Goal: Download file/media

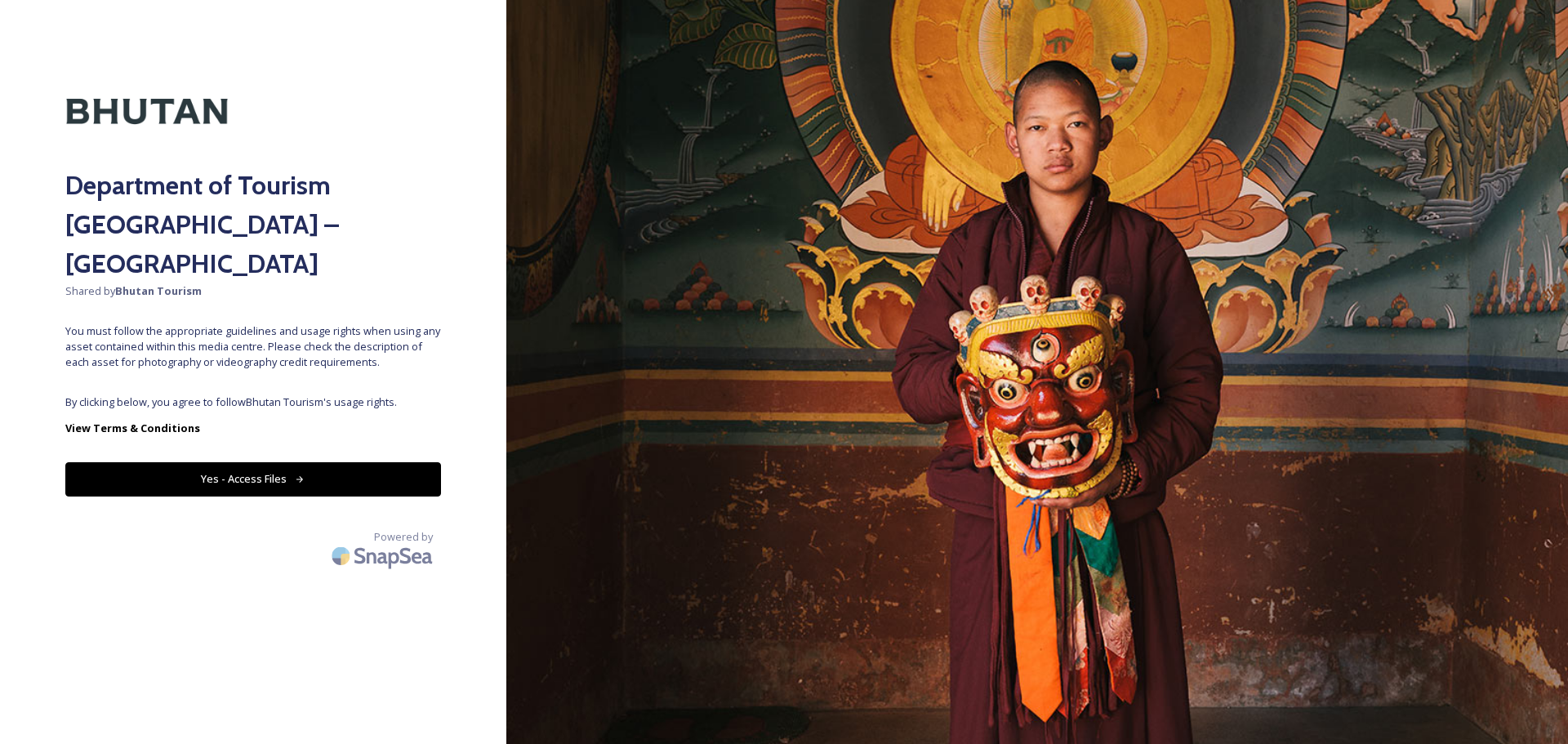
click at [242, 463] on button "Yes - Access Files" at bounding box center [253, 479] width 376 height 34
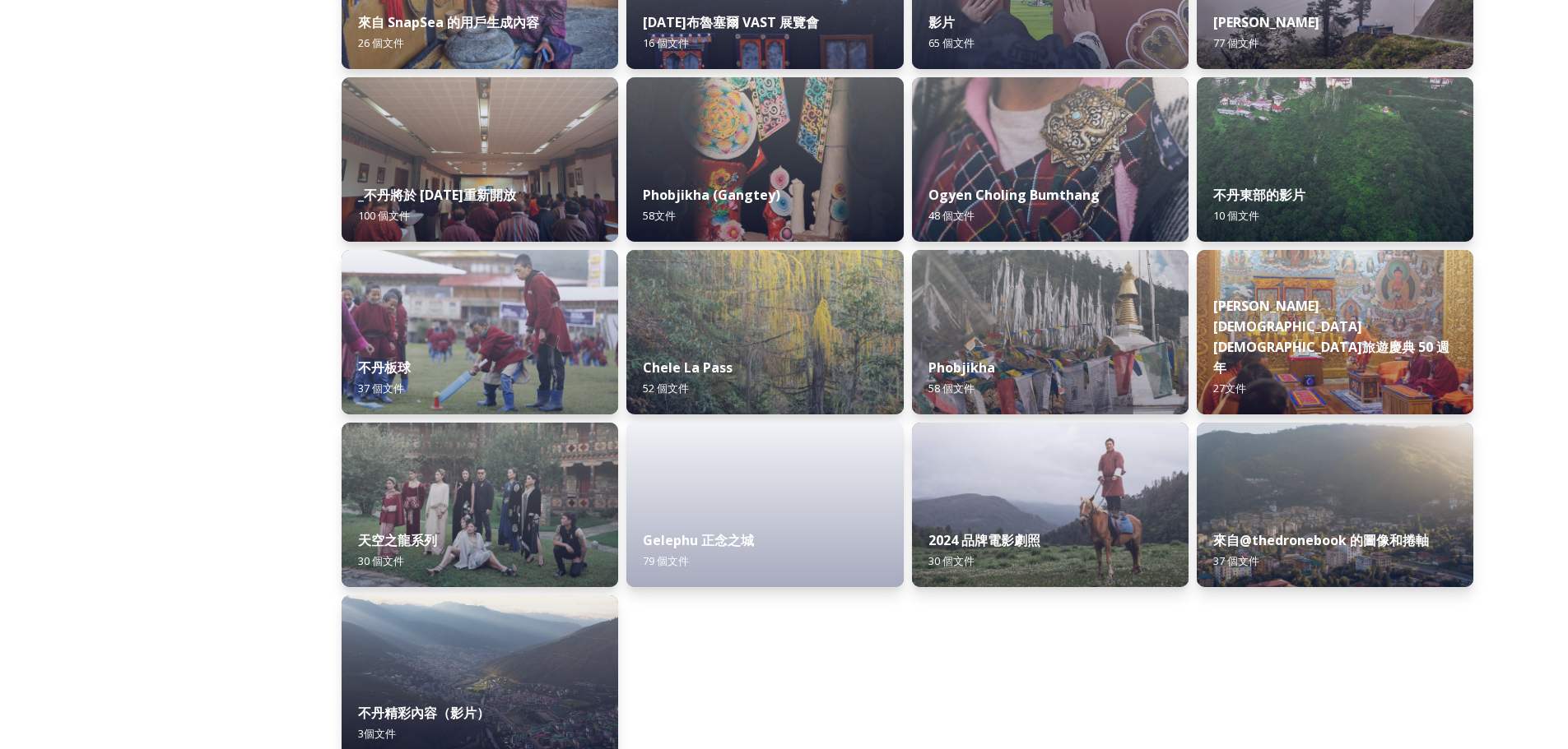
scroll to position [1941, 0]
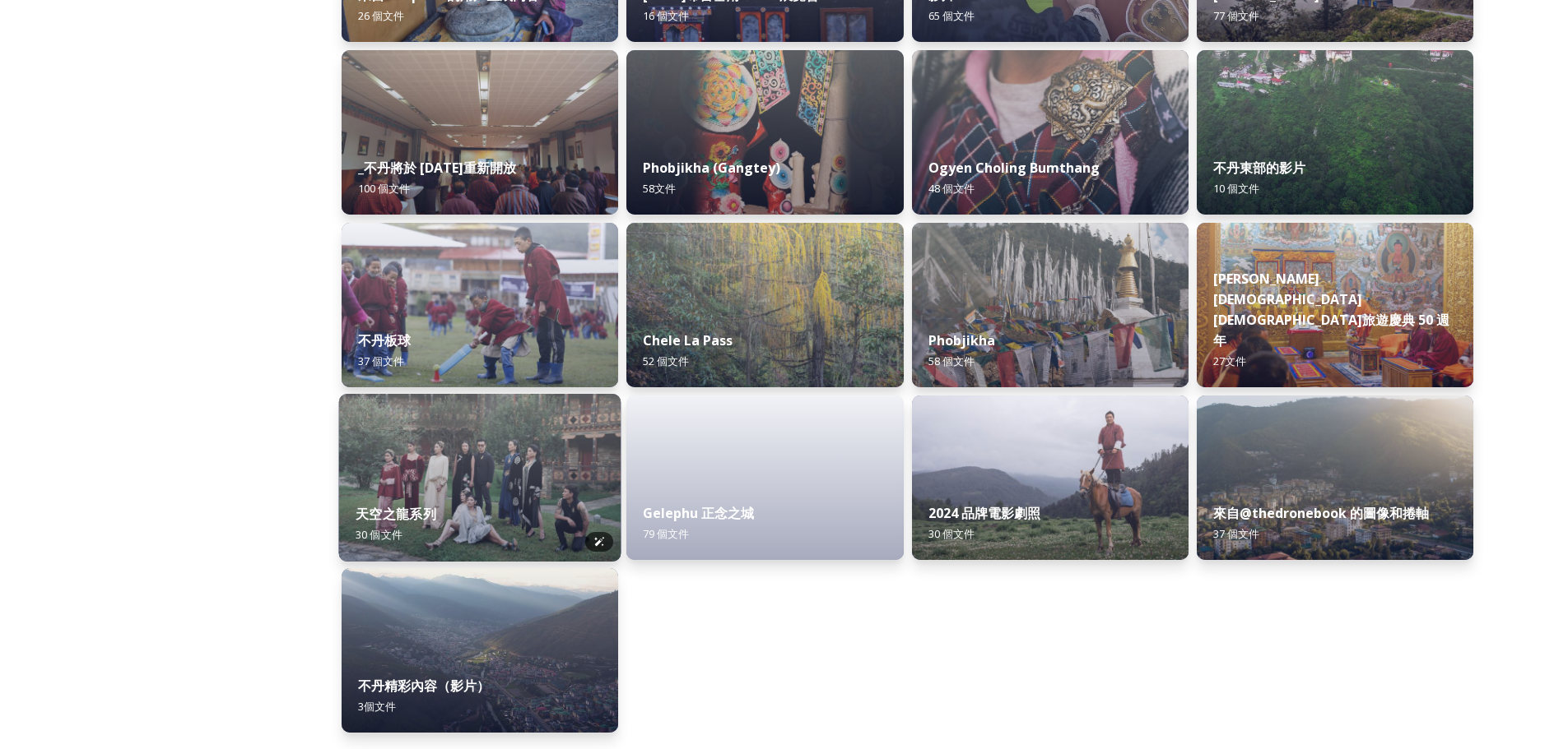
click at [484, 482] on img at bounding box center [480, 478] width 282 height 168
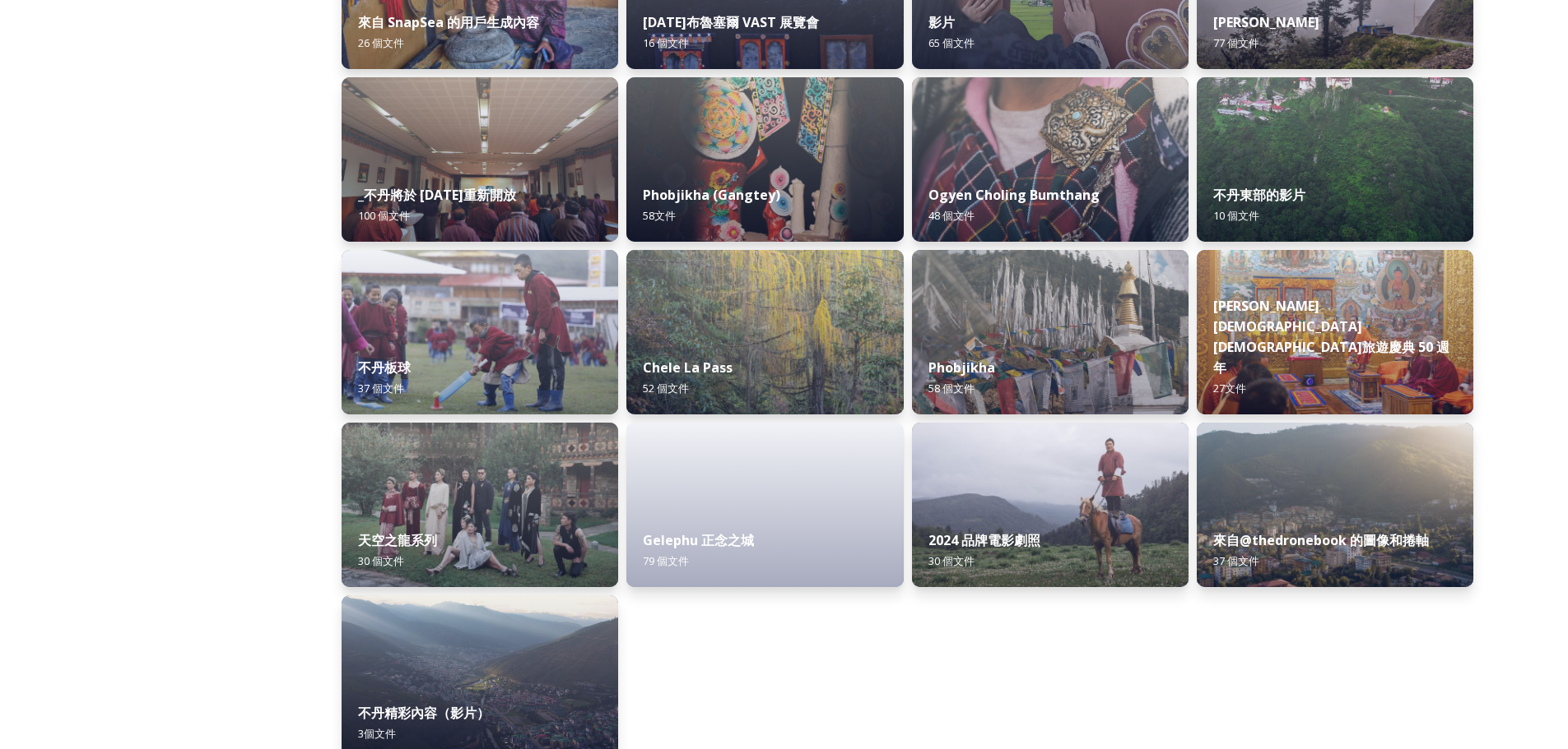
scroll to position [1941, 0]
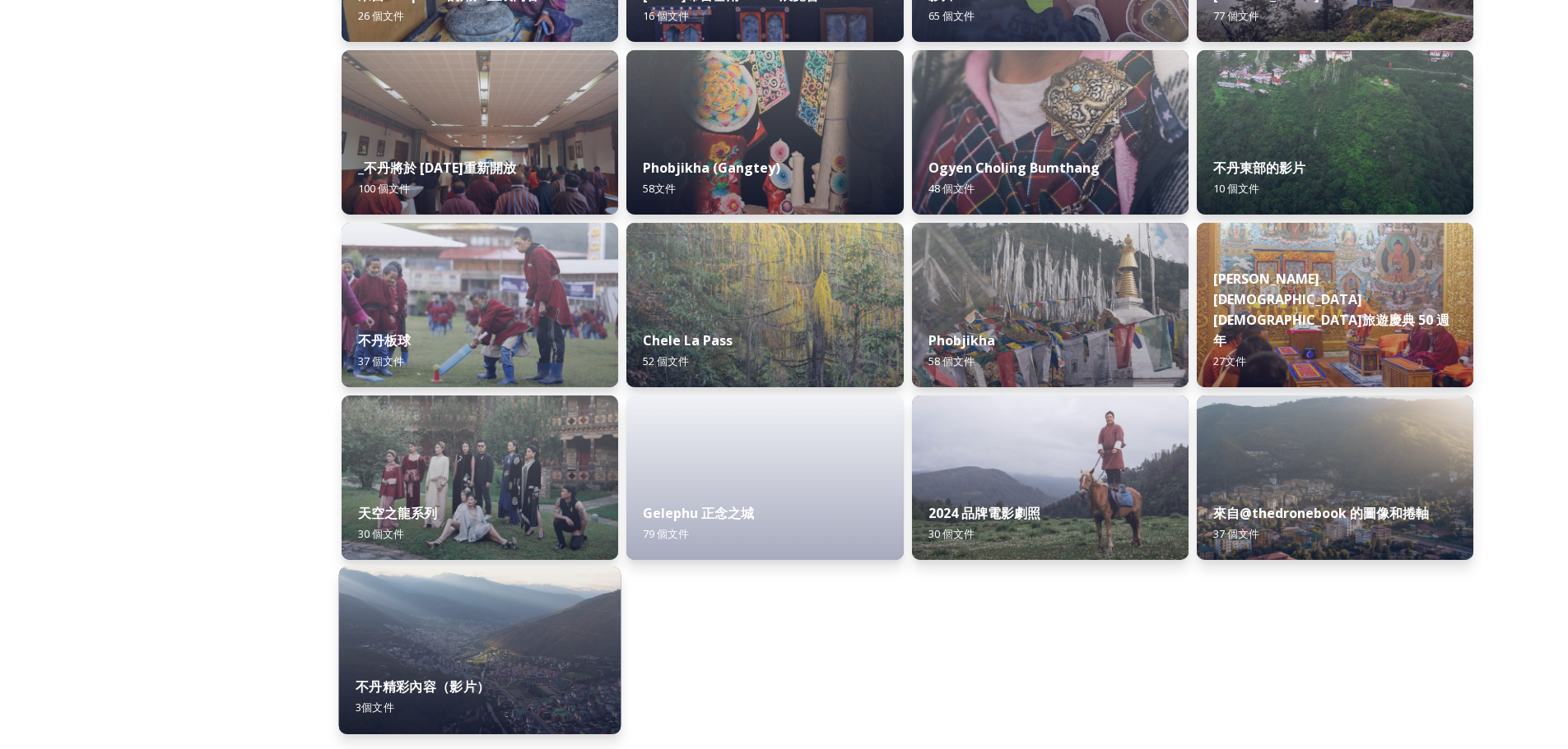
click at [453, 666] on div "不丹精彩內容（影片） 3個 文件" at bounding box center [480, 696] width 282 height 75
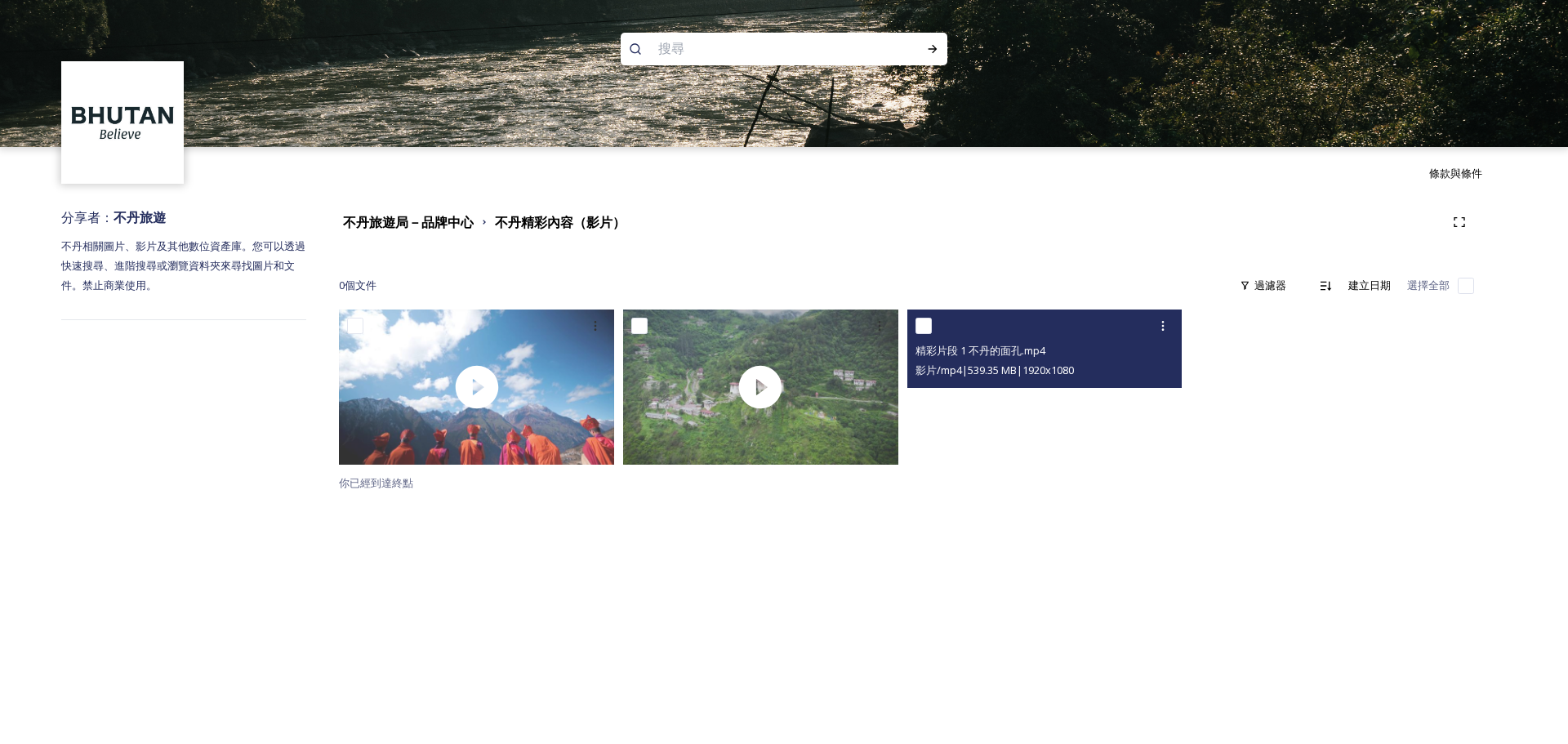
click at [1095, 435] on video "精彩片段 1 不丹的面孔.mp4" at bounding box center [1045, 387] width 276 height 155
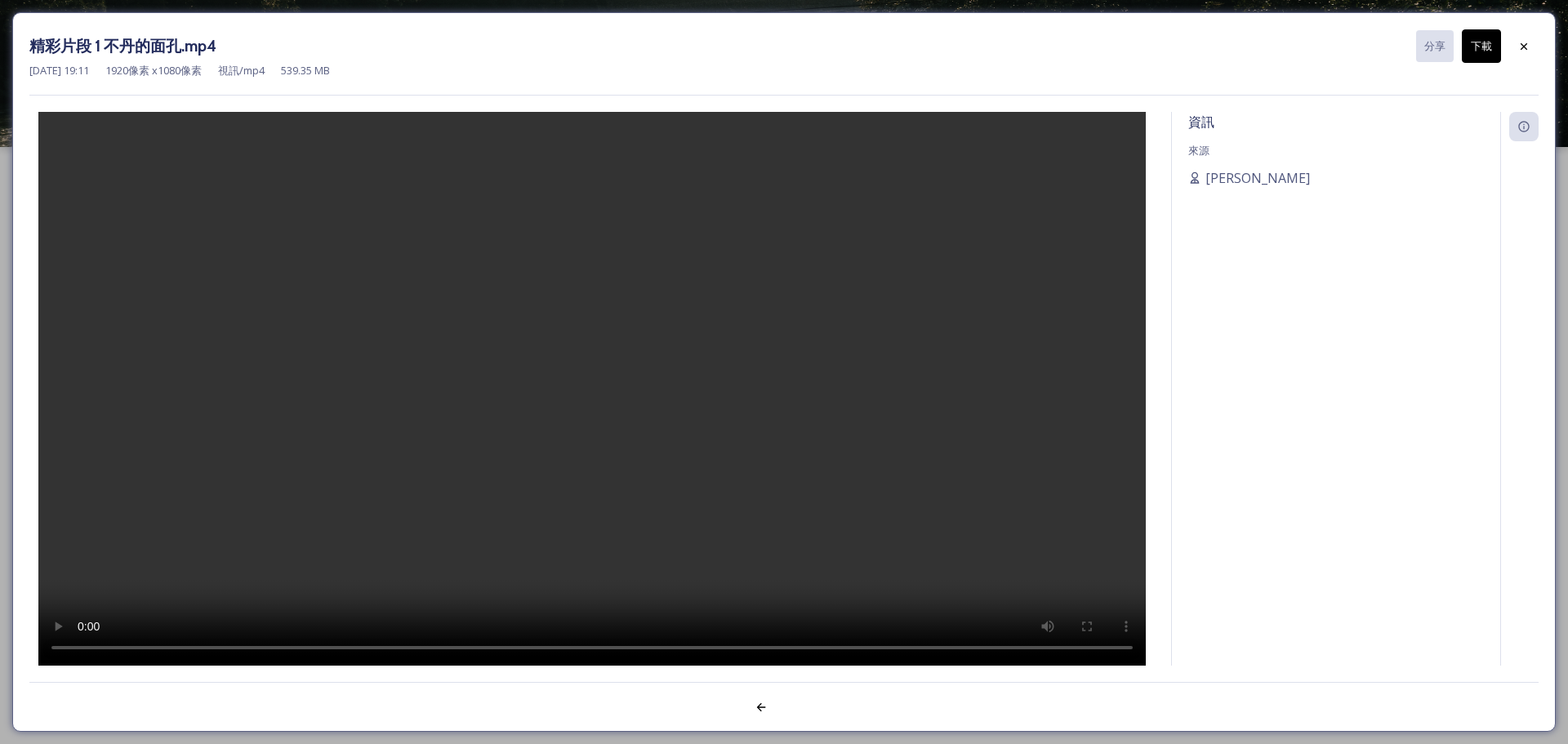
click at [1477, 46] on font "下載" at bounding box center [1481, 46] width 21 height 15
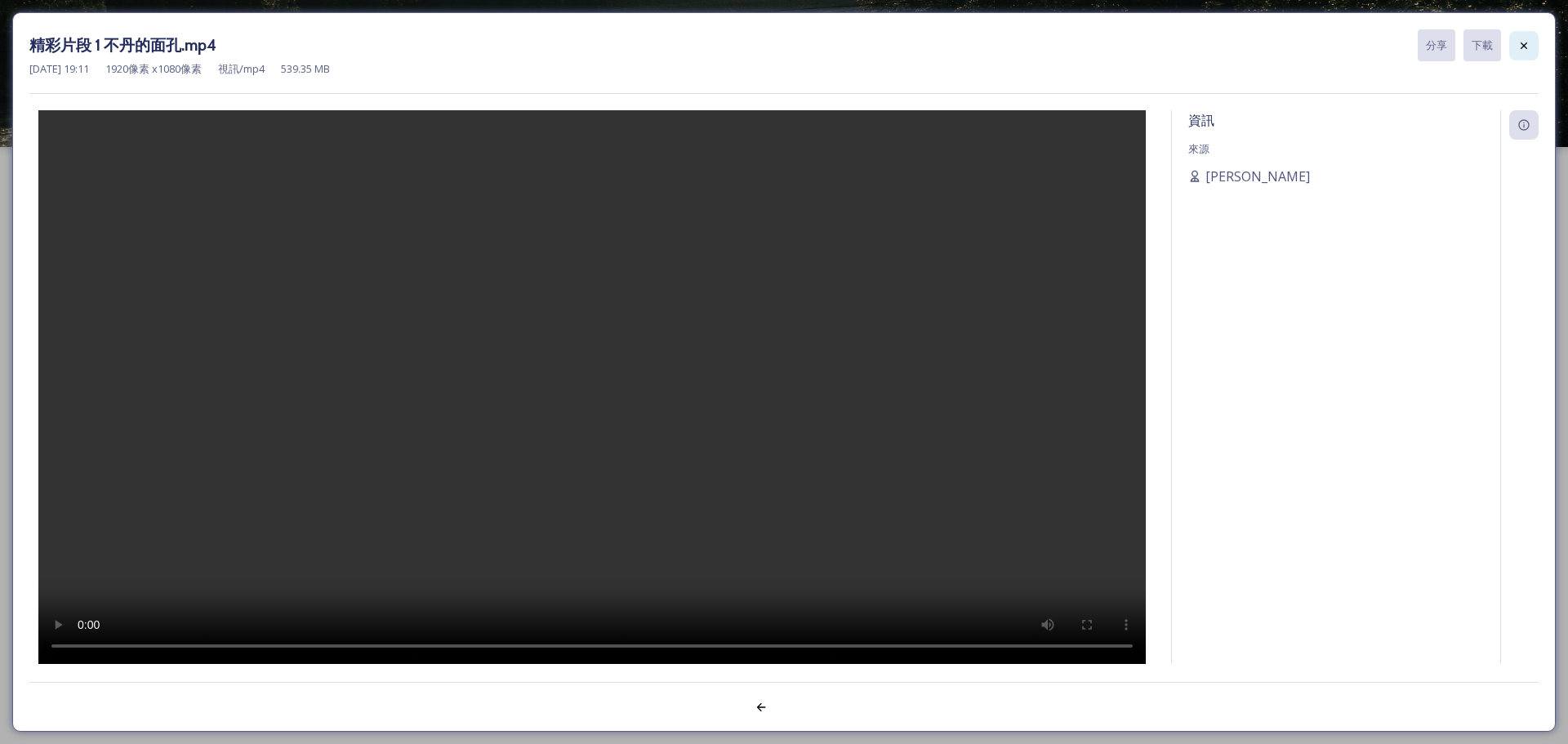
click at [1522, 49] on icon at bounding box center [1524, 46] width 13 height 13
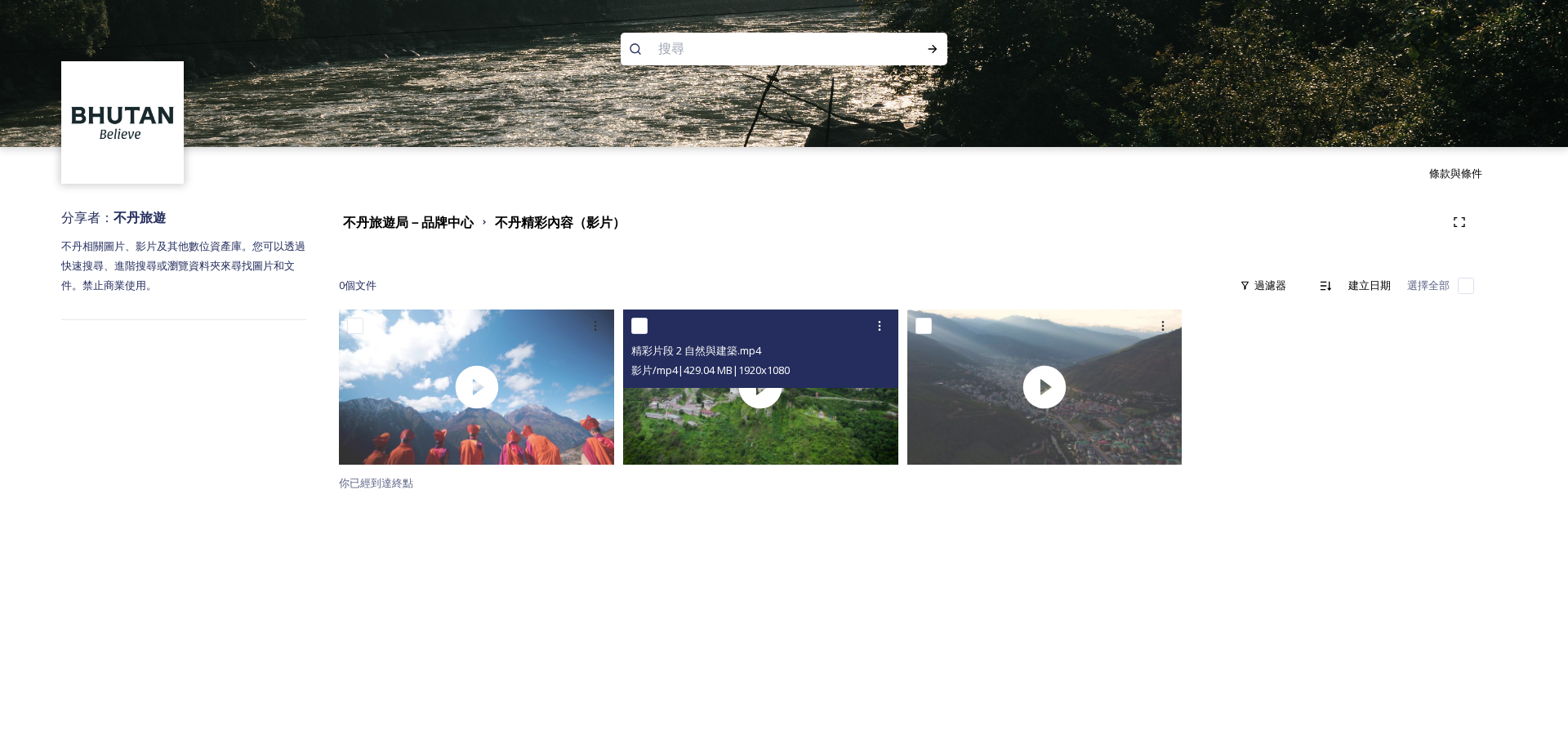
click at [820, 355] on div "精彩片段 2 自然與建築.mp4" at bounding box center [762, 350] width 263 height 19
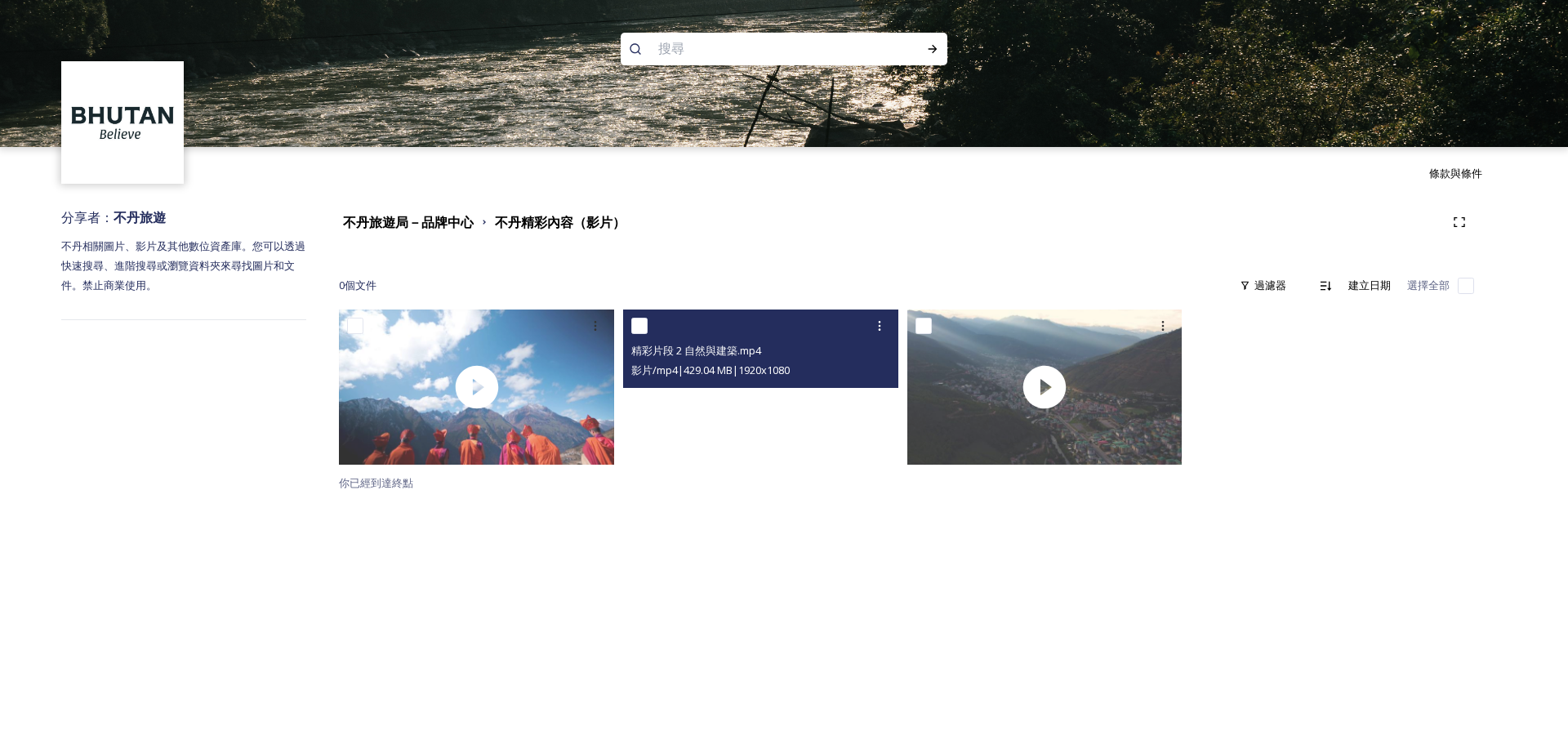
click at [800, 412] on video "精彩片段 2 自然與建築.mp4" at bounding box center [760, 387] width 276 height 155
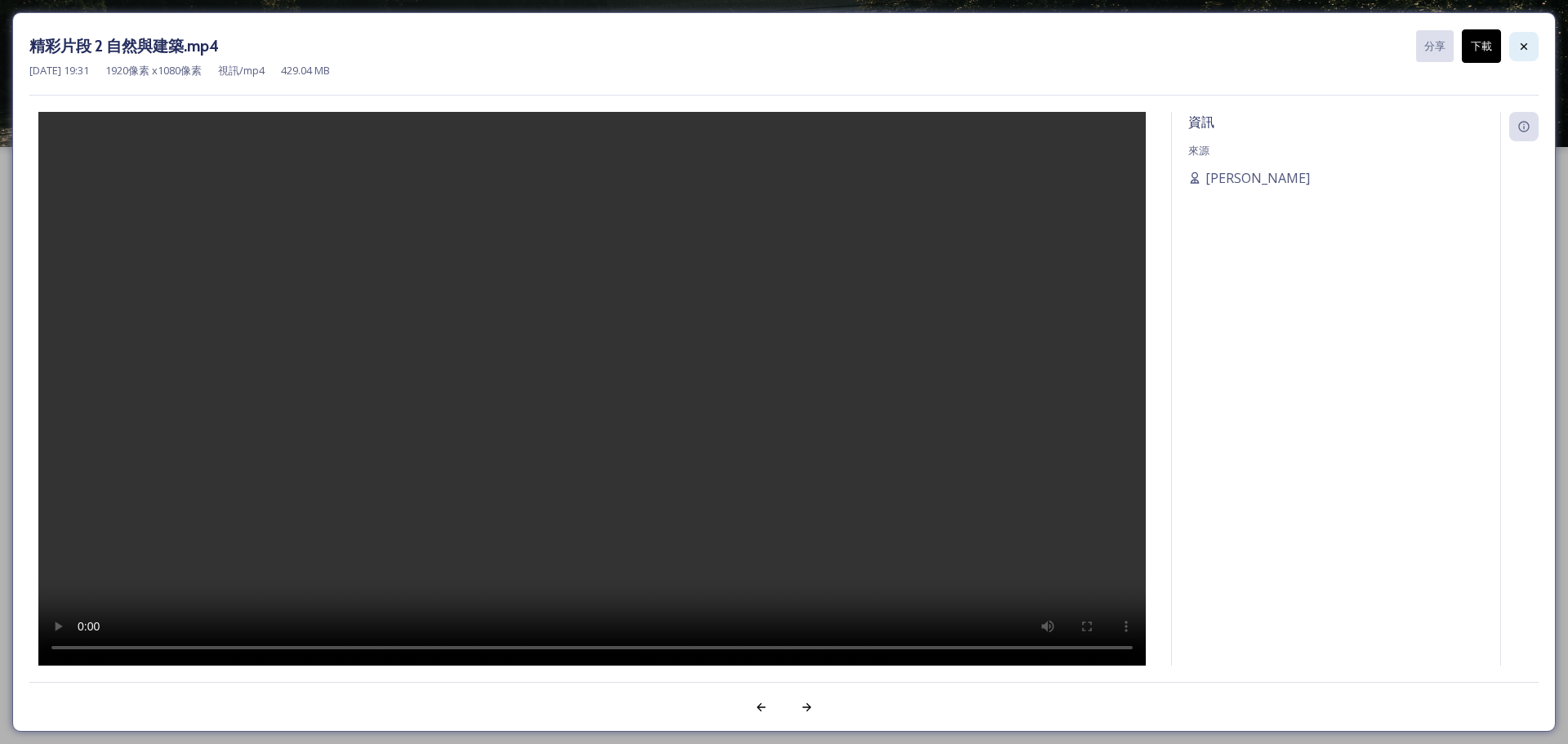
click at [1522, 49] on icon at bounding box center [1524, 47] width 13 height 13
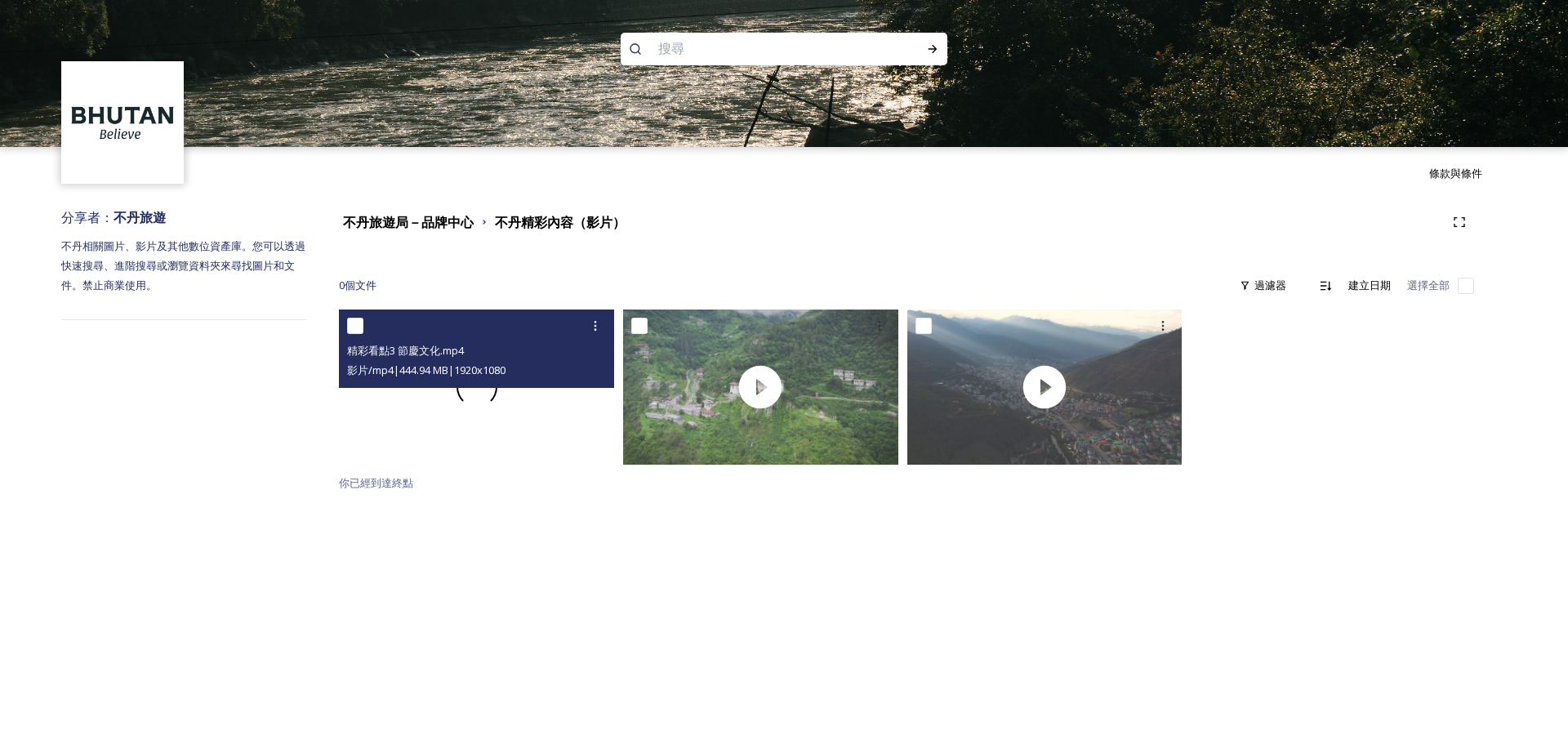
click at [521, 410] on div at bounding box center [476, 387] width 276 height 155
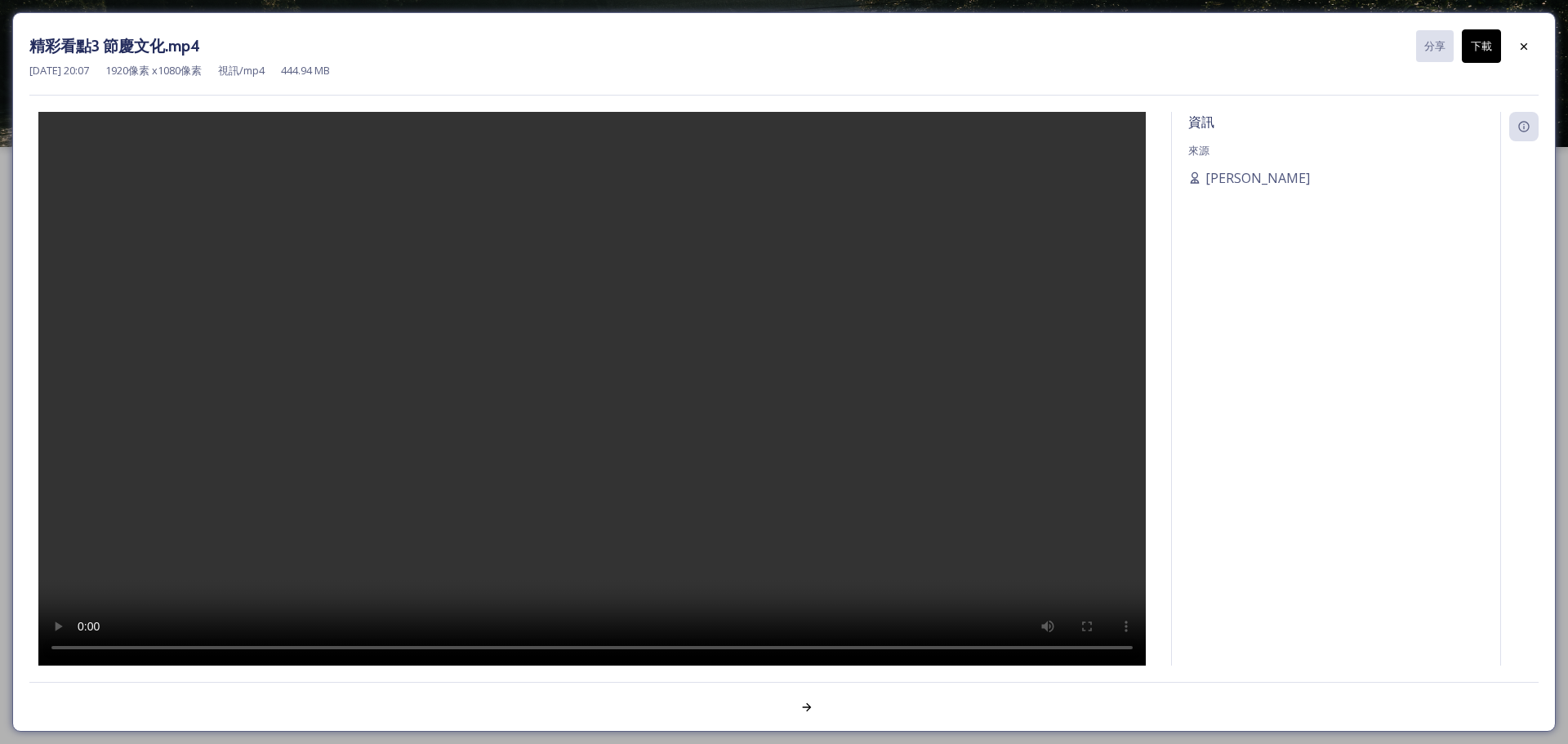
click at [1296, 408] on div "資訊 來源 克桑喬登" at bounding box center [1336, 388] width 328 height 554
click at [1524, 46] on icon at bounding box center [1523, 45] width 6 height 6
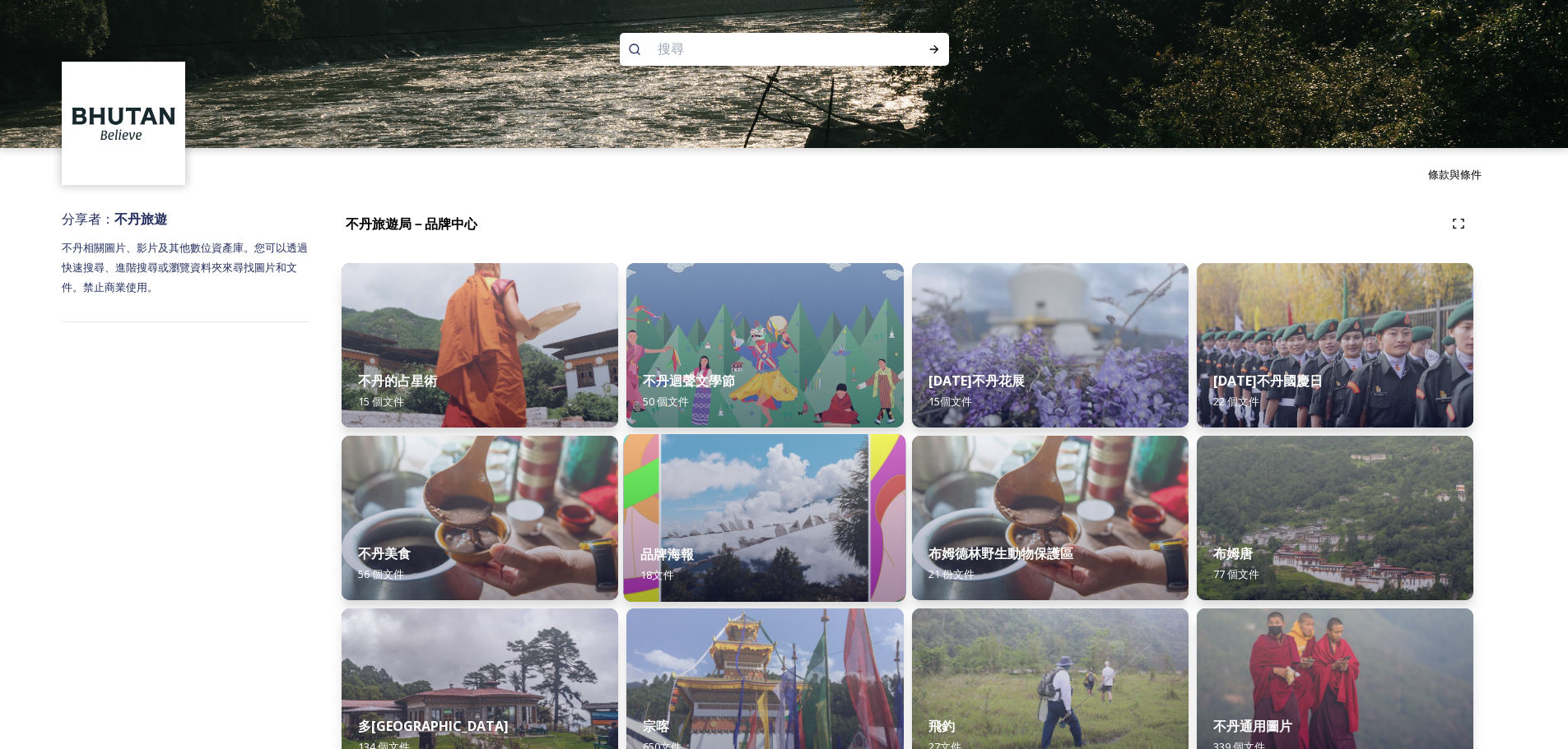
click at [746, 547] on div "品牌海報 18 文件" at bounding box center [765, 565] width 282 height 75
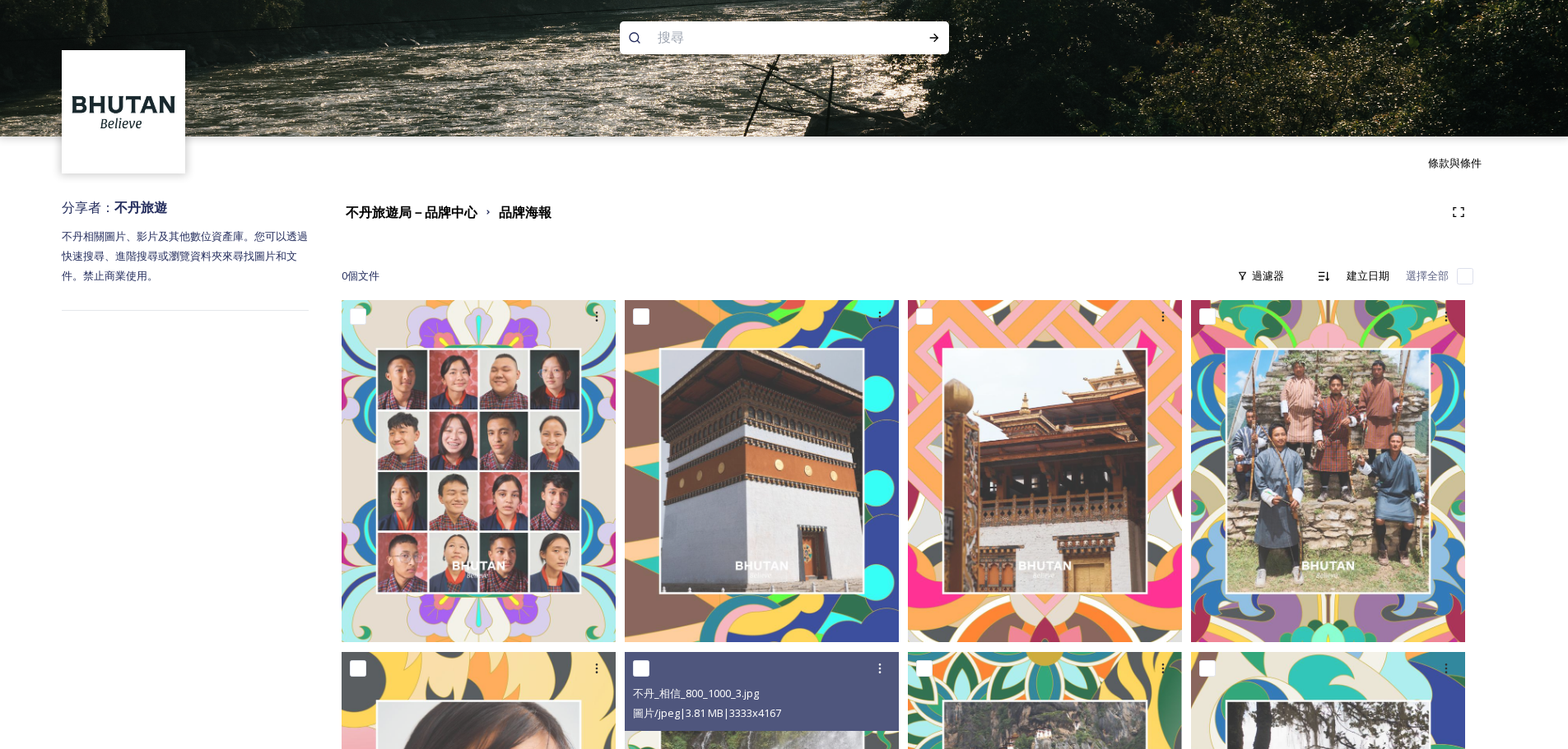
scroll to position [11, 0]
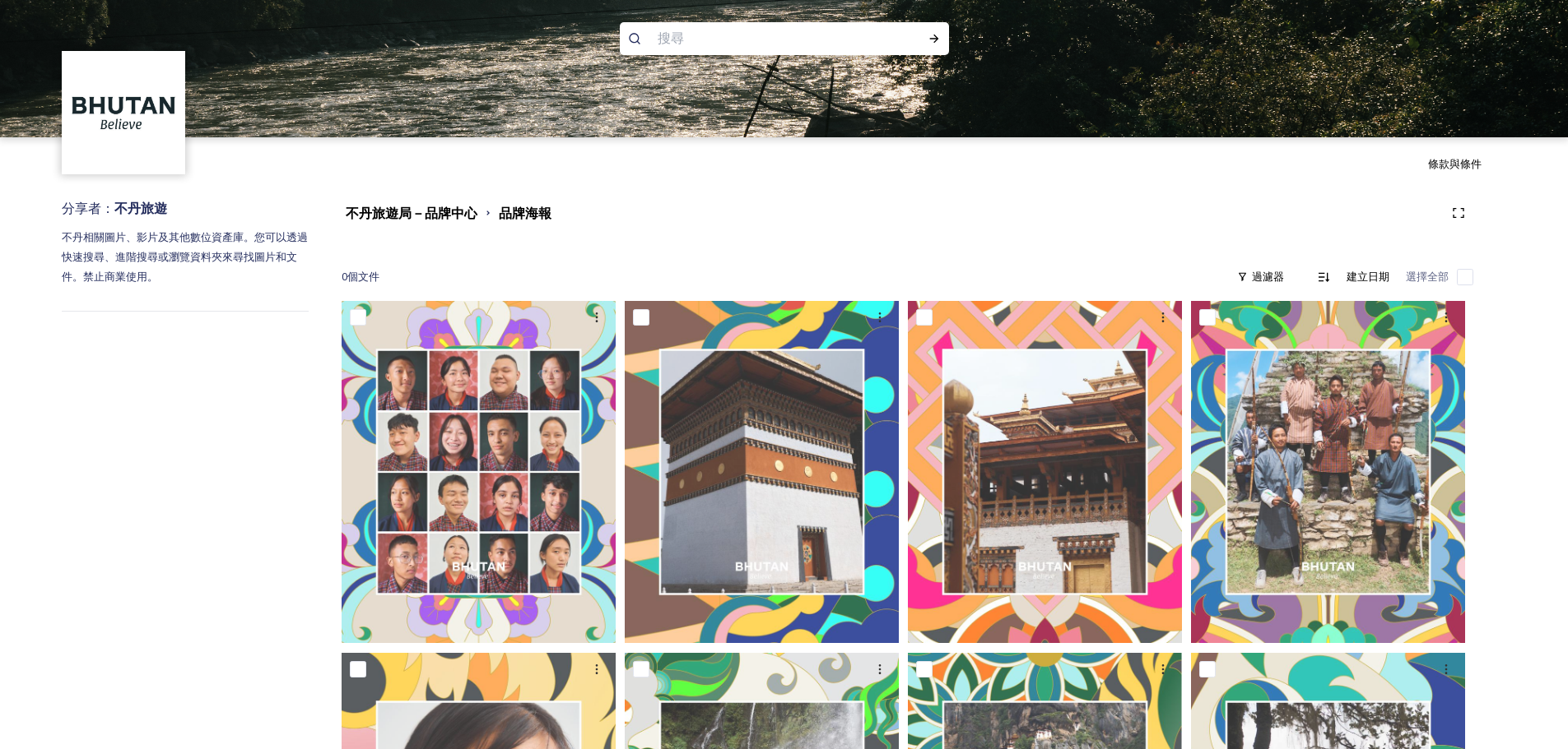
click at [1464, 277] on input "checkbox" at bounding box center [1465, 278] width 17 height 17
checkbox input "true"
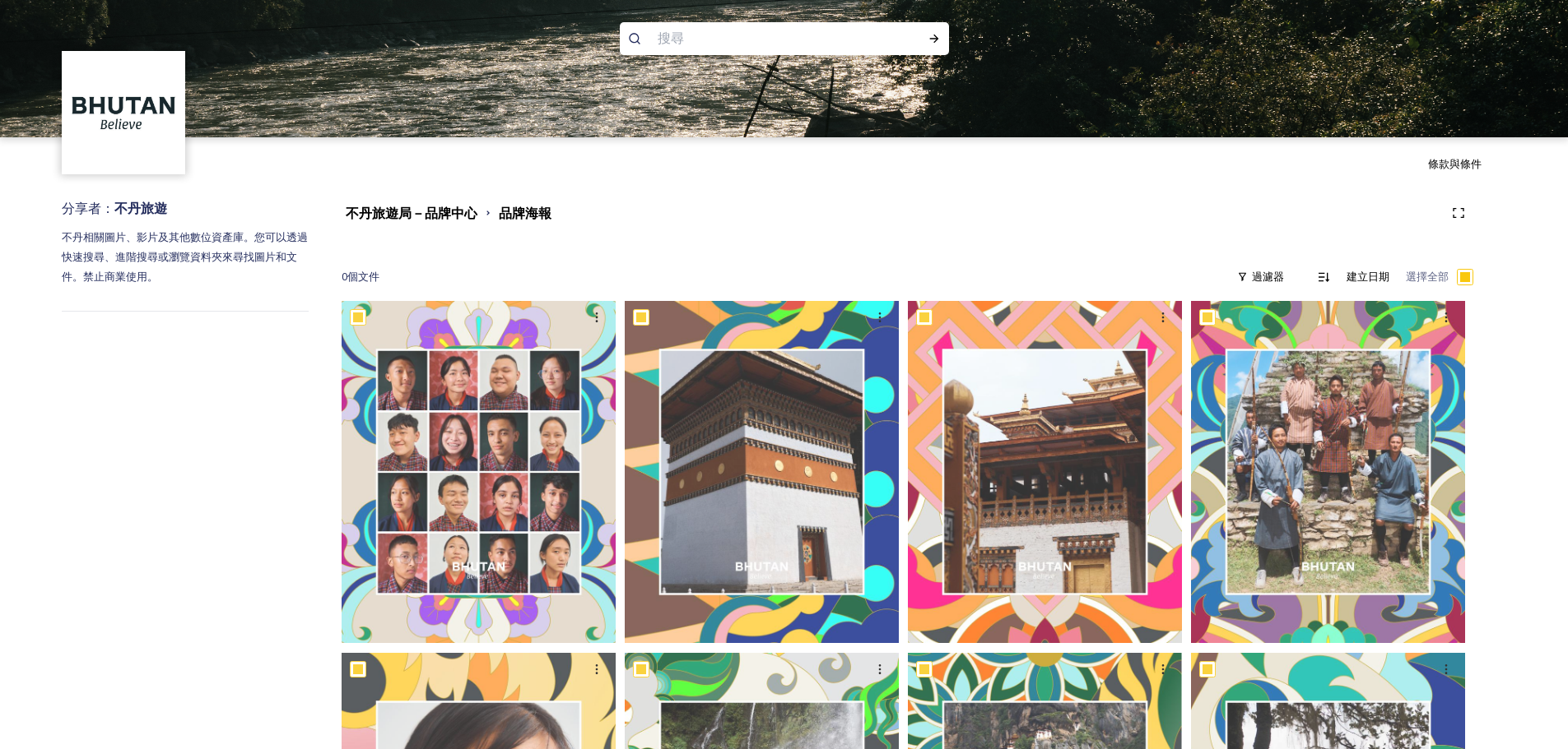
checkbox input "true"
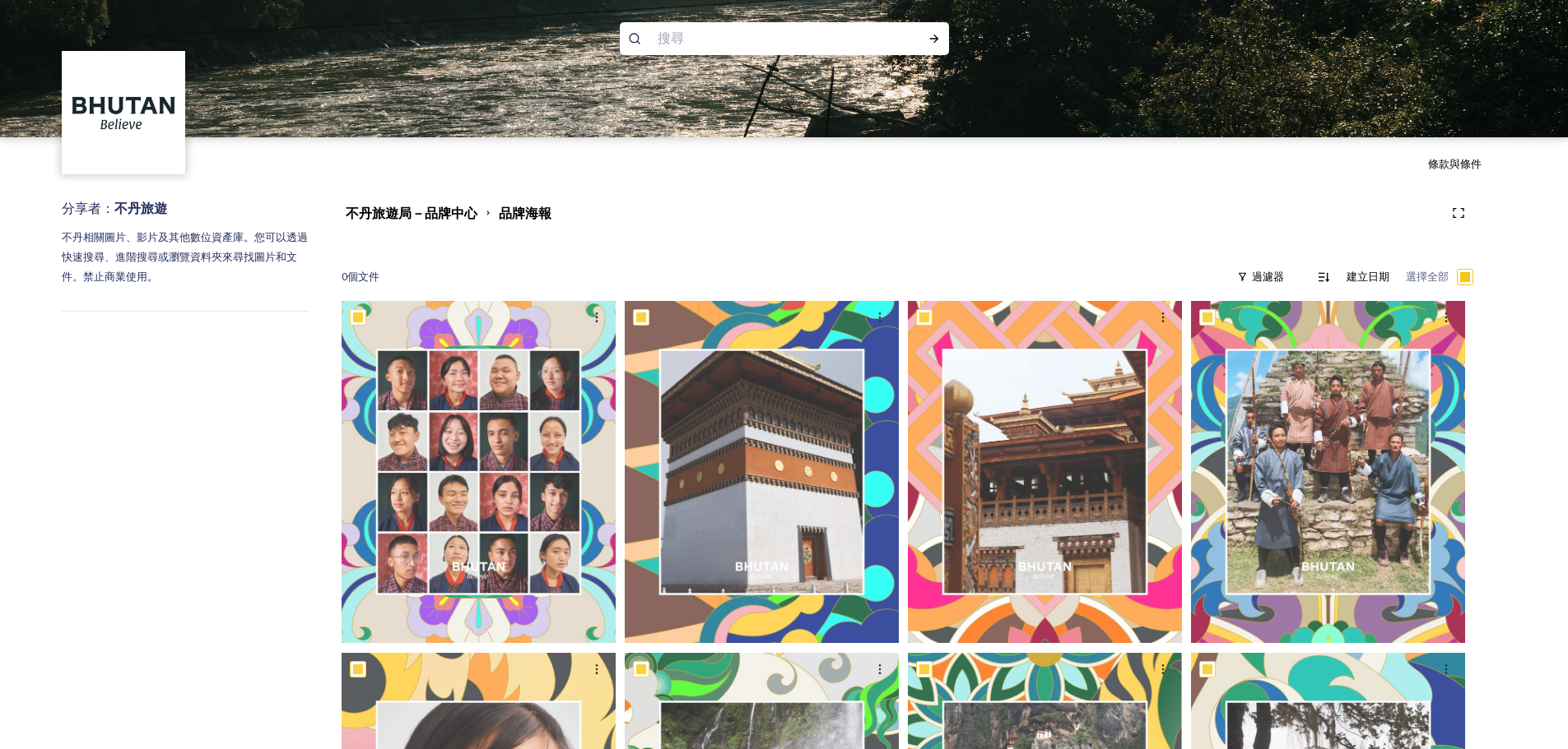
checkbox input "true"
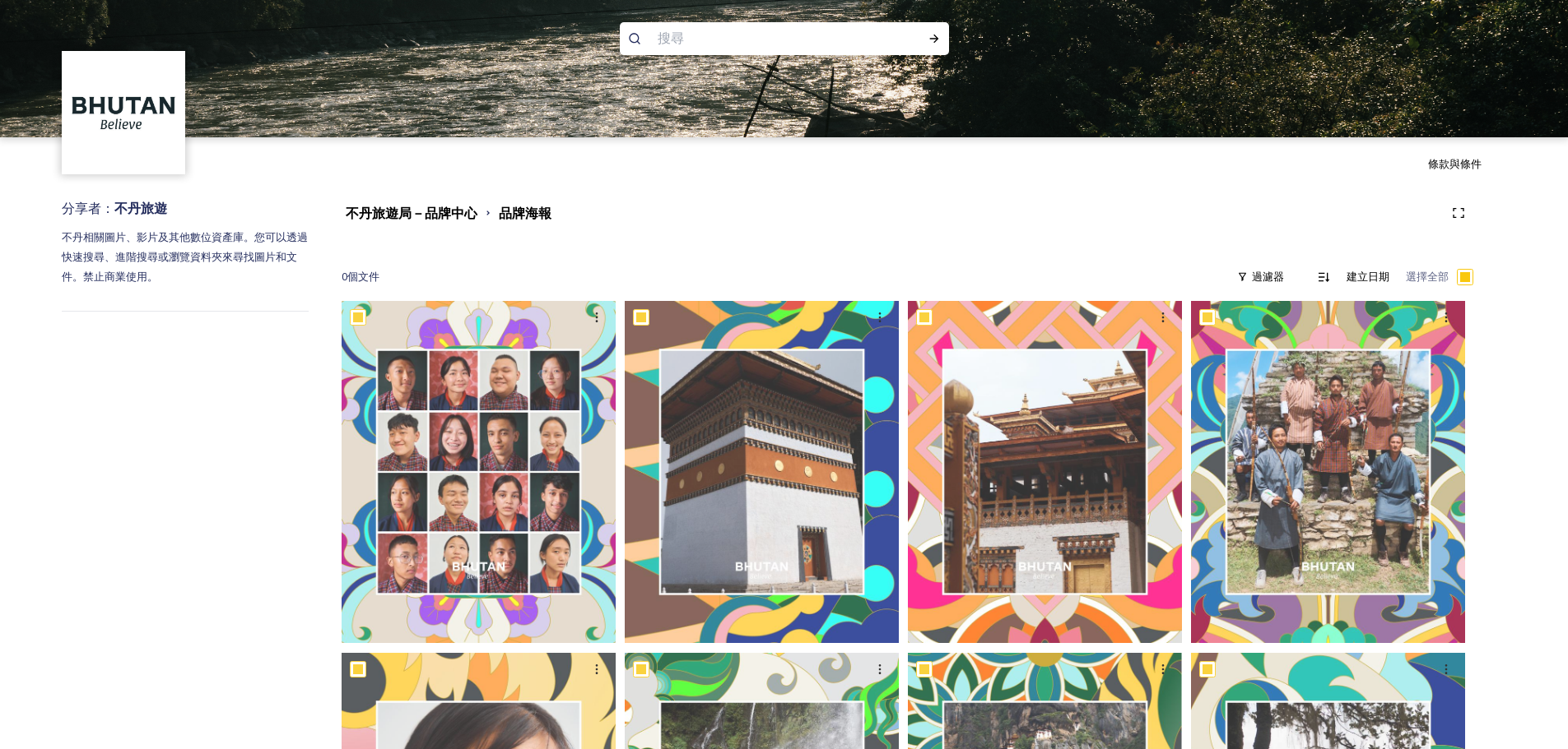
checkbox input "true"
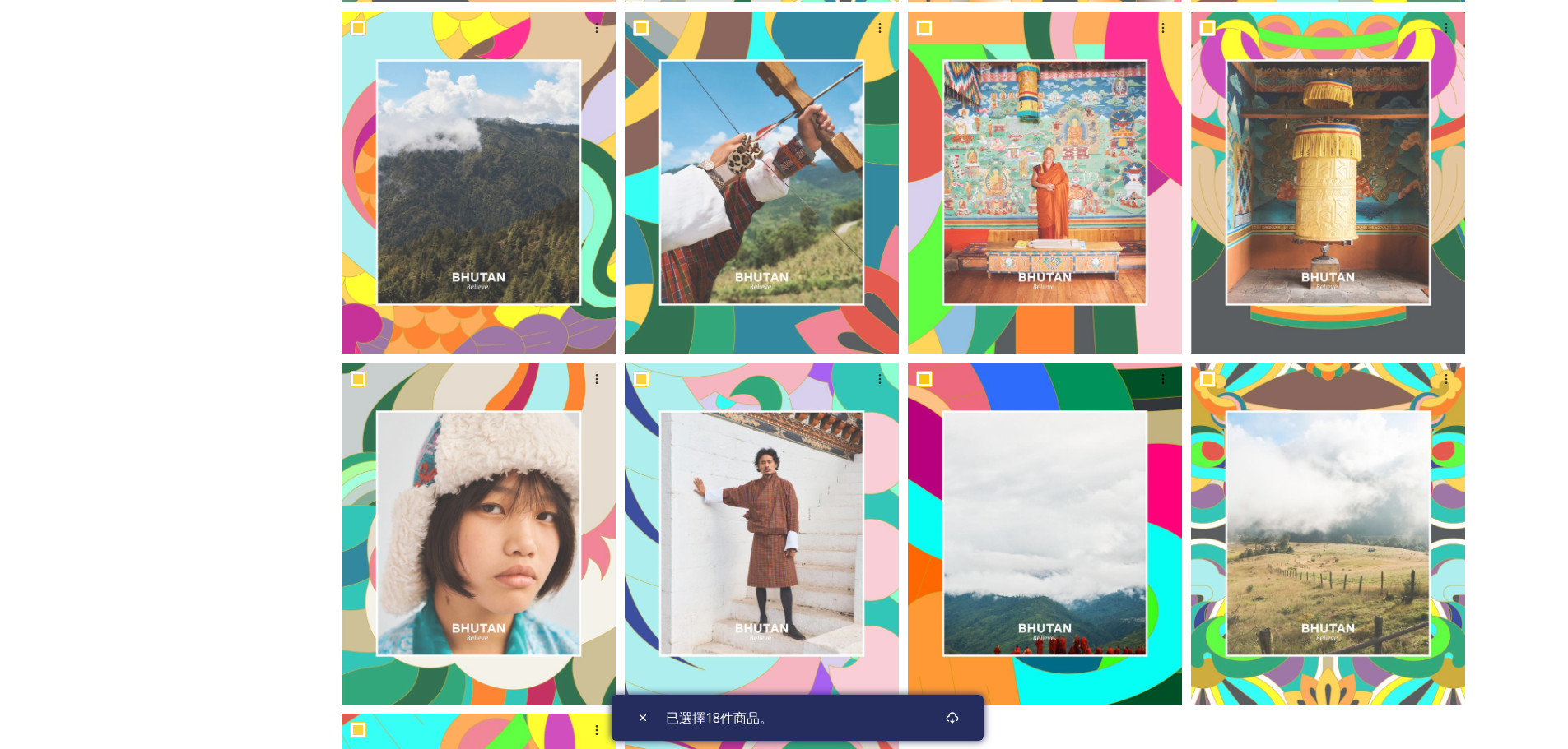
scroll to position [916, 0]
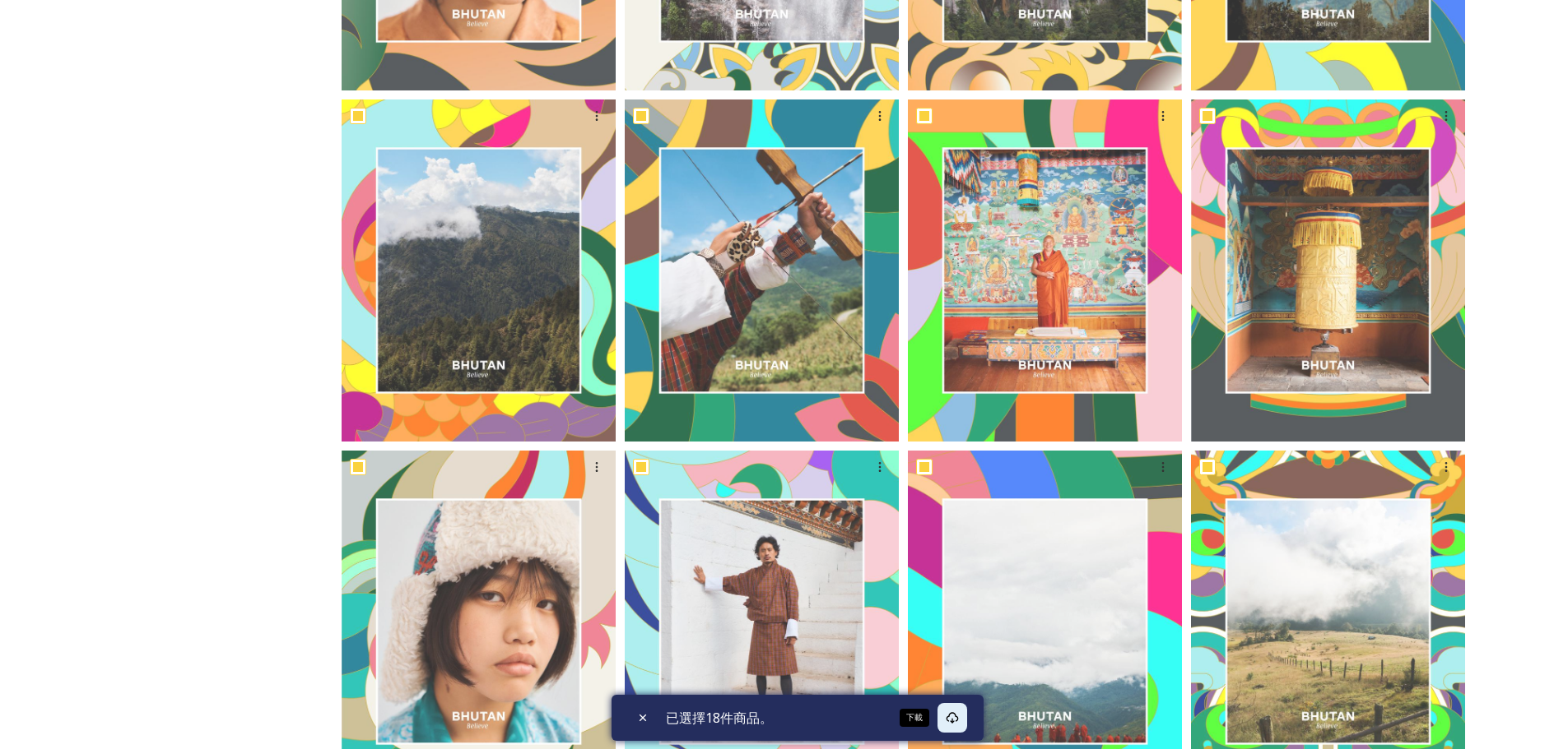
click at [950, 722] on icon at bounding box center [952, 718] width 13 height 13
click at [1513, 393] on div "分享者： 不丹旅遊 不丹相關圖片、影片及其他數位資產庫。您可以透過快速搜尋、進階搜尋或瀏覽資料夾來尋找圖片和文件。禁止商業使用。 不丹旅遊局－品牌中心 品牌海…" at bounding box center [784, 232] width 1568 height 1896
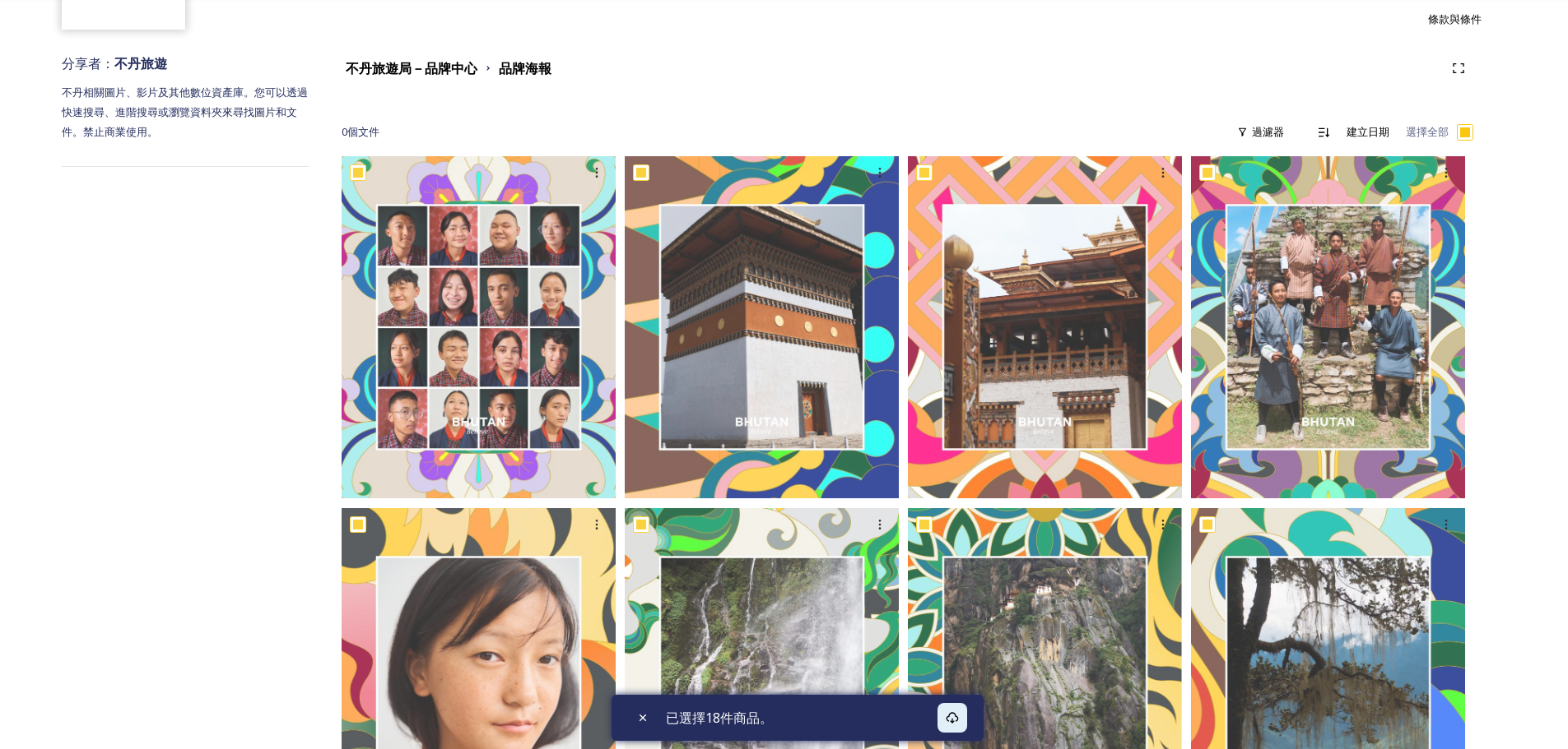
scroll to position [155, 0]
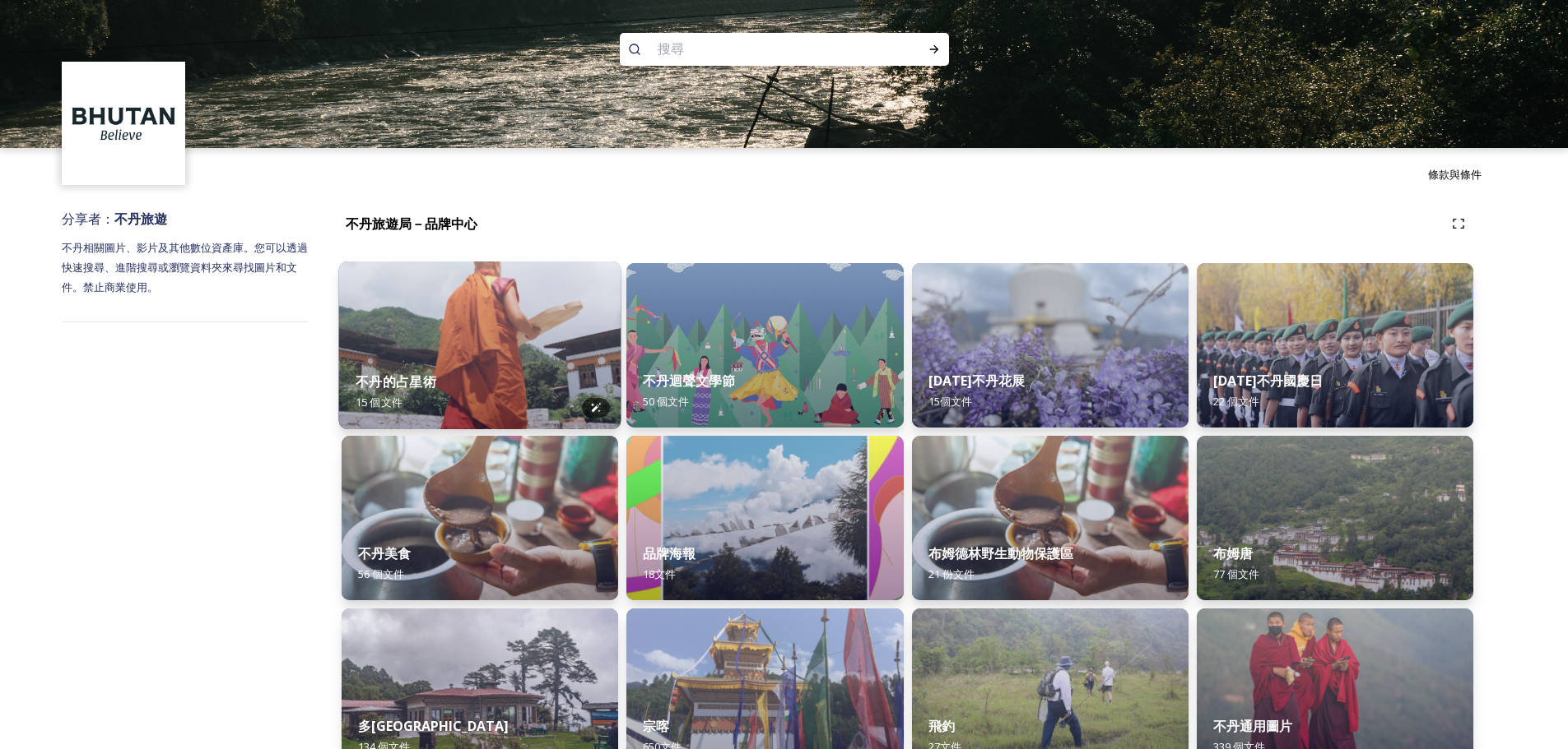
click at [500, 336] on img at bounding box center [480, 346] width 282 height 168
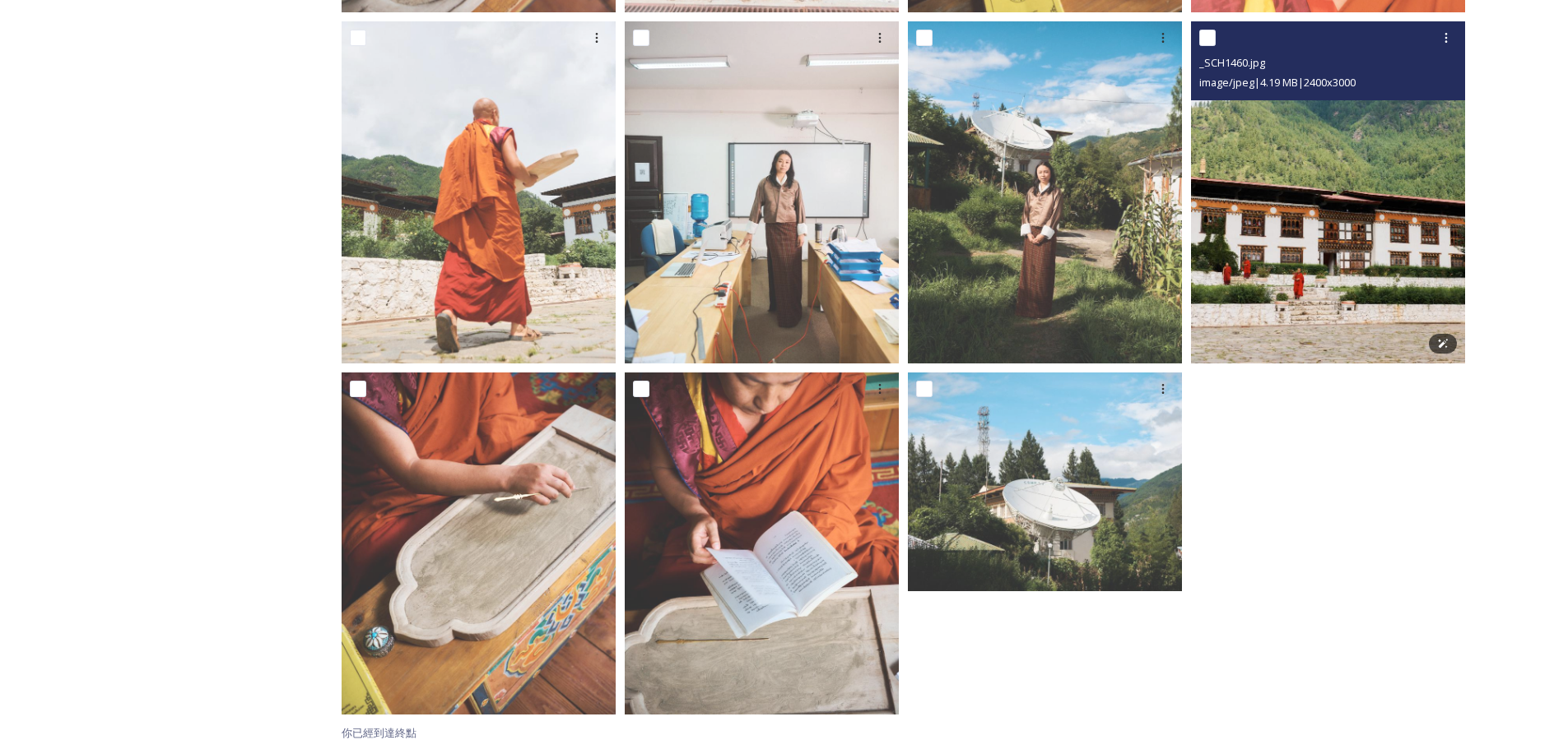
scroll to position [995, 0]
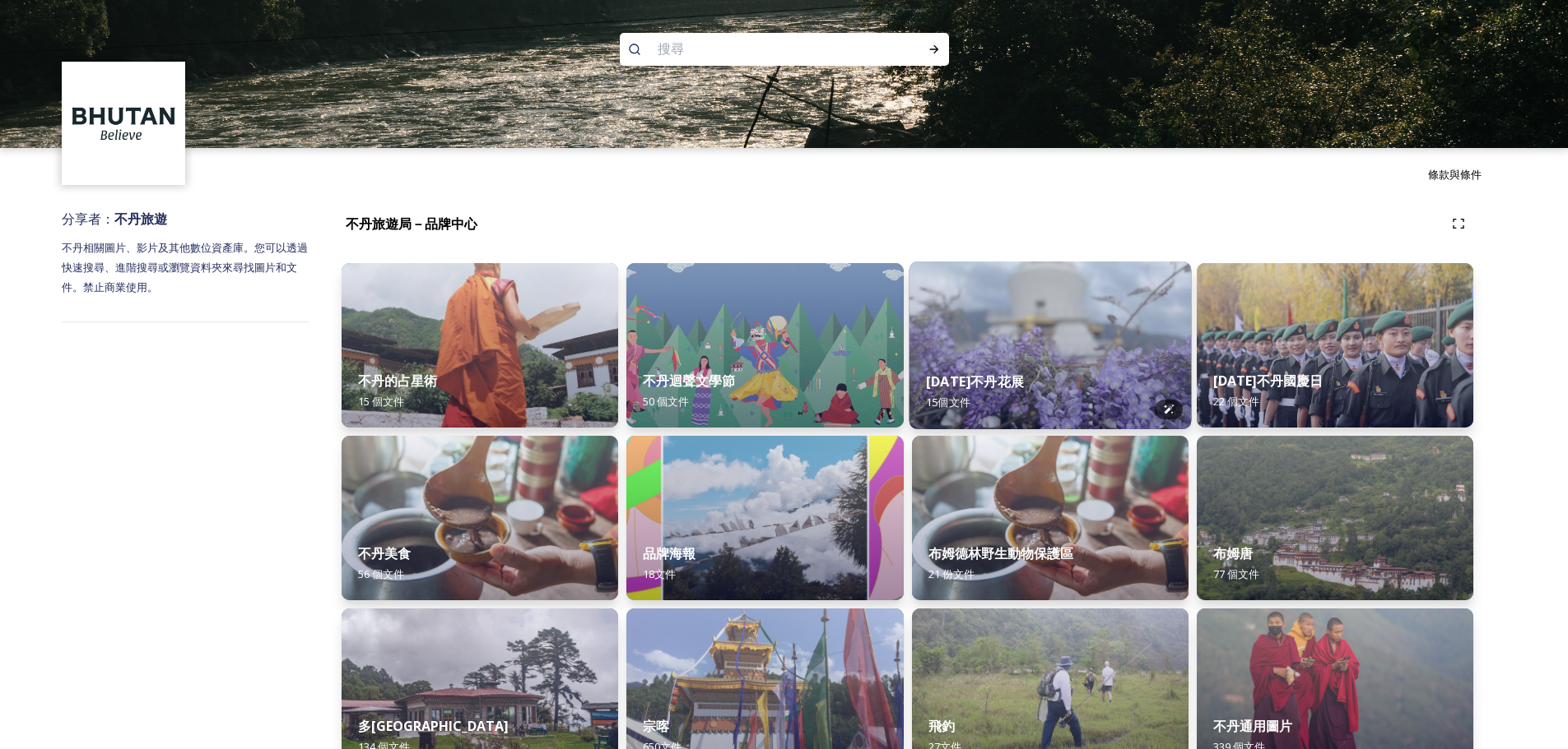
click at [1030, 301] on img at bounding box center [1049, 346] width 282 height 168
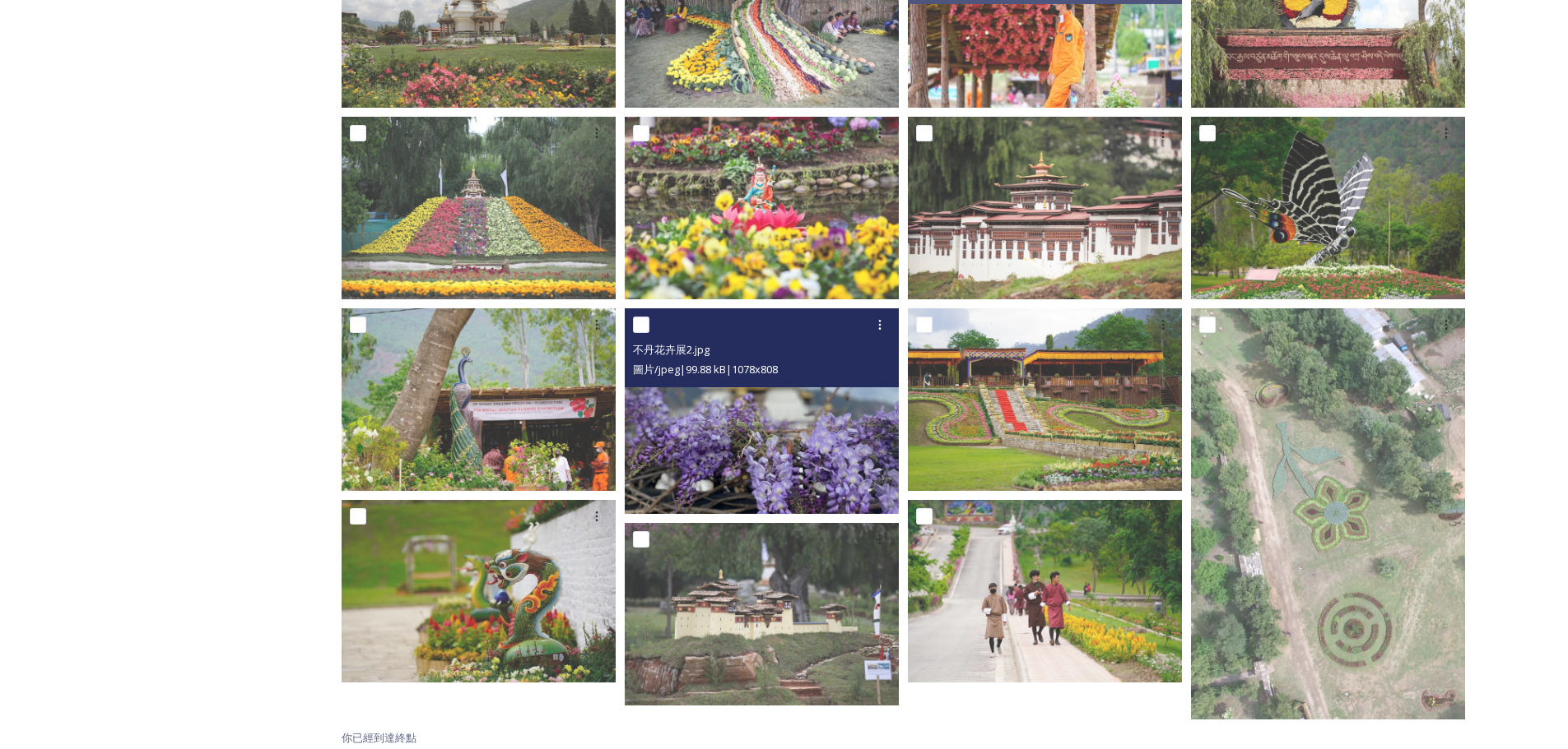
scroll to position [393, 0]
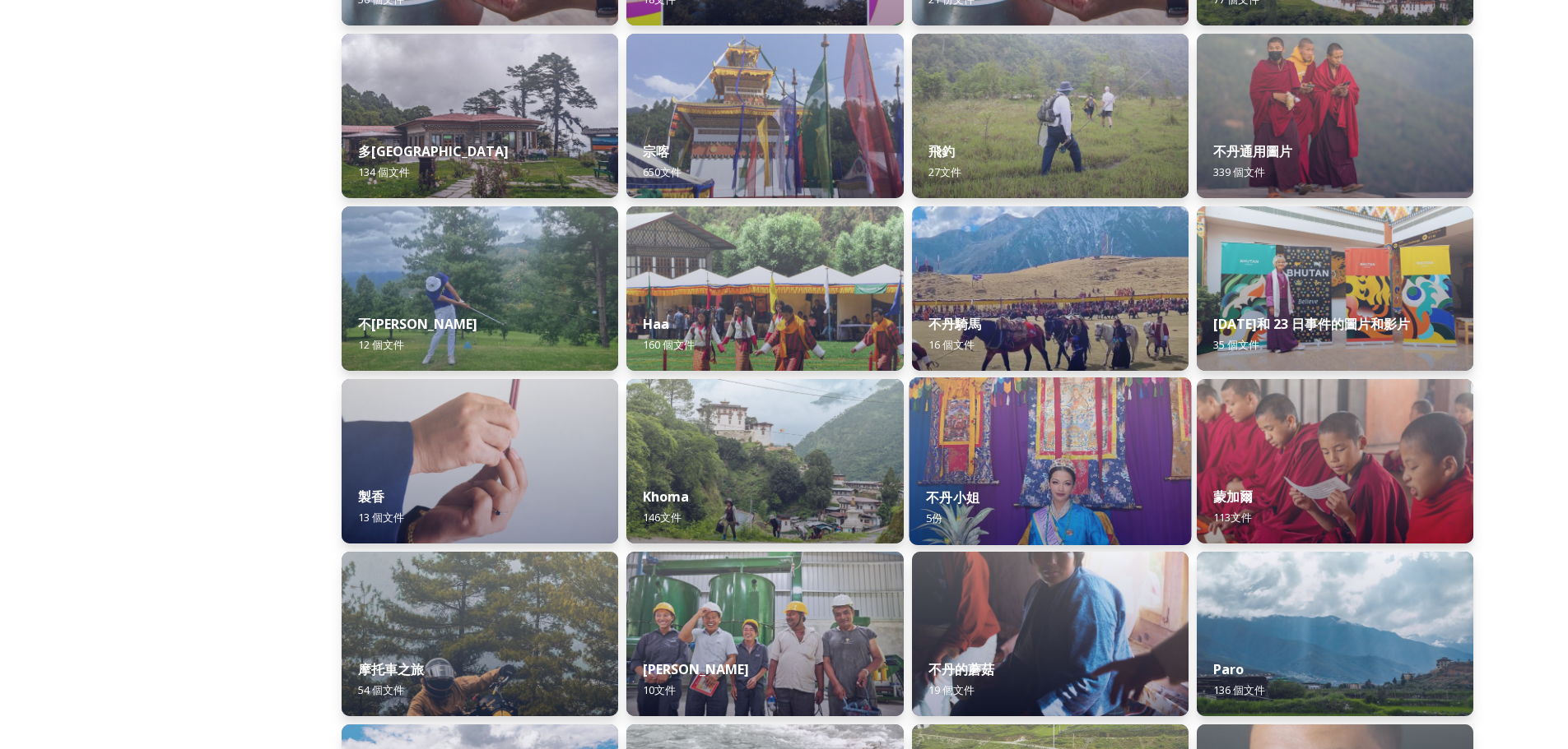
scroll to position [597, 0]
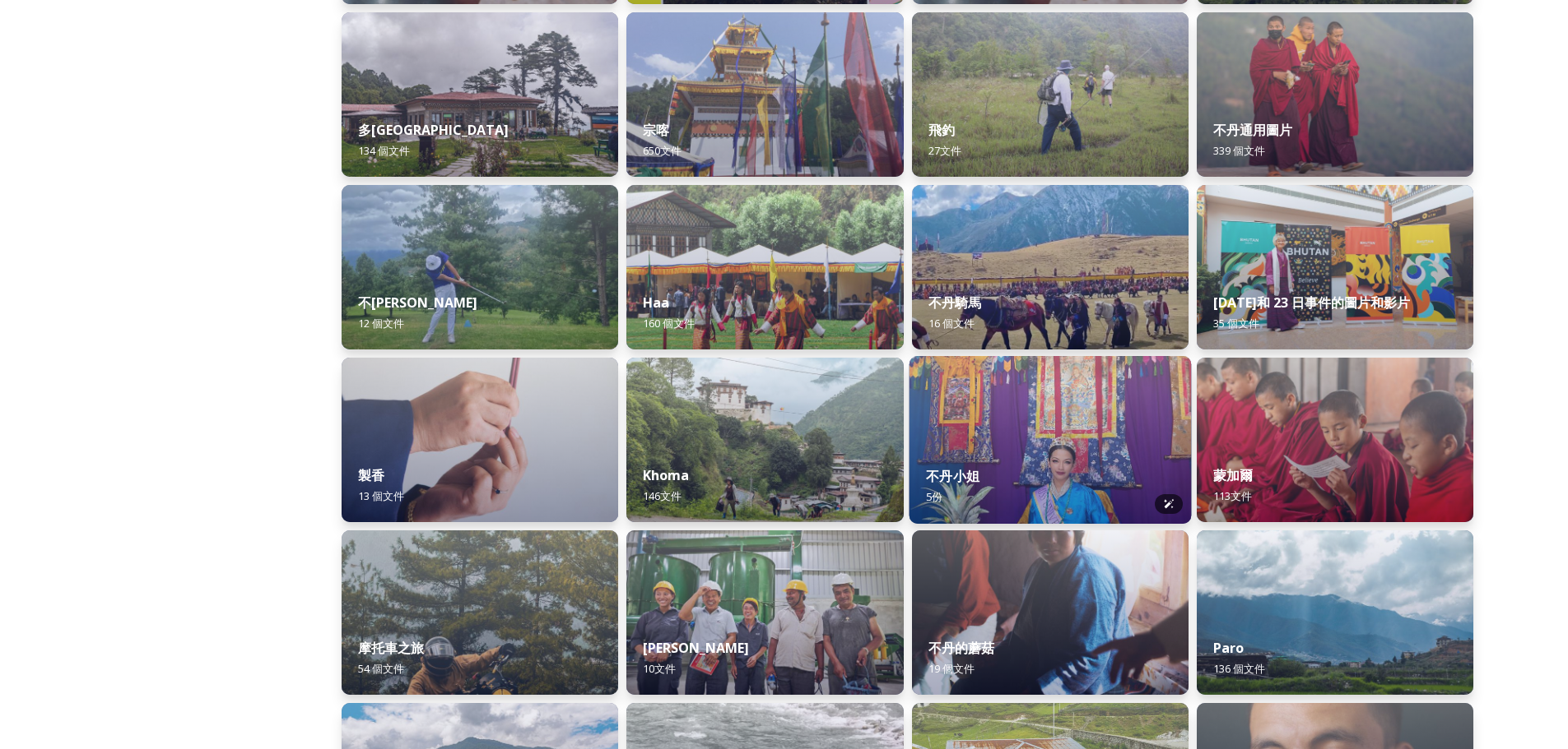
click at [1035, 414] on img at bounding box center [1049, 440] width 282 height 168
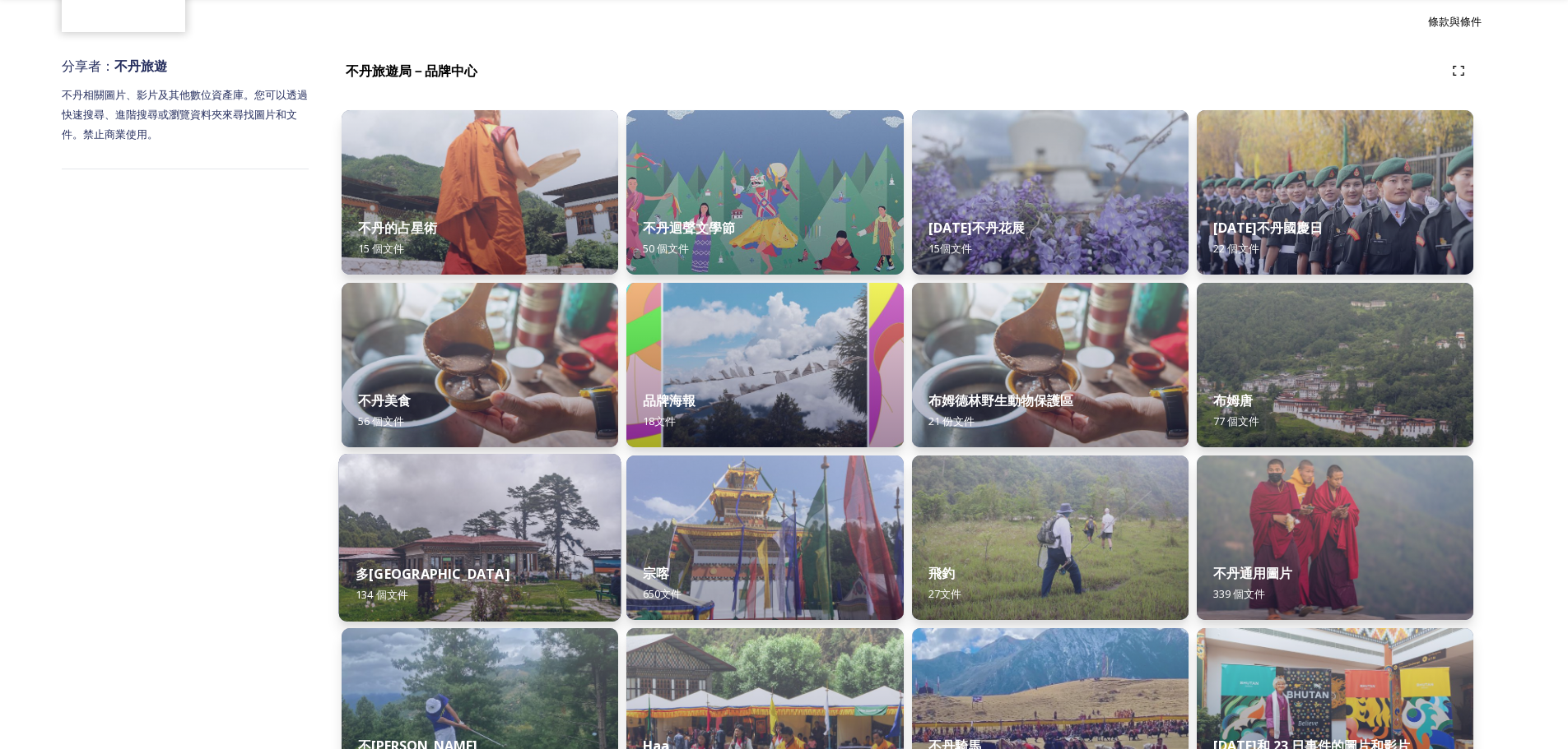
scroll to position [164, 0]
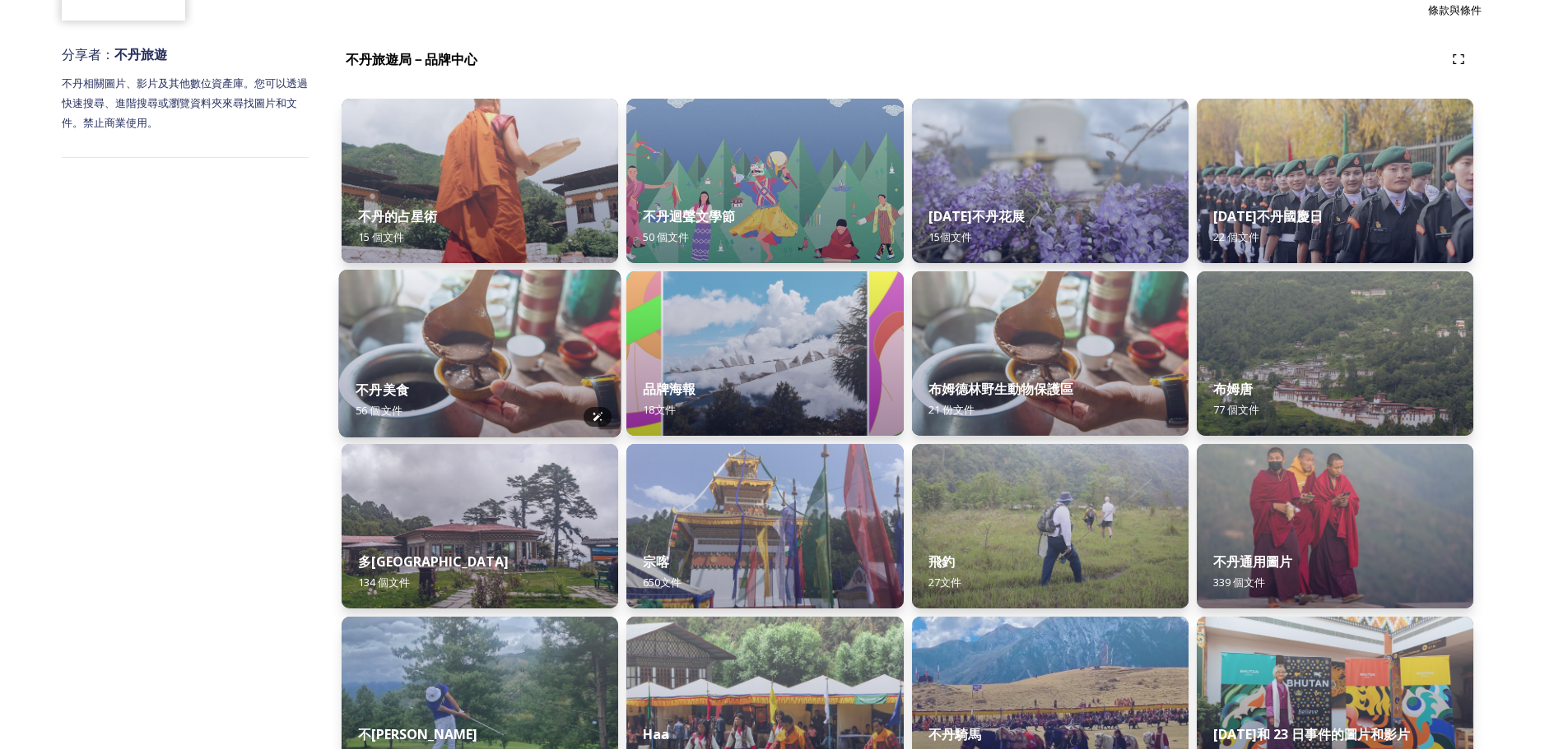
click at [486, 359] on img at bounding box center [480, 353] width 282 height 168
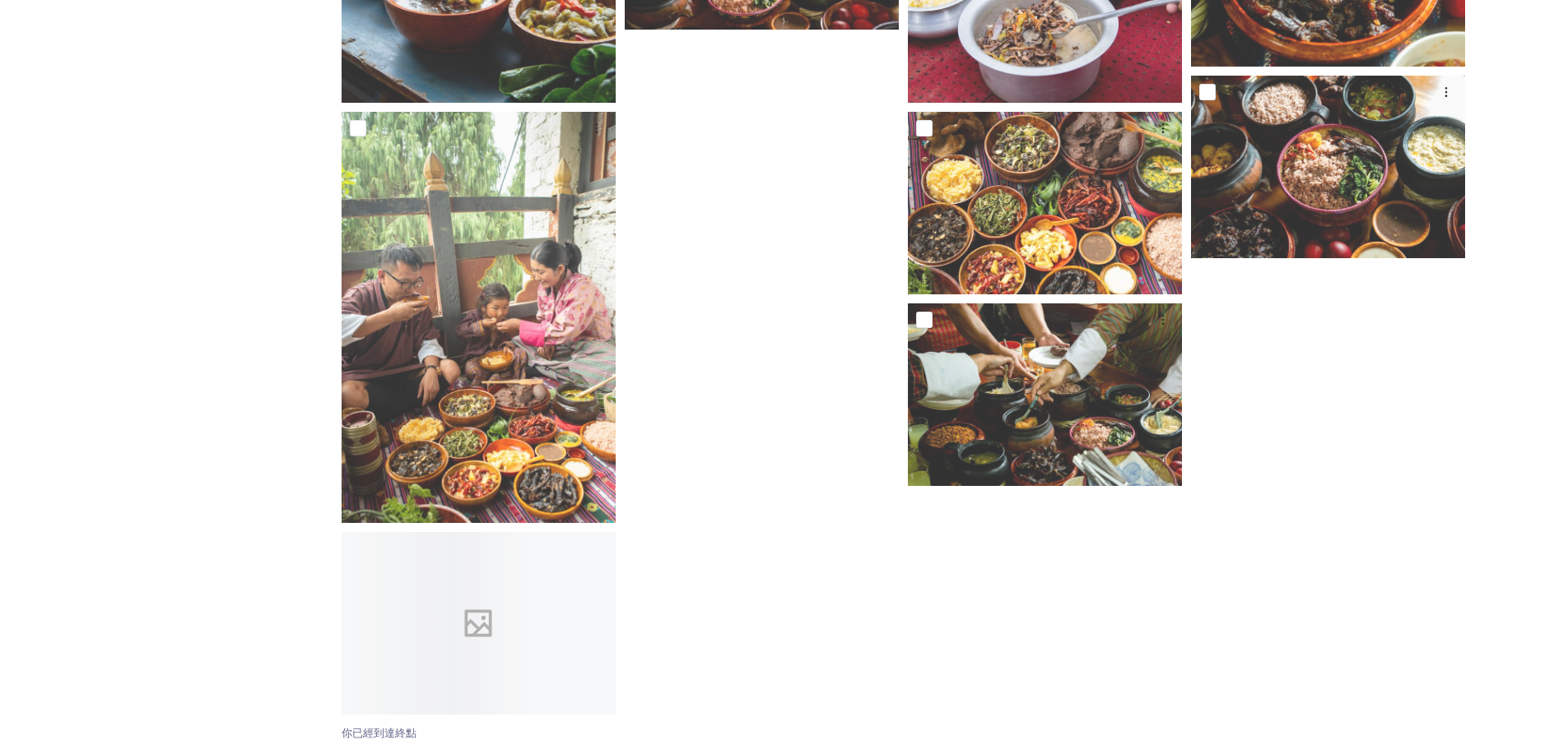
scroll to position [3415, 0]
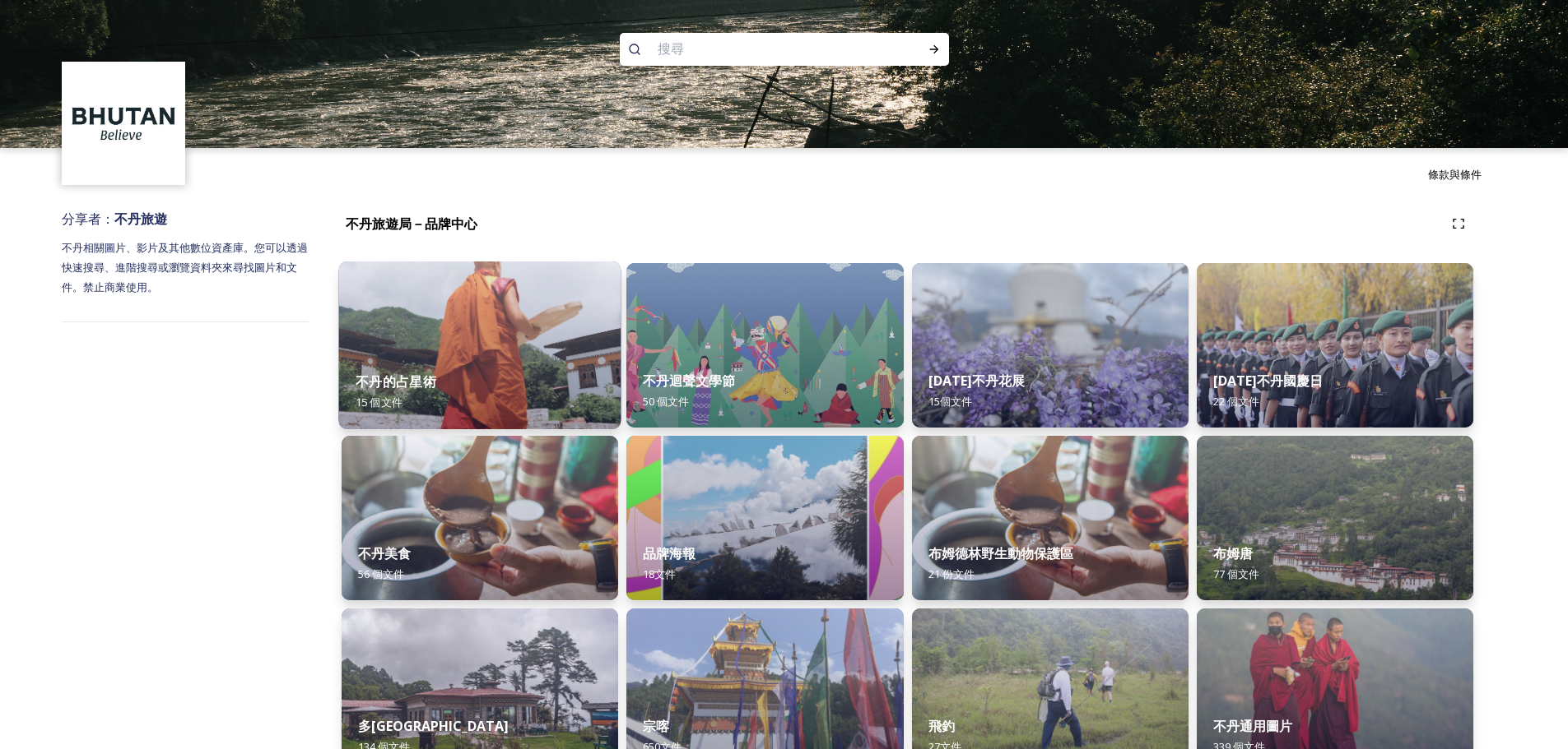
click at [405, 356] on div "不丹的占星術 15 個 文件" at bounding box center [480, 391] width 282 height 75
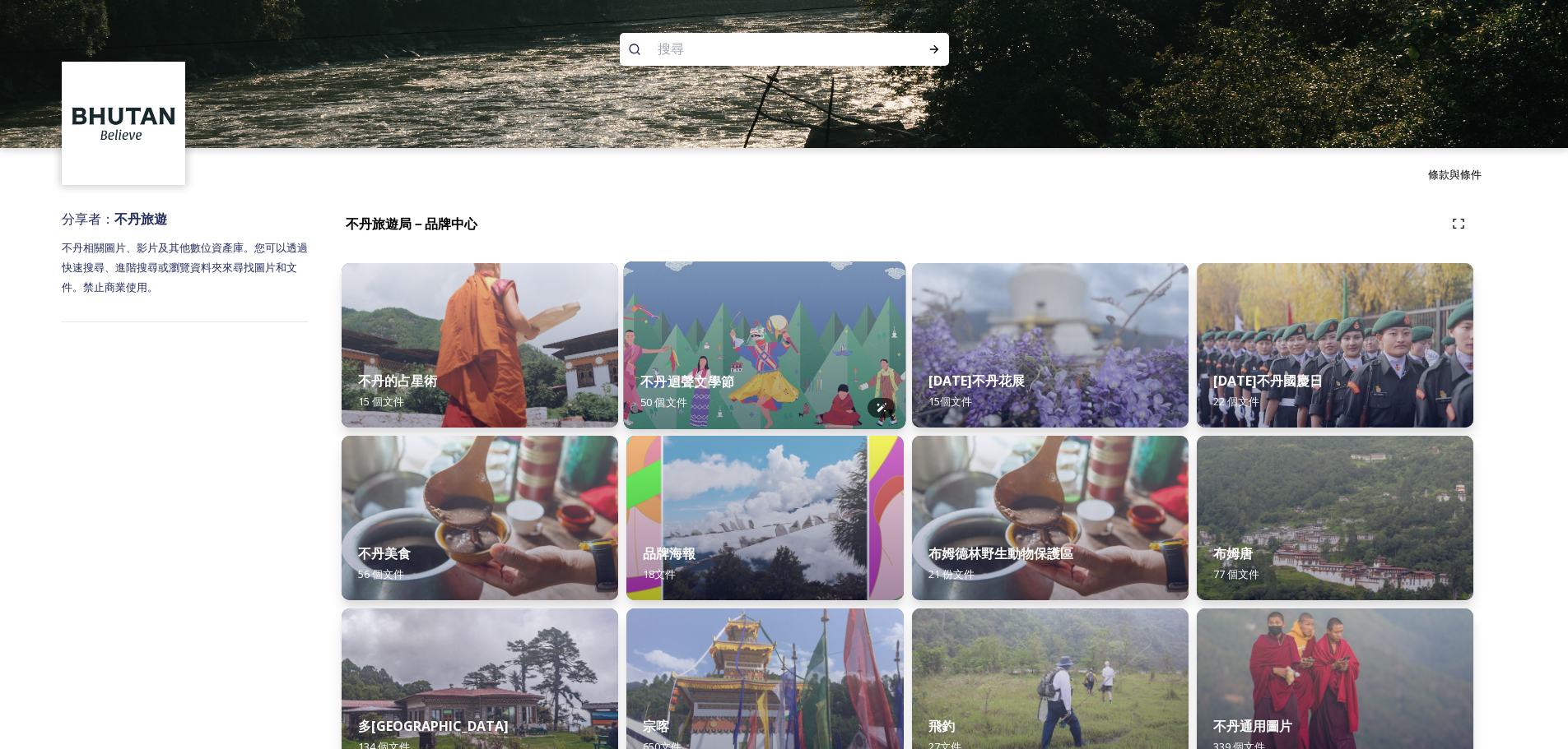
click at [777, 327] on img at bounding box center [765, 346] width 282 height 168
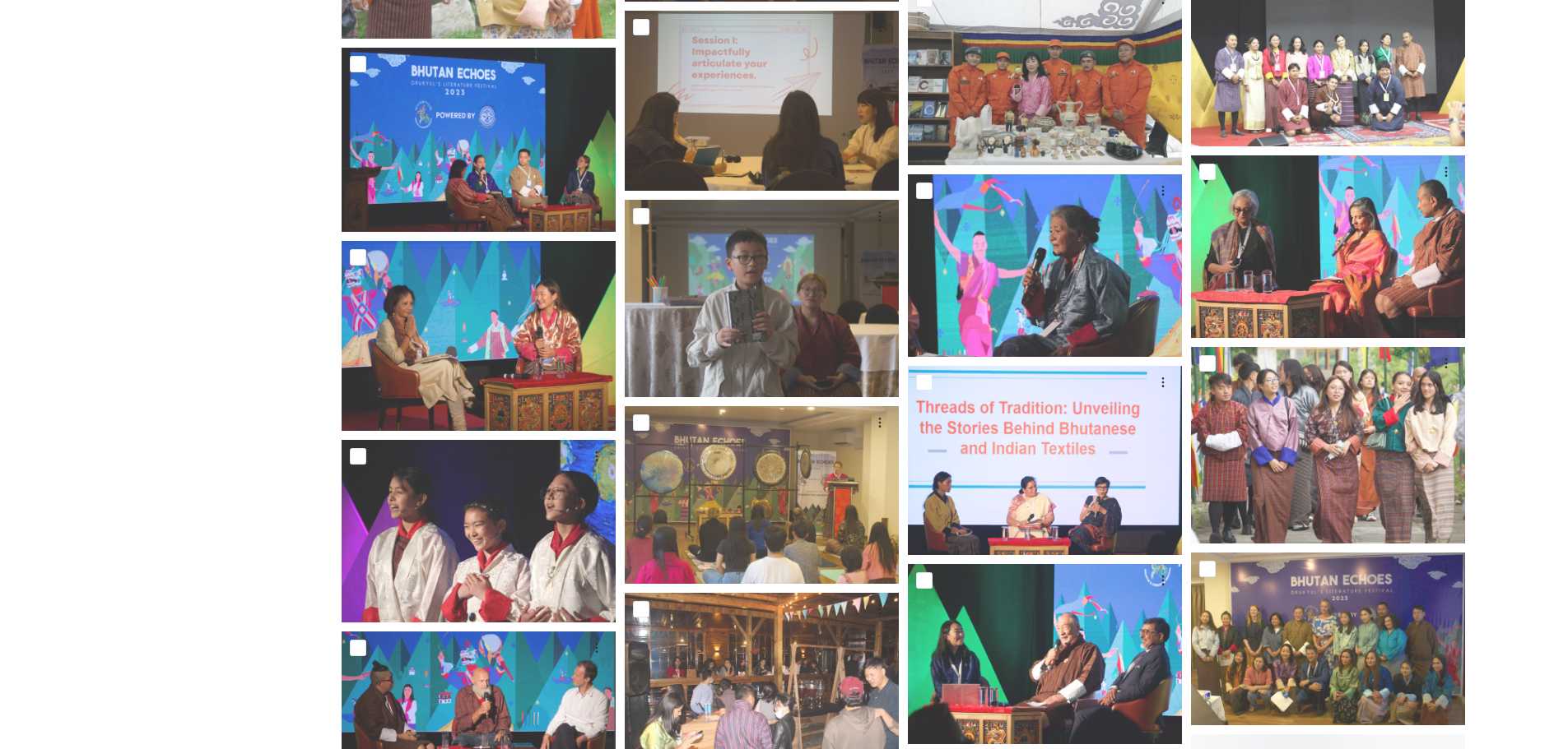
scroll to position [1478, 0]
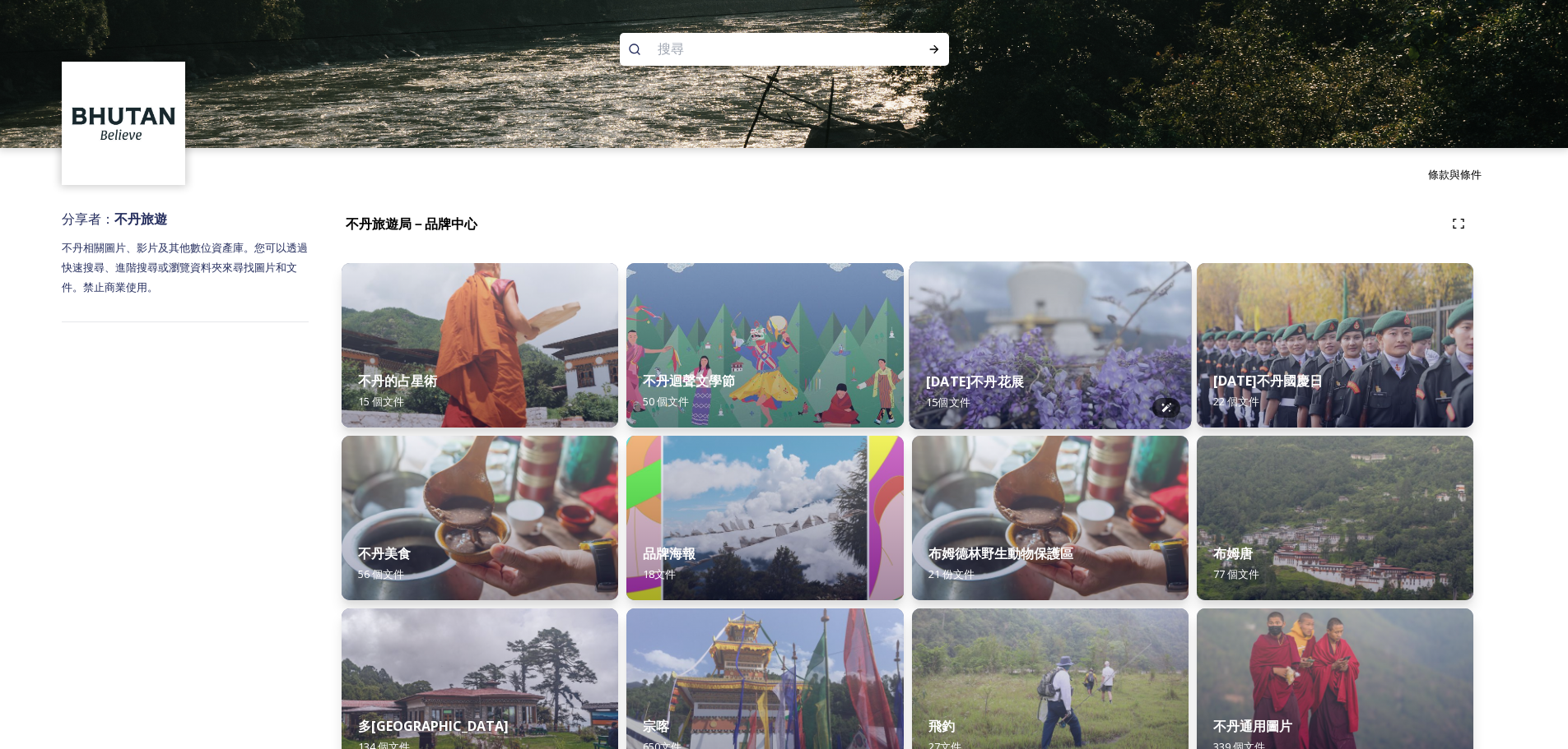
click at [1072, 339] on img at bounding box center [1049, 346] width 282 height 168
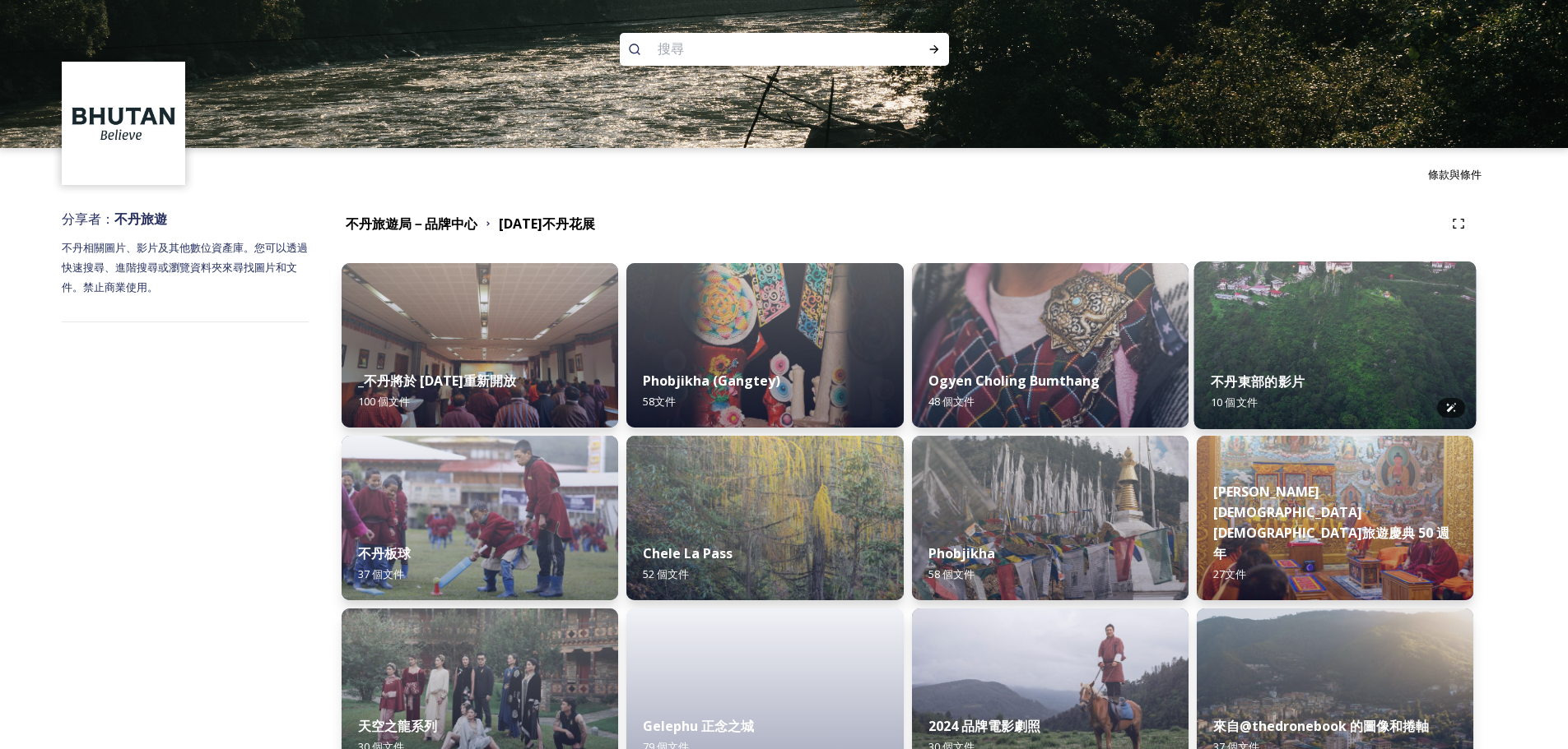
click at [1303, 338] on img at bounding box center [1335, 346] width 282 height 168
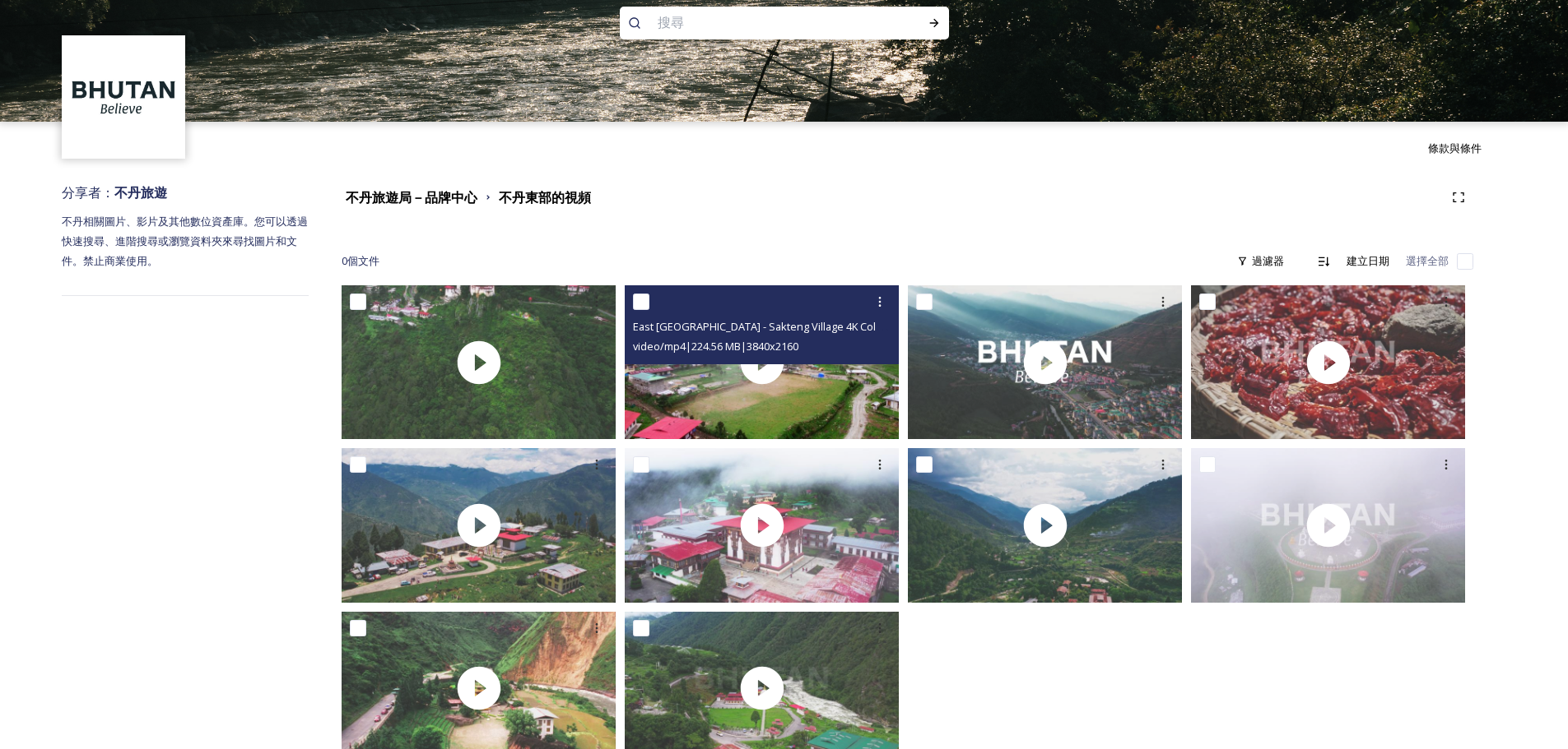
scroll to position [79, 0]
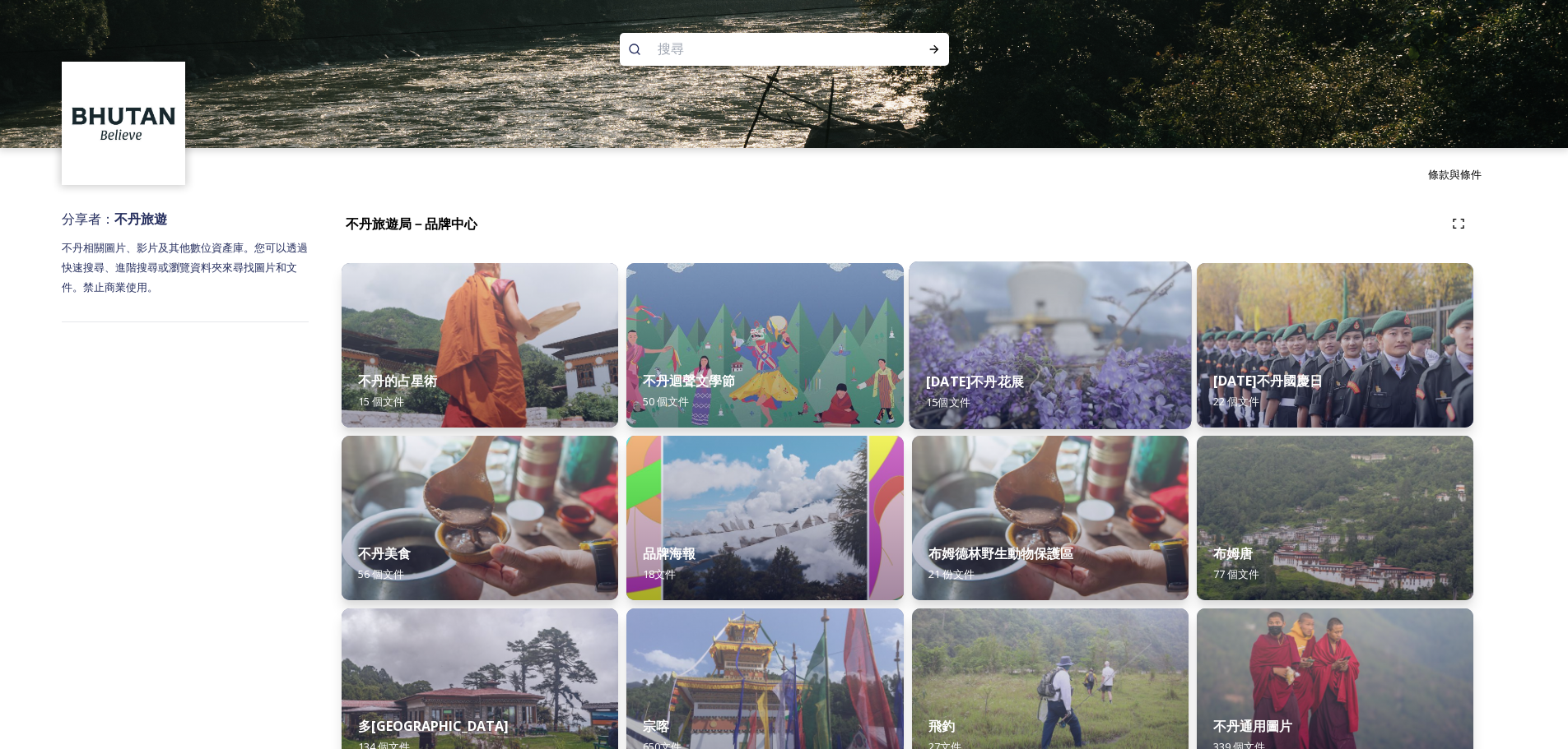
click at [1078, 361] on div "2023年不丹花展 15個 文件" at bounding box center [1049, 391] width 282 height 75
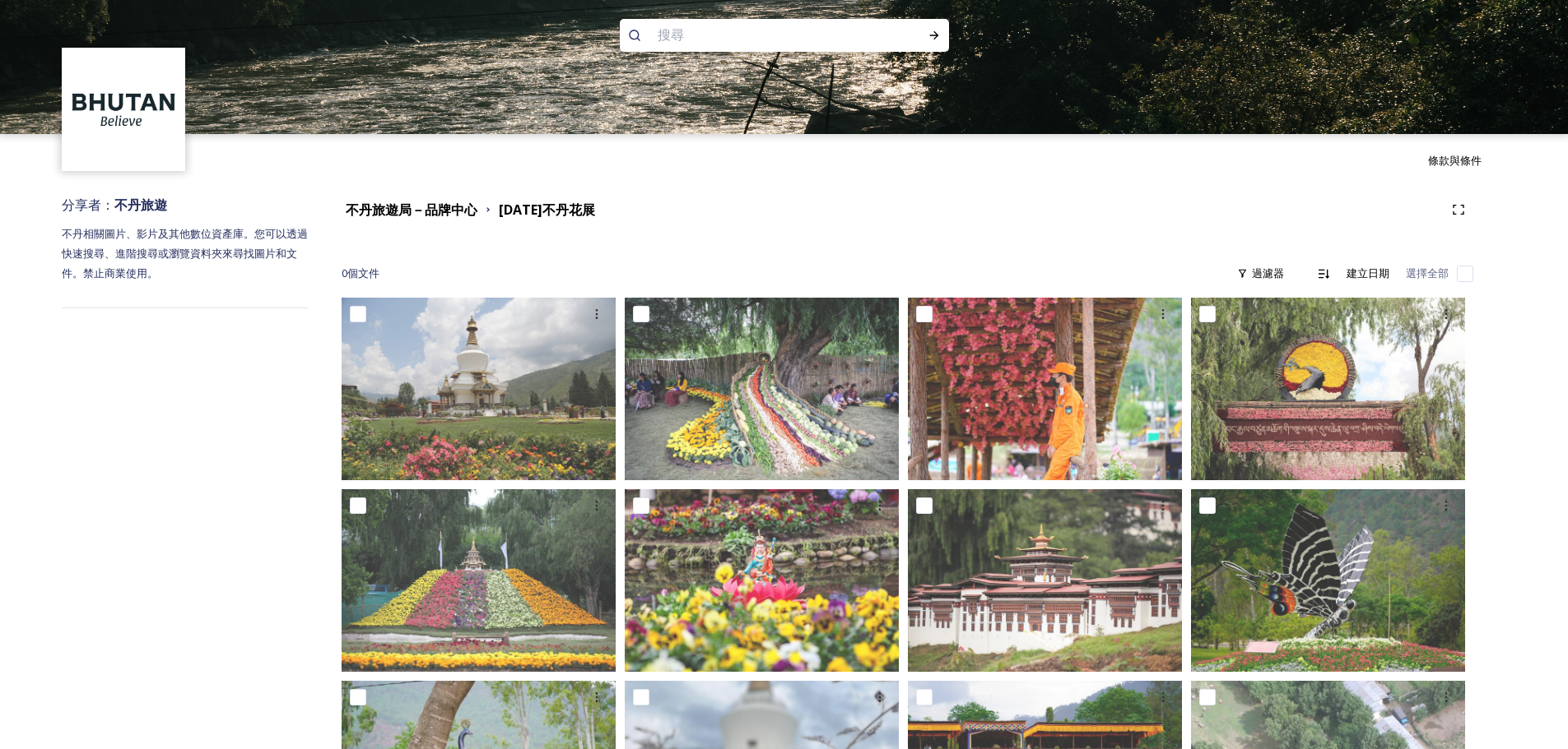
scroll to position [20, 0]
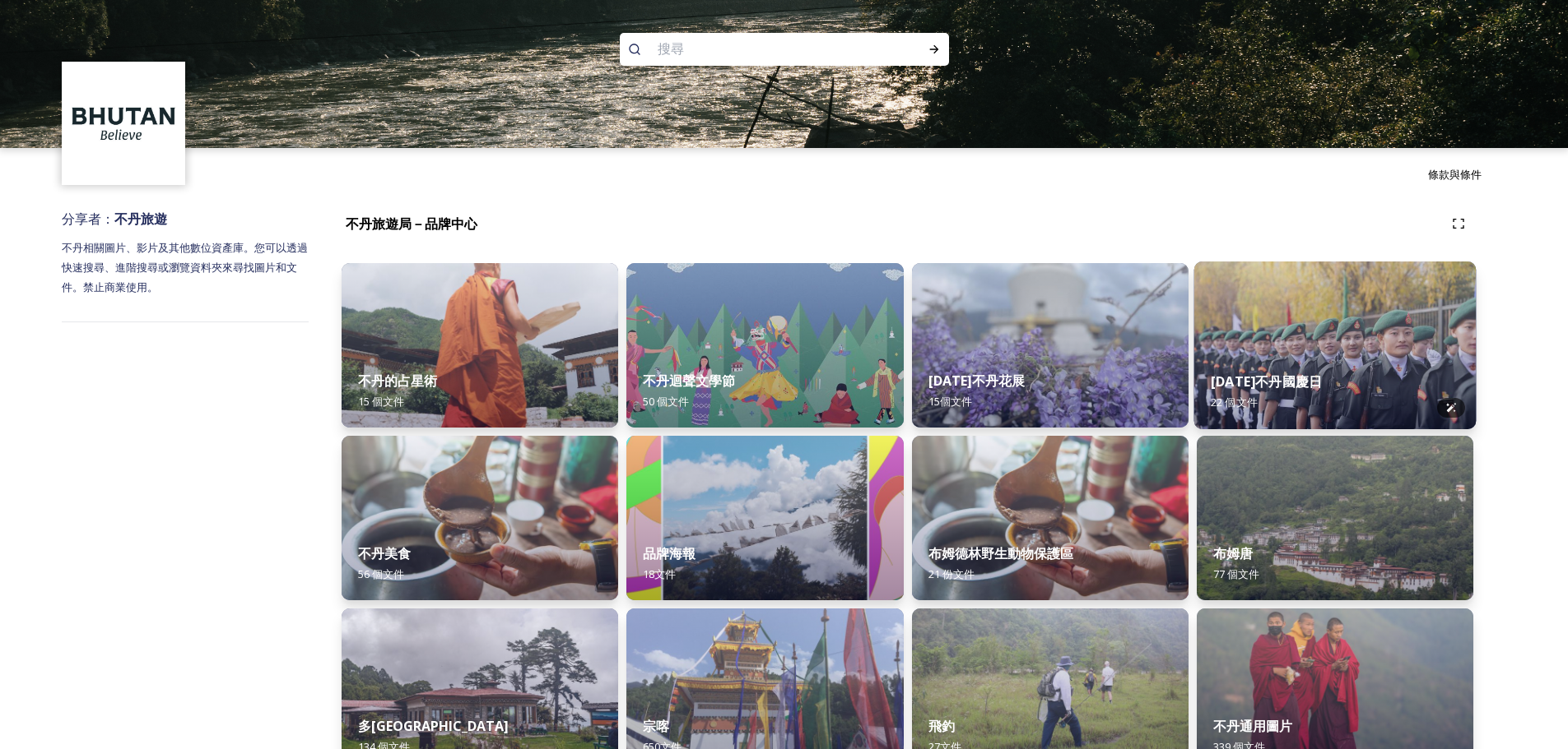
click at [1299, 337] on img at bounding box center [1335, 346] width 282 height 168
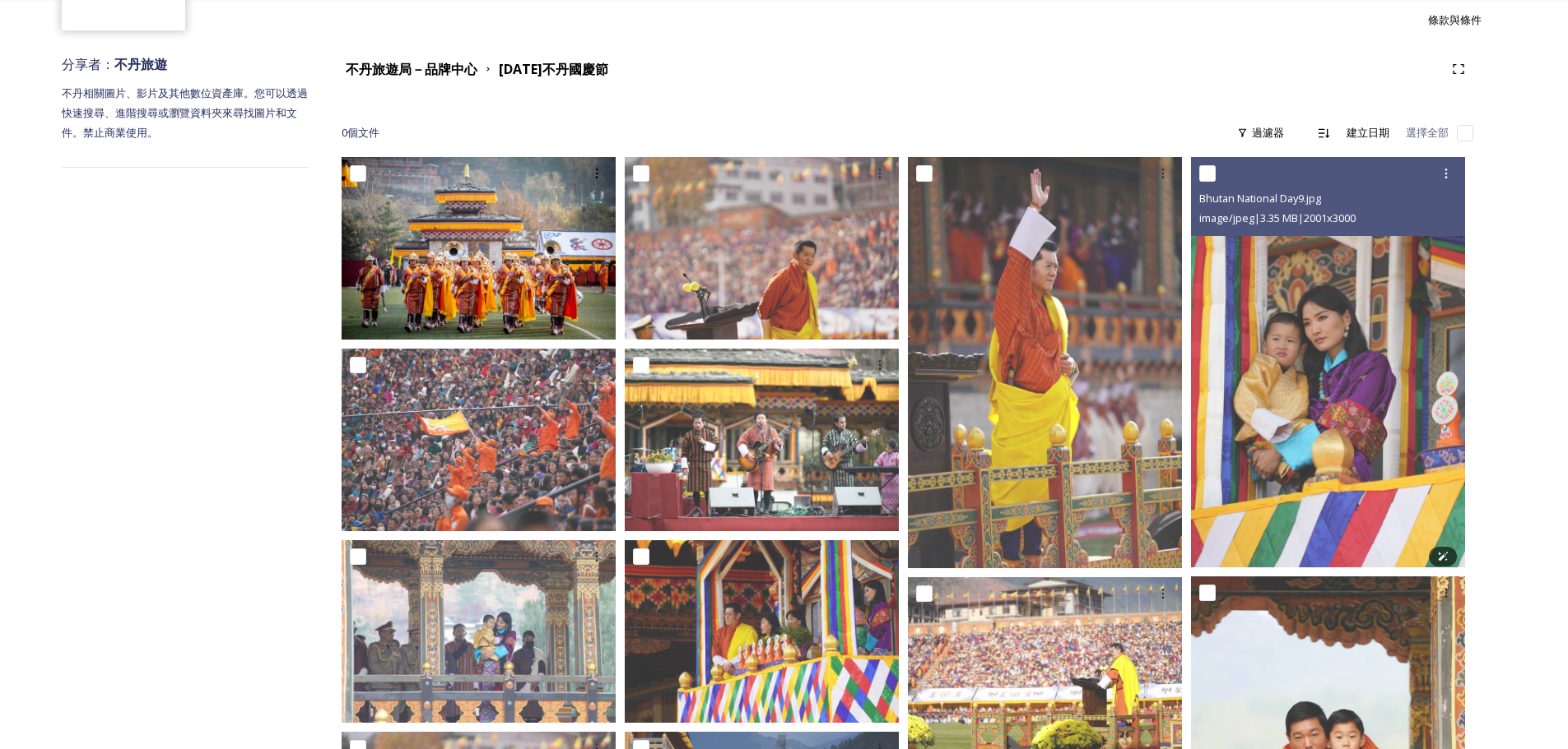
scroll to position [164, 0]
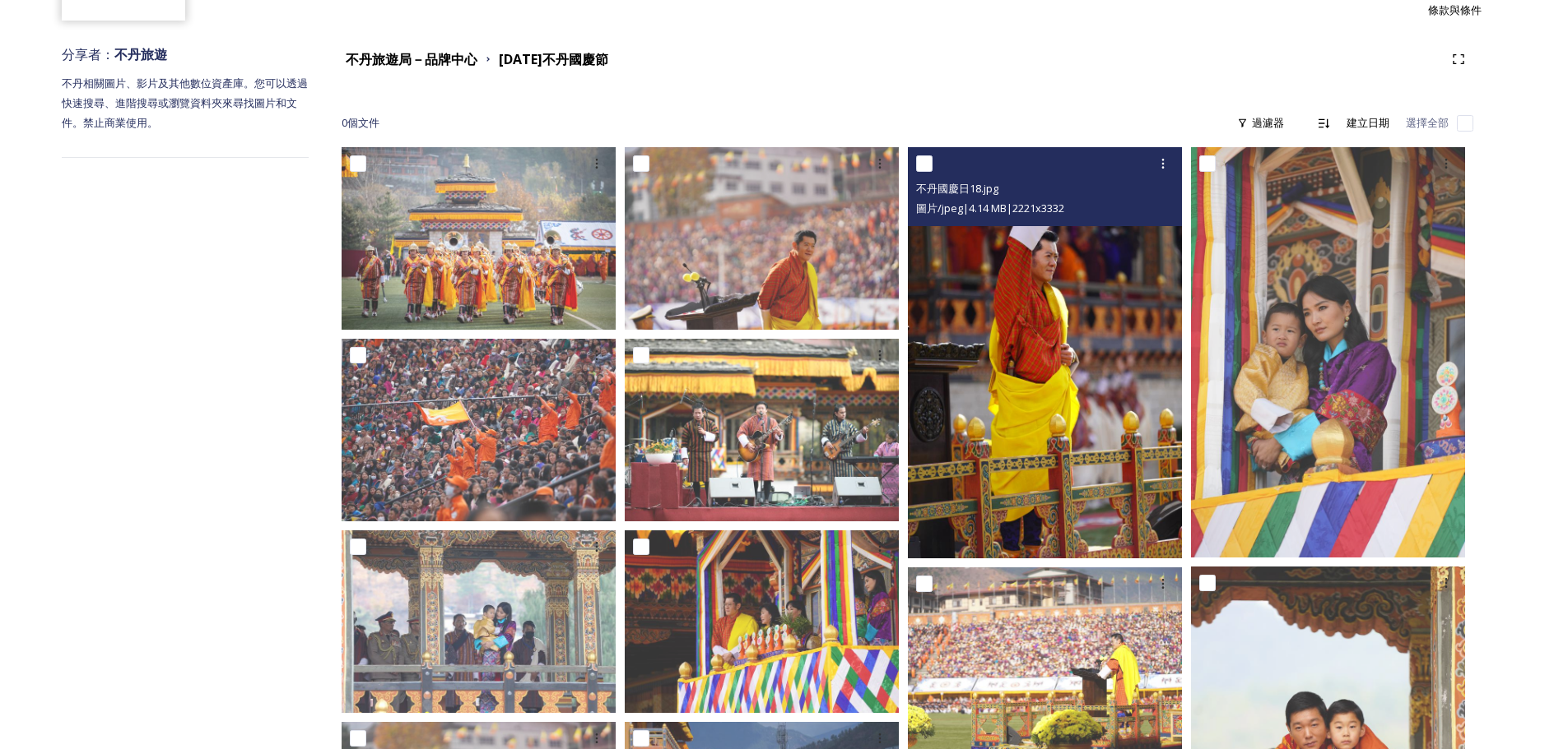
click at [924, 164] on input "checkbox" at bounding box center [925, 164] width 17 height 17
checkbox input "true"
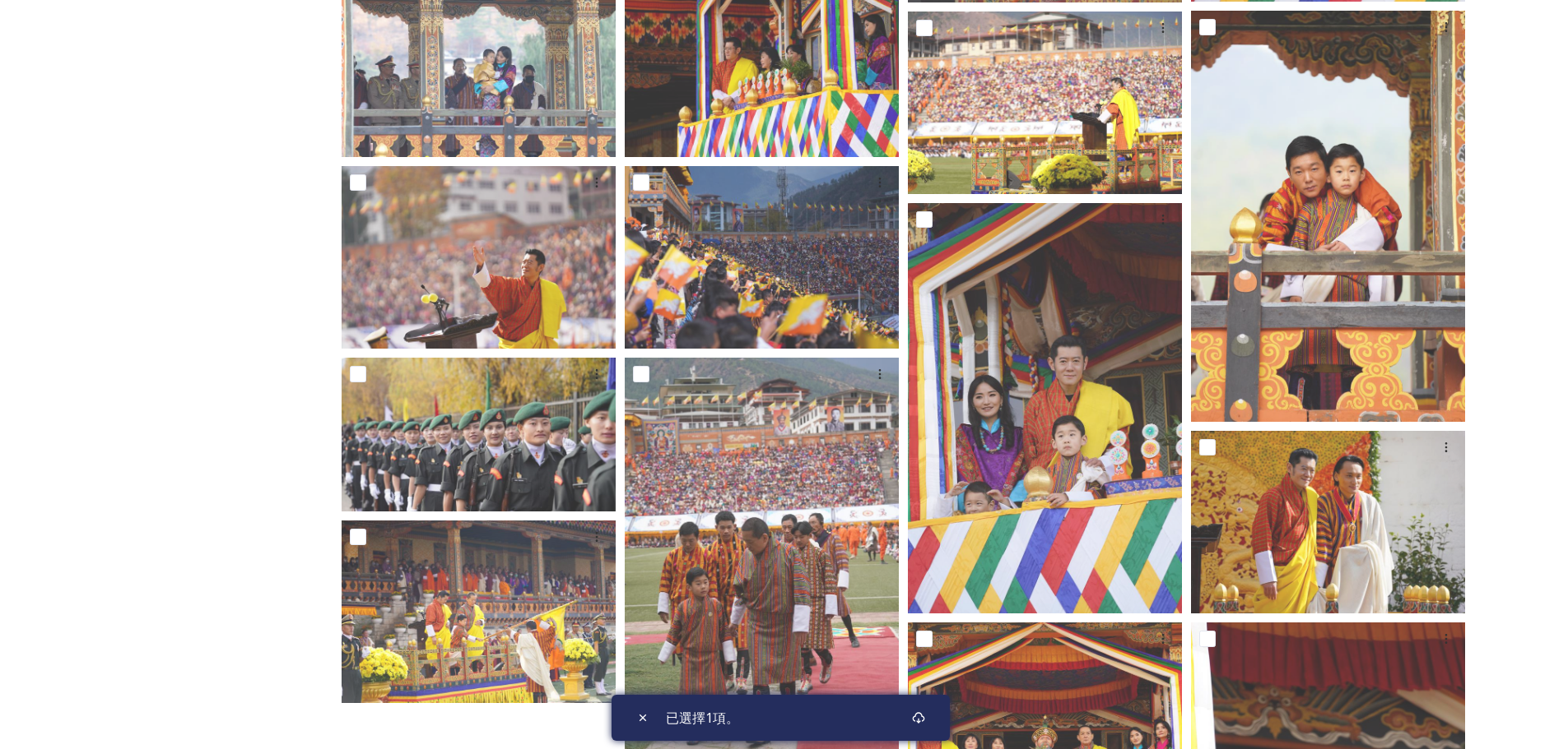
scroll to position [802, 0]
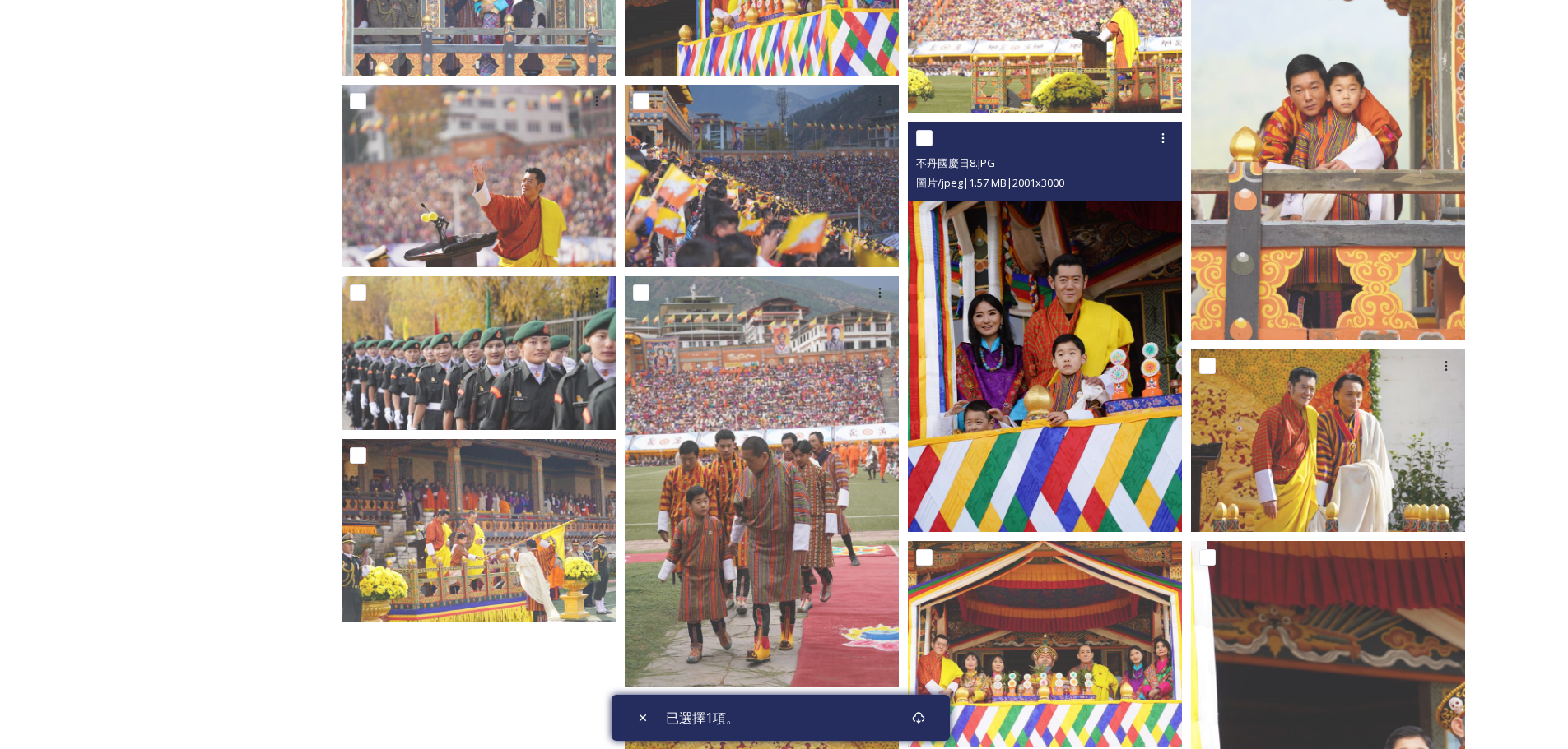
click at [928, 137] on input "checkbox" at bounding box center [925, 138] width 17 height 17
checkbox input "true"
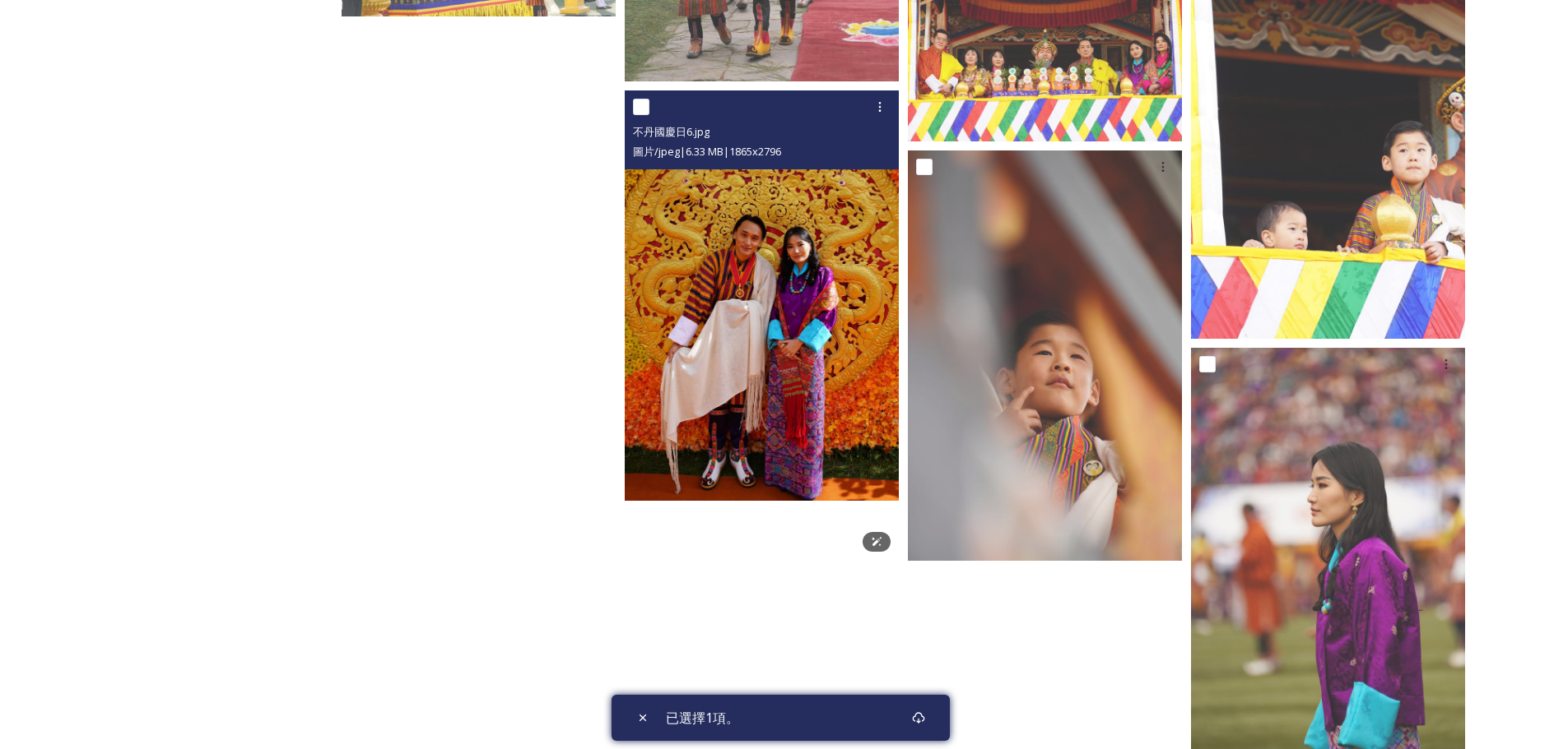
scroll to position [1454, 0]
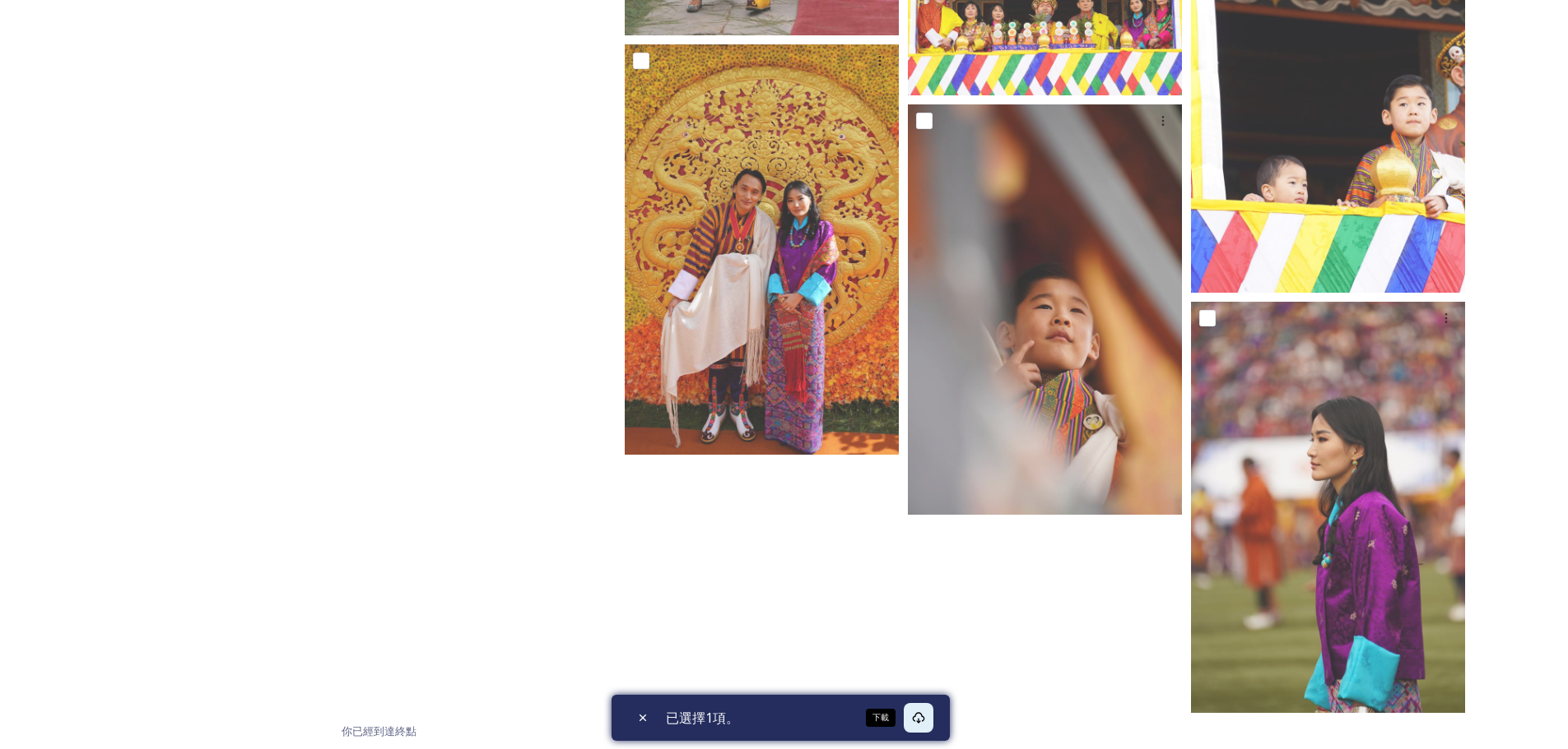
click at [915, 718] on icon at bounding box center [918, 718] width 13 height 13
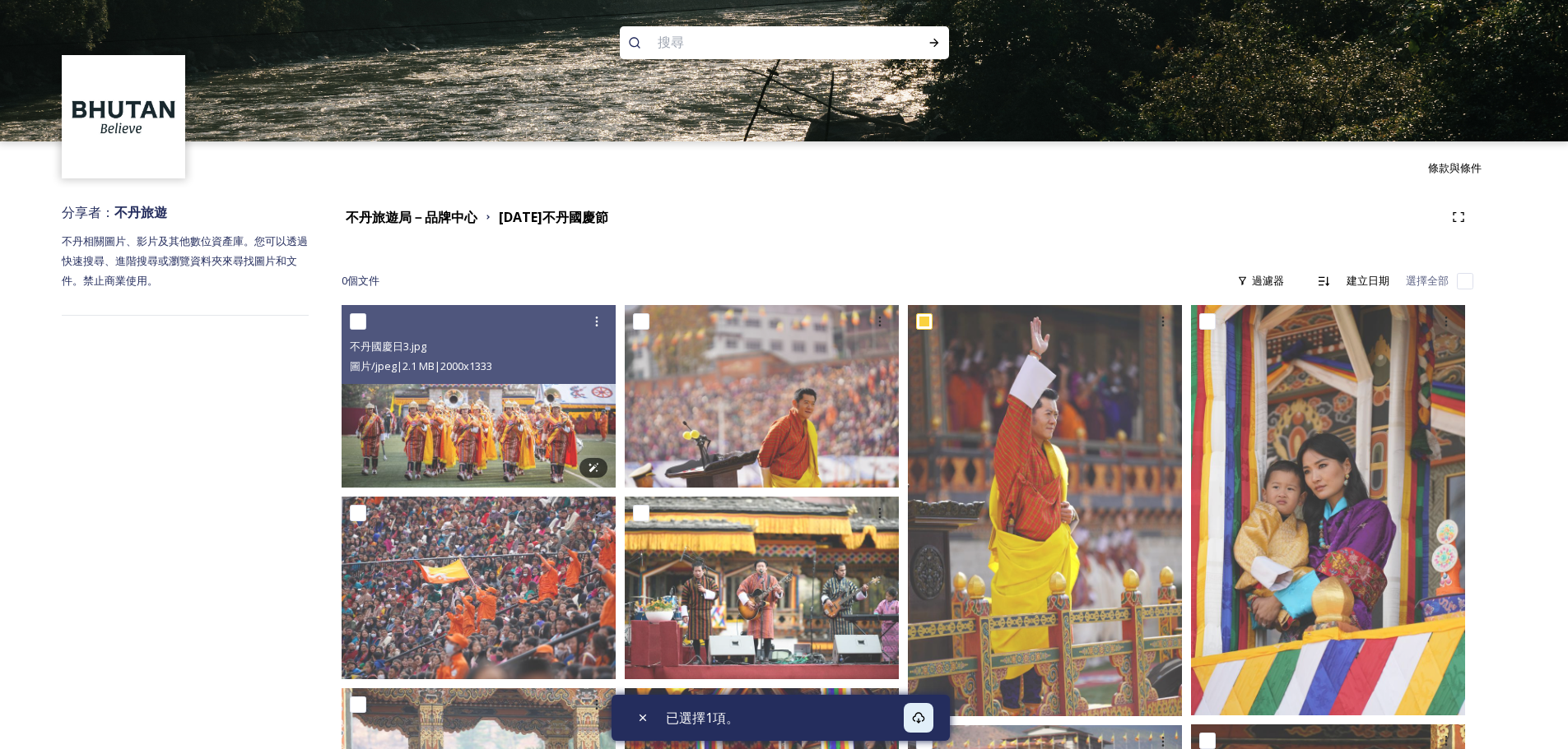
scroll to position [0, 0]
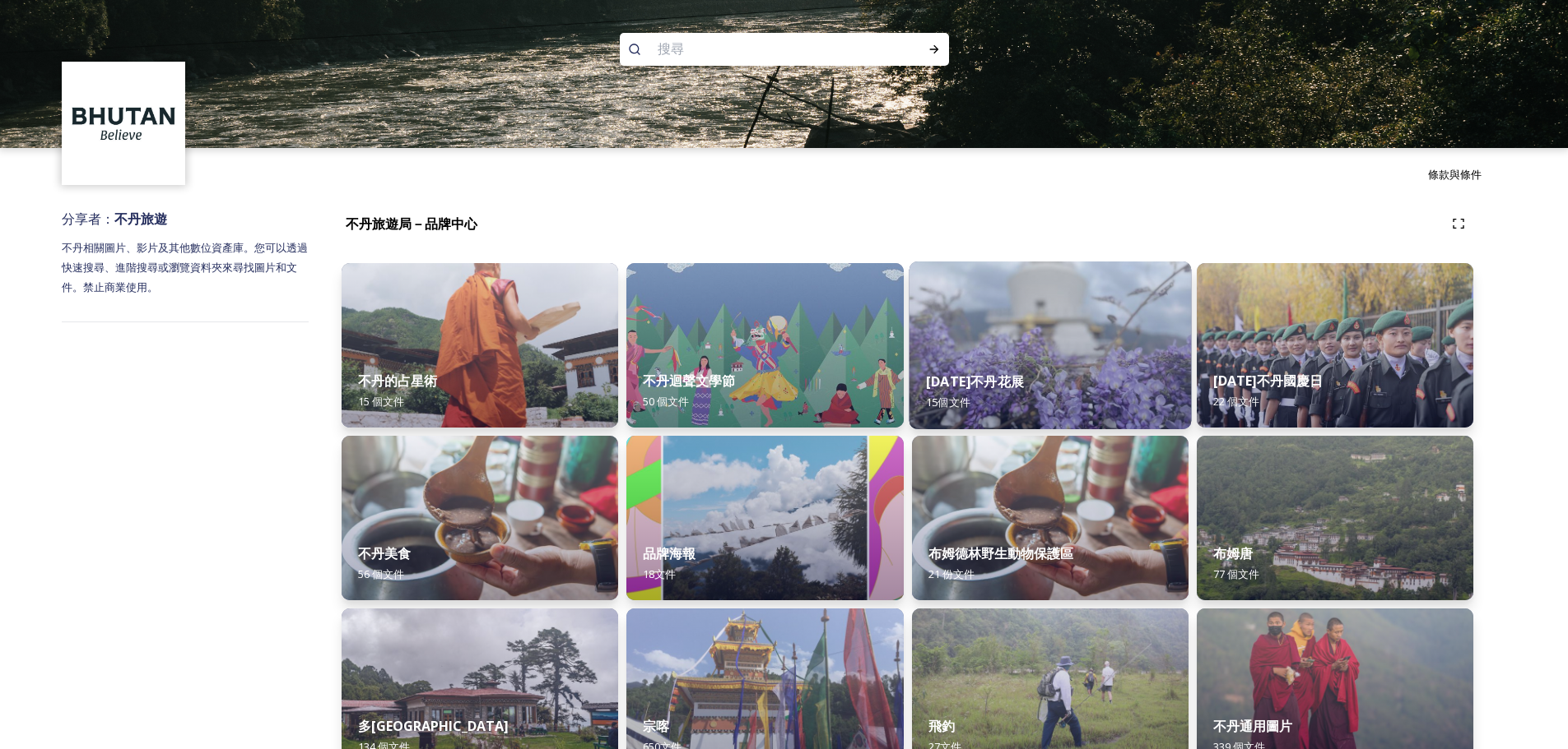
click at [1023, 364] on div "2023年不丹花展 15個 文件" at bounding box center [1049, 391] width 282 height 75
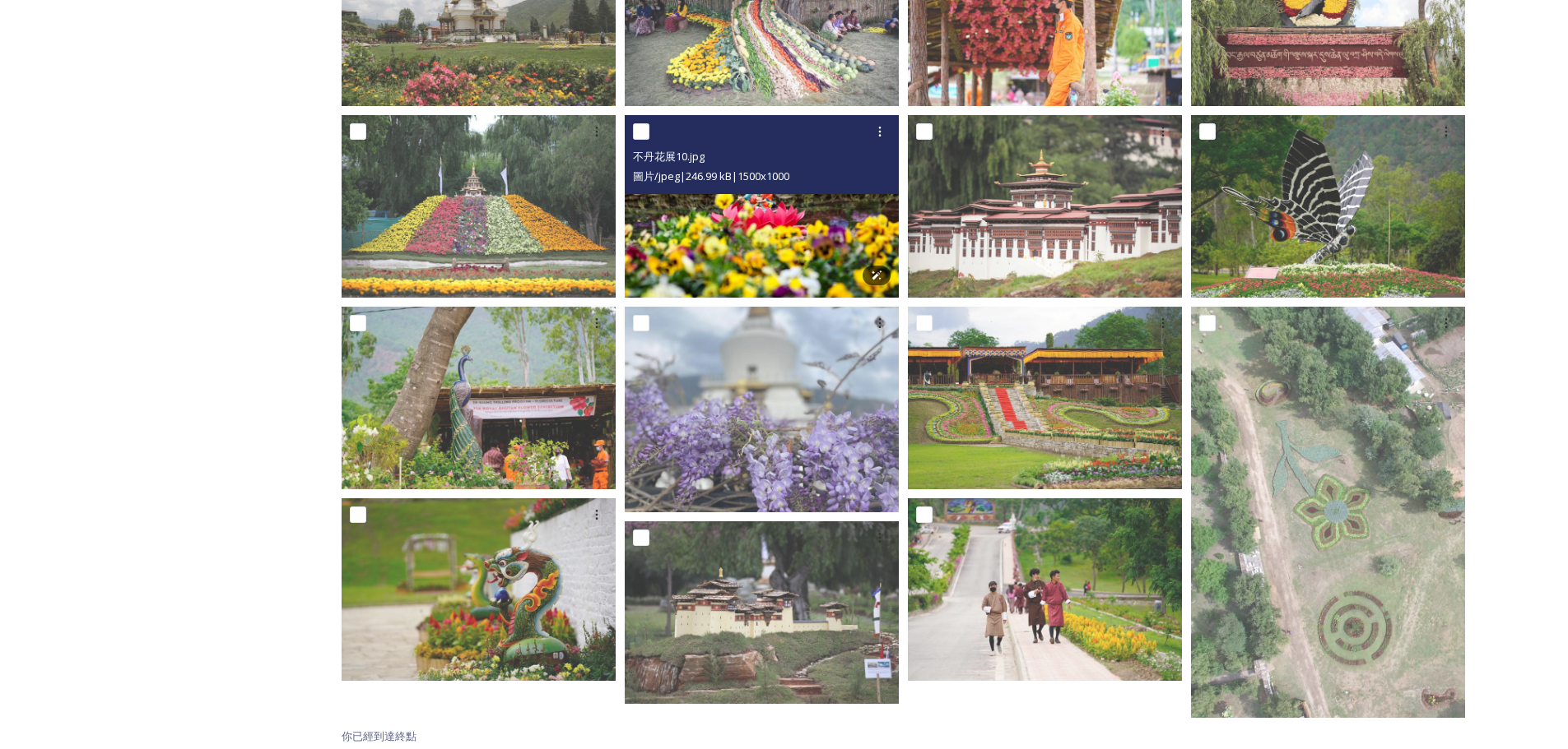
scroll to position [391, 0]
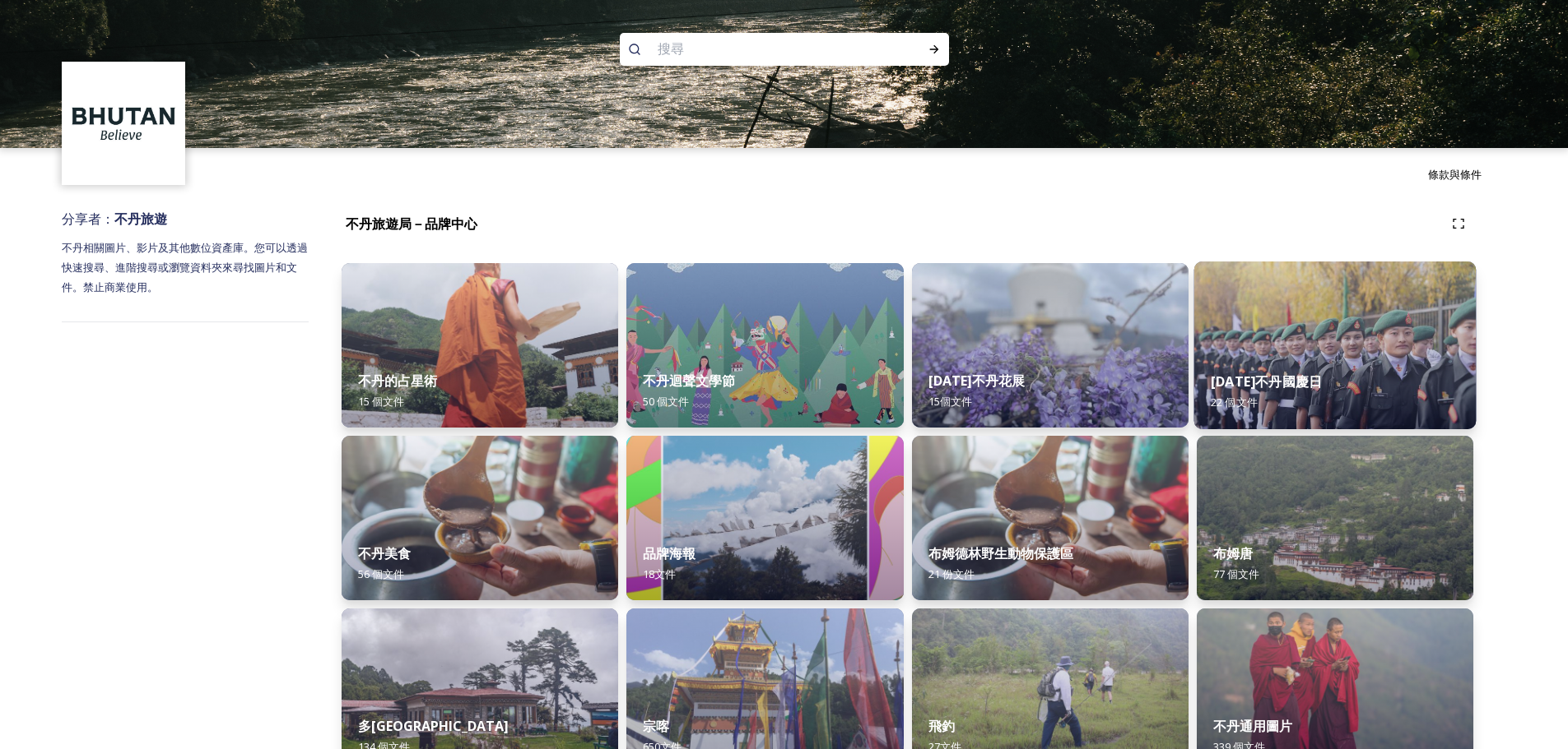
click at [1300, 367] on div "2022 年不丹國慶日 22 個 文件" at bounding box center [1335, 391] width 282 height 75
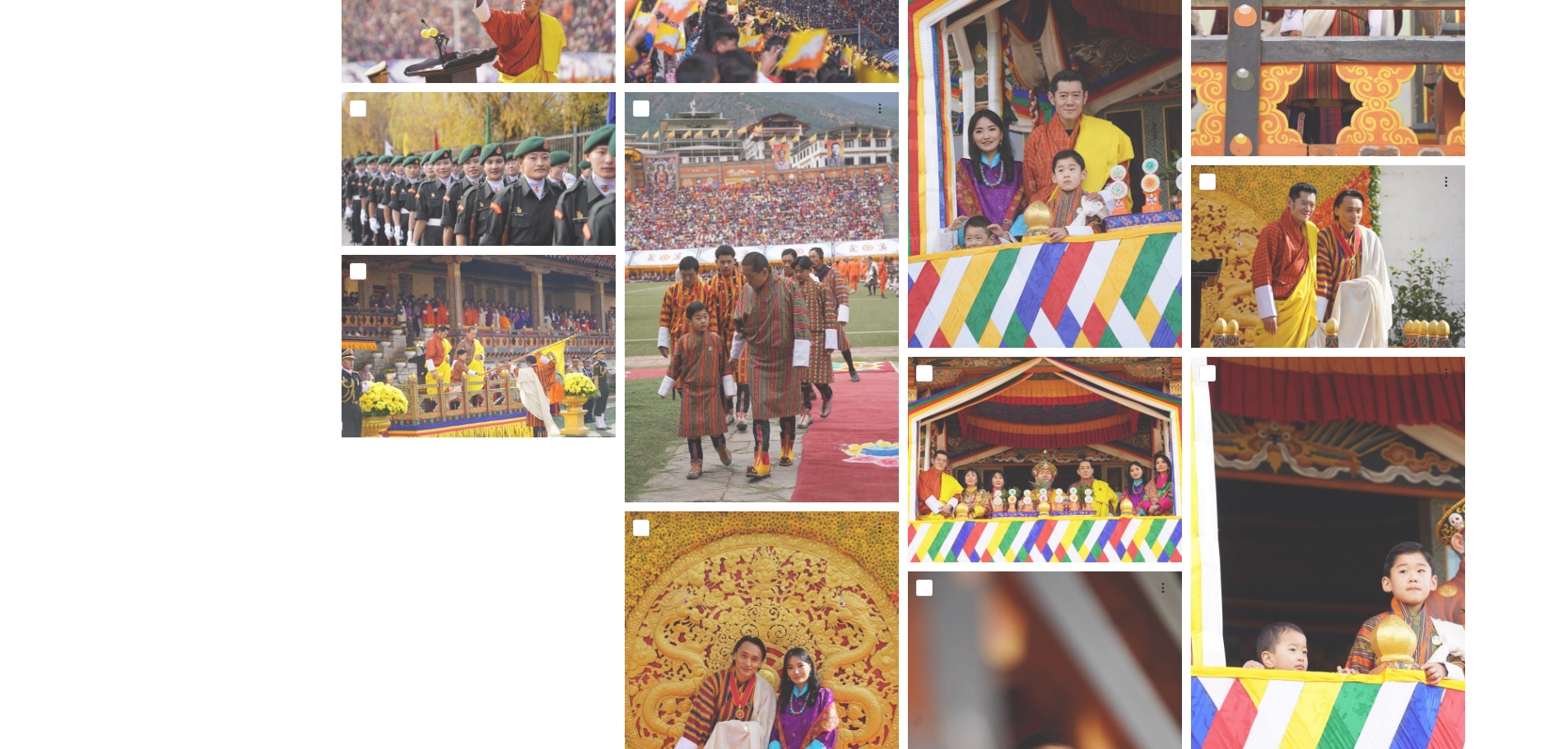
scroll to position [987, 0]
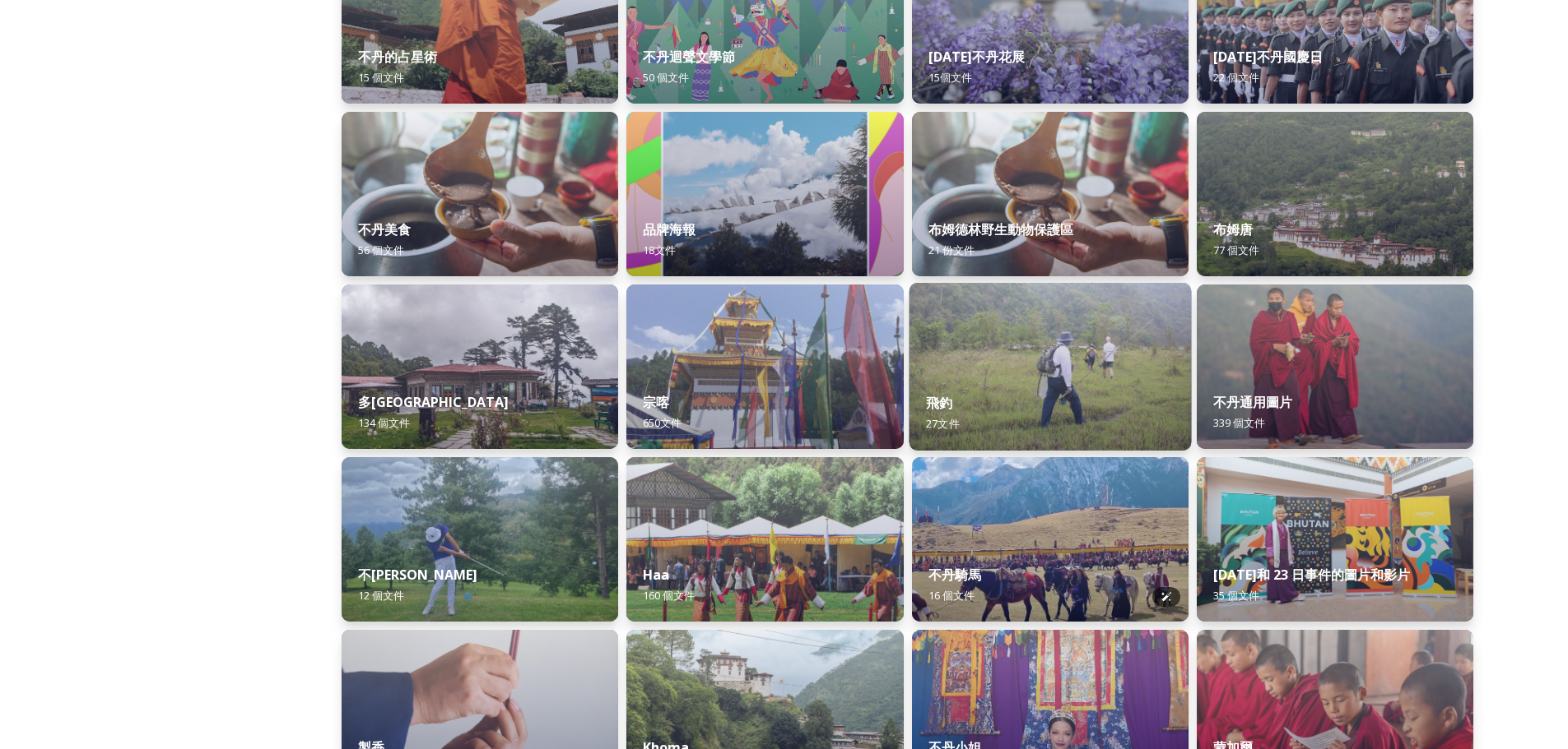
scroll to position [329, 0]
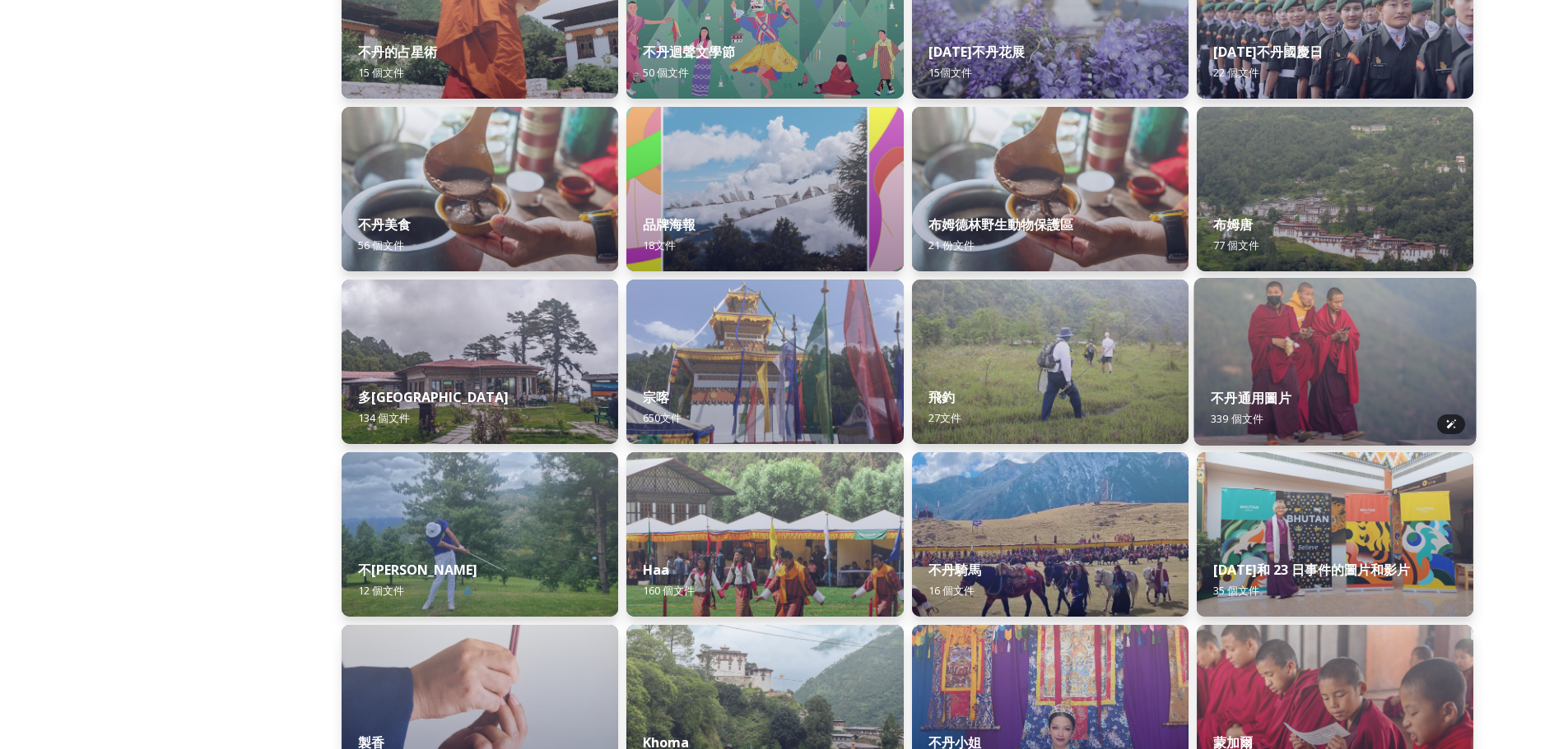
click at [1379, 347] on img at bounding box center [1335, 362] width 282 height 168
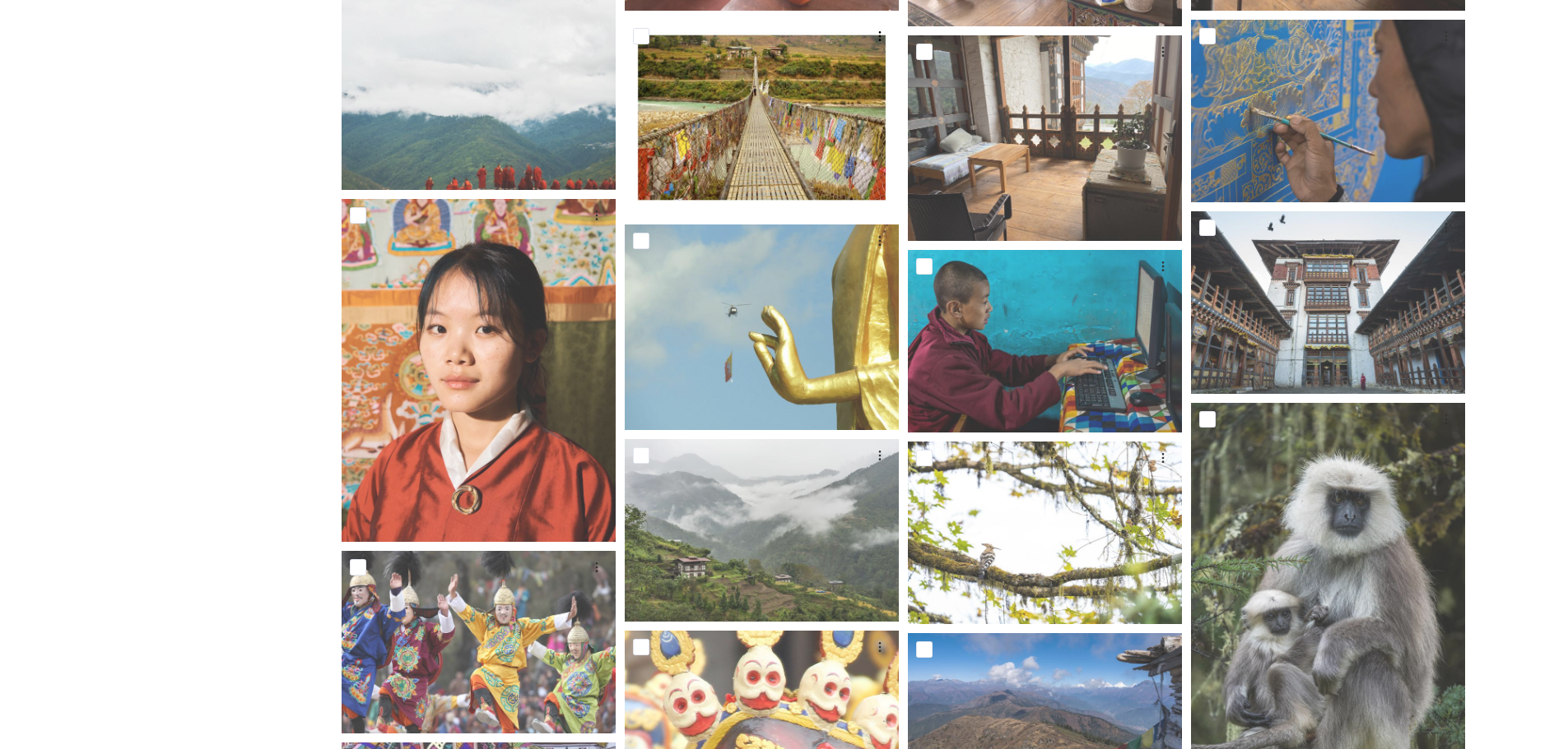
scroll to position [658, 0]
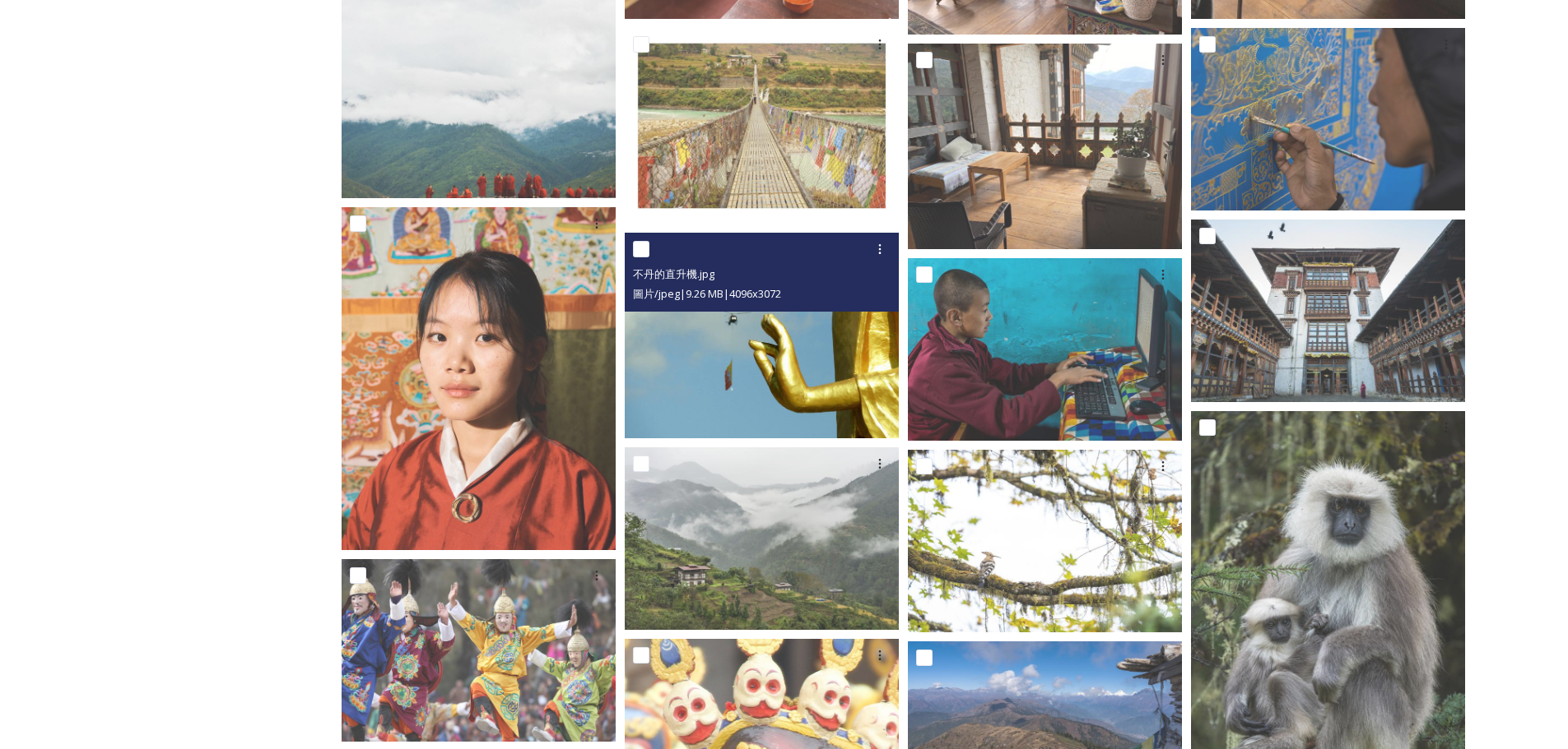
click at [639, 246] on input "checkbox" at bounding box center [641, 249] width 17 height 17
checkbox input "true"
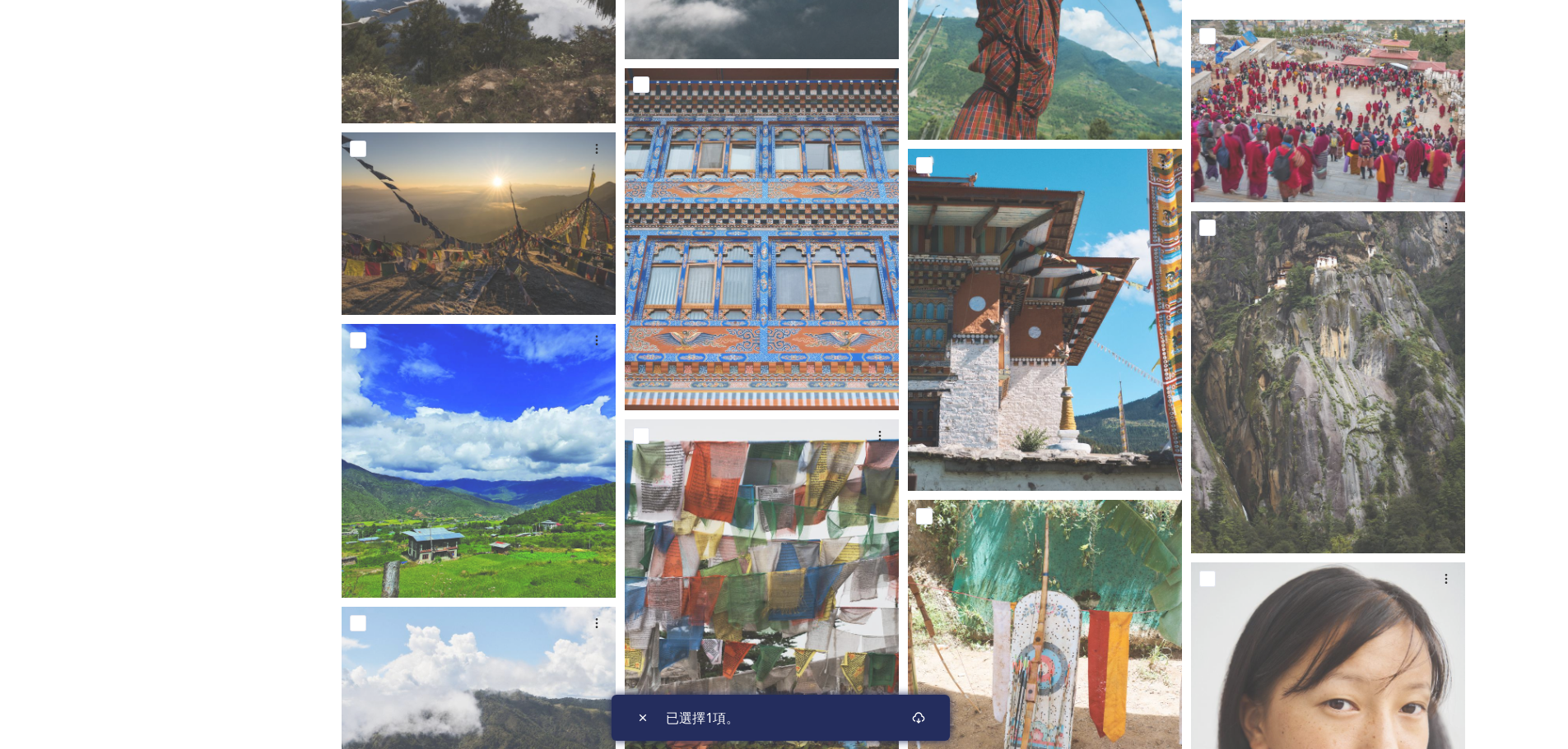
scroll to position [2961, 0]
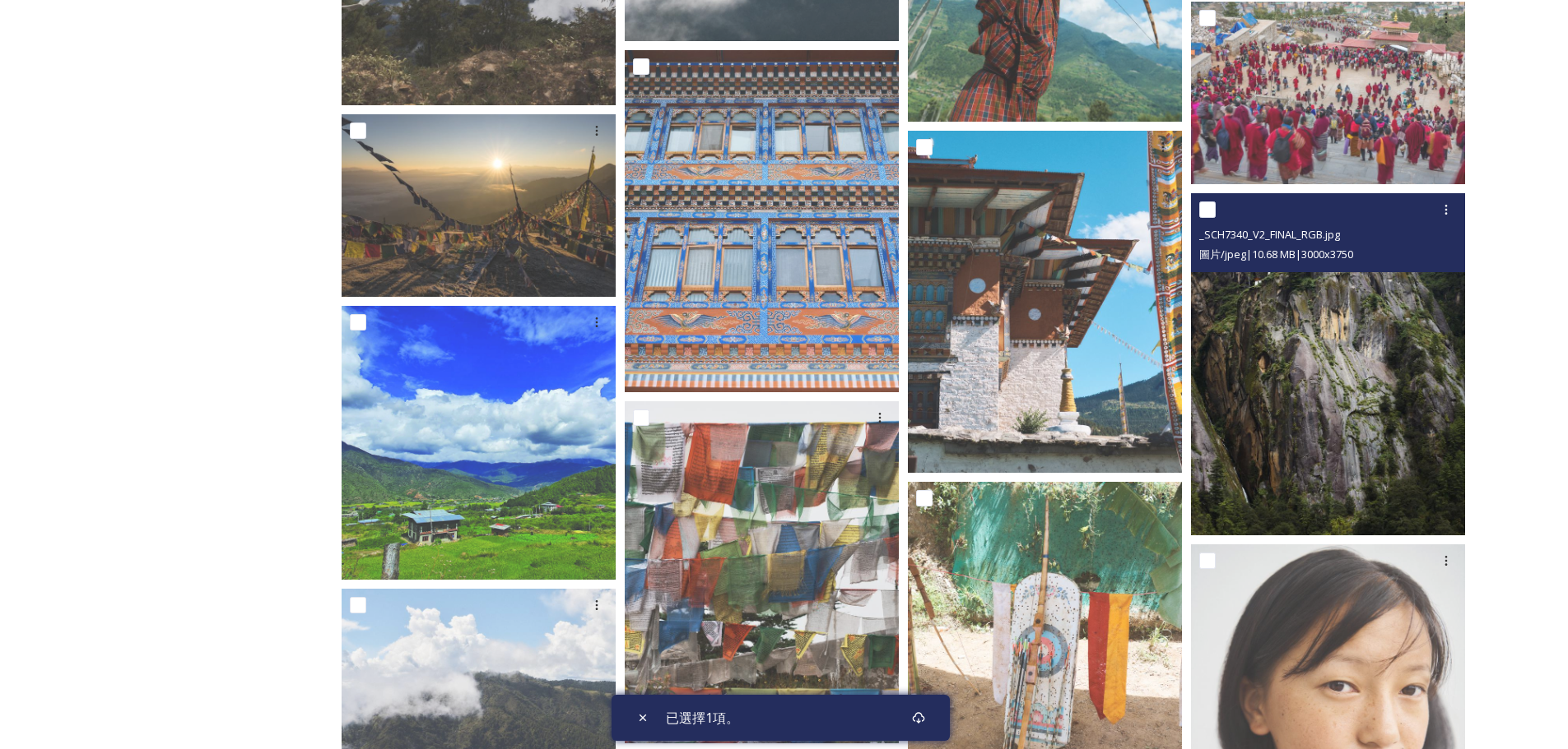
click at [1206, 209] on input "checkbox" at bounding box center [1207, 209] width 17 height 17
checkbox input "true"
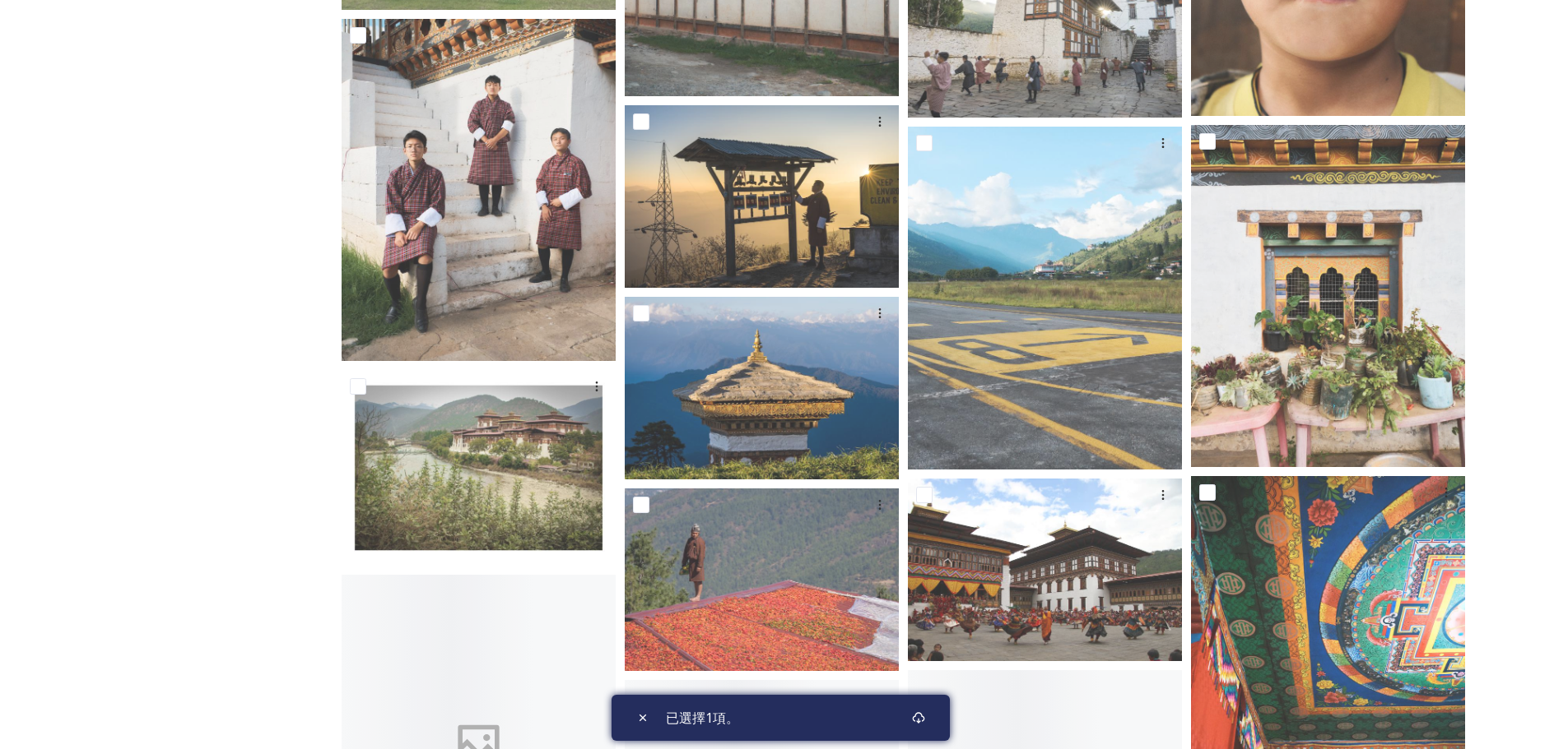
scroll to position [7732, 0]
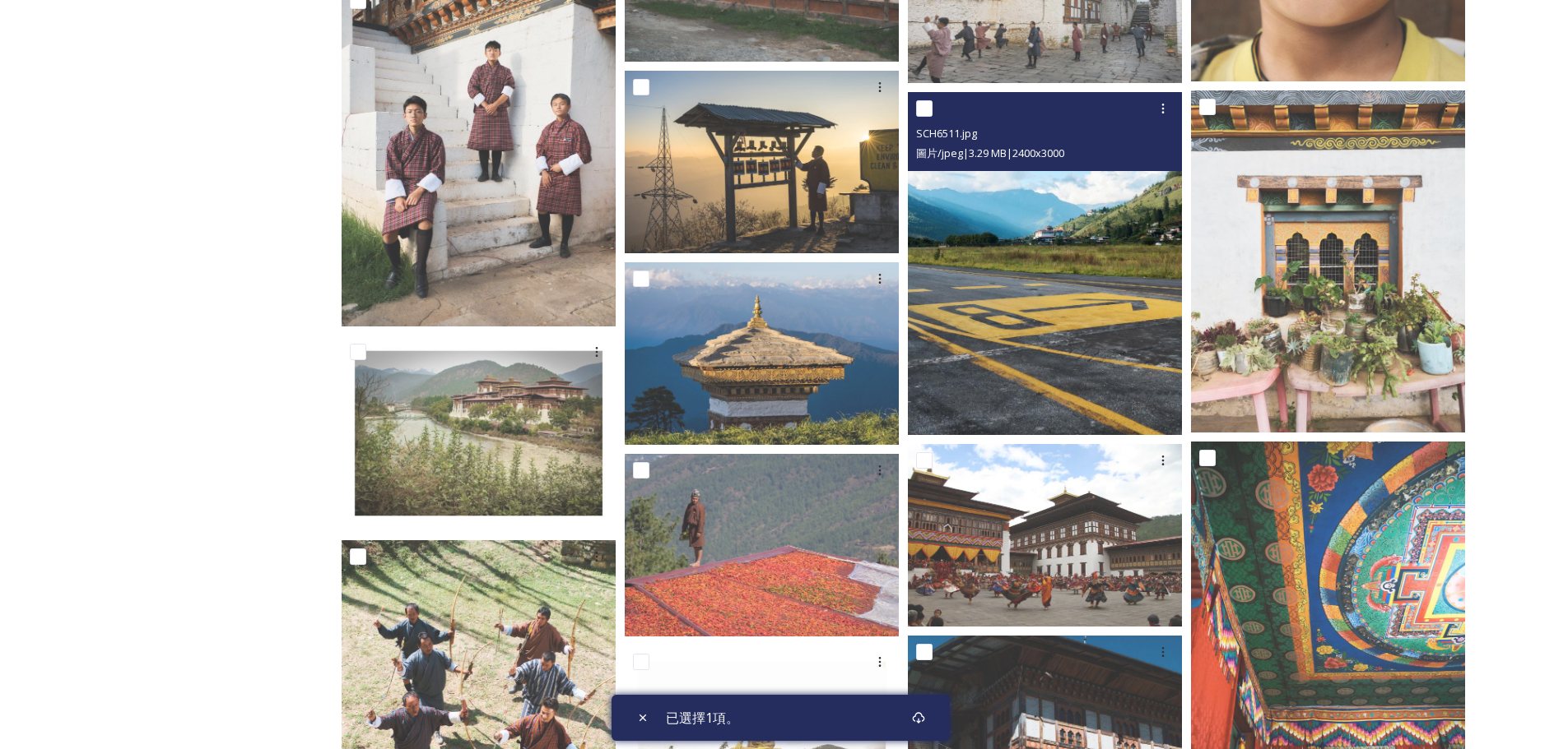
click at [918, 109] on input "checkbox" at bounding box center [925, 109] width 17 height 17
checkbox input "true"
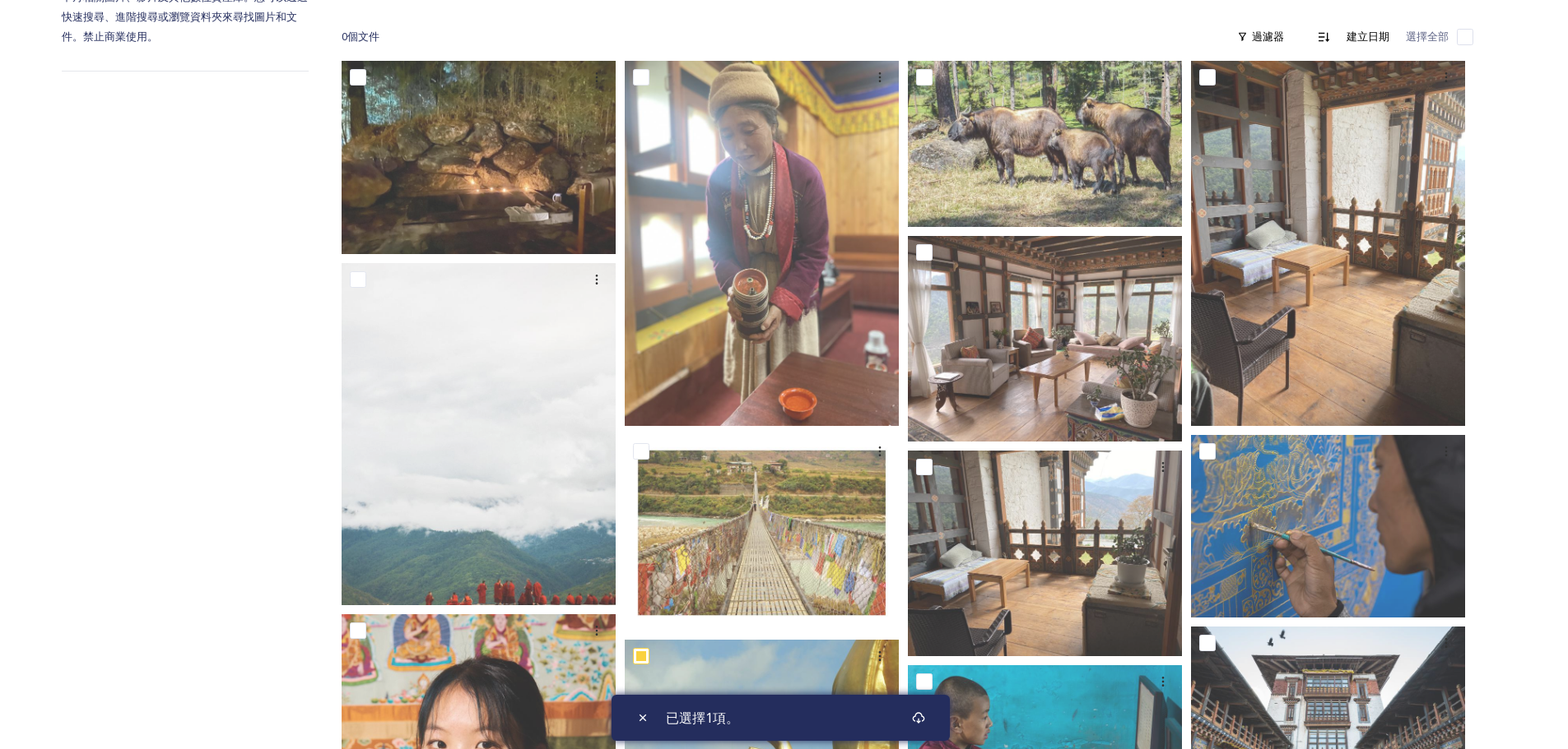
scroll to position [0, 0]
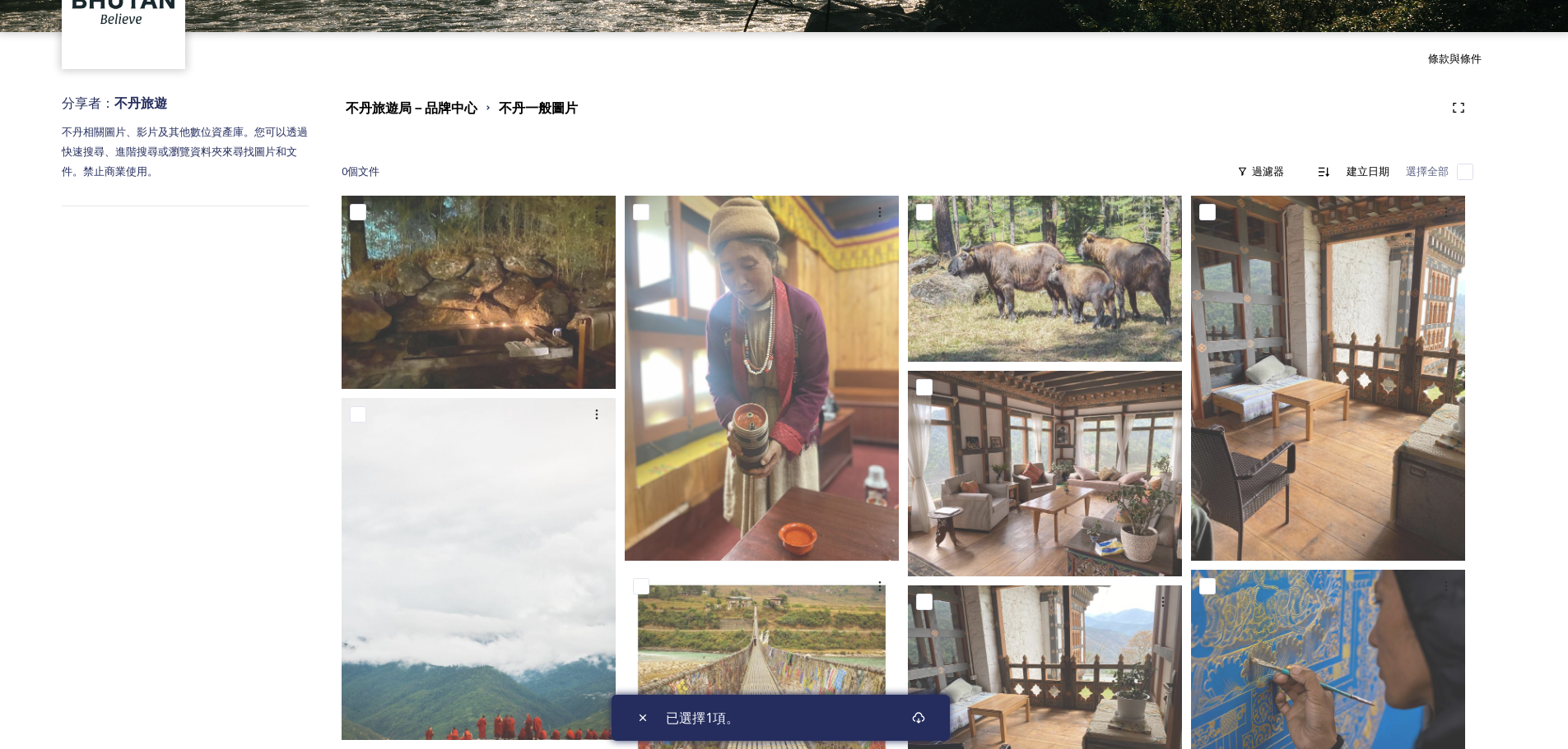
scroll to position [144, 0]
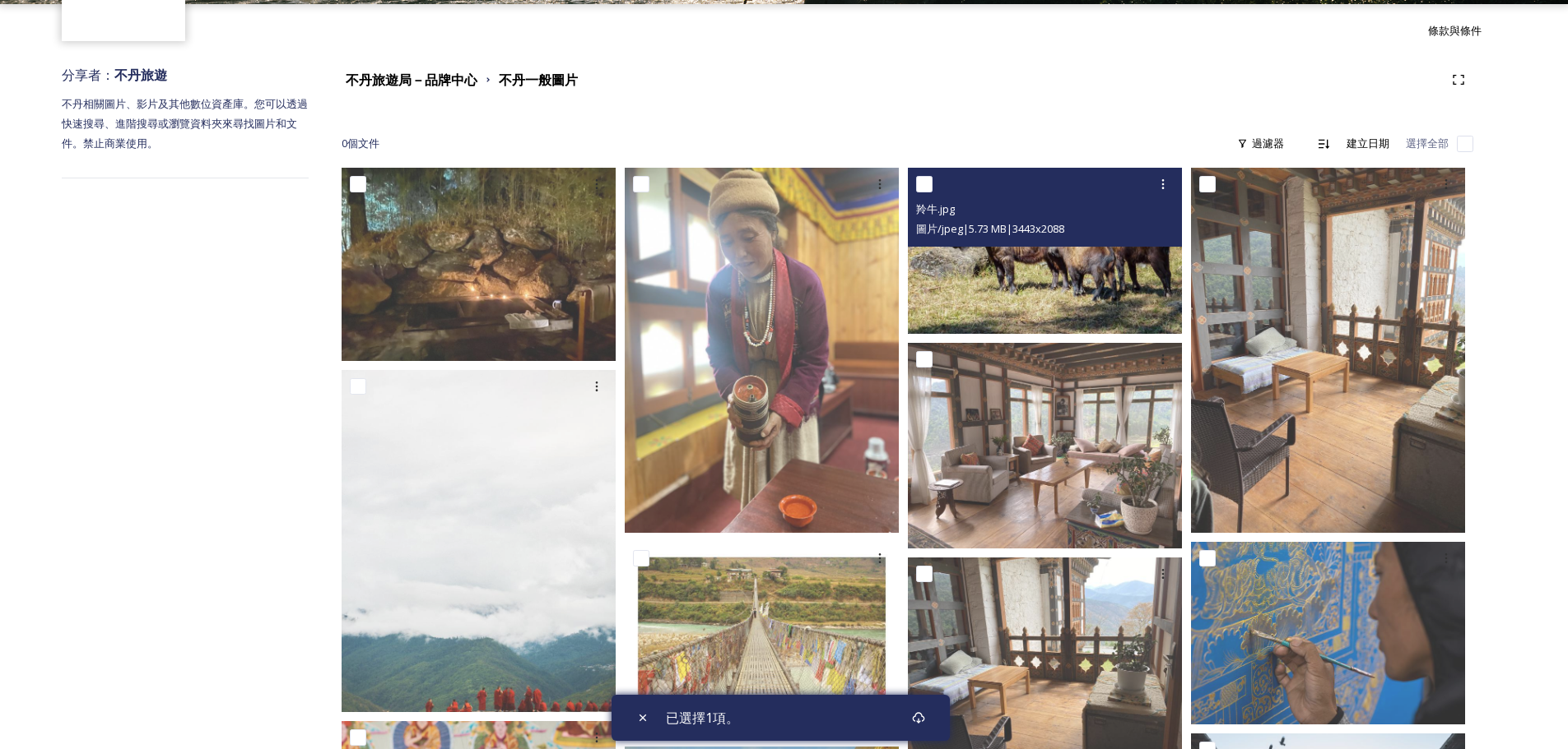
click at [926, 185] on input "checkbox" at bounding box center [925, 184] width 17 height 17
checkbox input "true"
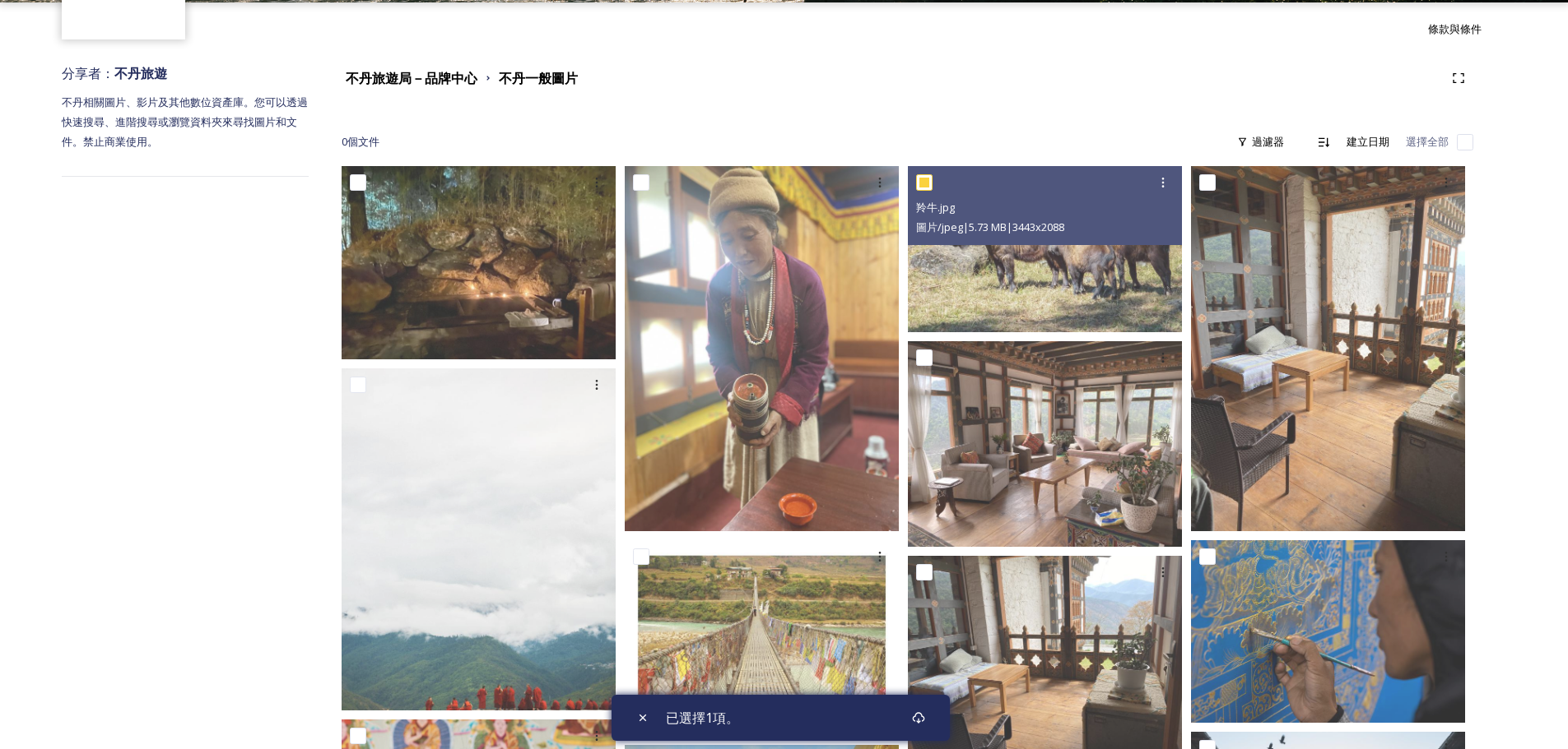
scroll to position [164, 0]
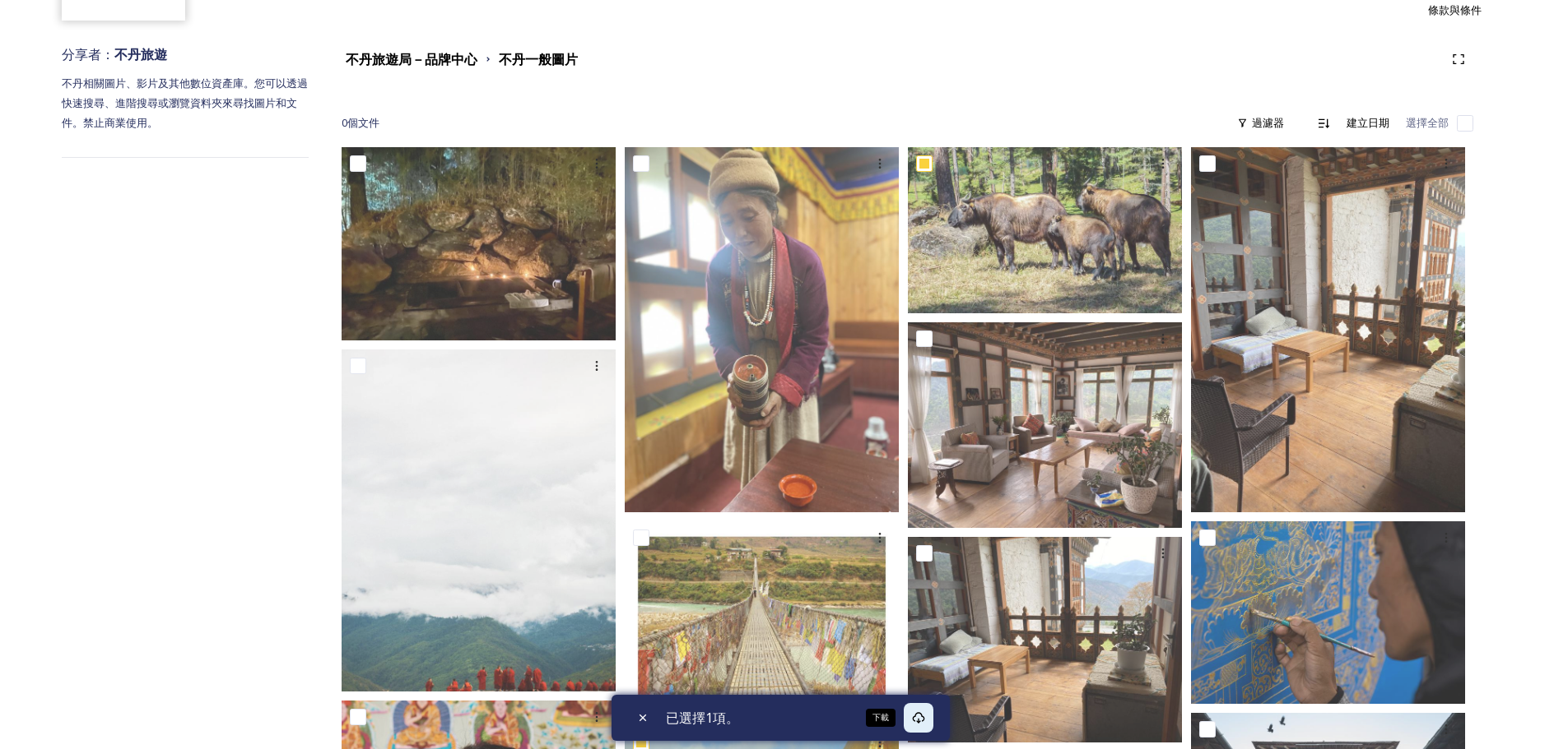
click at [916, 718] on icon at bounding box center [918, 718] width 13 height 13
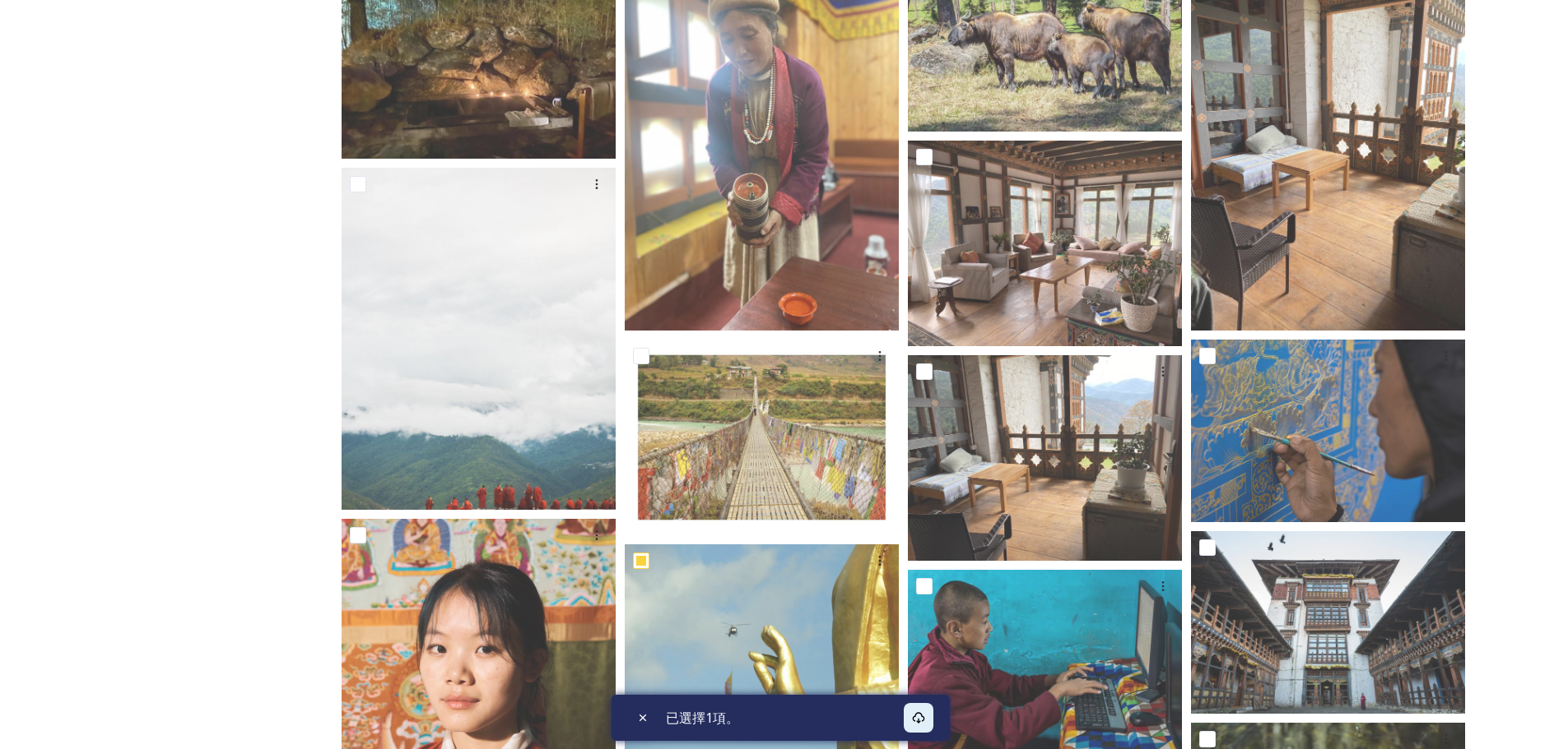
scroll to position [452, 0]
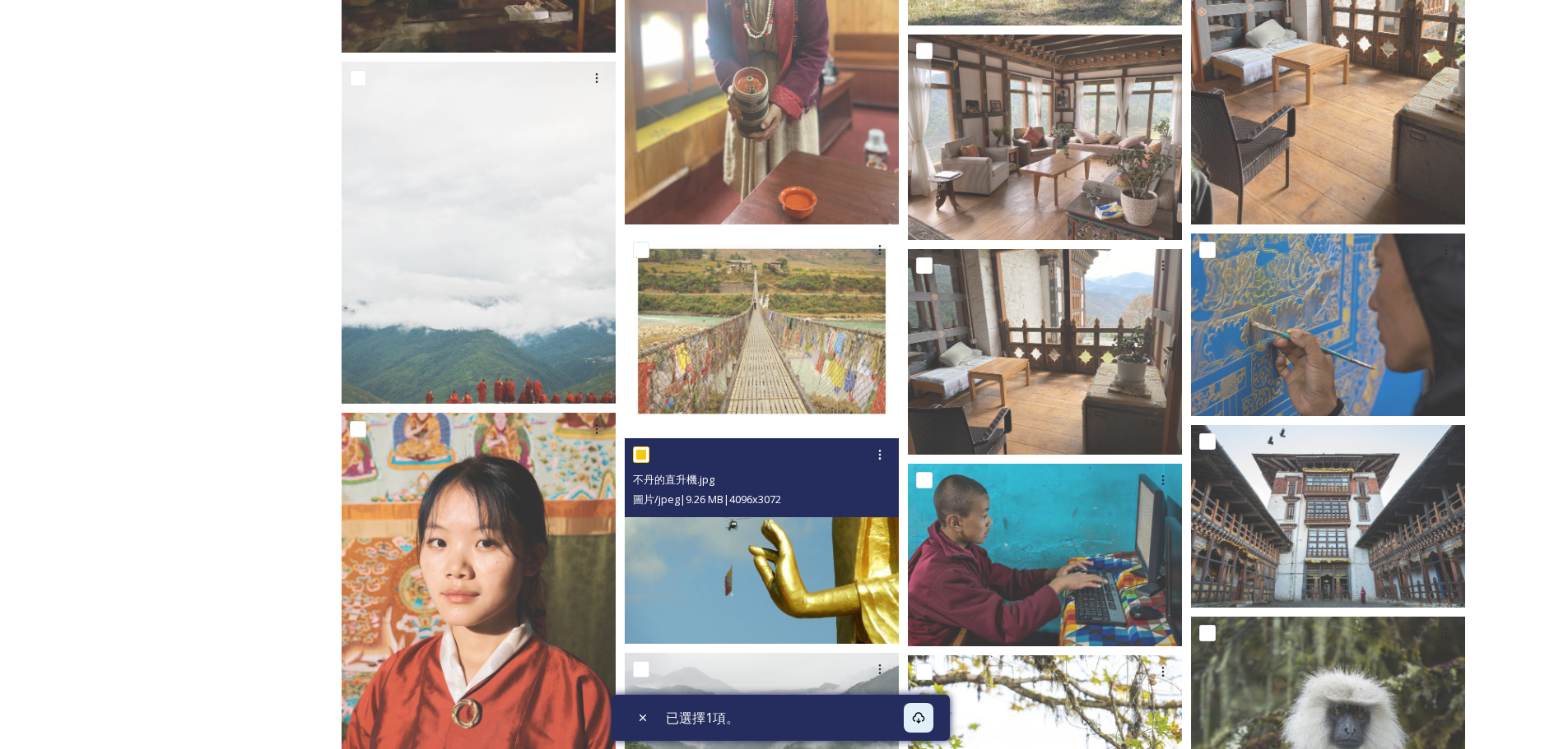
click at [636, 457] on input "checkbox" at bounding box center [641, 455] width 17 height 17
checkbox input "false"
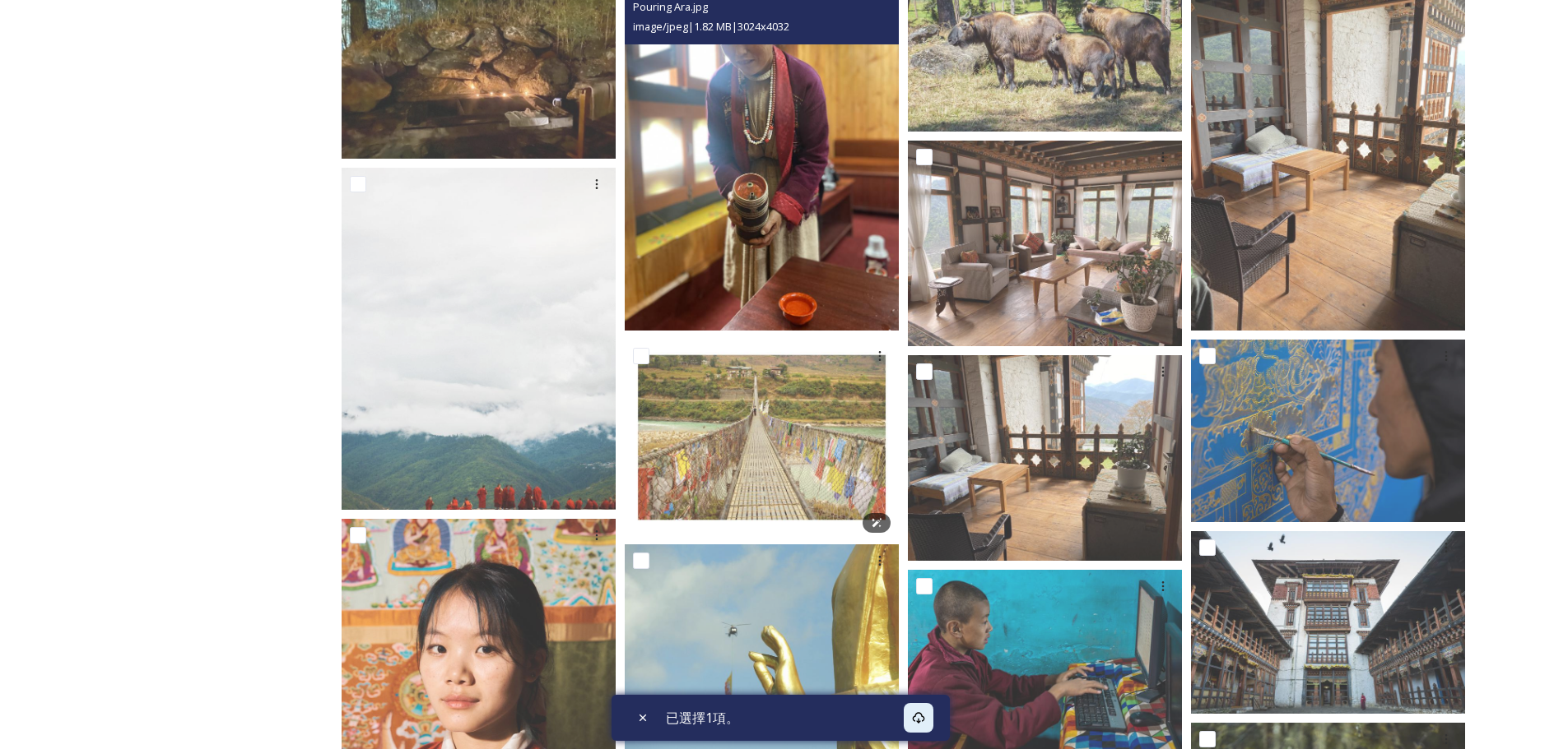
scroll to position [0, 0]
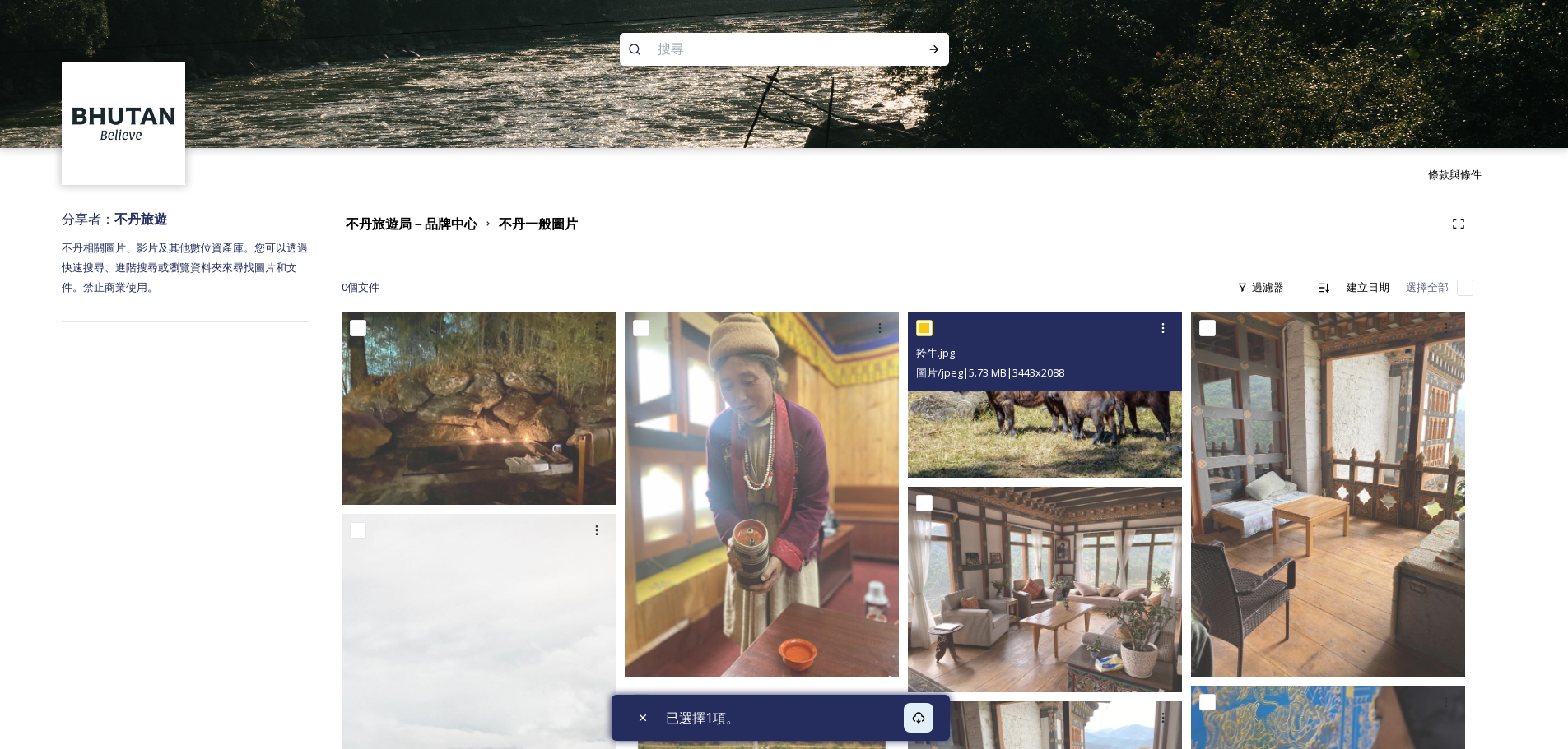
click at [919, 328] on input "checkbox" at bounding box center [925, 328] width 17 height 17
checkbox input "false"
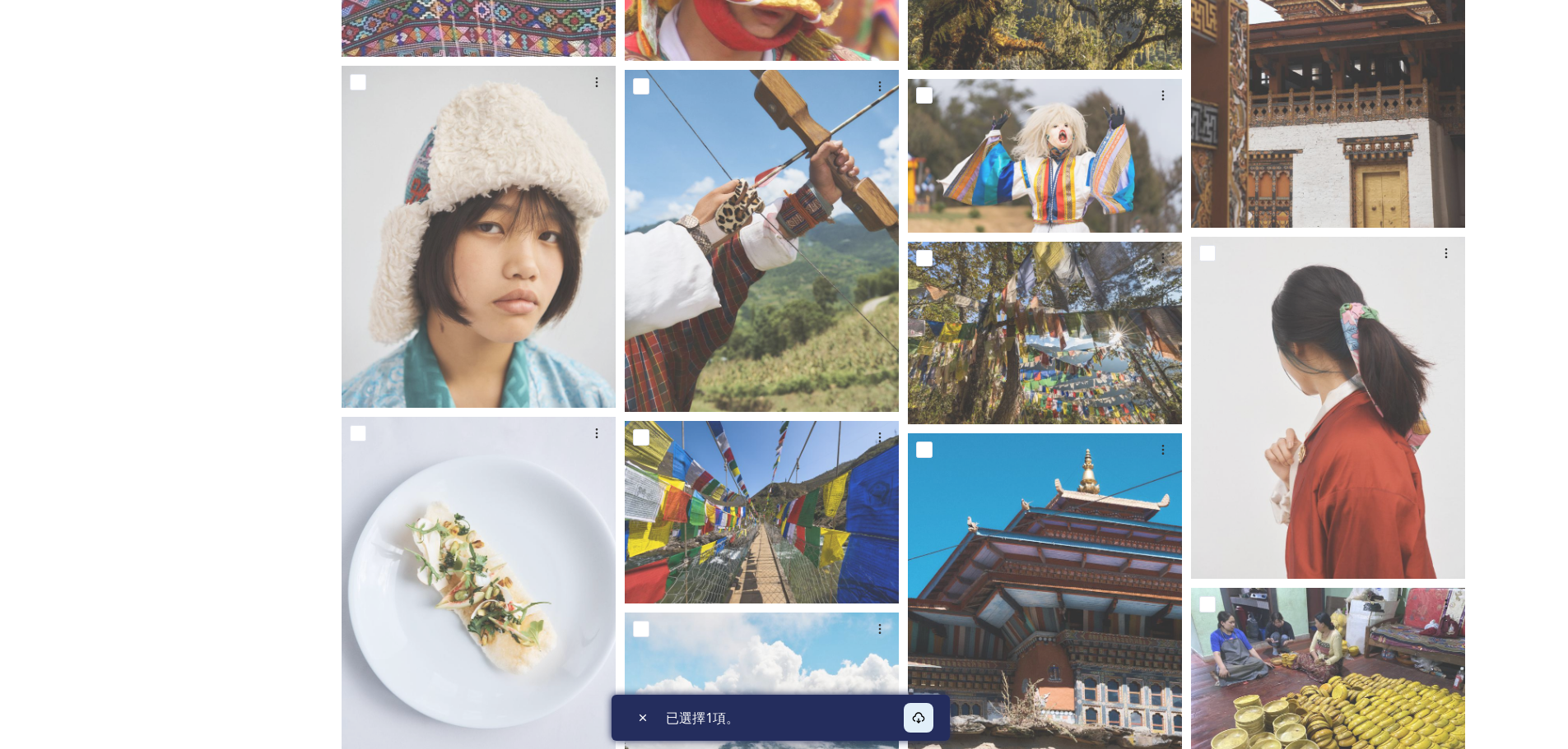
scroll to position [1624, 0]
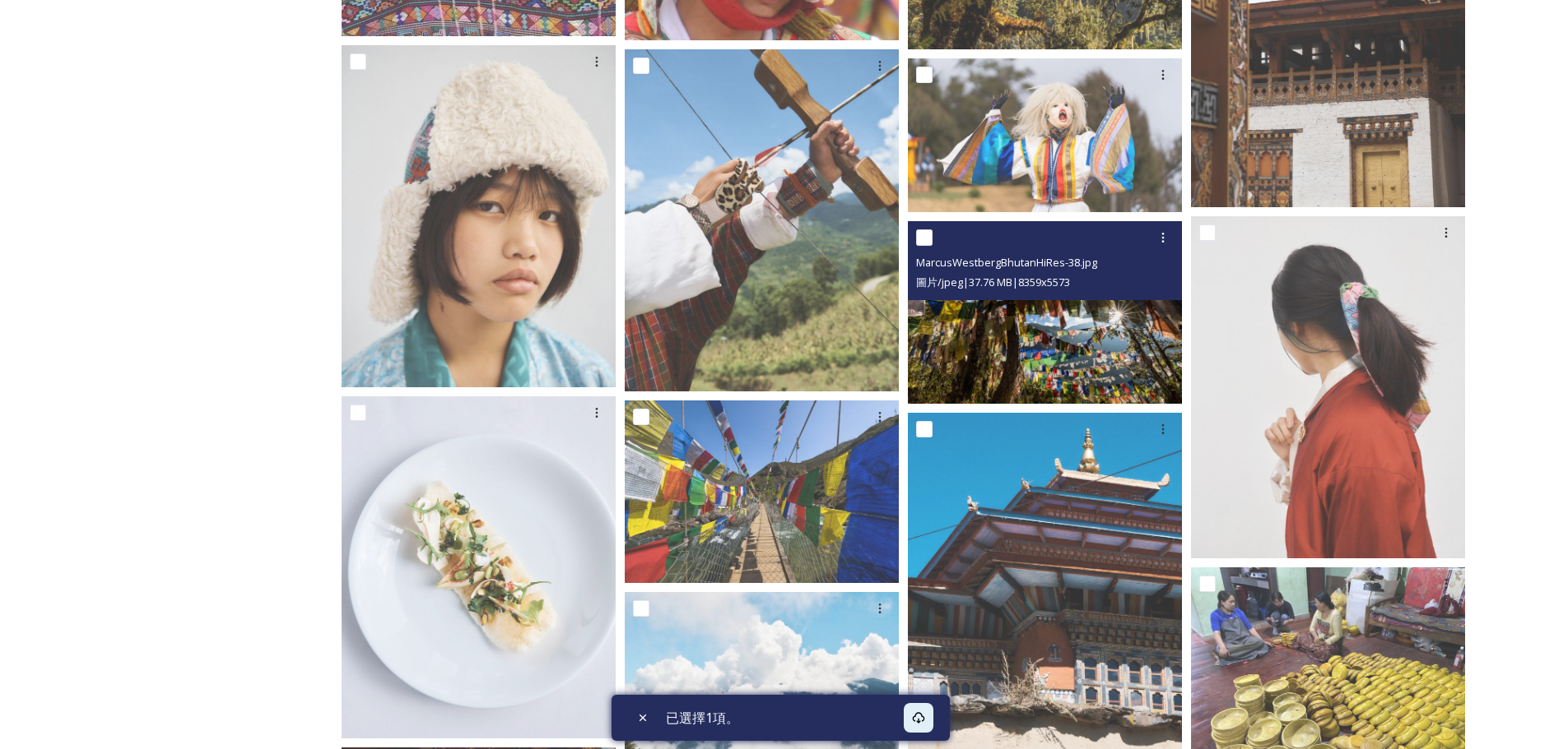
click at [922, 238] on input "checkbox" at bounding box center [925, 238] width 17 height 17
checkbox input "true"
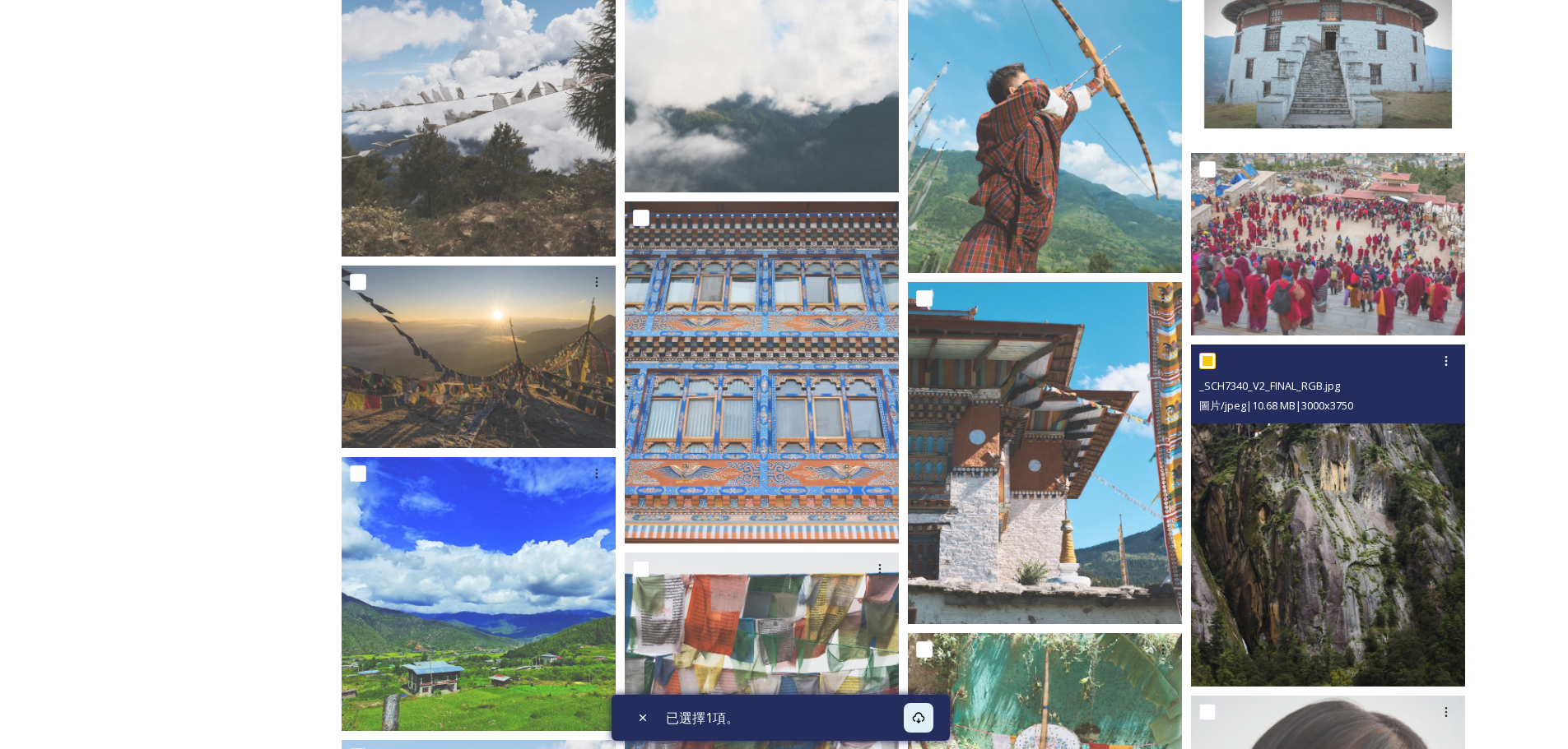
scroll to position [2817, 0]
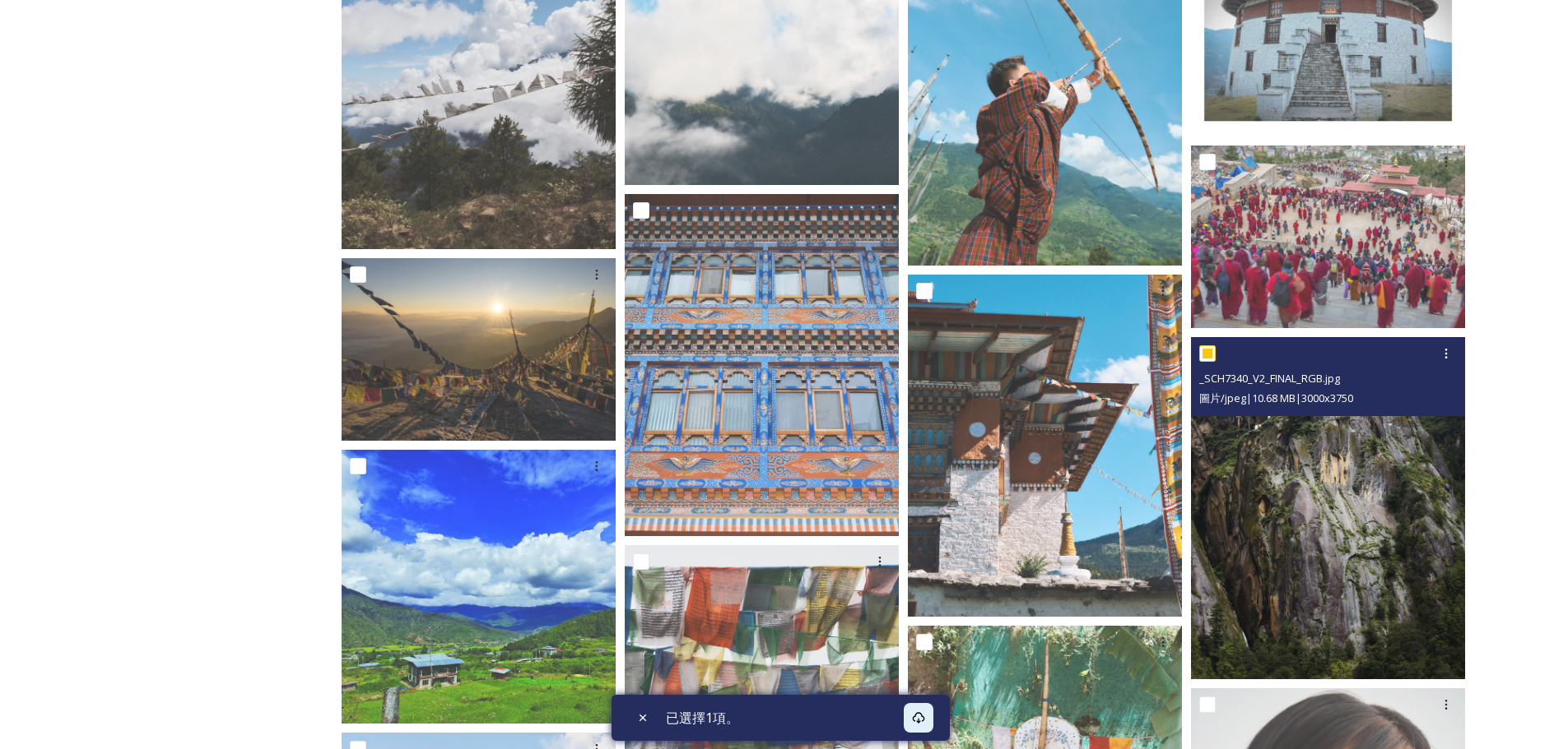
click at [1212, 351] on input "checkbox" at bounding box center [1207, 354] width 17 height 17
checkbox input "false"
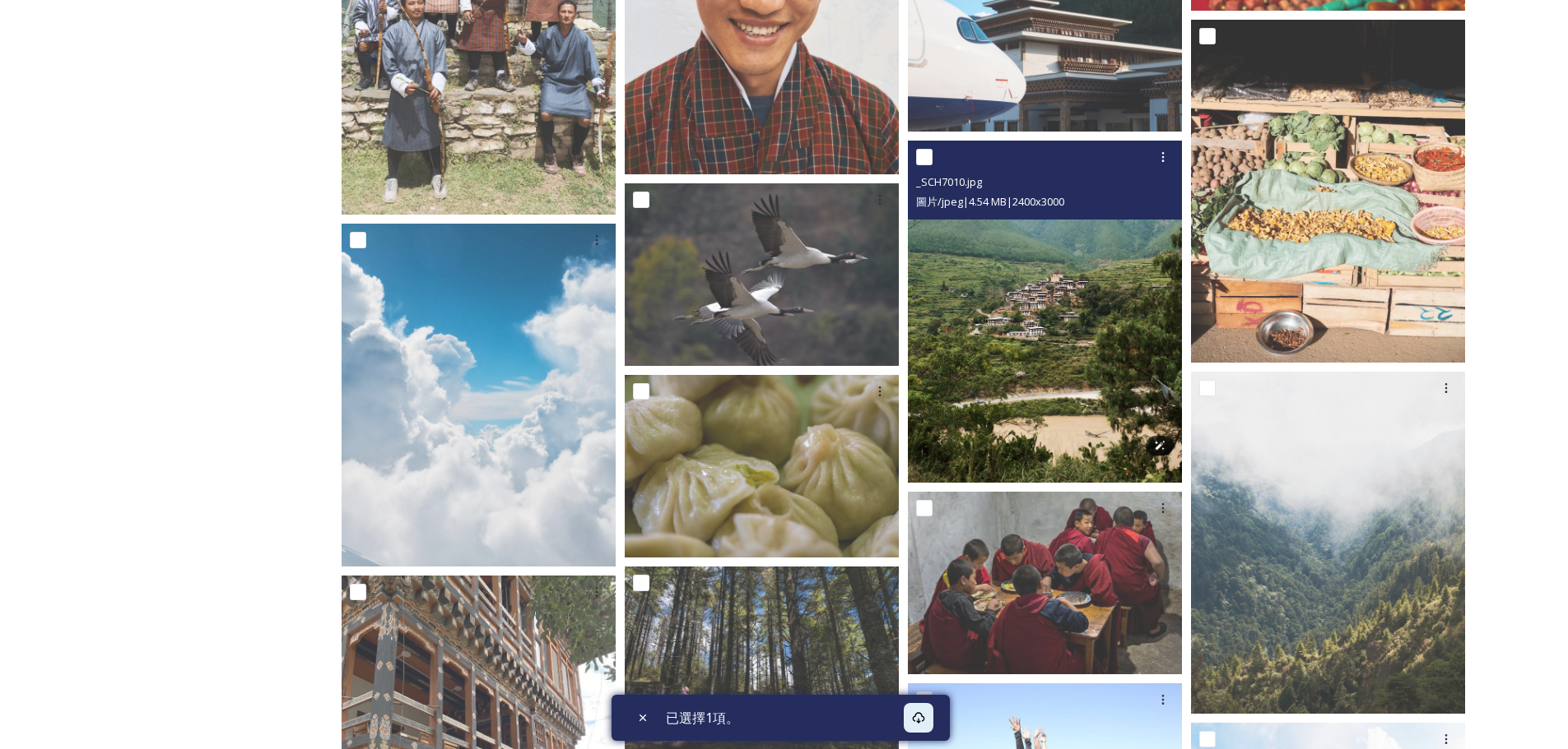
scroll to position [4607, 0]
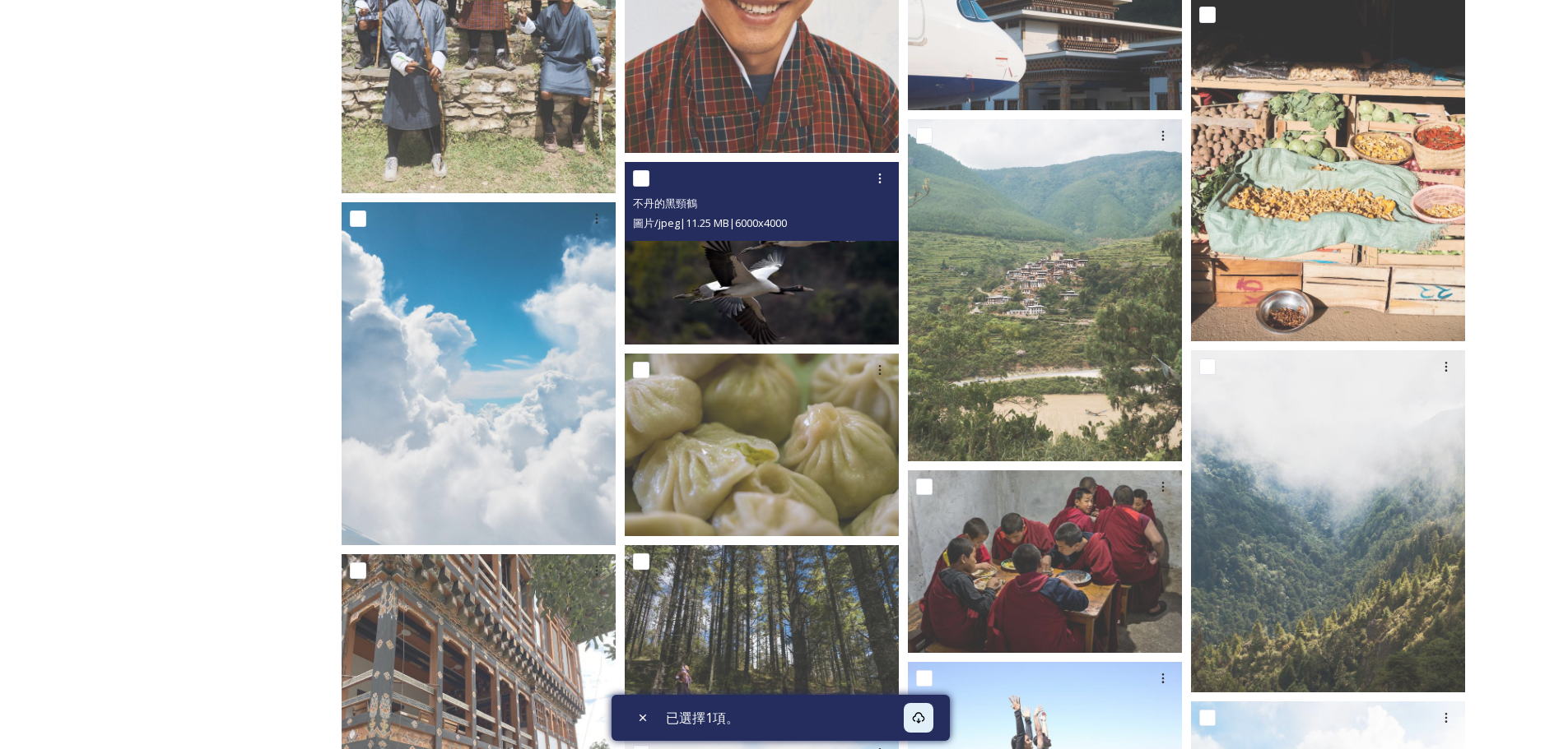
click at [644, 181] on input "checkbox" at bounding box center [641, 179] width 17 height 17
checkbox input "true"
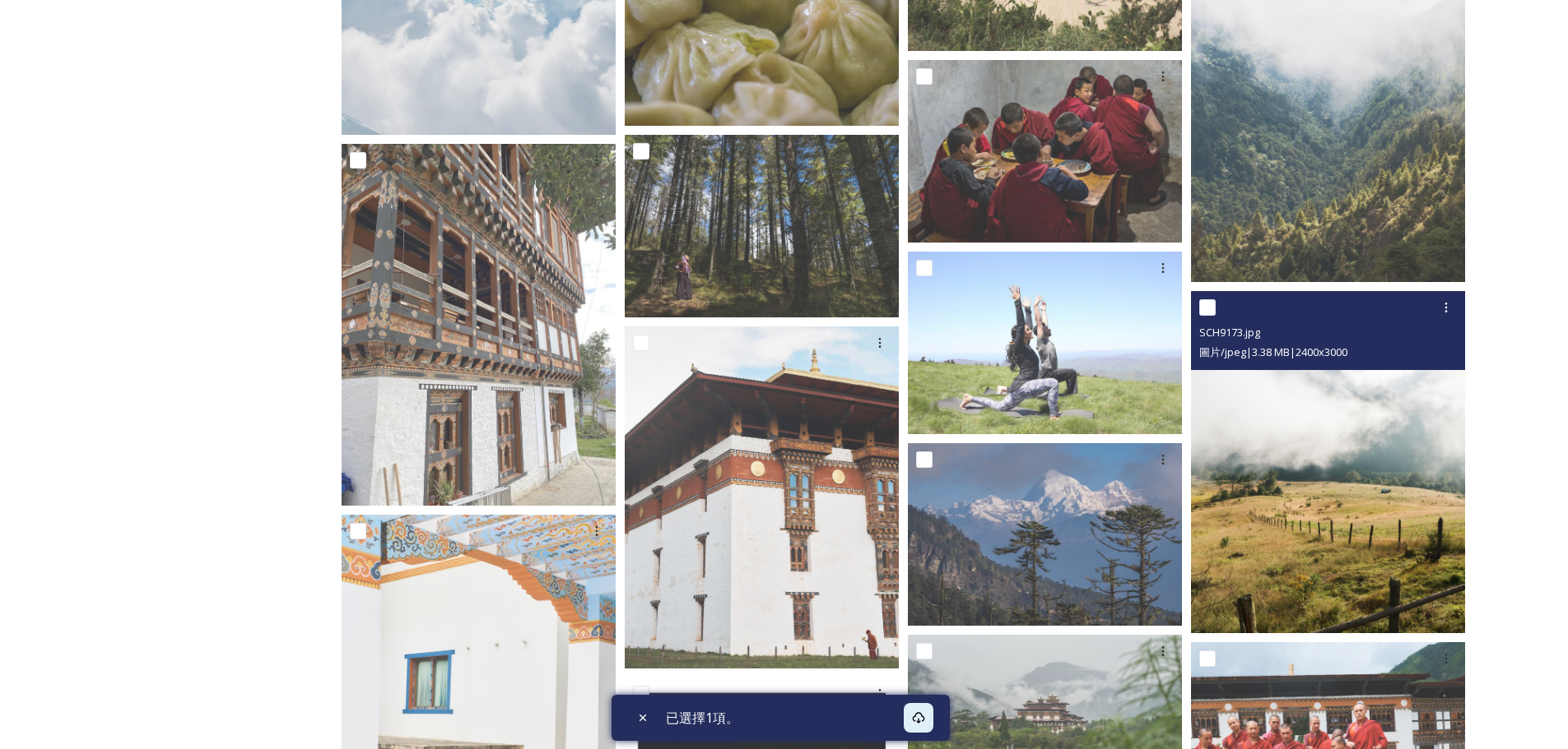
scroll to position [5224, 0]
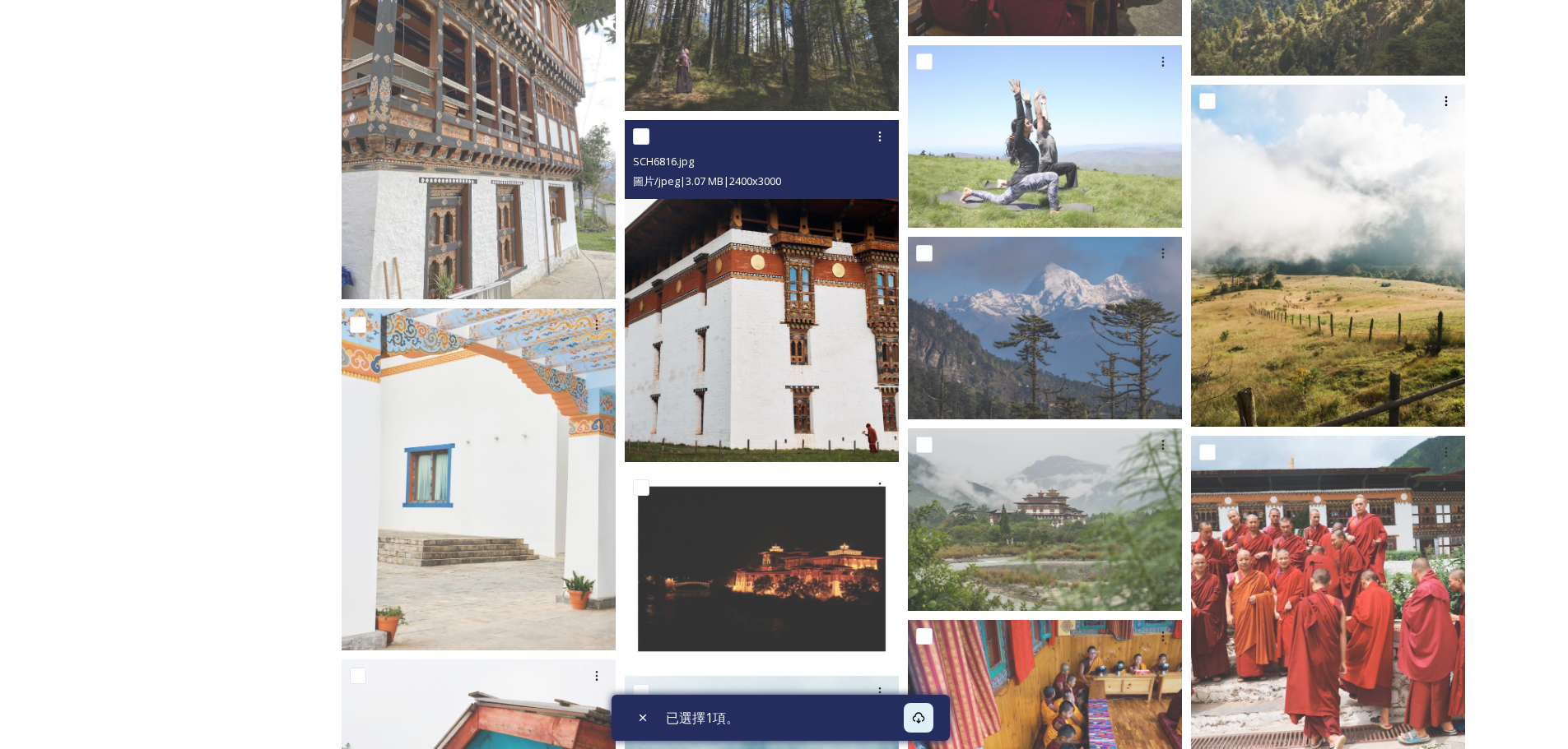
click at [636, 138] on input "checkbox" at bounding box center [641, 137] width 17 height 17
checkbox input "true"
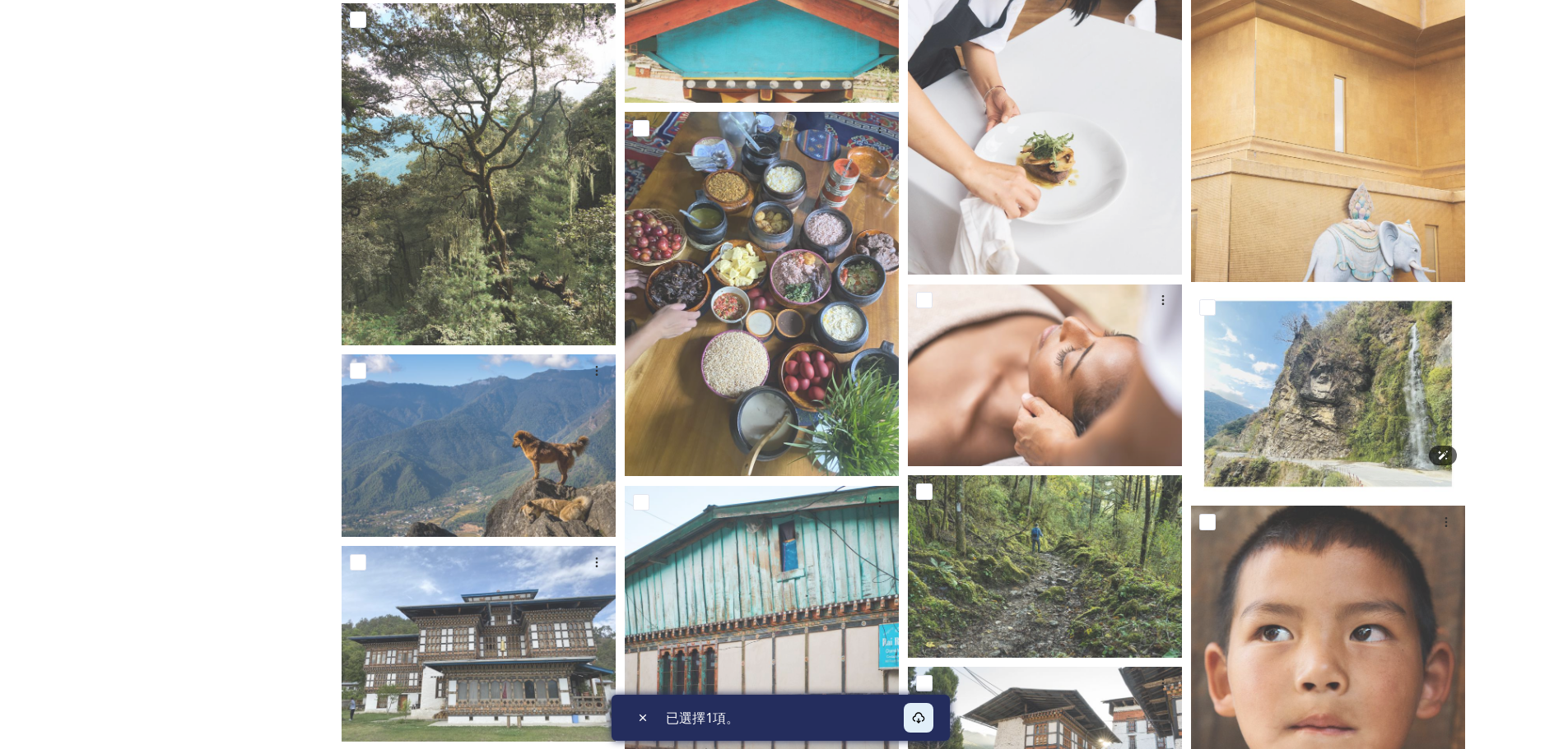
scroll to position [6992, 0]
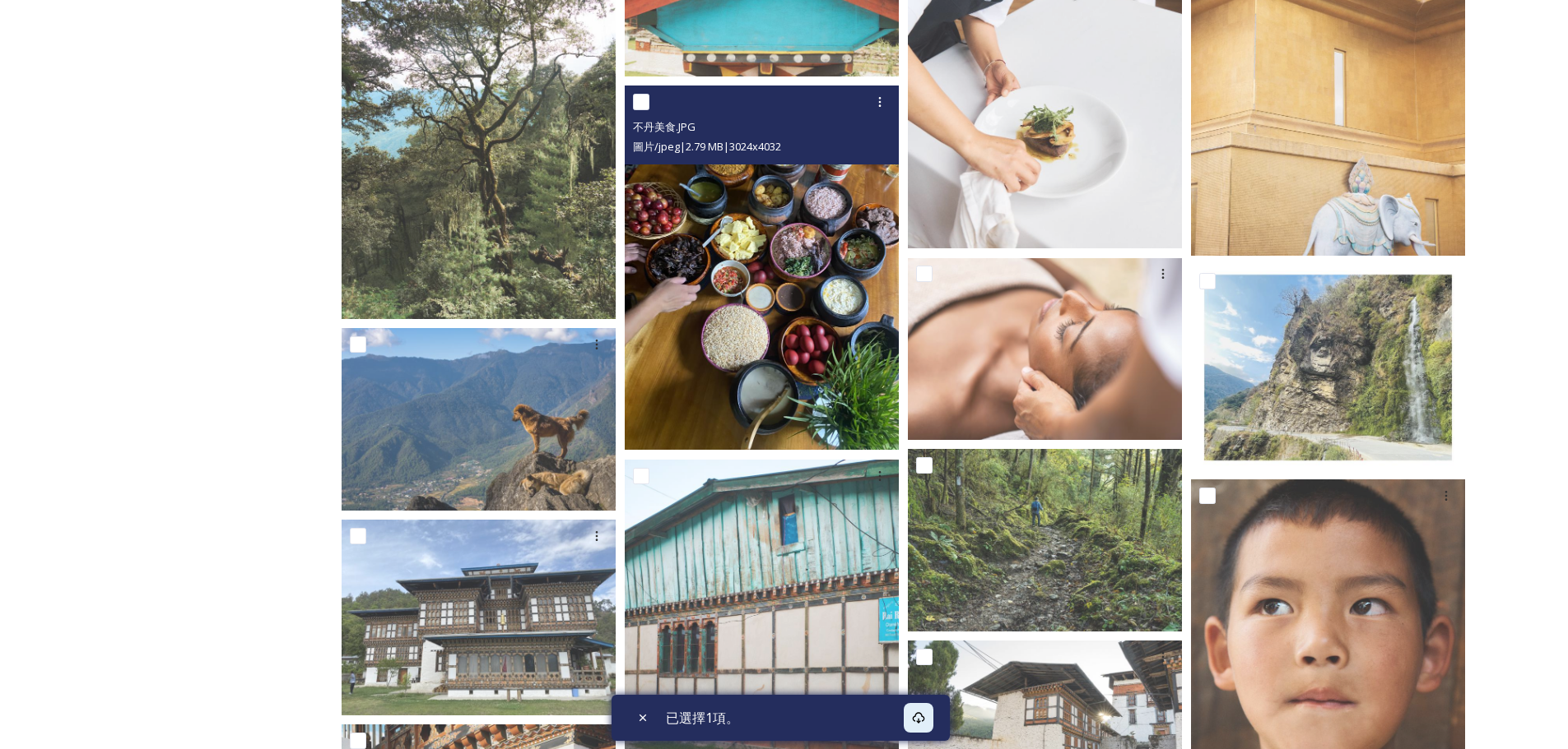
click at [636, 102] on input "checkbox" at bounding box center [641, 102] width 17 height 17
checkbox input "true"
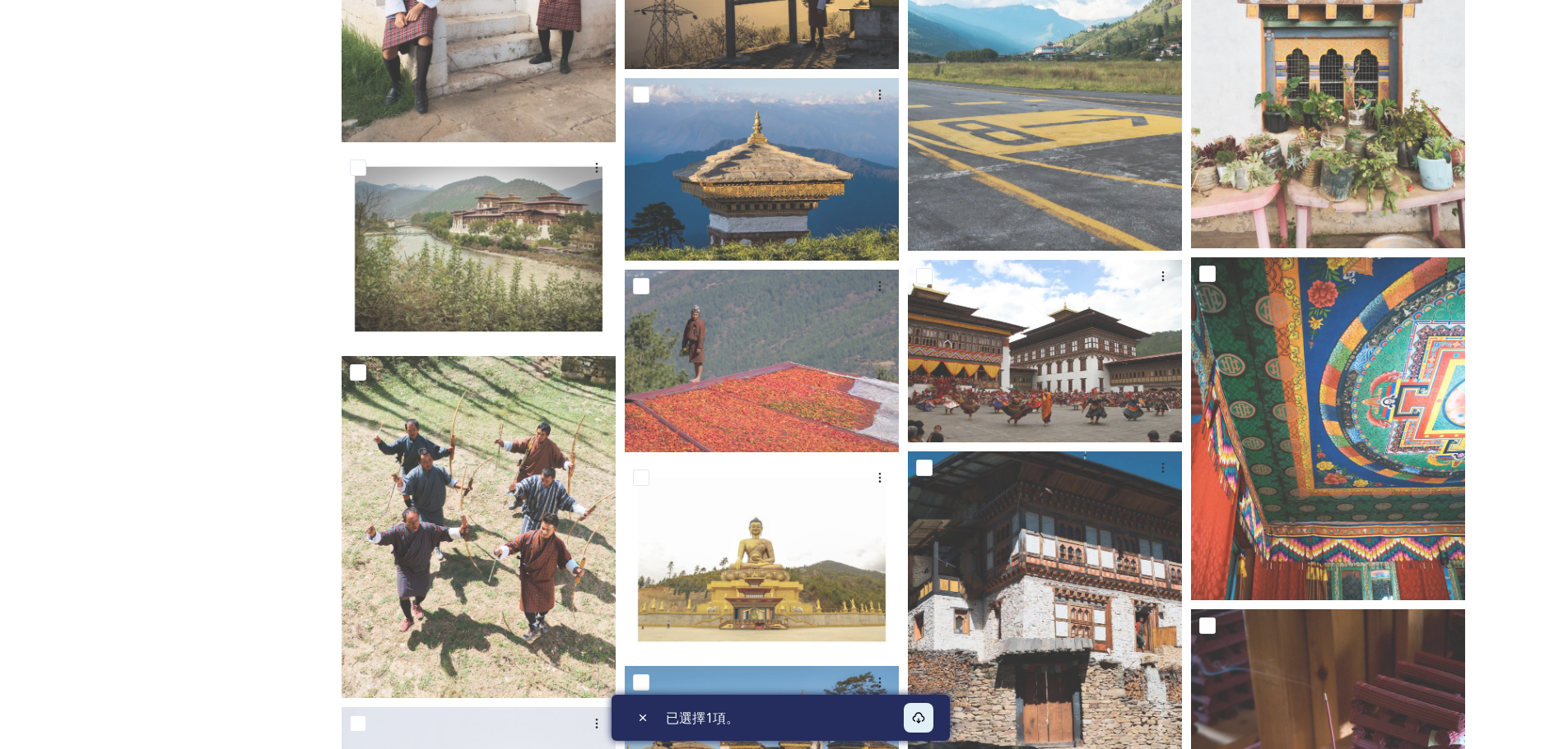
scroll to position [7917, 0]
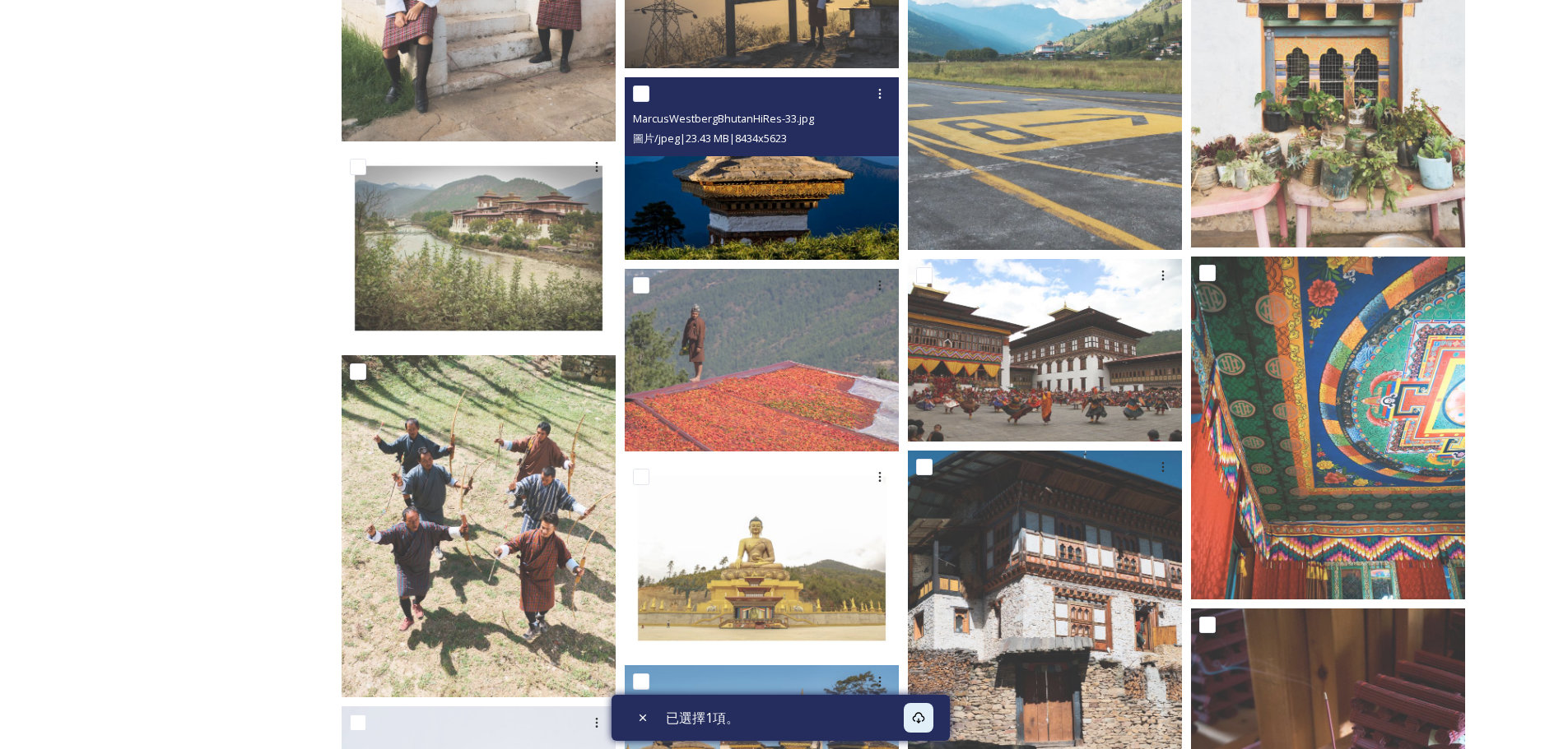
click at [642, 87] on input "checkbox" at bounding box center [641, 94] width 17 height 17
checkbox input "true"
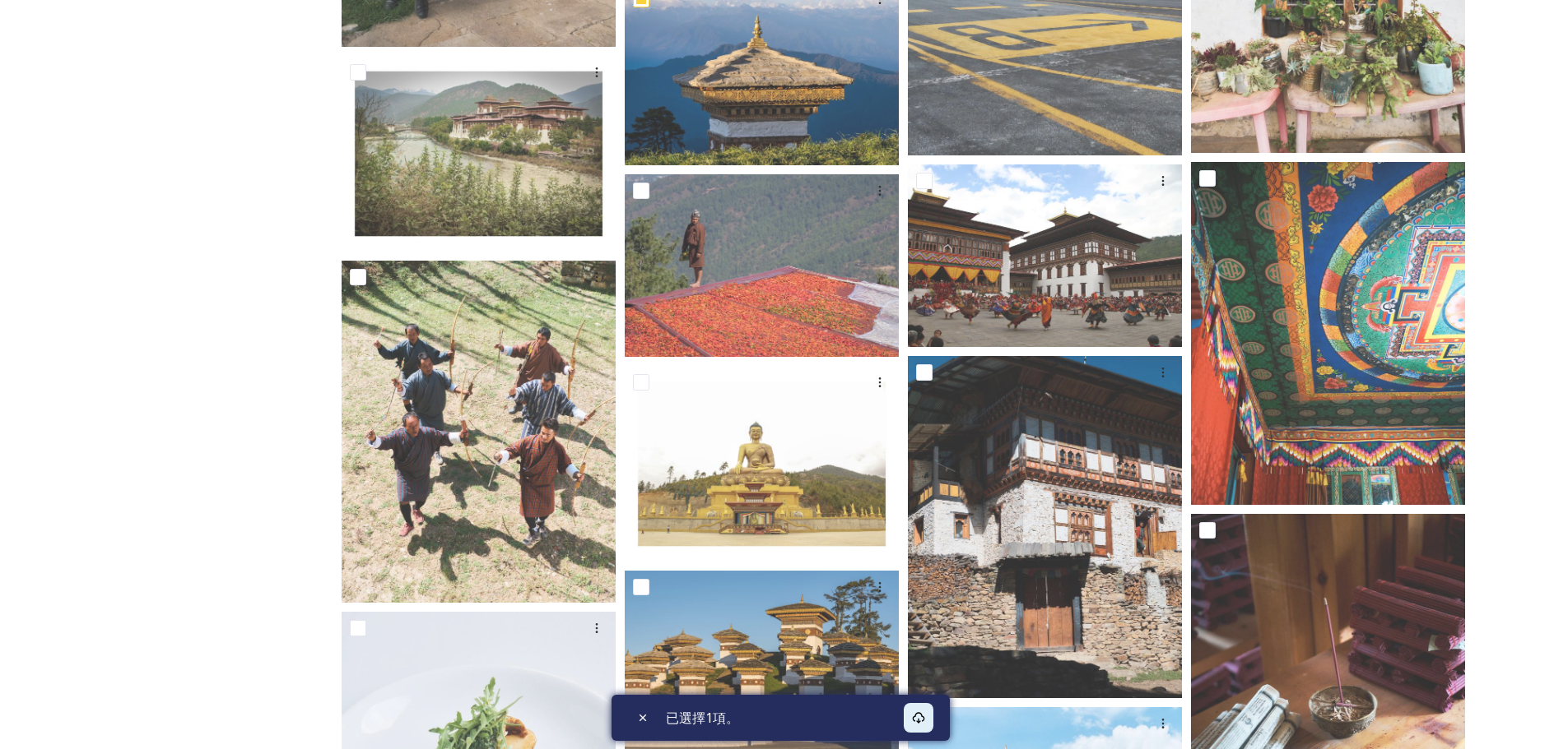
scroll to position [8020, 0]
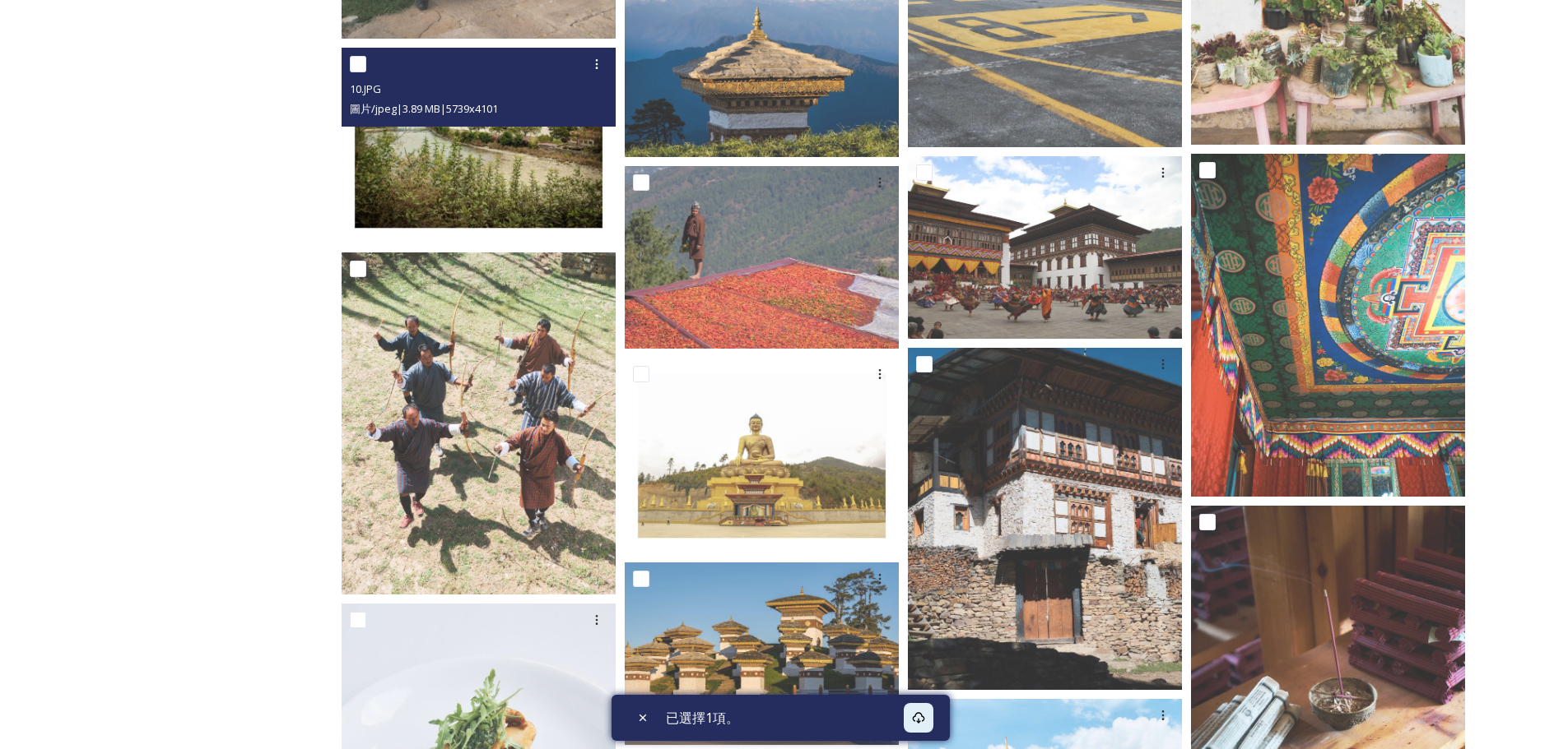
click at [354, 64] on input "checkbox" at bounding box center [358, 65] width 17 height 17
checkbox input "true"
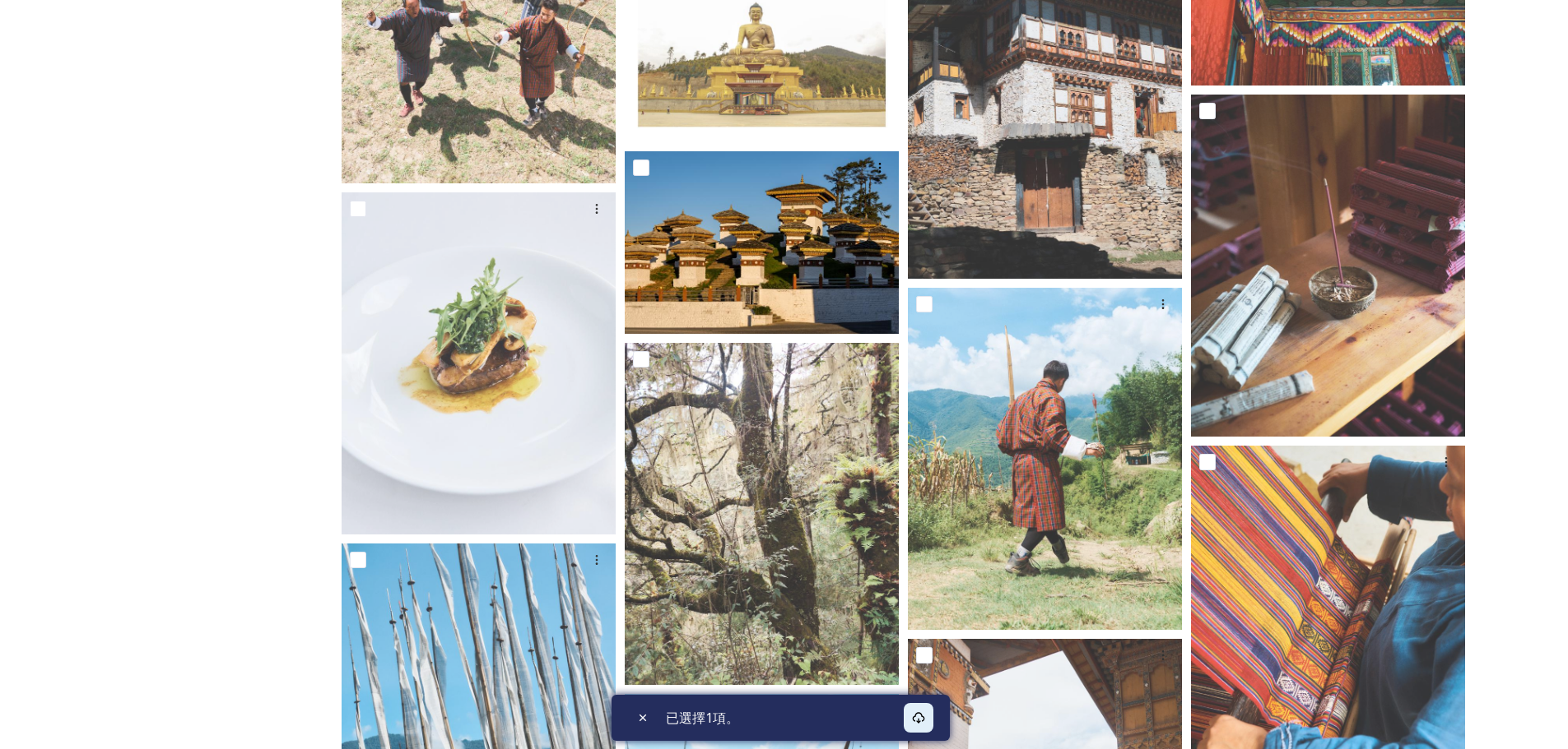
scroll to position [8452, 0]
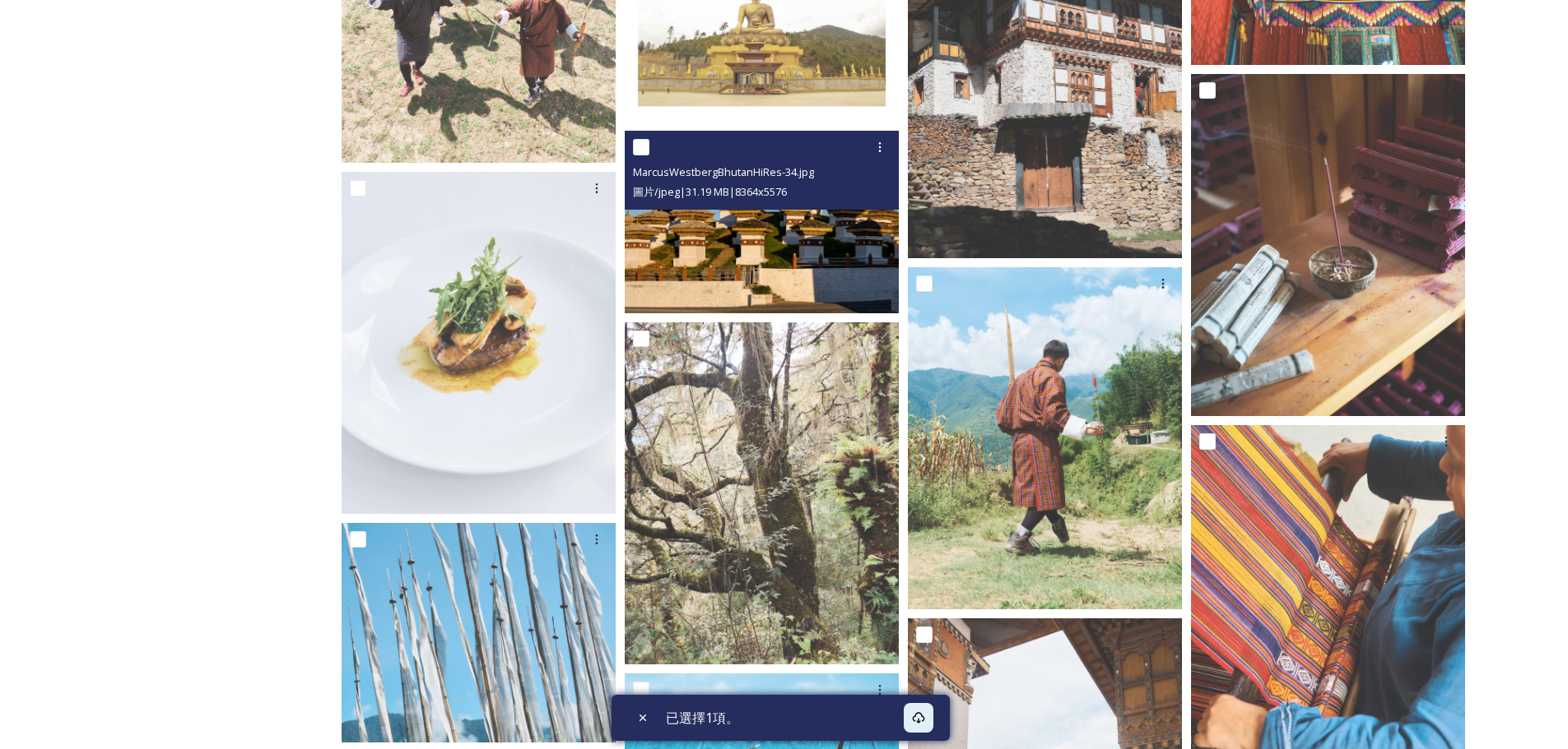
click at [637, 144] on input "checkbox" at bounding box center [641, 148] width 17 height 17
checkbox input "true"
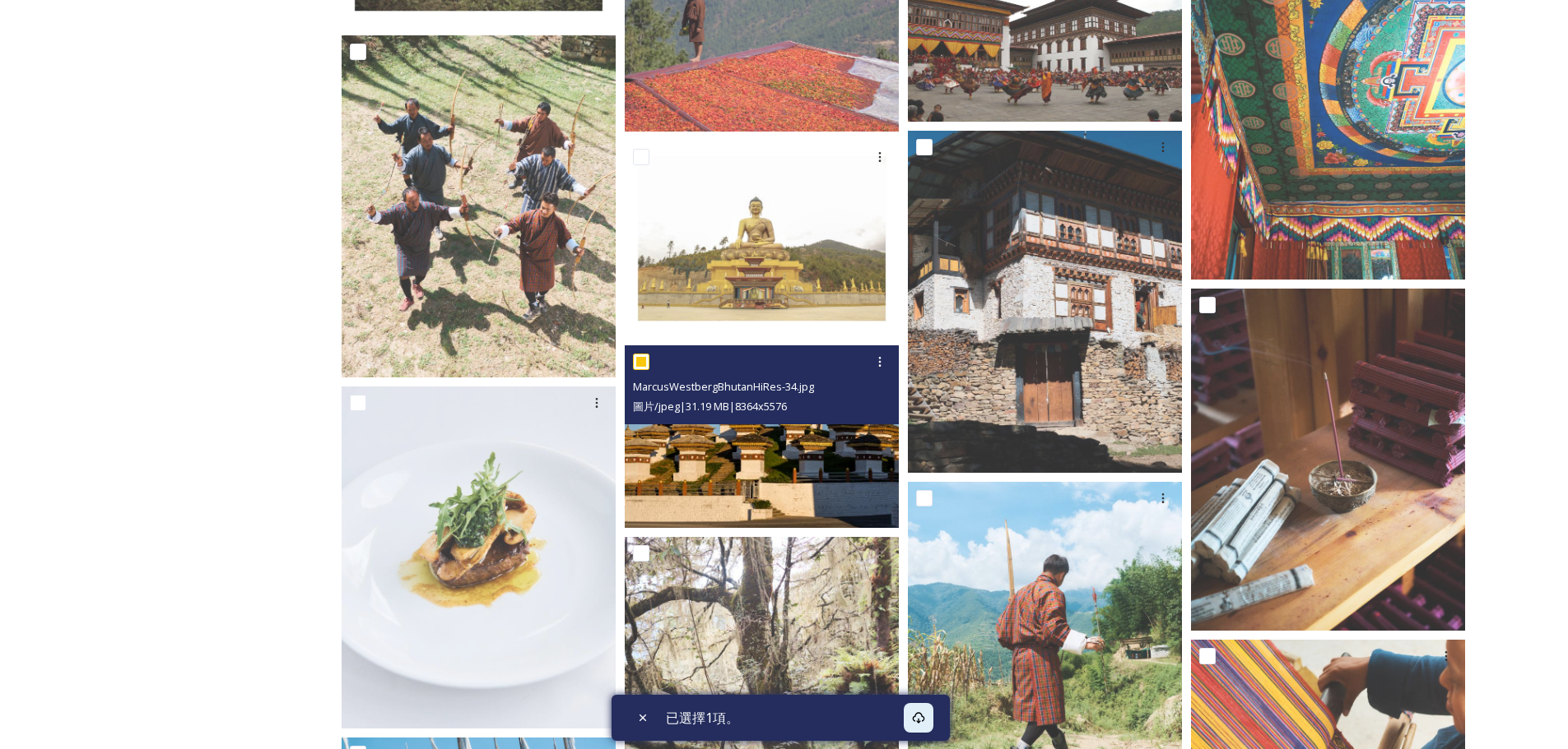
scroll to position [8205, 0]
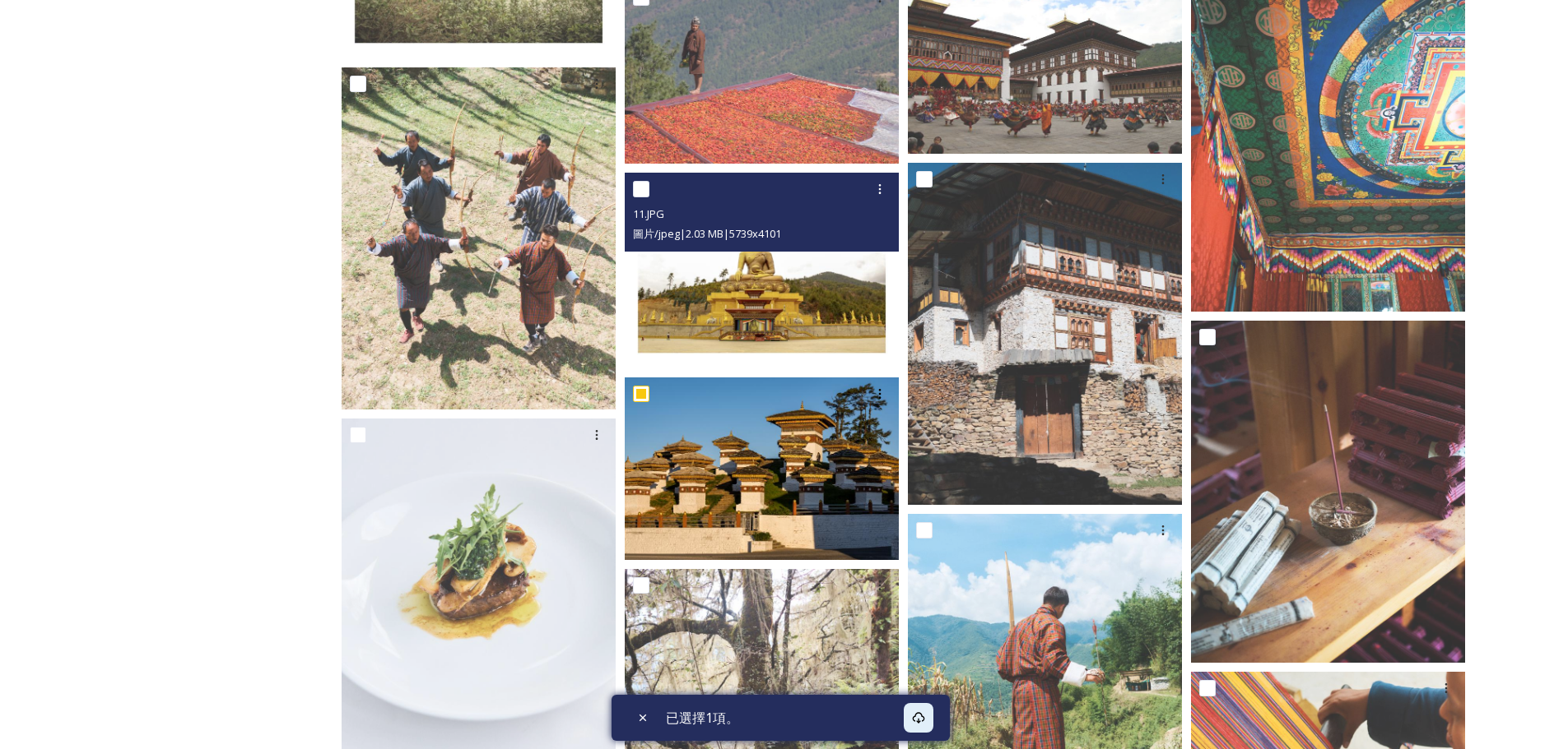
click at [639, 184] on input "checkbox" at bounding box center [641, 189] width 17 height 17
checkbox input "true"
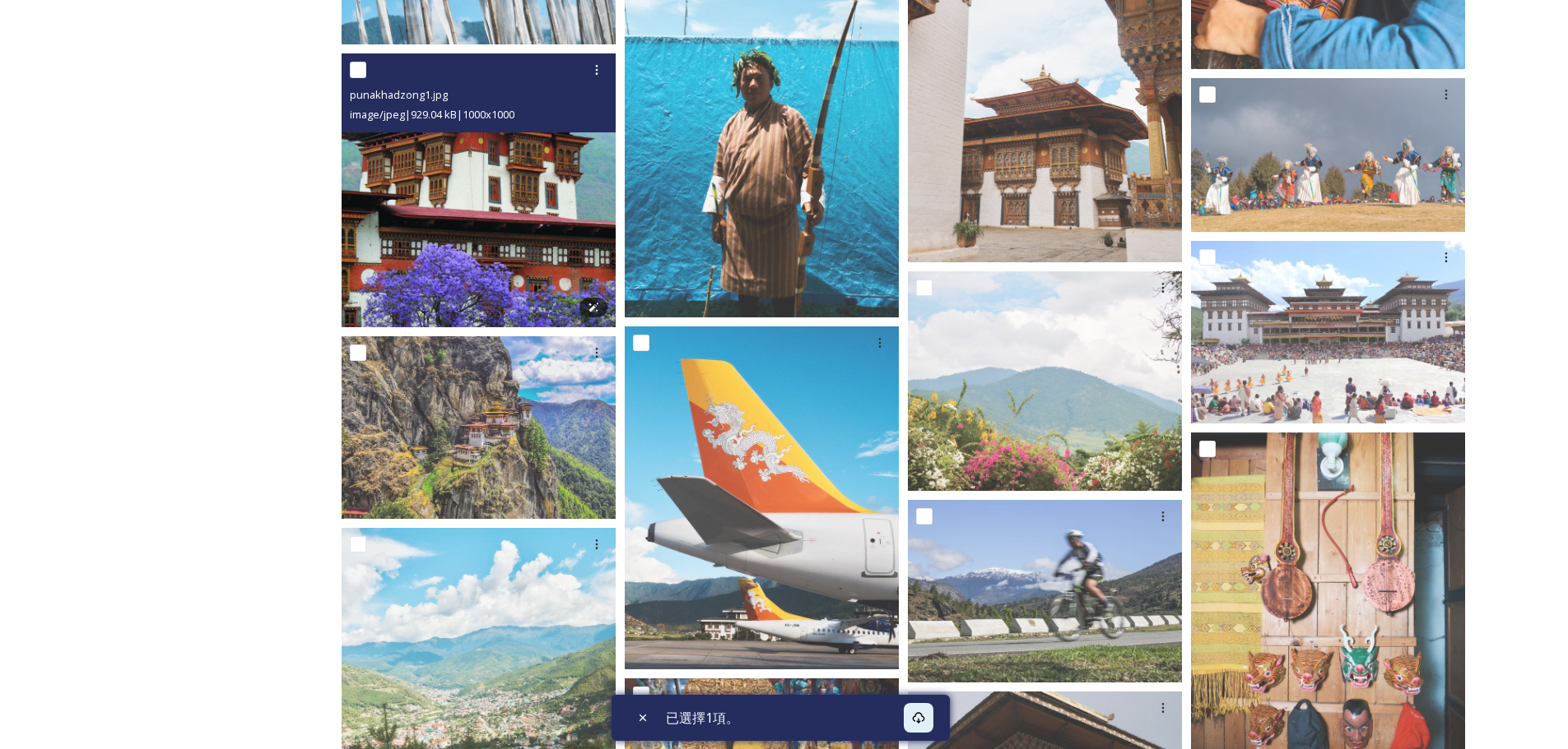
scroll to position [9151, 0]
click at [358, 72] on input "checkbox" at bounding box center [358, 69] width 17 height 17
checkbox input "true"
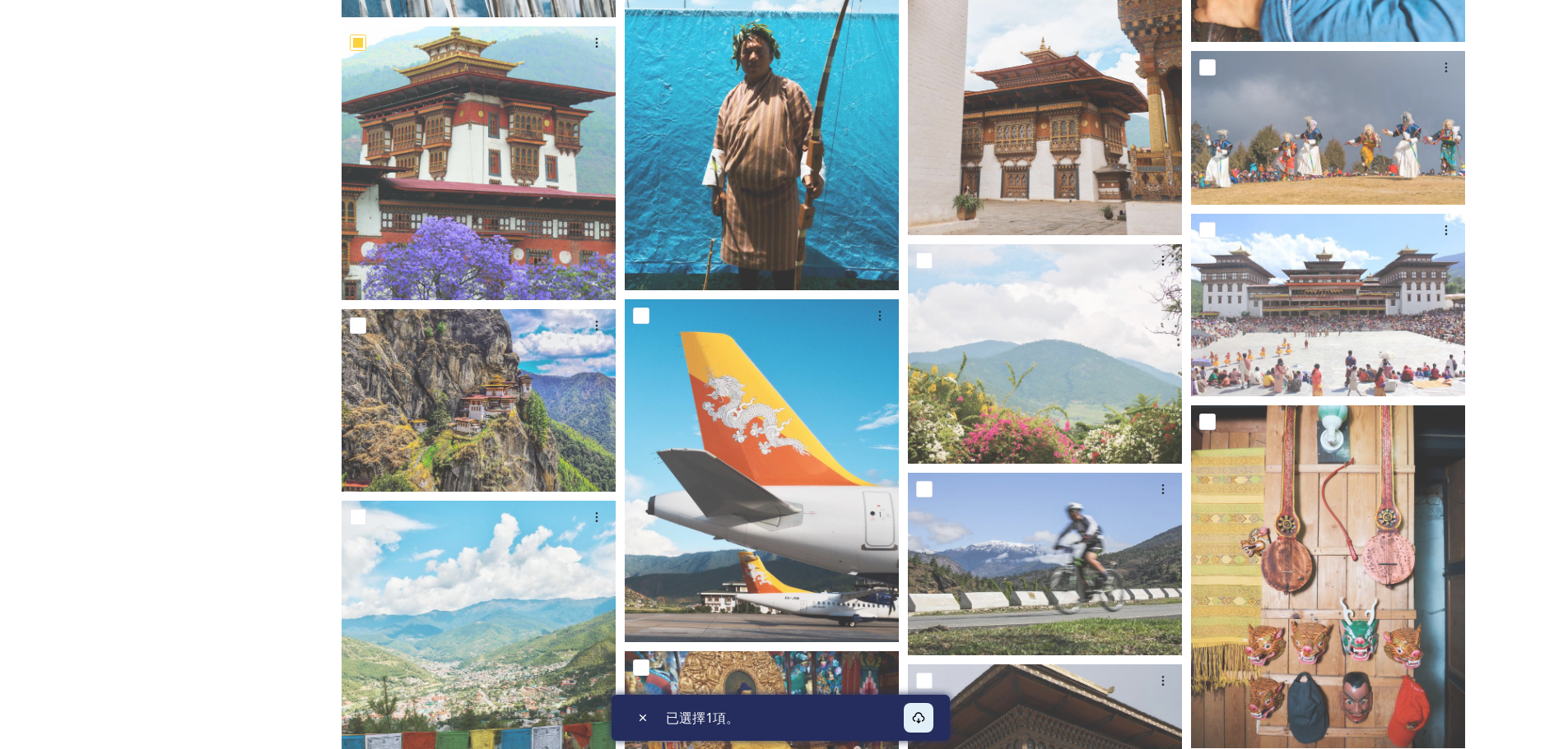
scroll to position [9254, 0]
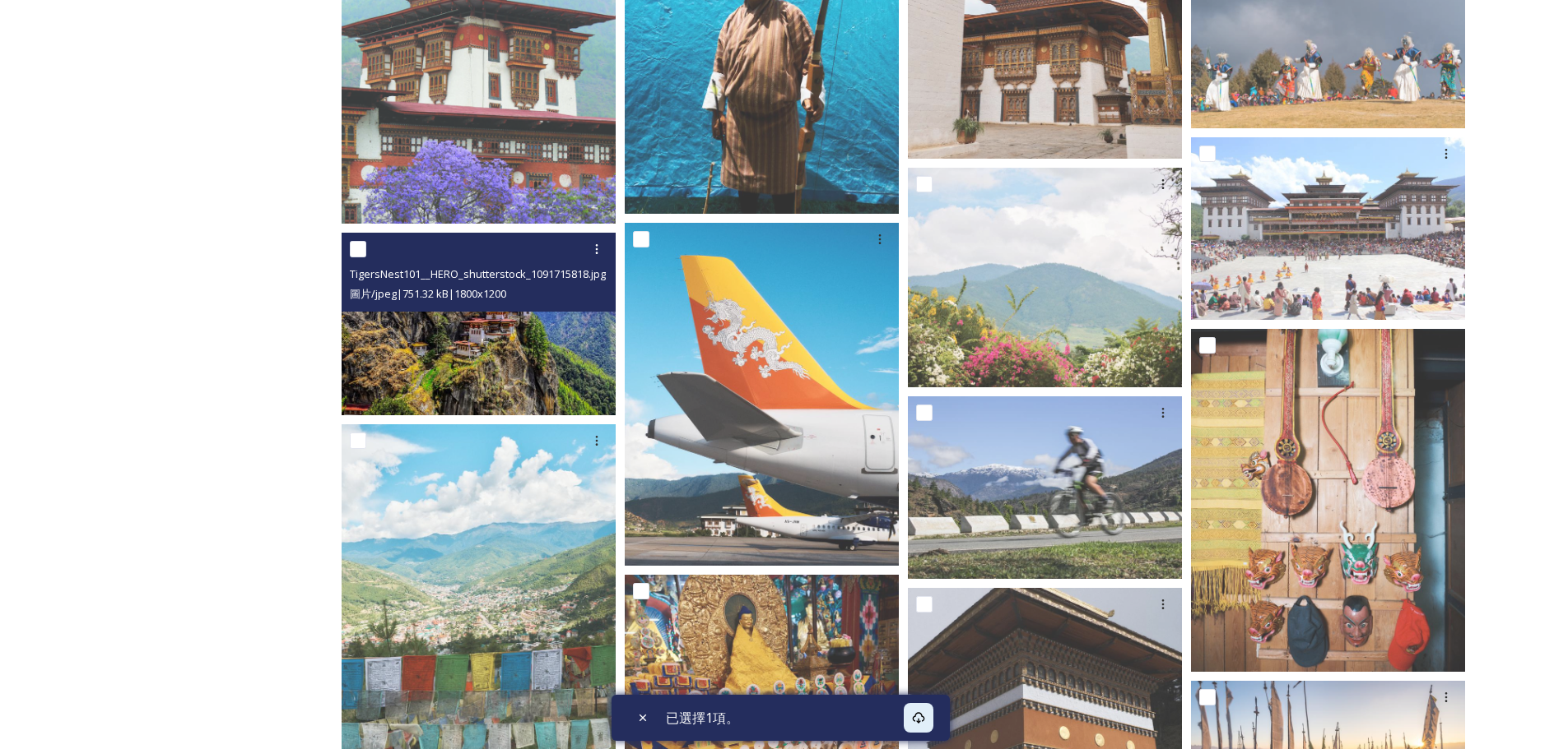
click at [359, 253] on input "checkbox" at bounding box center [358, 249] width 17 height 17
checkbox input "true"
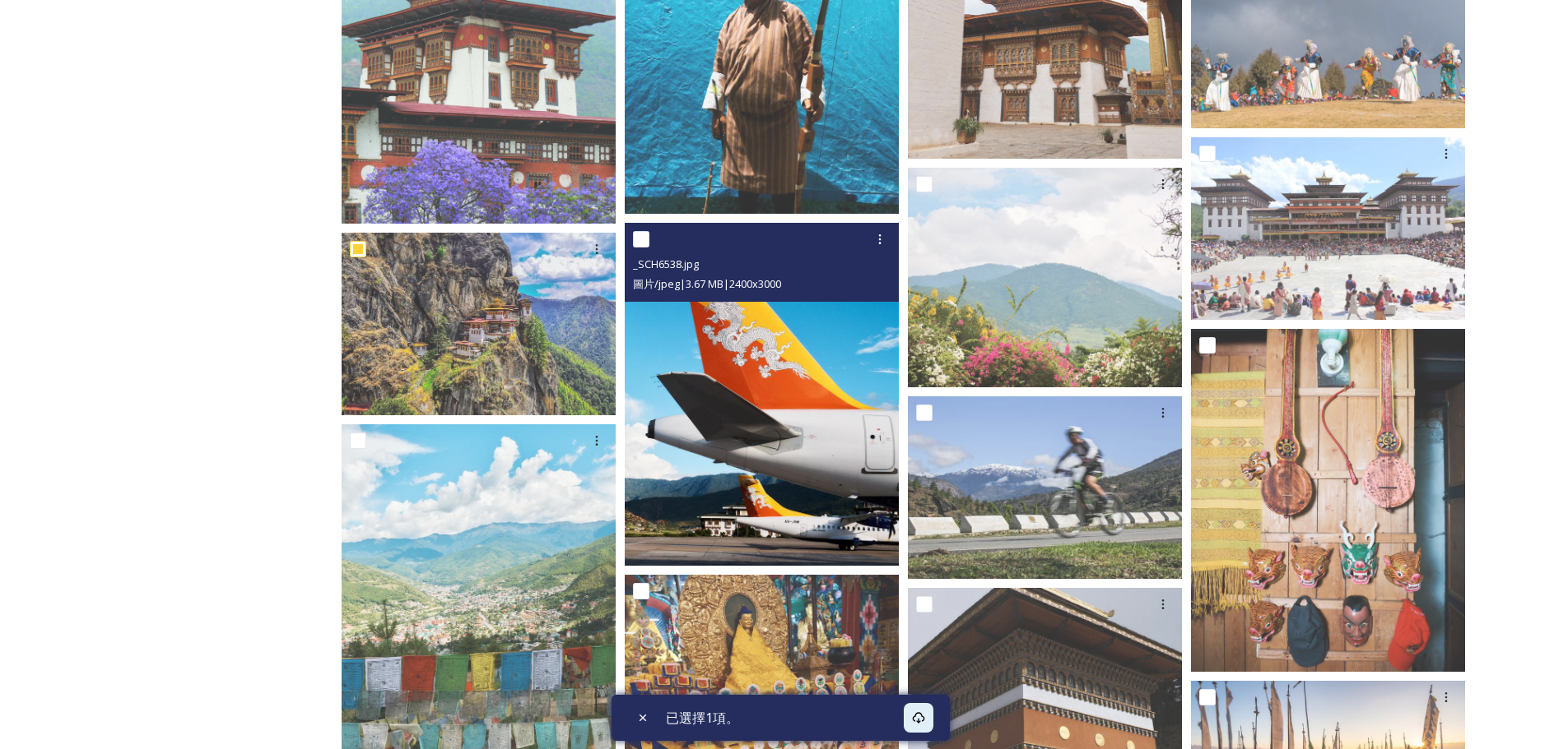
click at [640, 238] on input "checkbox" at bounding box center [641, 240] width 17 height 17
checkbox input "true"
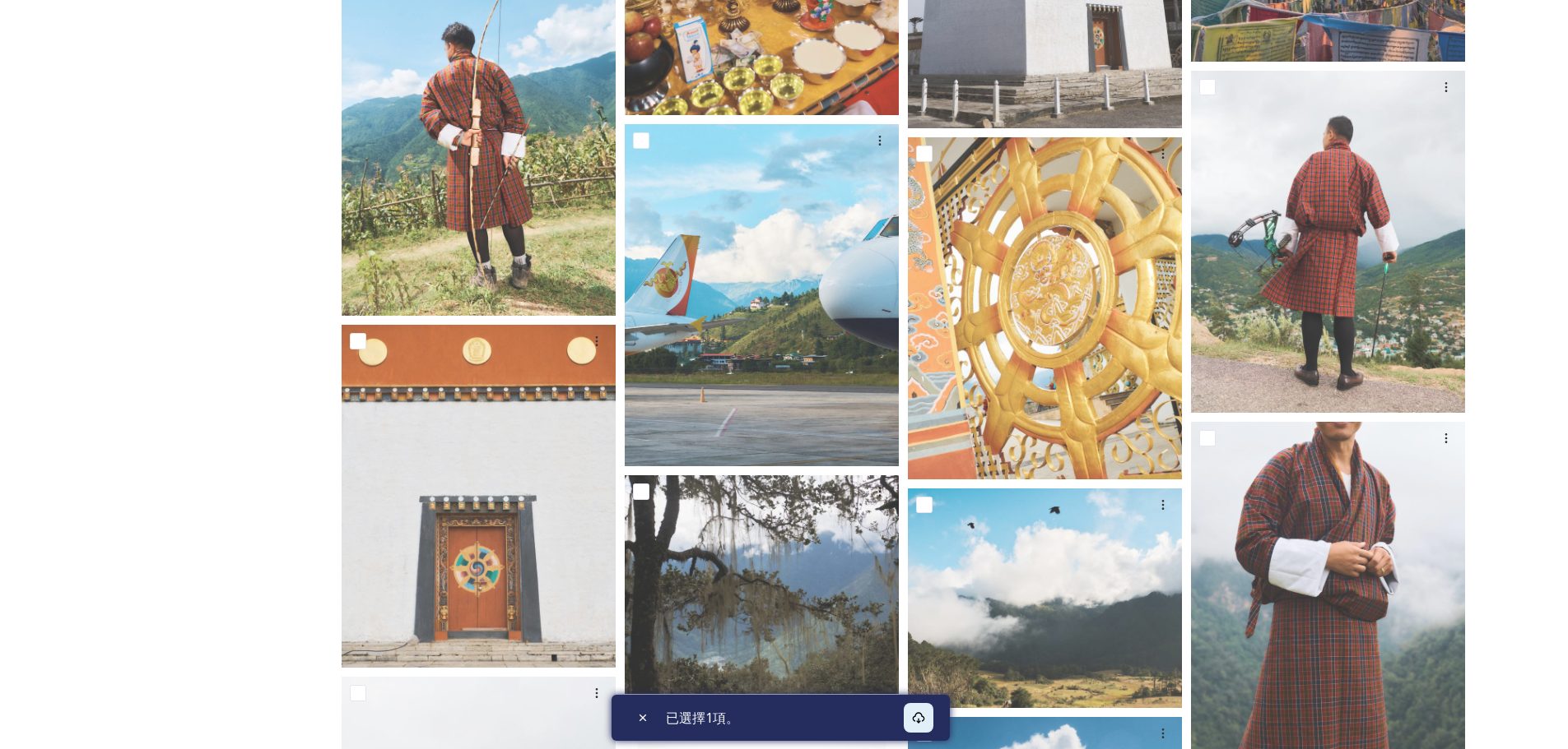
scroll to position [10076, 0]
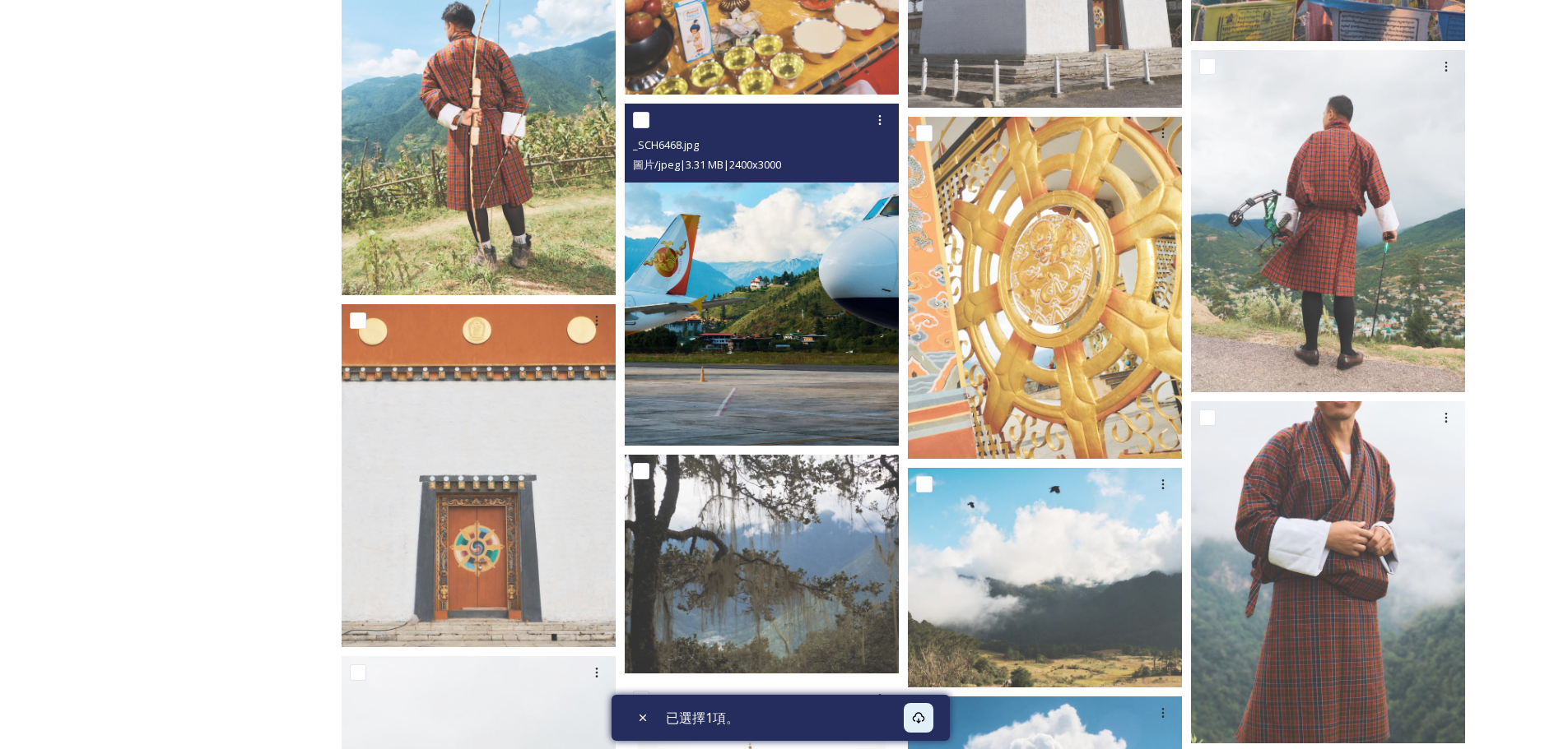
click at [641, 118] on input "checkbox" at bounding box center [641, 120] width 17 height 17
checkbox input "true"
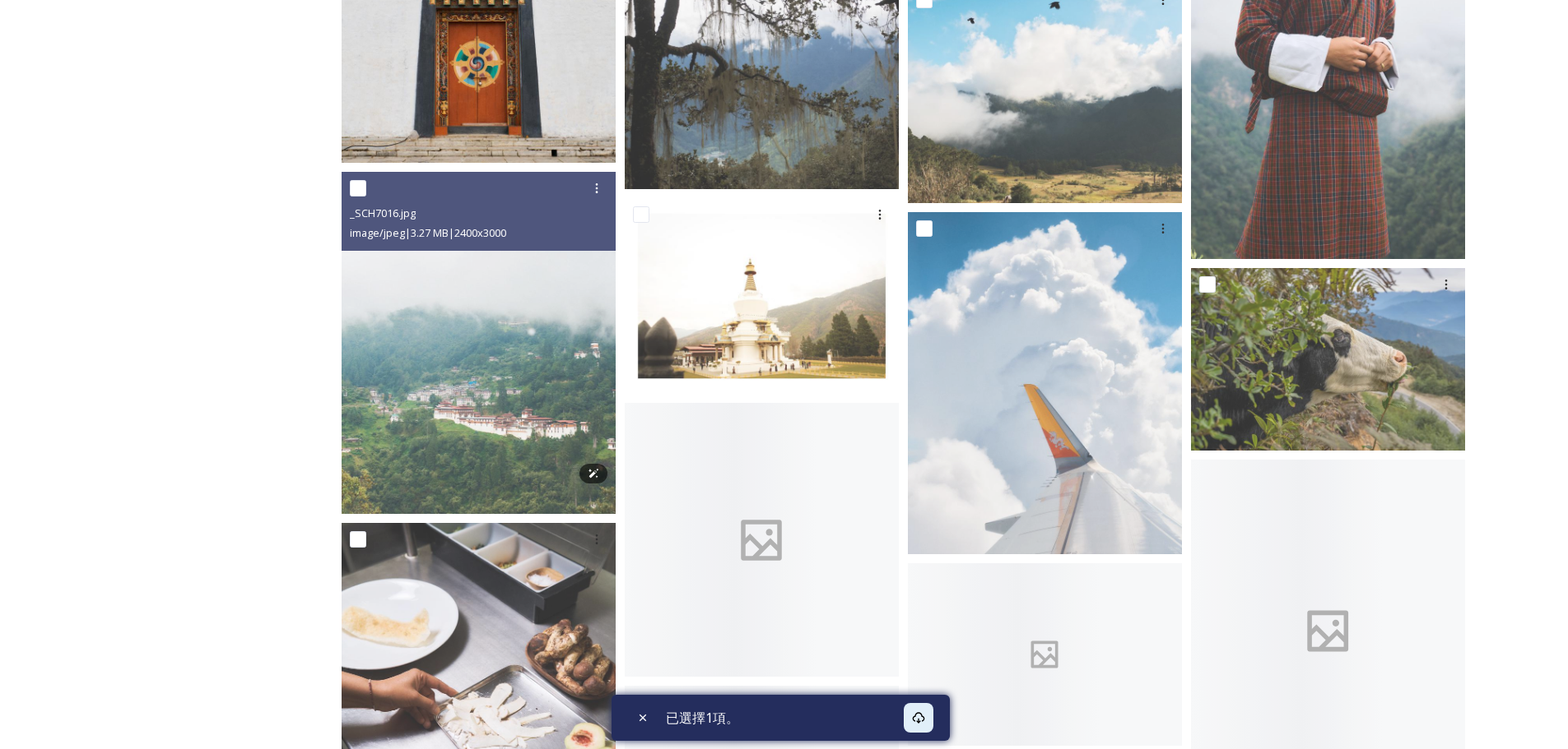
scroll to position [10590, 0]
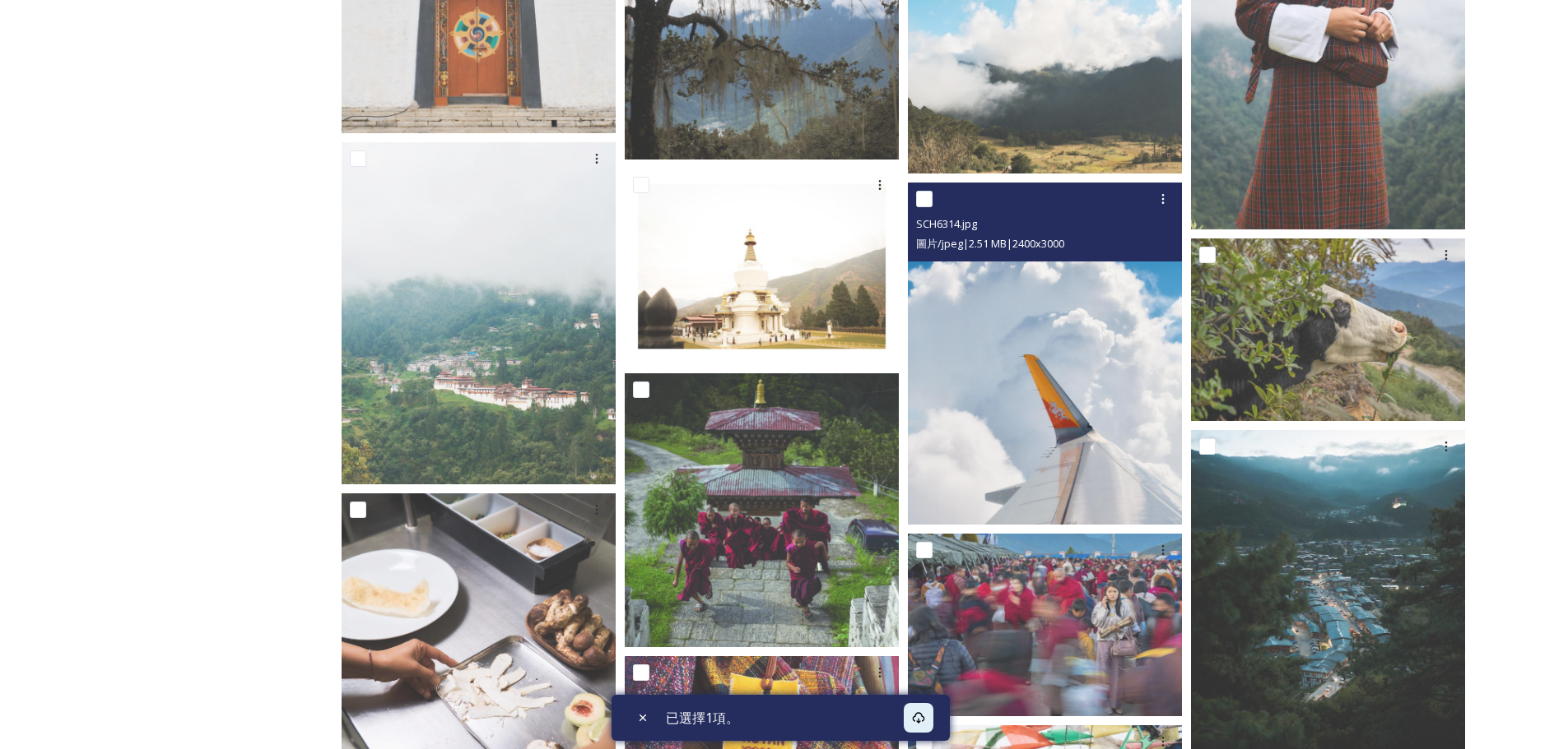
click at [926, 197] on input "checkbox" at bounding box center [925, 199] width 17 height 17
checkbox input "true"
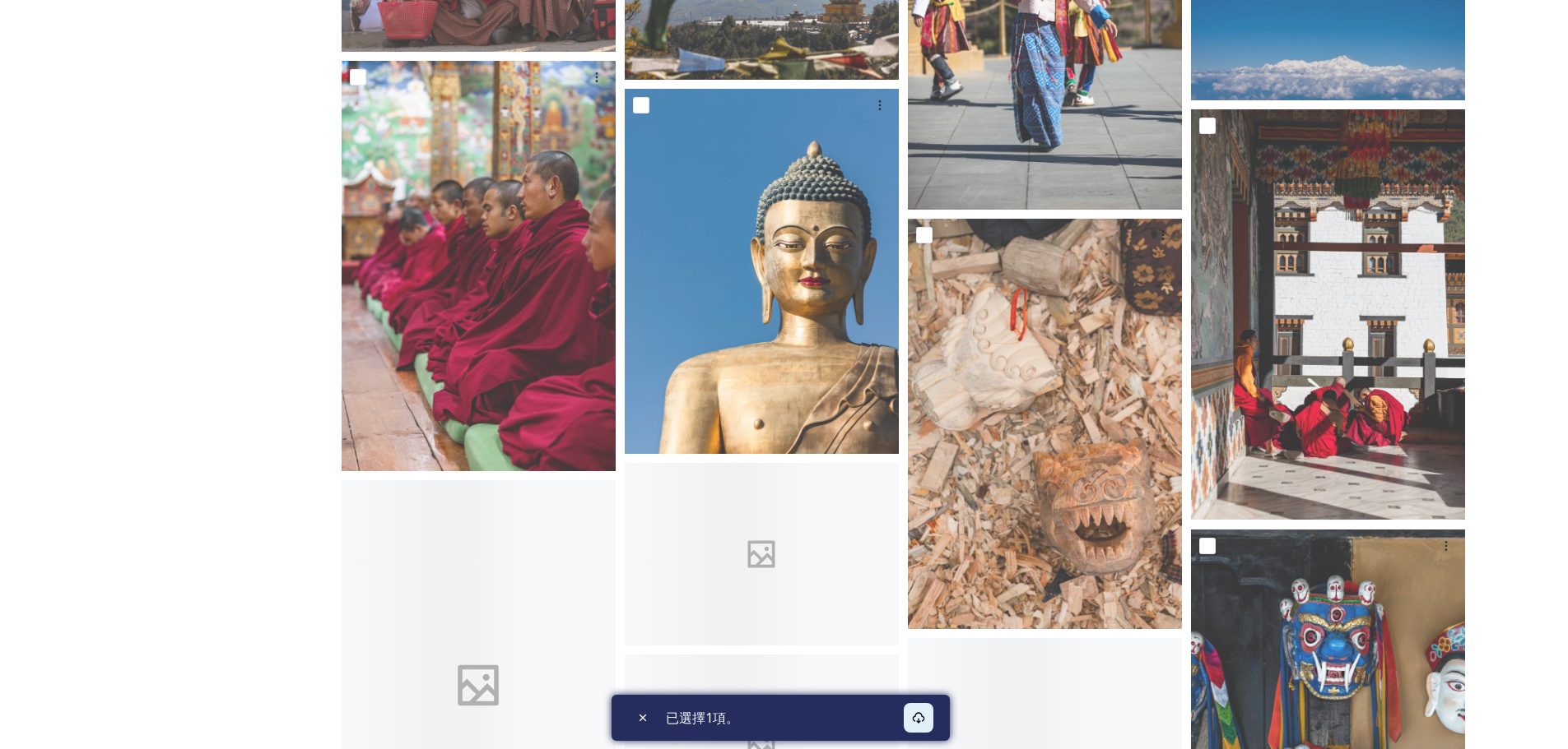
scroll to position [16369, 0]
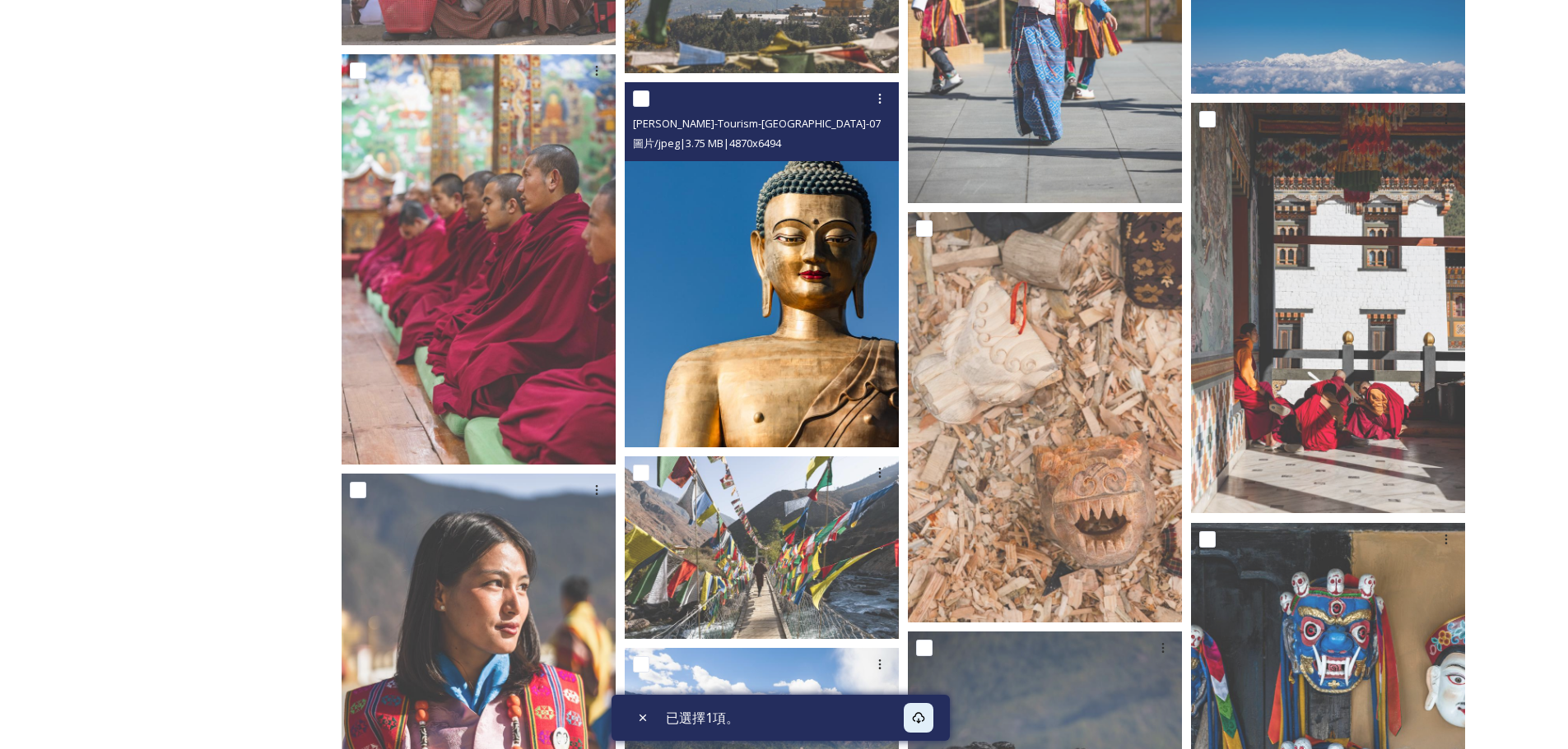
click at [644, 96] on input "checkbox" at bounding box center [641, 99] width 17 height 17
checkbox input "true"
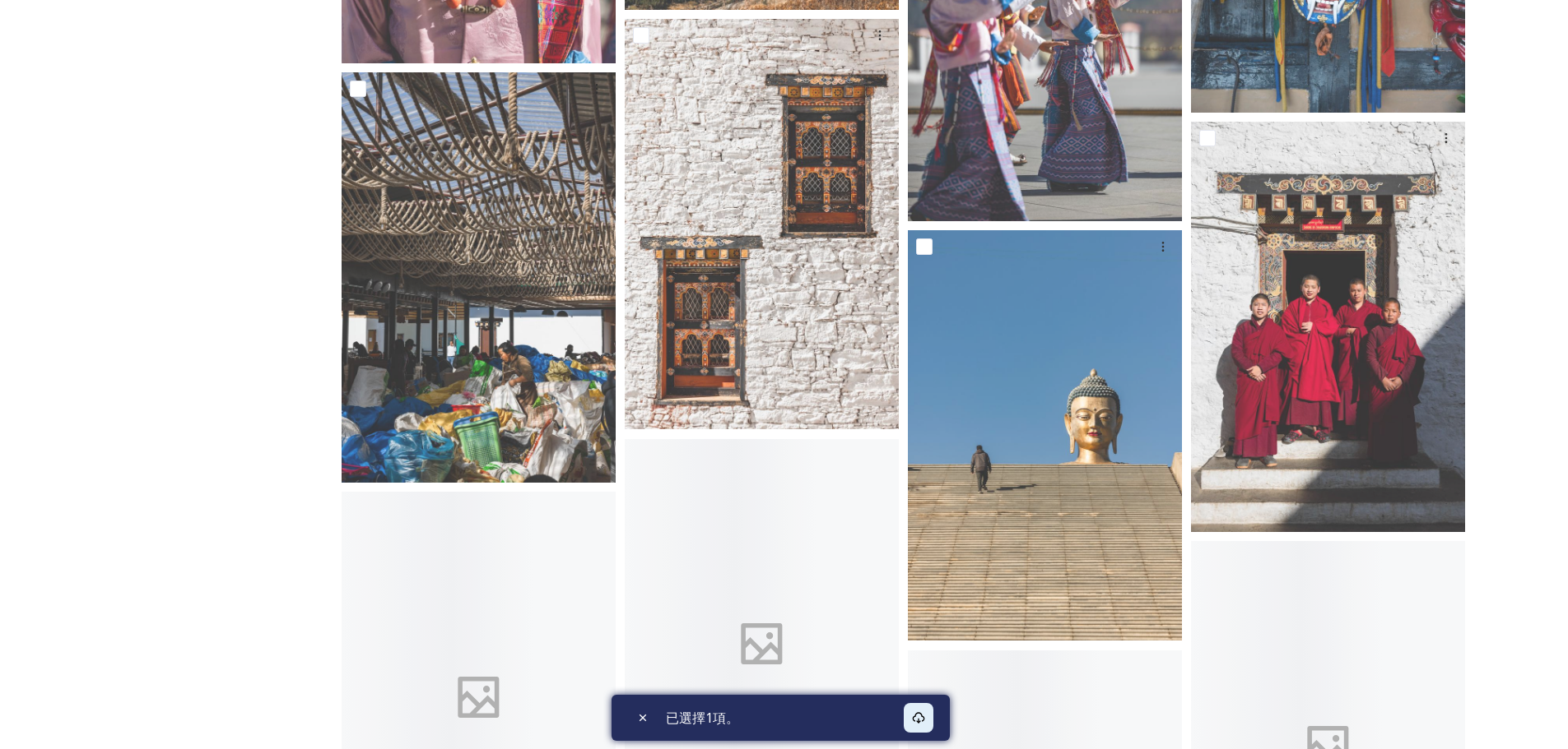
scroll to position [17233, 0]
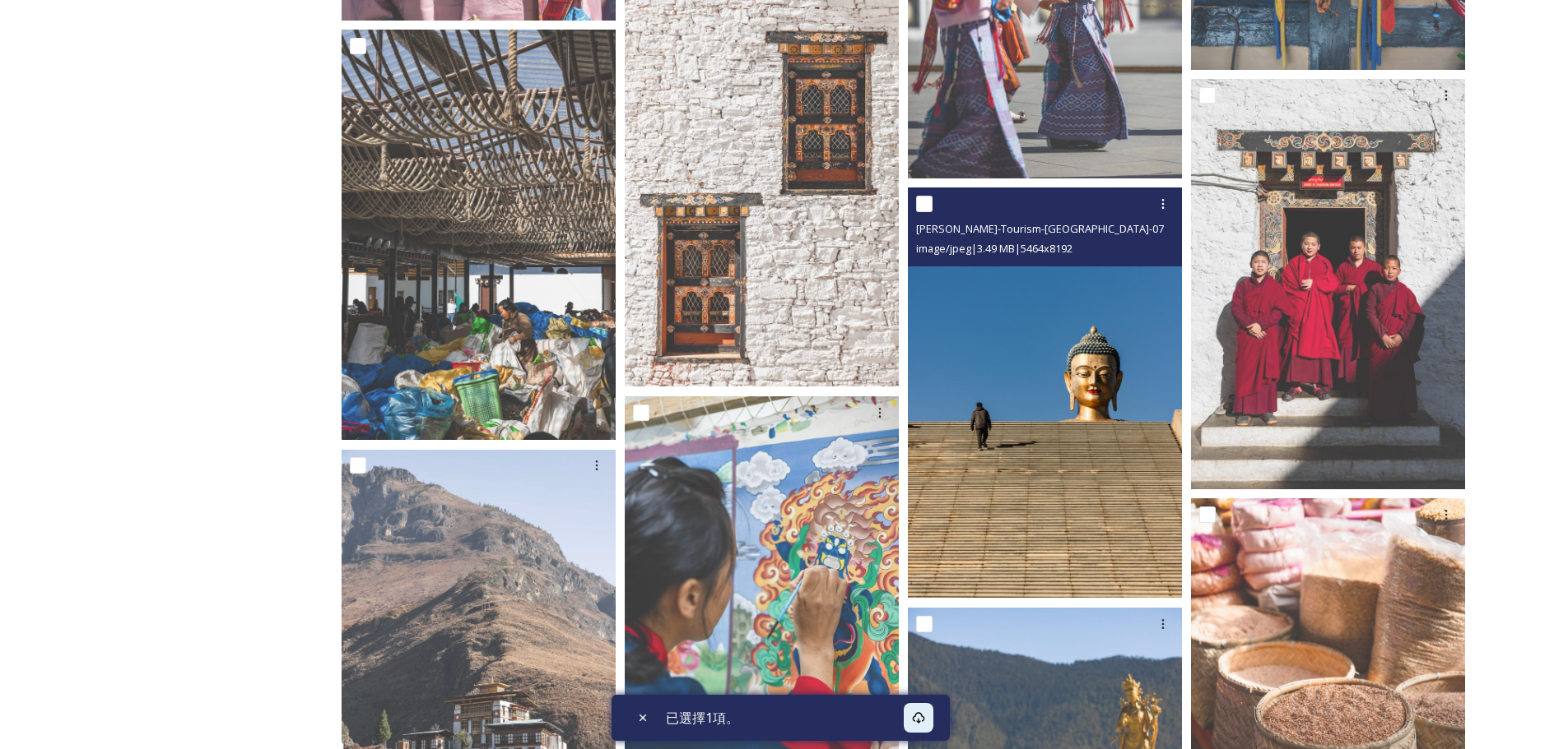
click at [928, 204] on input "checkbox" at bounding box center [925, 204] width 17 height 17
checkbox input "true"
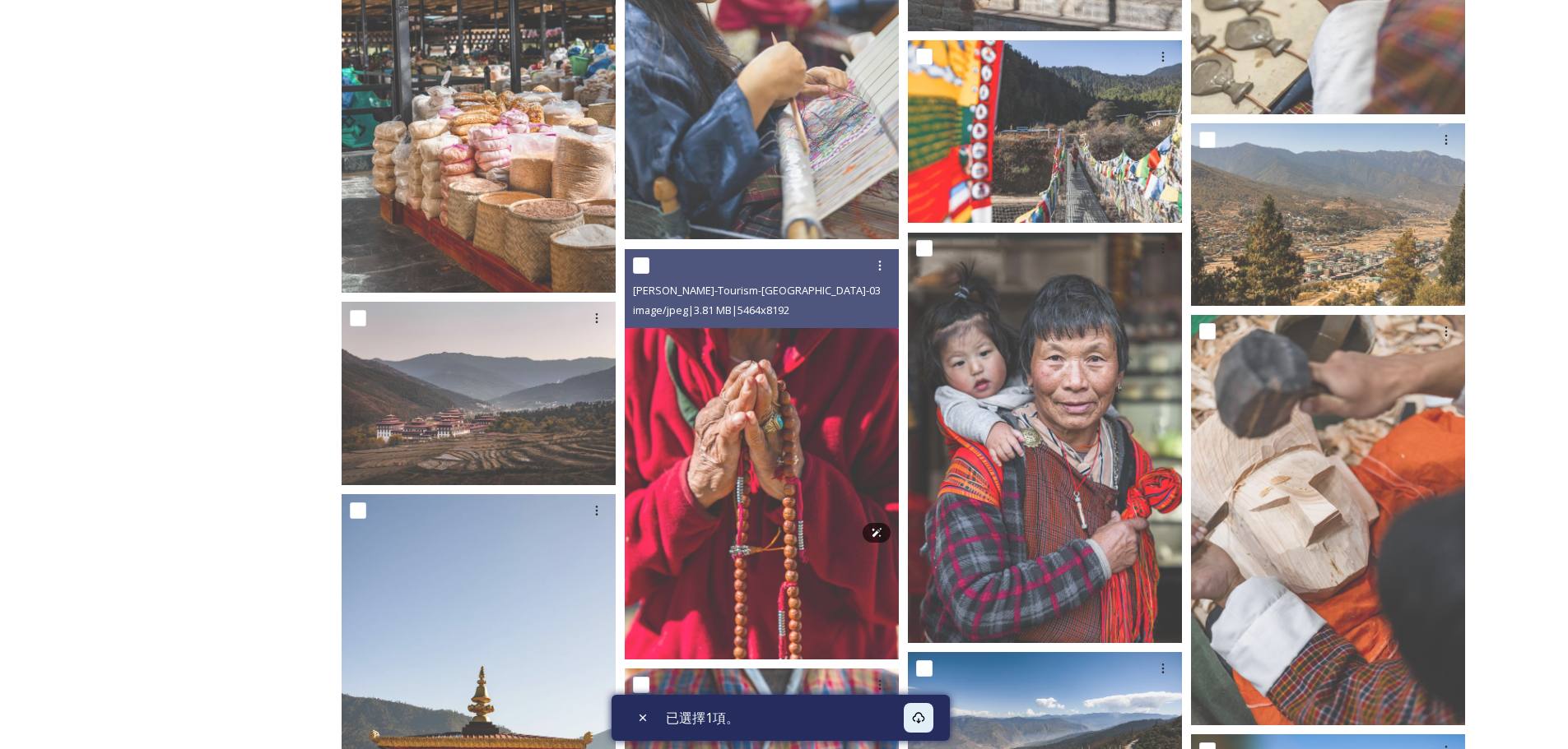
scroll to position [19001, 0]
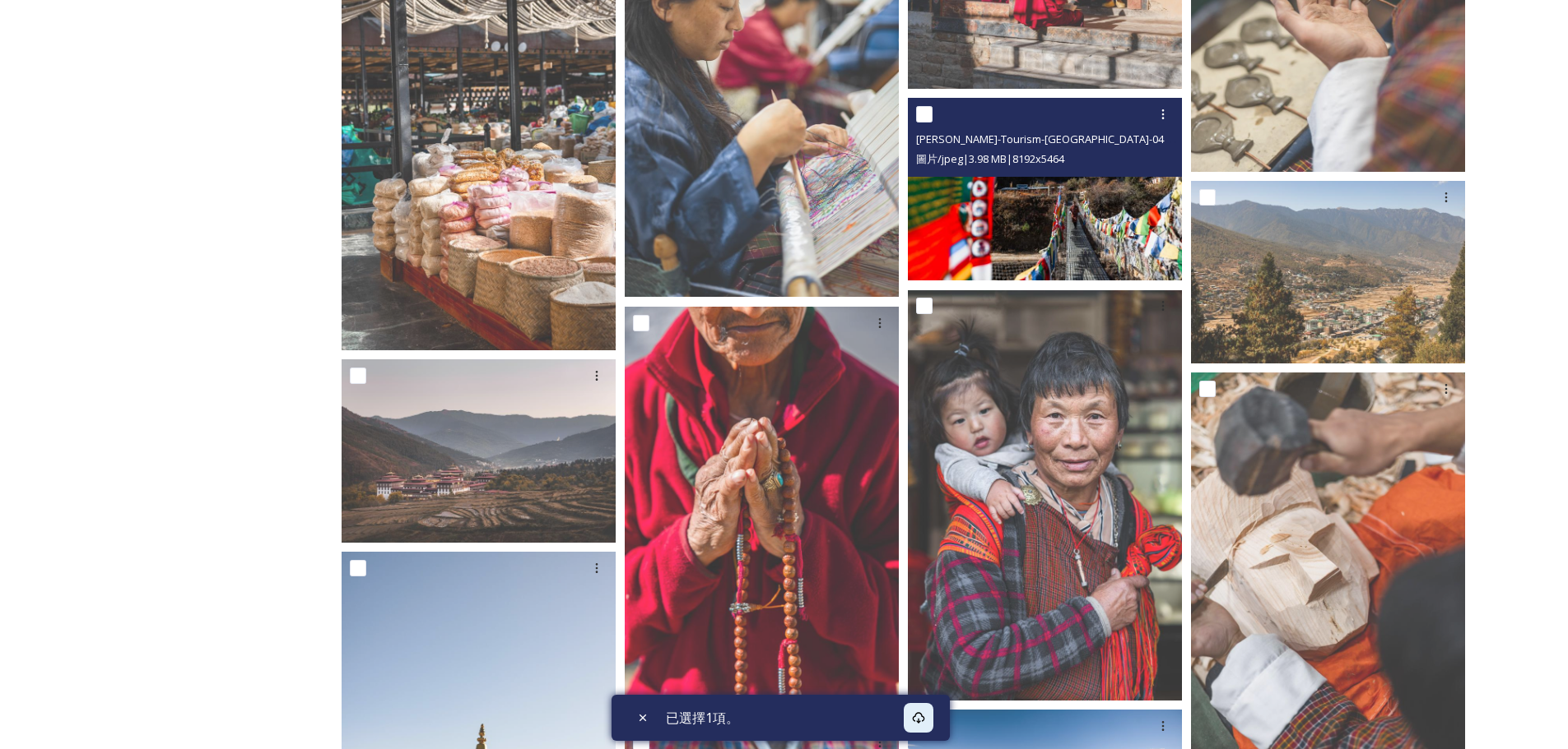
click at [924, 113] on input "checkbox" at bounding box center [925, 114] width 17 height 17
checkbox input "true"
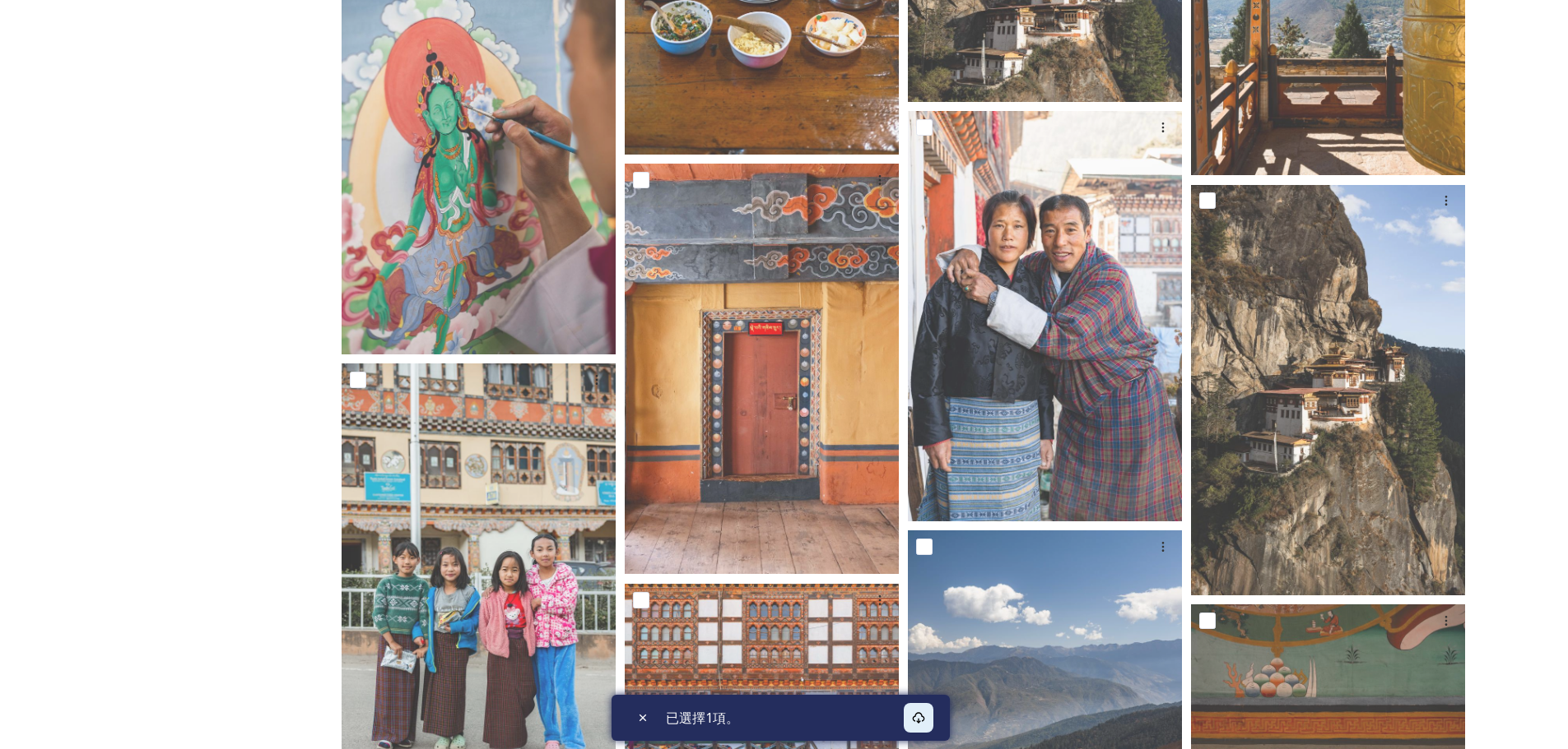
scroll to position [20482, 0]
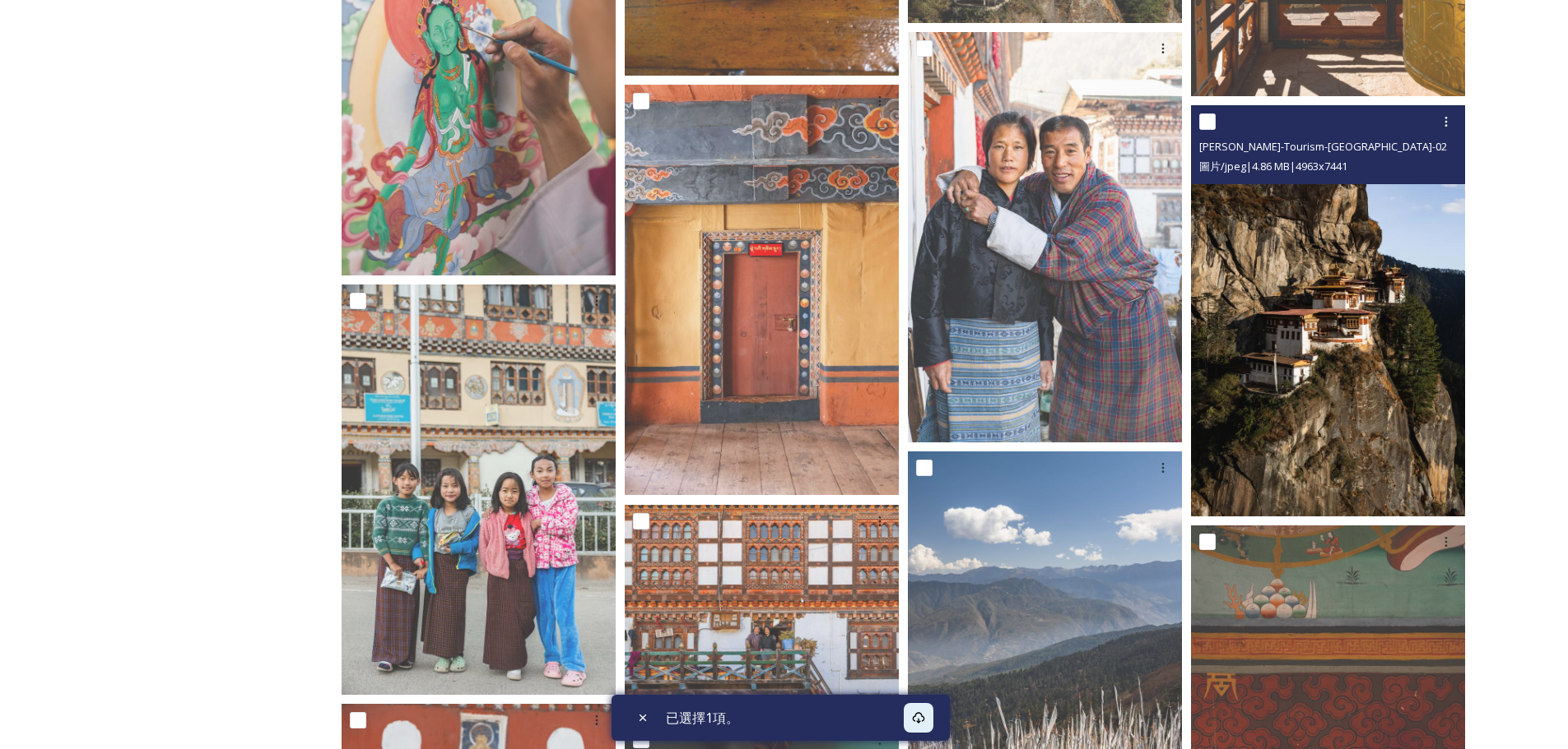
click at [1204, 116] on input "checkbox" at bounding box center [1207, 122] width 17 height 17
checkbox input "true"
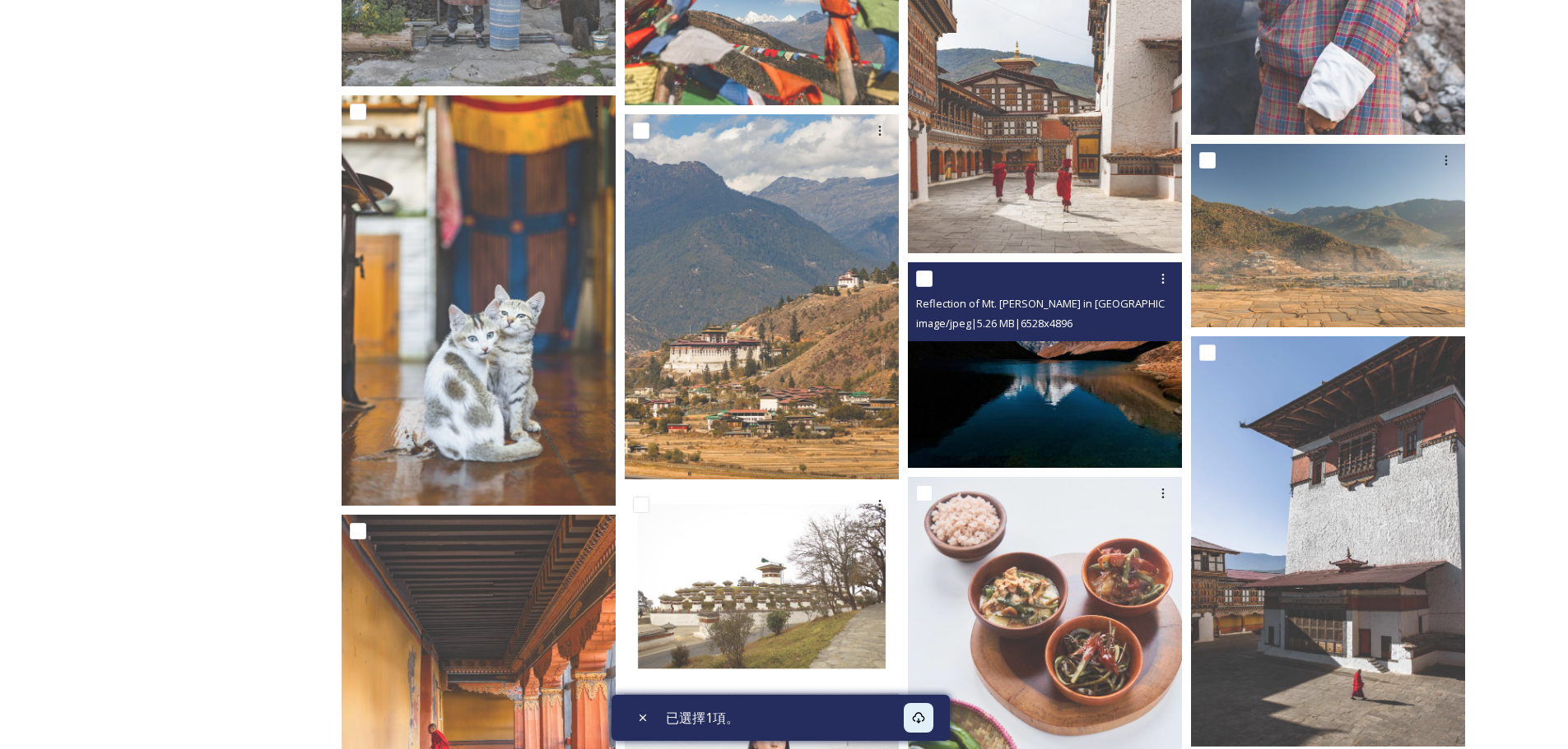
scroll to position [22127, 0]
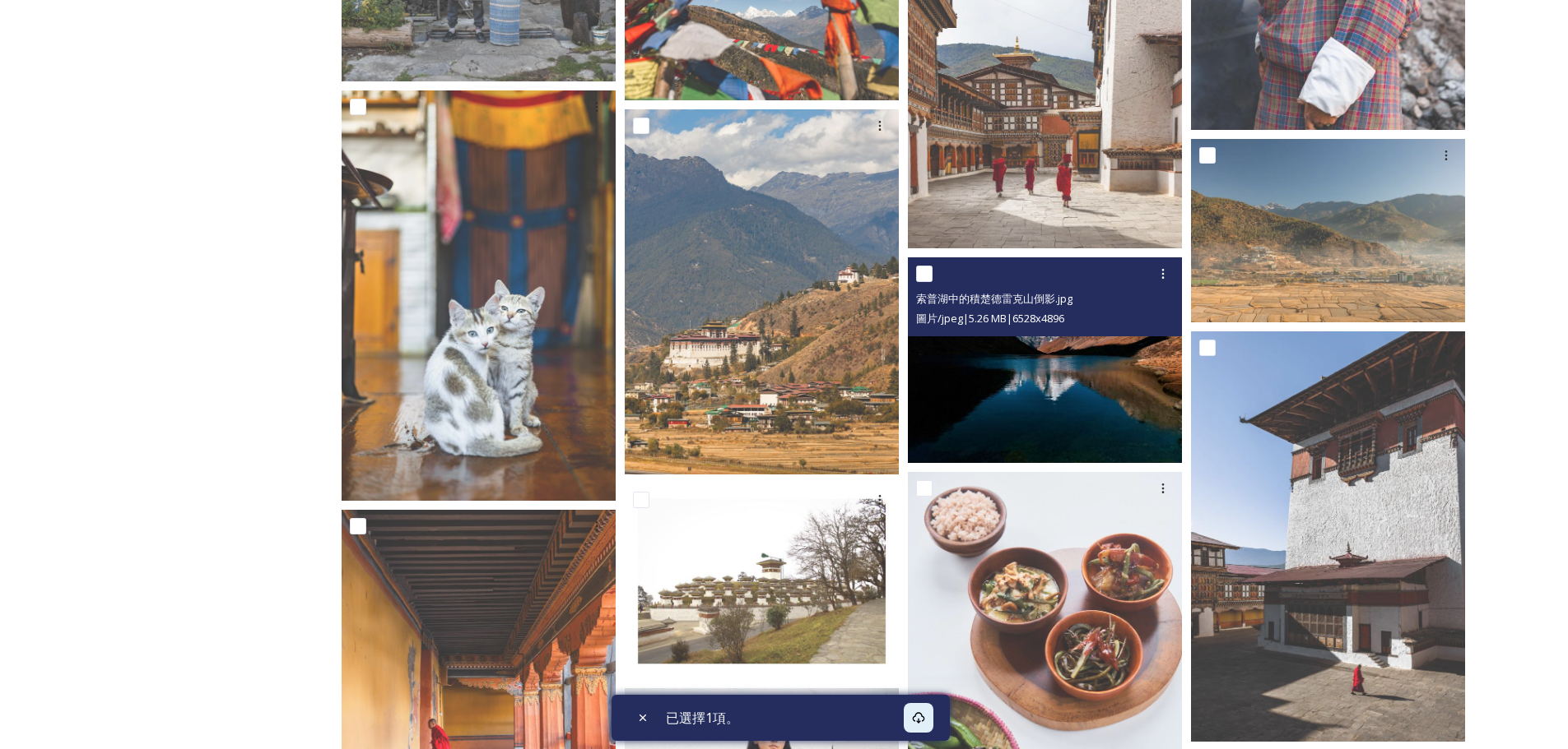
click at [924, 273] on input "checkbox" at bounding box center [925, 274] width 17 height 17
checkbox input "true"
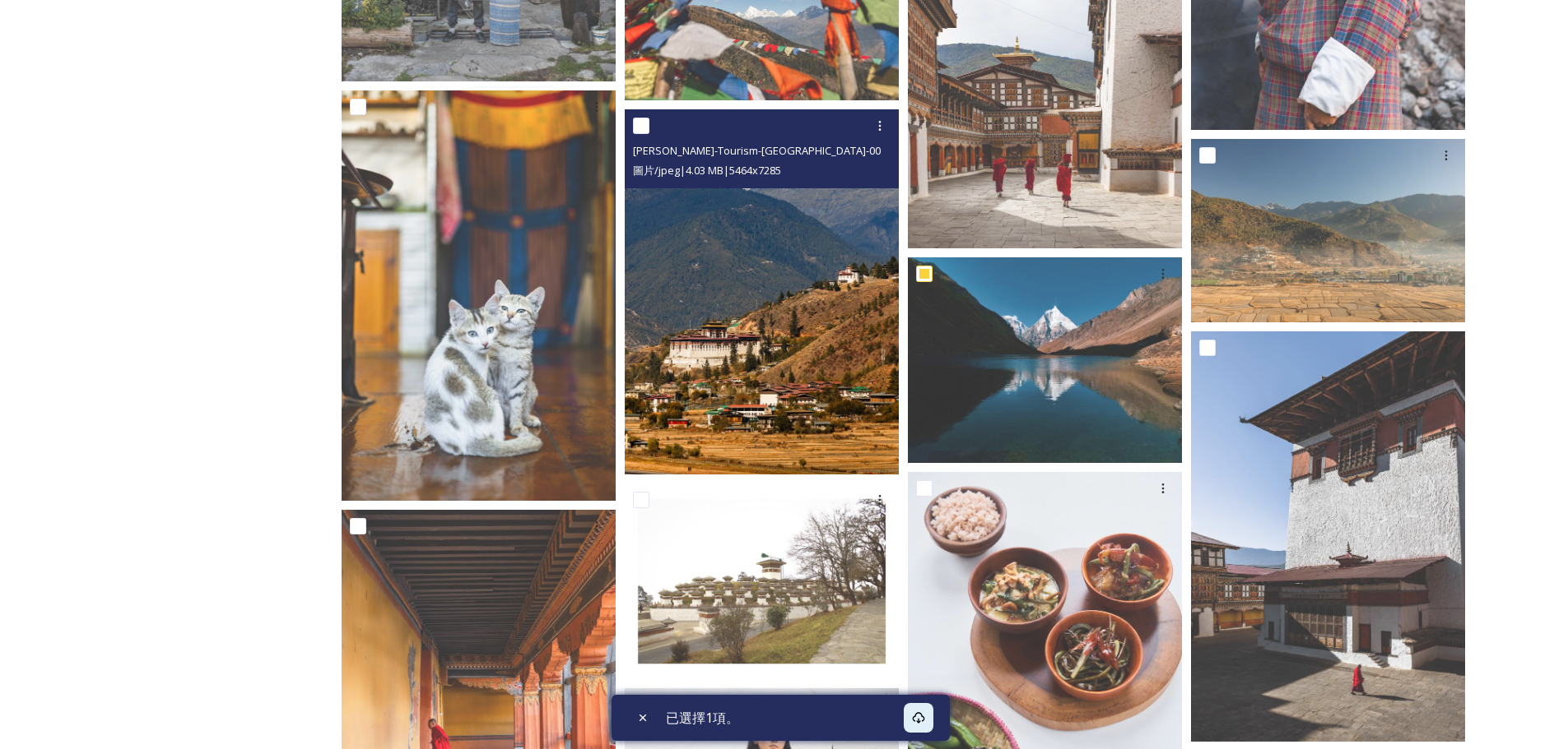
click at [640, 125] on input "checkbox" at bounding box center [641, 126] width 17 height 17
checkbox input "true"
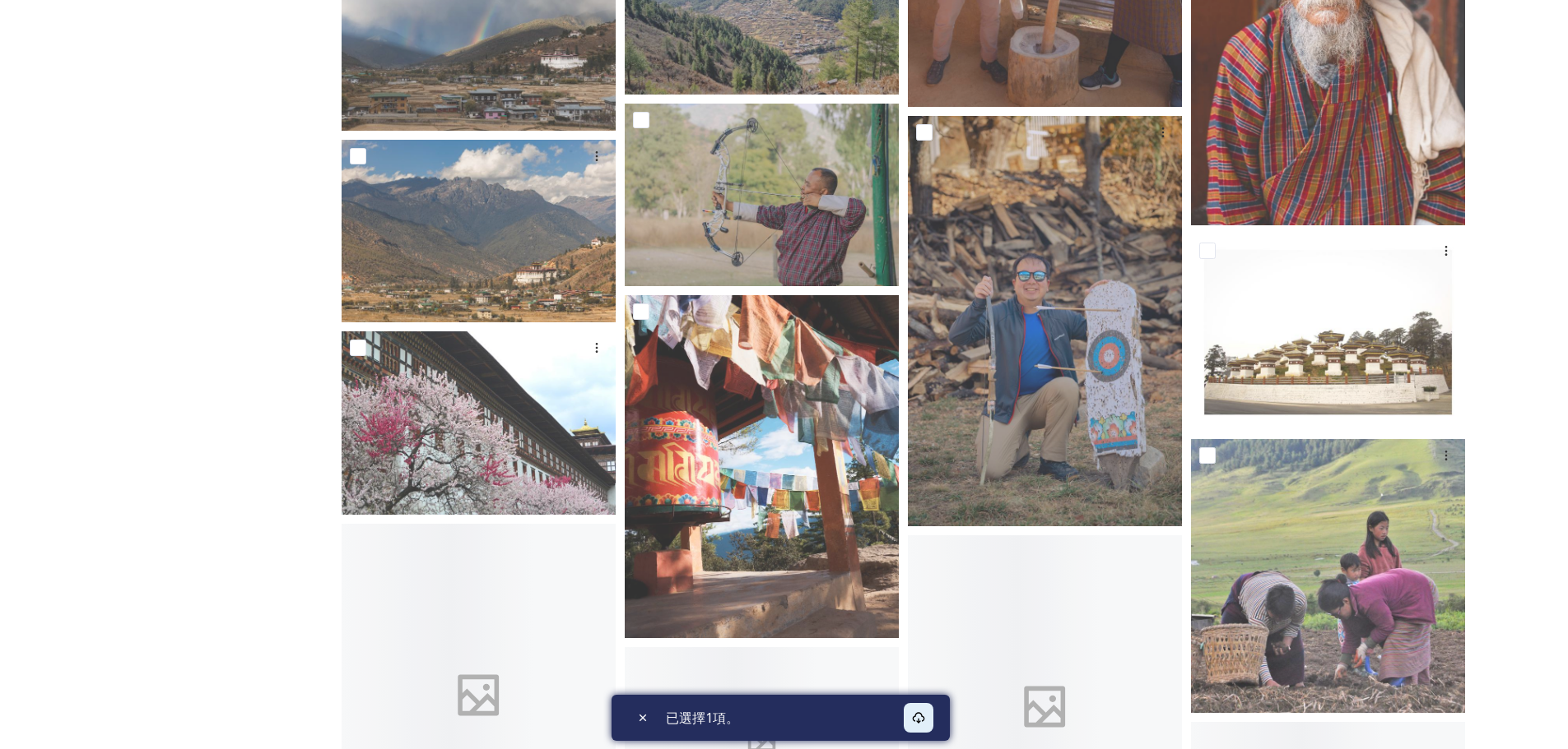
scroll to position [23258, 0]
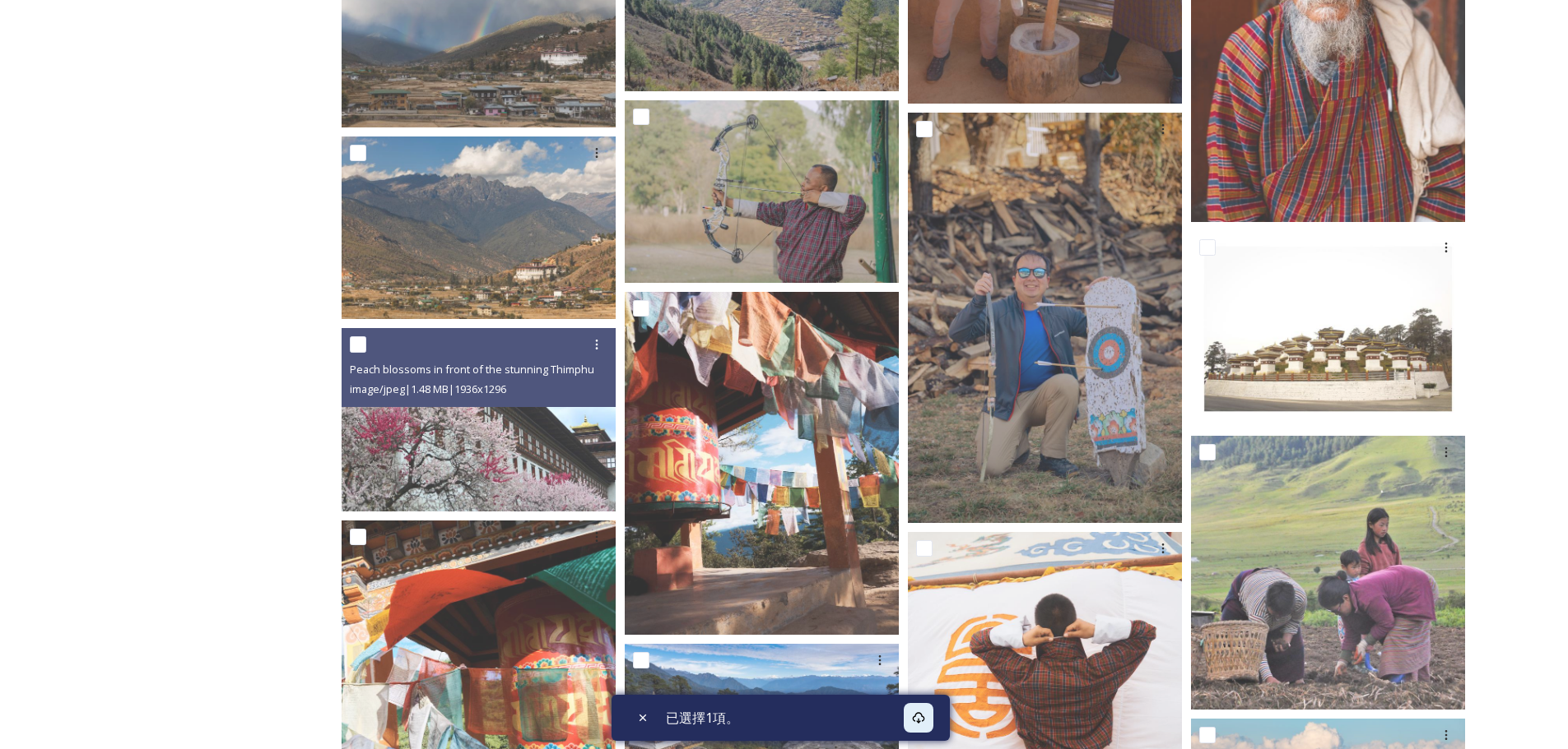
click at [917, 720] on icon at bounding box center [917, 718] width 12 height 11
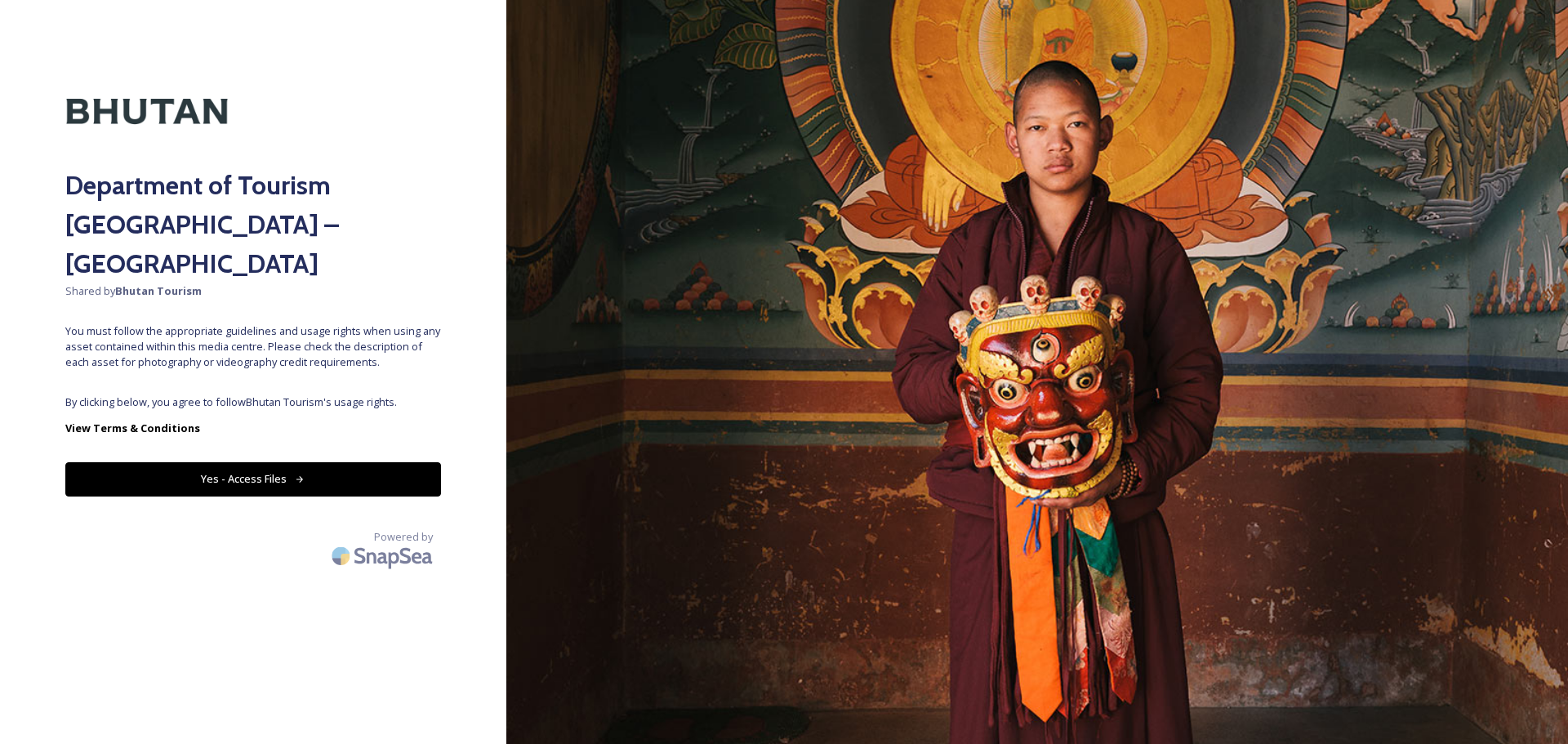
click at [300, 475] on icon at bounding box center [300, 480] width 11 height 11
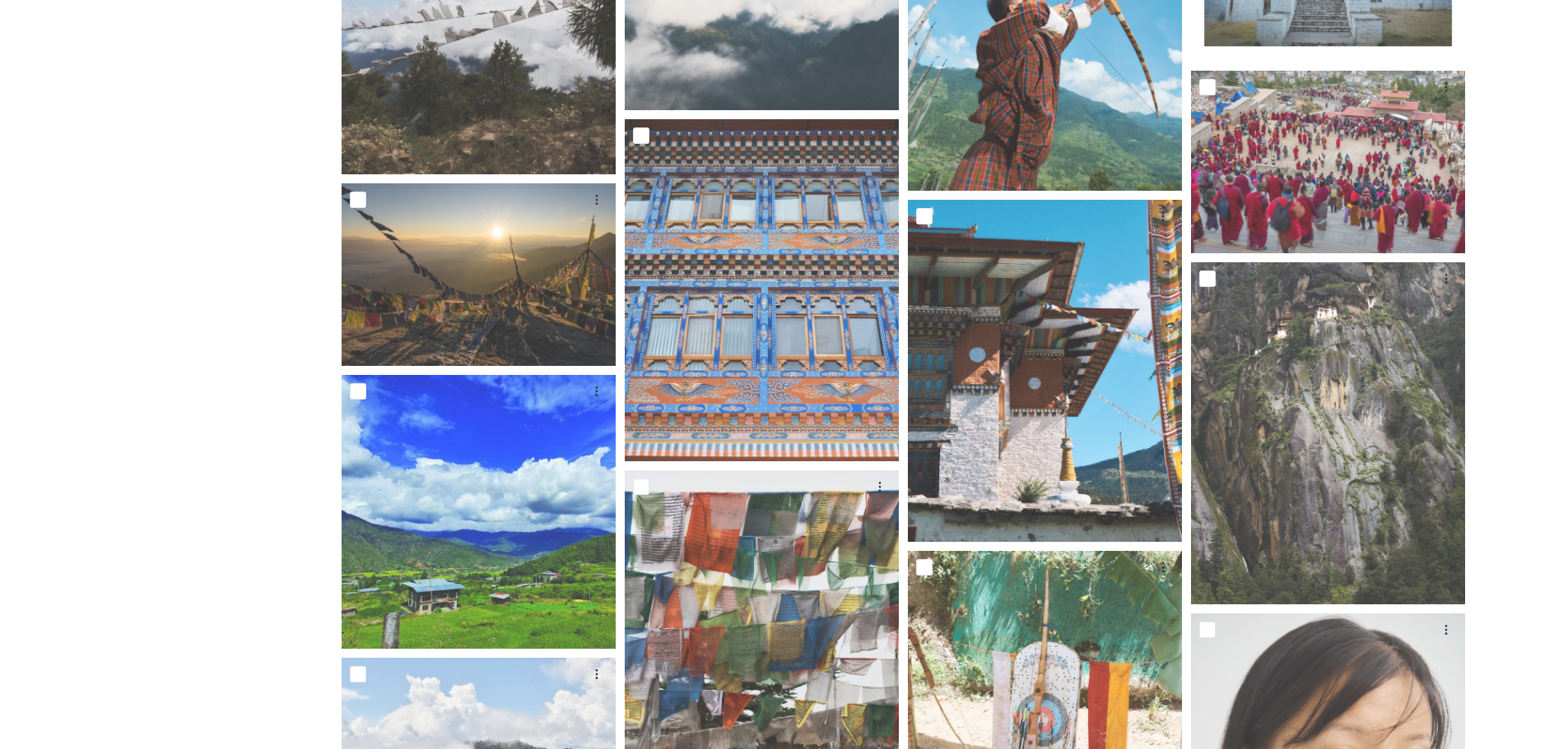
scroll to position [2904, 0]
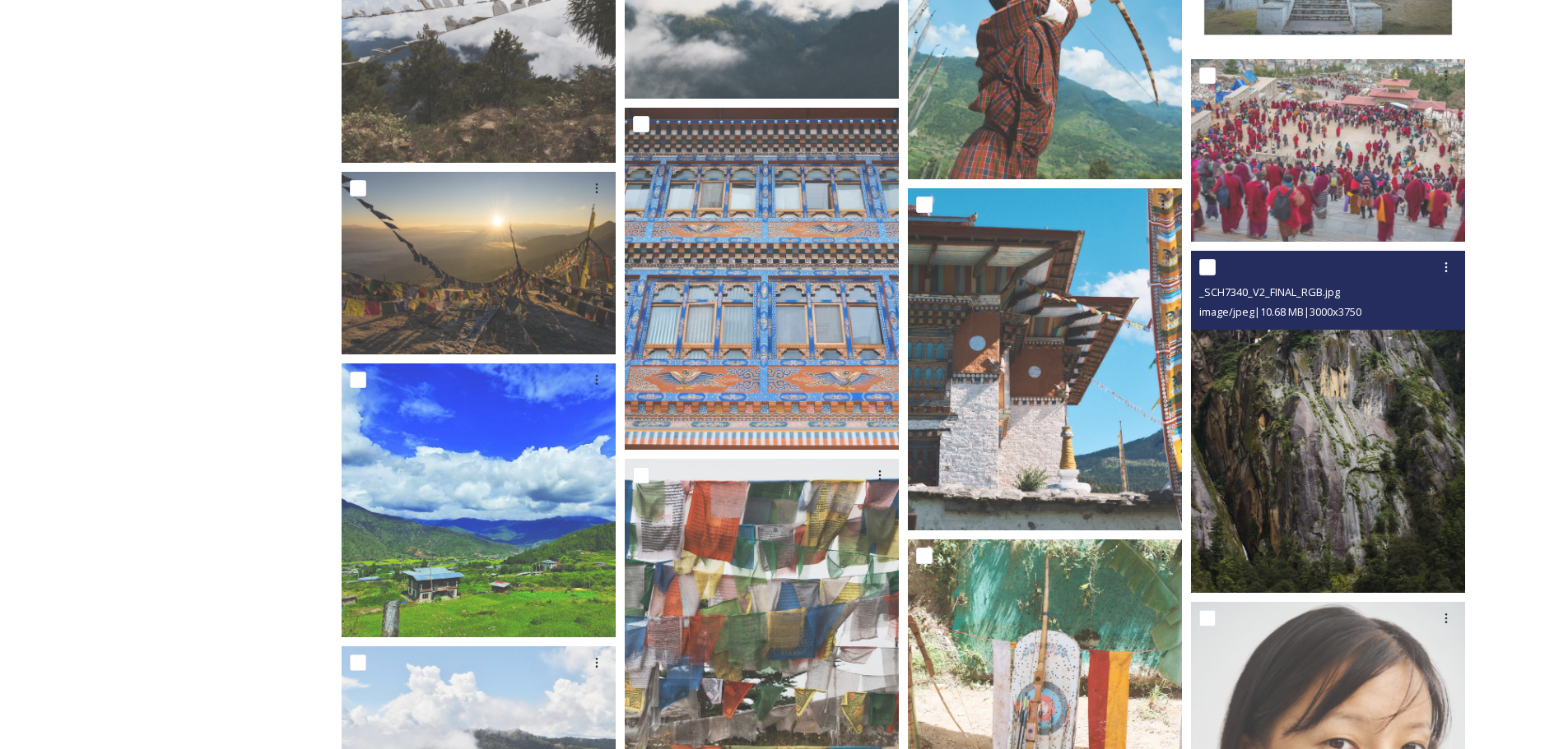
click at [1209, 269] on input "checkbox" at bounding box center [1207, 268] width 17 height 17
checkbox input "true"
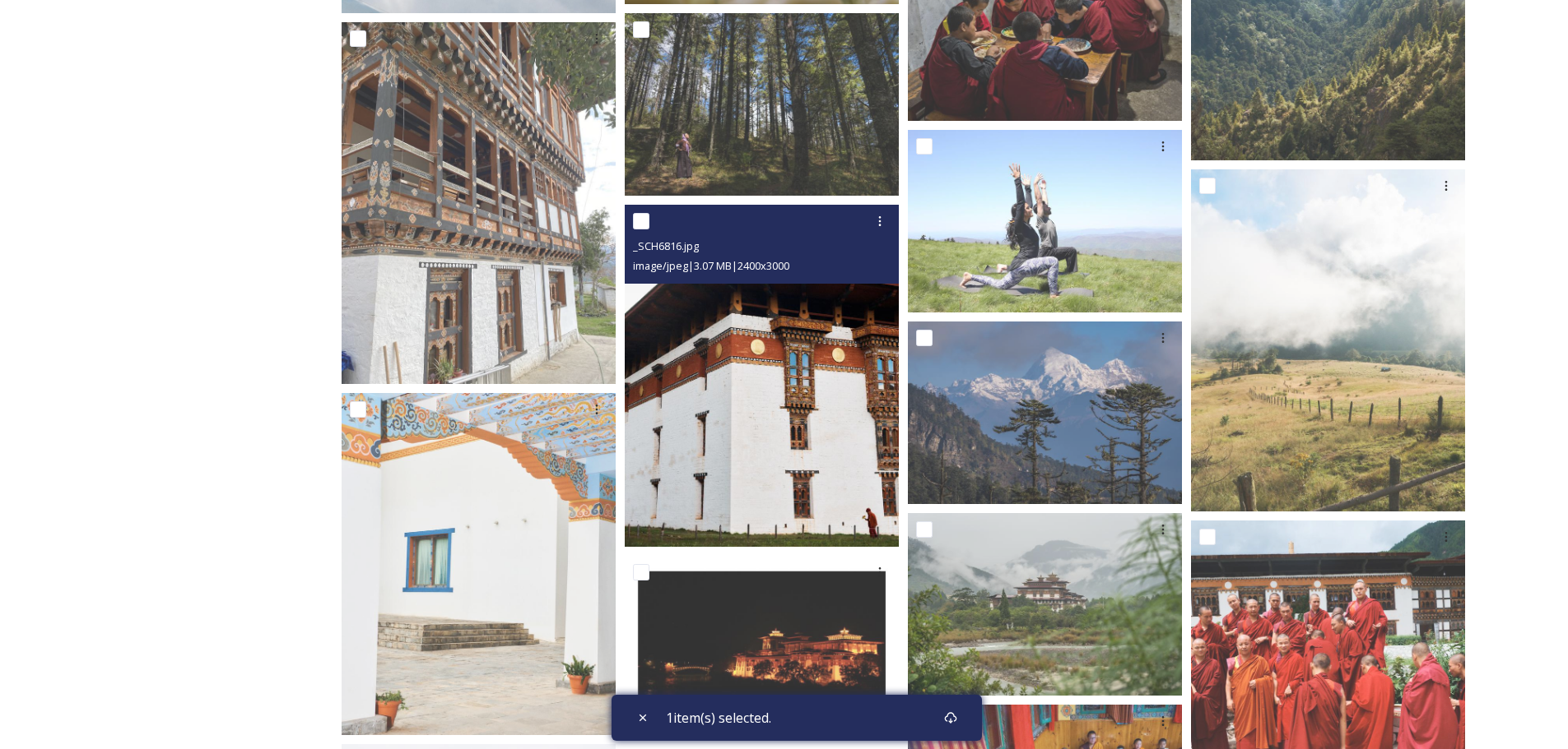
scroll to position [5145, 0]
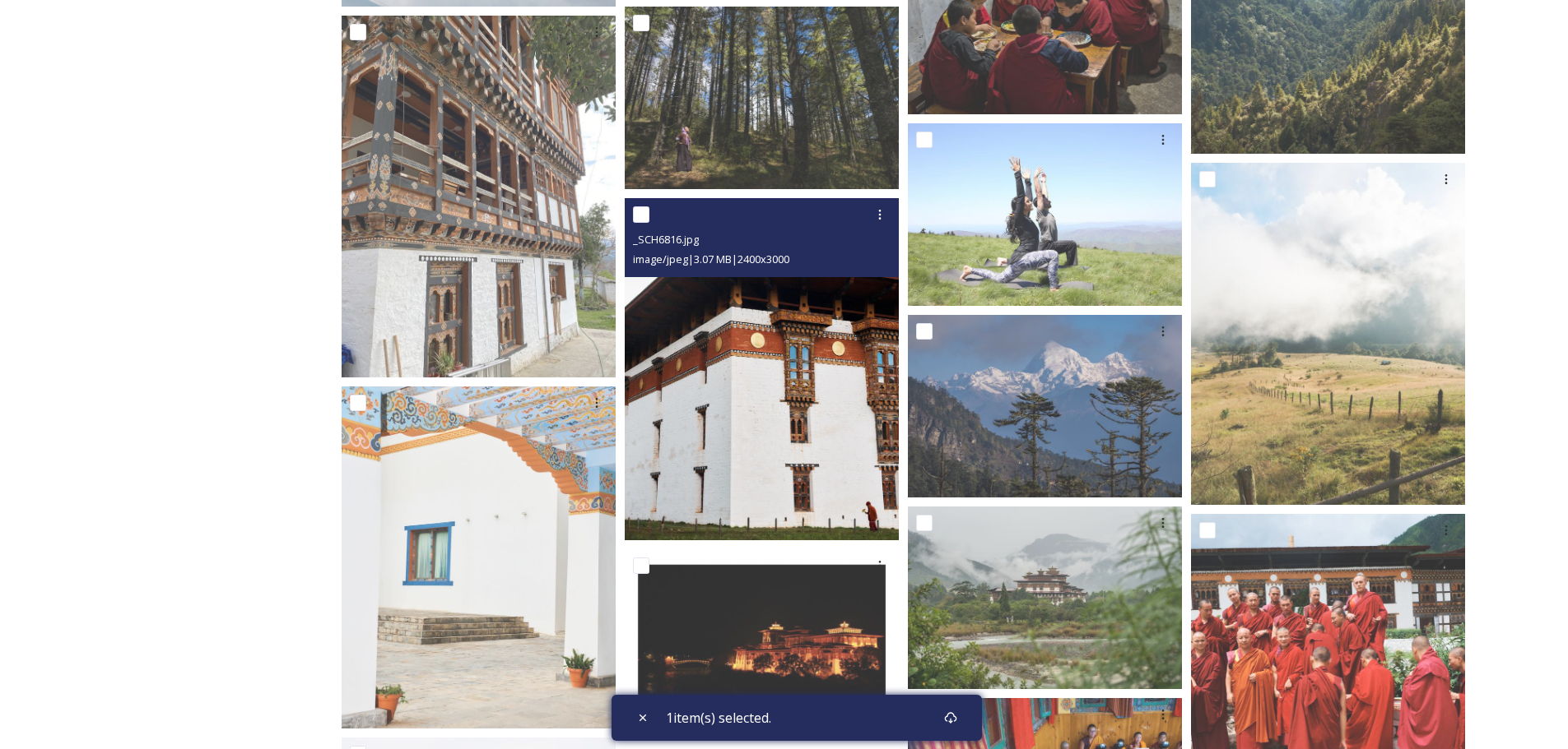
click at [646, 241] on span "_SCH6816.jpg" at bounding box center [665, 239] width 66 height 15
click at [640, 220] on input "checkbox" at bounding box center [641, 215] width 17 height 17
checkbox input "true"
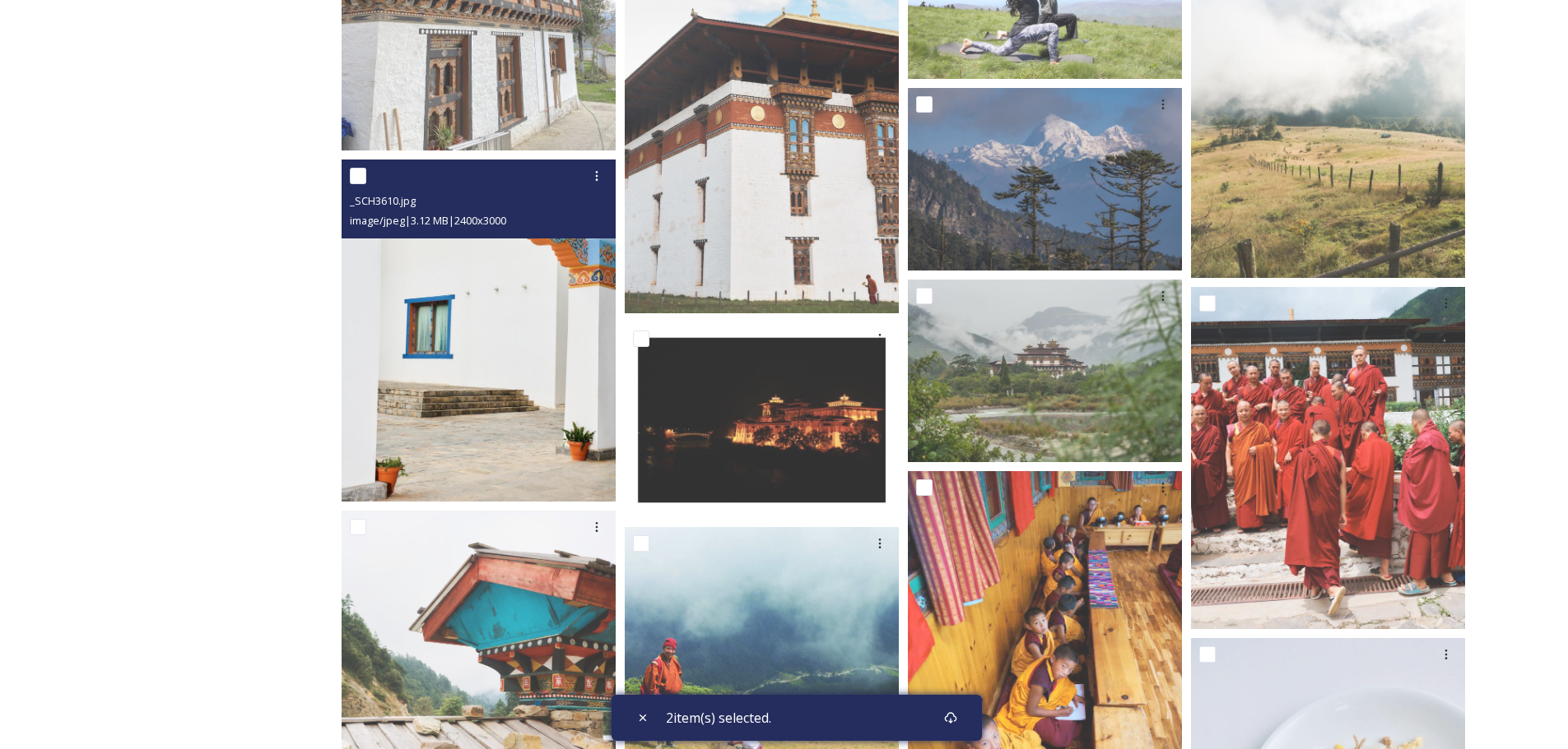
scroll to position [5453, 0]
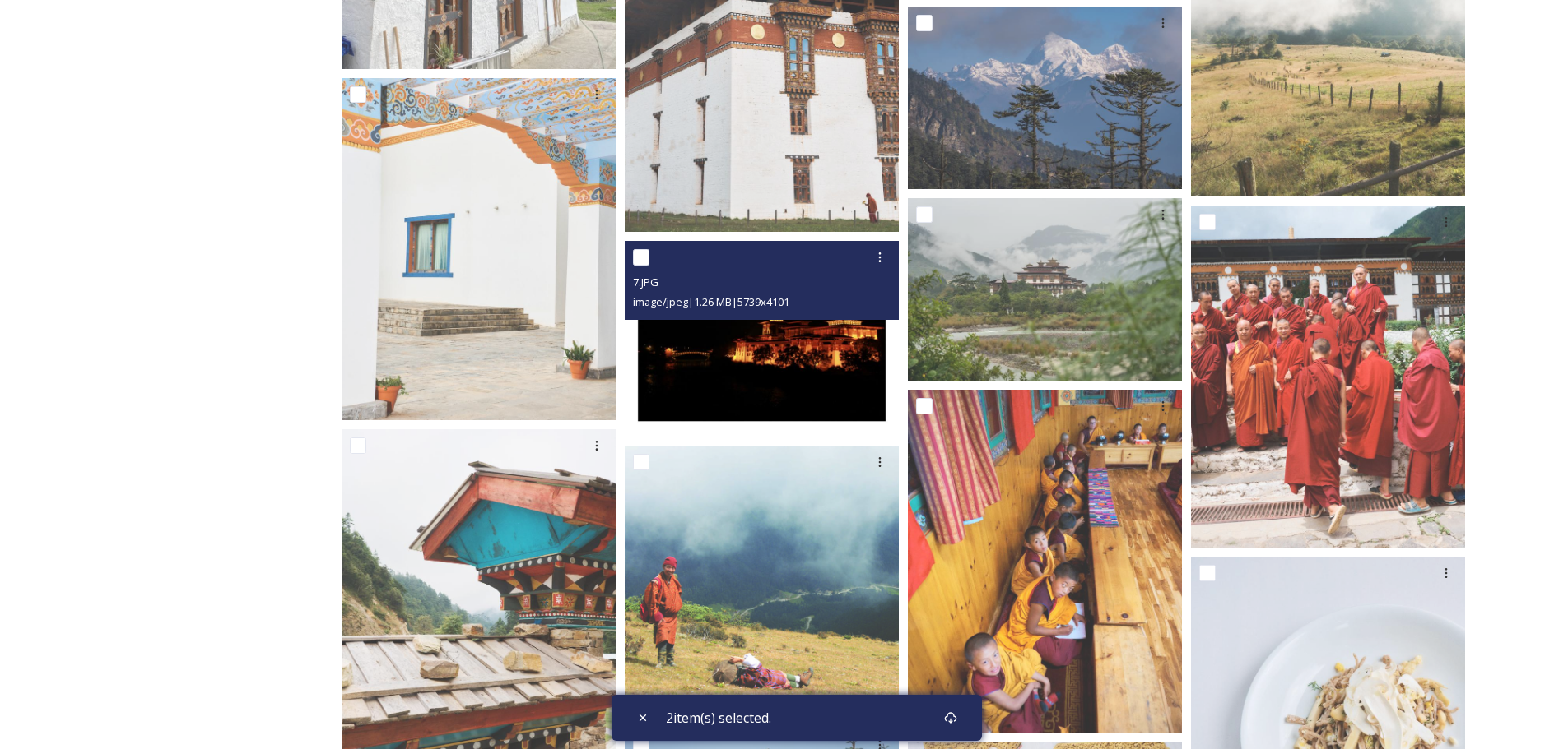
click at [638, 265] on input "checkbox" at bounding box center [641, 257] width 17 height 17
checkbox input "true"
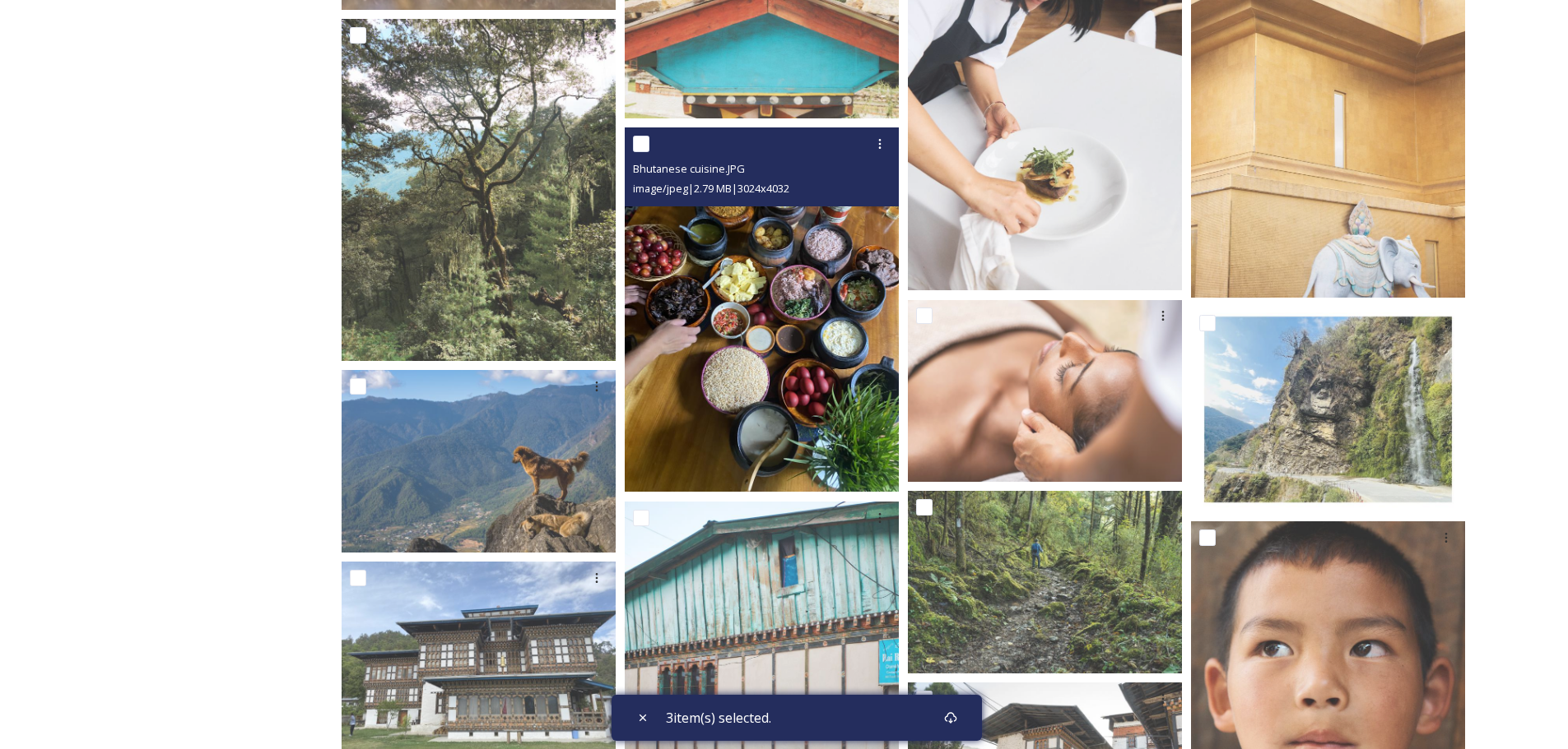
scroll to position [6955, 0]
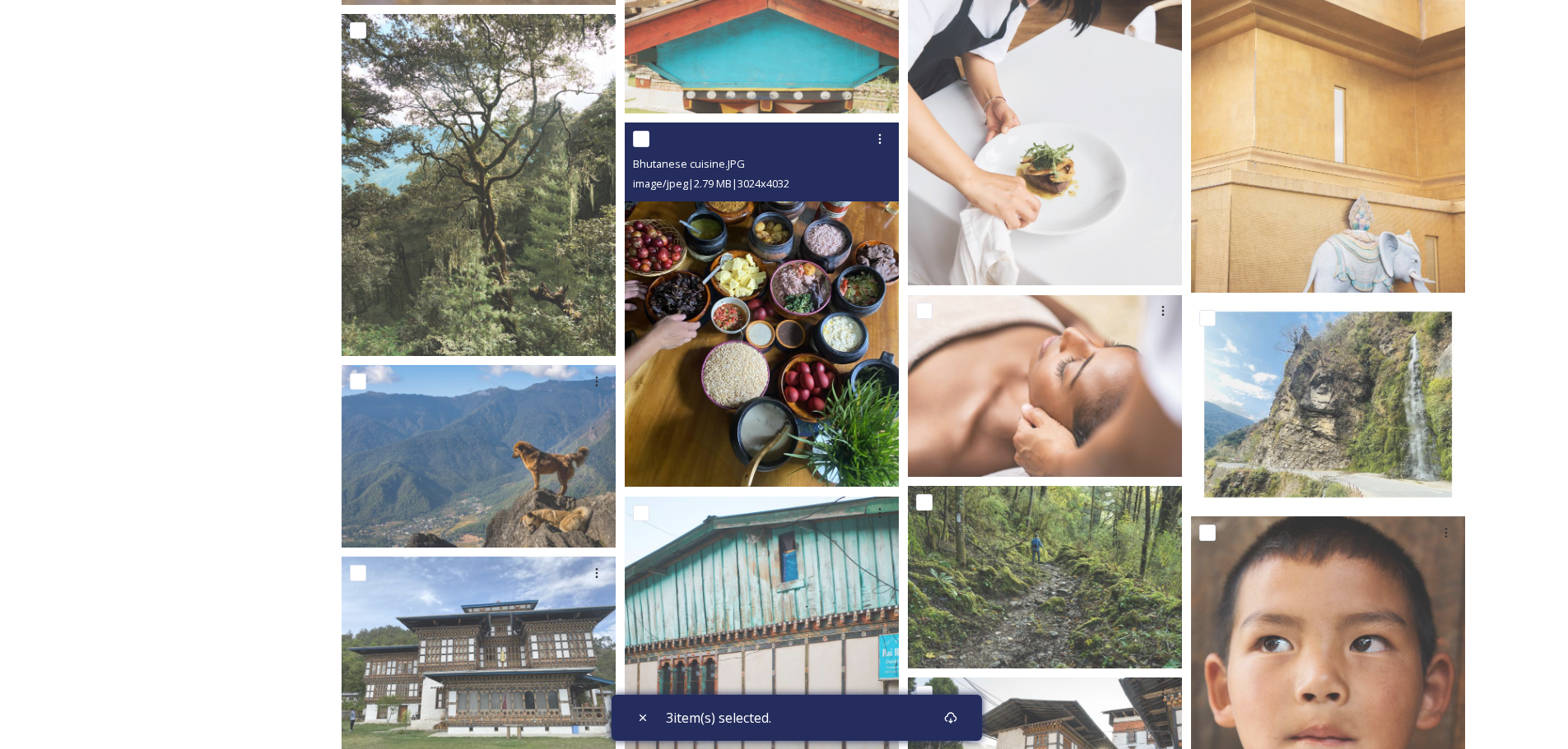
click at [642, 135] on input "checkbox" at bounding box center [641, 139] width 17 height 17
checkbox input "true"
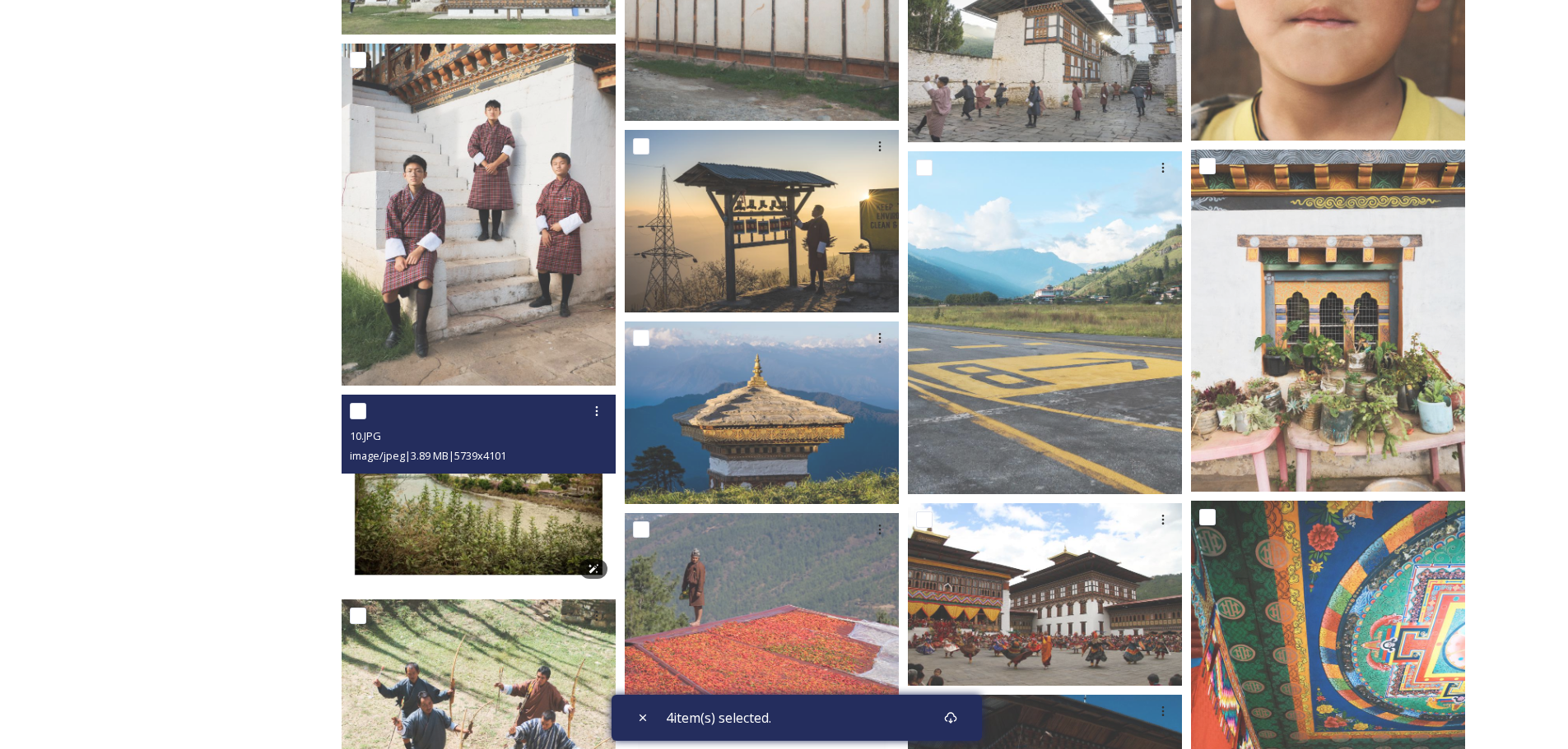
scroll to position [7674, 0]
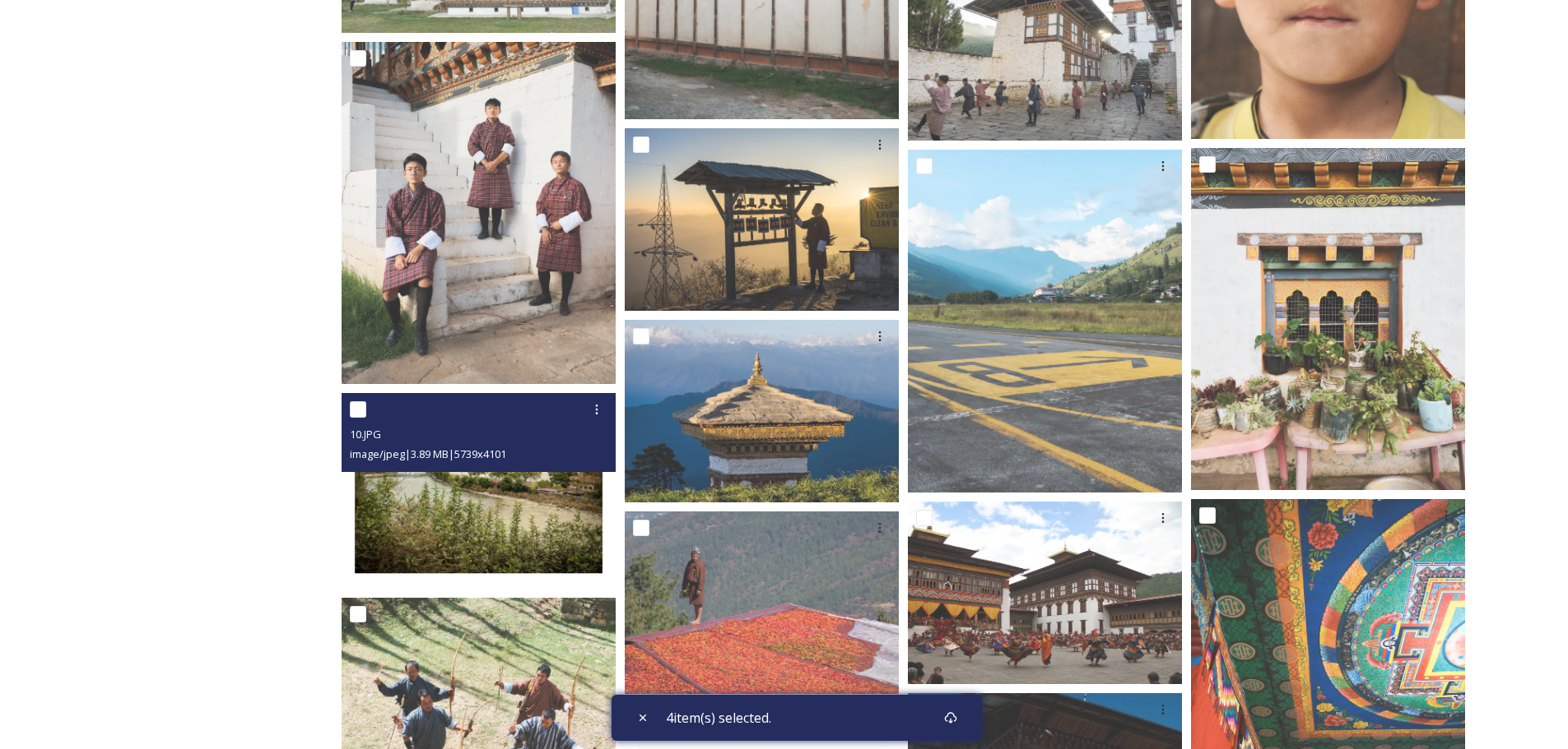
click at [360, 410] on input "checkbox" at bounding box center [358, 410] width 17 height 17
checkbox input "true"
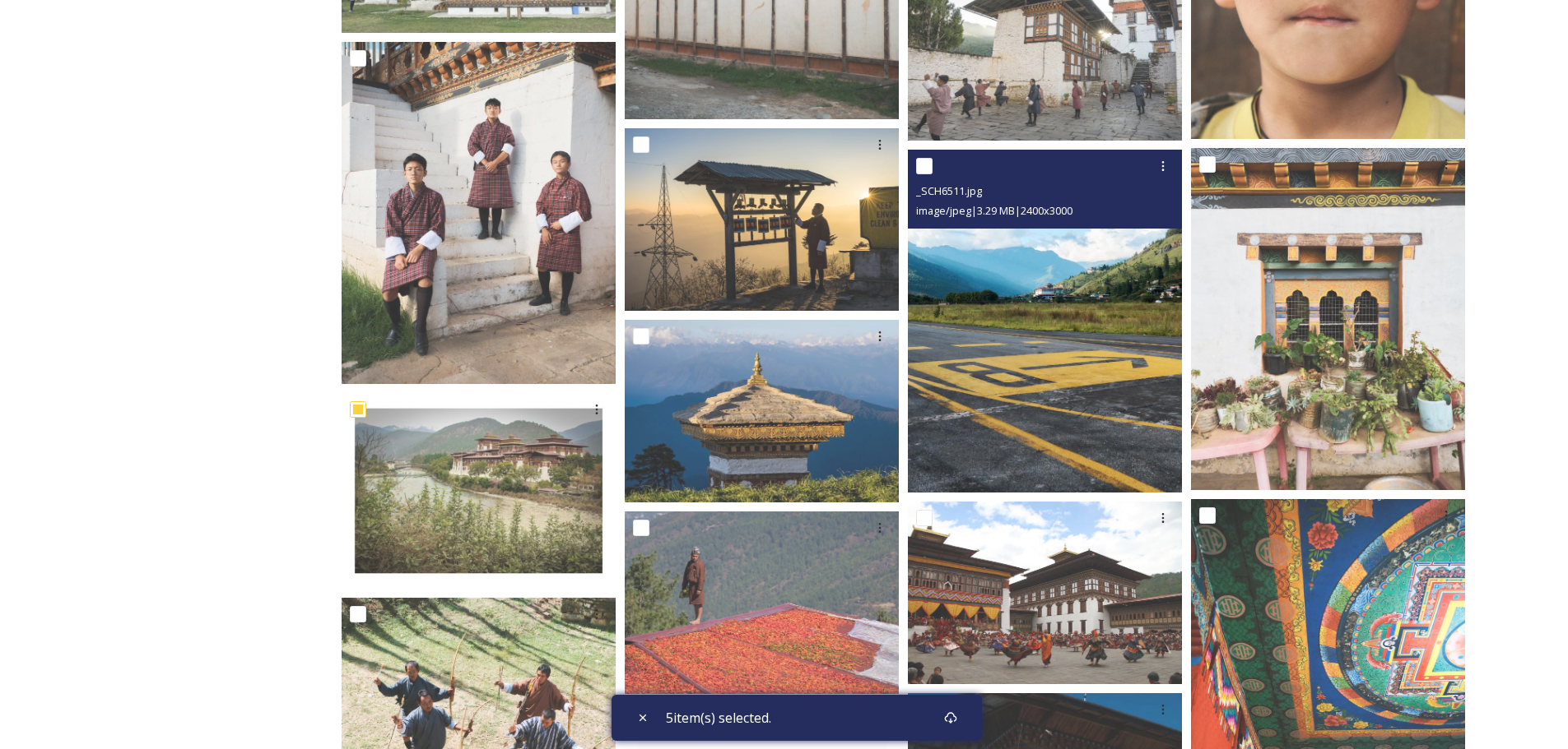
click at [925, 169] on input "checkbox" at bounding box center [925, 166] width 17 height 17
checkbox input "true"
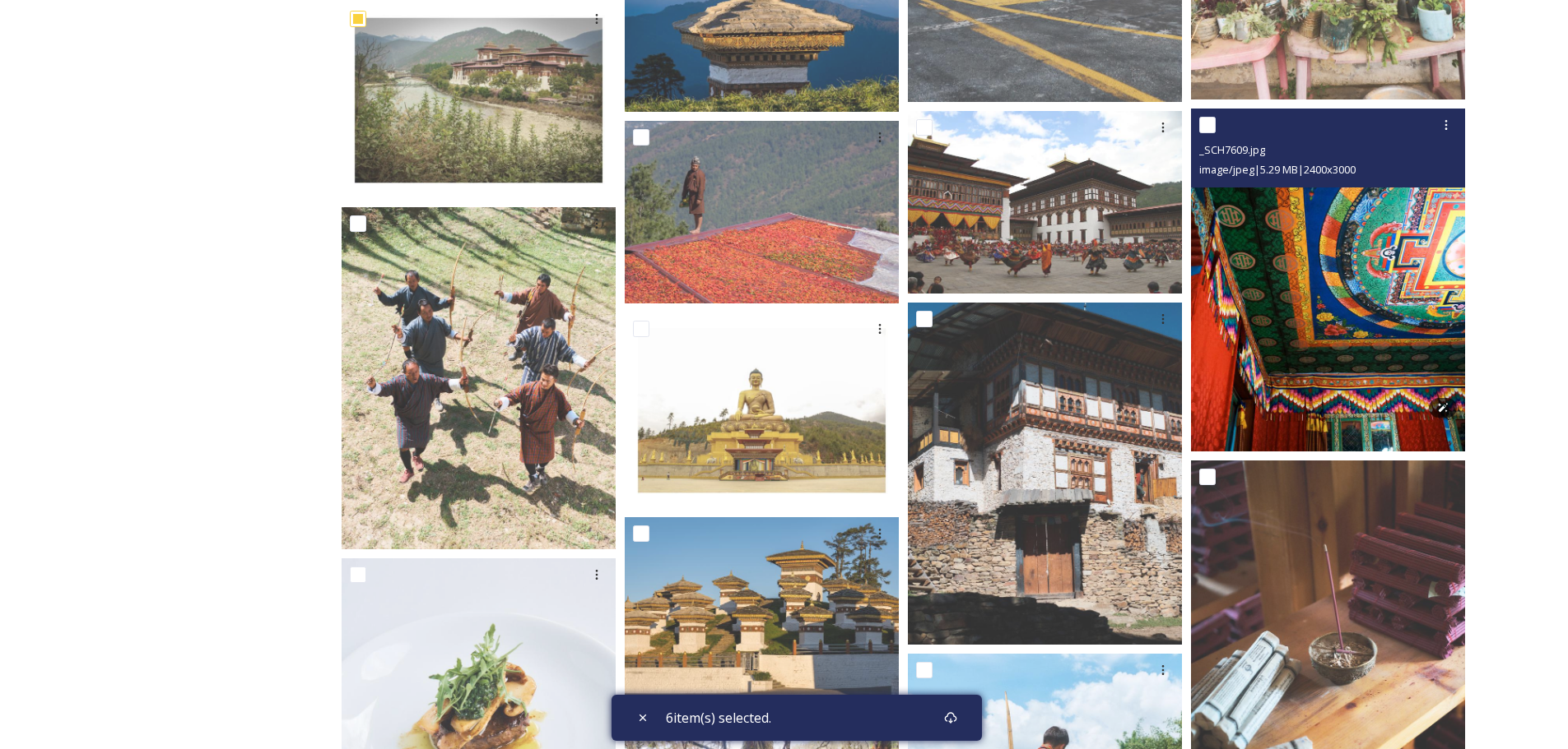
scroll to position [8126, 0]
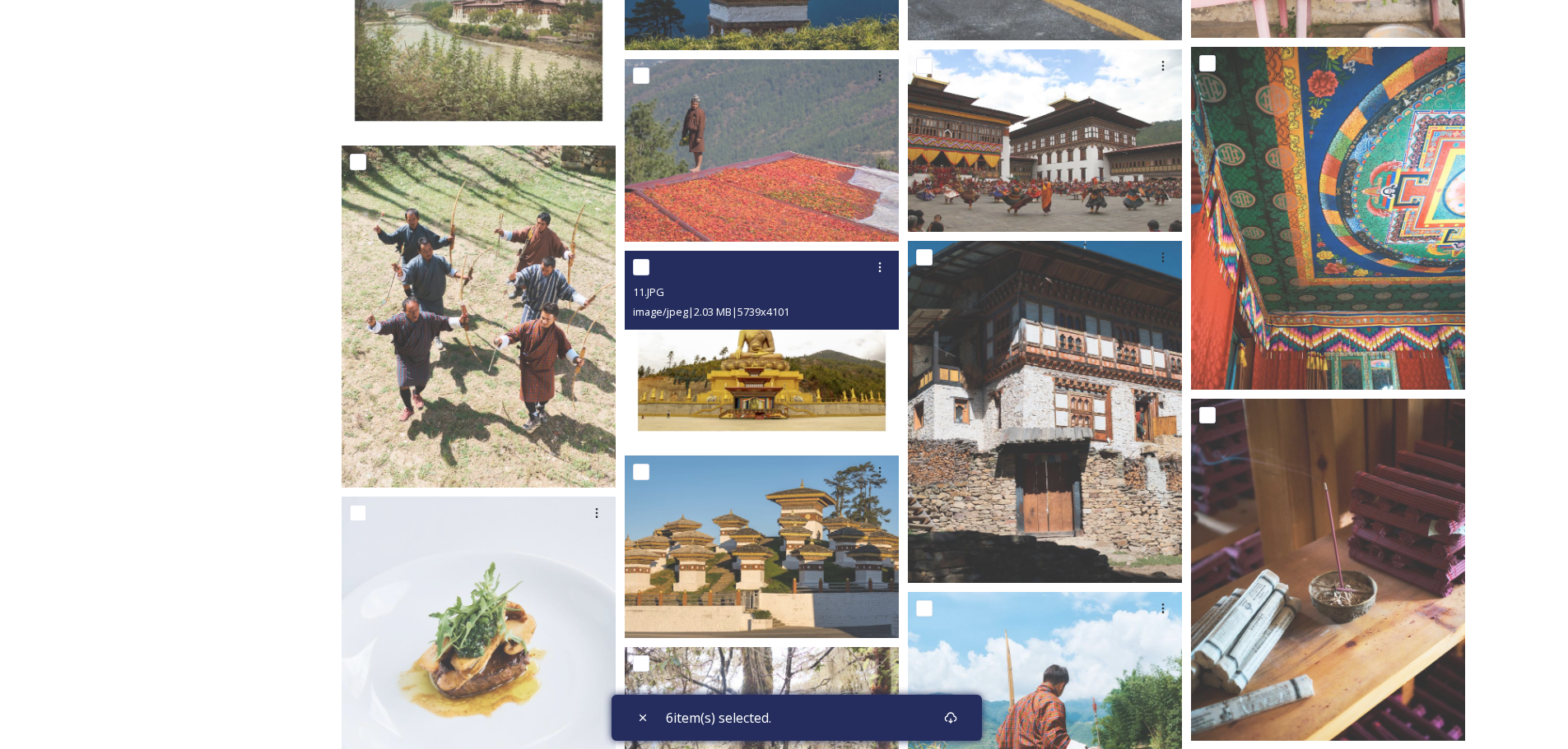
click at [635, 262] on input "checkbox" at bounding box center [641, 268] width 17 height 17
checkbox input "true"
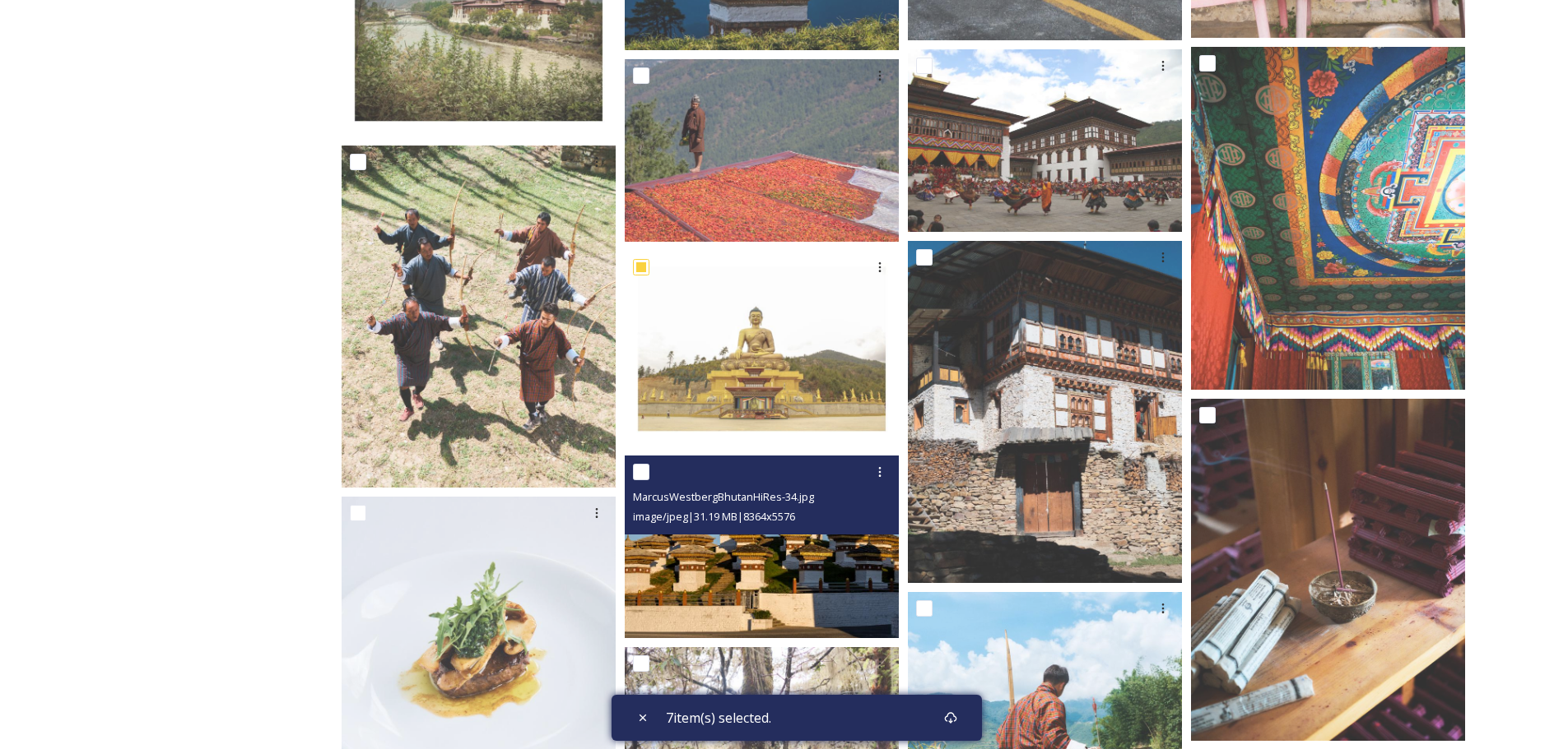
click at [642, 468] on input "checkbox" at bounding box center [641, 472] width 17 height 17
checkbox input "true"
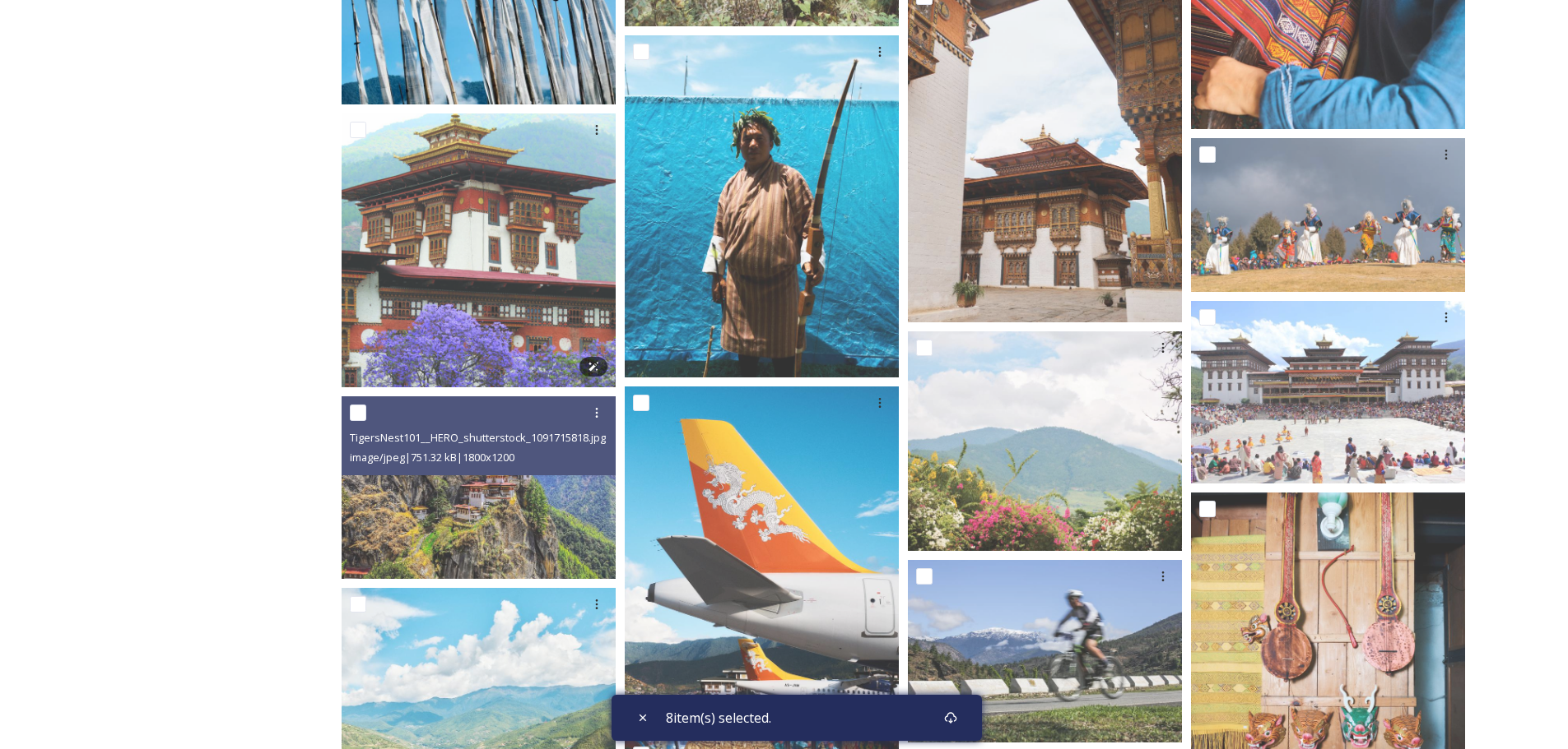
scroll to position [9073, 0]
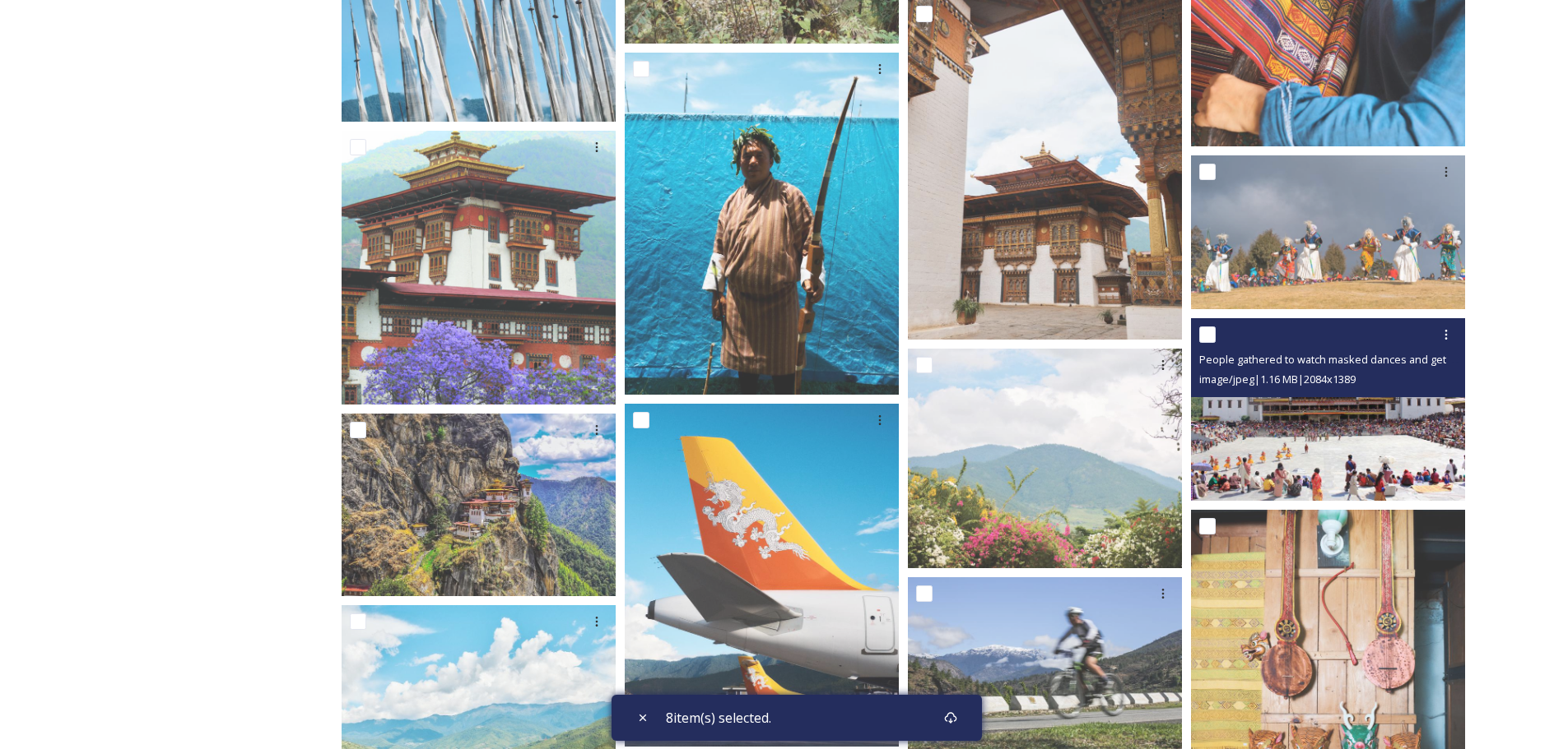
click at [1202, 327] on input "checkbox" at bounding box center [1207, 335] width 17 height 17
checkbox input "true"
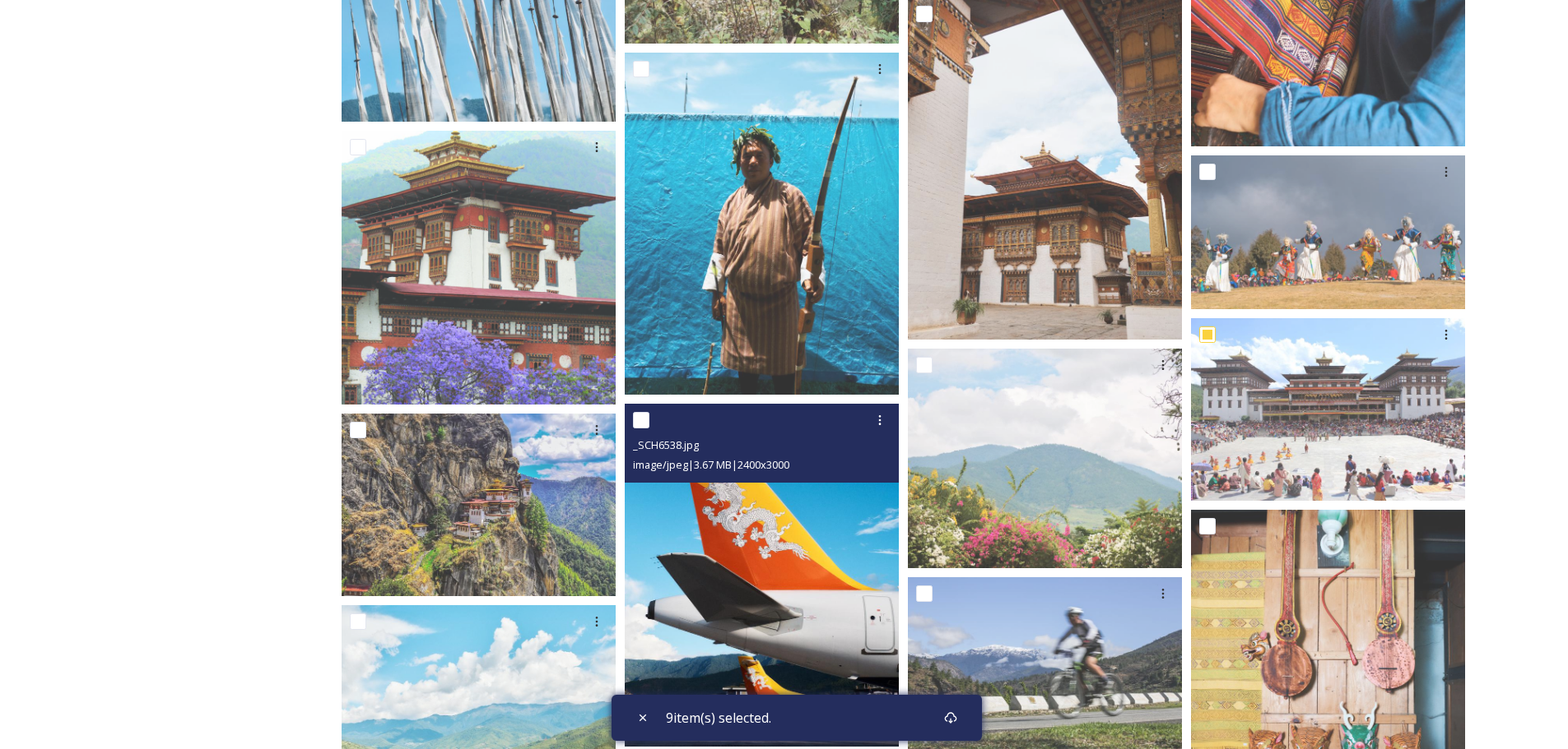
click at [640, 416] on input "checkbox" at bounding box center [641, 421] width 17 height 17
checkbox input "true"
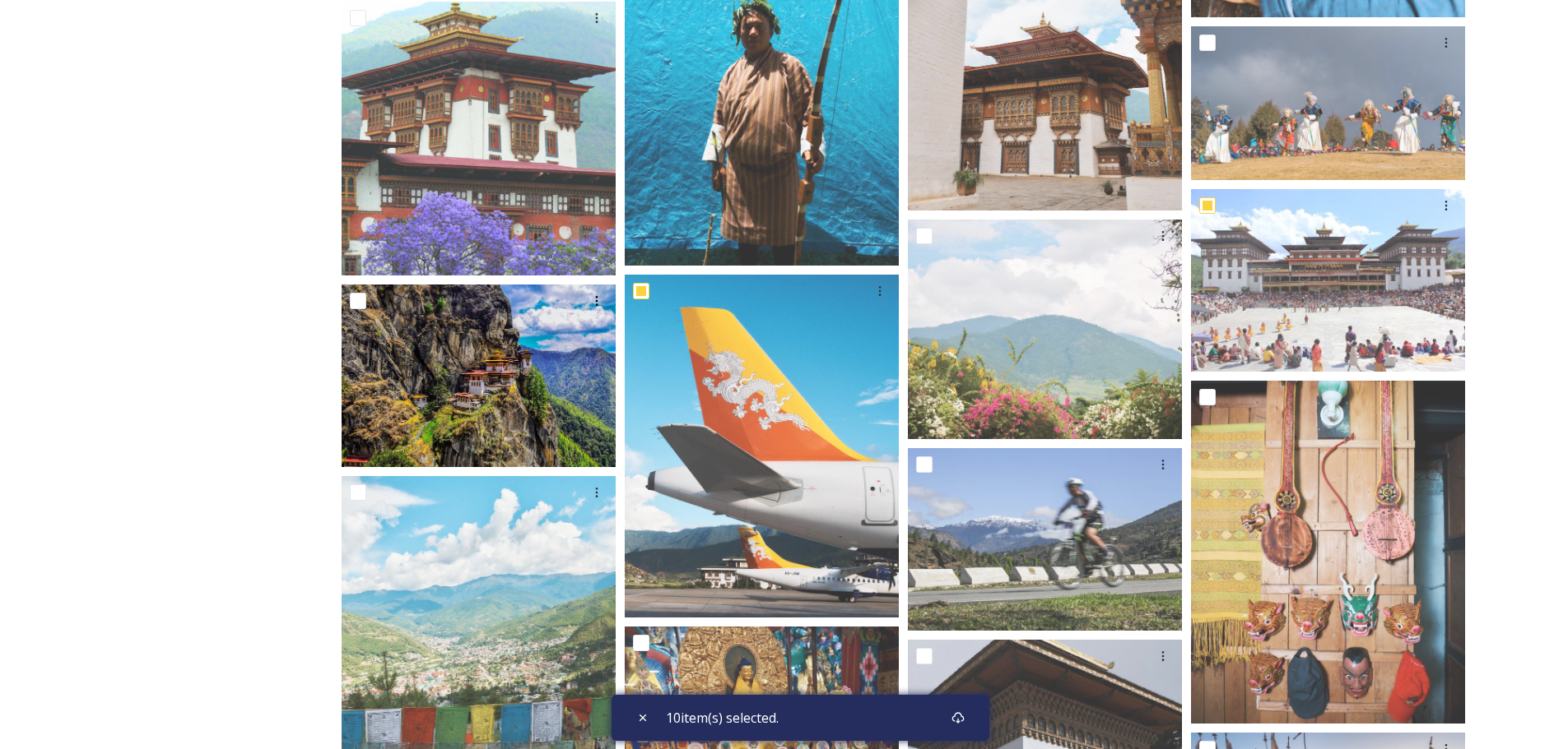
scroll to position [9258, 0]
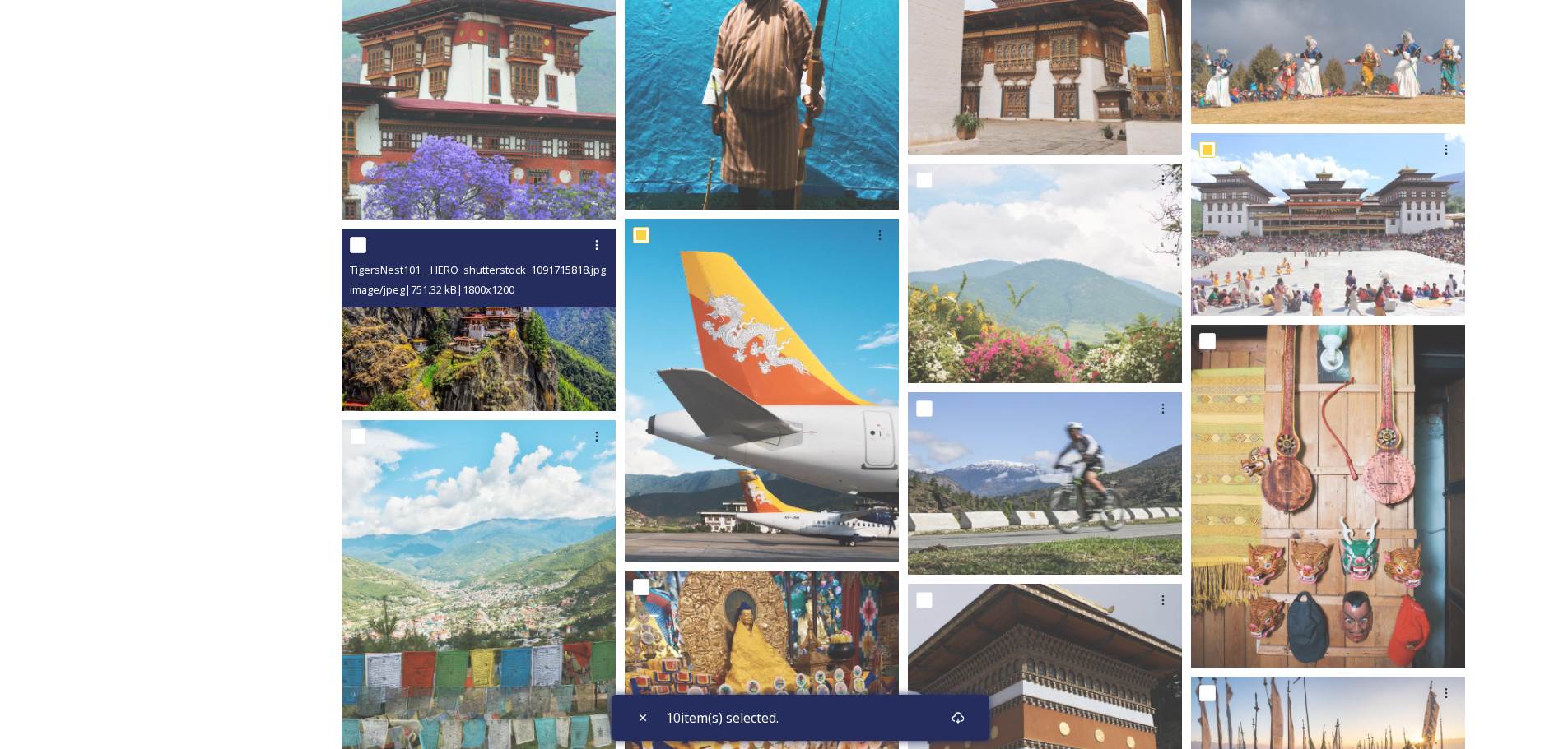
click at [360, 248] on input "checkbox" at bounding box center [358, 245] width 17 height 17
checkbox input "true"
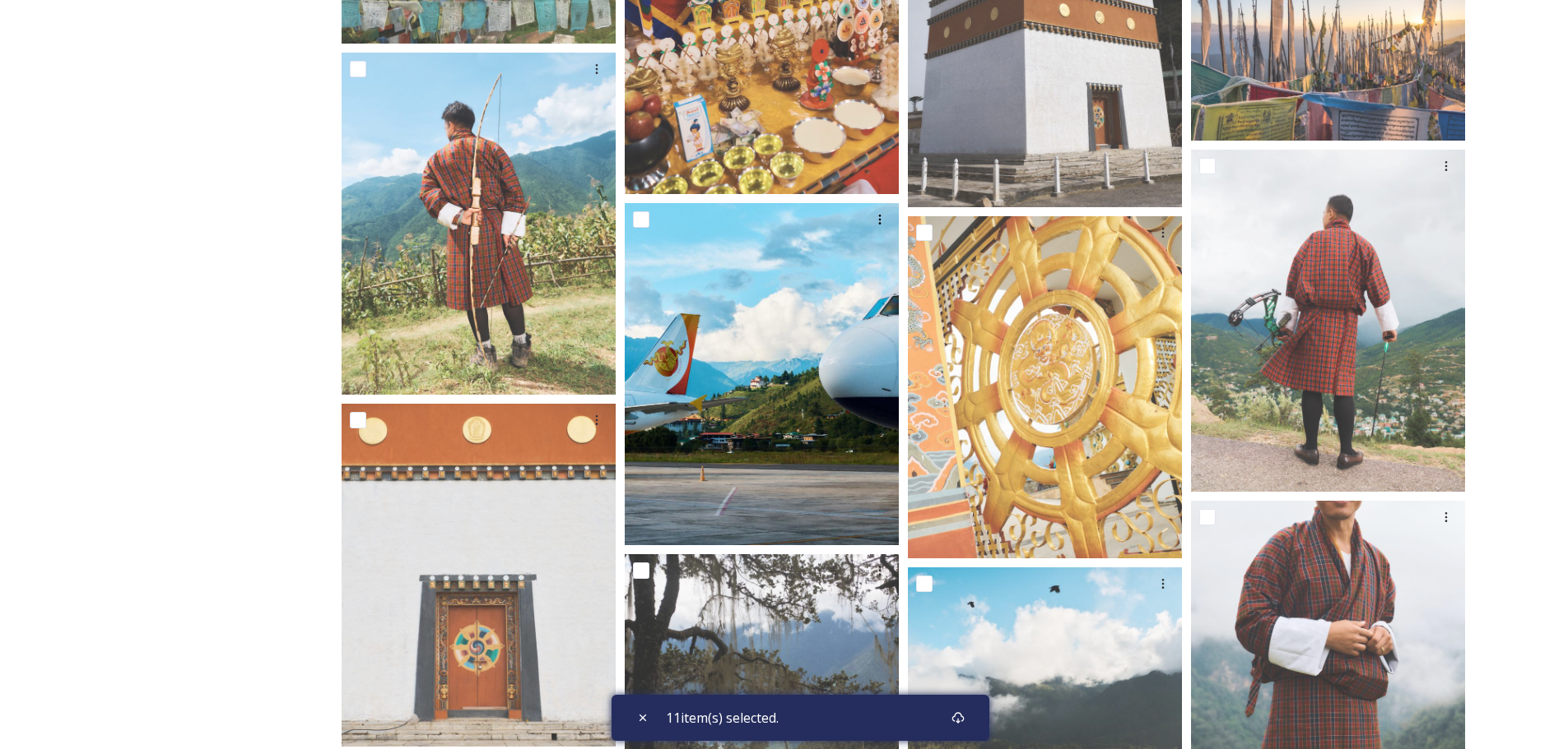
scroll to position [9978, 0]
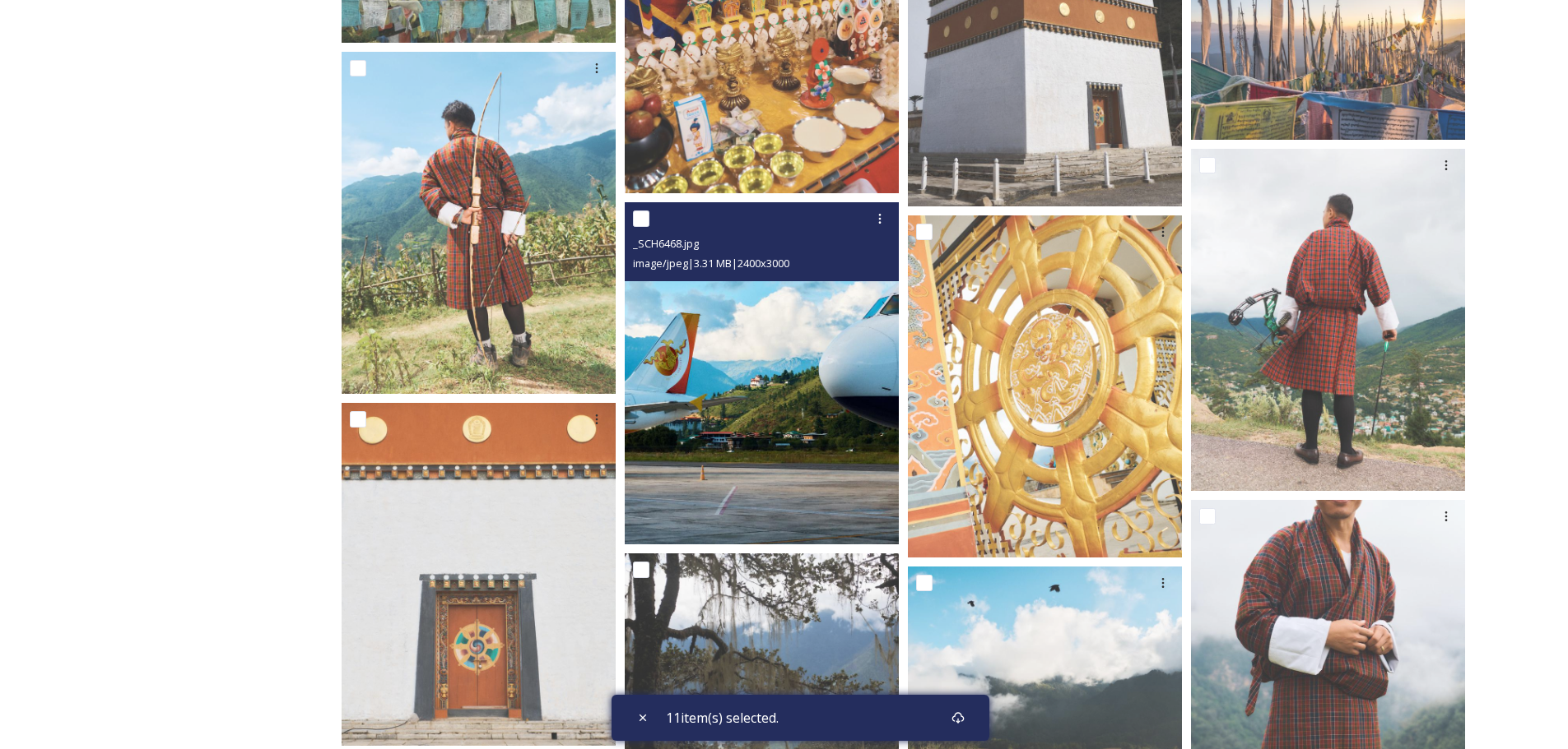
click at [647, 215] on input "checkbox" at bounding box center [641, 219] width 17 height 17
checkbox input "true"
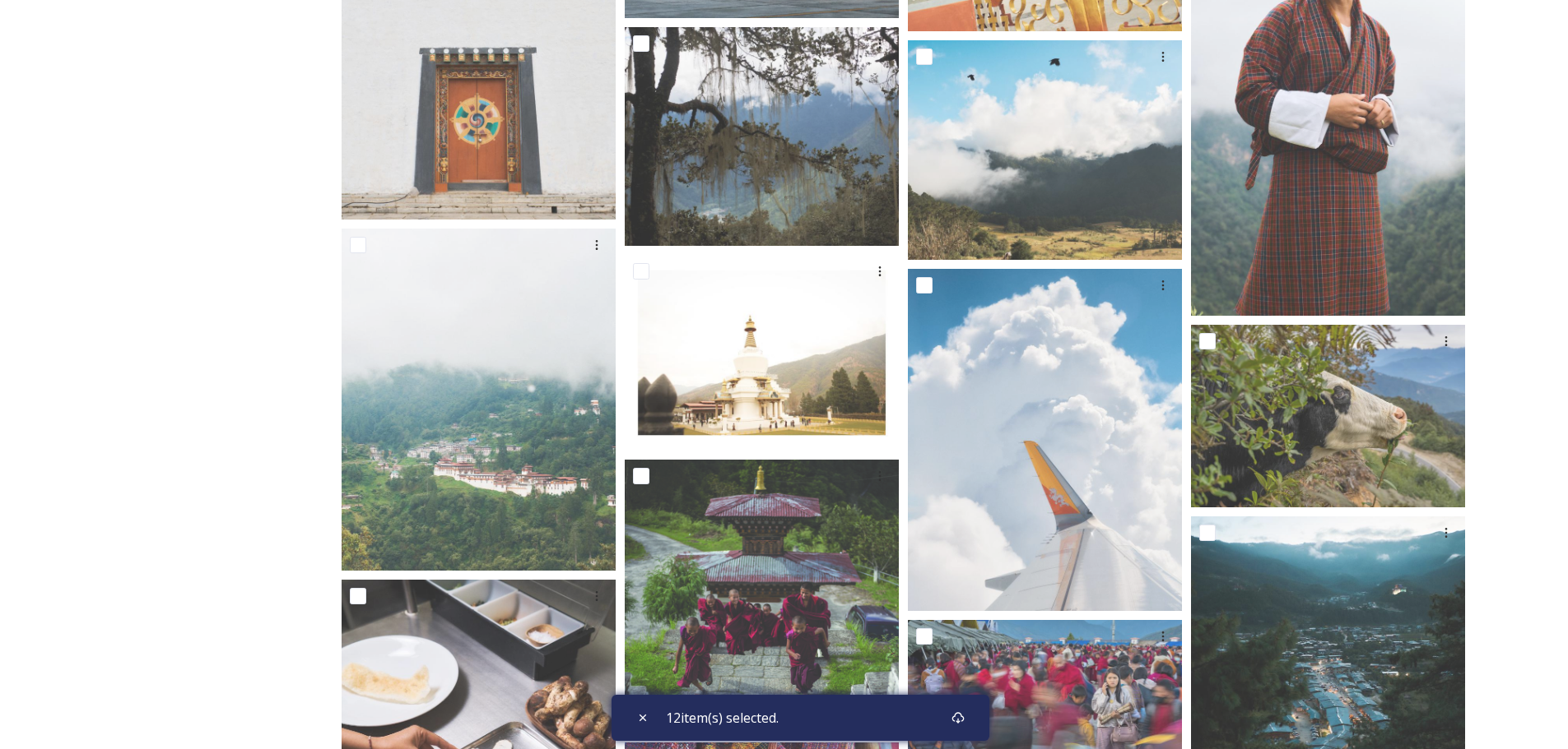
scroll to position [10533, 0]
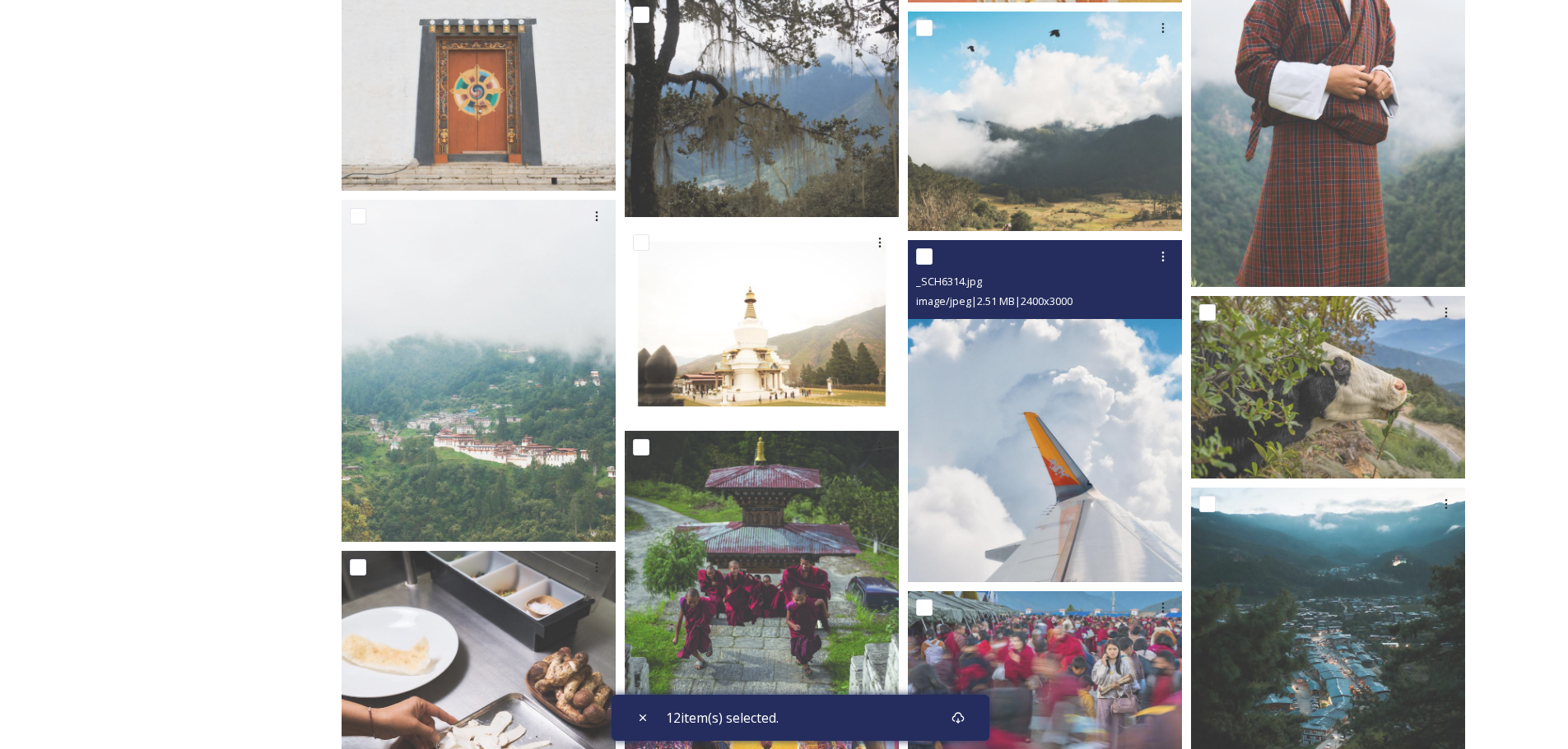
click at [924, 252] on input "checkbox" at bounding box center [925, 256] width 17 height 17
checkbox input "true"
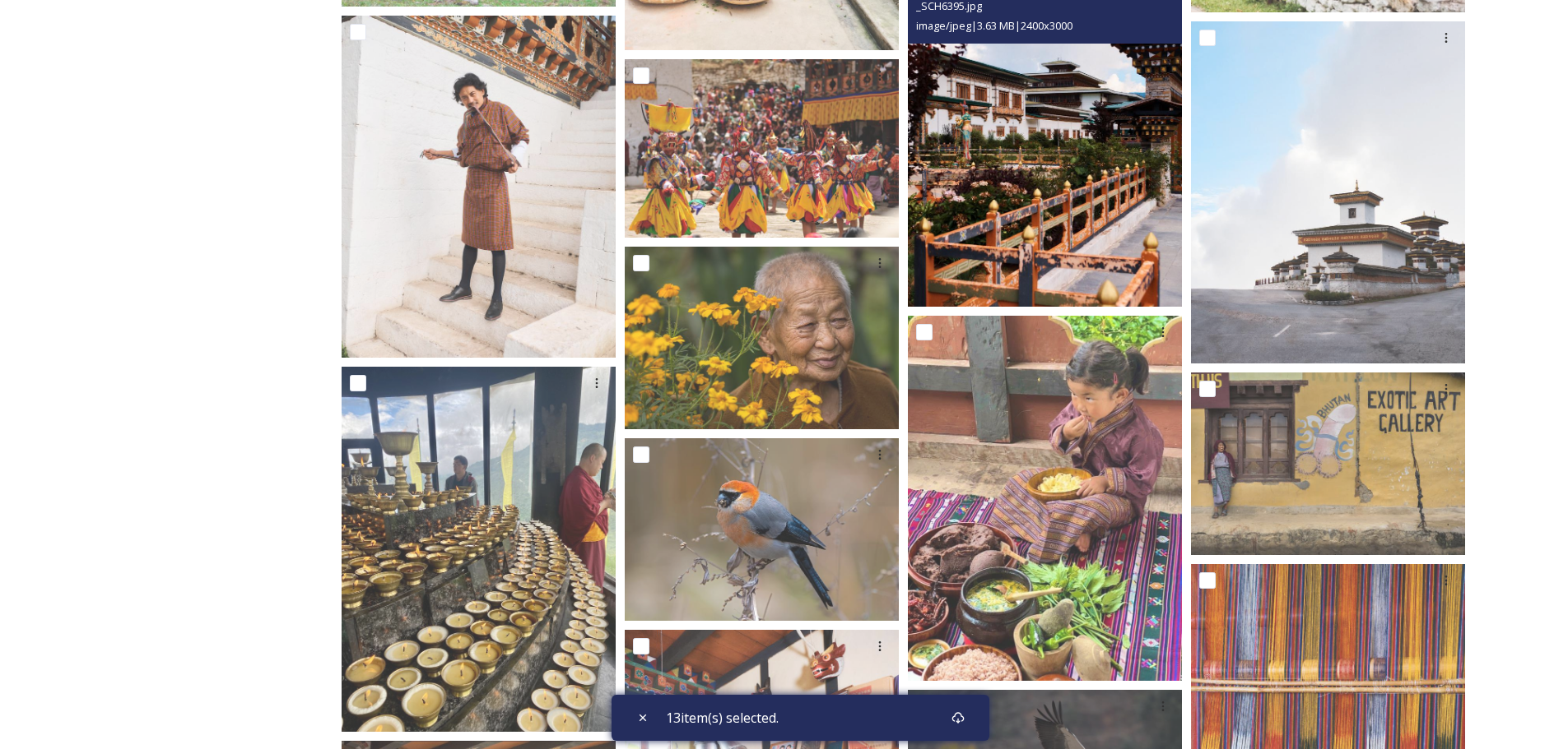
scroll to position [11684, 0]
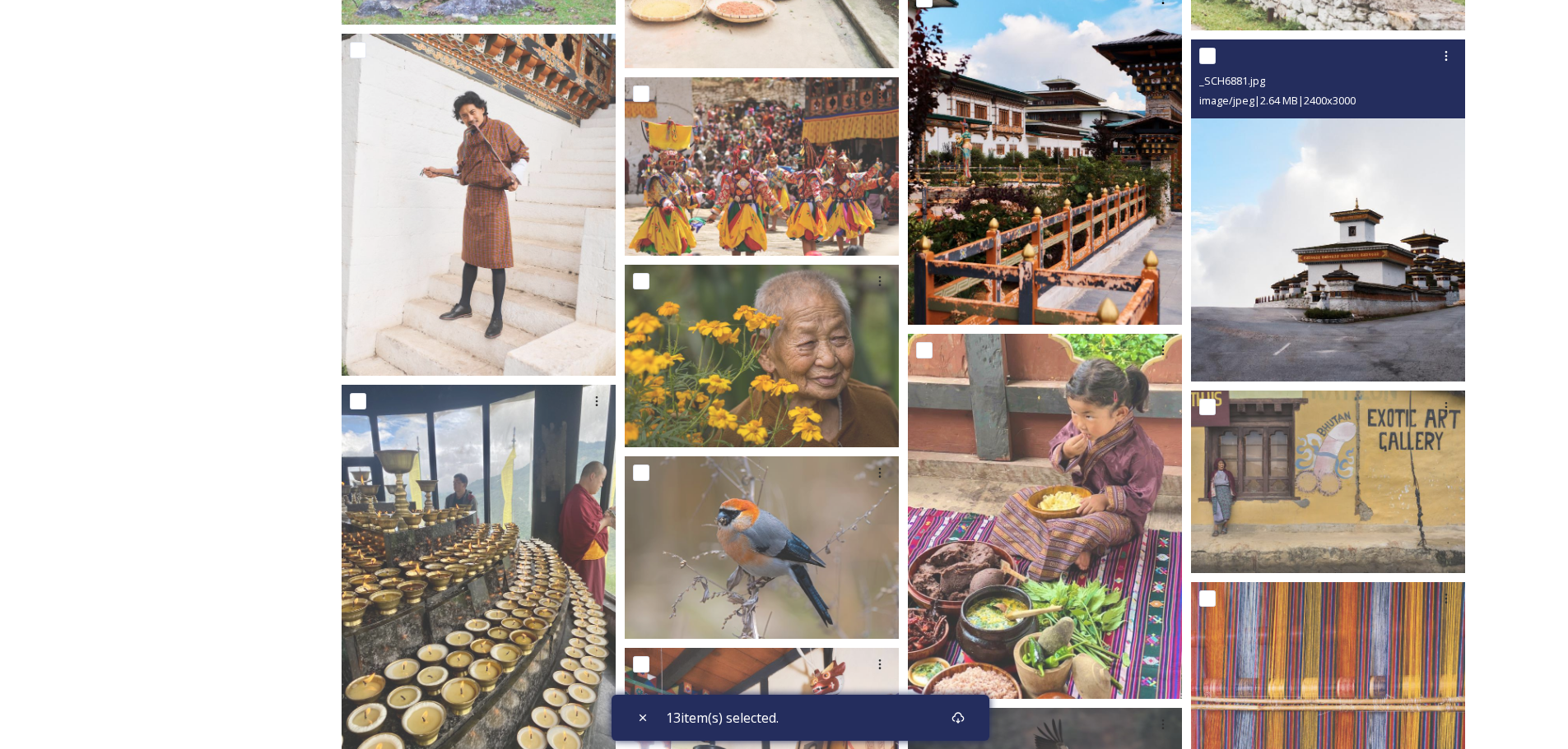
click at [1208, 56] on input "checkbox" at bounding box center [1207, 56] width 17 height 17
checkbox input "true"
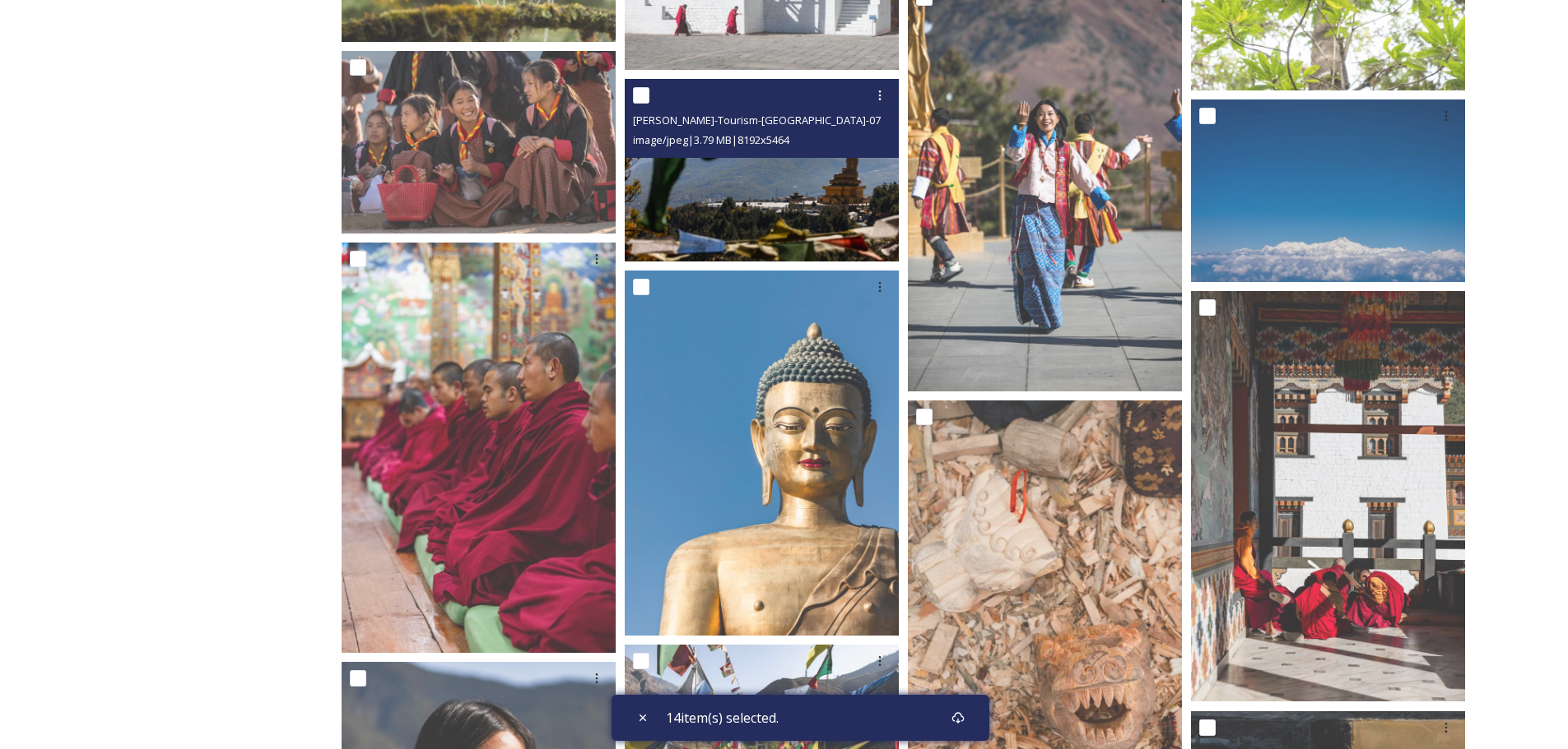
scroll to position [16188, 0]
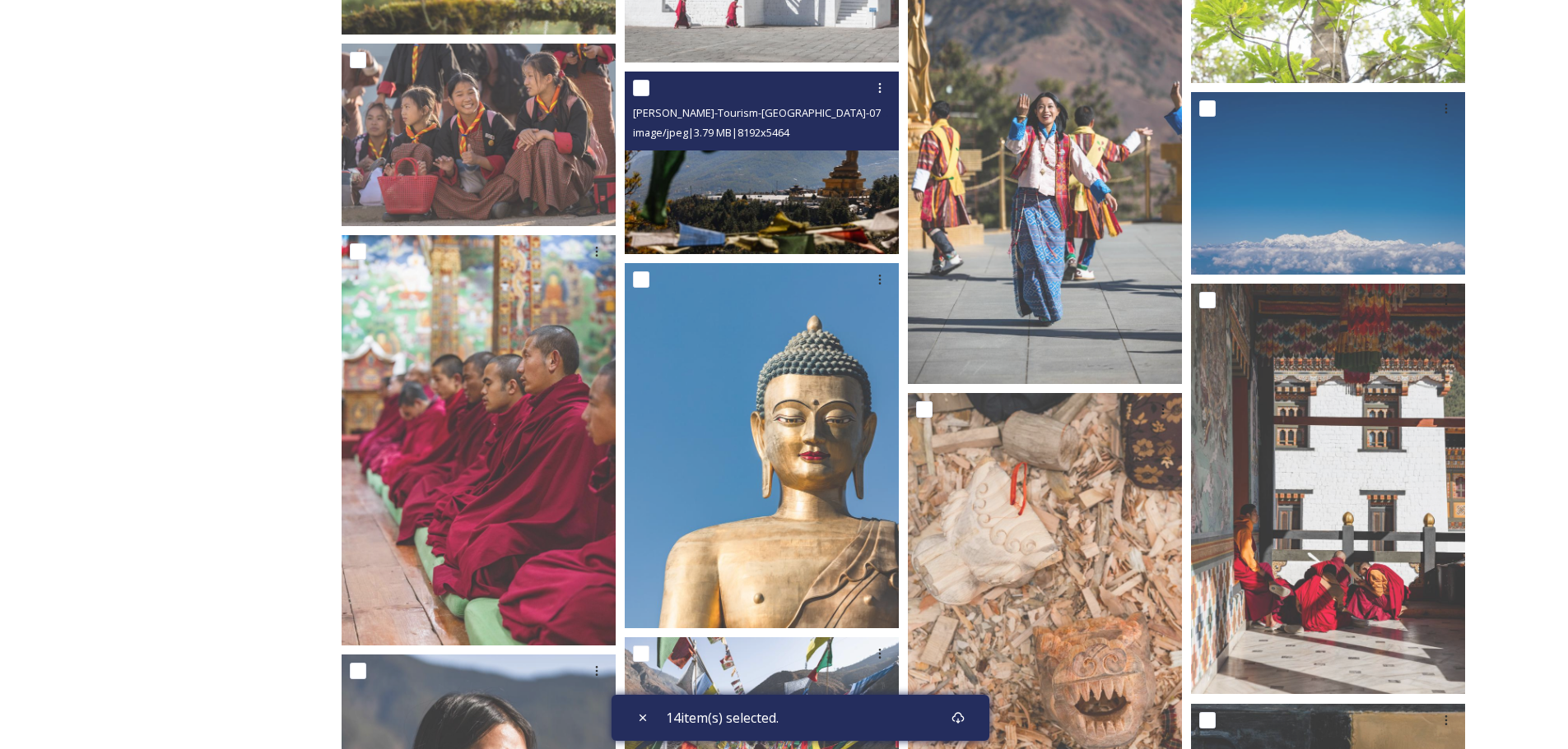
click at [641, 108] on span "[PERSON_NAME]-Tourism-[GEOGRAPHIC_DATA]-077.jpg" at bounding box center [768, 112] width 270 height 16
click at [633, 89] on input "checkbox" at bounding box center [641, 88] width 17 height 17
checkbox input "true"
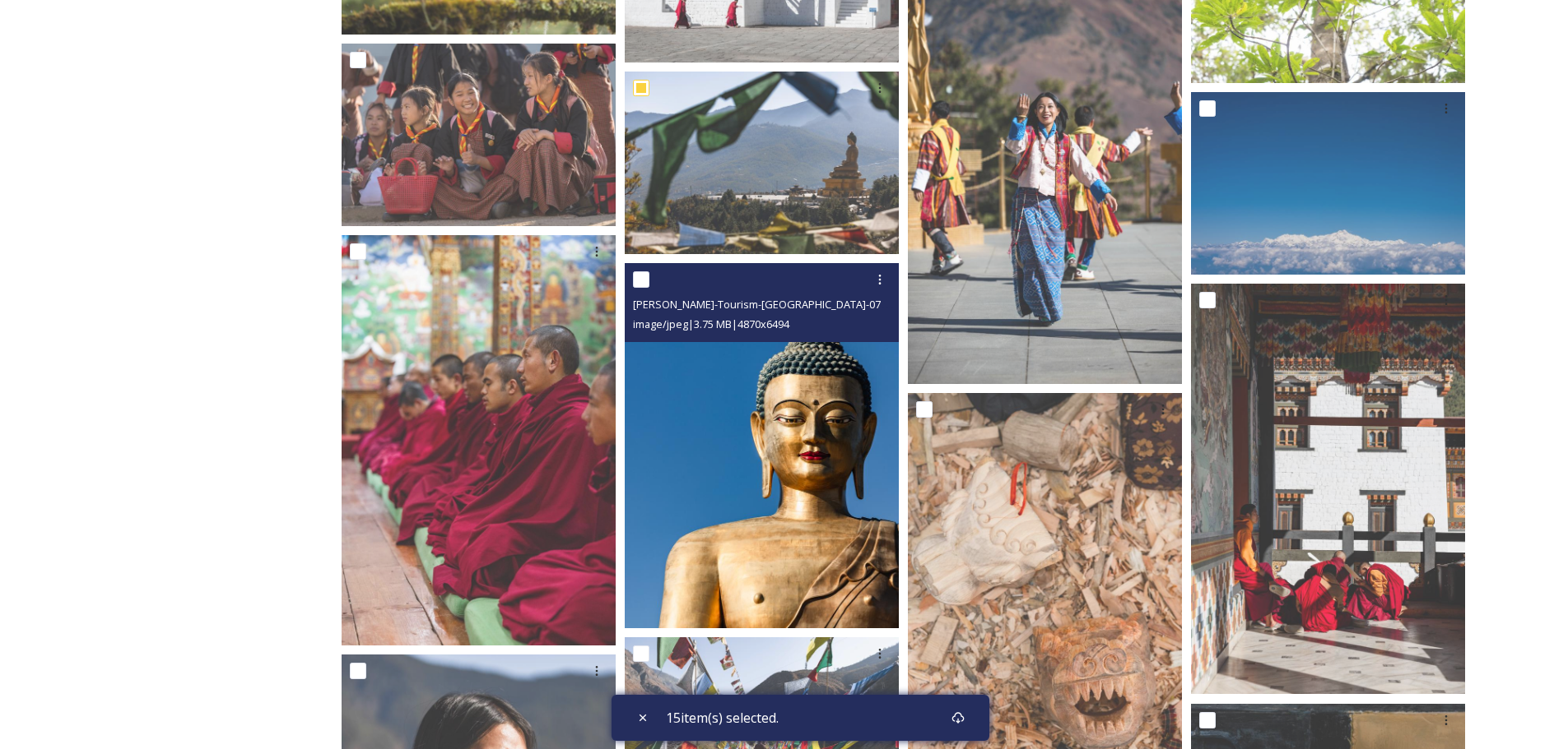
click at [640, 279] on input "checkbox" at bounding box center [641, 279] width 17 height 17
checkbox input "true"
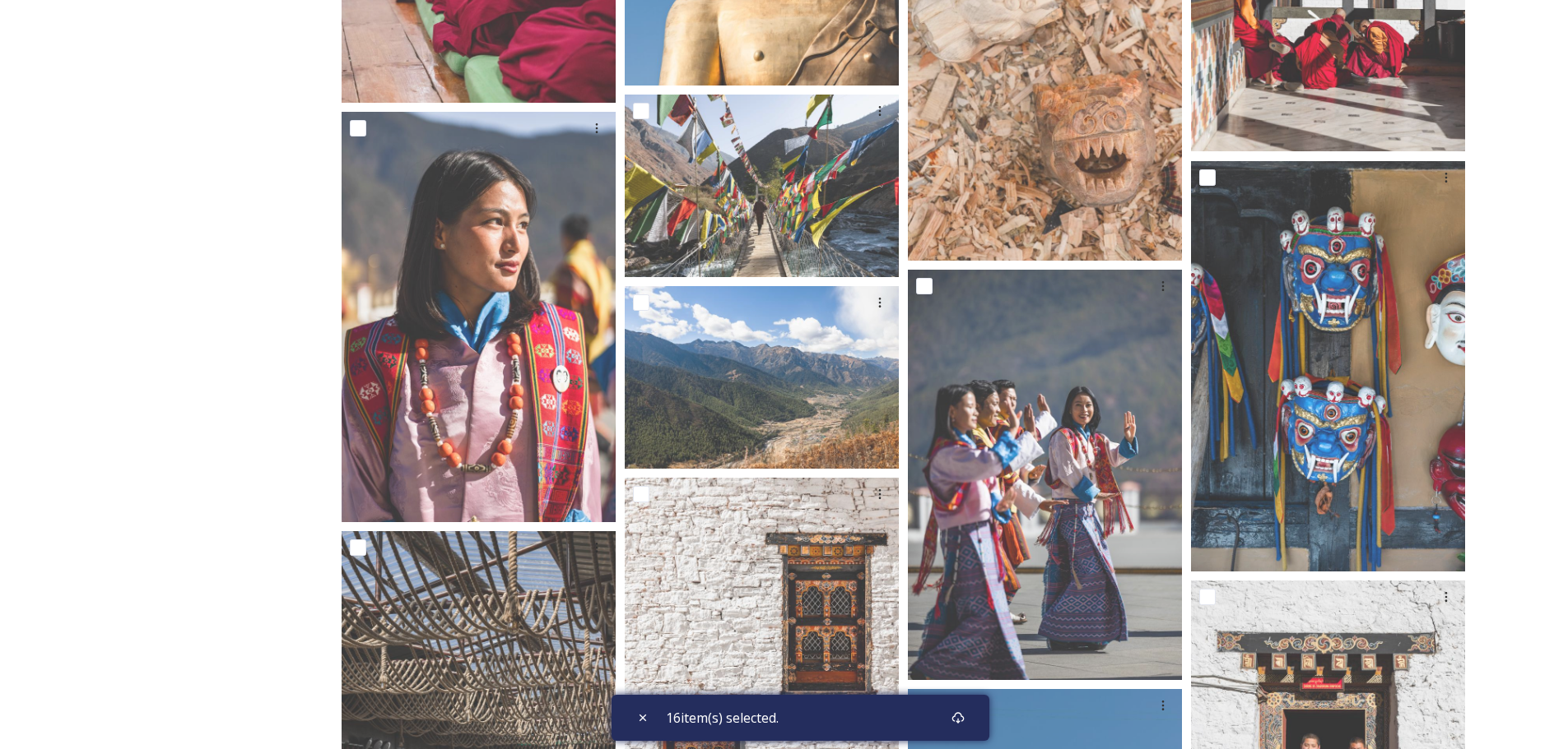
scroll to position [16744, 0]
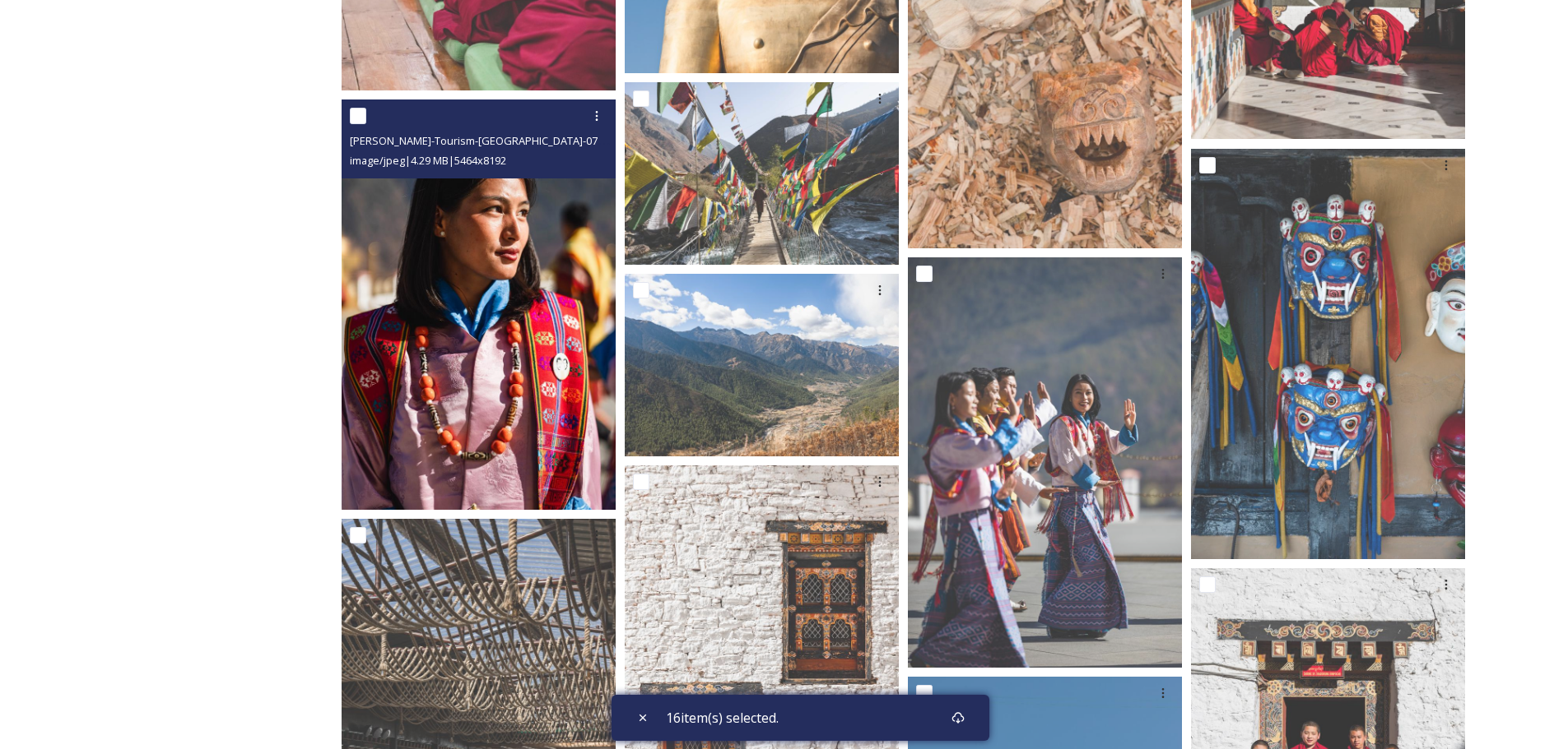
click at [361, 110] on input "checkbox" at bounding box center [358, 116] width 17 height 17
checkbox input "true"
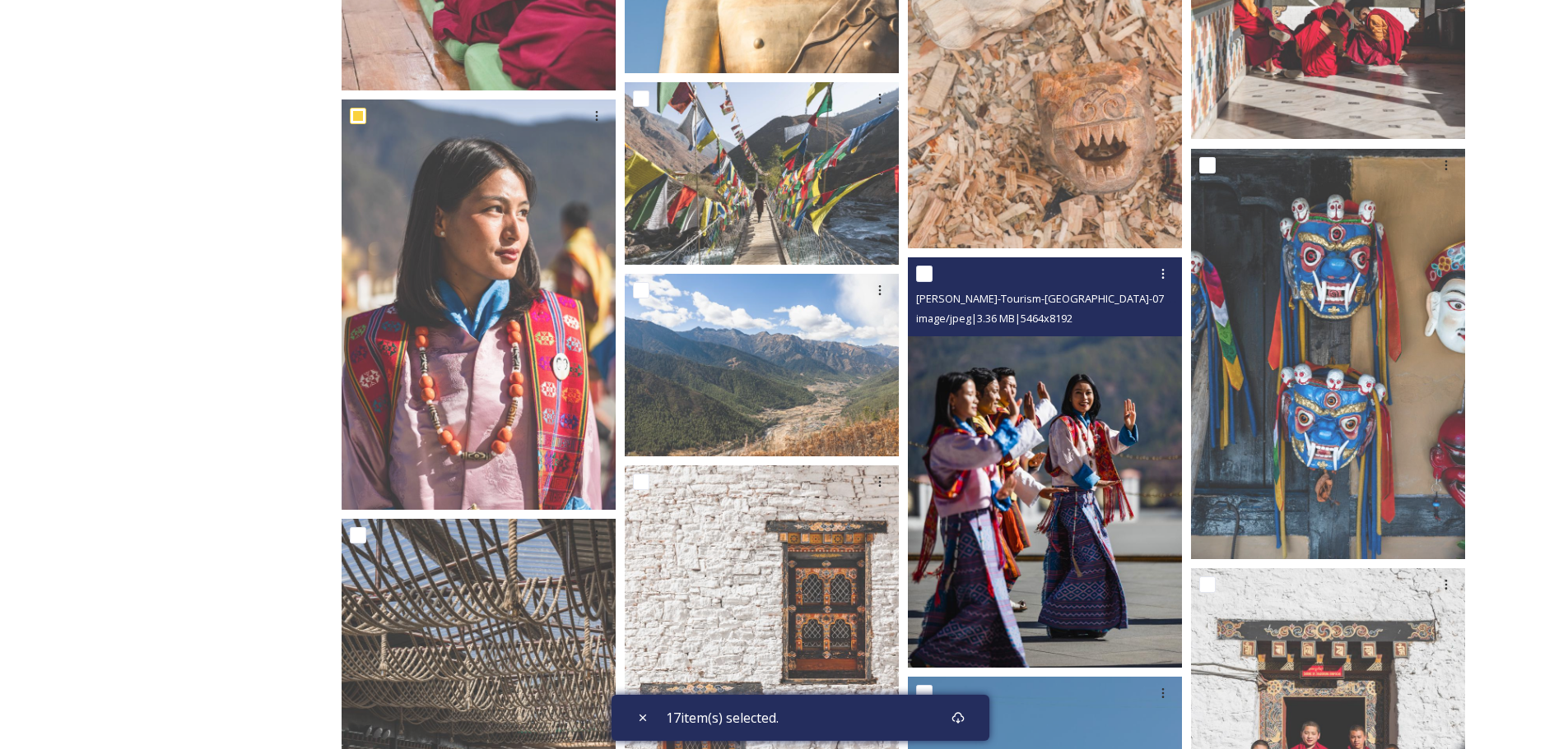
click at [925, 270] on input "checkbox" at bounding box center [925, 274] width 17 height 17
checkbox input "true"
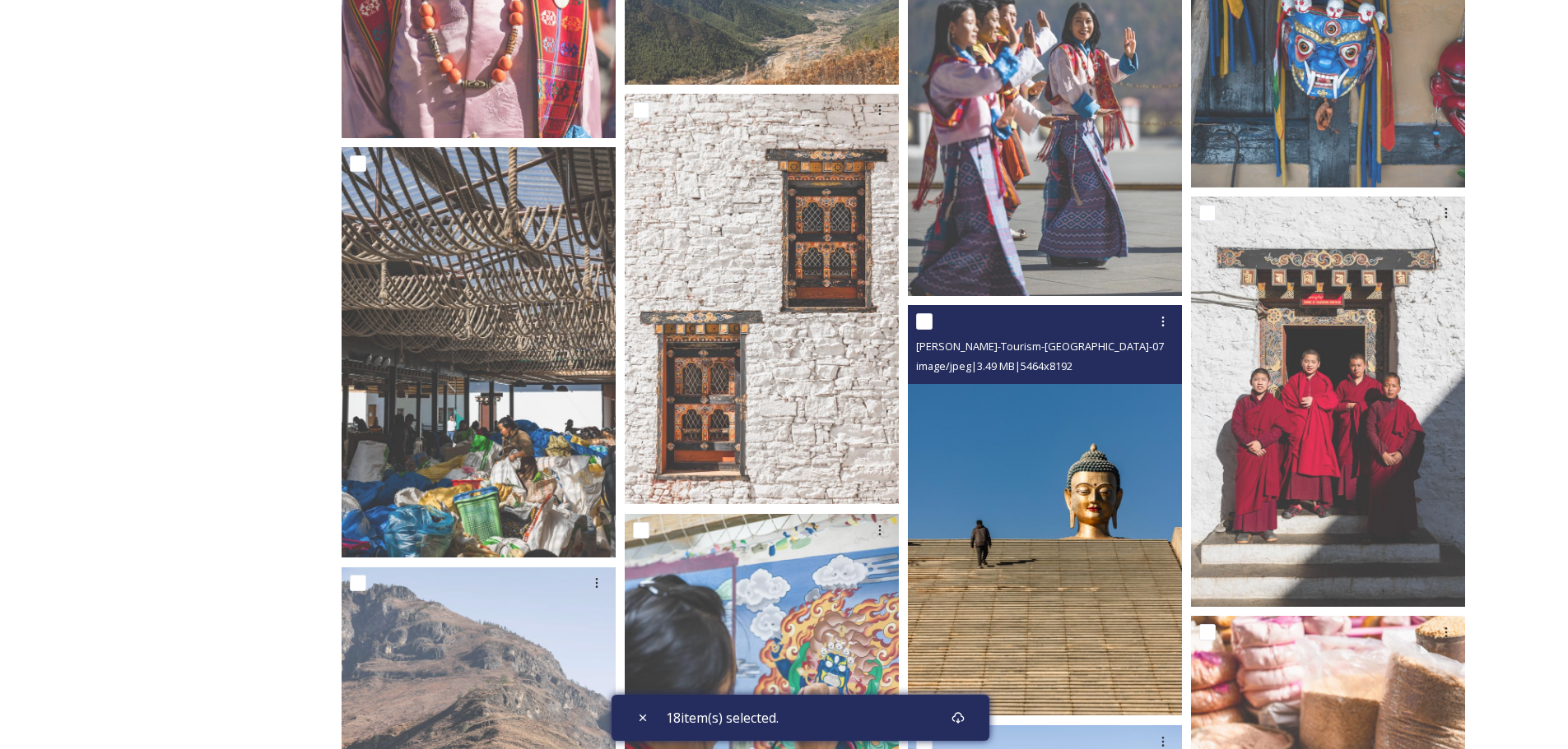
scroll to position [17134, 0]
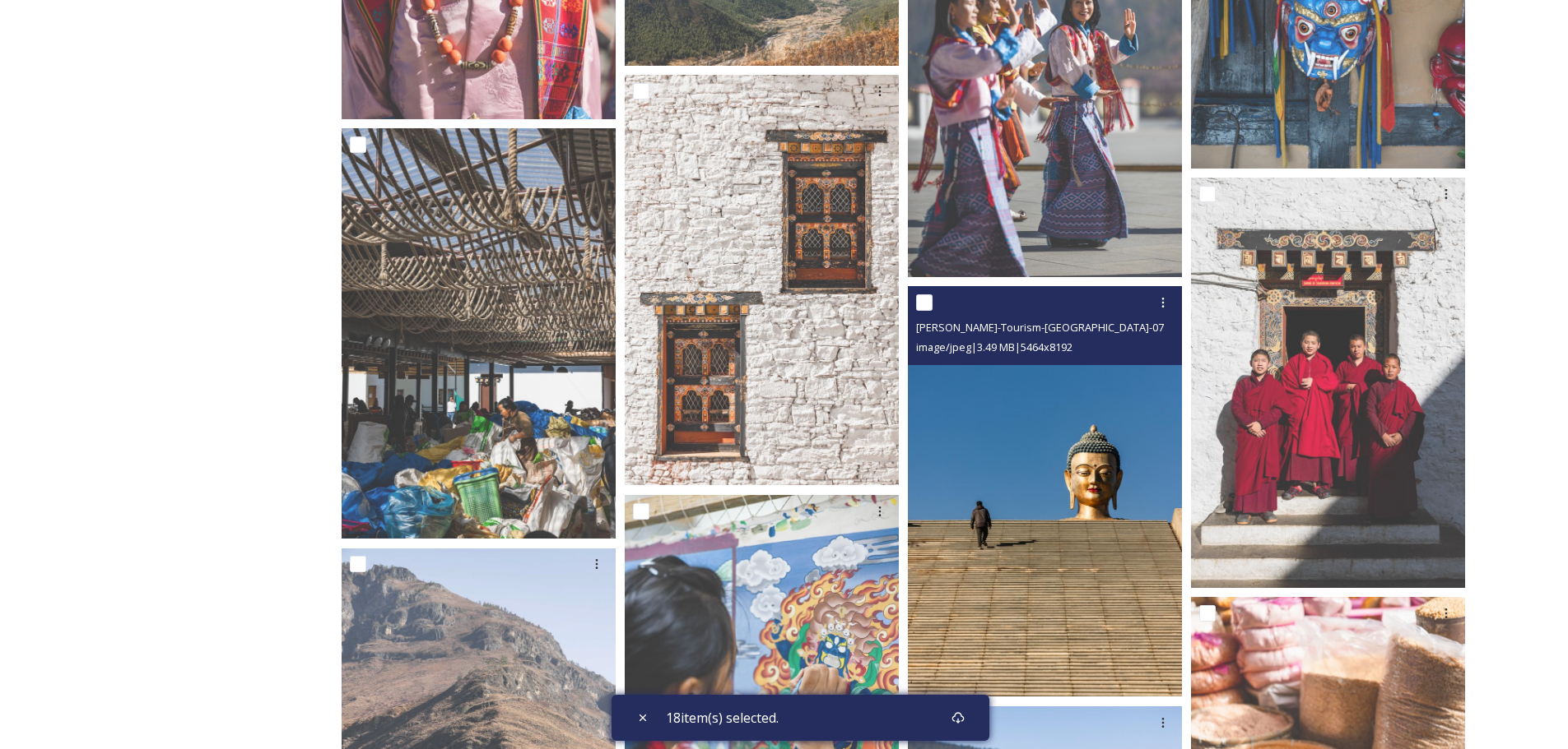
click at [920, 303] on input "checkbox" at bounding box center [925, 303] width 17 height 17
checkbox input "true"
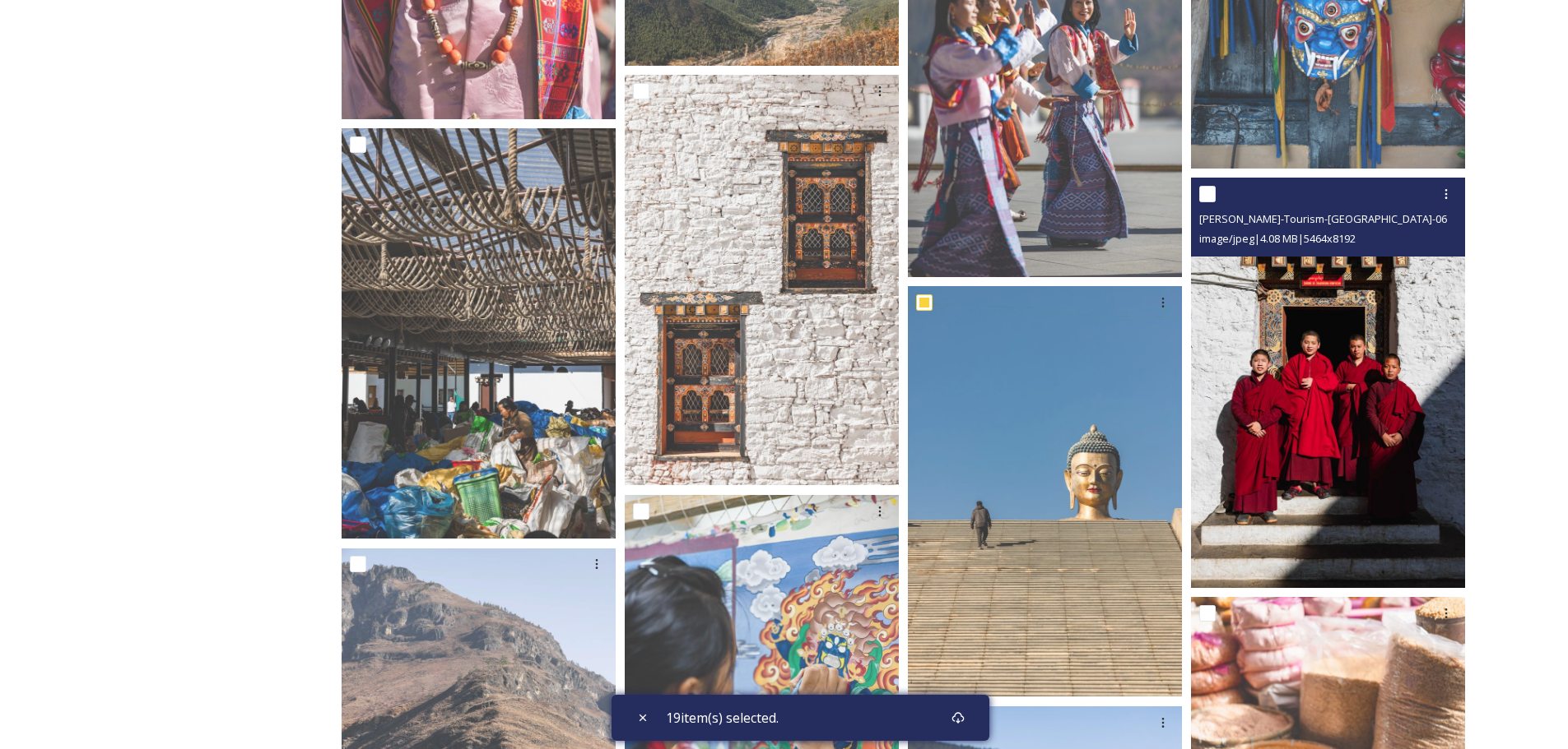
click at [1203, 194] on input "checkbox" at bounding box center [1207, 195] width 17 height 17
checkbox input "true"
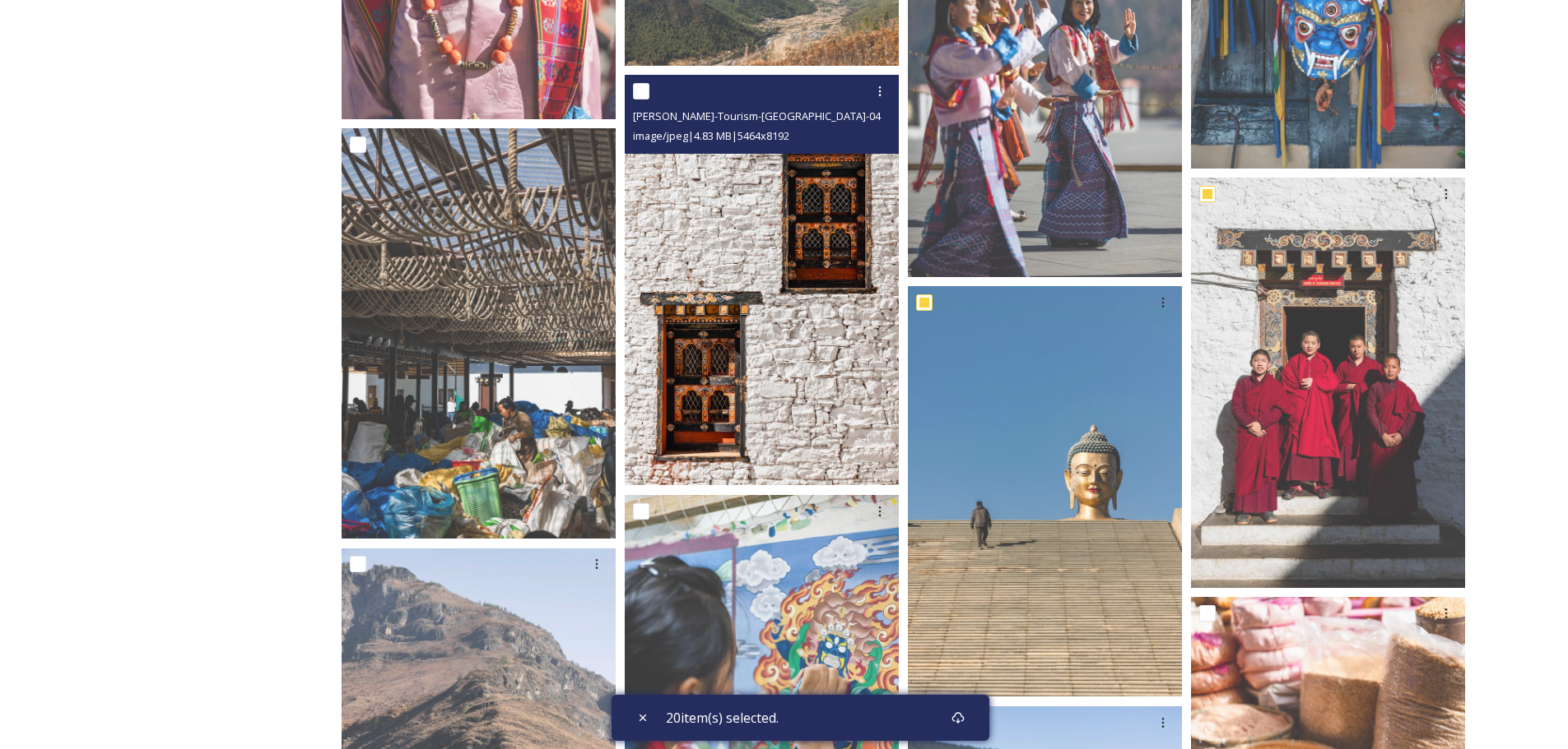
click at [638, 88] on input "checkbox" at bounding box center [641, 91] width 17 height 17
checkbox input "true"
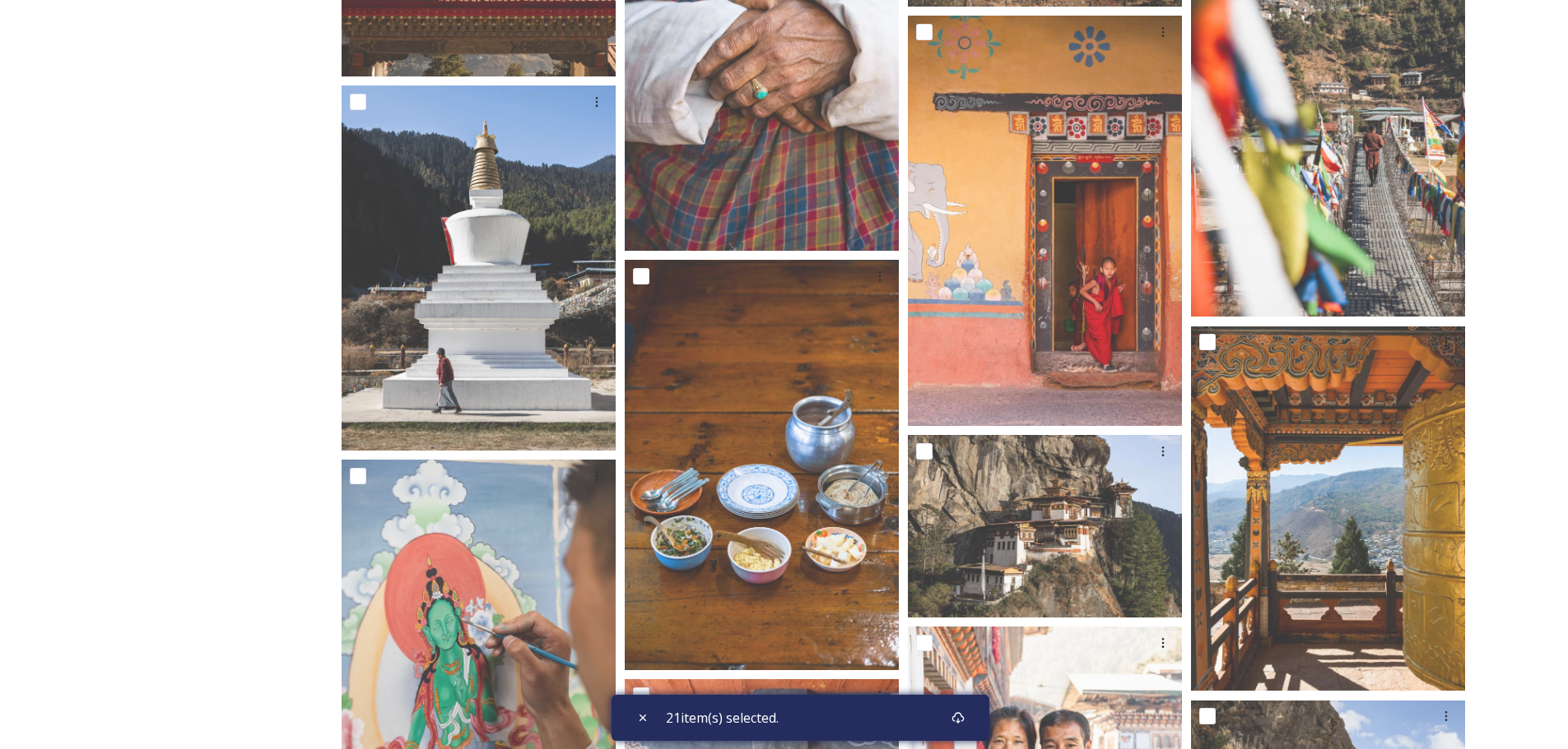
scroll to position [19890, 0]
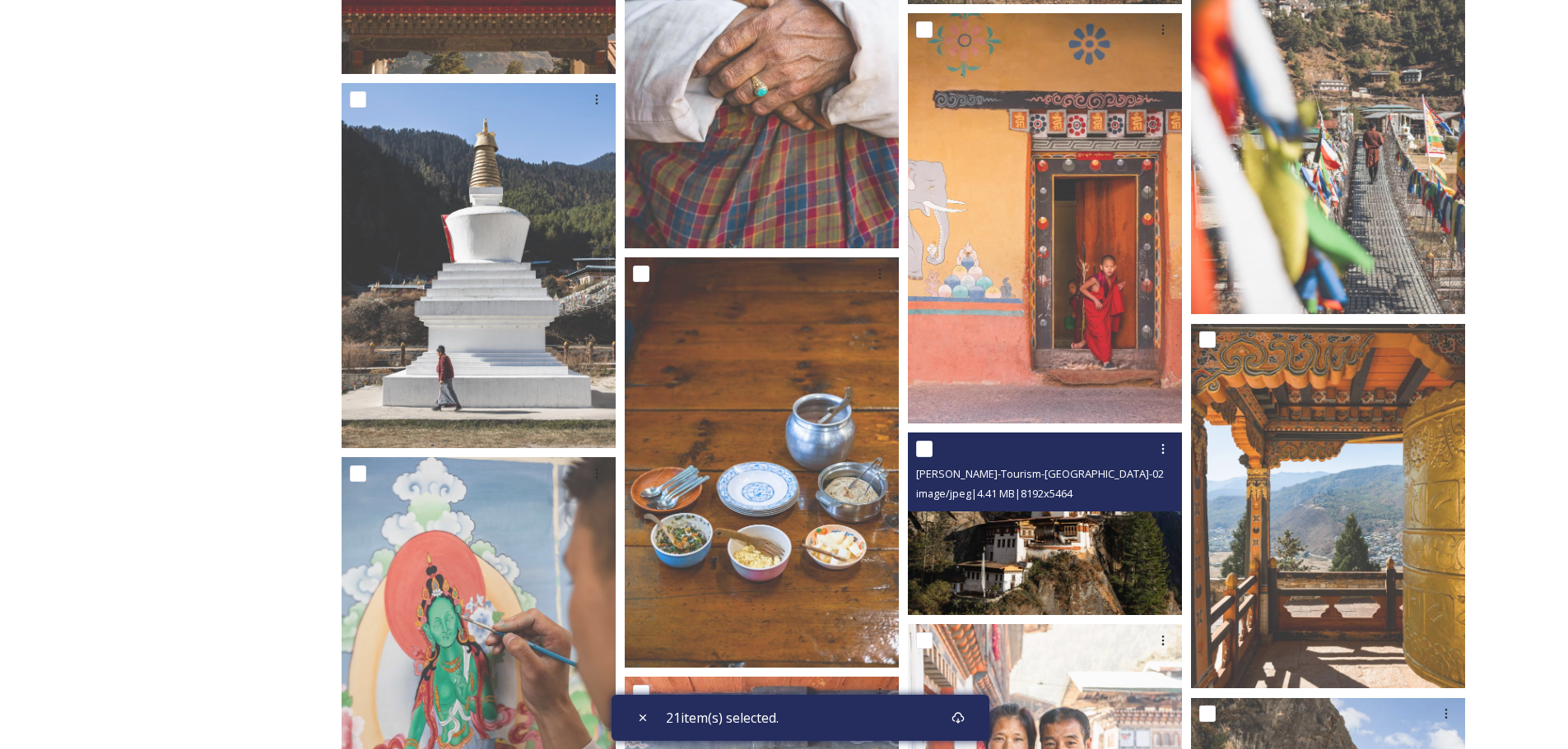
click at [930, 446] on input "checkbox" at bounding box center [925, 449] width 17 height 17
checkbox input "true"
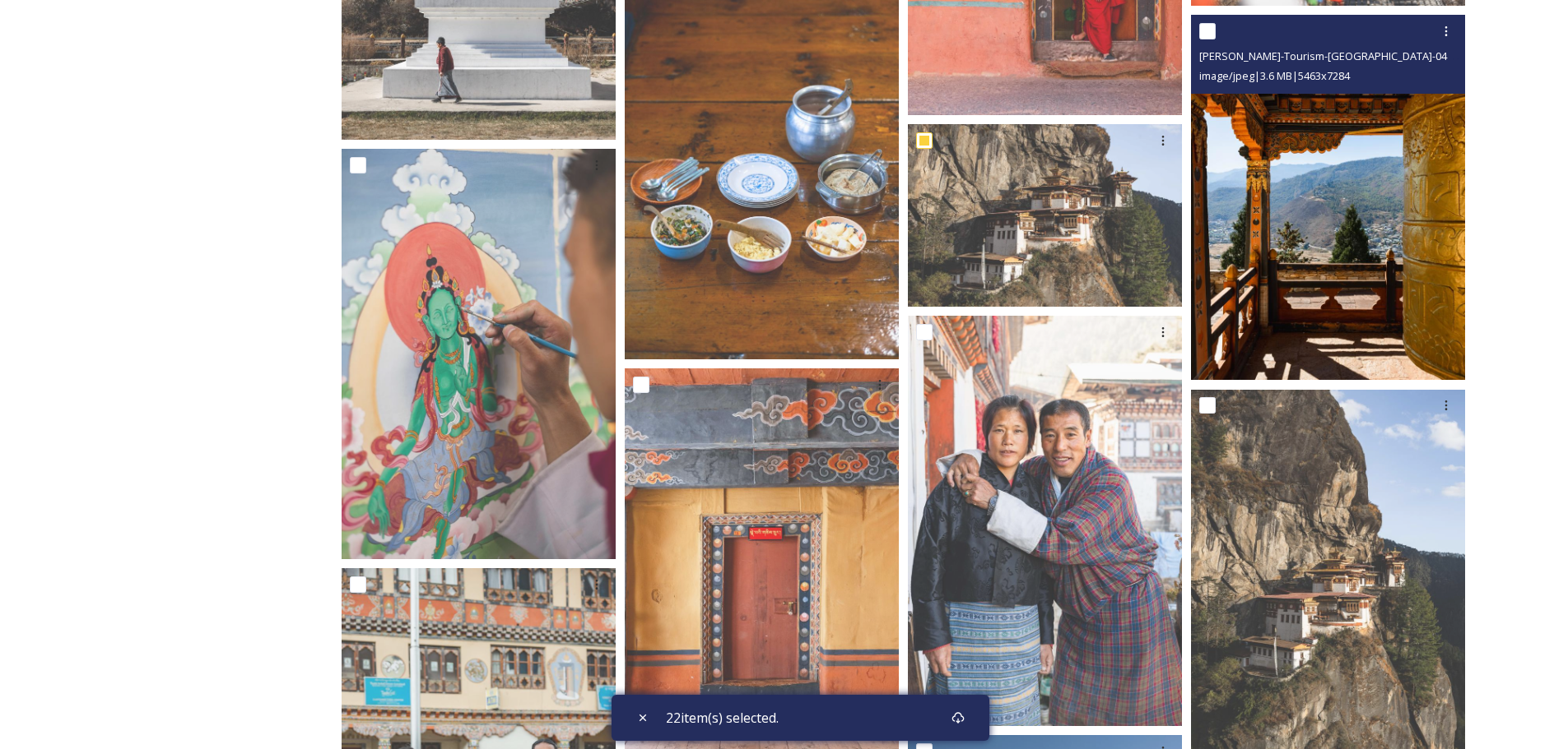
scroll to position [20218, 0]
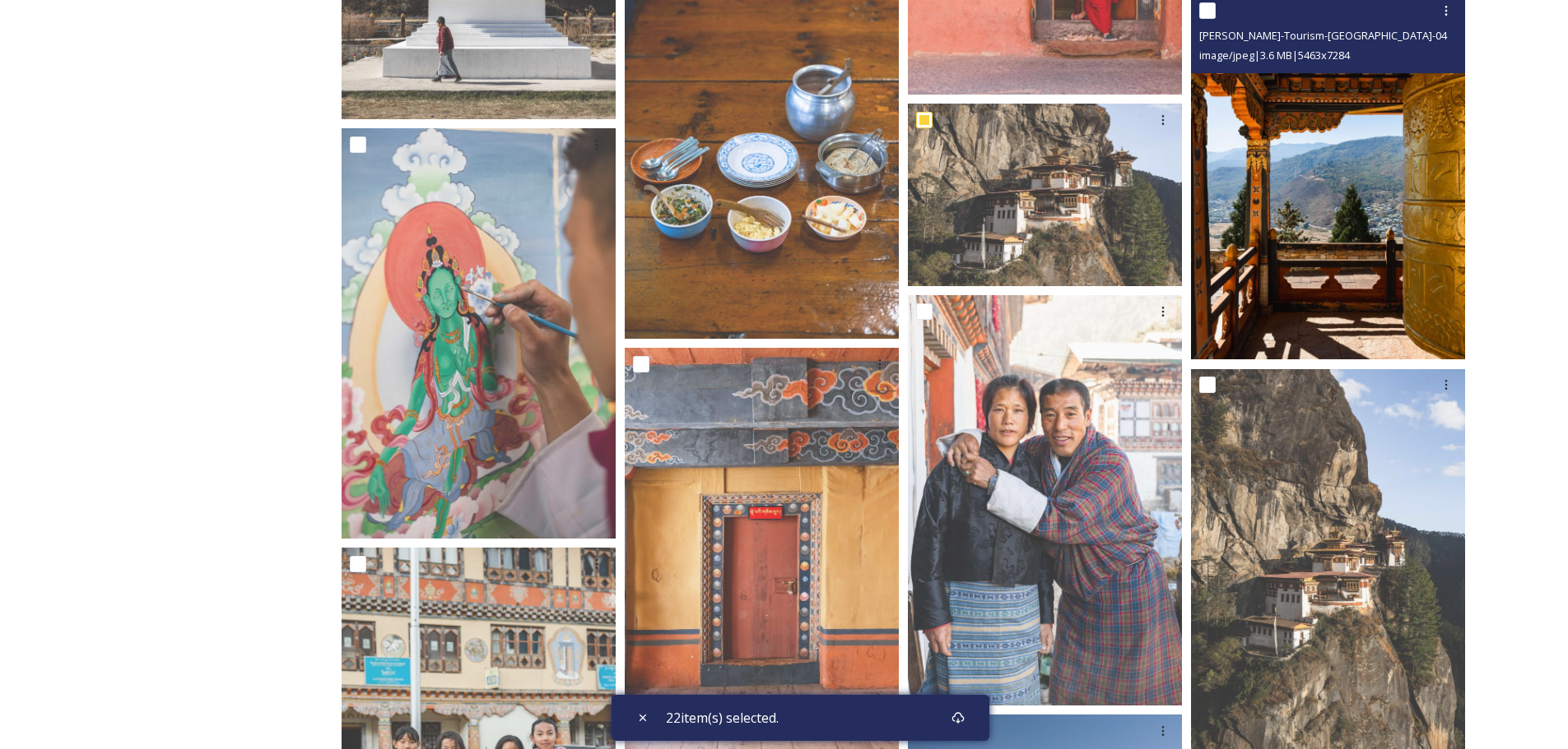
click at [1205, 11] on input "checkbox" at bounding box center [1207, 11] width 17 height 17
checkbox input "true"
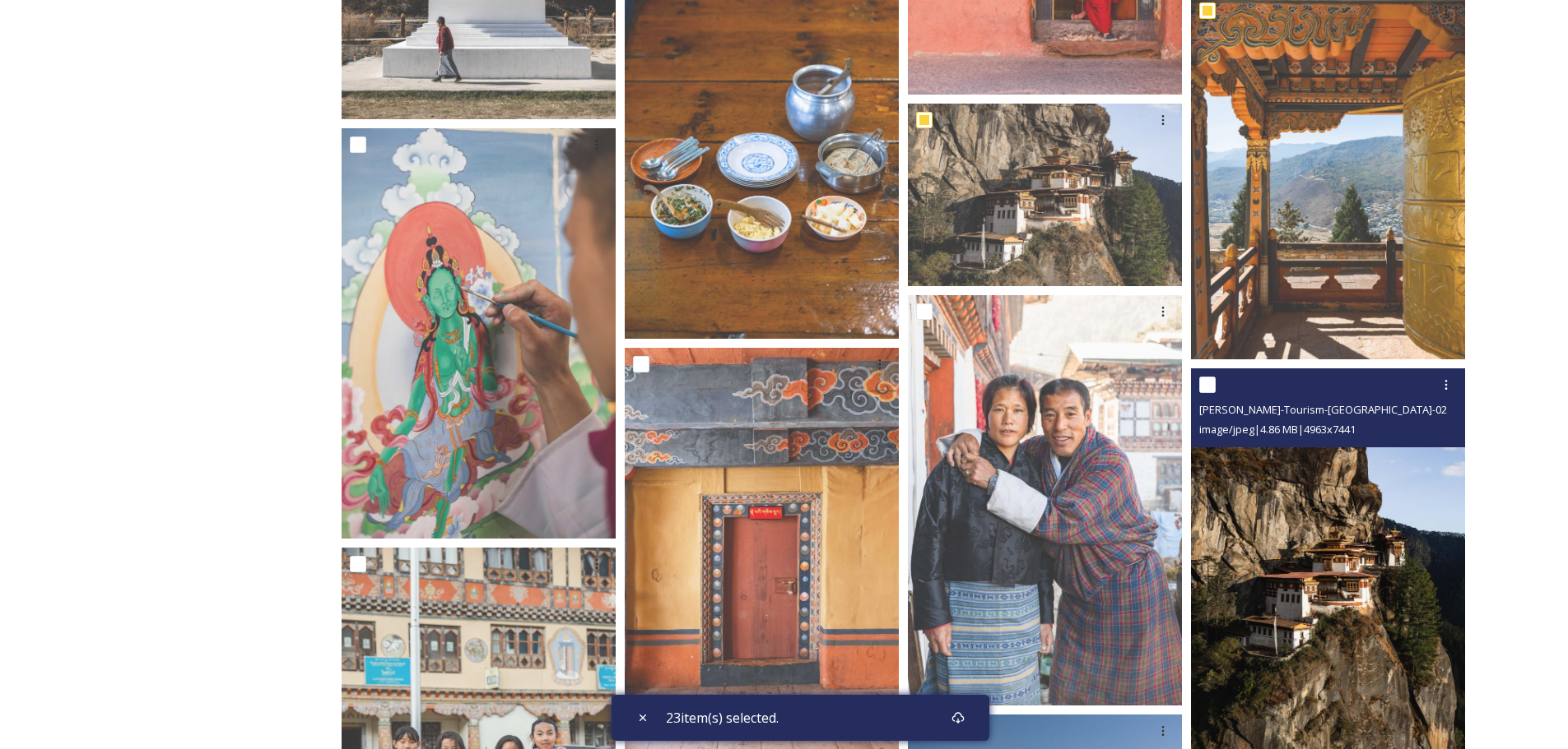
click at [1212, 383] on input "checkbox" at bounding box center [1207, 385] width 17 height 17
checkbox input "true"
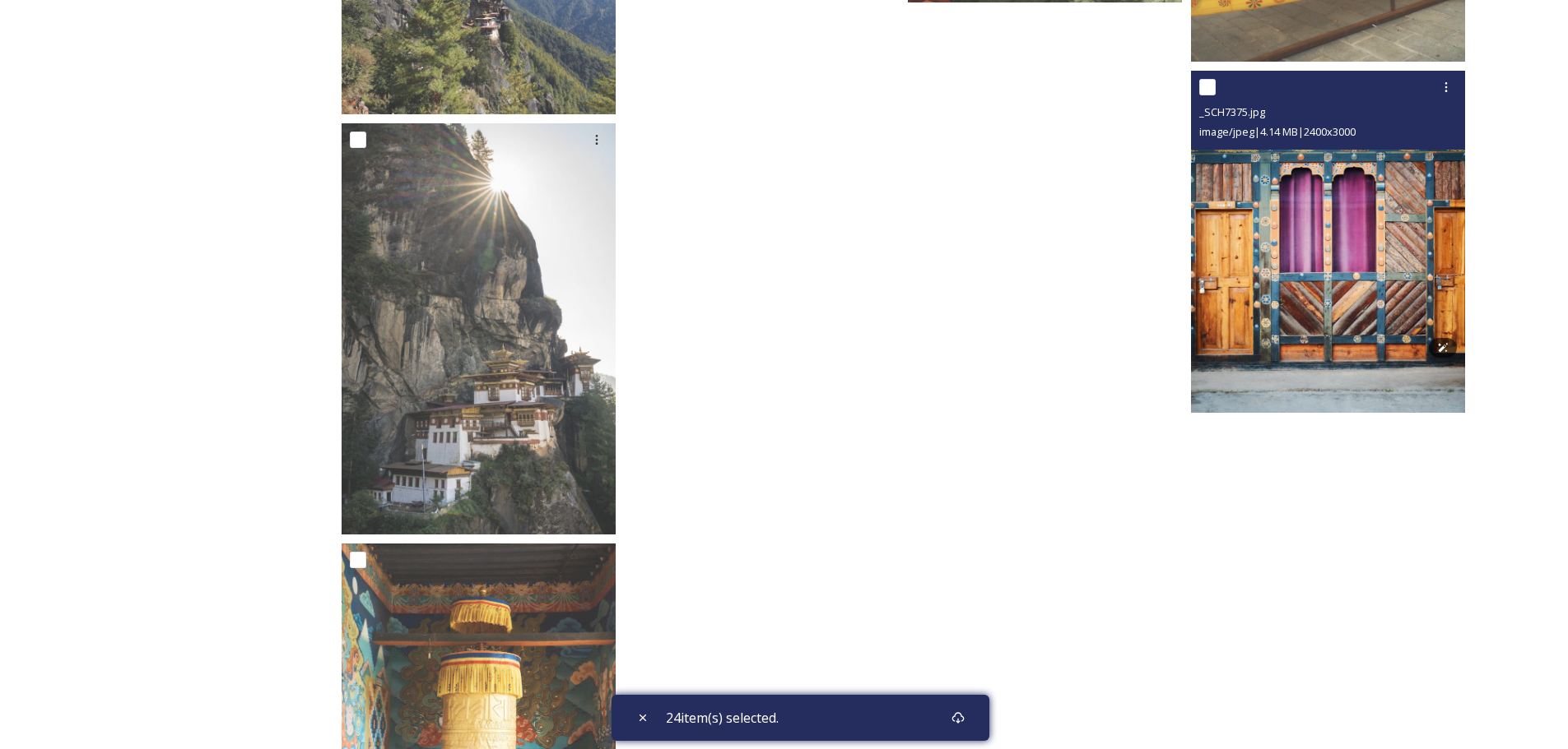
scroll to position [25422, 0]
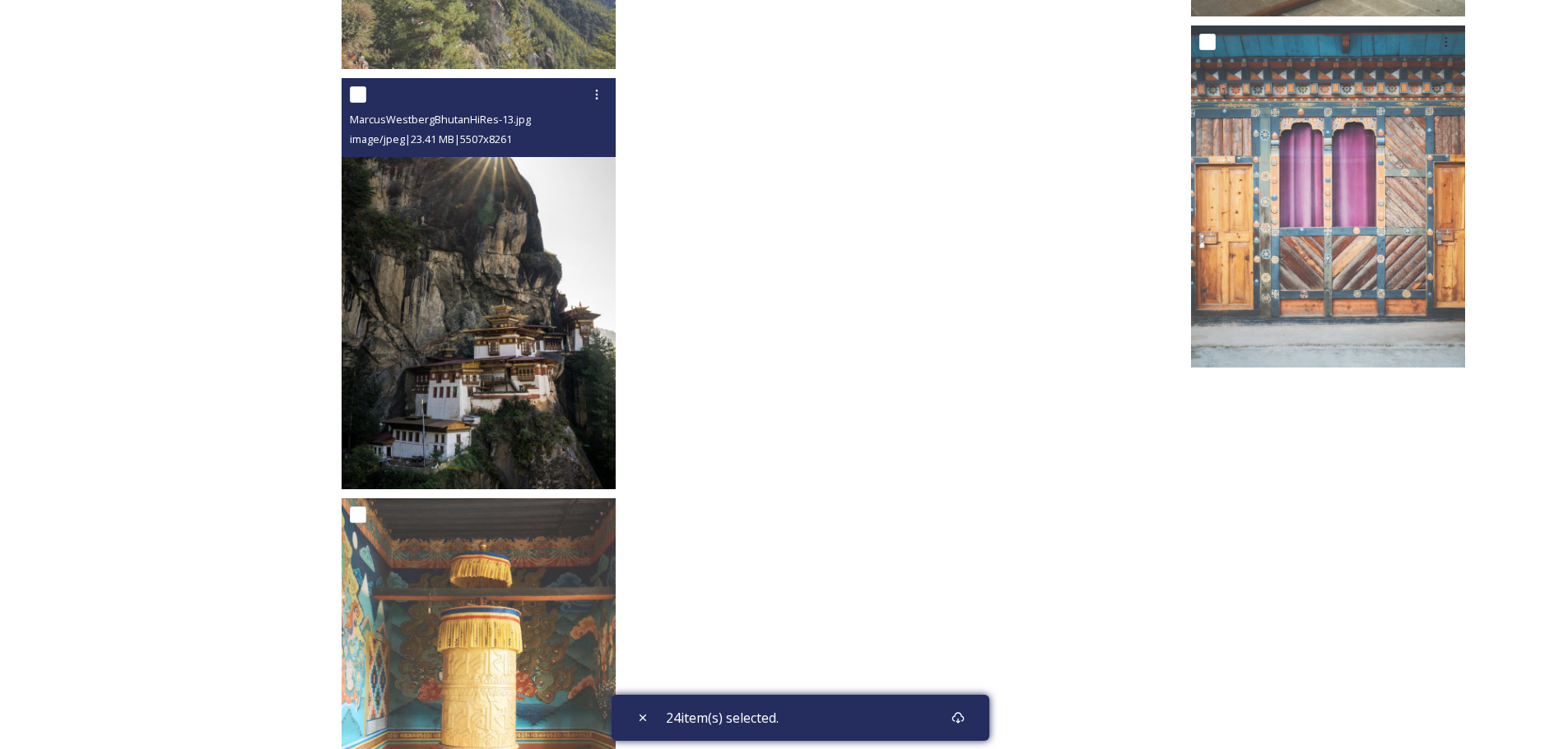
click at [355, 90] on input "checkbox" at bounding box center [358, 95] width 17 height 17
checkbox input "true"
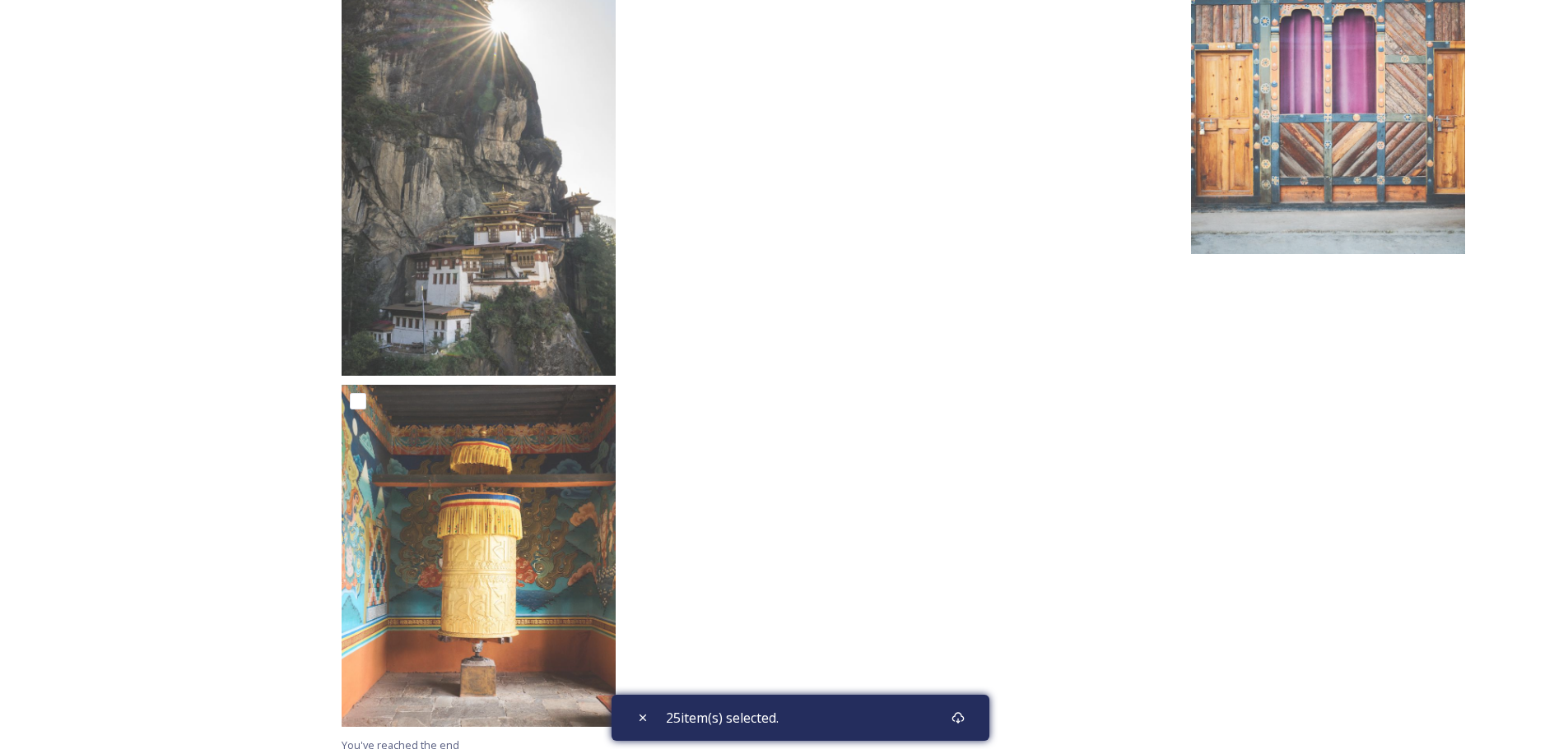
scroll to position [25549, 0]
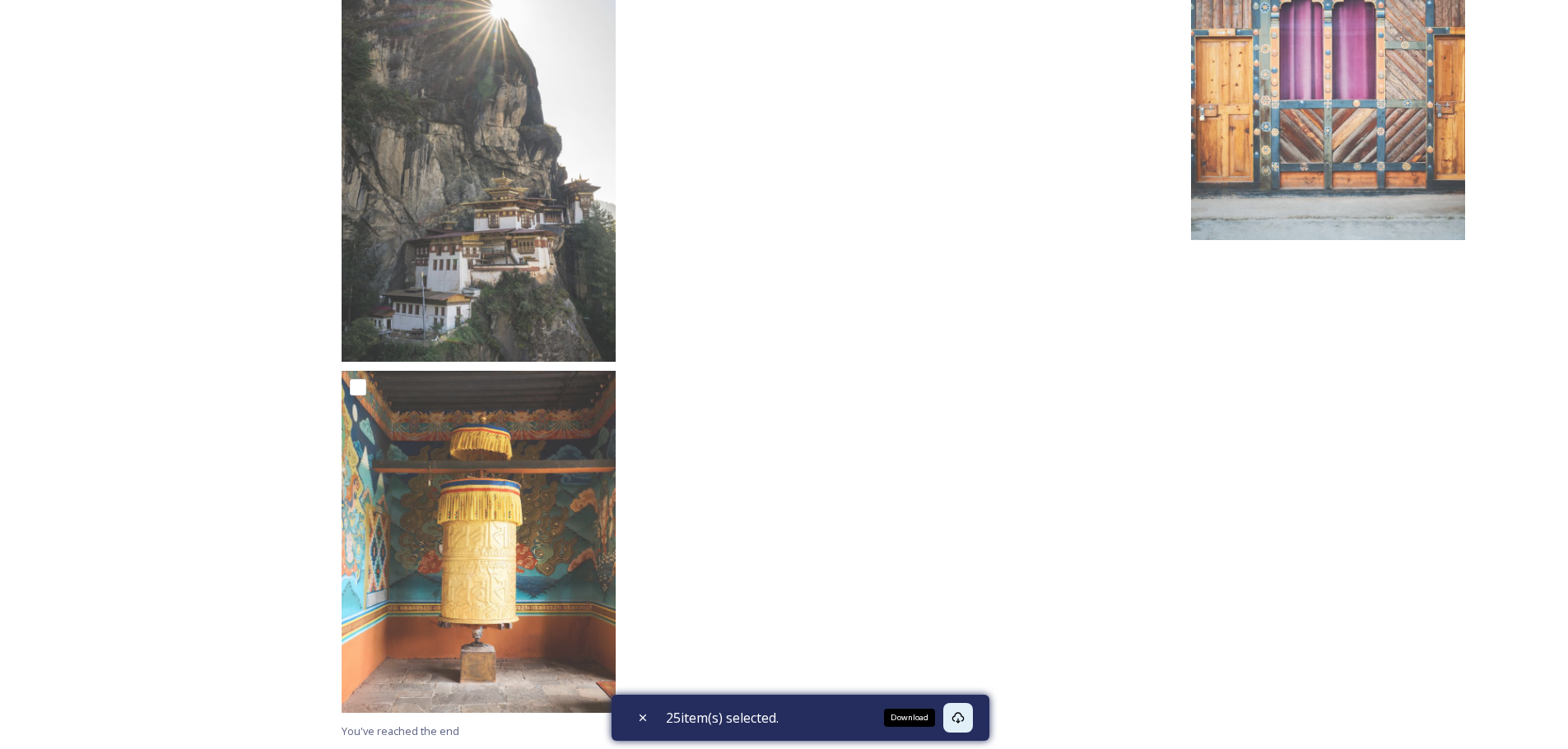
click at [964, 718] on icon at bounding box center [958, 718] width 13 height 13
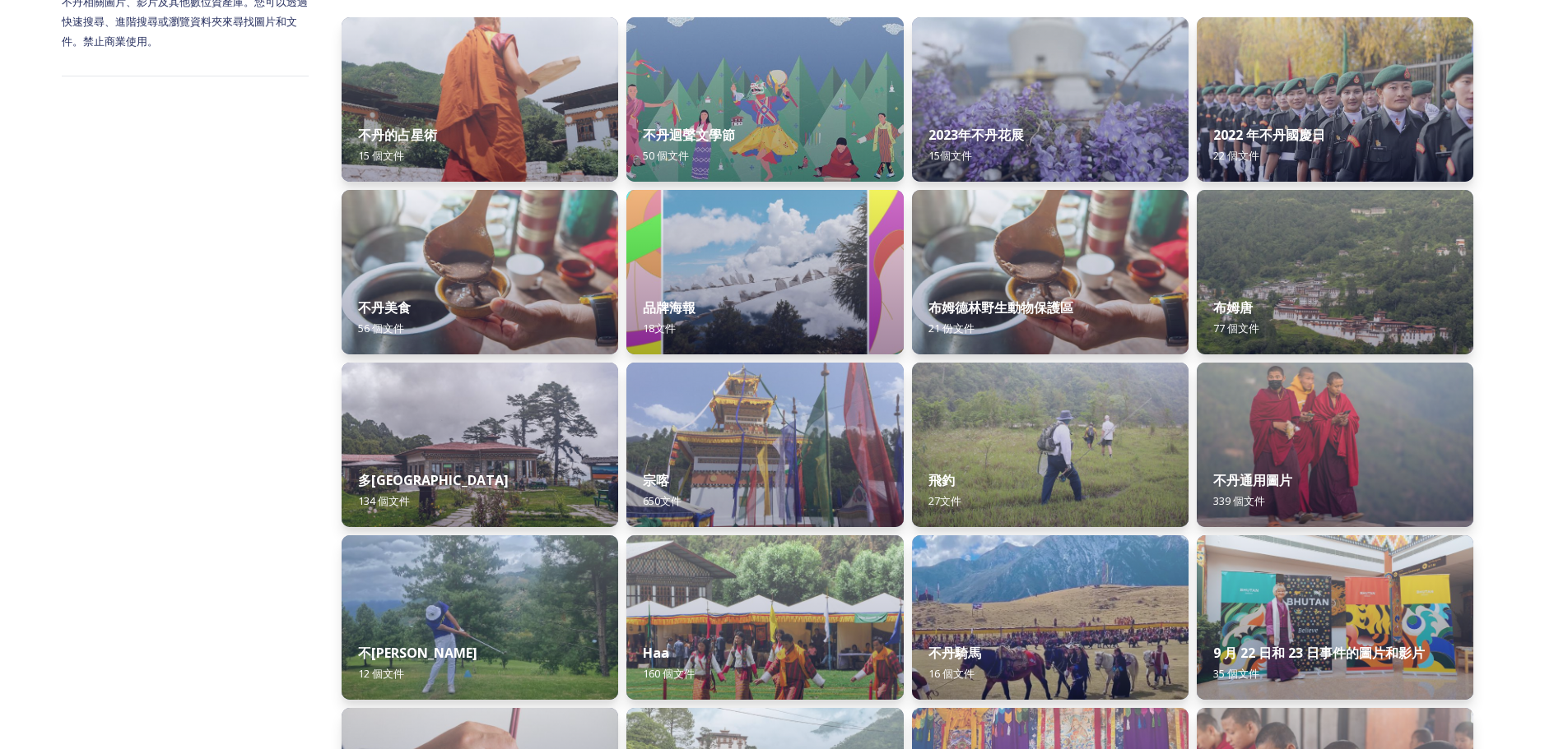
scroll to position [268, 0]
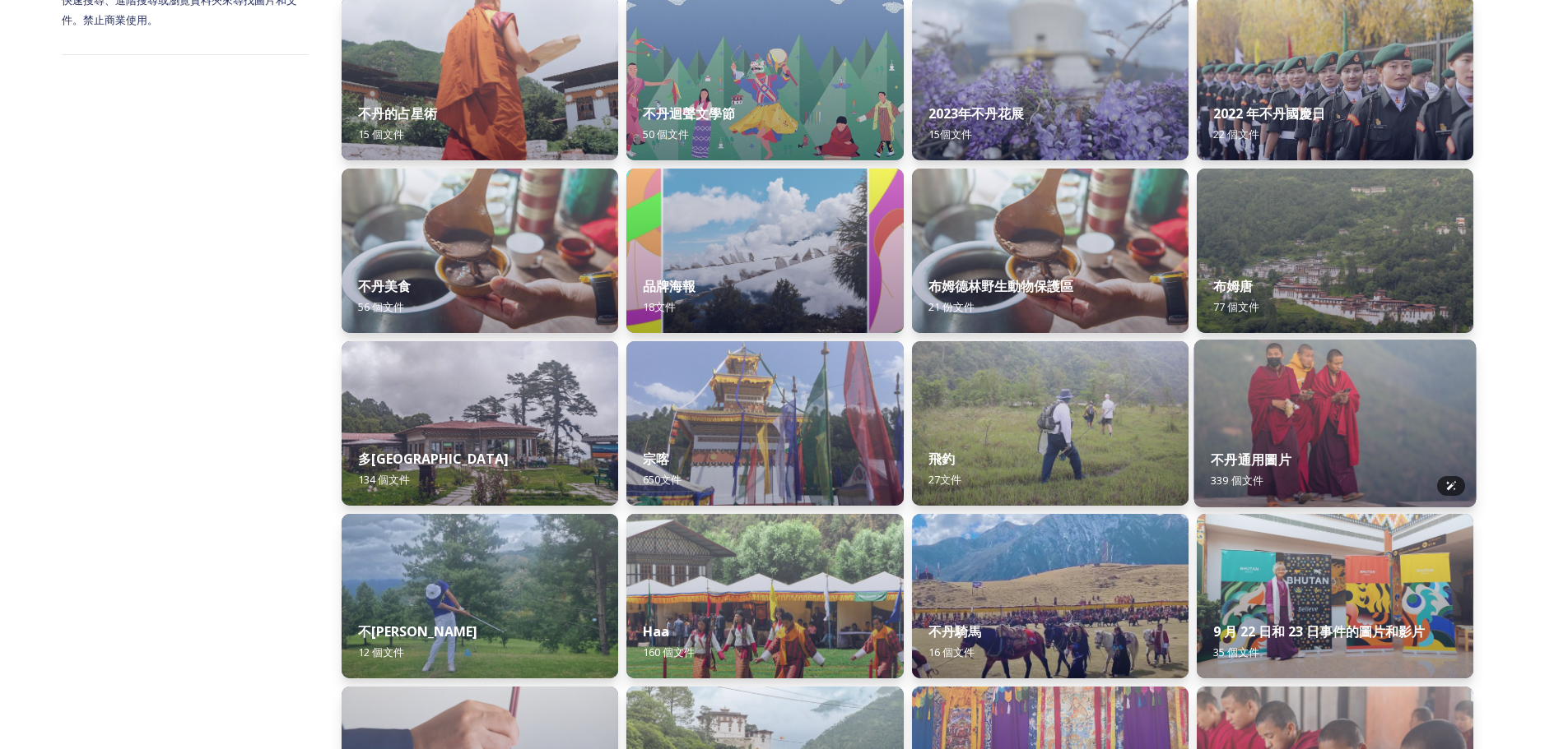
click at [1319, 422] on img at bounding box center [1335, 423] width 282 height 168
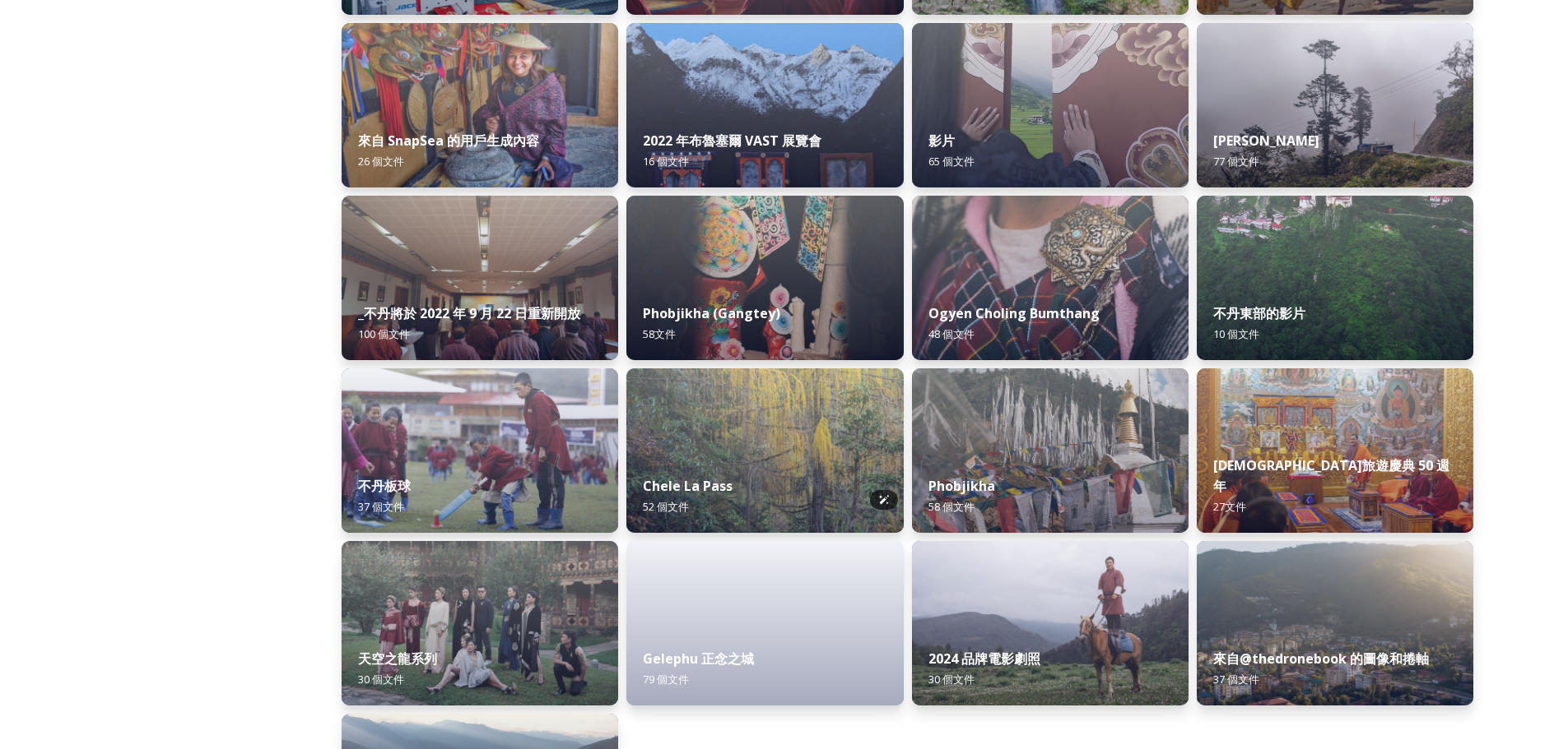
scroll to position [1810, 0]
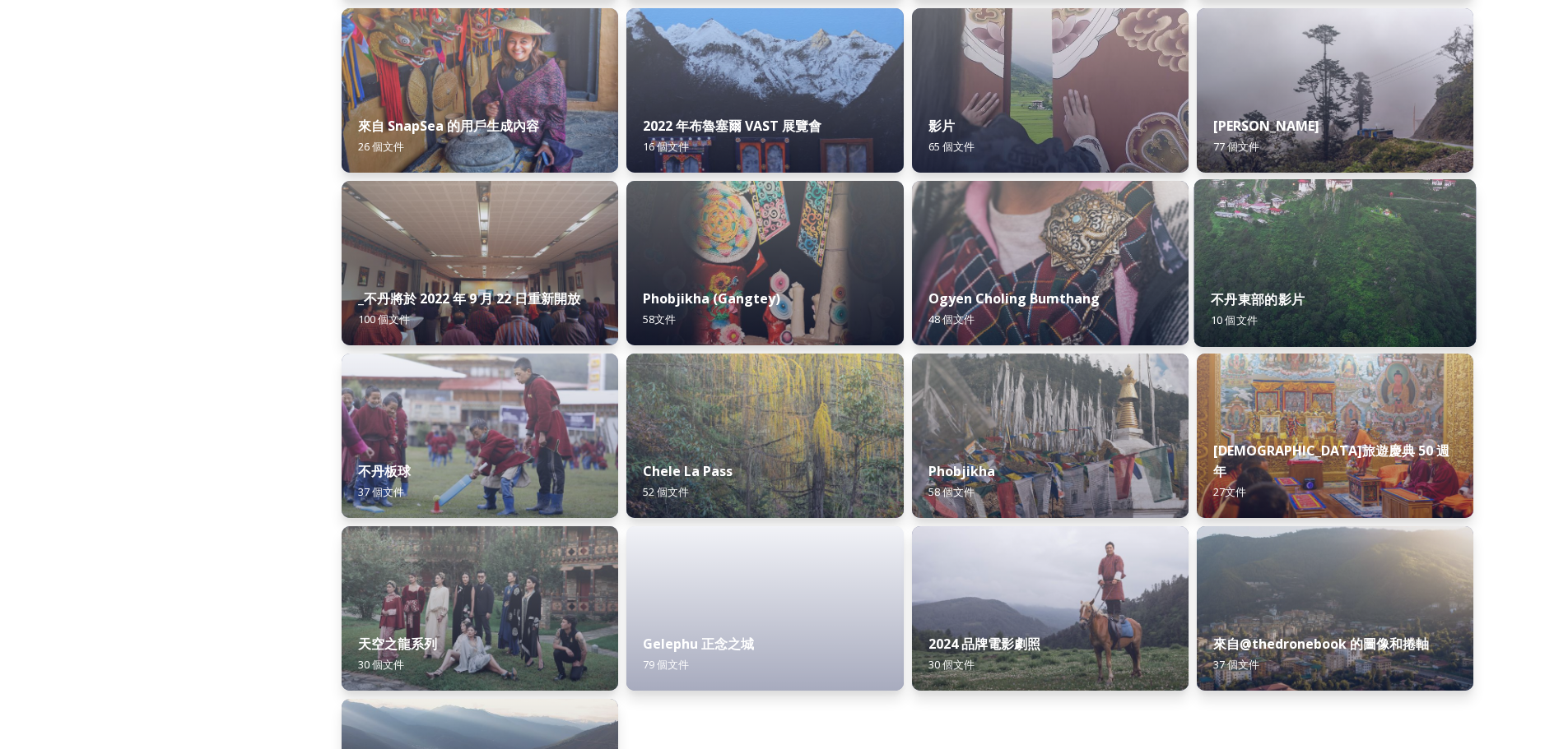
click at [1300, 274] on div "不丹東部的影片 10 個 文件" at bounding box center [1335, 309] width 282 height 75
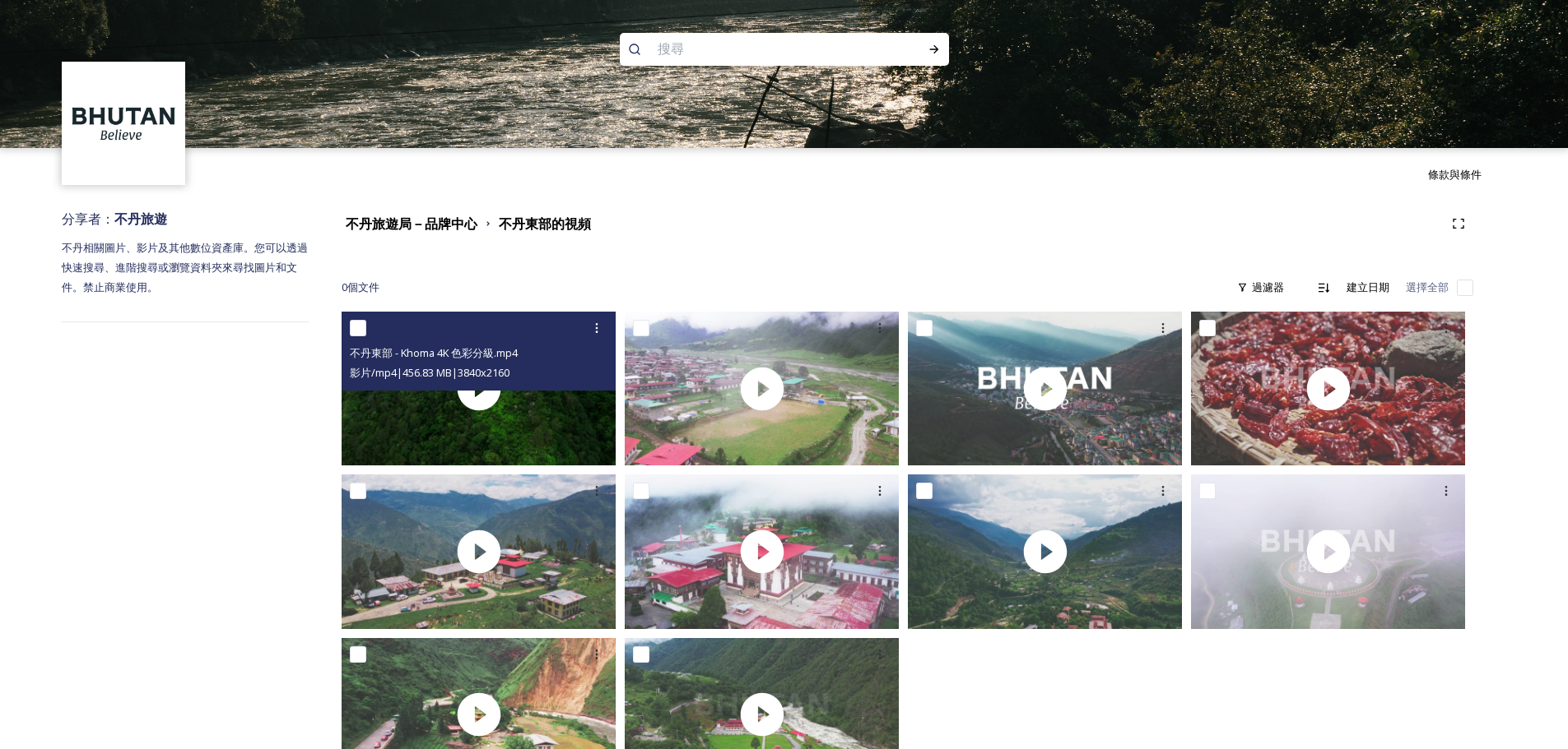
click at [355, 322] on input "checkbox" at bounding box center [358, 328] width 17 height 17
checkbox input "true"
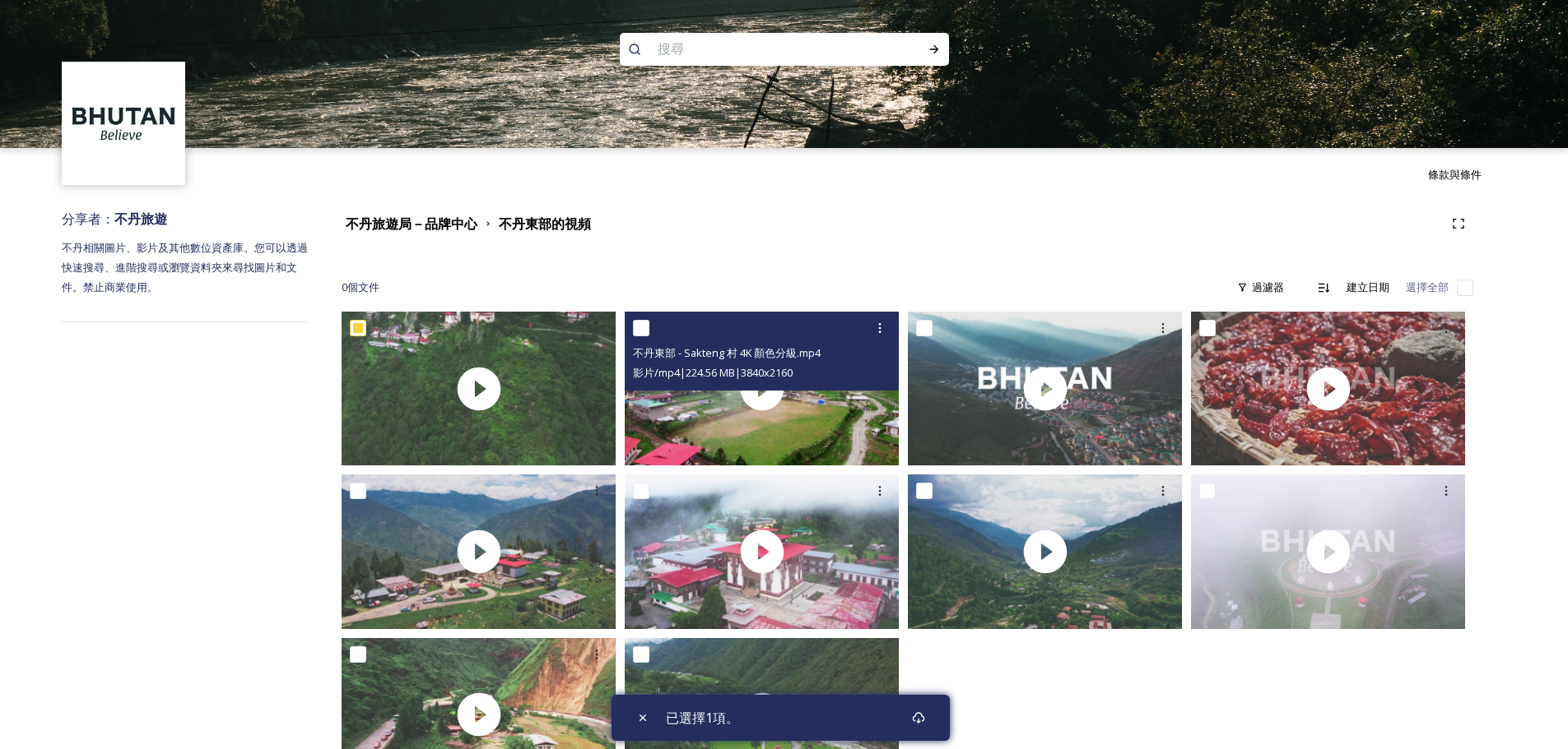
click at [641, 328] on input "checkbox" at bounding box center [641, 328] width 17 height 17
checkbox input "true"
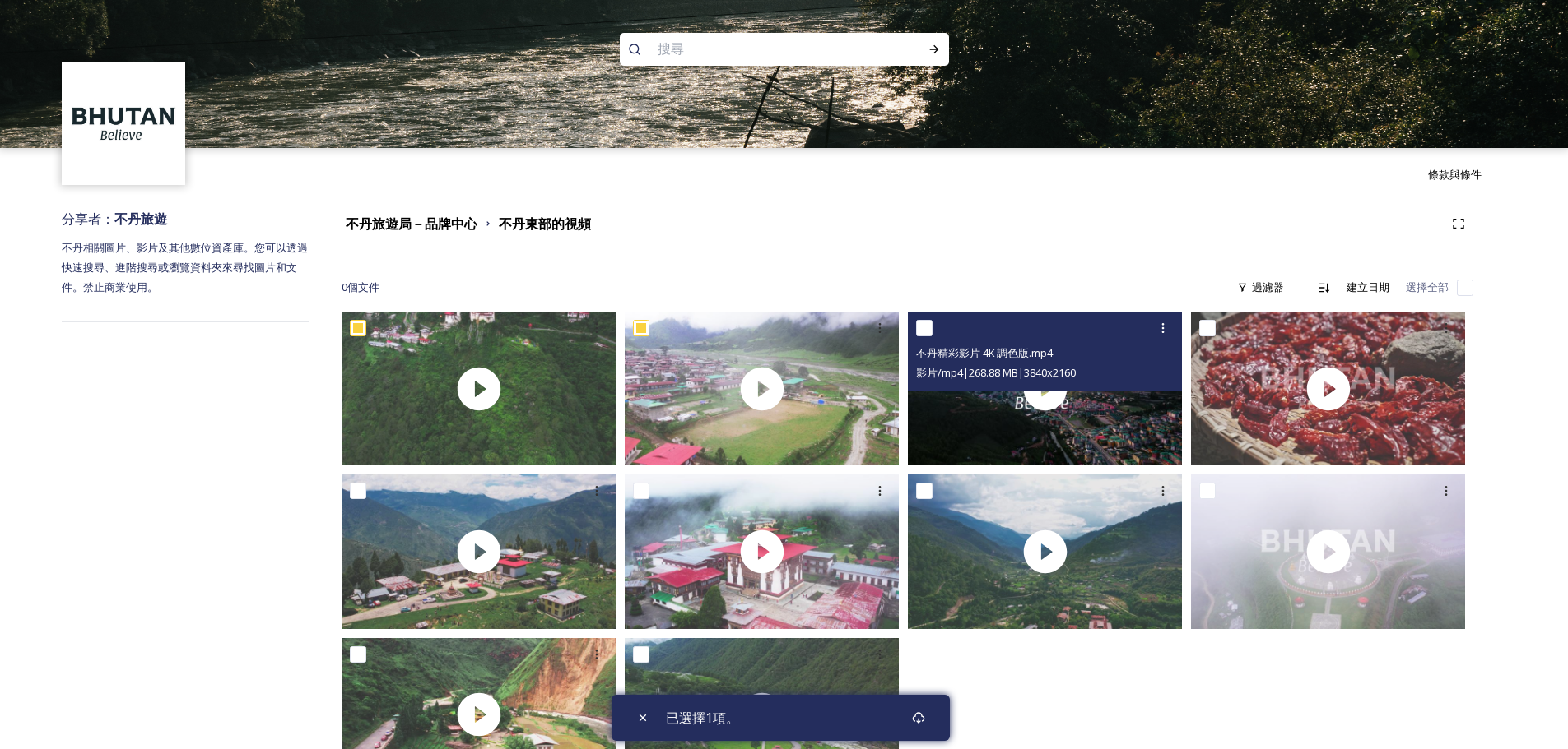
click at [920, 324] on input "checkbox" at bounding box center [925, 328] width 17 height 17
checkbox input "true"
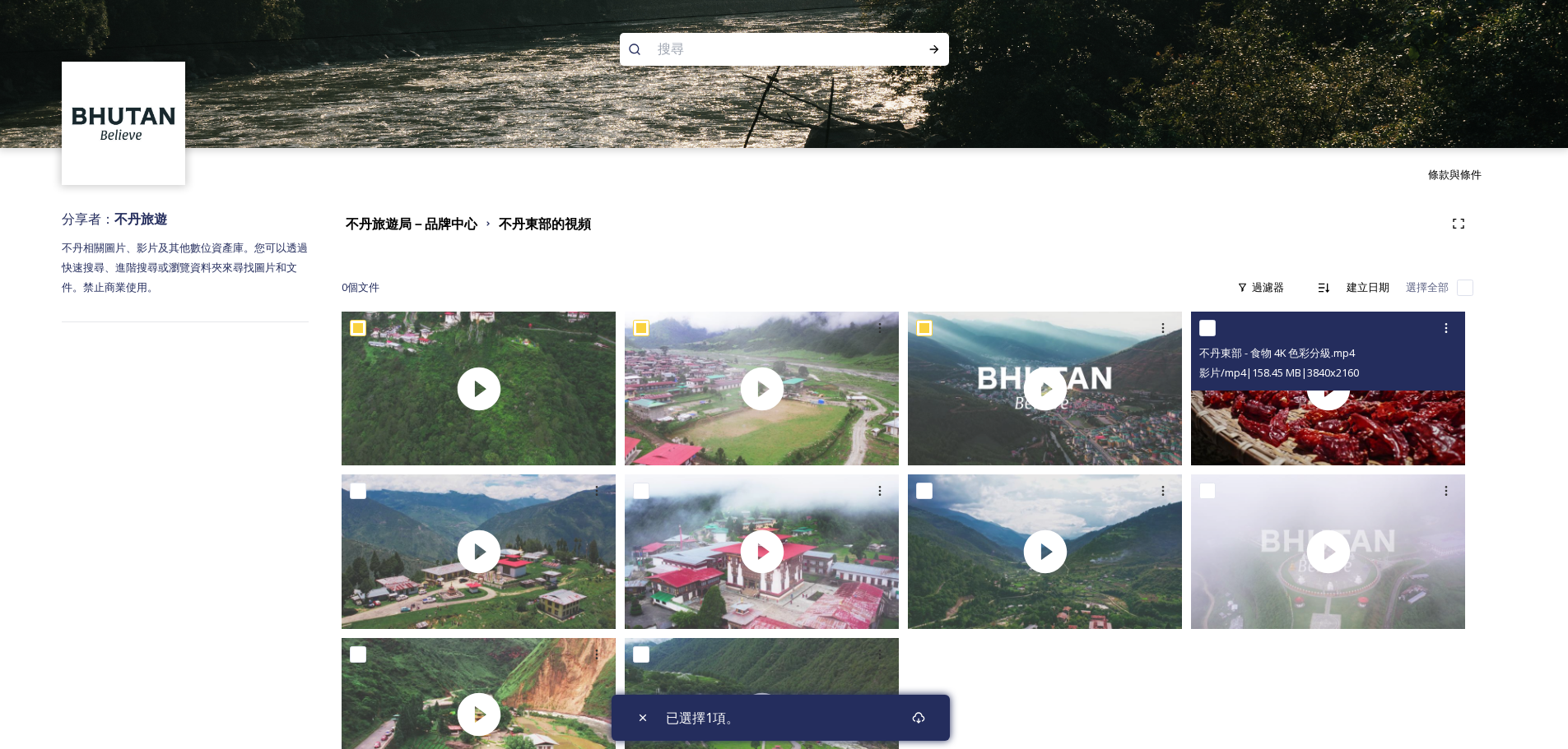
click at [1212, 329] on input "checkbox" at bounding box center [1207, 328] width 17 height 17
checkbox input "true"
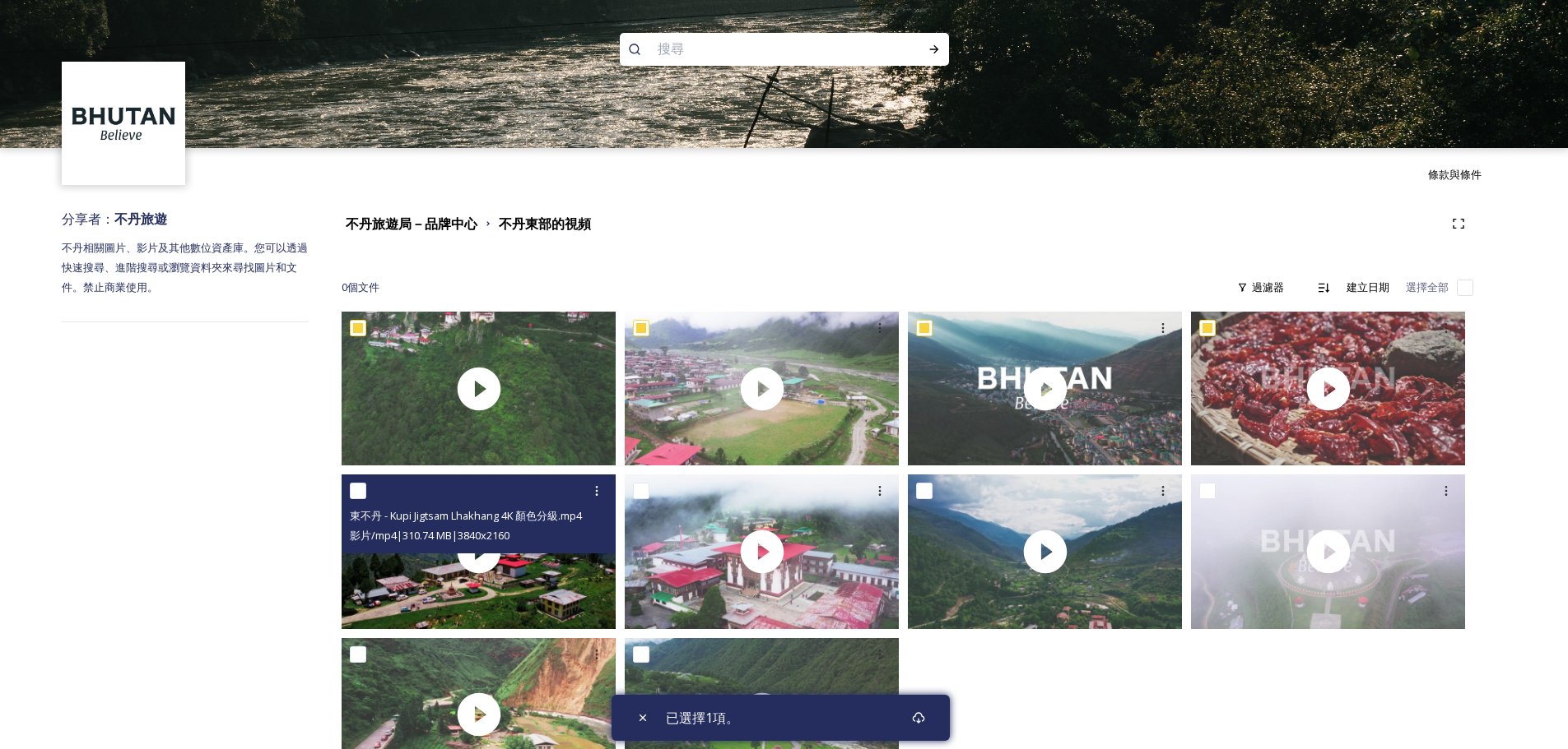
click at [354, 490] on input "checkbox" at bounding box center [358, 491] width 17 height 17
checkbox input "true"
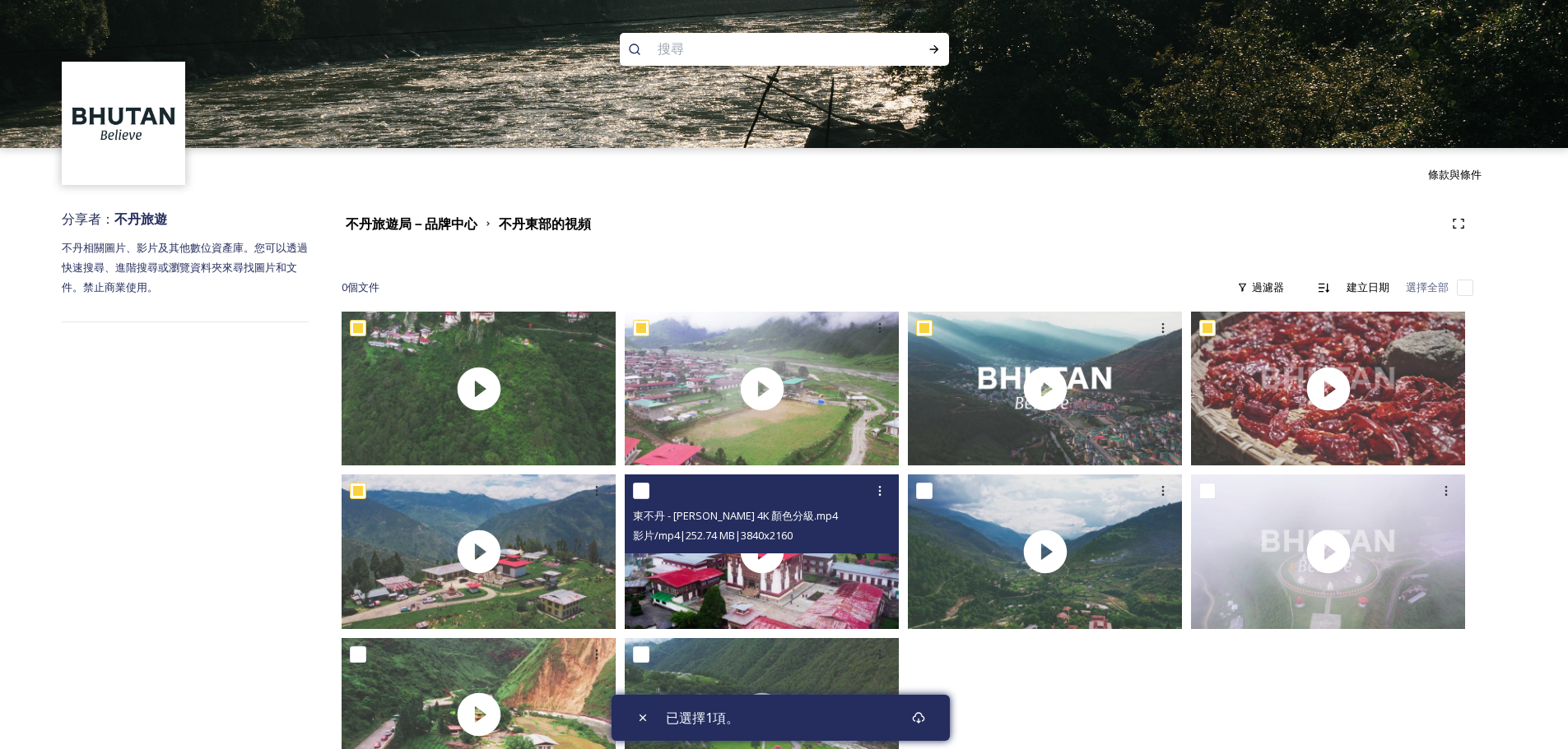
click at [639, 493] on input "checkbox" at bounding box center [641, 491] width 17 height 17
checkbox input "true"
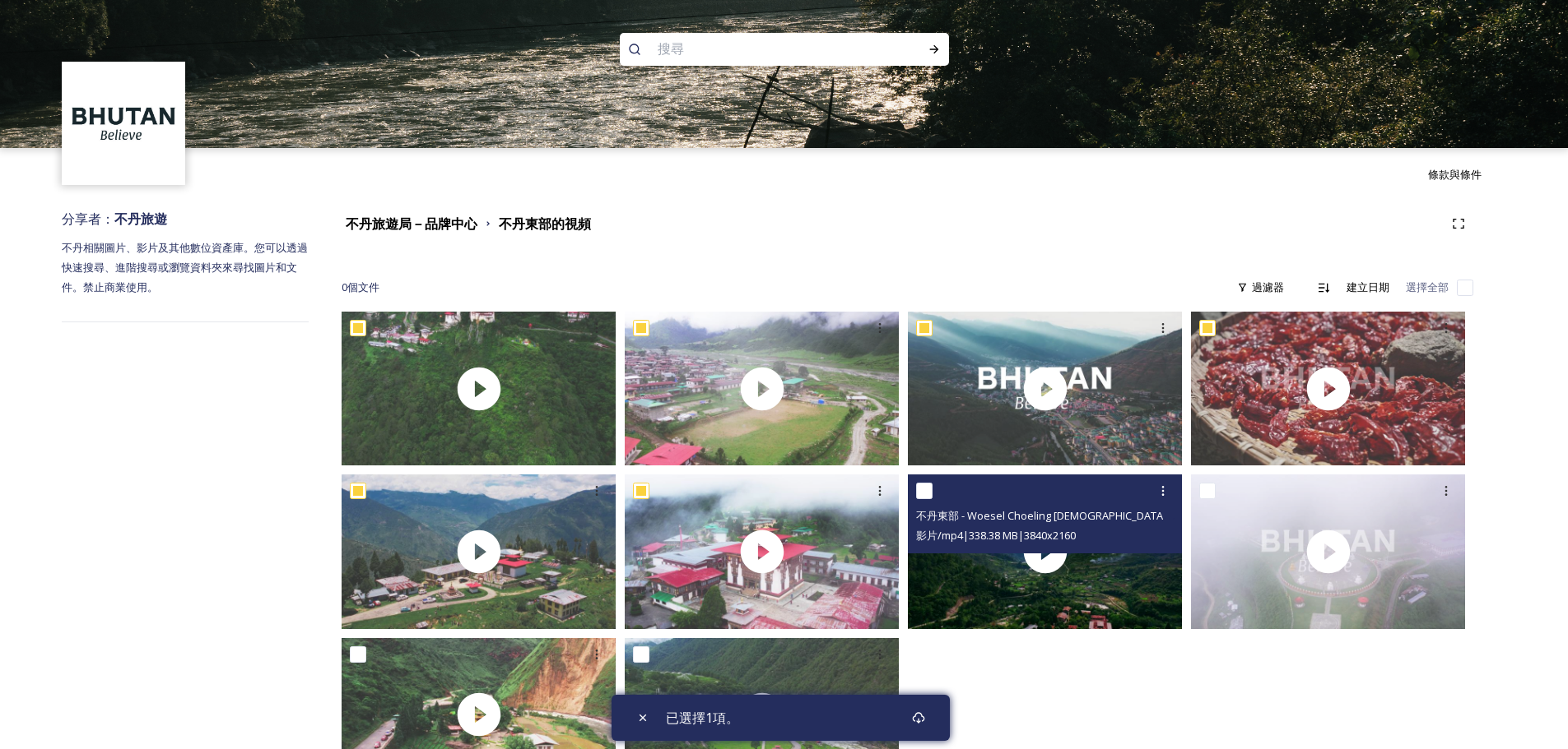
click at [928, 490] on input "checkbox" at bounding box center [925, 491] width 17 height 17
checkbox input "true"
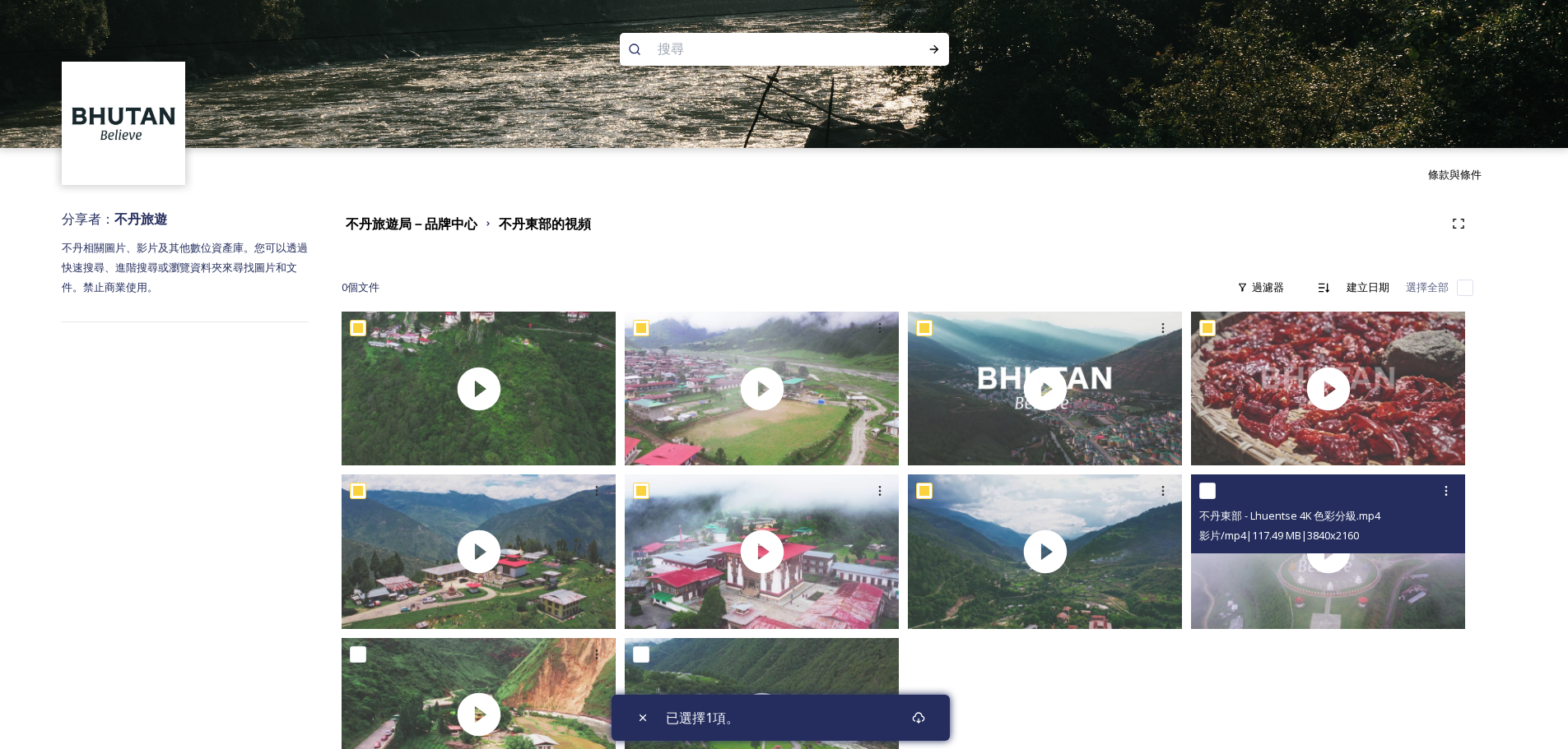
click at [1205, 493] on input "checkbox" at bounding box center [1207, 491] width 17 height 17
checkbox input "true"
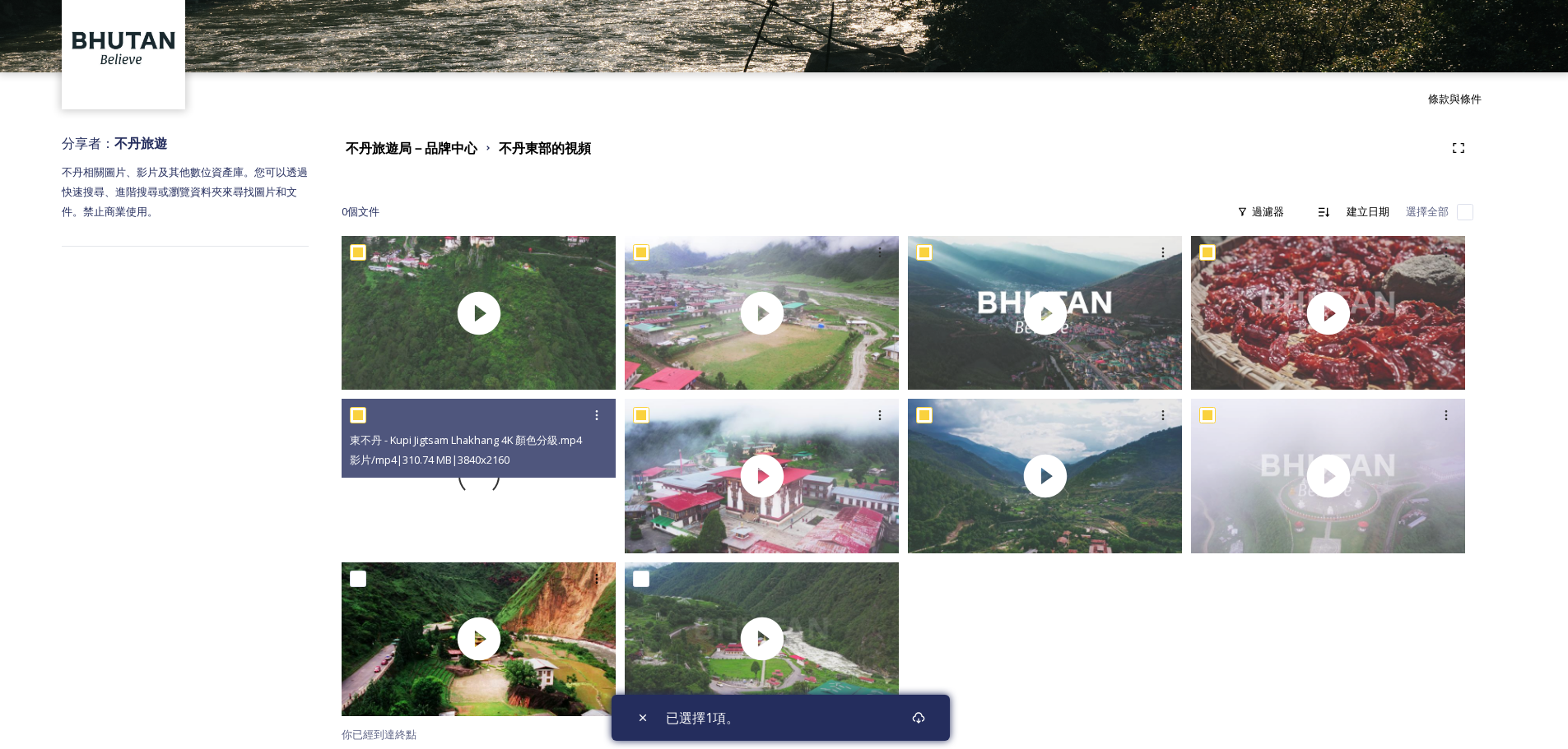
scroll to position [79, 0]
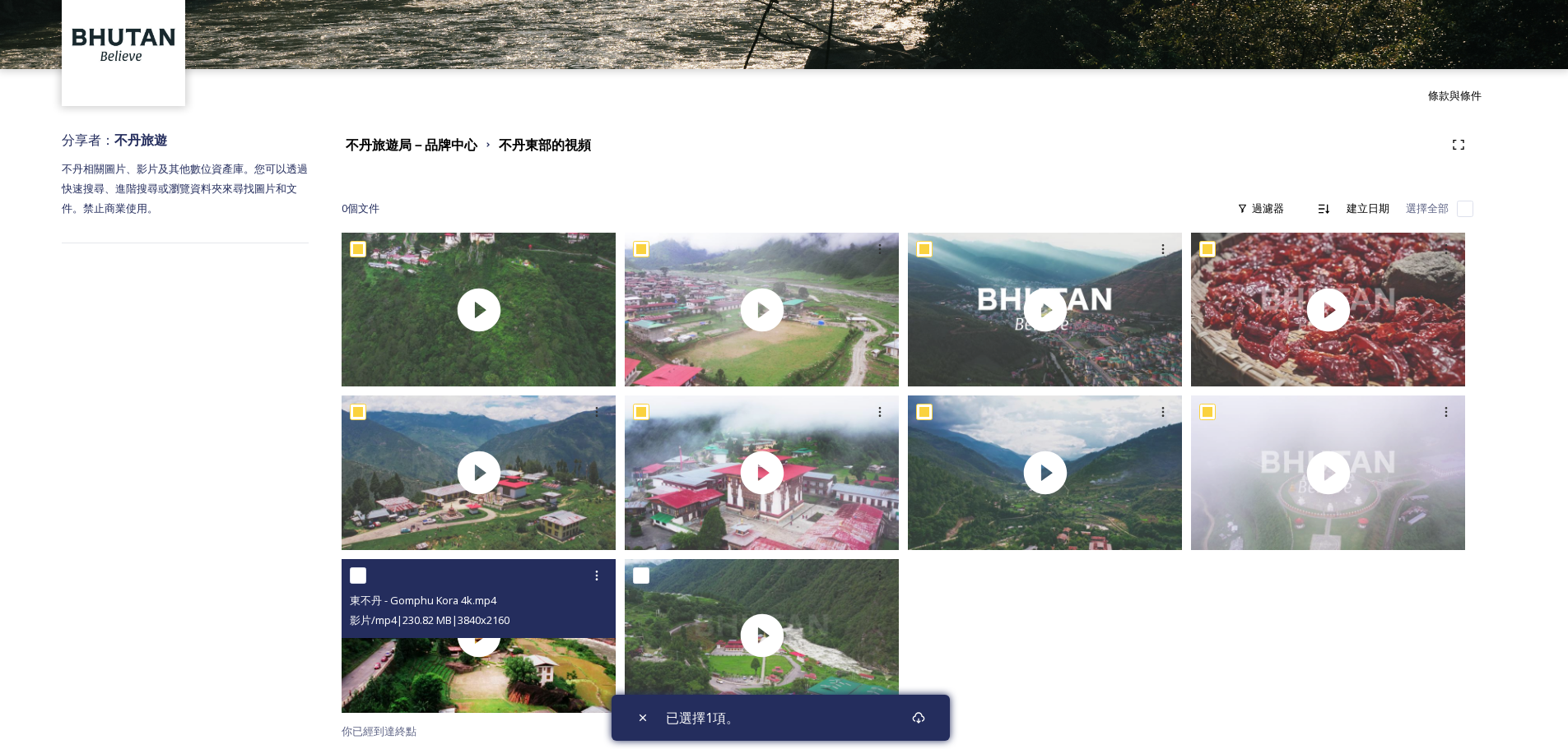
click at [357, 575] on input "checkbox" at bounding box center [358, 576] width 17 height 17
checkbox input "true"
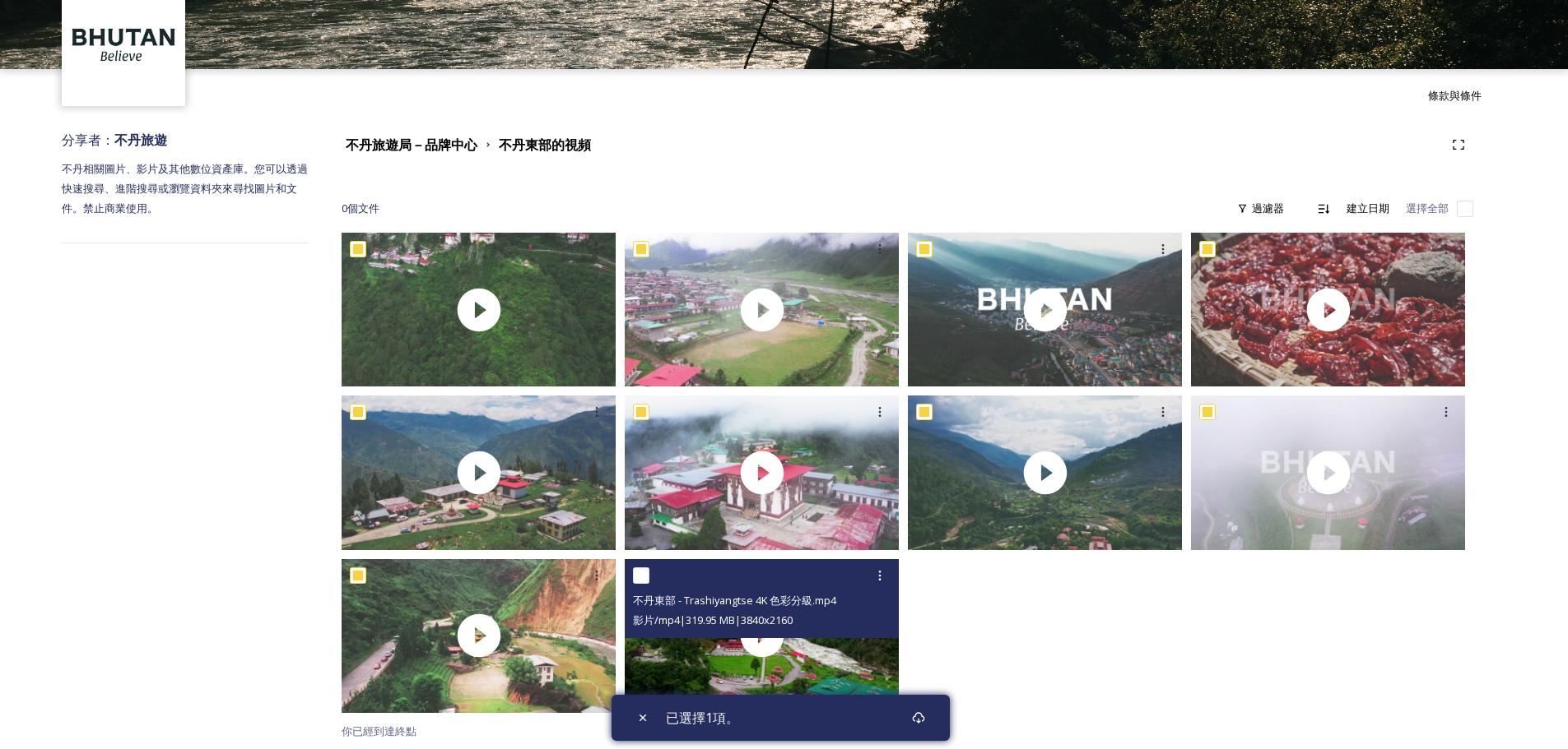
click at [645, 574] on input "checkbox" at bounding box center [641, 576] width 17 height 17
checkbox input "true"
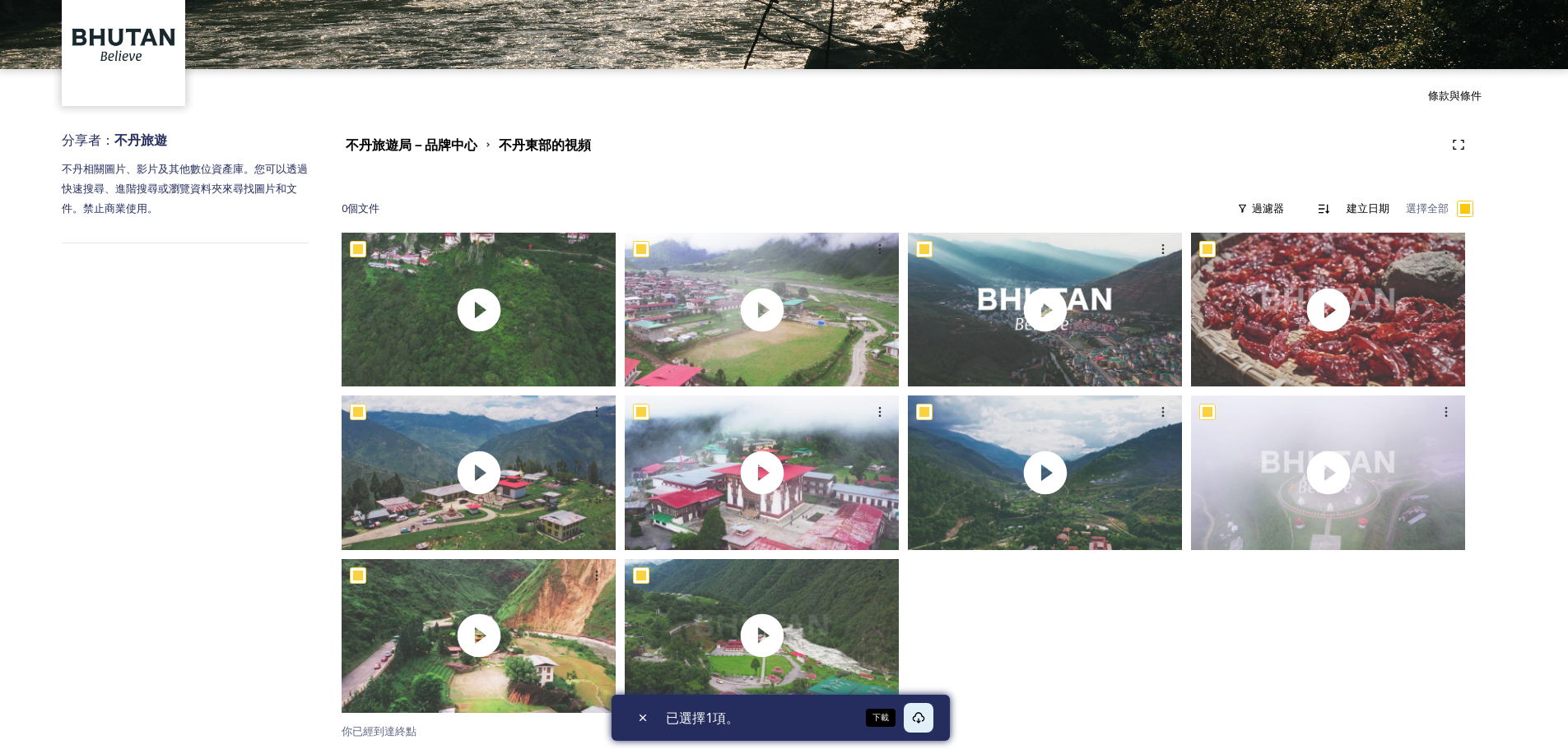
click at [922, 720] on icon at bounding box center [918, 718] width 13 height 13
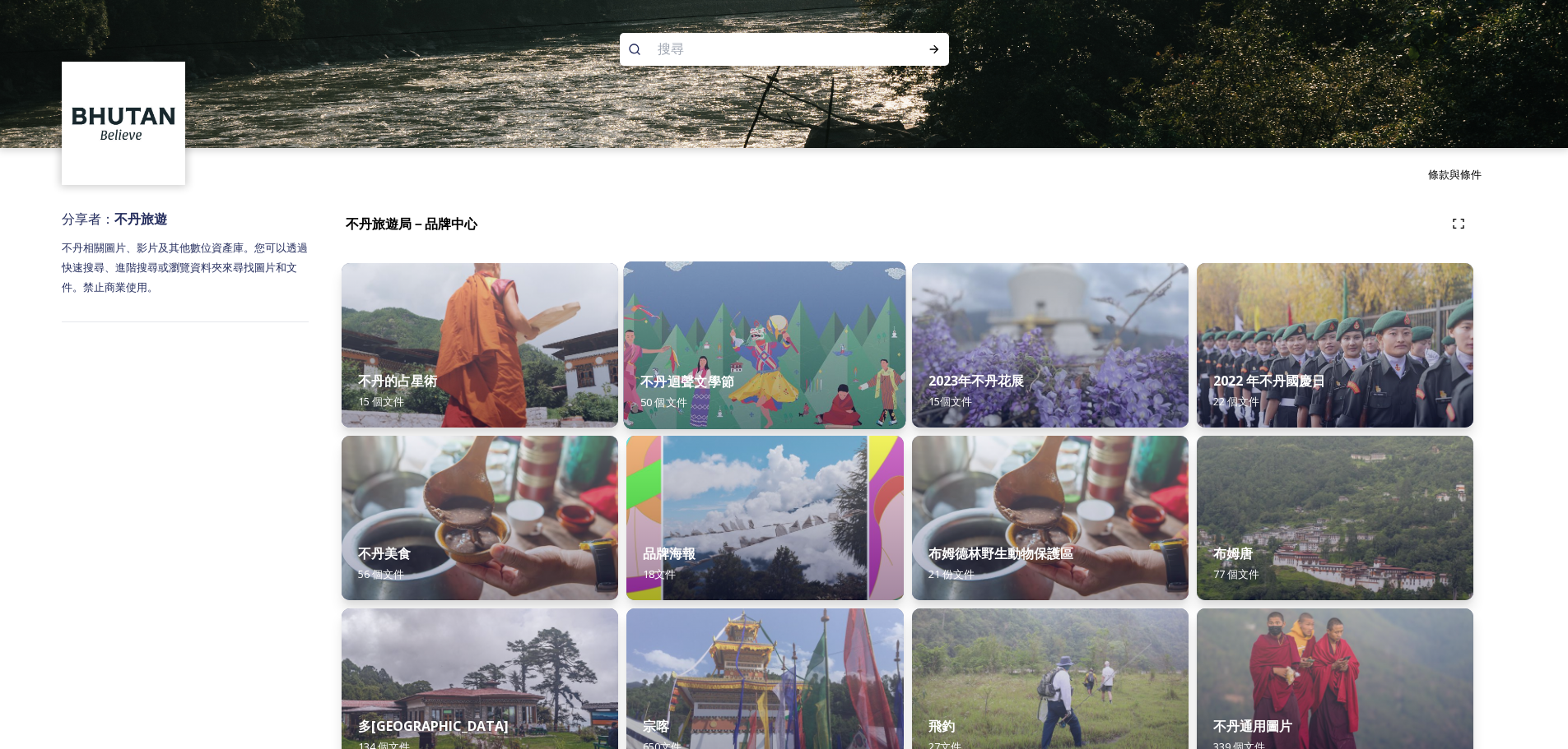
click at [695, 384] on font "不丹迴聲文學節" at bounding box center [688, 382] width 94 height 18
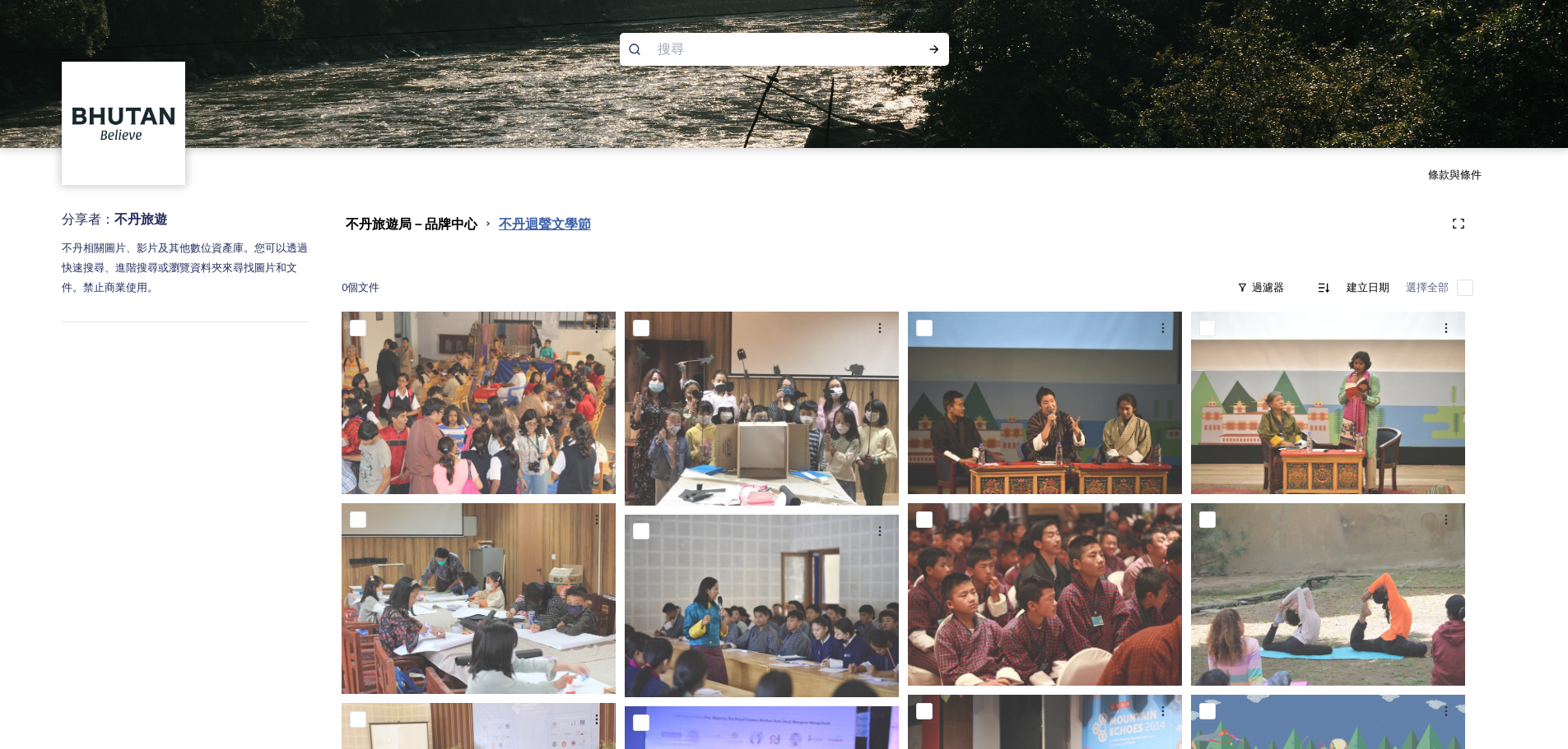
click at [541, 224] on font "不丹迴聲文學節" at bounding box center [545, 224] width 92 height 18
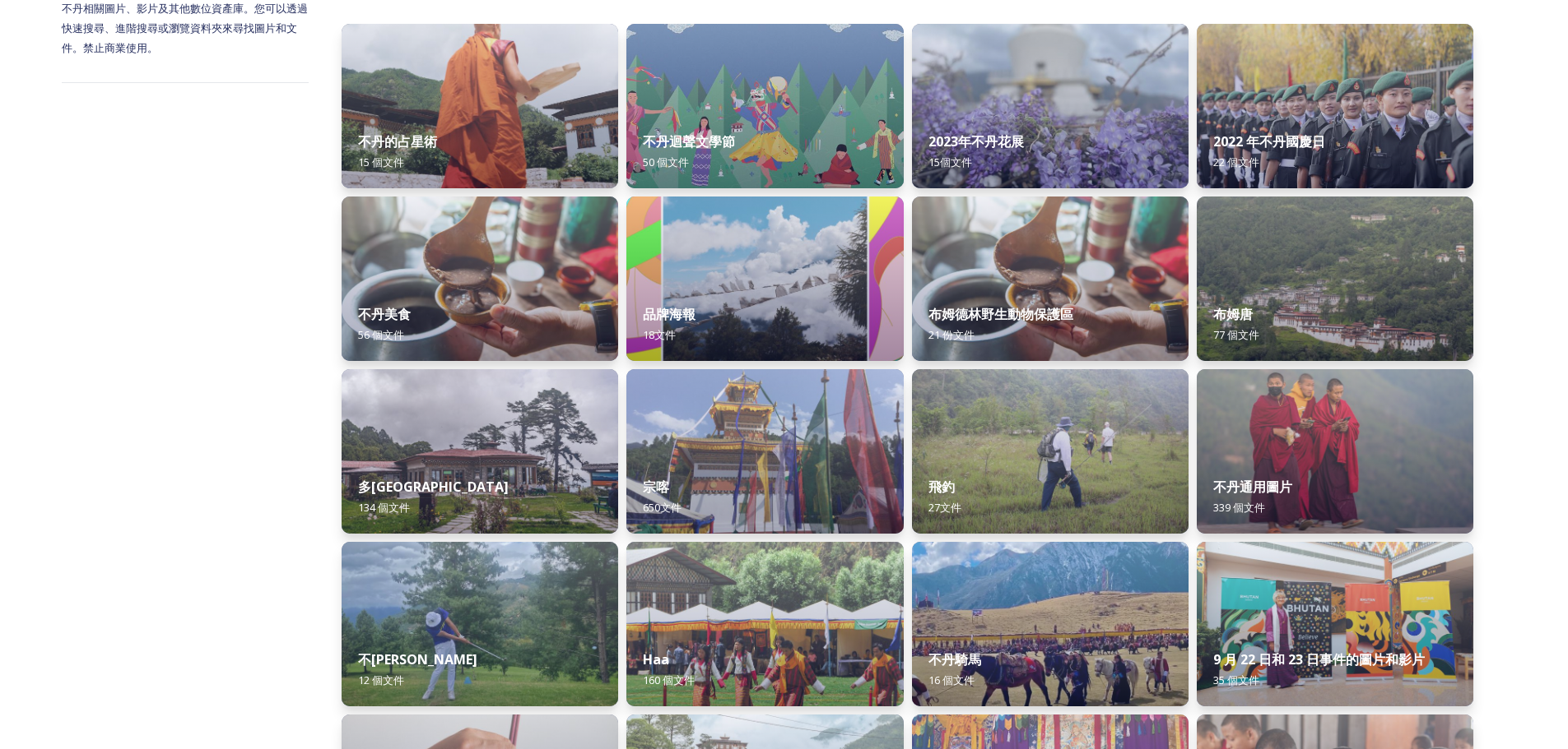
scroll to position [308, 0]
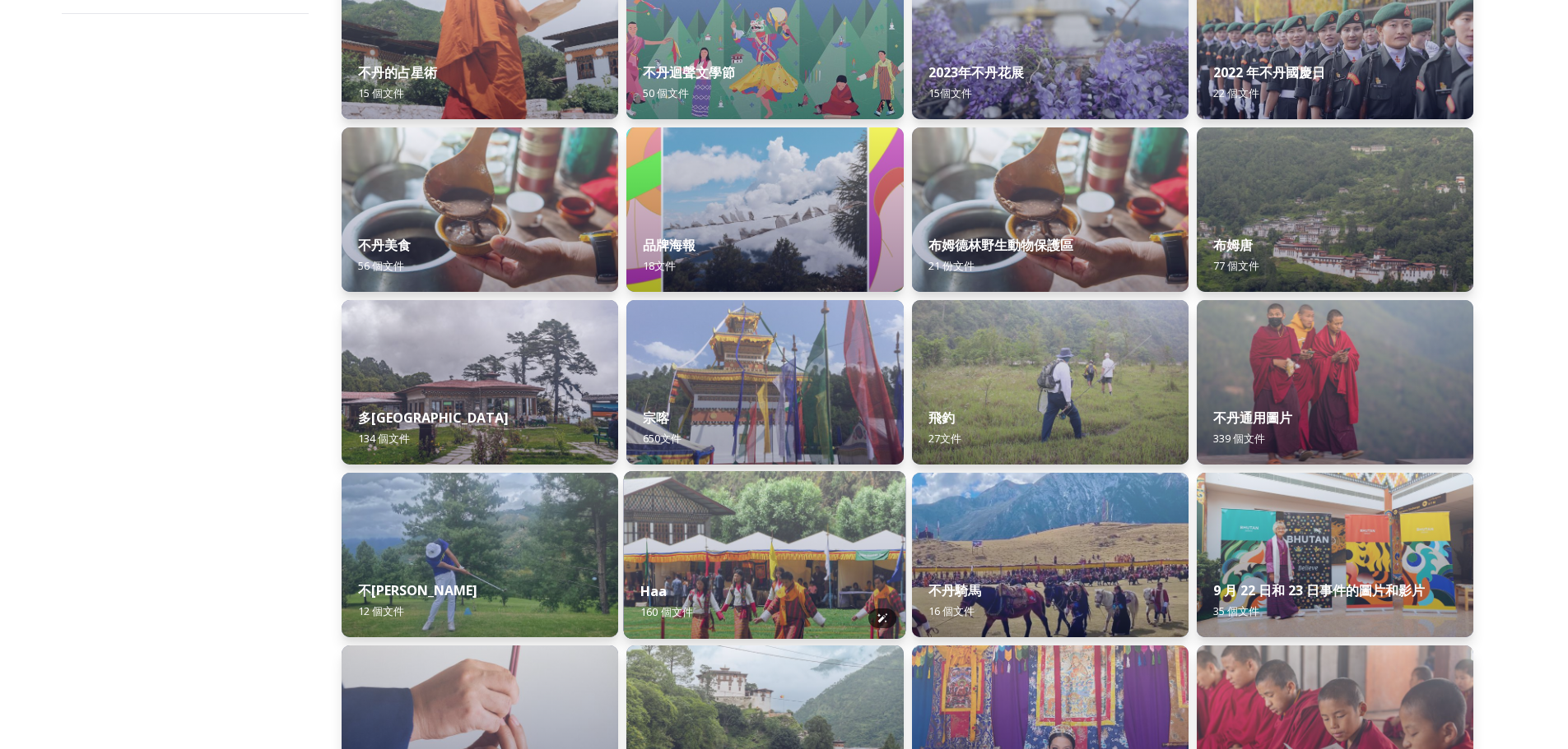
click at [812, 564] on img at bounding box center [765, 555] width 282 height 168
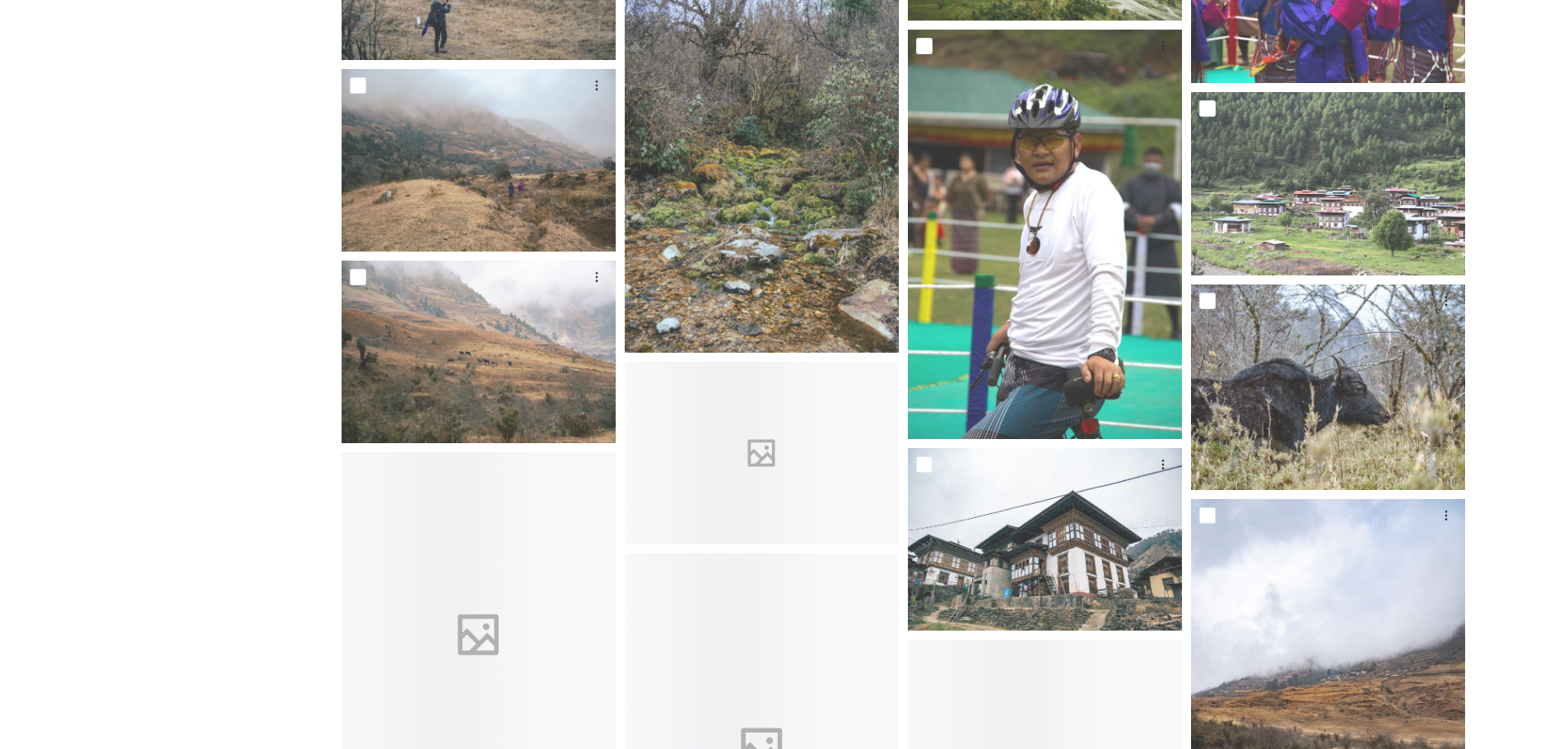
scroll to position [2467, 0]
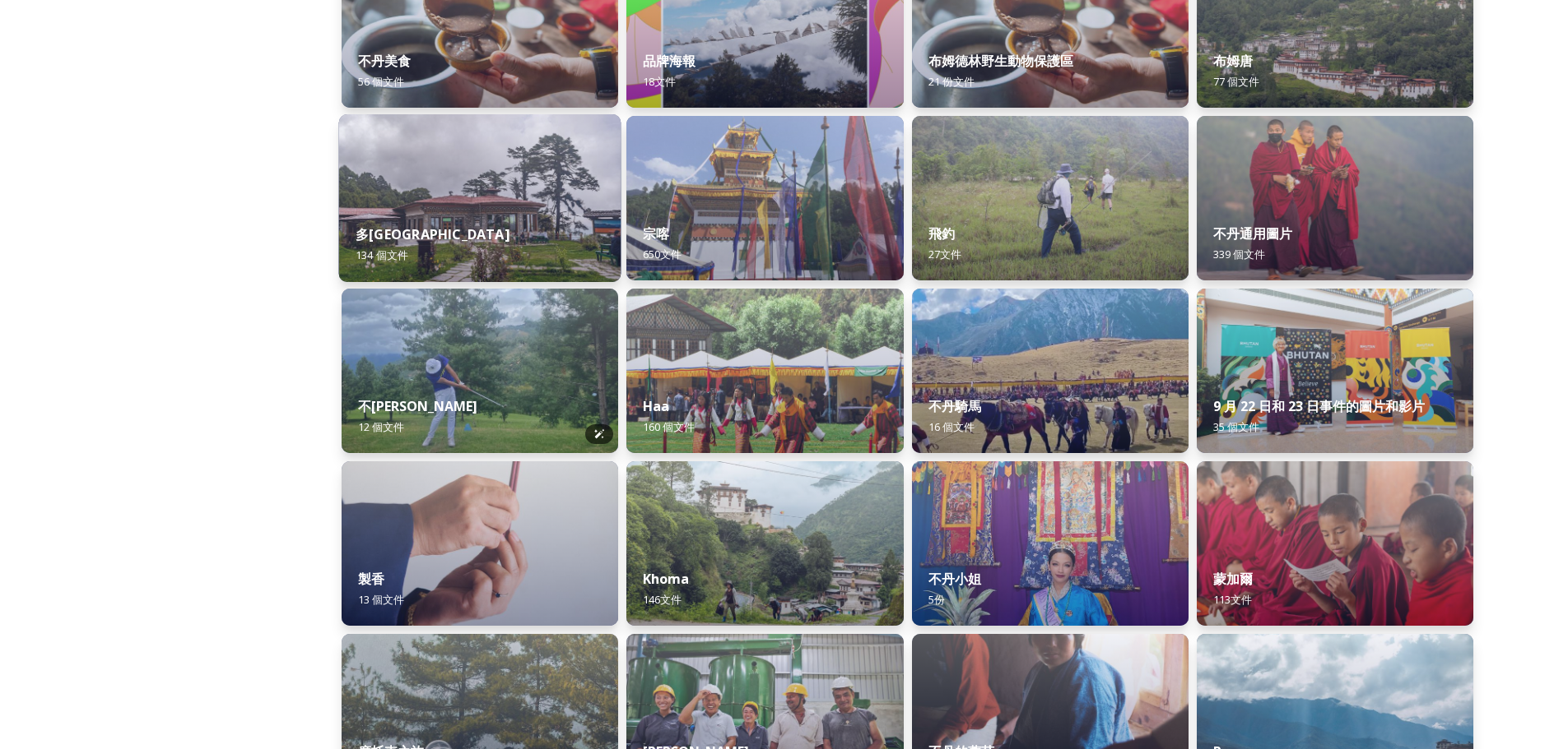
scroll to position [493, 0]
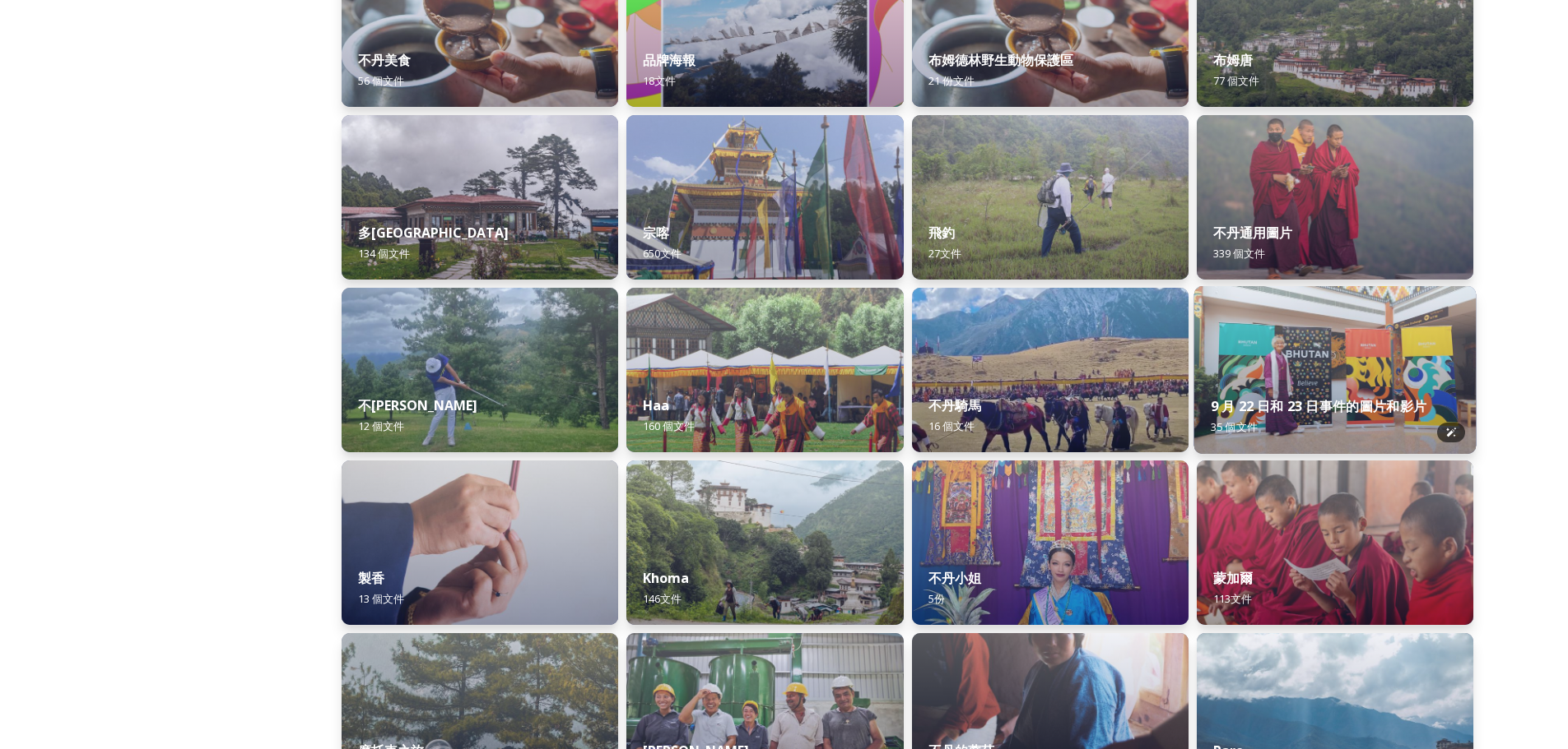
click at [1345, 371] on img at bounding box center [1335, 370] width 282 height 168
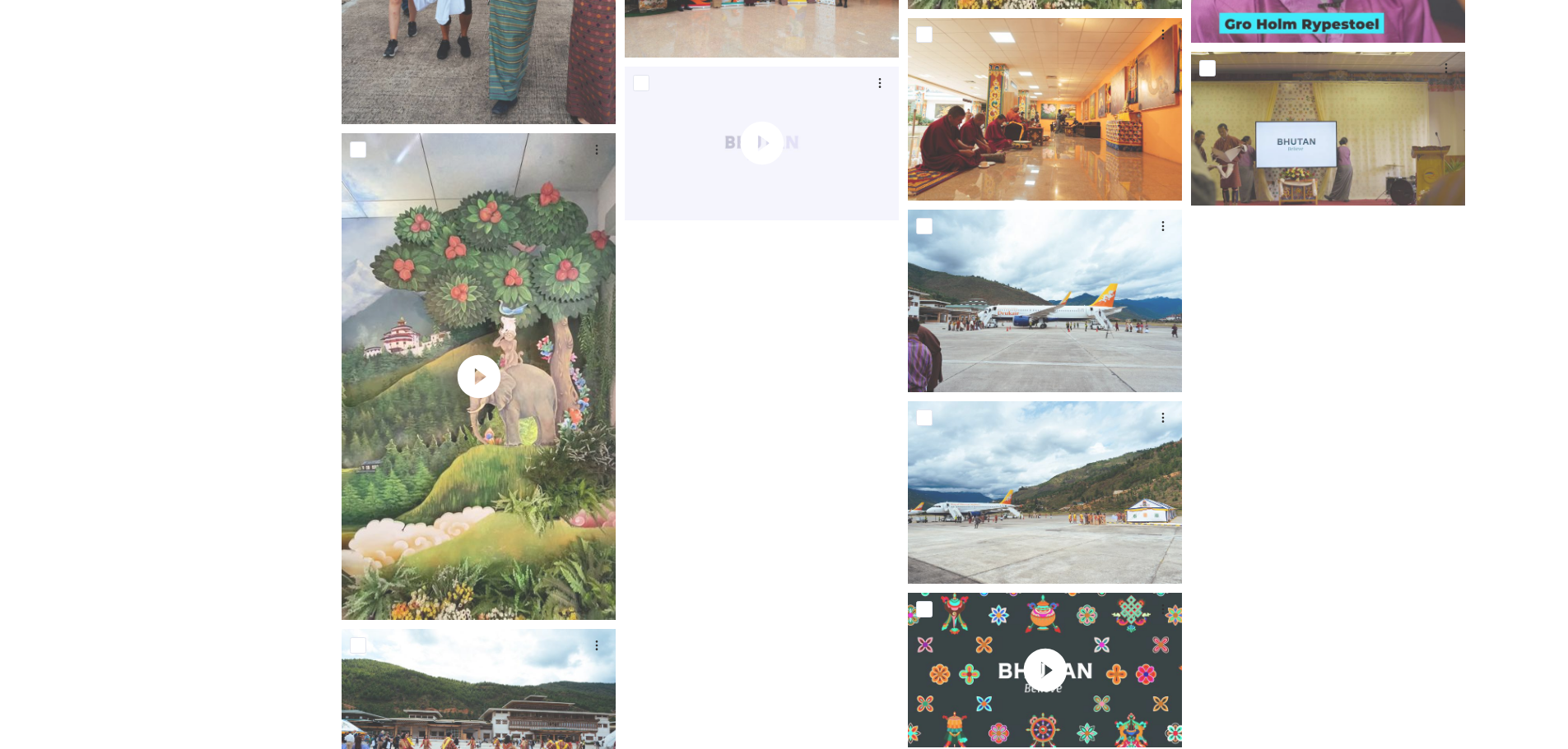
scroll to position [1705, 0]
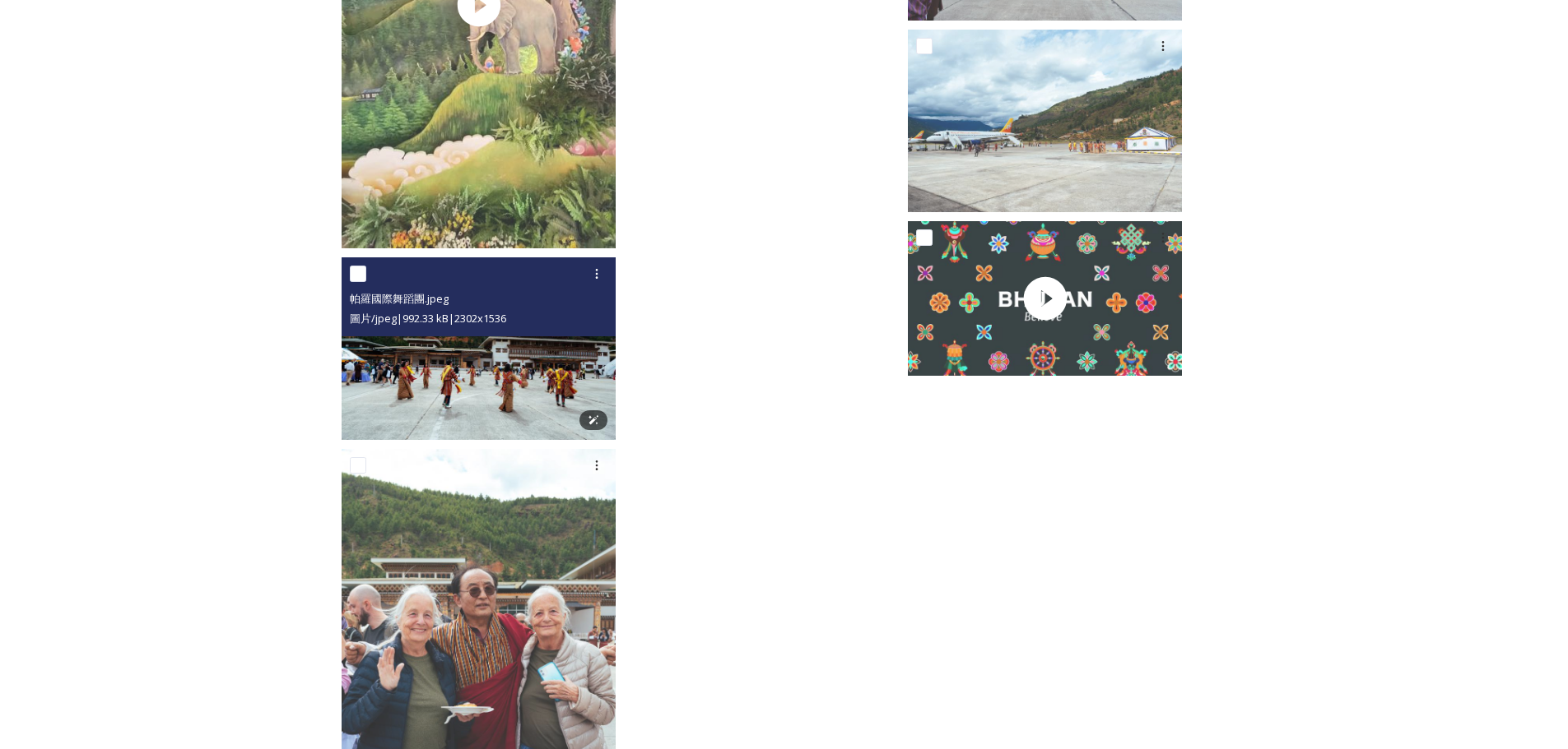
click at [468, 361] on img at bounding box center [478, 349] width 274 height 183
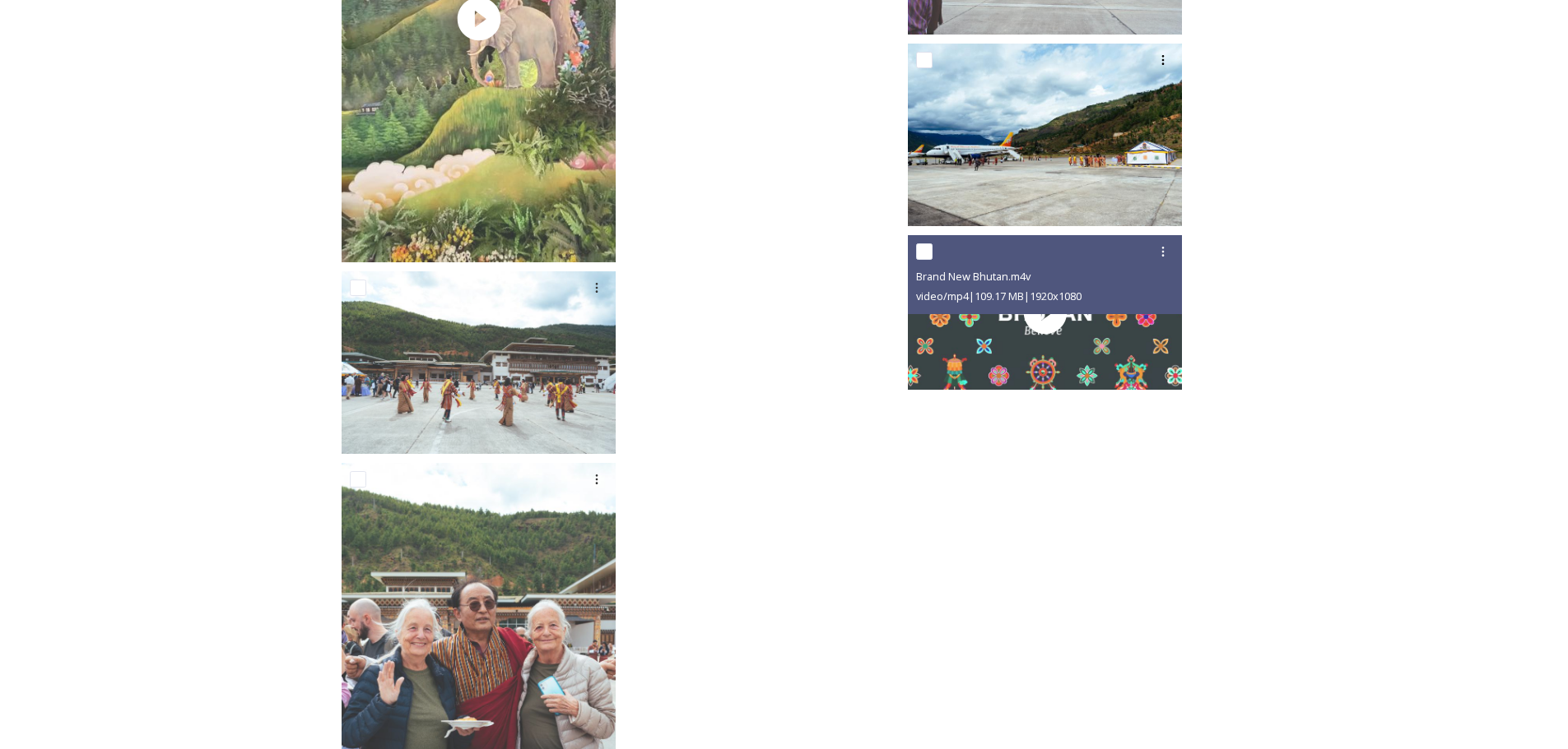
scroll to position [2136, 0]
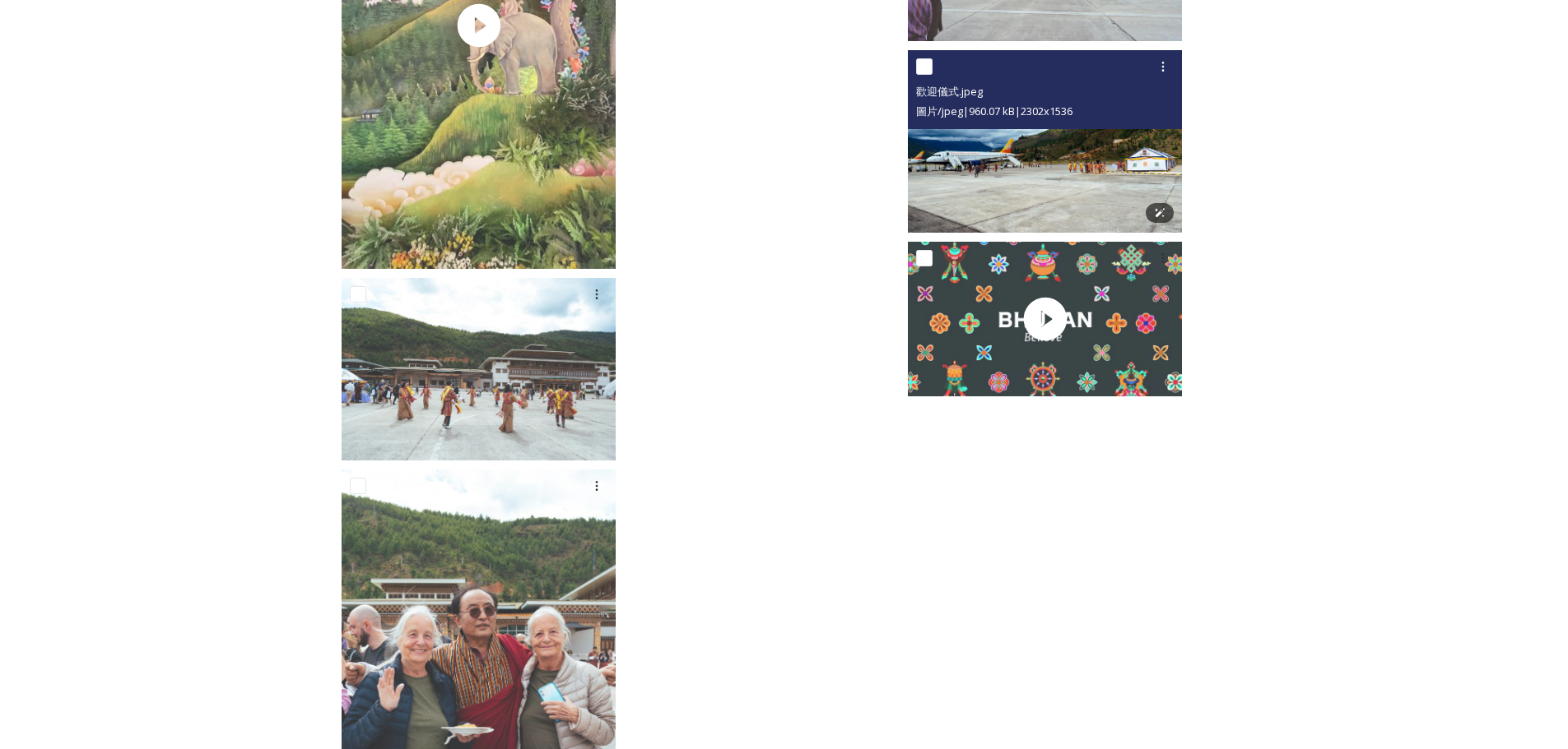
click at [977, 160] on img at bounding box center [1045, 141] width 274 height 183
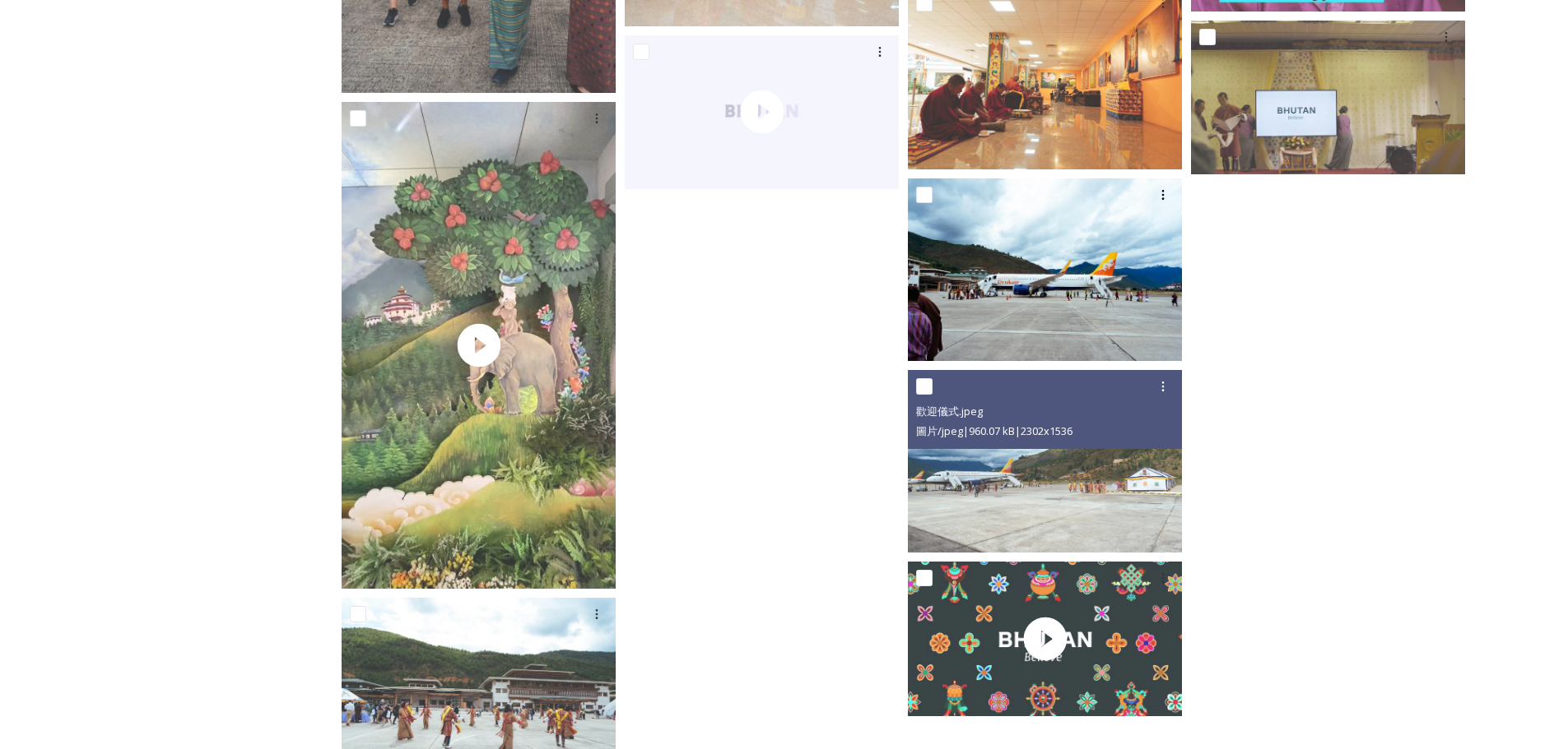
scroll to position [1787, 0]
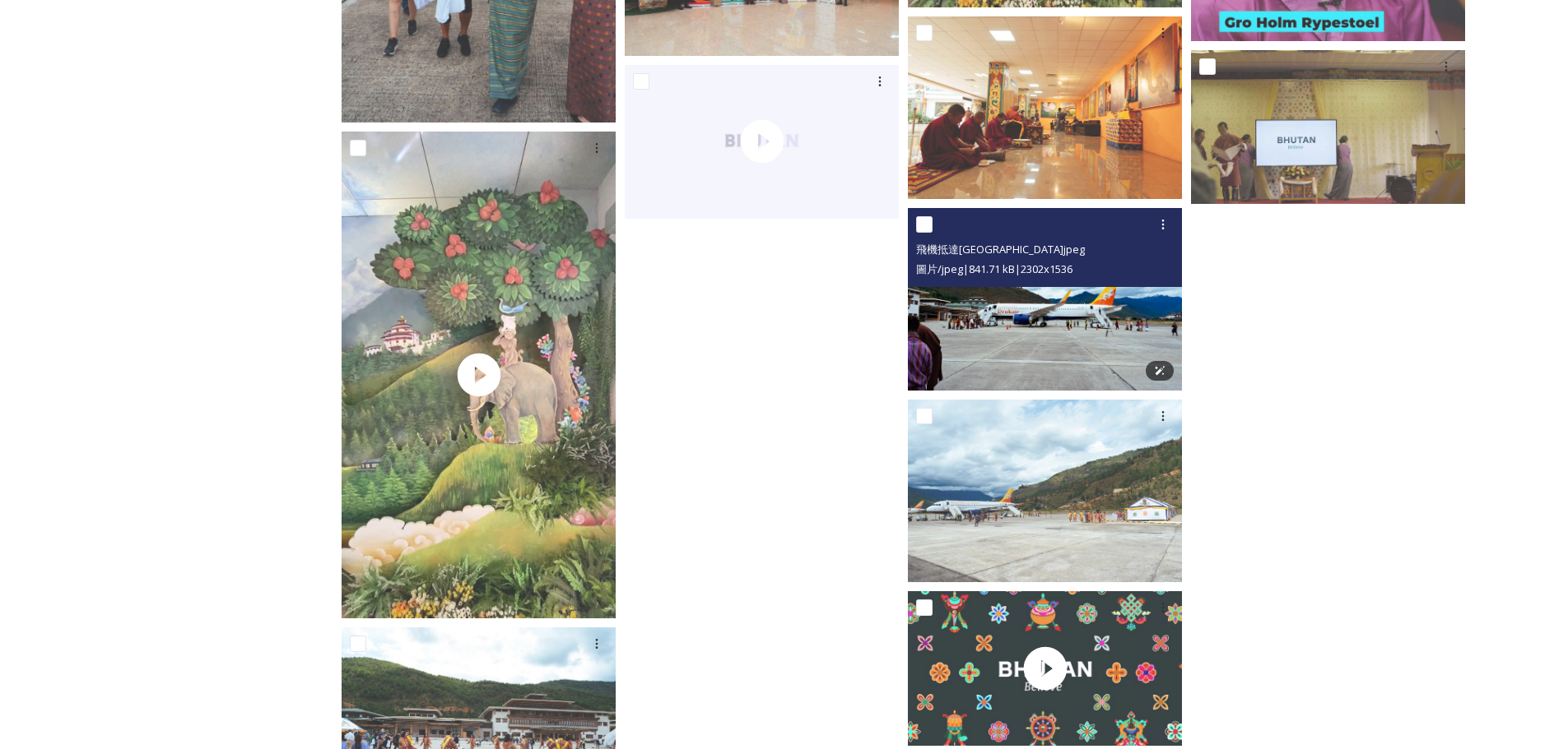
click at [1086, 303] on img at bounding box center [1045, 300] width 274 height 183
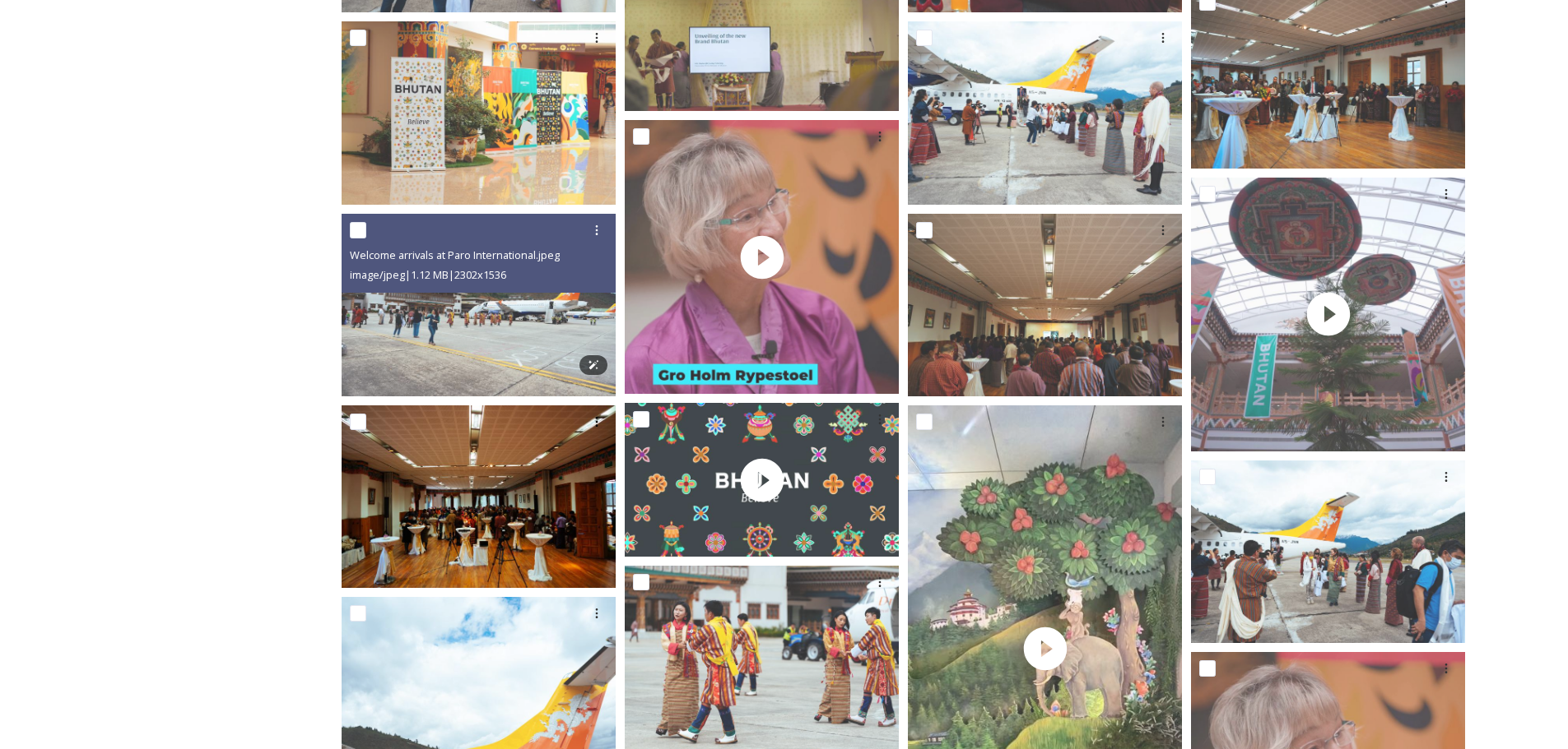
scroll to position [882, 0]
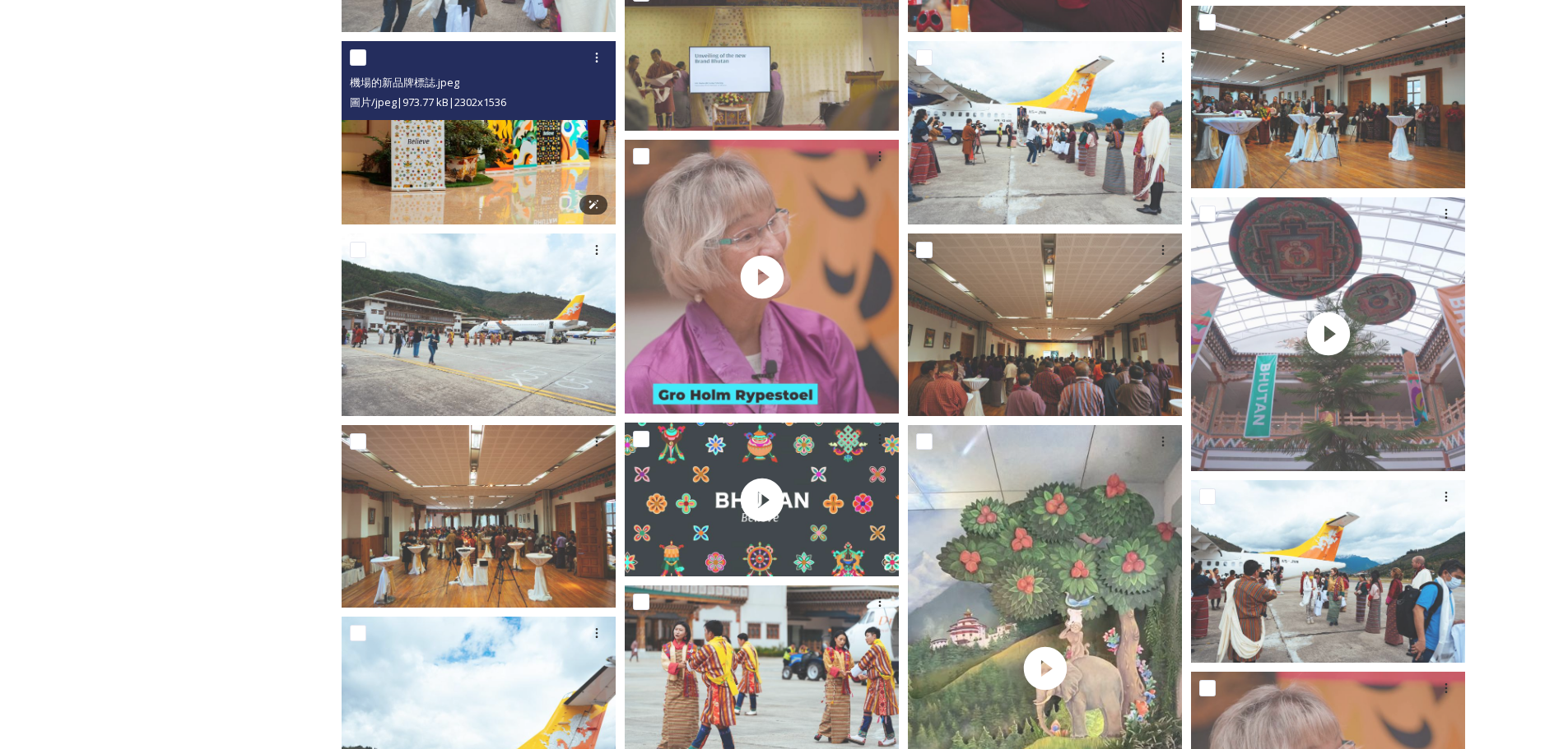
click at [465, 126] on img at bounding box center [478, 133] width 274 height 183
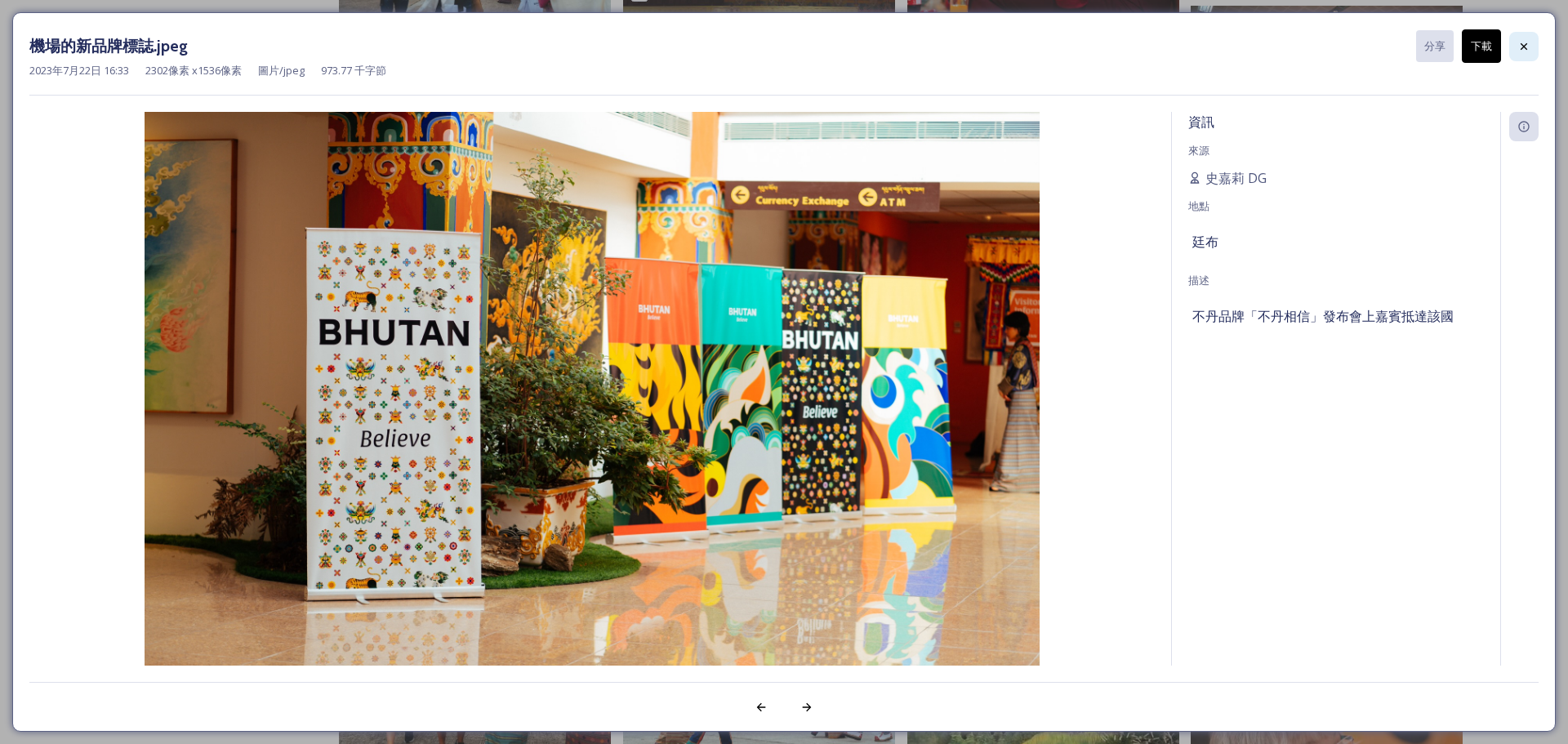
click at [1530, 40] on div at bounding box center [1524, 47] width 29 height 29
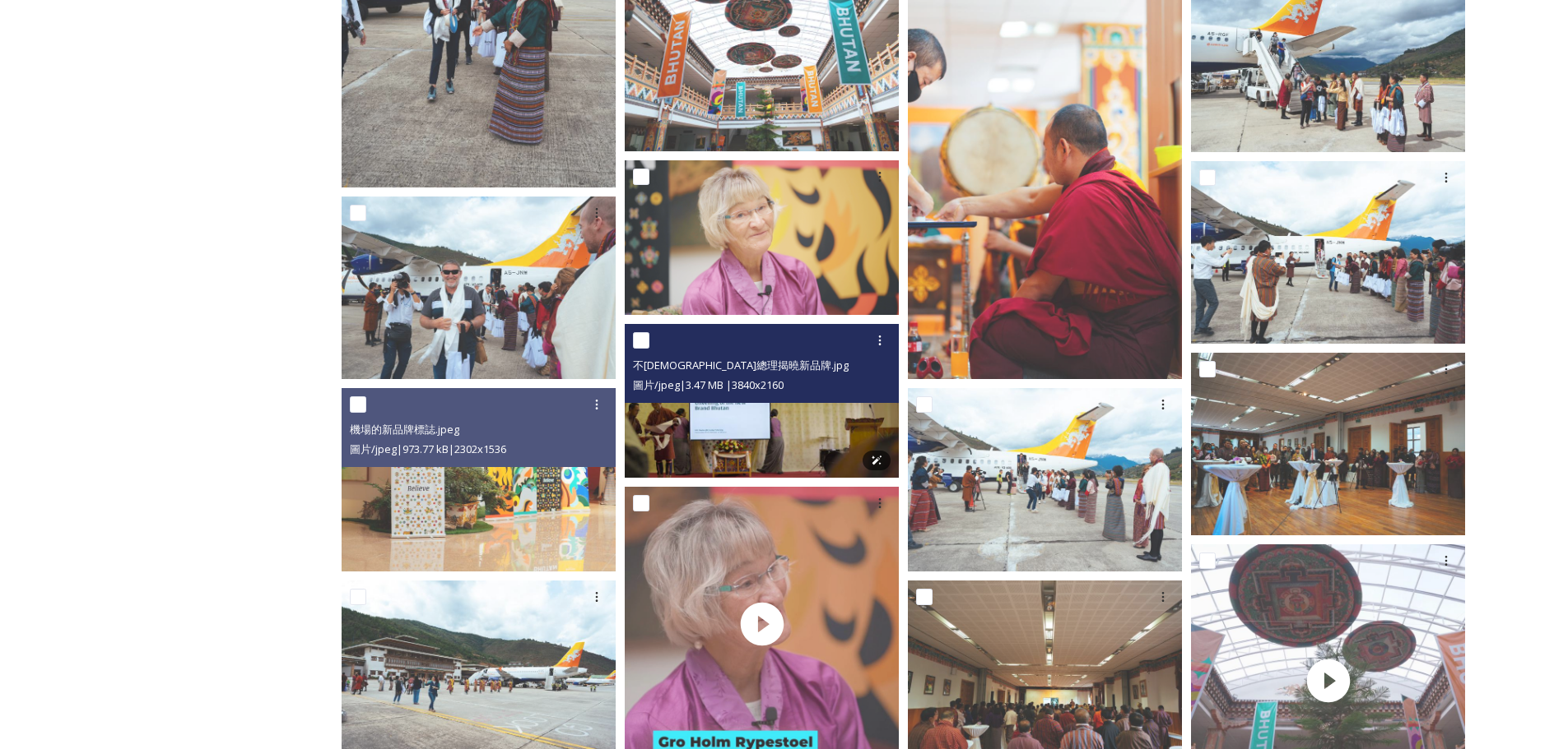
scroll to position [532, 0]
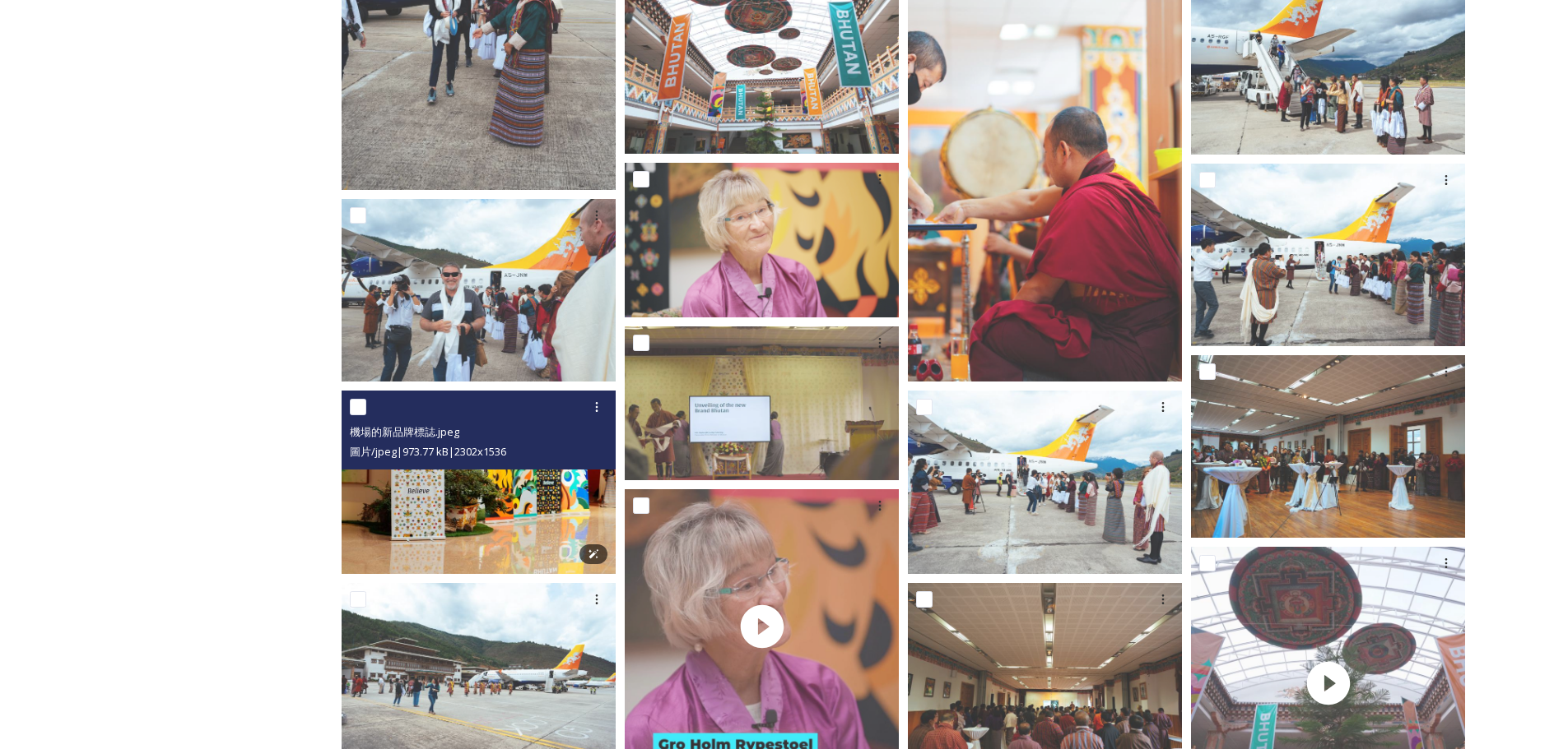
click at [488, 506] on img at bounding box center [478, 482] width 274 height 183
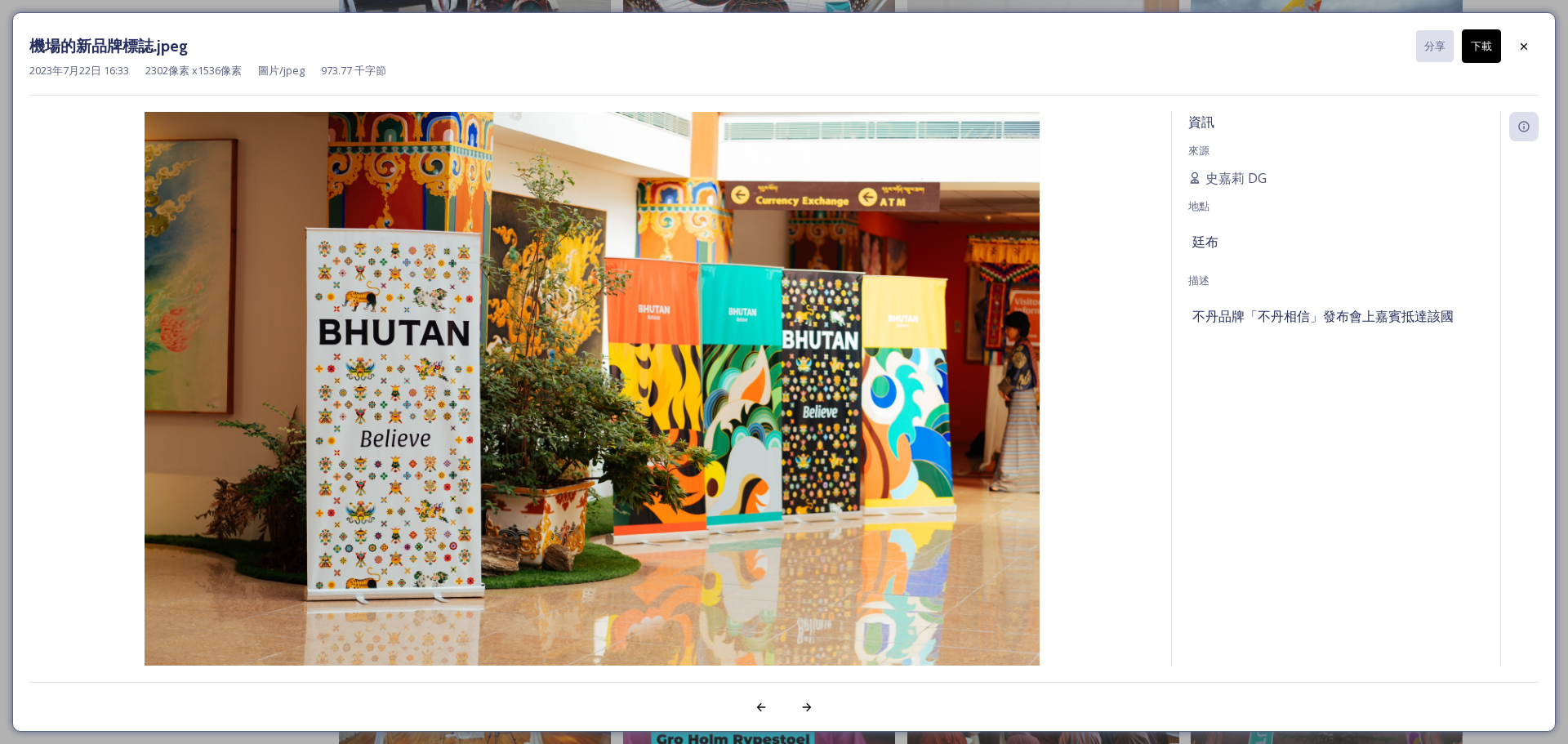
click at [1484, 52] on font "下載" at bounding box center [1481, 46] width 21 height 15
click at [1524, 47] on icon at bounding box center [1523, 45] width 6 height 6
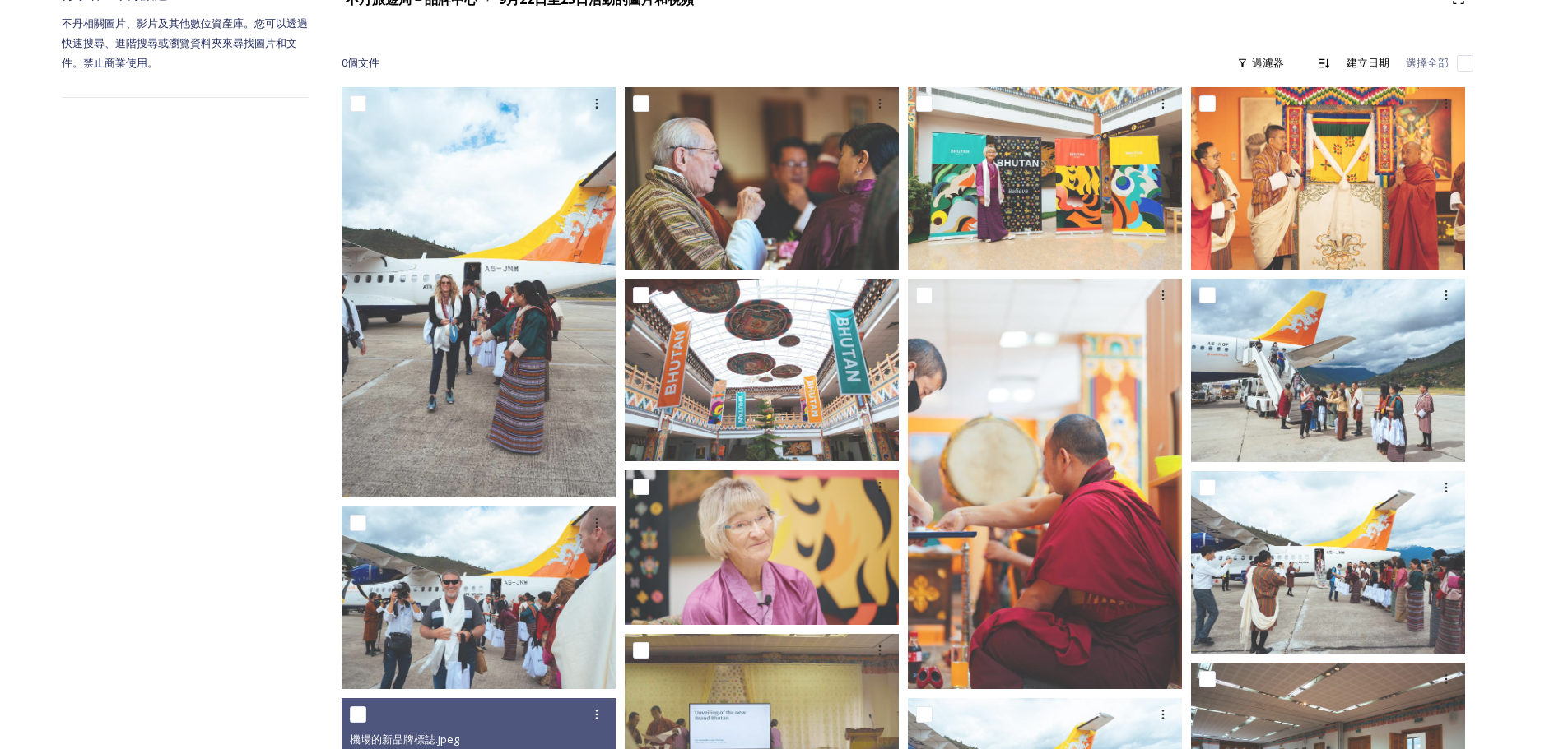
scroll to position [224, 0]
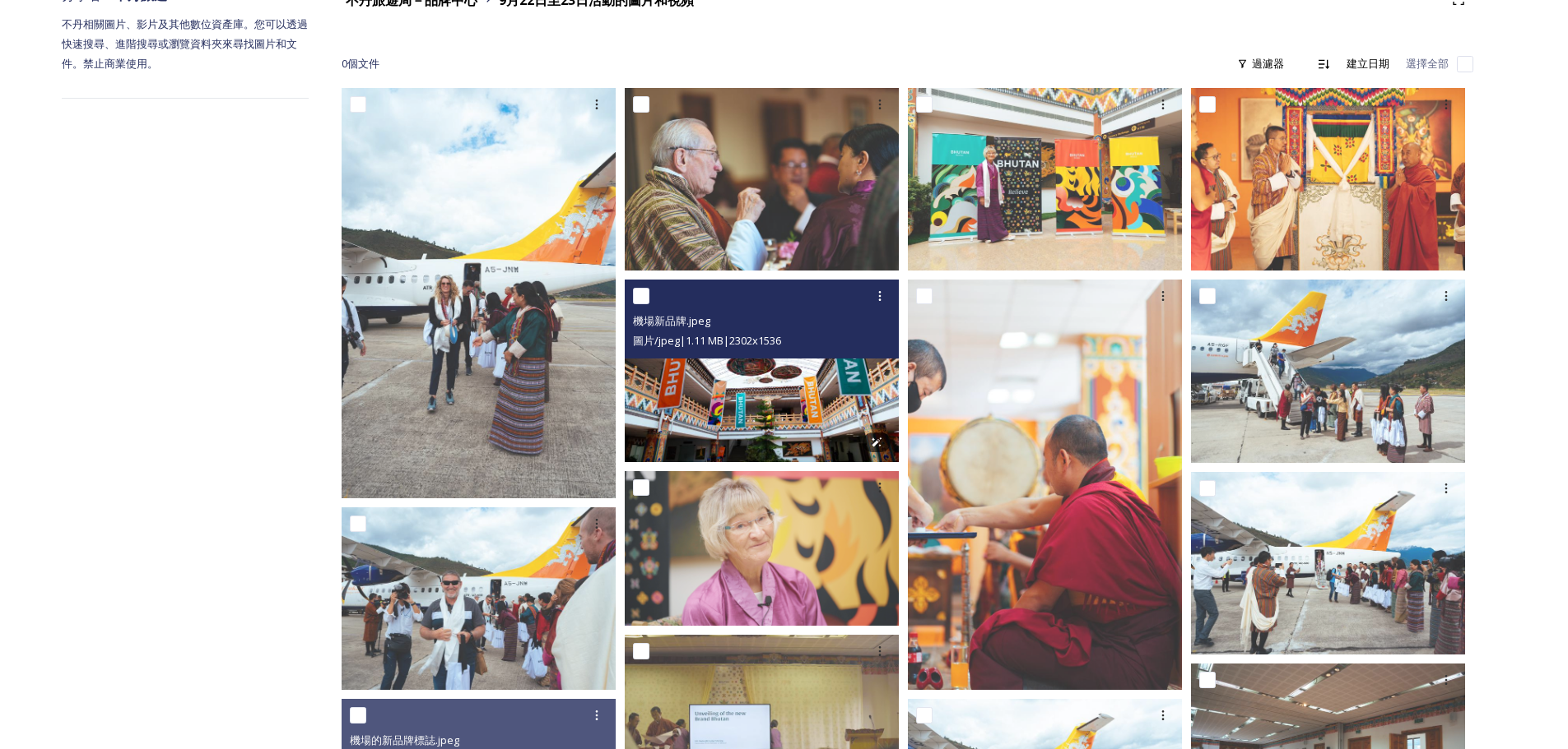
click at [781, 398] on img at bounding box center [761, 371] width 274 height 183
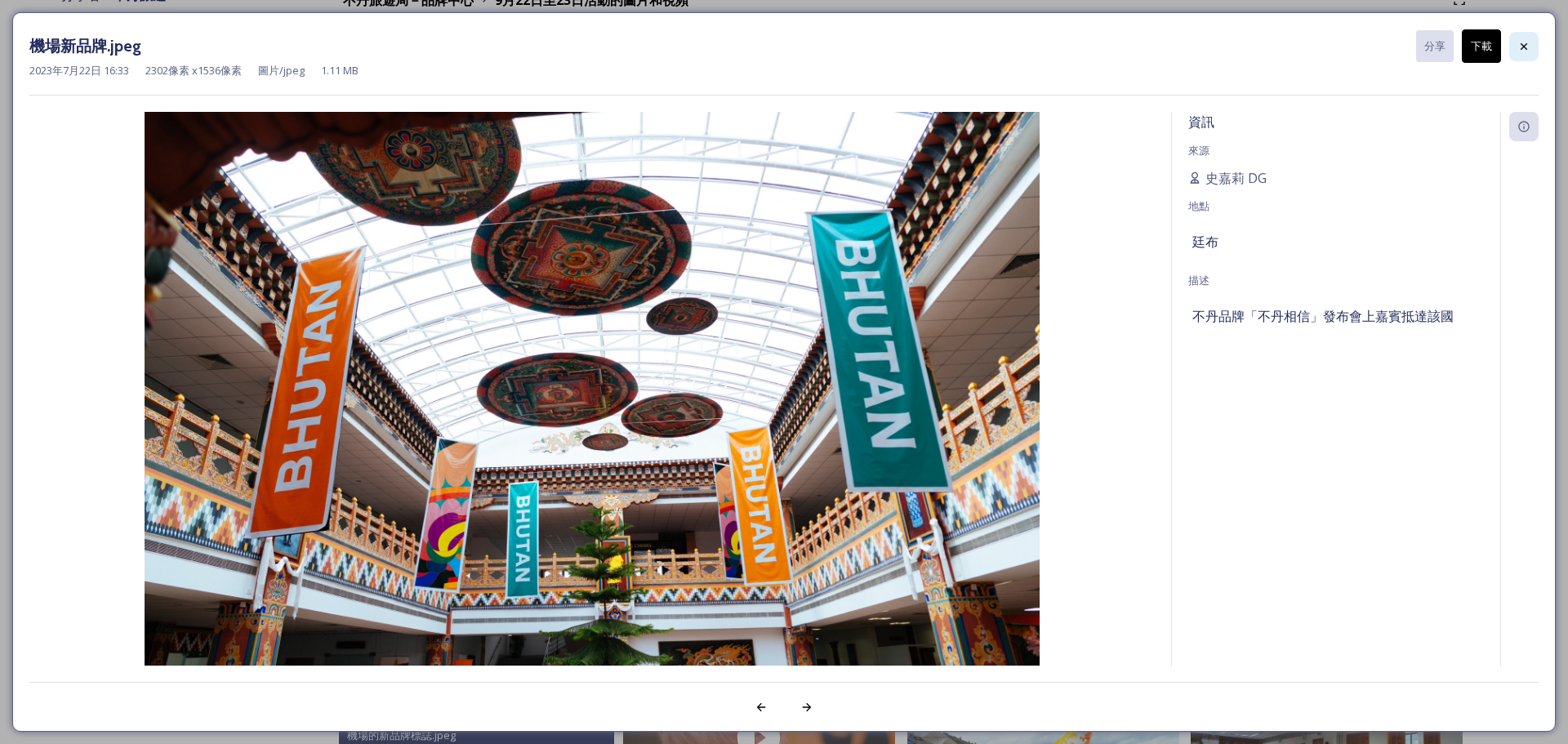
click at [1523, 46] on icon at bounding box center [1523, 45] width 6 height 6
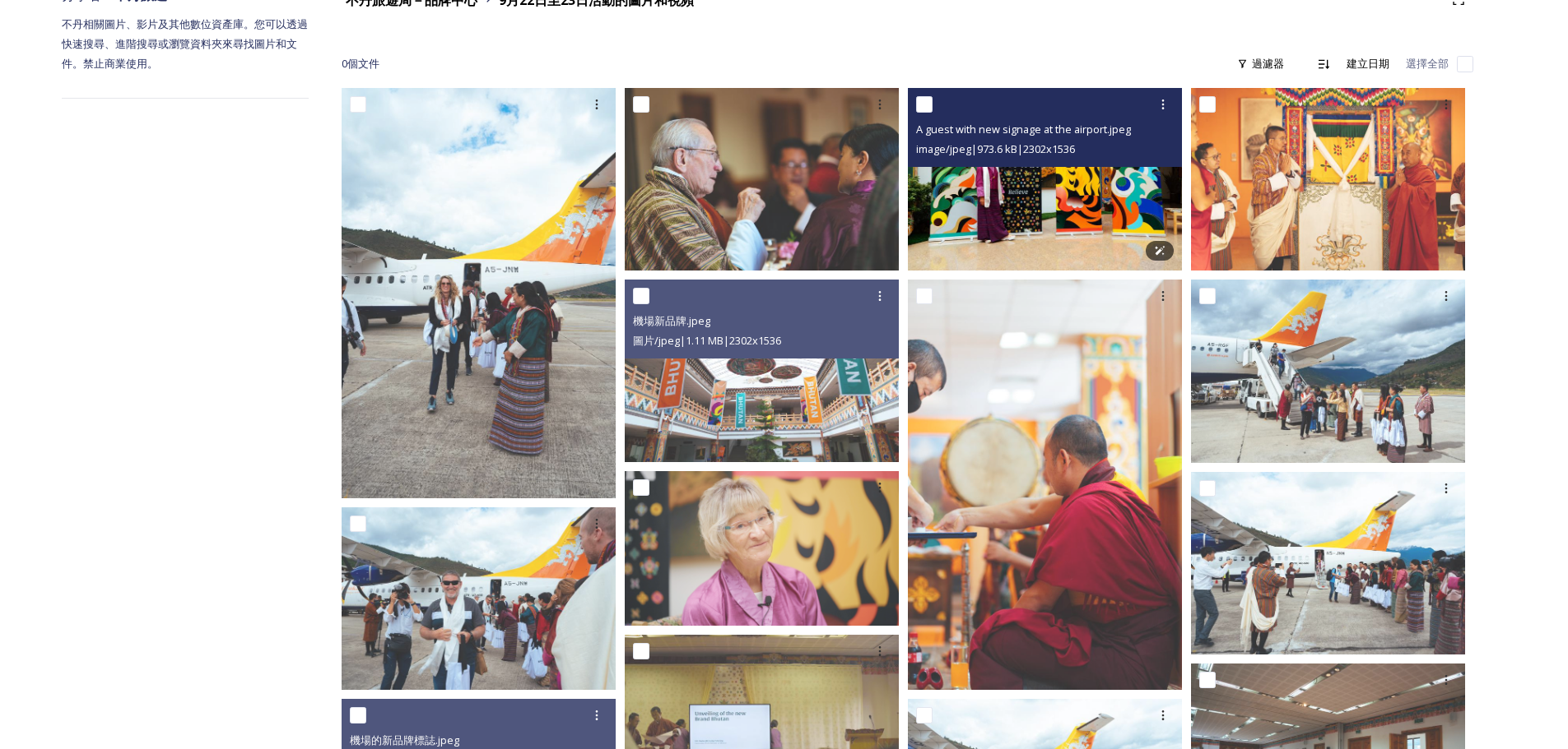
click at [1062, 213] on img at bounding box center [1045, 179] width 274 height 183
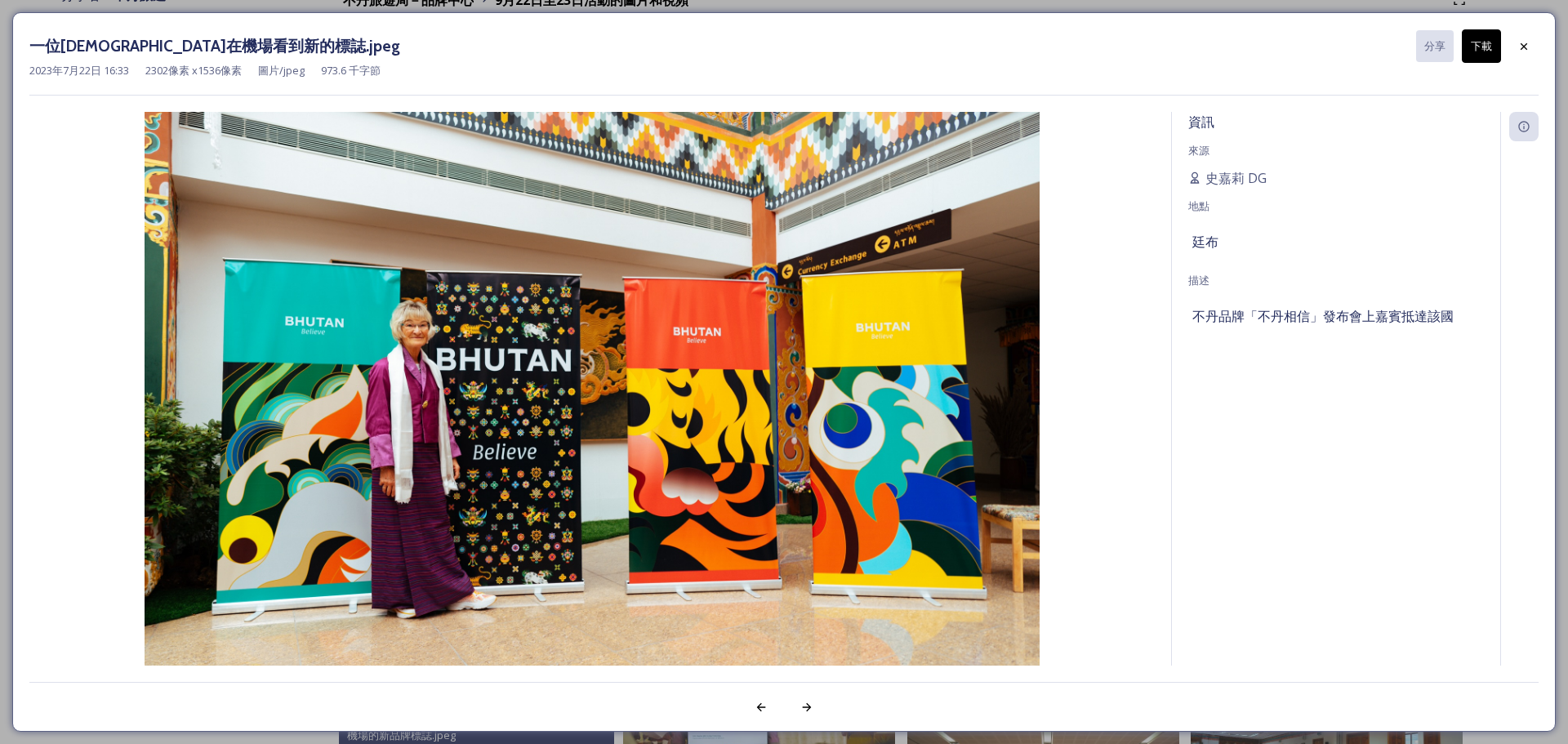
drag, startPoint x: 631, startPoint y: 404, endPoint x: 1477, endPoint y: 45, distance: 919.0
click at [1477, 45] on font "下載" at bounding box center [1481, 46] width 21 height 15
click at [1530, 49] on icon at bounding box center [1524, 47] width 13 height 13
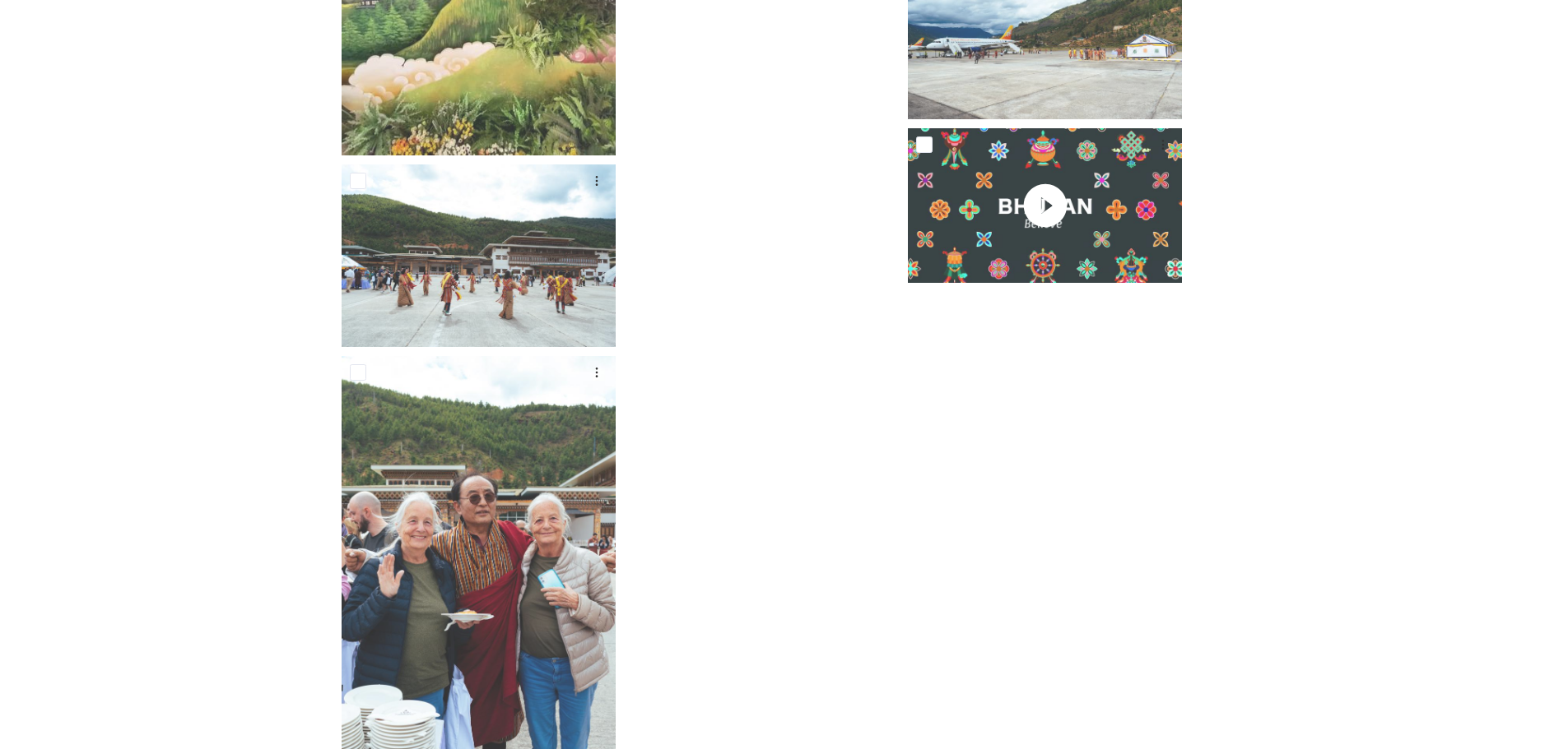
scroll to position [2300, 0]
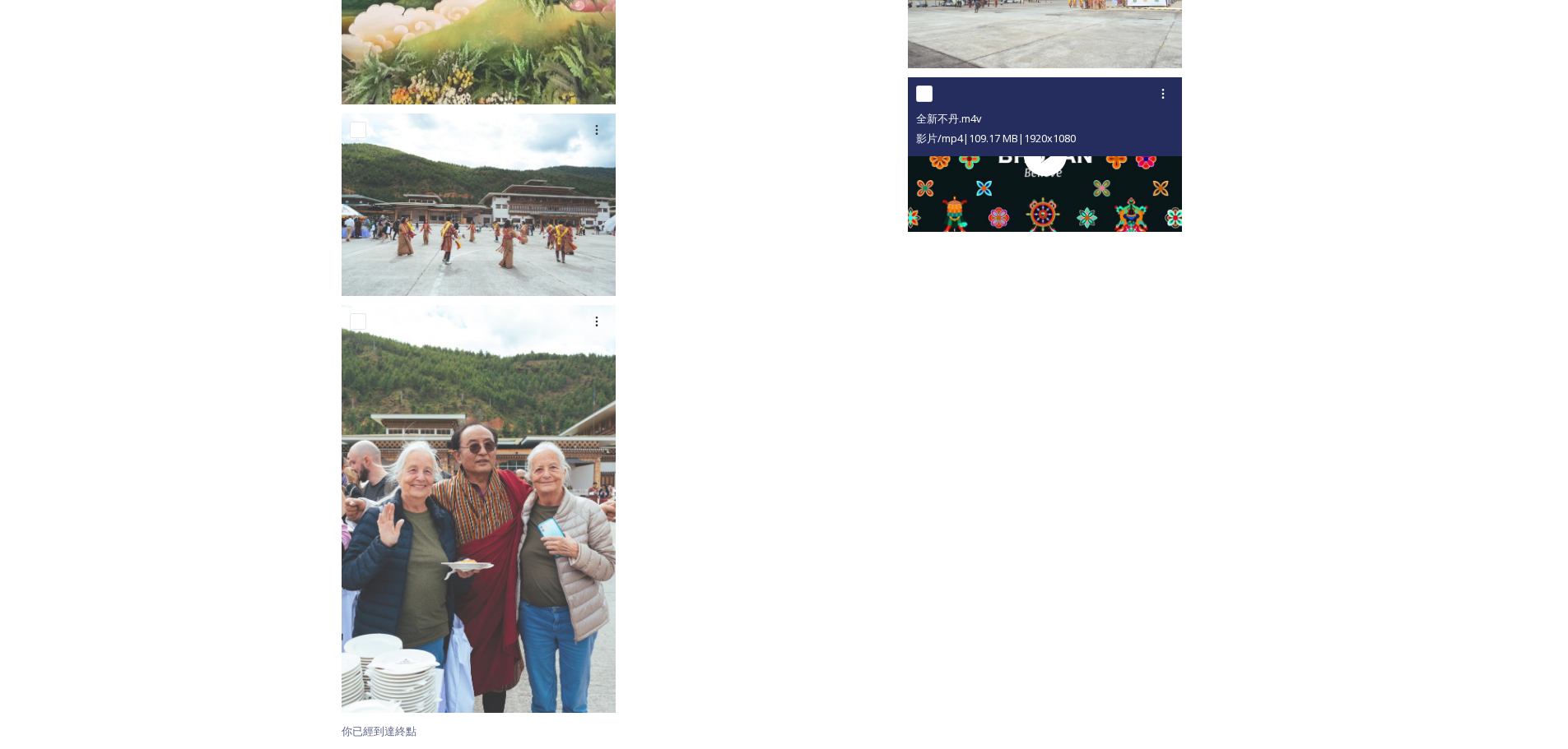
click at [929, 93] on input "checkbox" at bounding box center [925, 94] width 17 height 17
checkbox input "true"
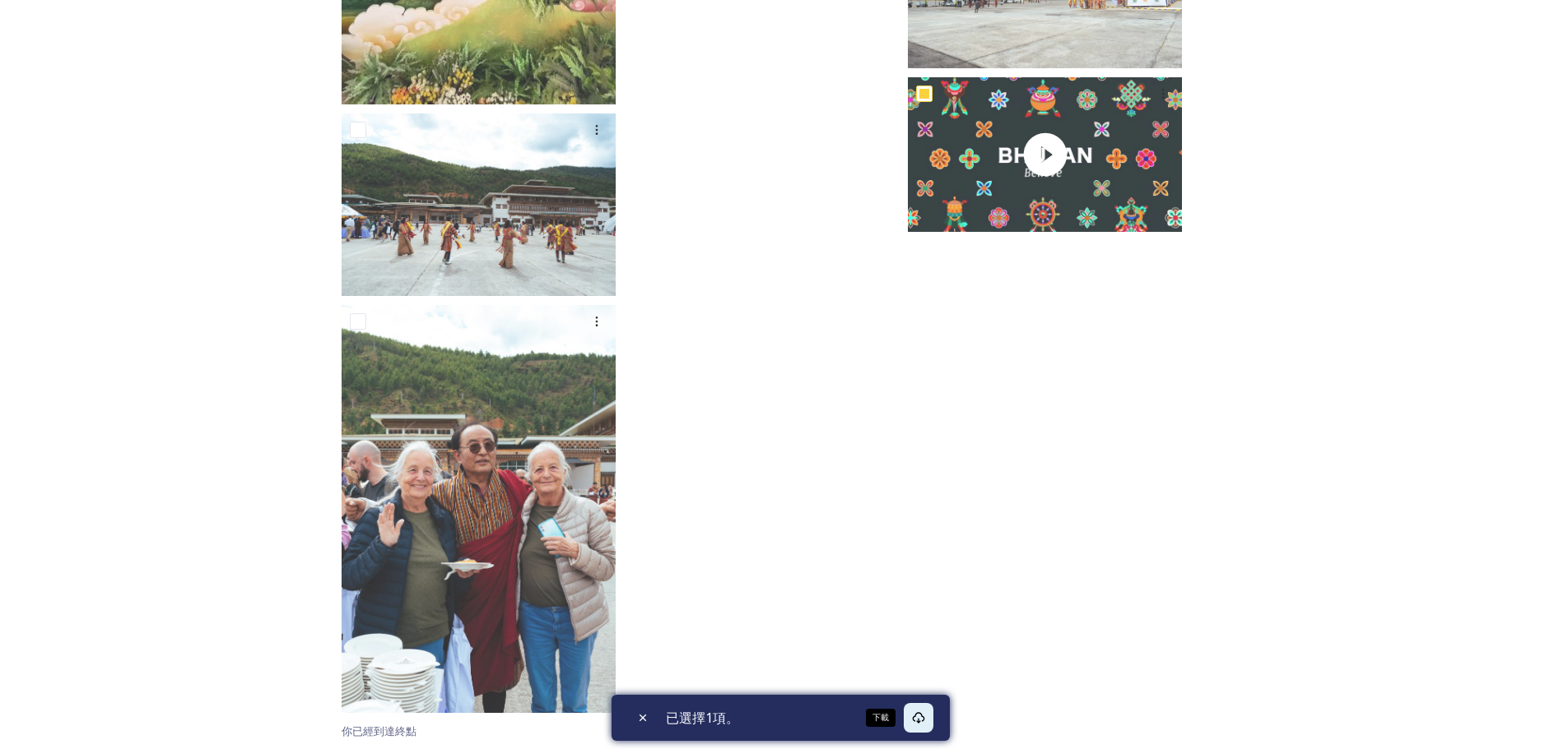
click at [921, 717] on icon at bounding box center [917, 718] width 12 height 11
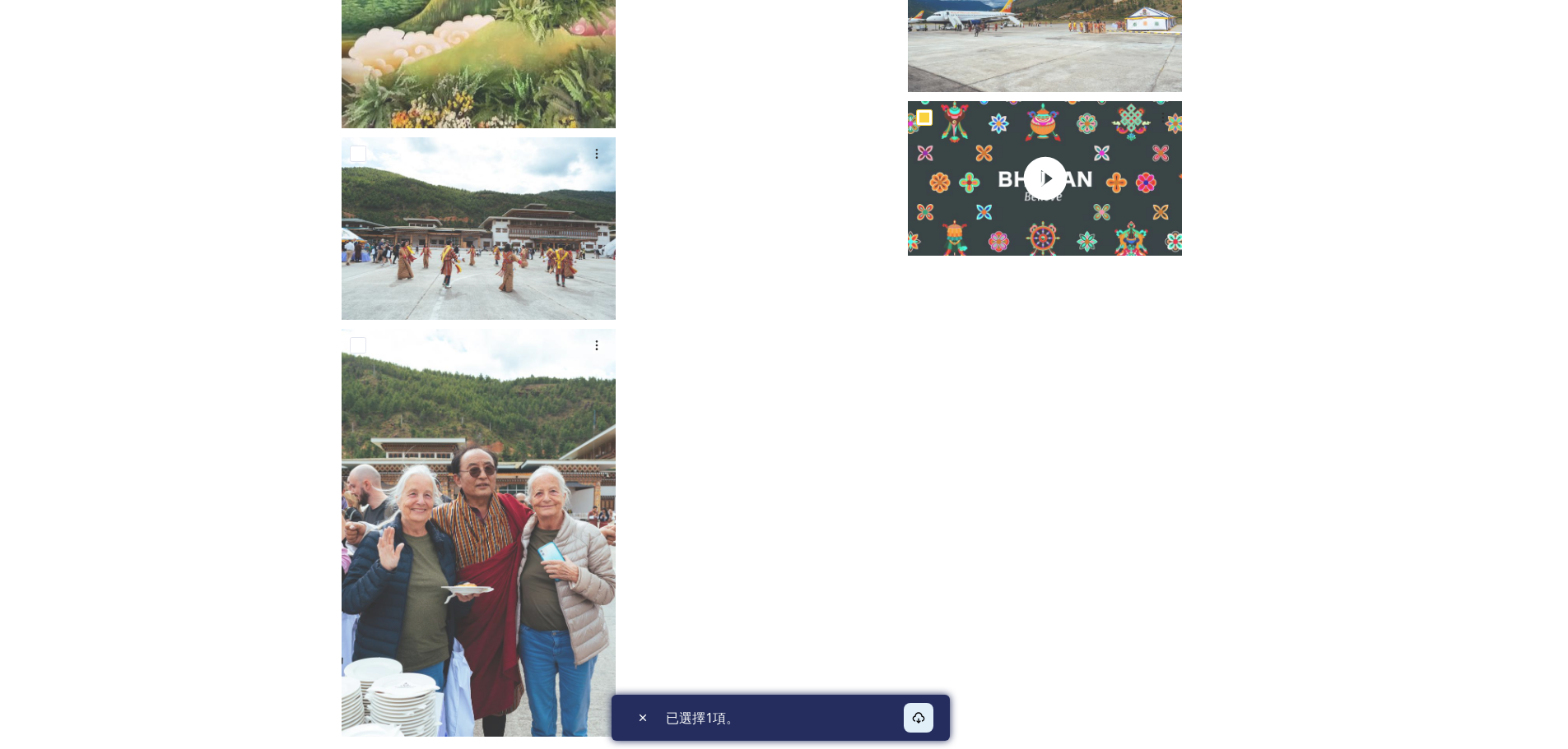
scroll to position [2260, 0]
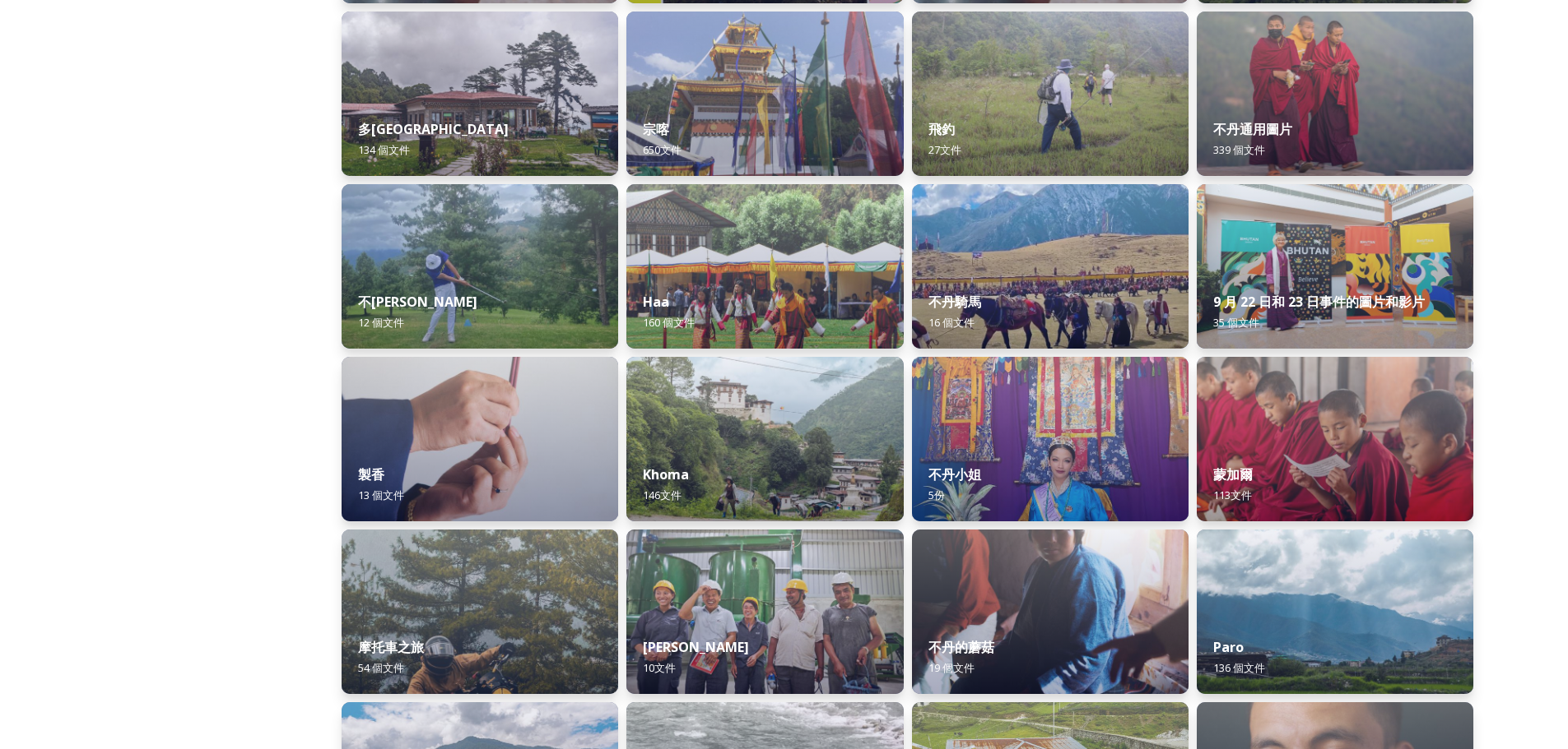
scroll to position [658, 0]
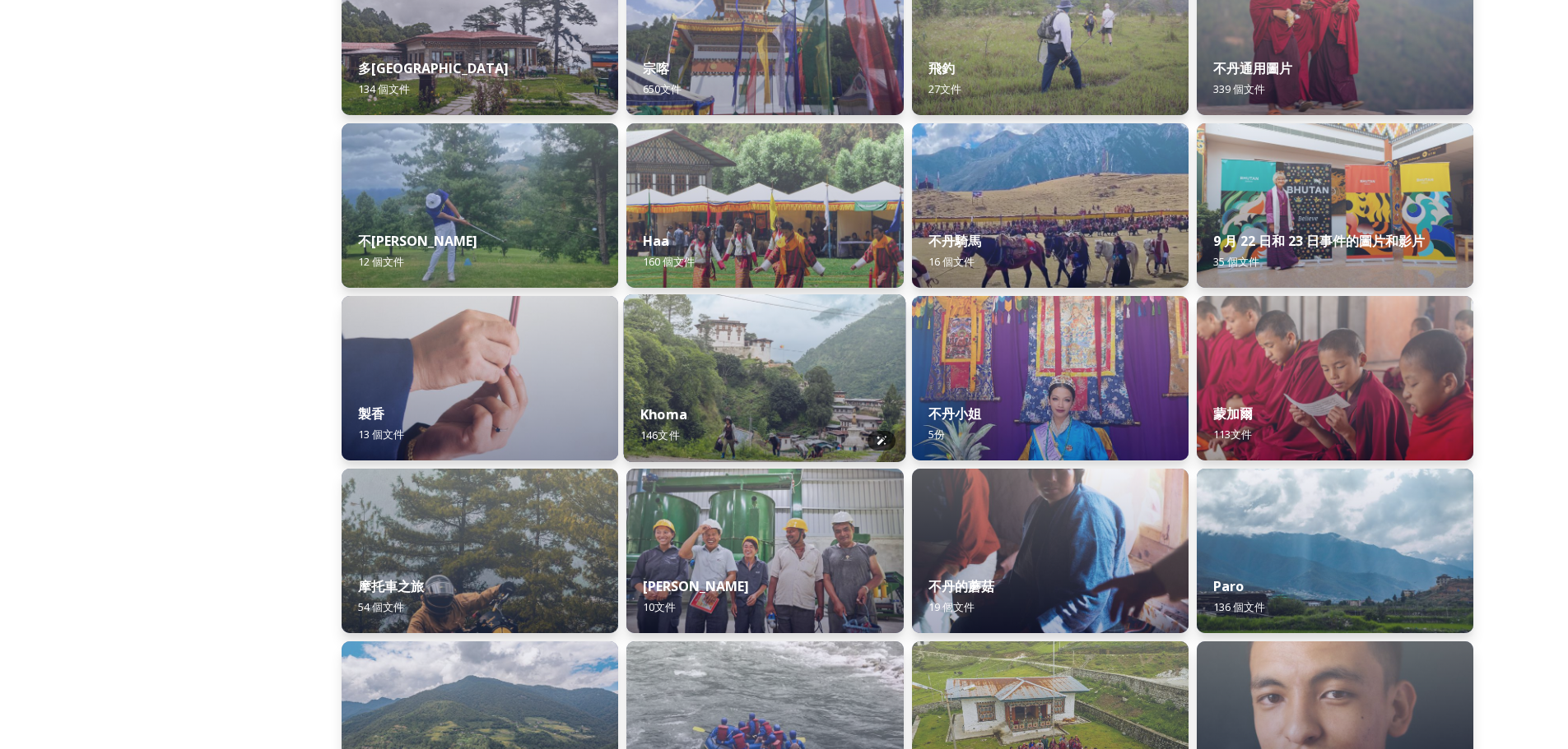
click at [694, 357] on img at bounding box center [765, 378] width 282 height 168
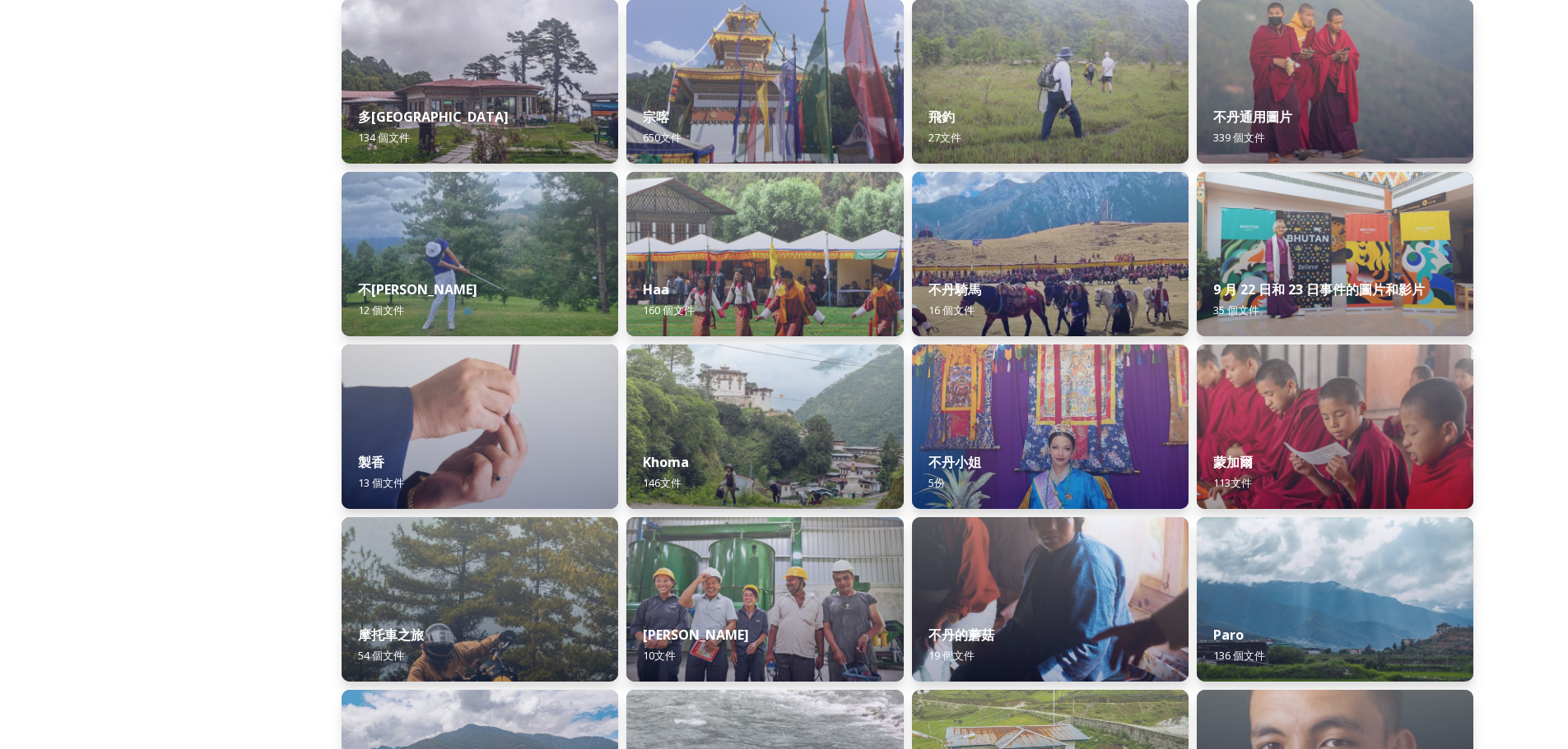
scroll to position [802, 0]
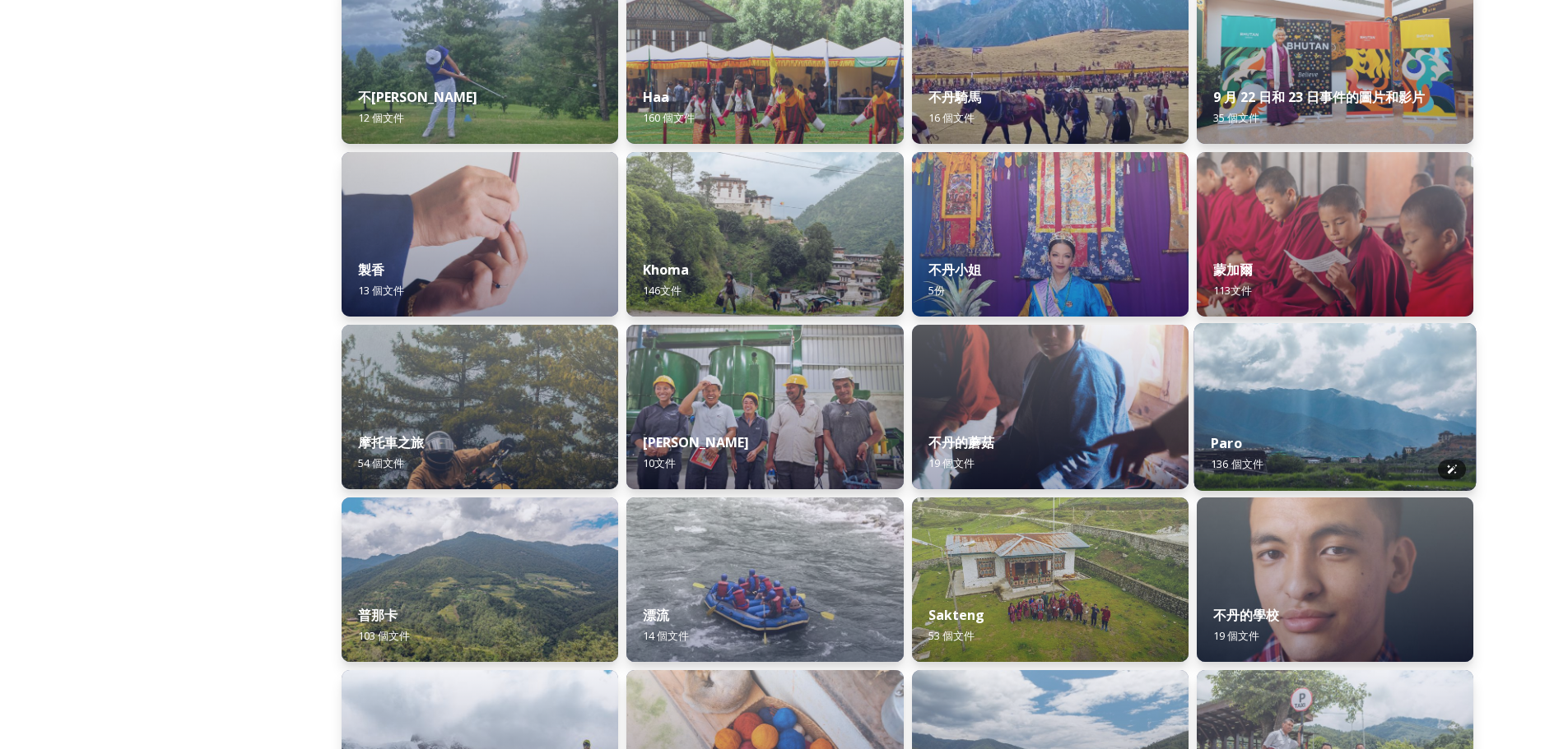
click at [1308, 407] on img at bounding box center [1335, 407] width 282 height 168
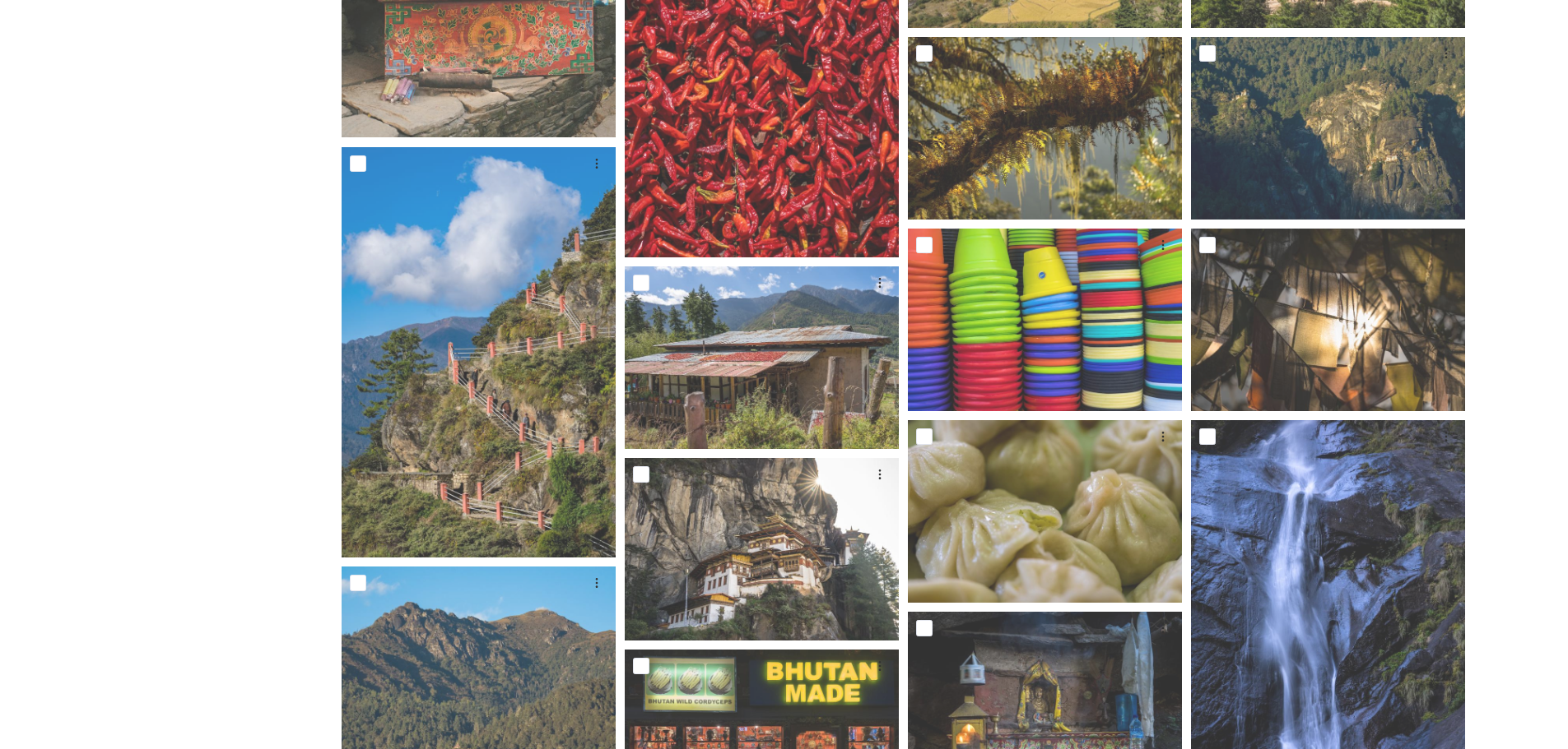
scroll to position [2036, 0]
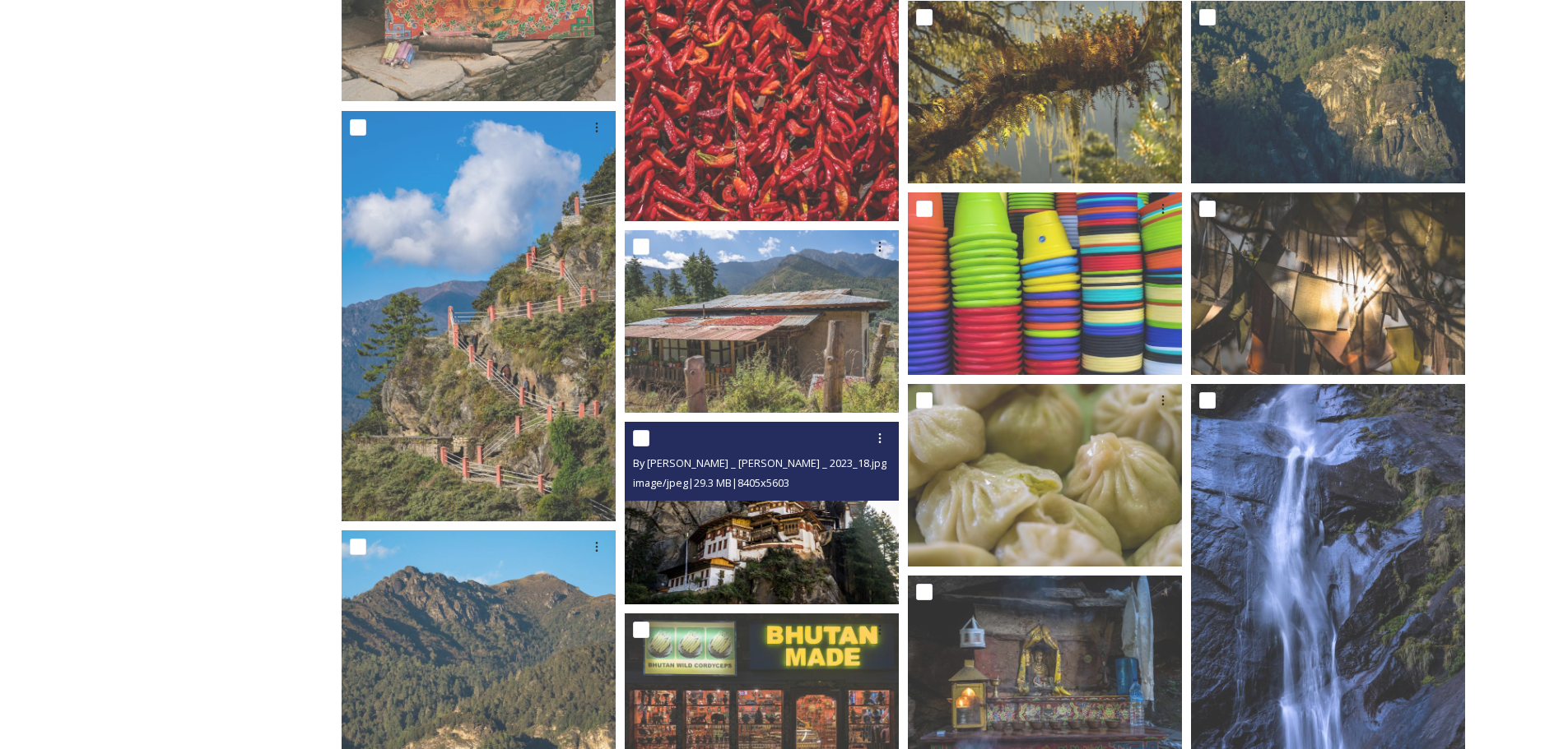
click at [642, 433] on input "checkbox" at bounding box center [641, 438] width 17 height 17
checkbox input "true"
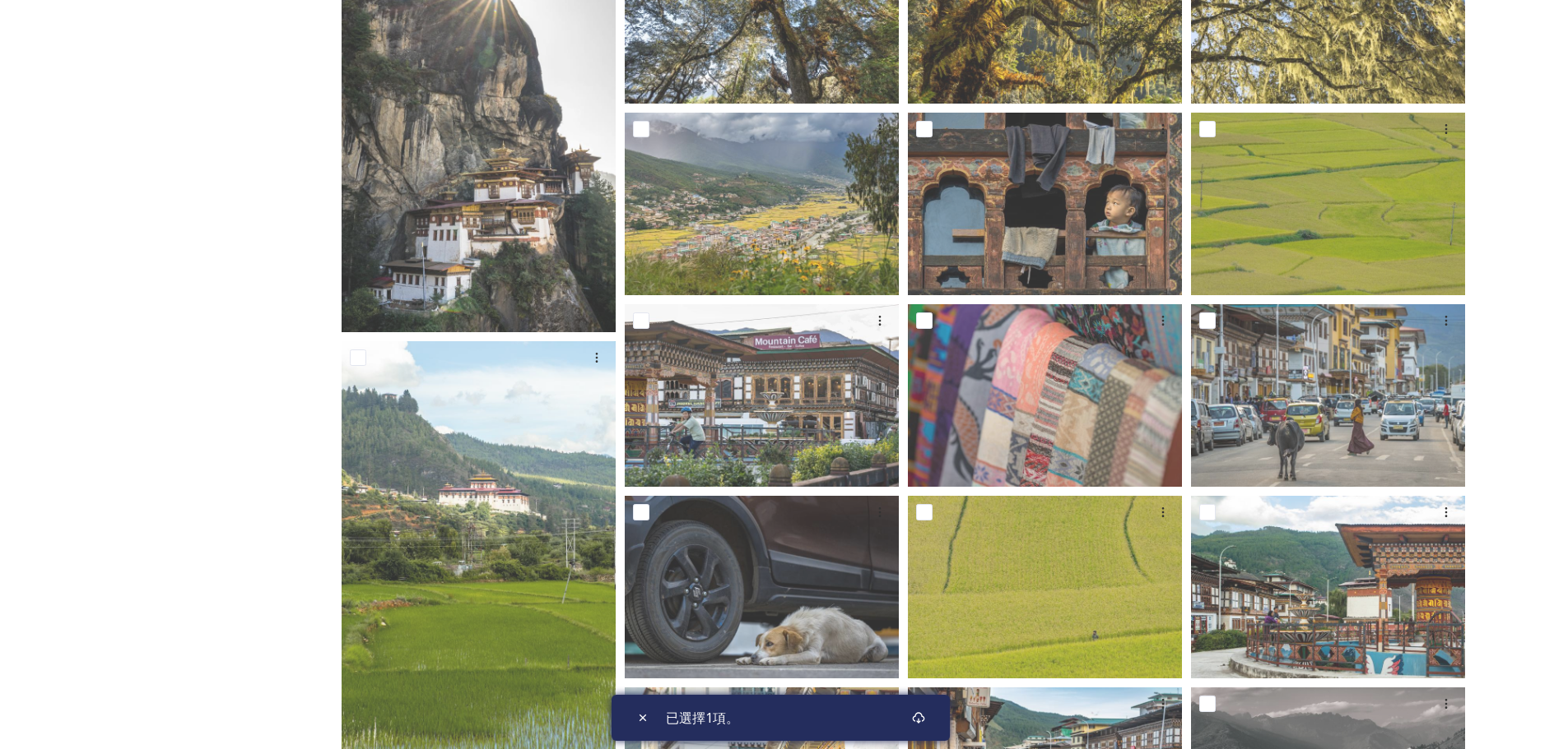
scroll to position [0, 0]
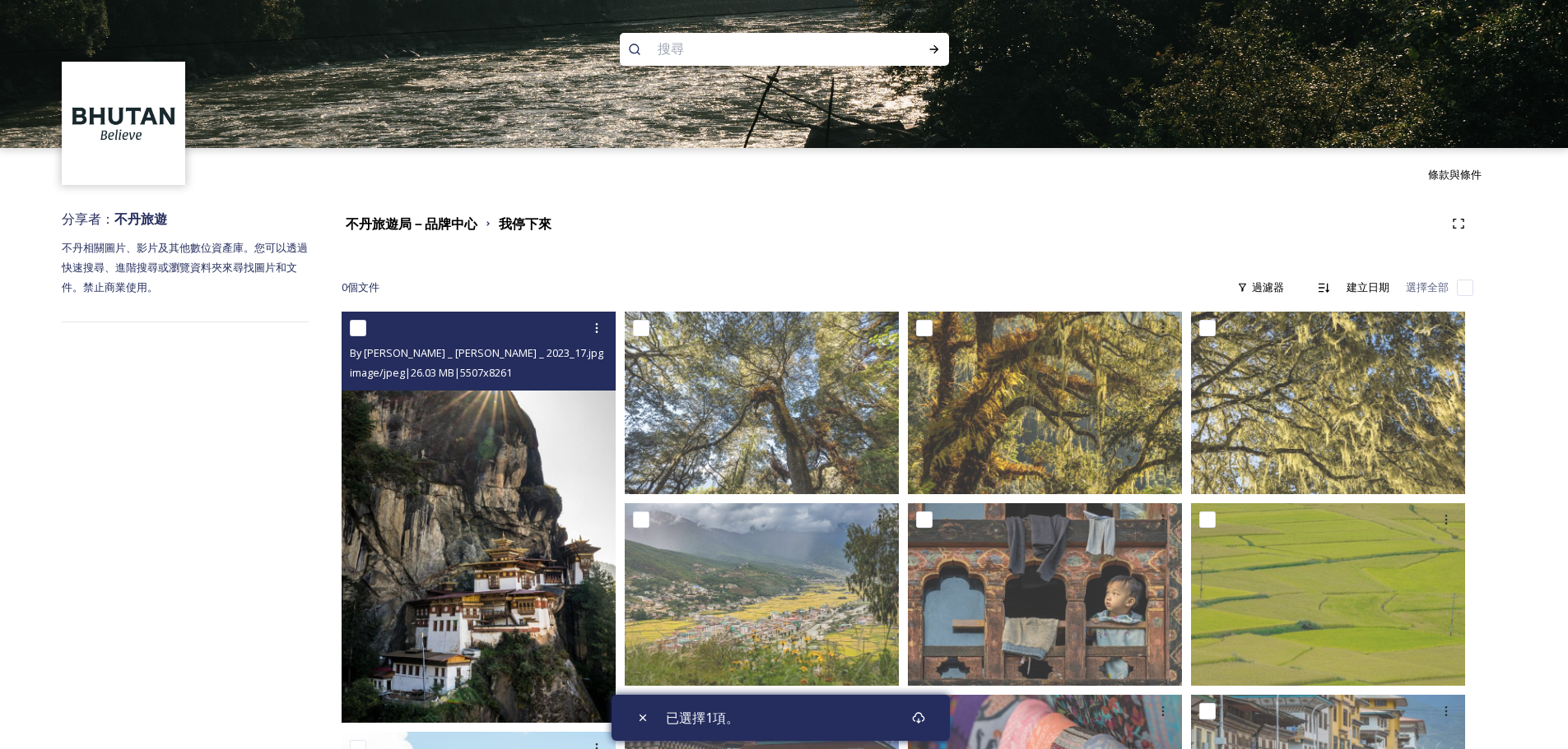
click at [356, 326] on input "checkbox" at bounding box center [358, 328] width 17 height 17
checkbox input "true"
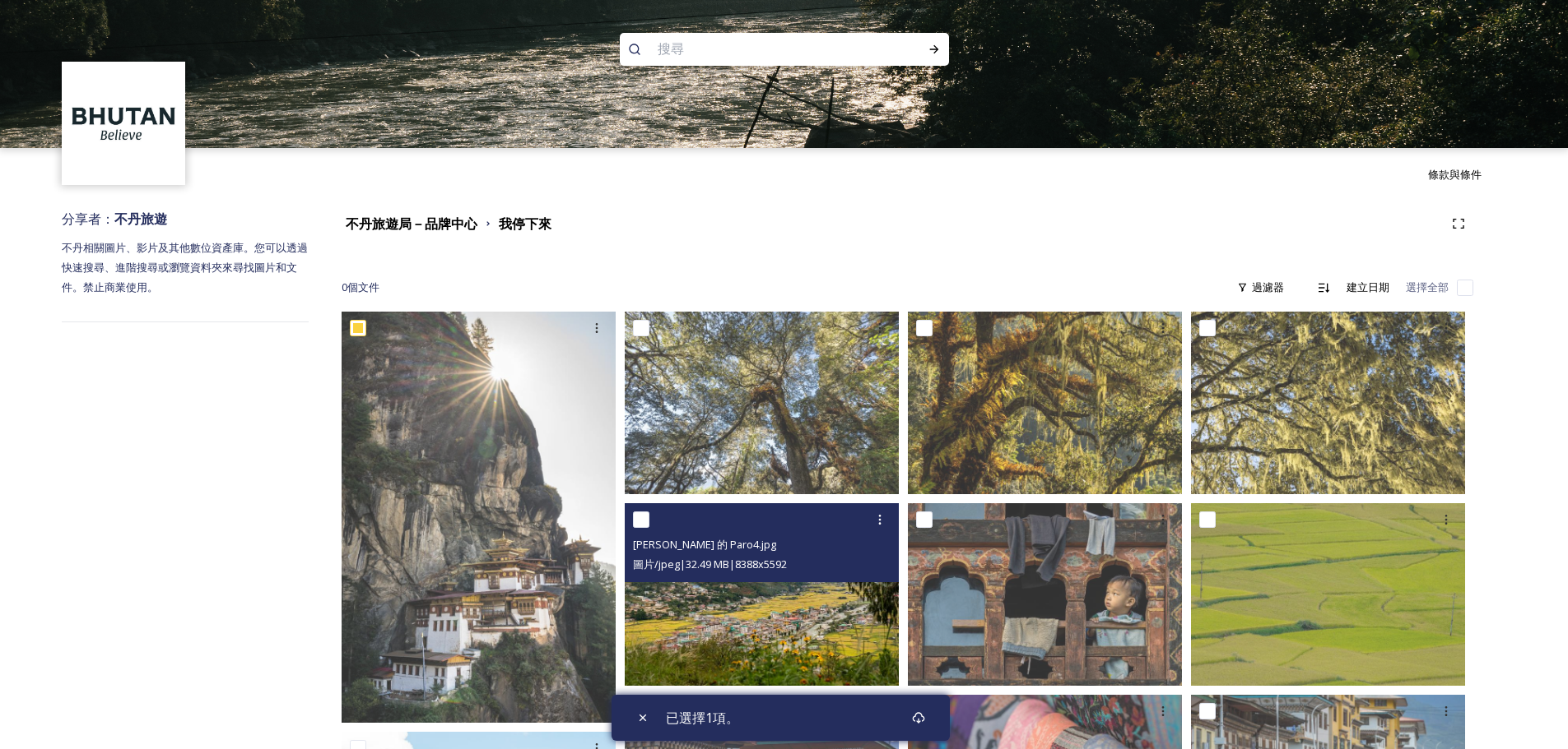
click at [643, 520] on input "checkbox" at bounding box center [641, 520] width 17 height 17
checkbox input "true"
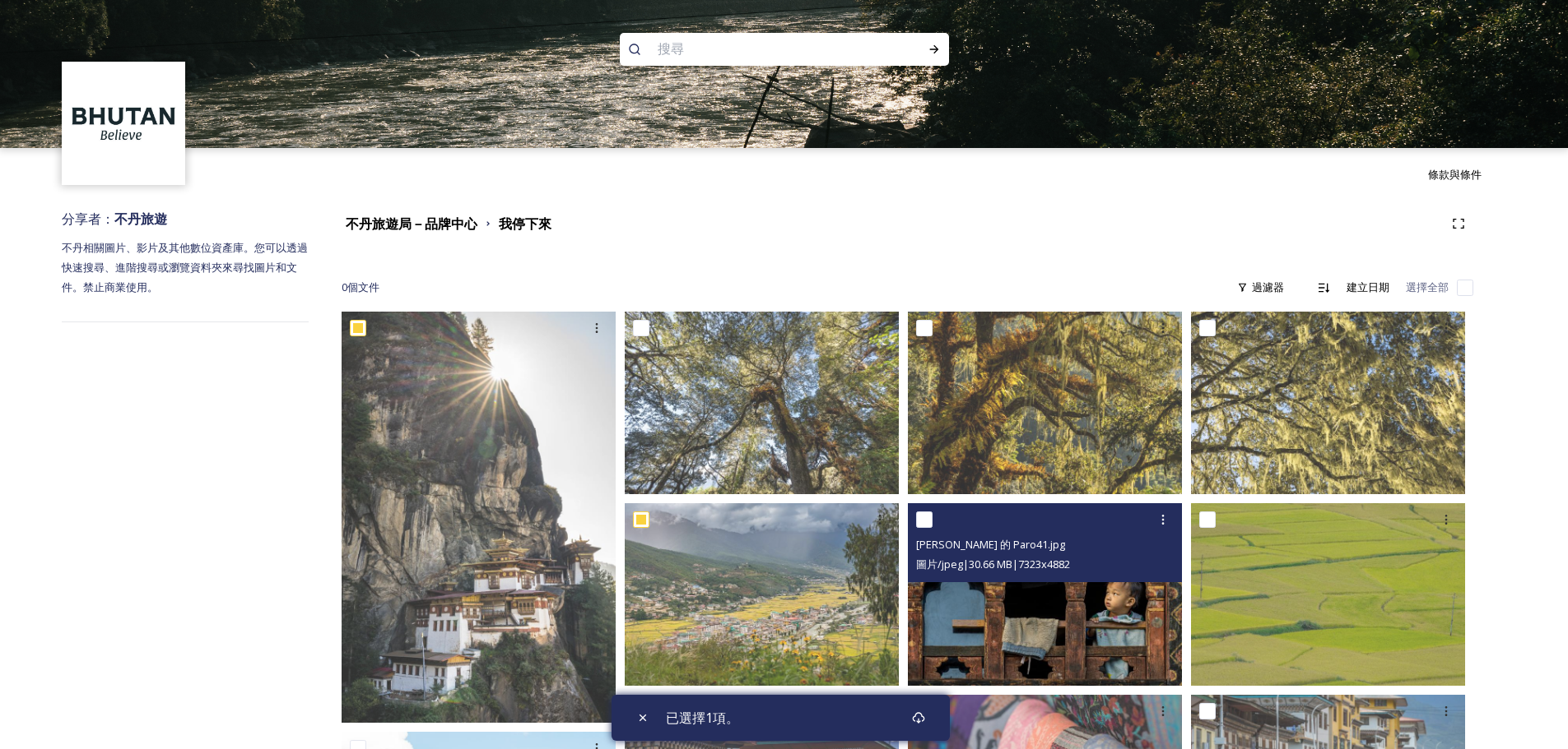
click at [927, 520] on input "checkbox" at bounding box center [925, 520] width 17 height 17
checkbox input "true"
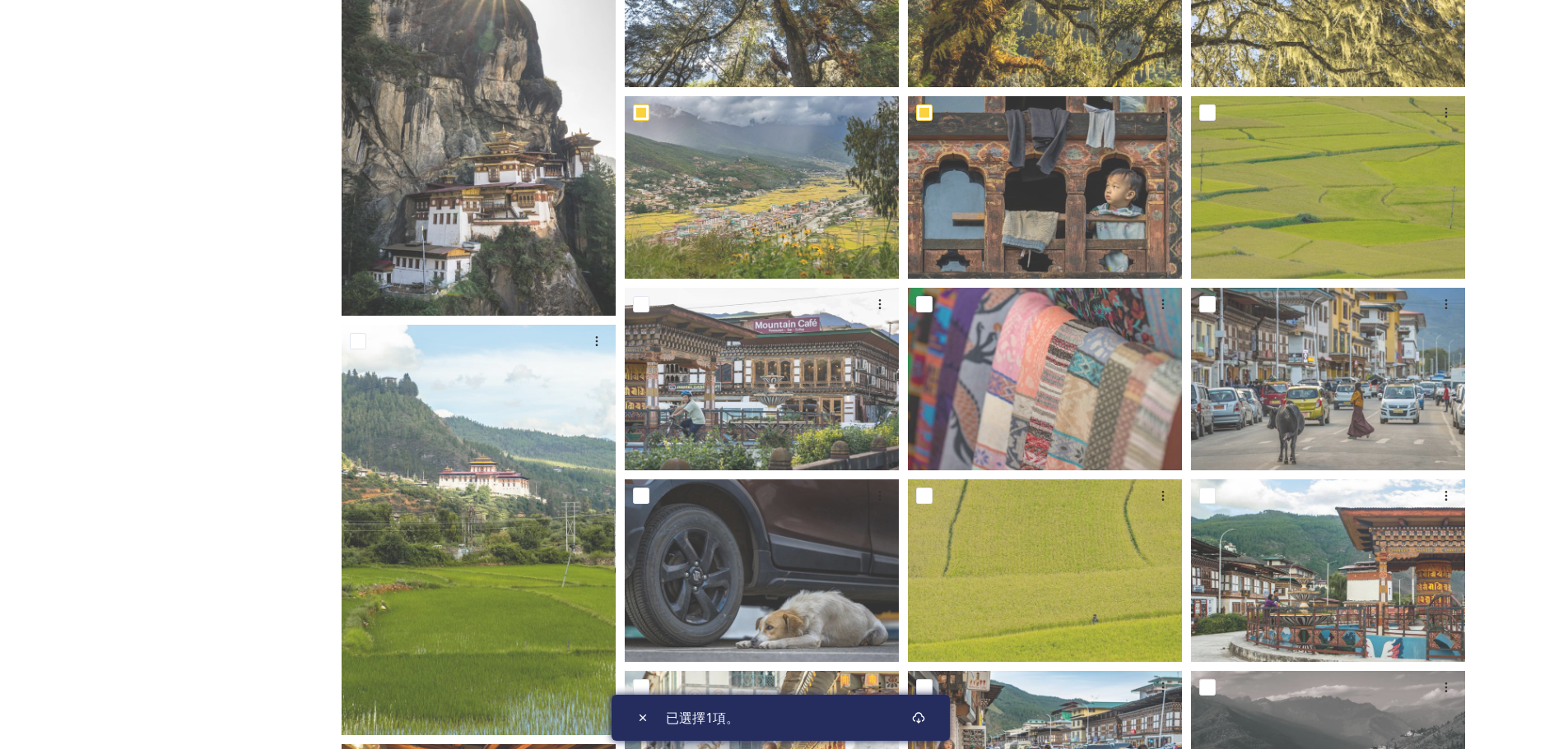
scroll to position [411, 0]
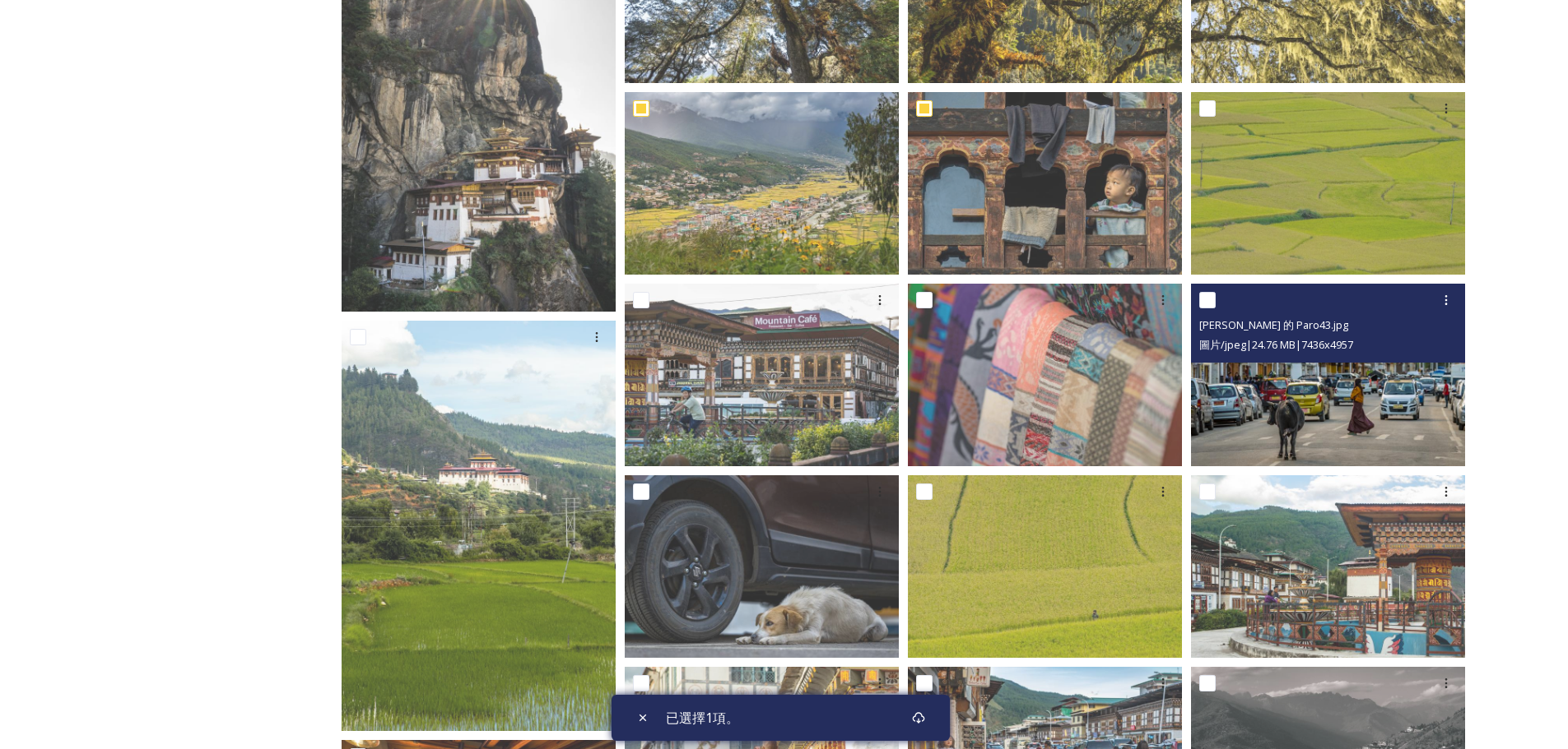
click at [1205, 301] on input "checkbox" at bounding box center [1207, 301] width 17 height 17
checkbox input "true"
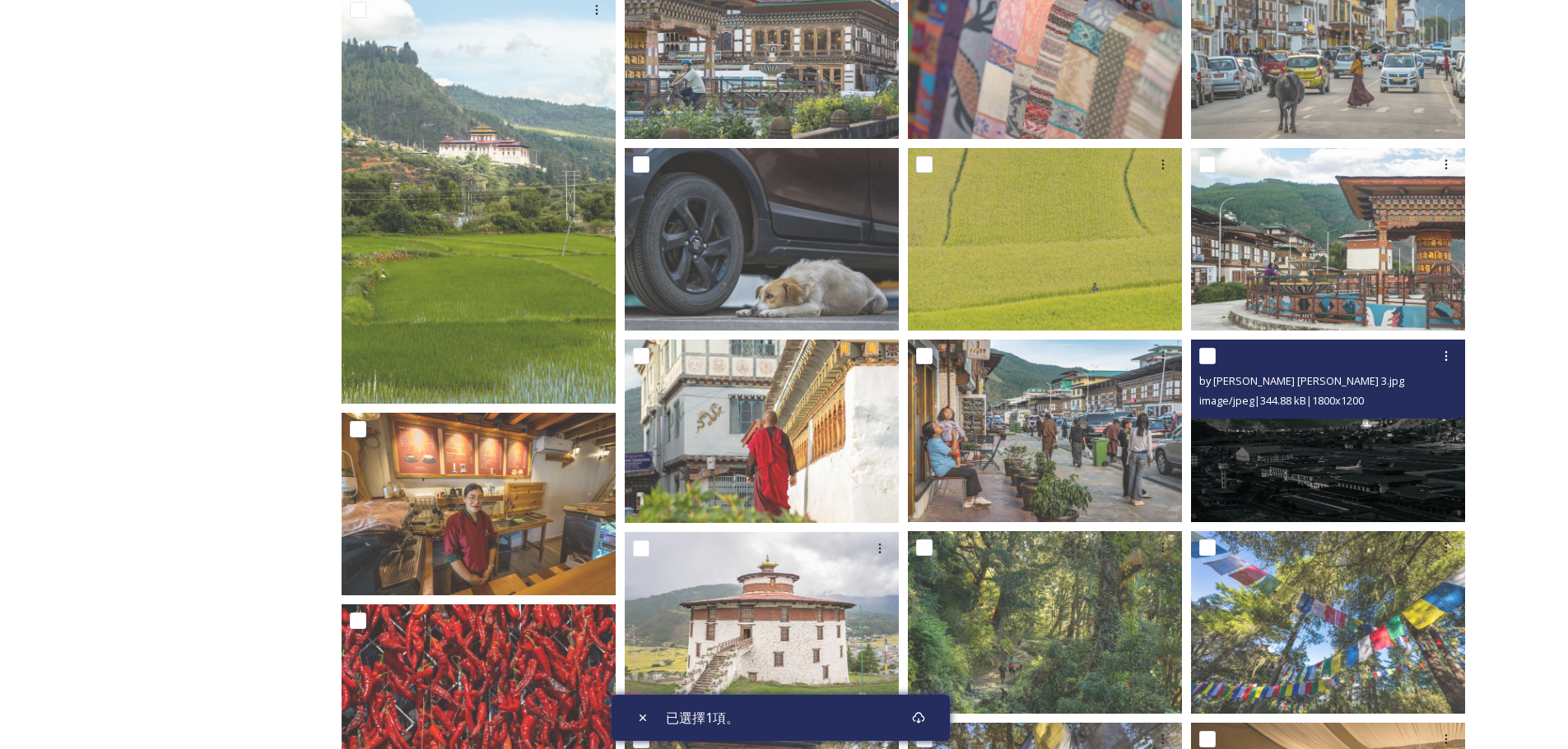
scroll to position [741, 0]
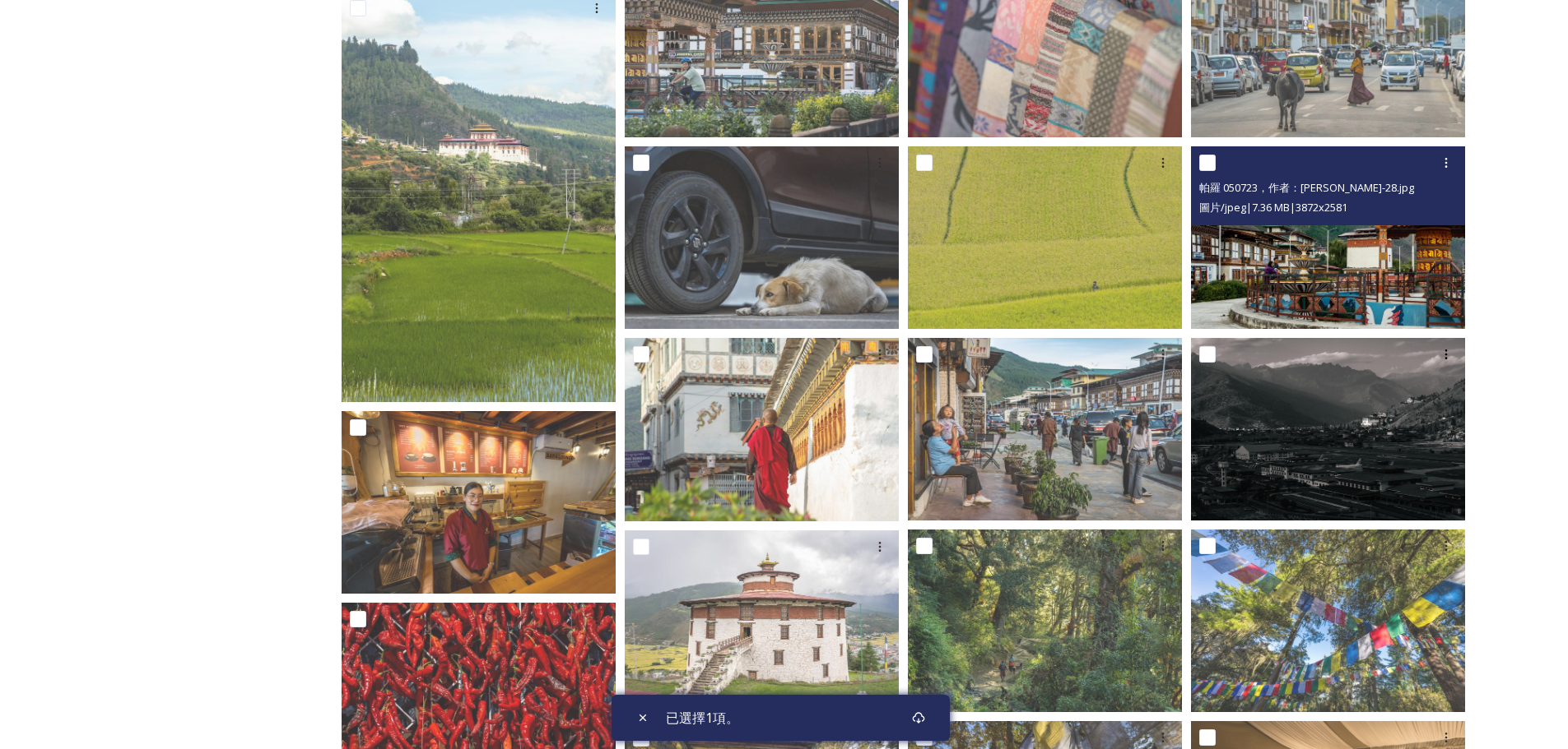
click at [1210, 162] on input "checkbox" at bounding box center [1207, 163] width 17 height 17
checkbox input "true"
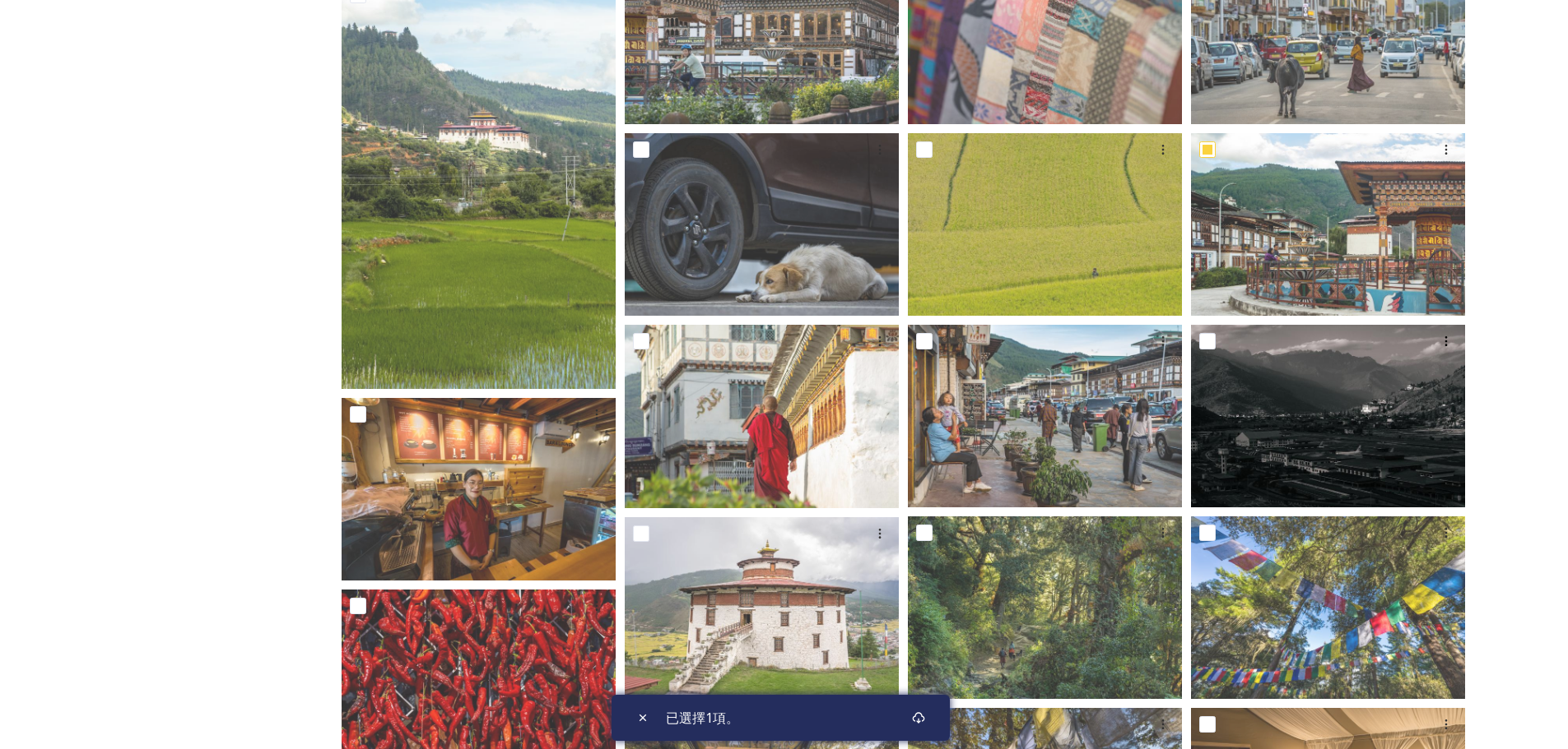
scroll to position [761, 0]
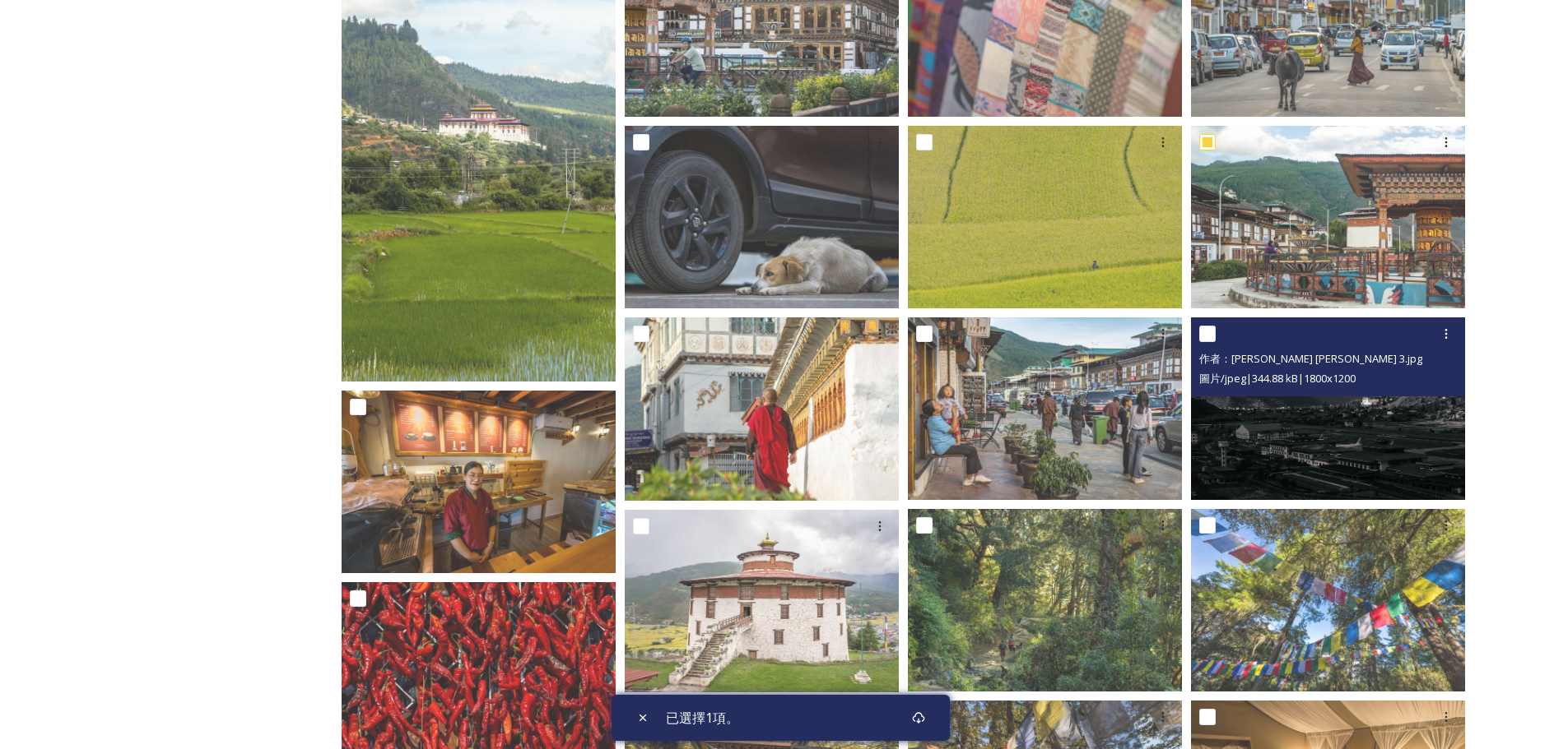
click at [1205, 335] on input "checkbox" at bounding box center [1207, 334] width 17 height 17
checkbox input "true"
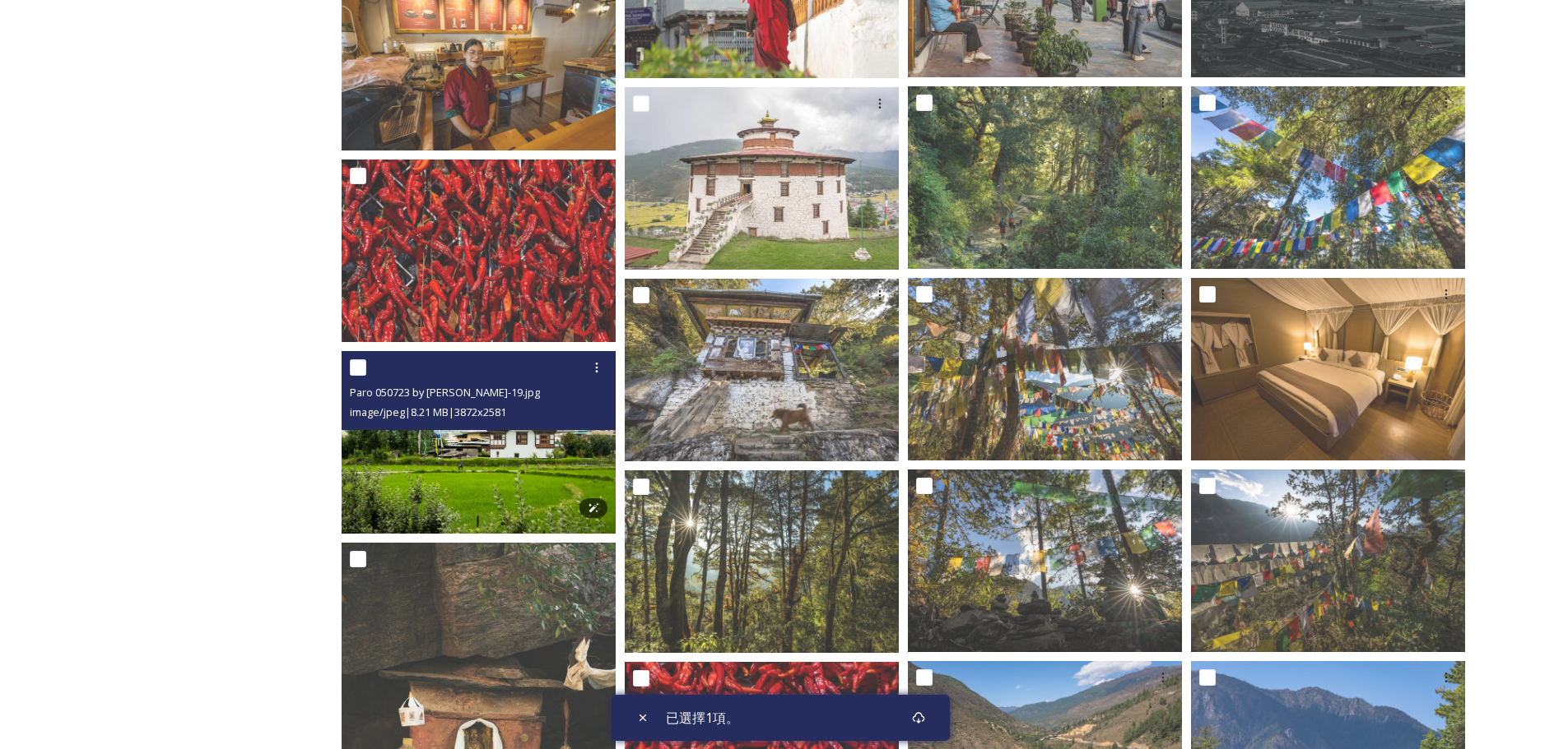
scroll to position [1193, 0]
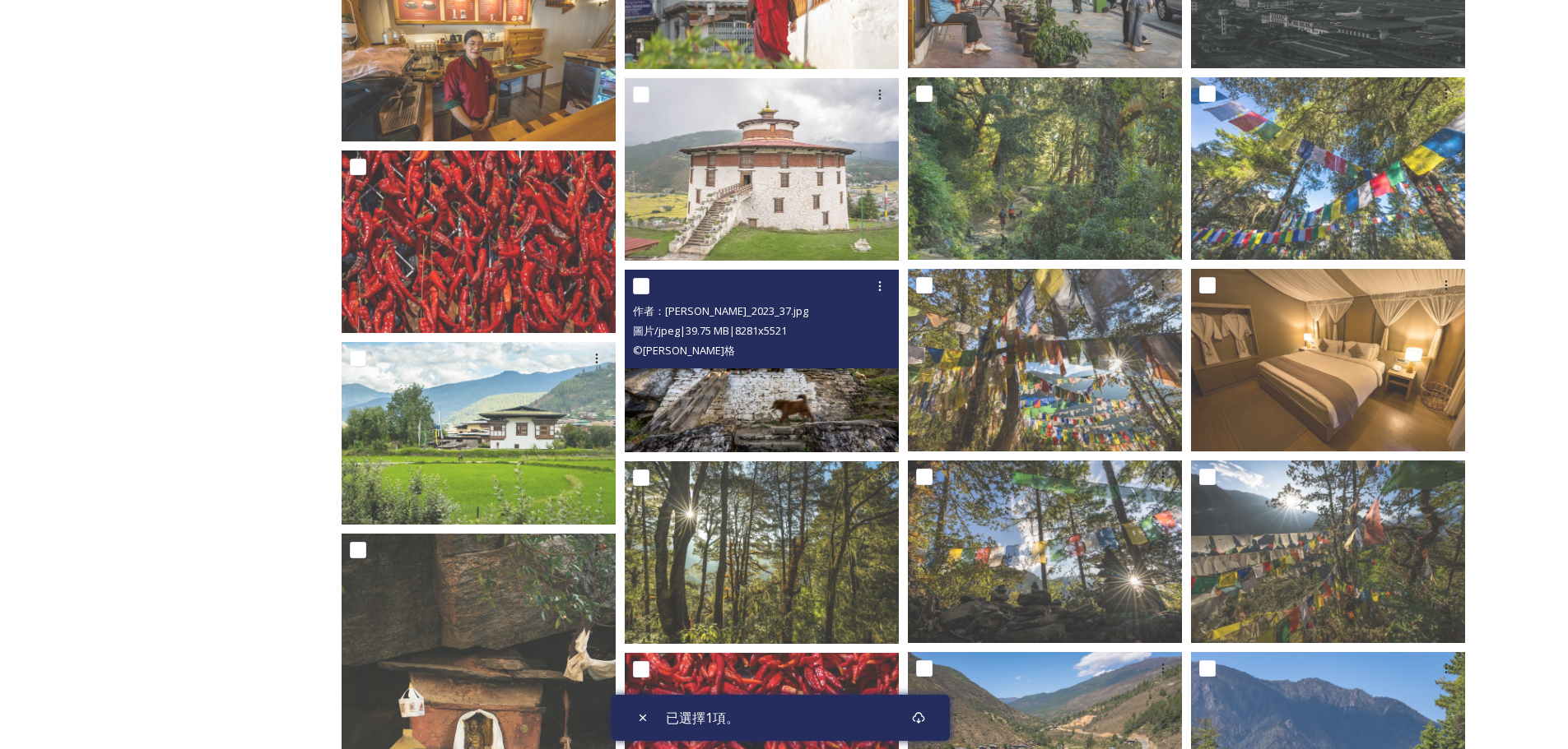
click at [640, 286] on input "checkbox" at bounding box center [641, 286] width 17 height 17
checkbox input "true"
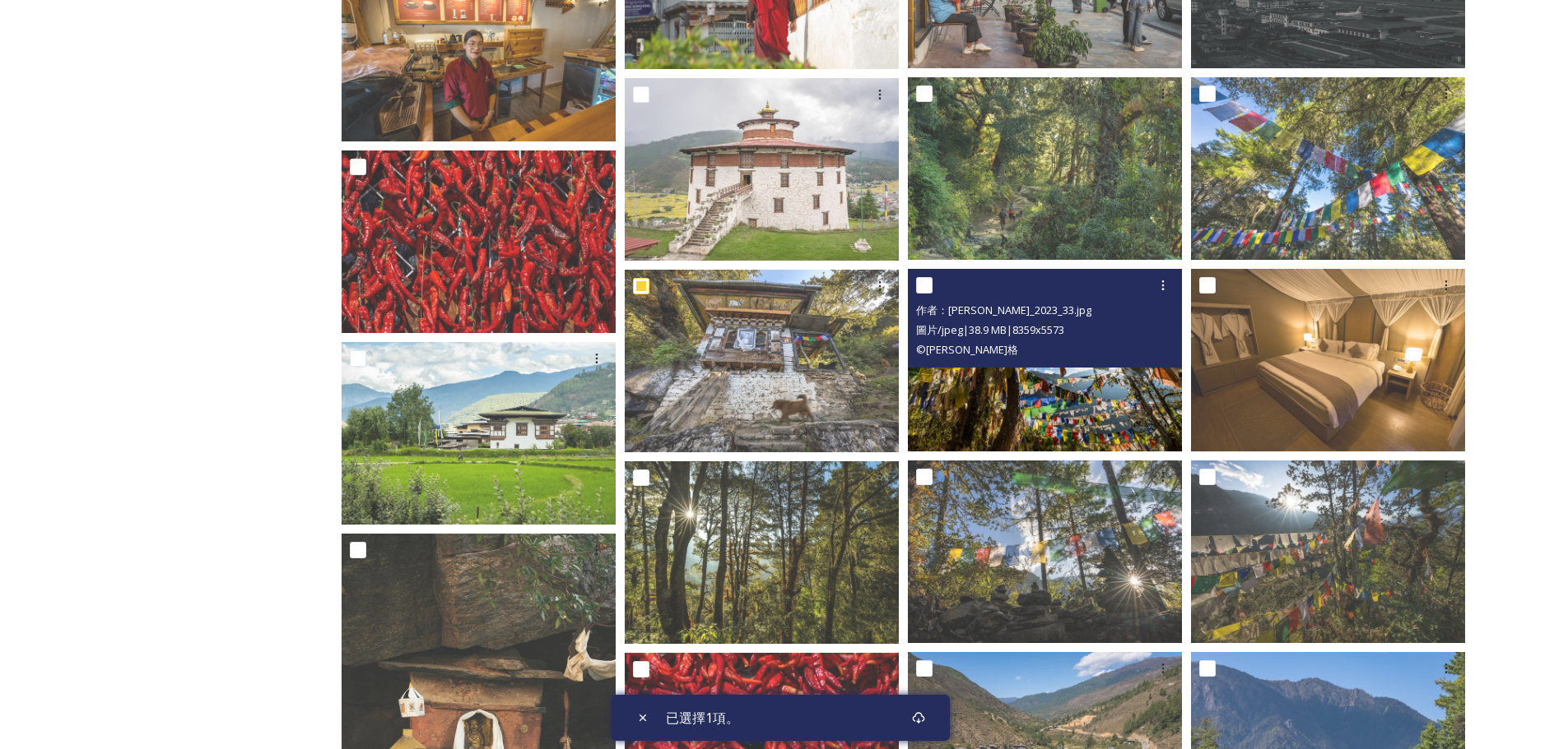
click at [926, 281] on input "checkbox" at bounding box center [925, 286] width 17 height 17
checkbox input "true"
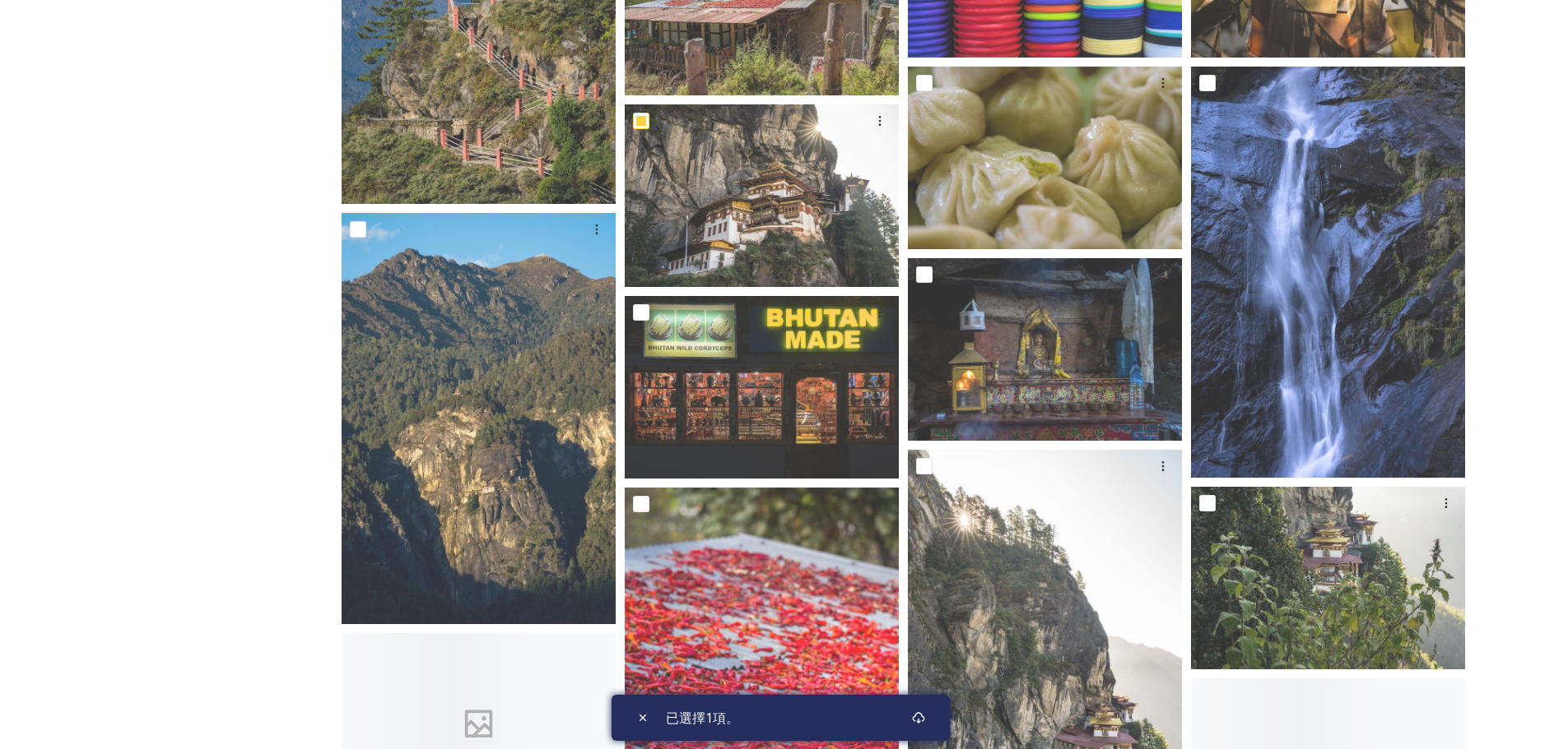
scroll to position [2365, 0]
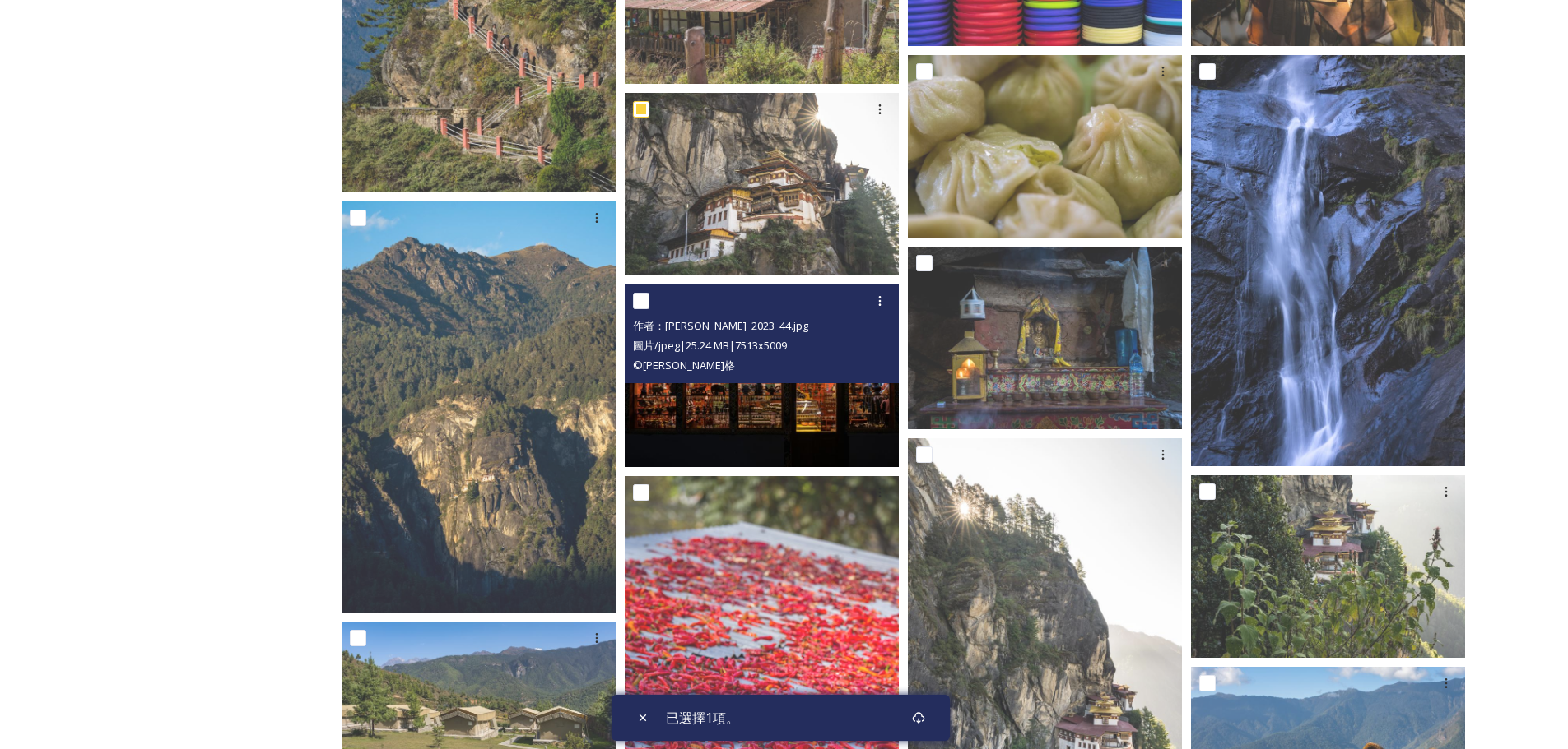
click at [641, 303] on input "checkbox" at bounding box center [641, 301] width 17 height 17
checkbox input "true"
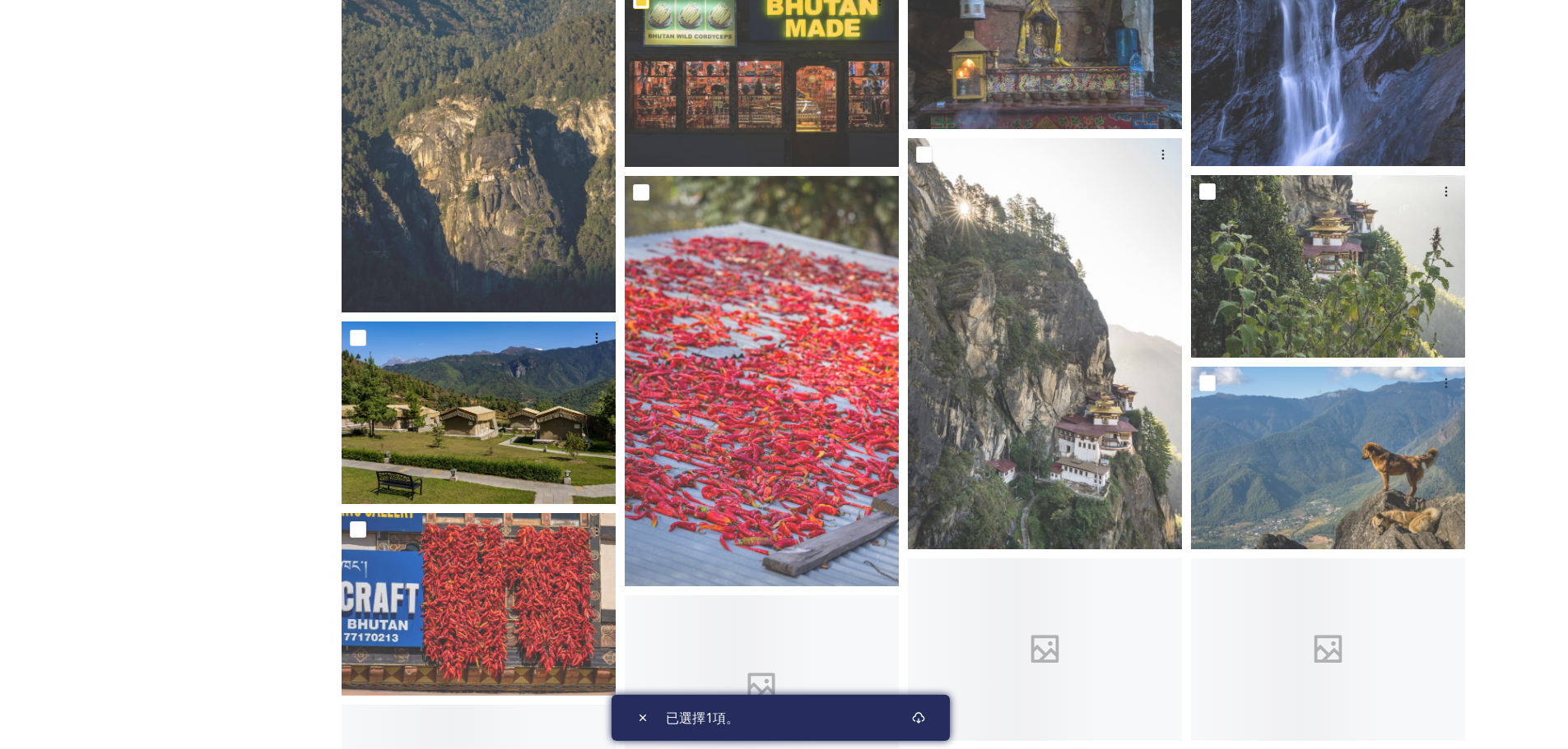
scroll to position [2693, 0]
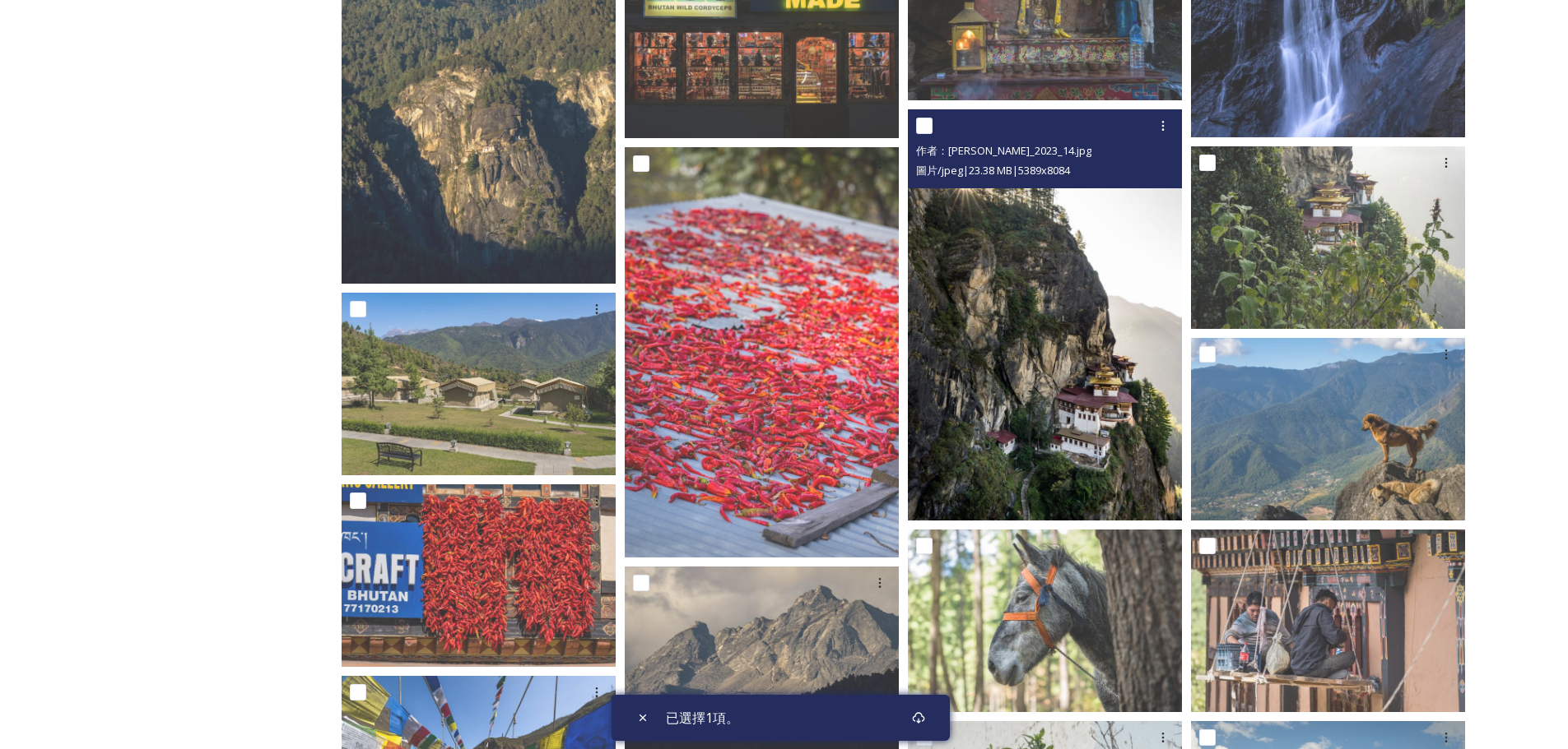
click at [924, 127] on input "checkbox" at bounding box center [925, 126] width 17 height 17
checkbox input "true"
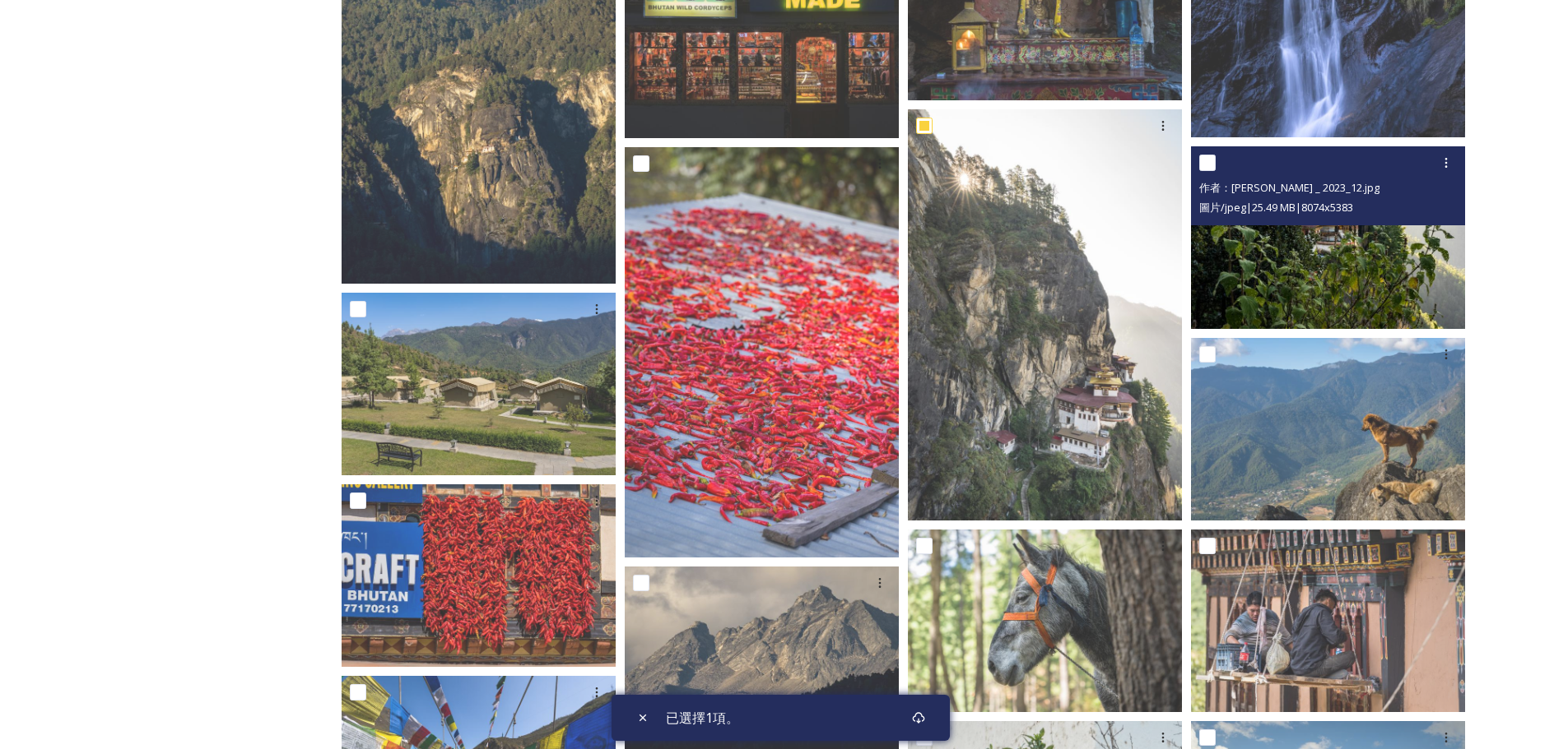
click at [1207, 161] on input "checkbox" at bounding box center [1207, 163] width 17 height 17
checkbox input "true"
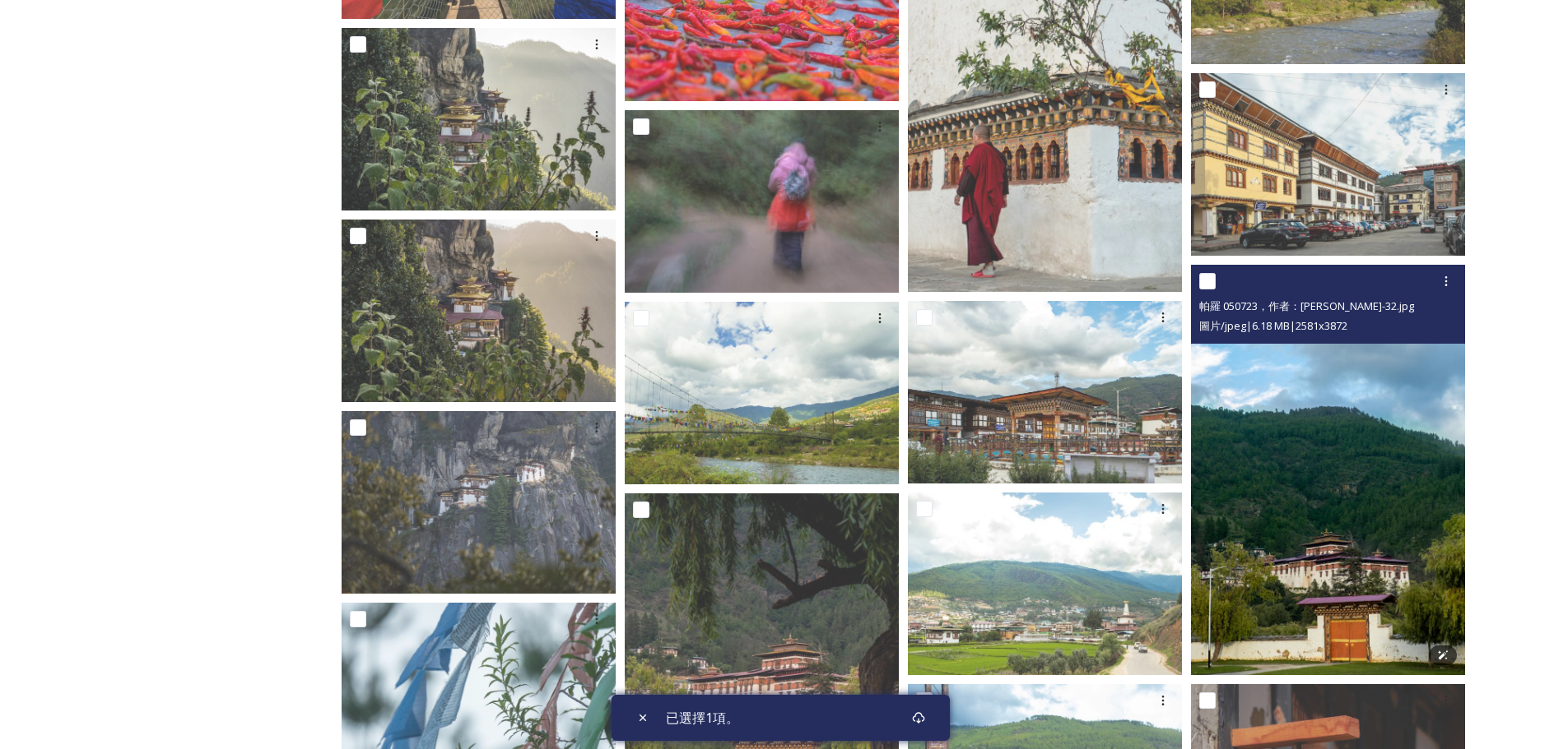
scroll to position [3558, 0]
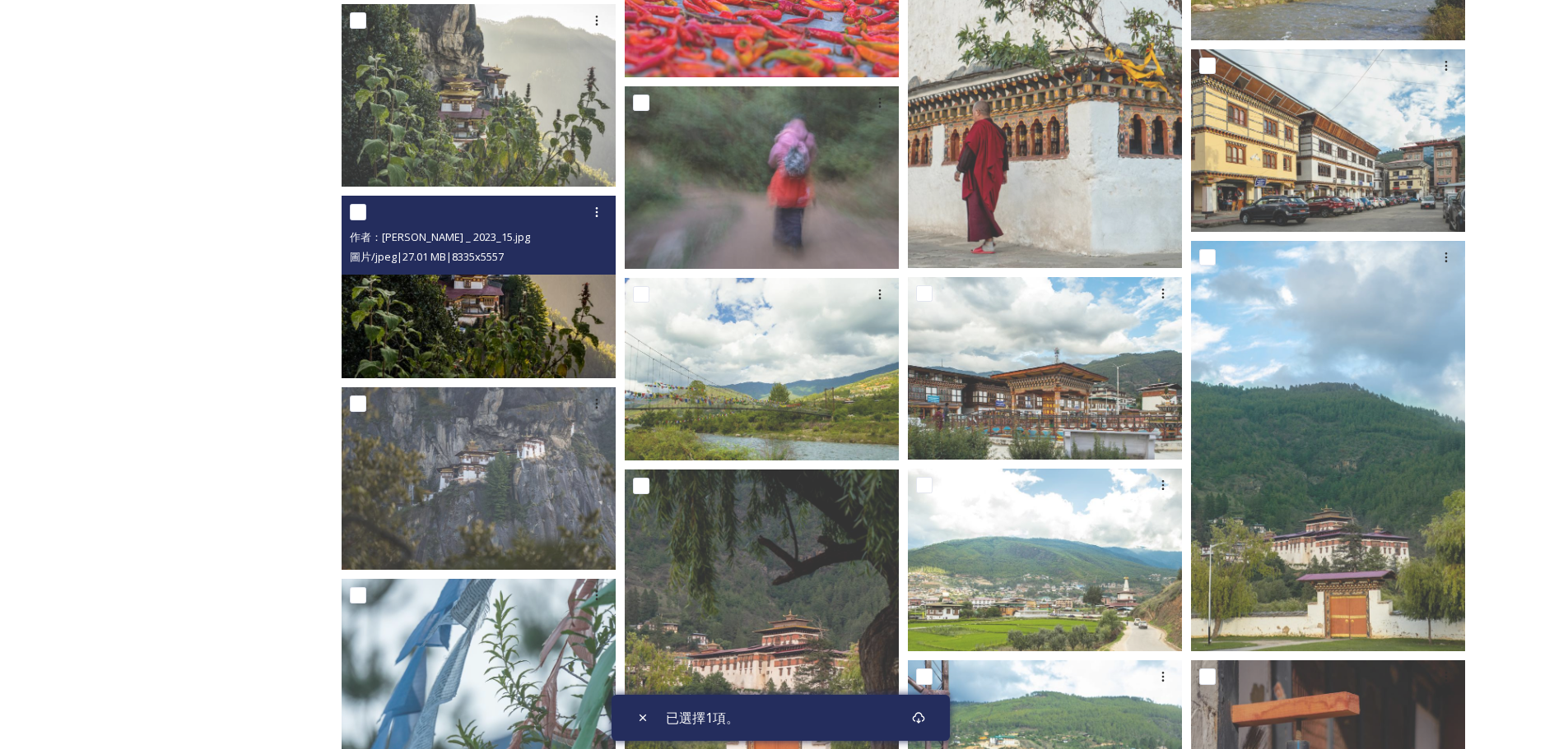
click at [358, 210] on input "checkbox" at bounding box center [358, 212] width 17 height 17
checkbox input "true"
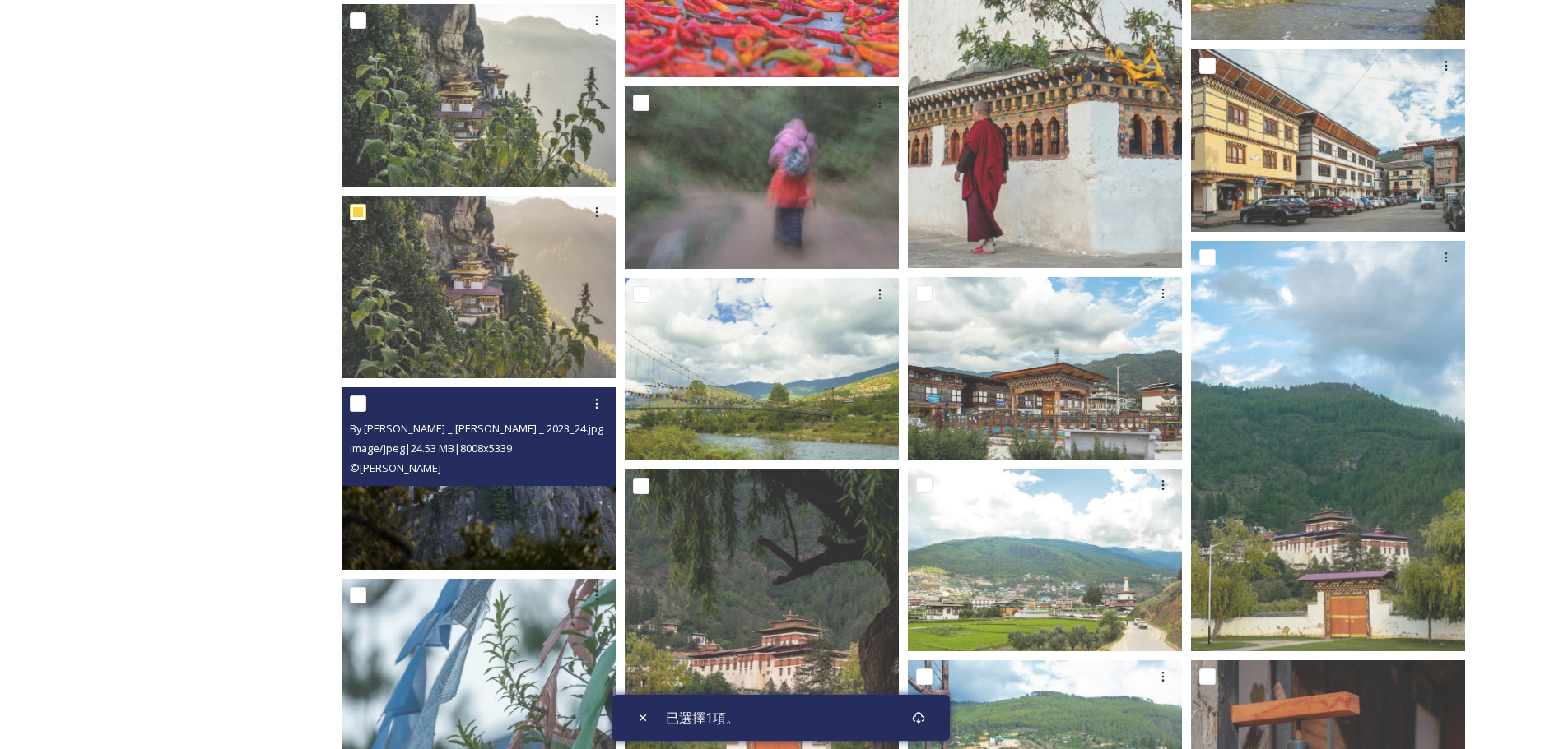
click at [356, 398] on input "checkbox" at bounding box center [358, 404] width 17 height 17
checkbox input "true"
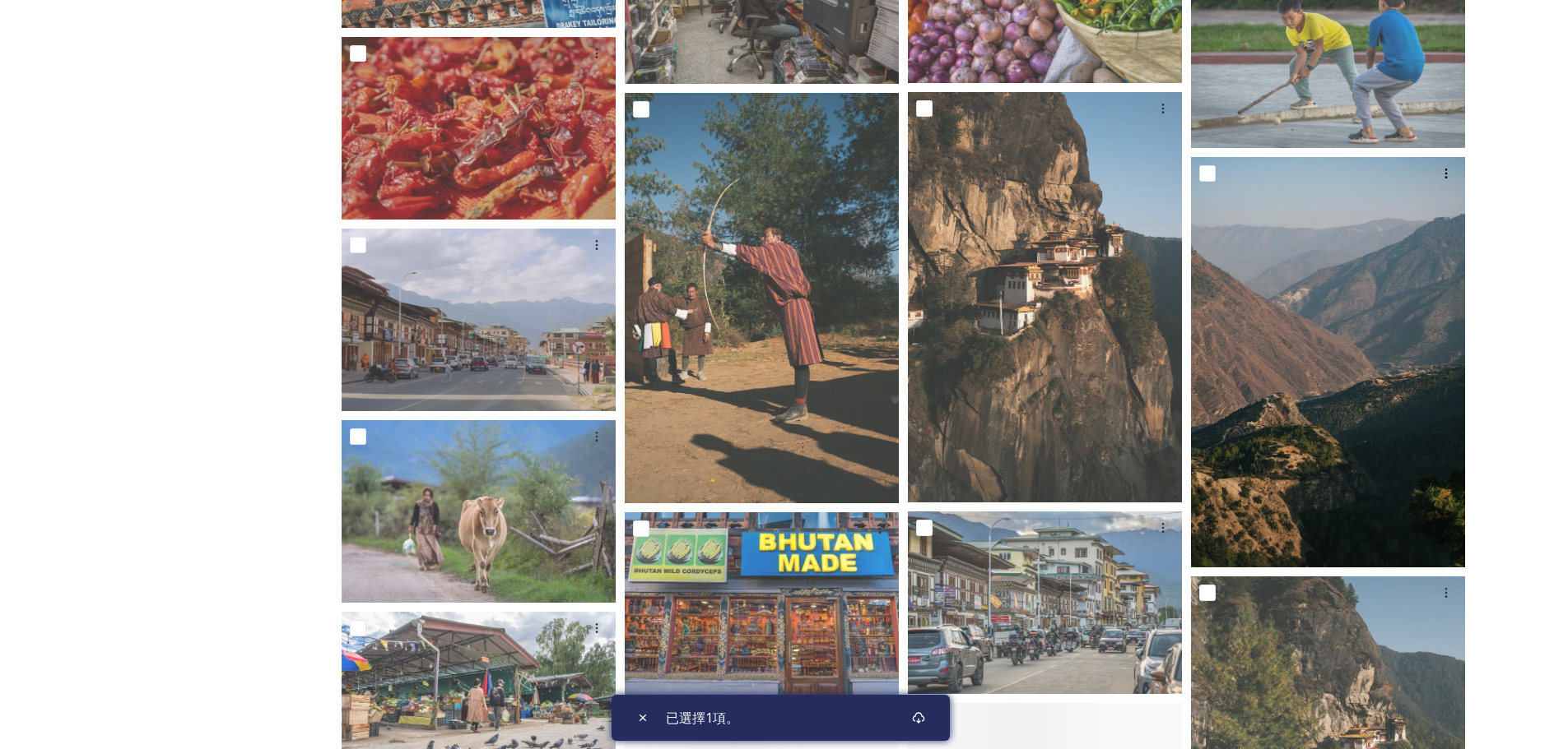
scroll to position [5285, 0]
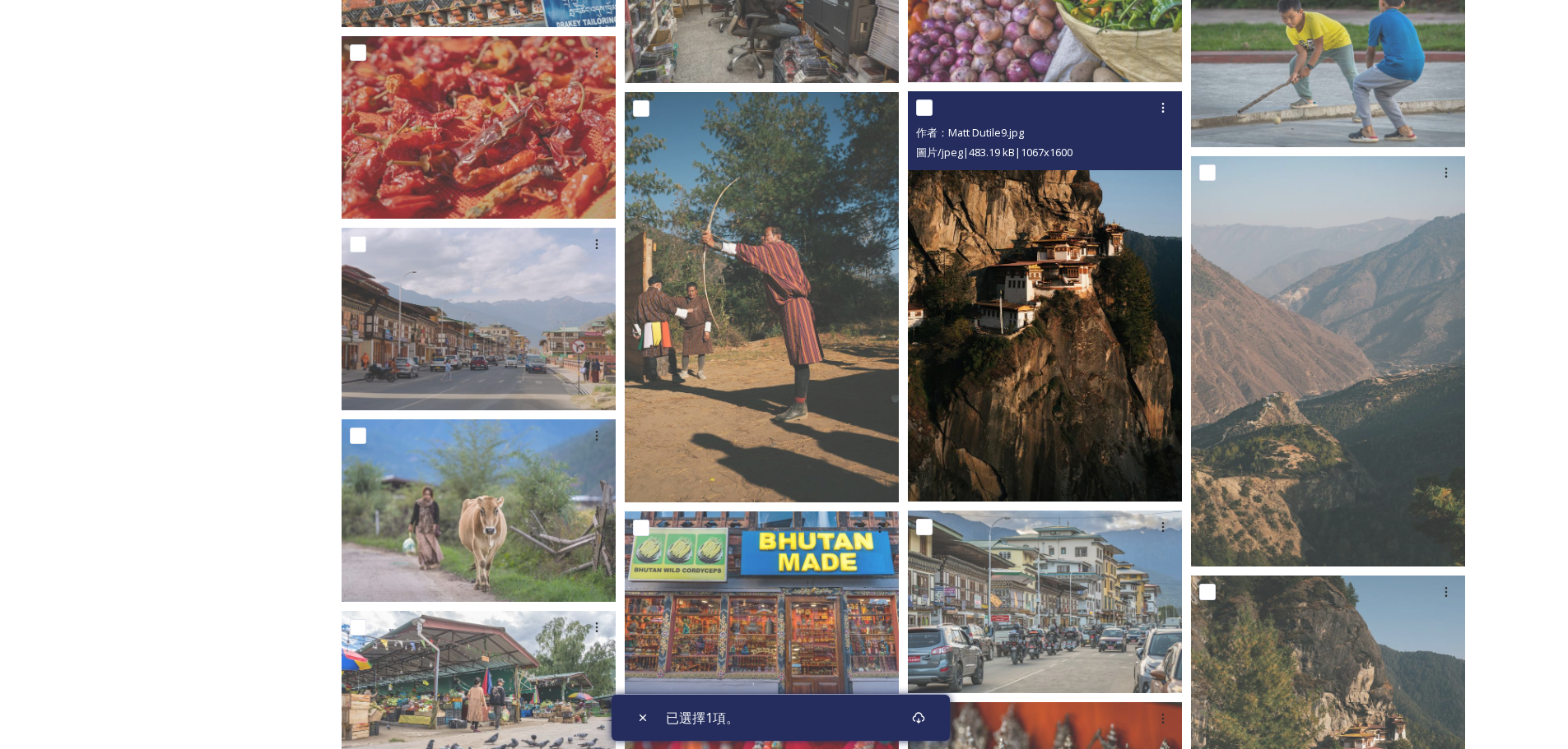
click at [925, 110] on input "checkbox" at bounding box center [925, 108] width 17 height 17
checkbox input "true"
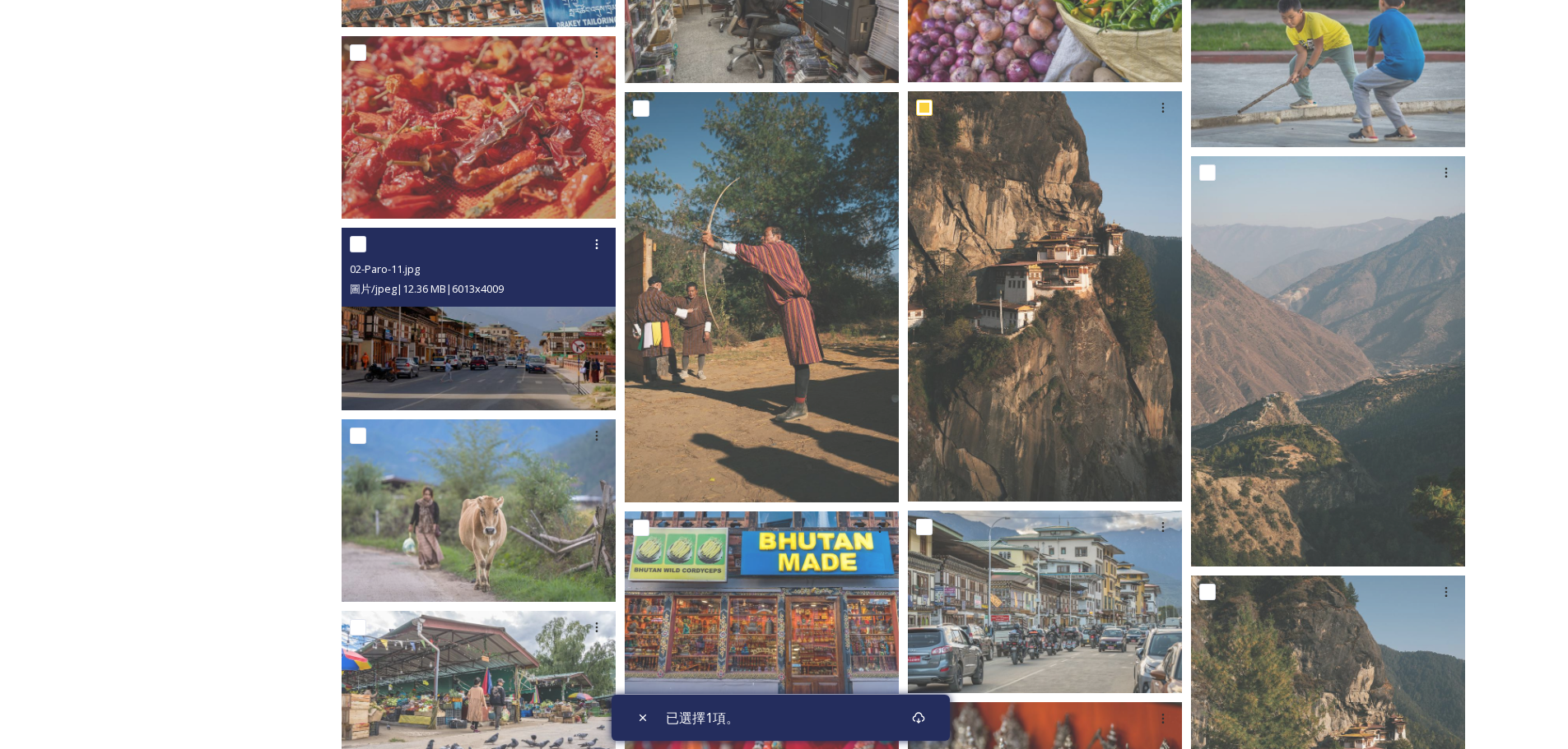
click at [358, 248] on input "checkbox" at bounding box center [358, 244] width 17 height 17
checkbox input "true"
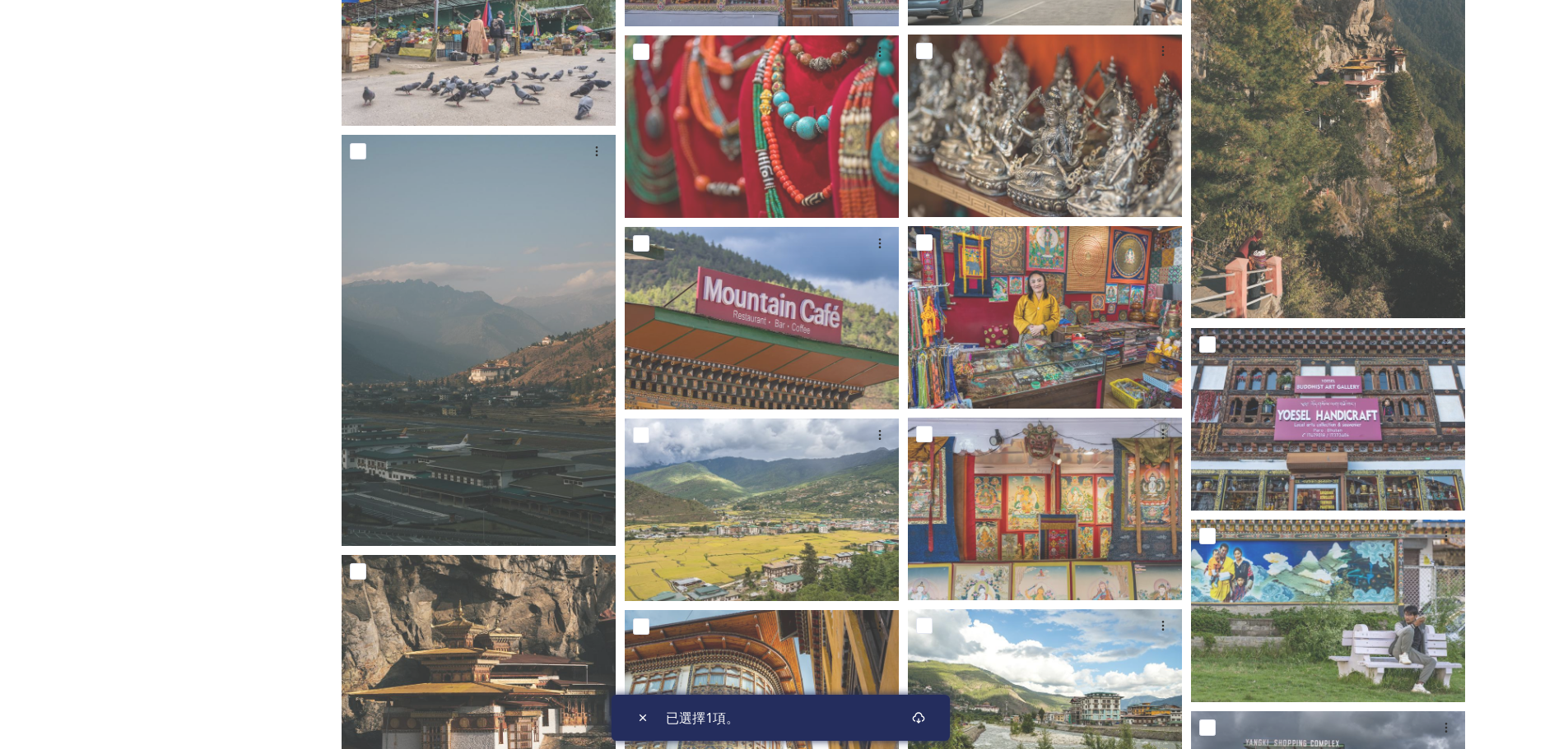
scroll to position [5963, 0]
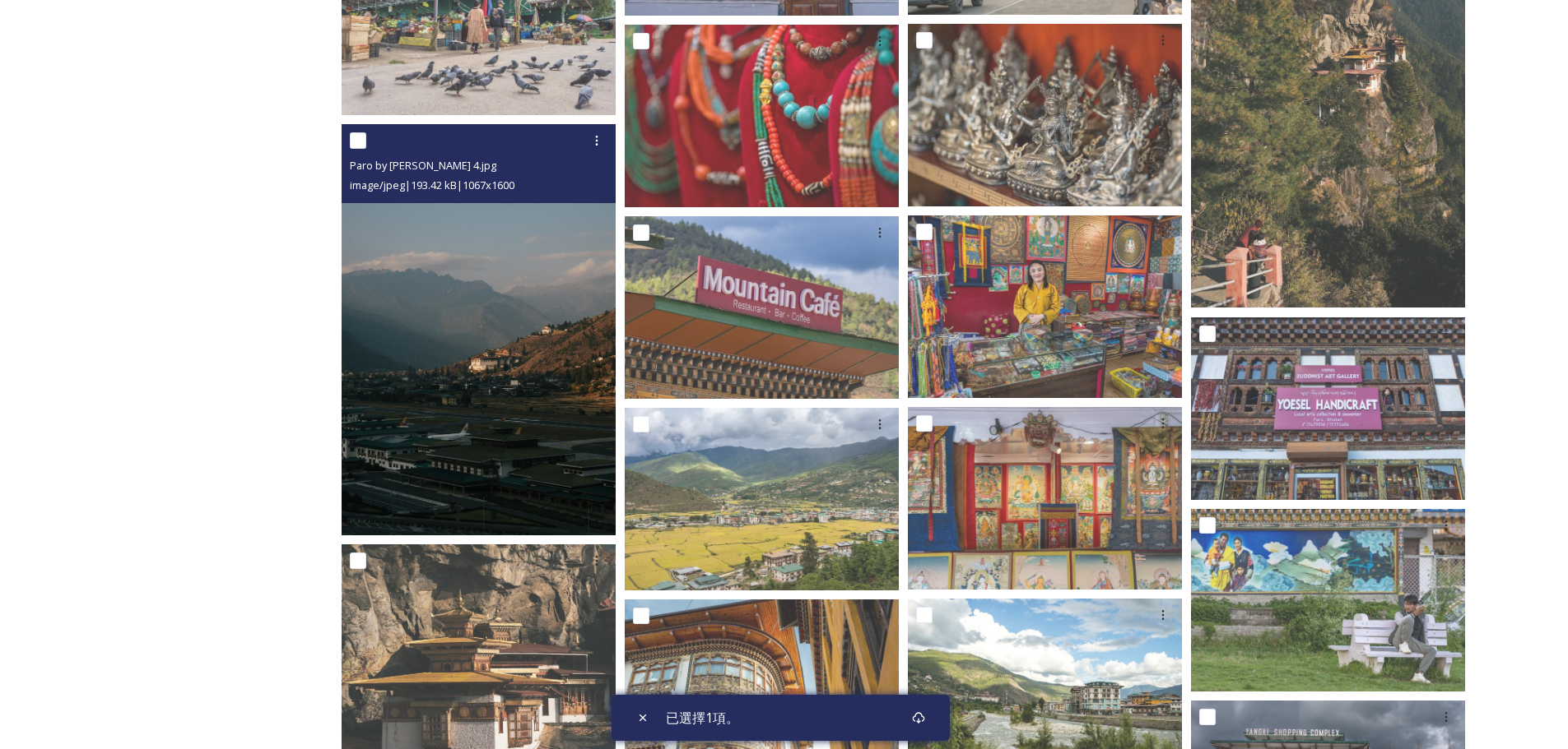
click at [348, 143] on div "Paro by [PERSON_NAME] 4.jpg image/jpeg | 193.42 kB | 1067 x 1600" at bounding box center [478, 164] width 274 height 79
click at [353, 143] on input "checkbox" at bounding box center [358, 141] width 17 height 17
checkbox input "true"
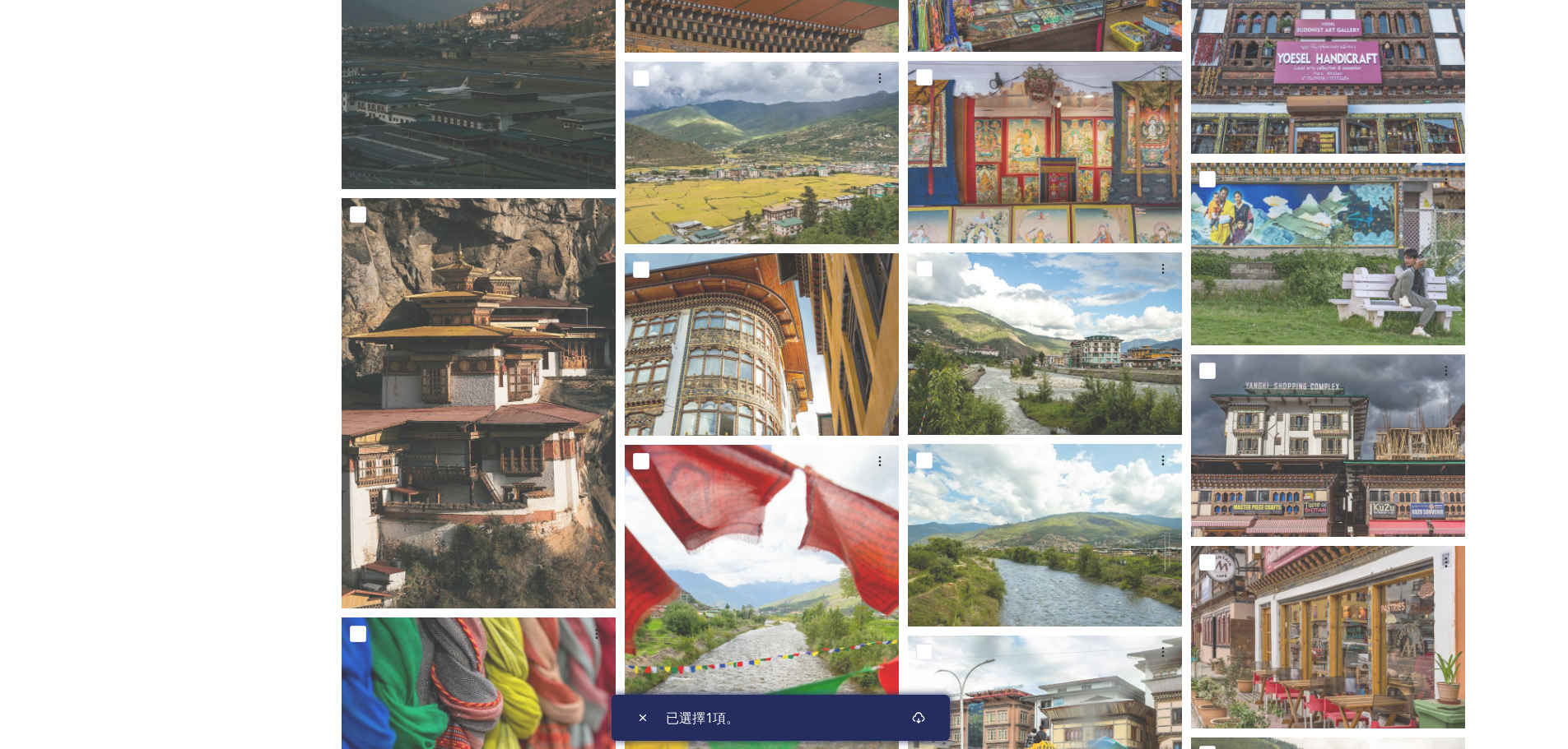
scroll to position [6313, 0]
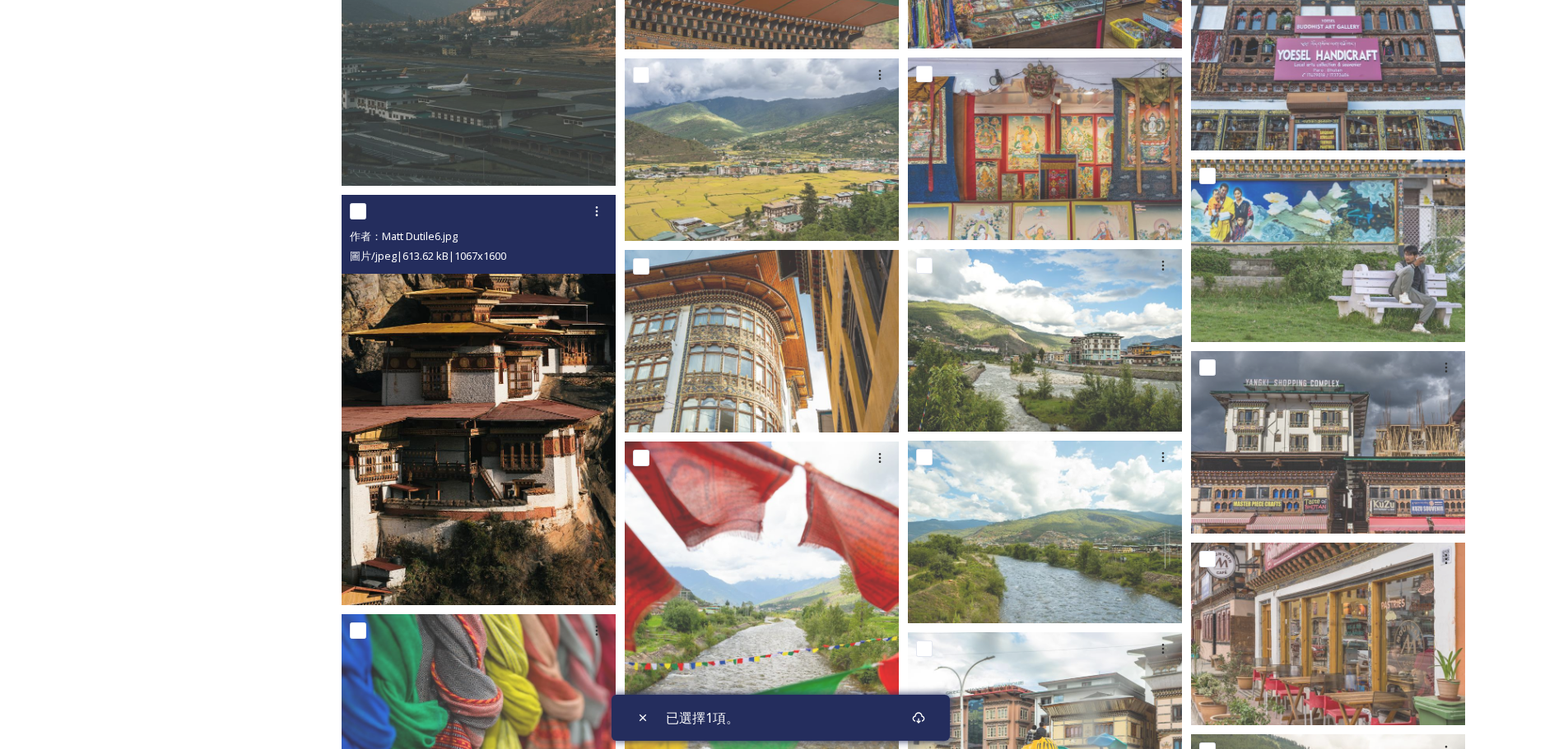
click at [361, 211] on input "checkbox" at bounding box center [358, 211] width 17 height 17
checkbox input "true"
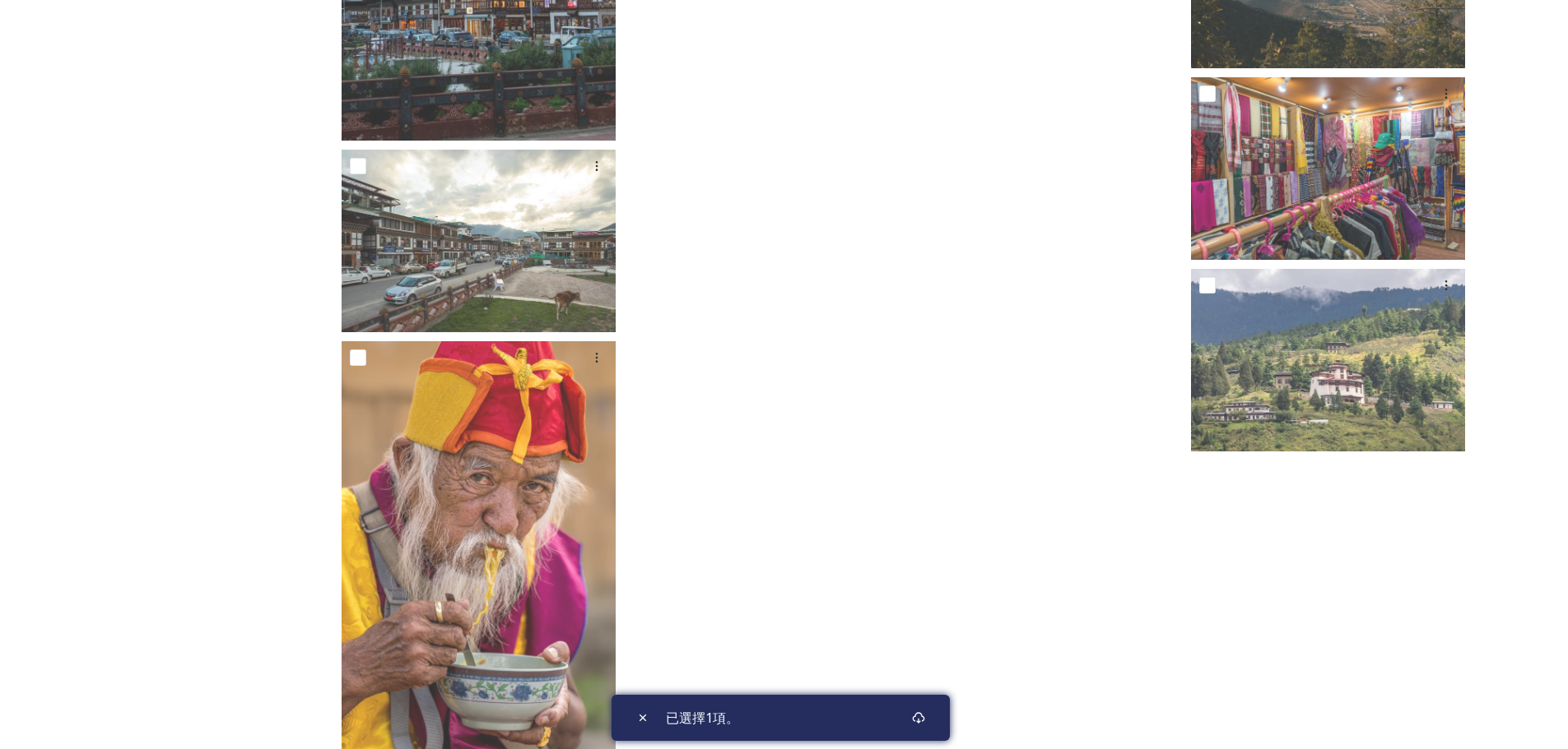
scroll to position [8020, 0]
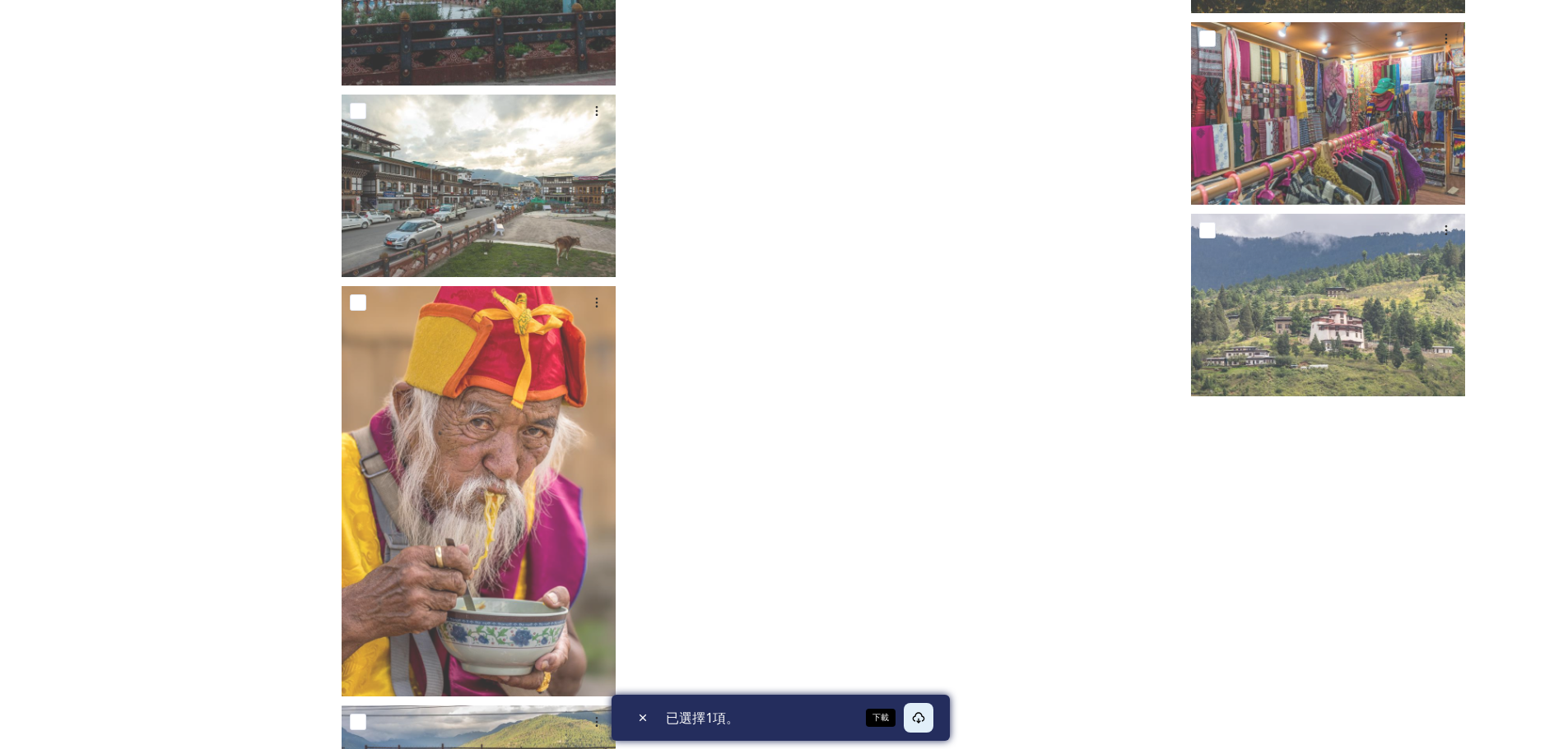
click at [924, 725] on div "下載" at bounding box center [918, 718] width 30 height 30
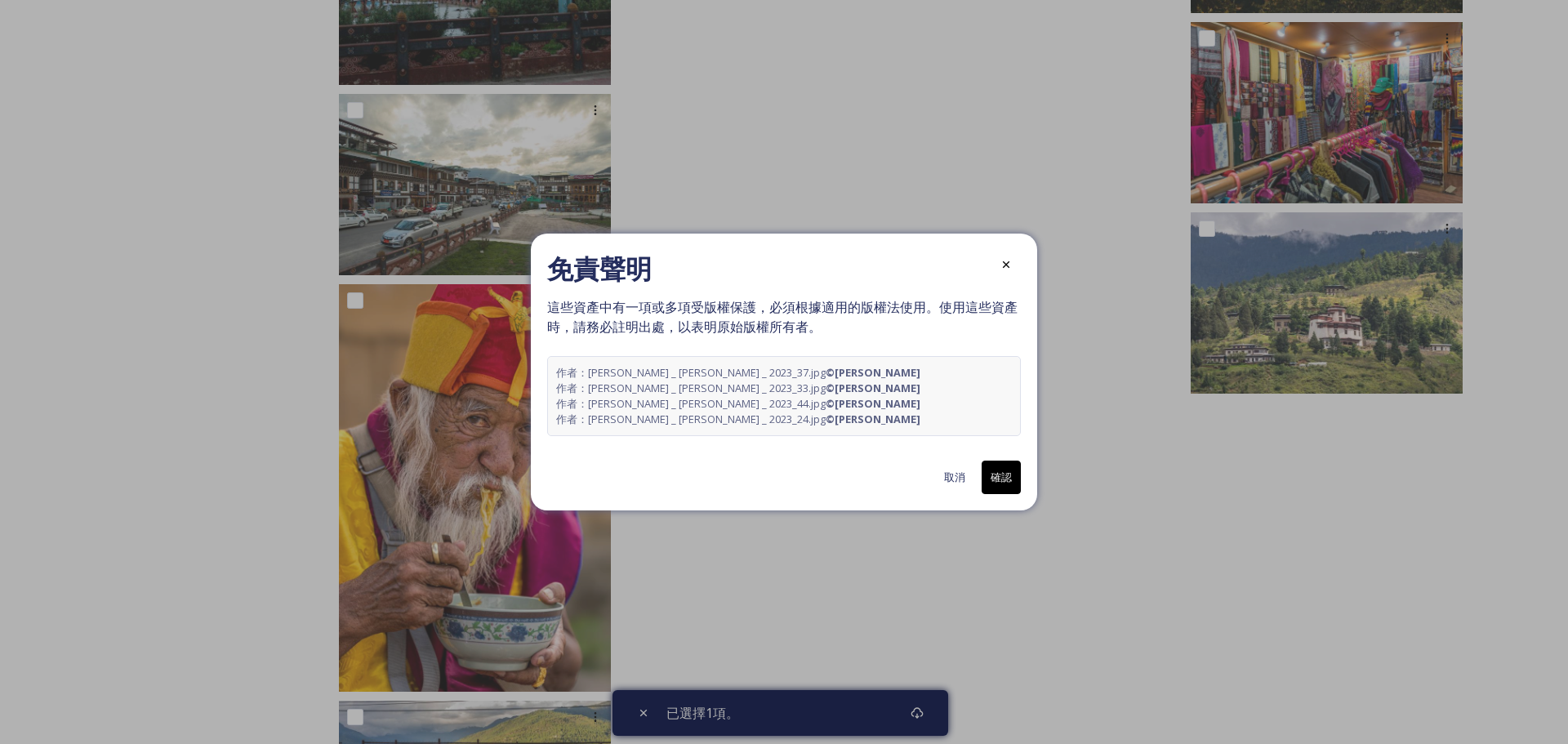
click at [1000, 465] on button "確認" at bounding box center [1001, 477] width 39 height 34
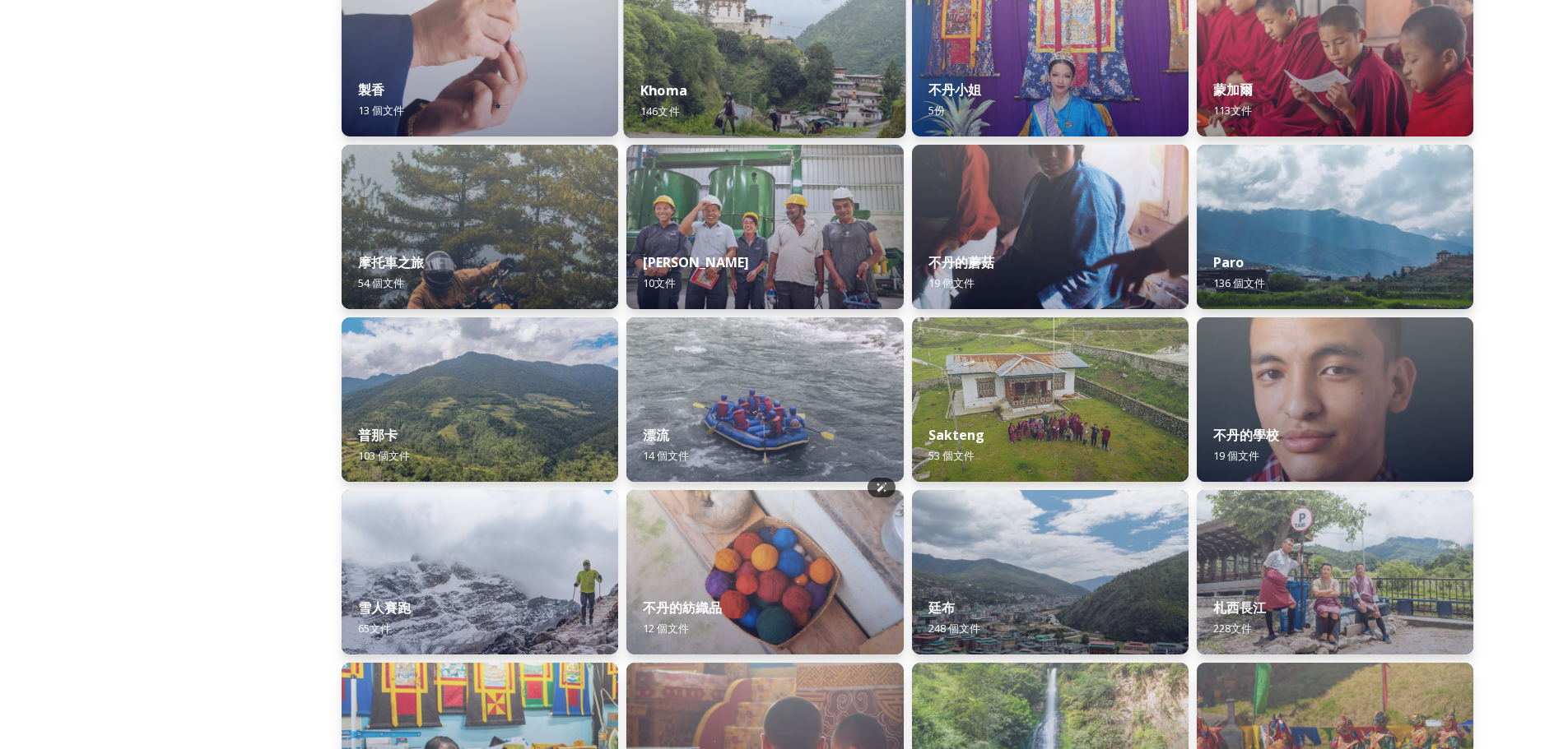
scroll to position [987, 0]
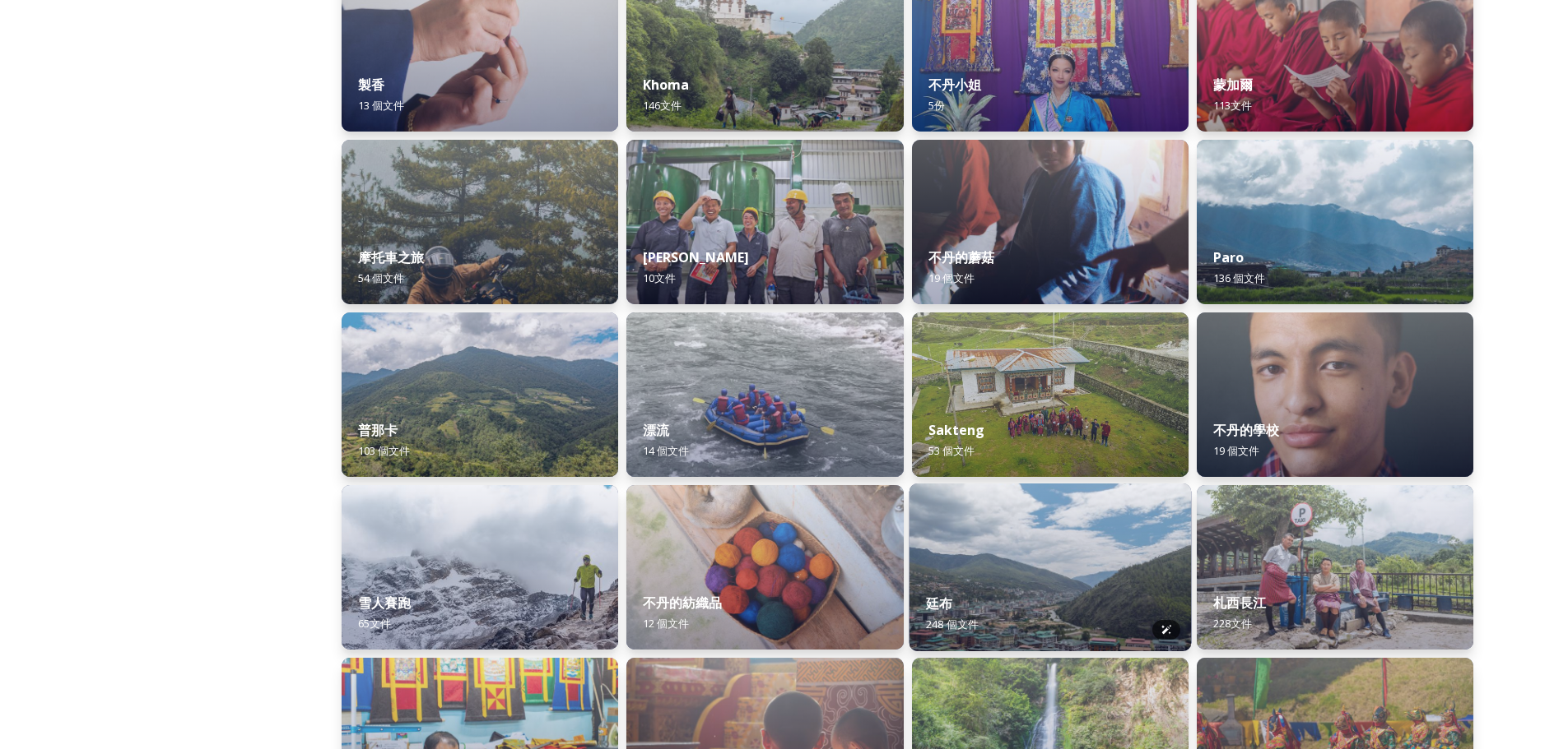
click at [1023, 520] on img at bounding box center [1049, 567] width 282 height 168
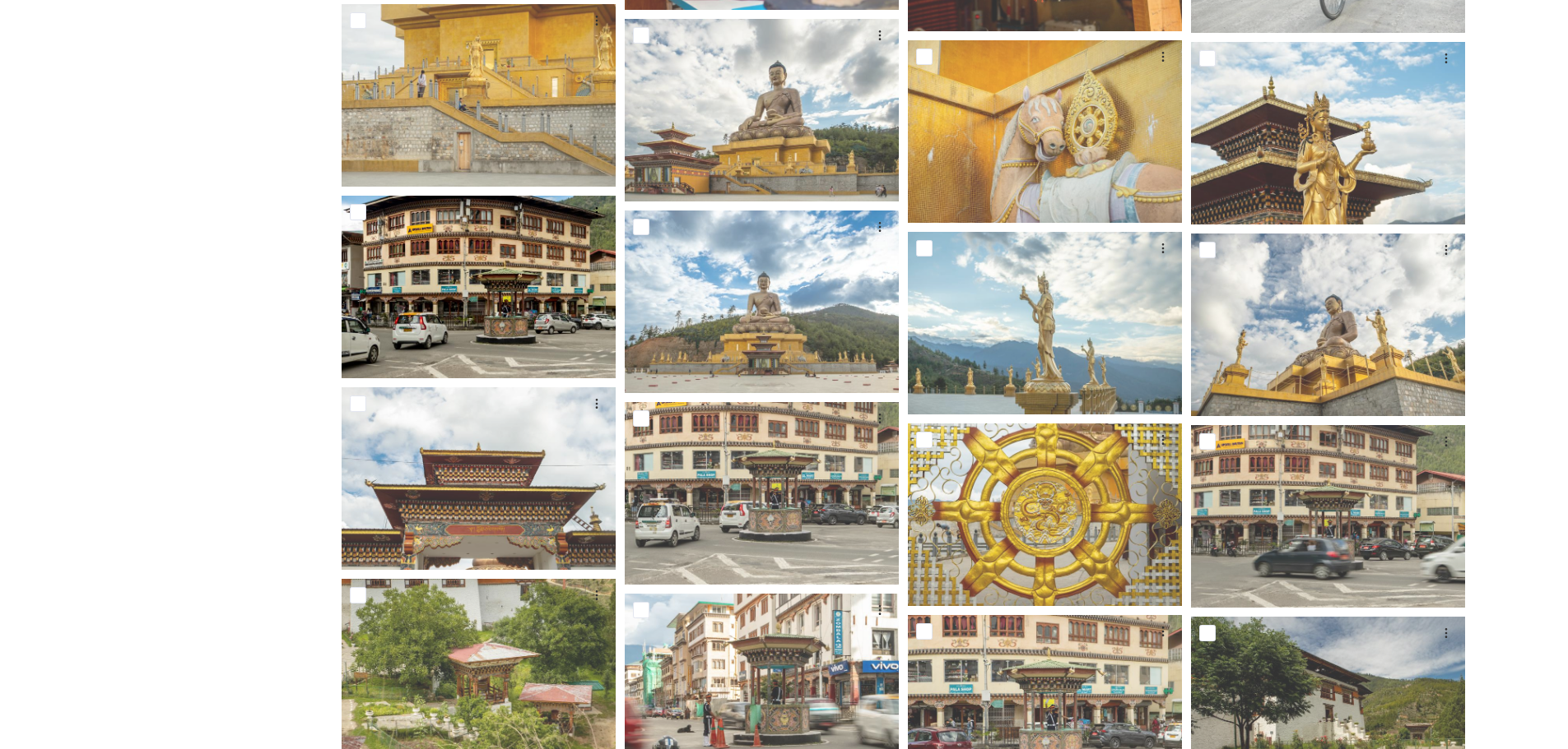
scroll to position [8575, 0]
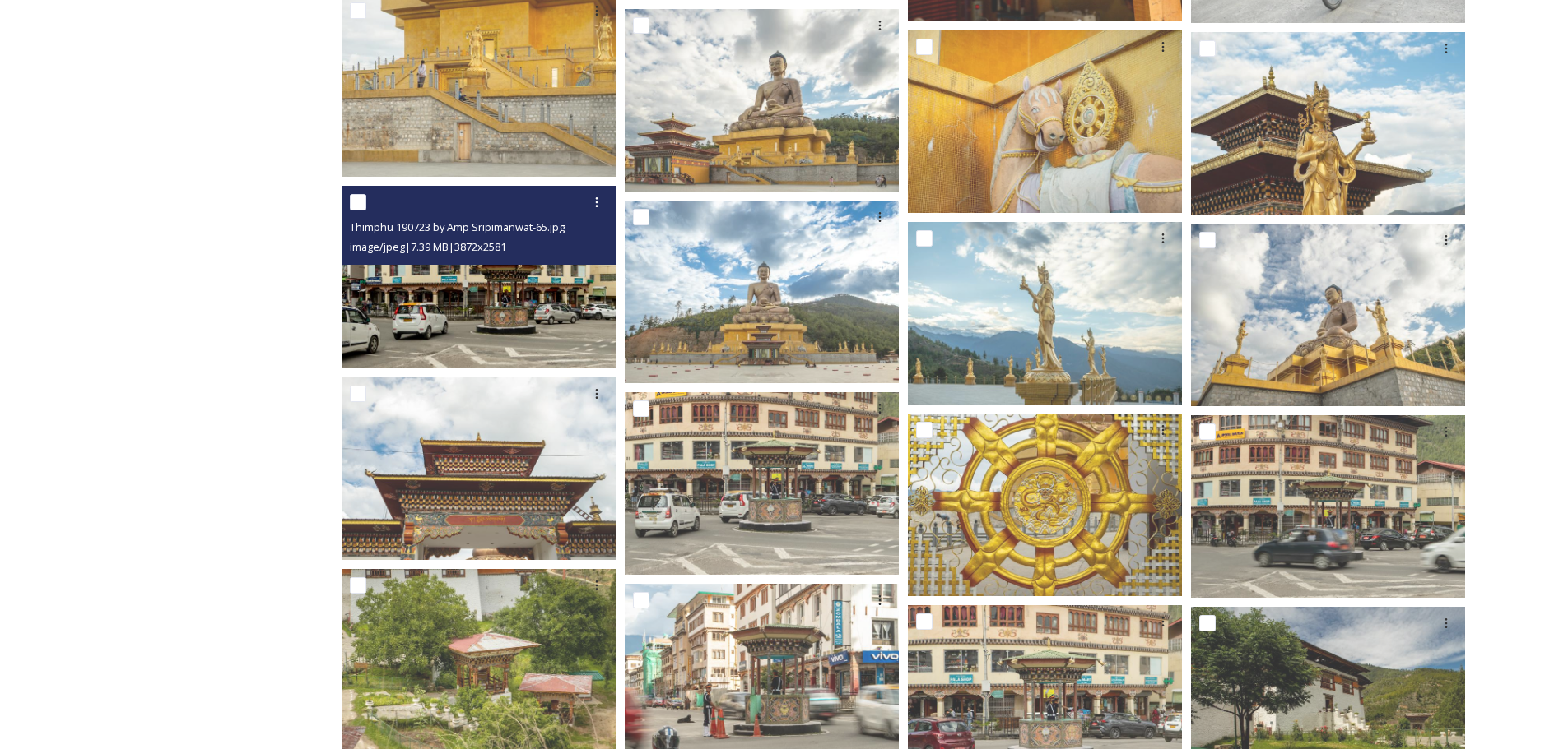
click at [365, 205] on input "checkbox" at bounding box center [358, 202] width 17 height 17
checkbox input "true"
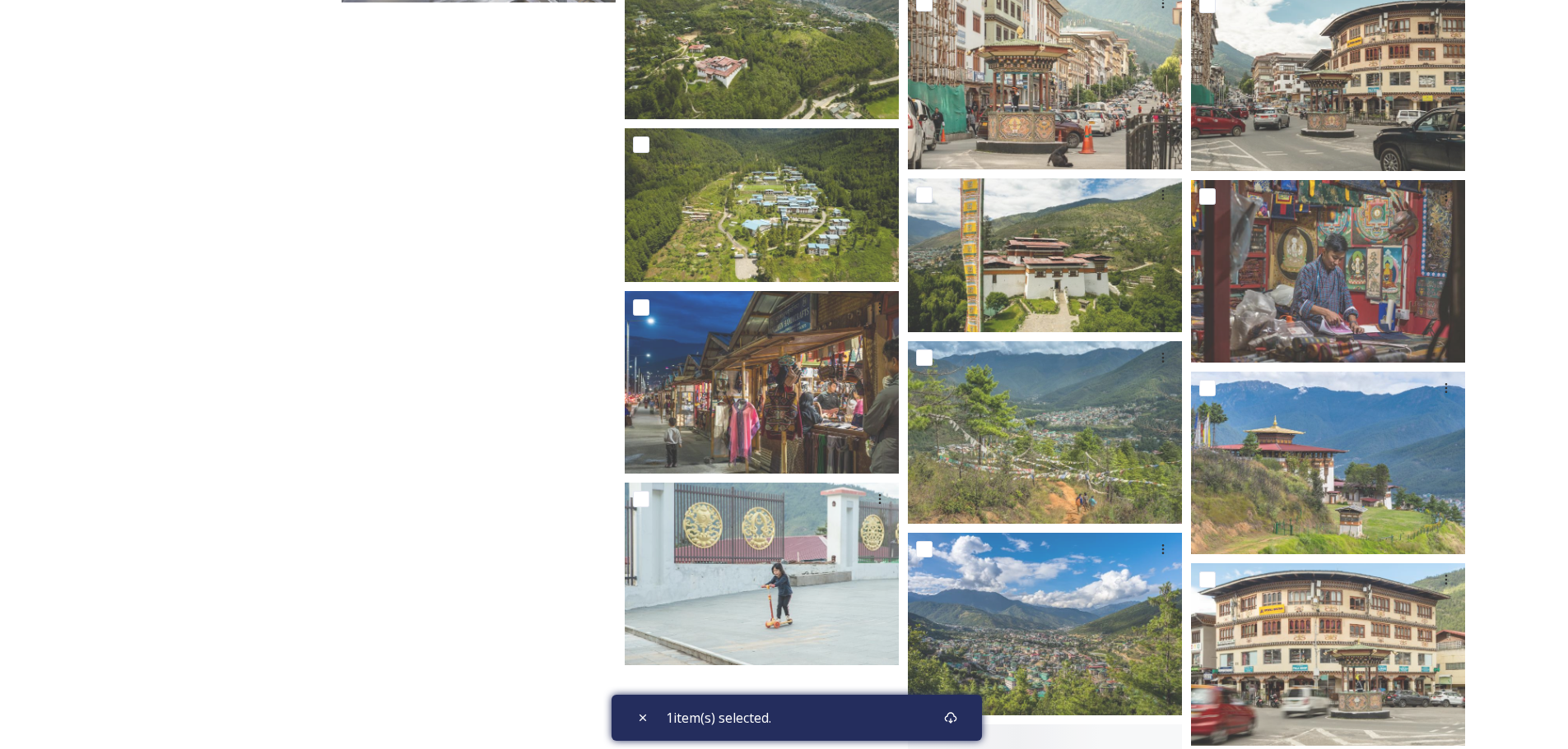
scroll to position [12911, 0]
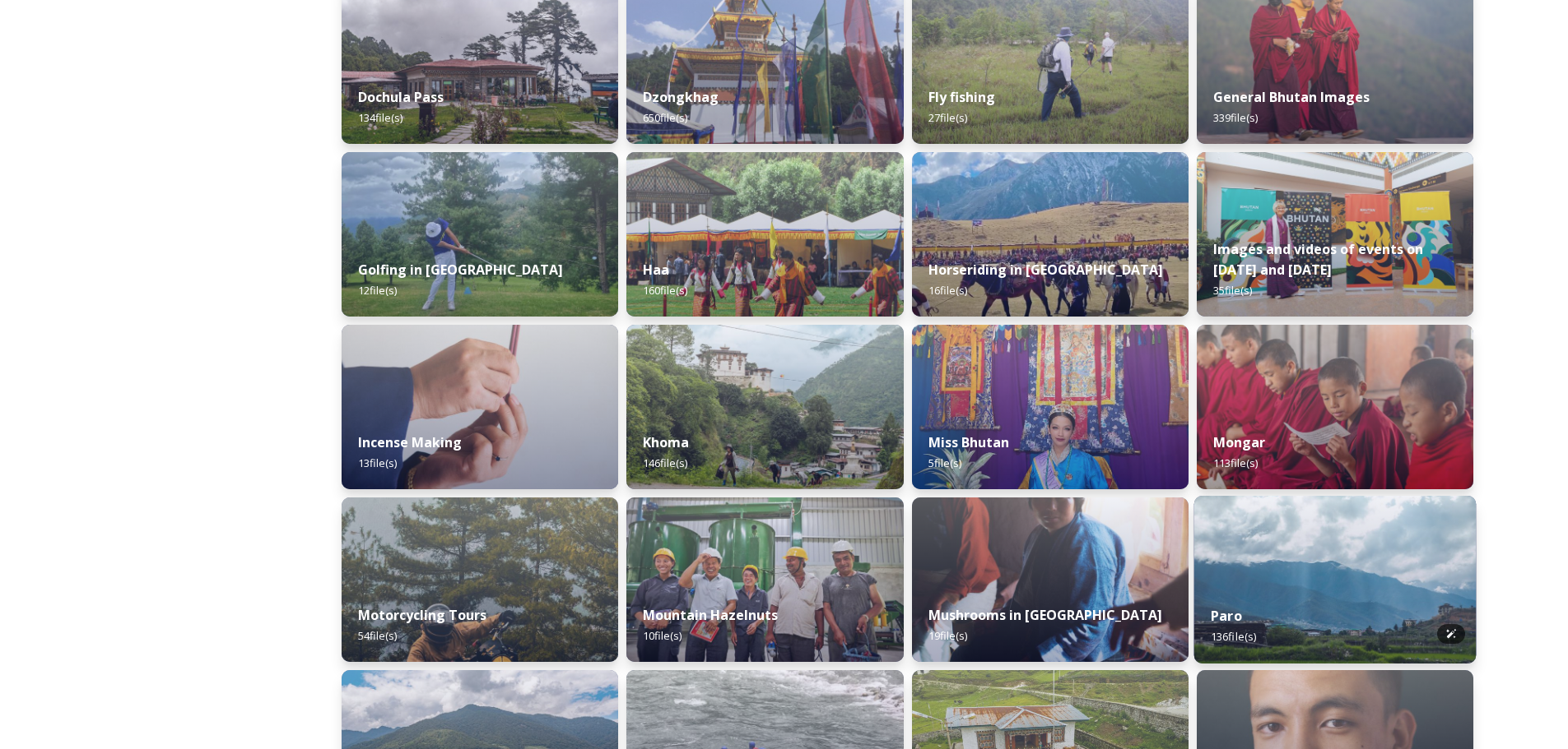
scroll to position [637, 0]
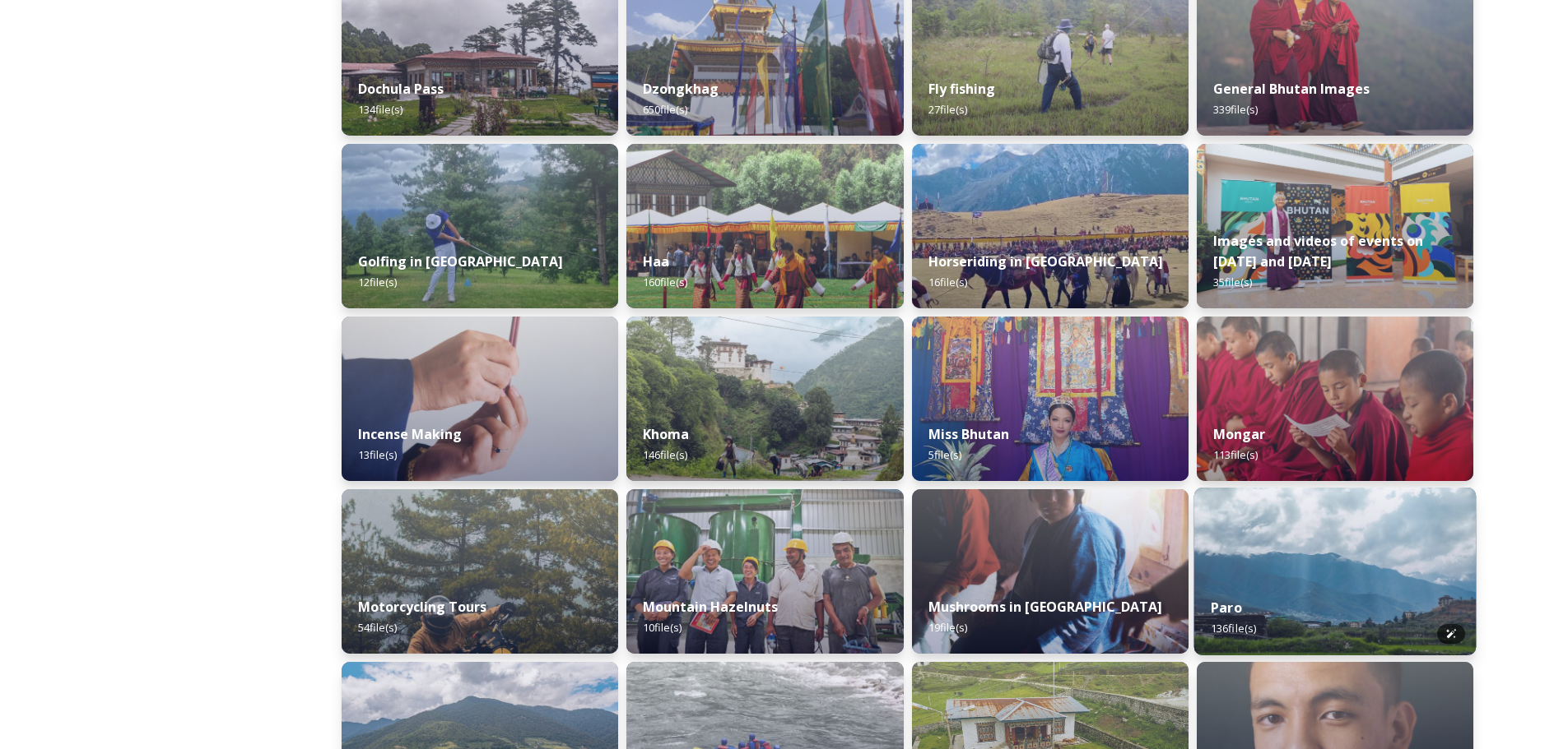
click at [1378, 573] on img at bounding box center [1335, 572] width 282 height 168
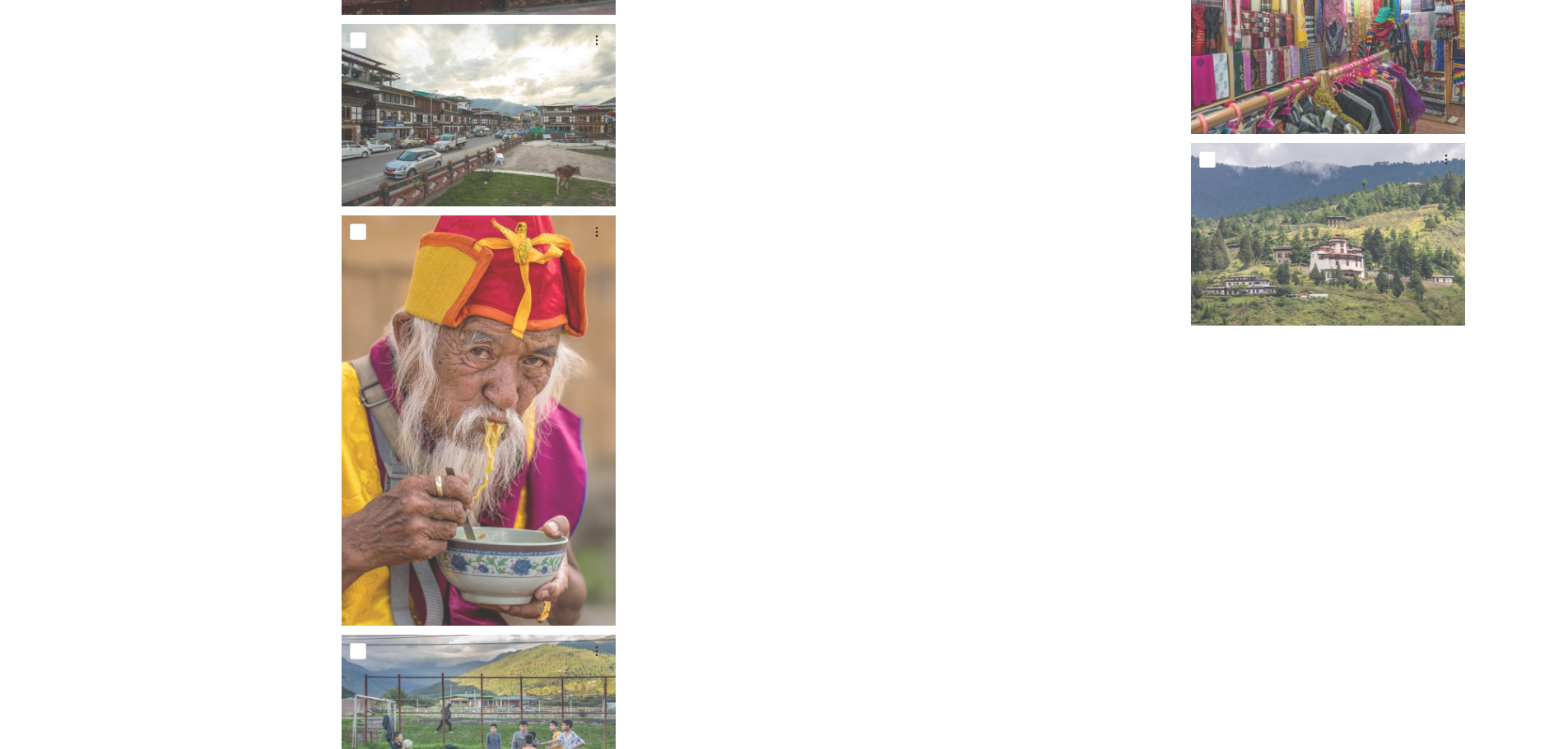
scroll to position [8387, 0]
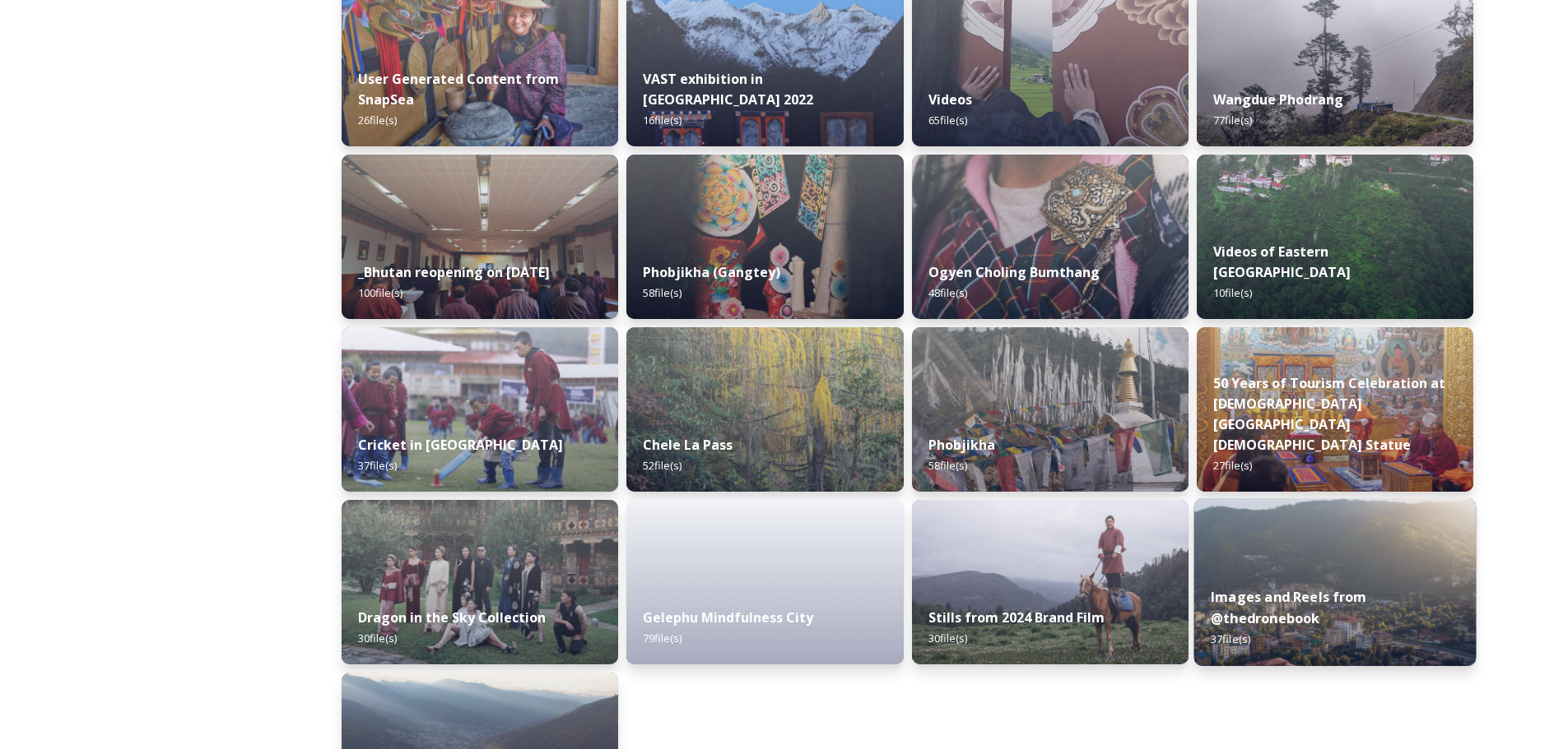
scroll to position [1941, 0]
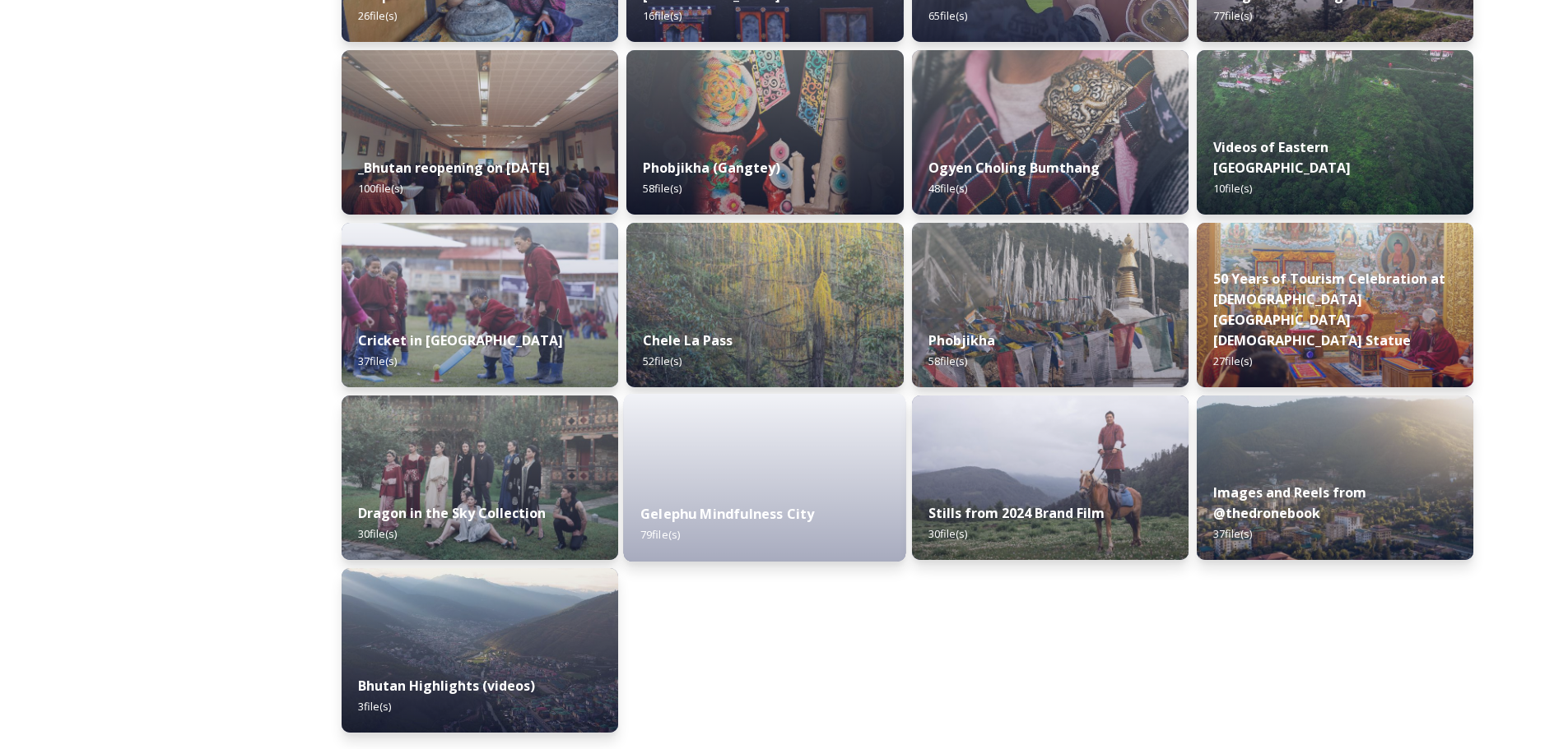
click at [752, 489] on div "Gelephu Mindfulness City 79 file(s)" at bounding box center [765, 524] width 282 height 75
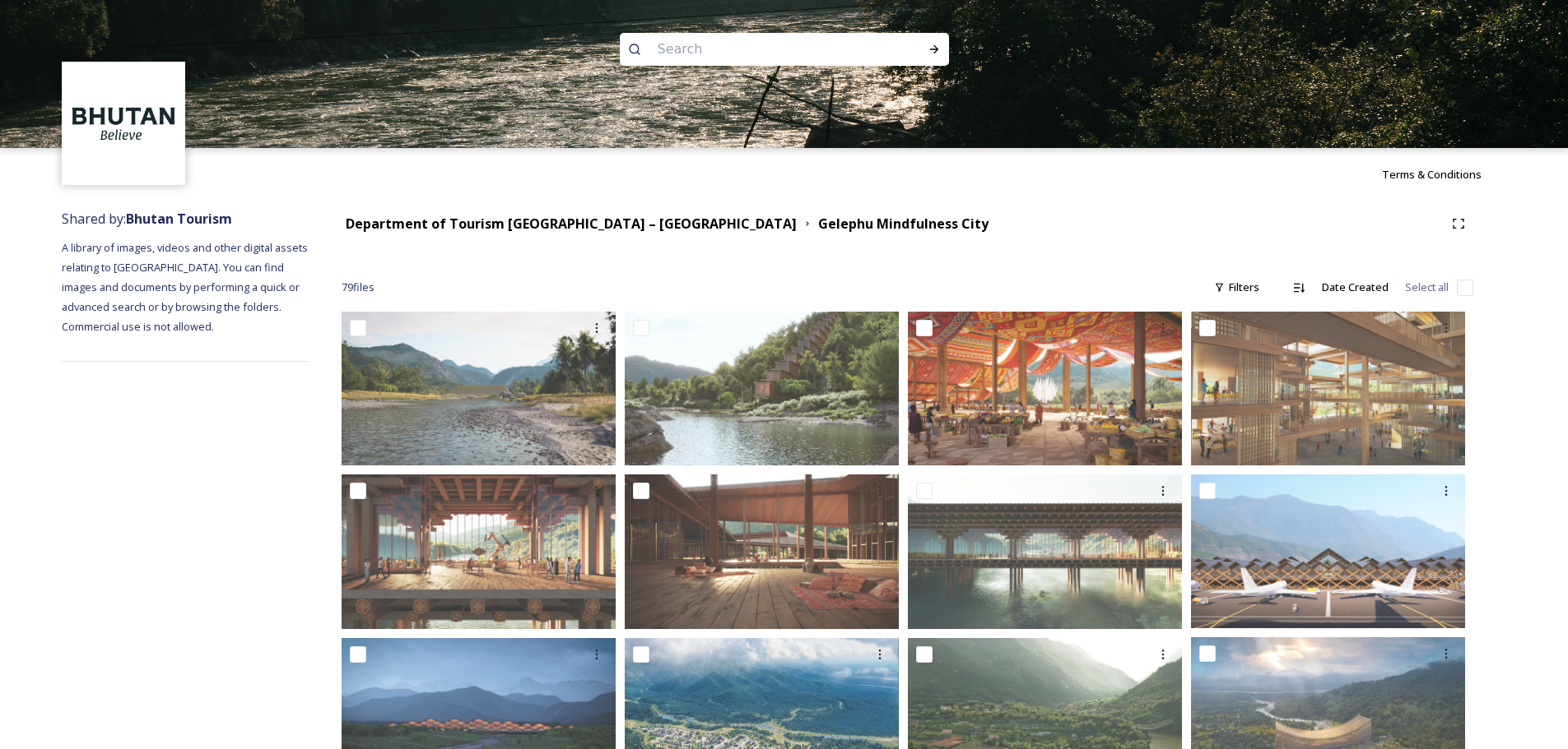
click at [1547, 347] on div "Shared by: Bhutan Tourism A library of images, videos and other digital assets …" at bounding box center [784, 689] width 1568 height 976
click at [1458, 292] on input "checkbox" at bounding box center [1465, 288] width 17 height 17
checkbox input "true"
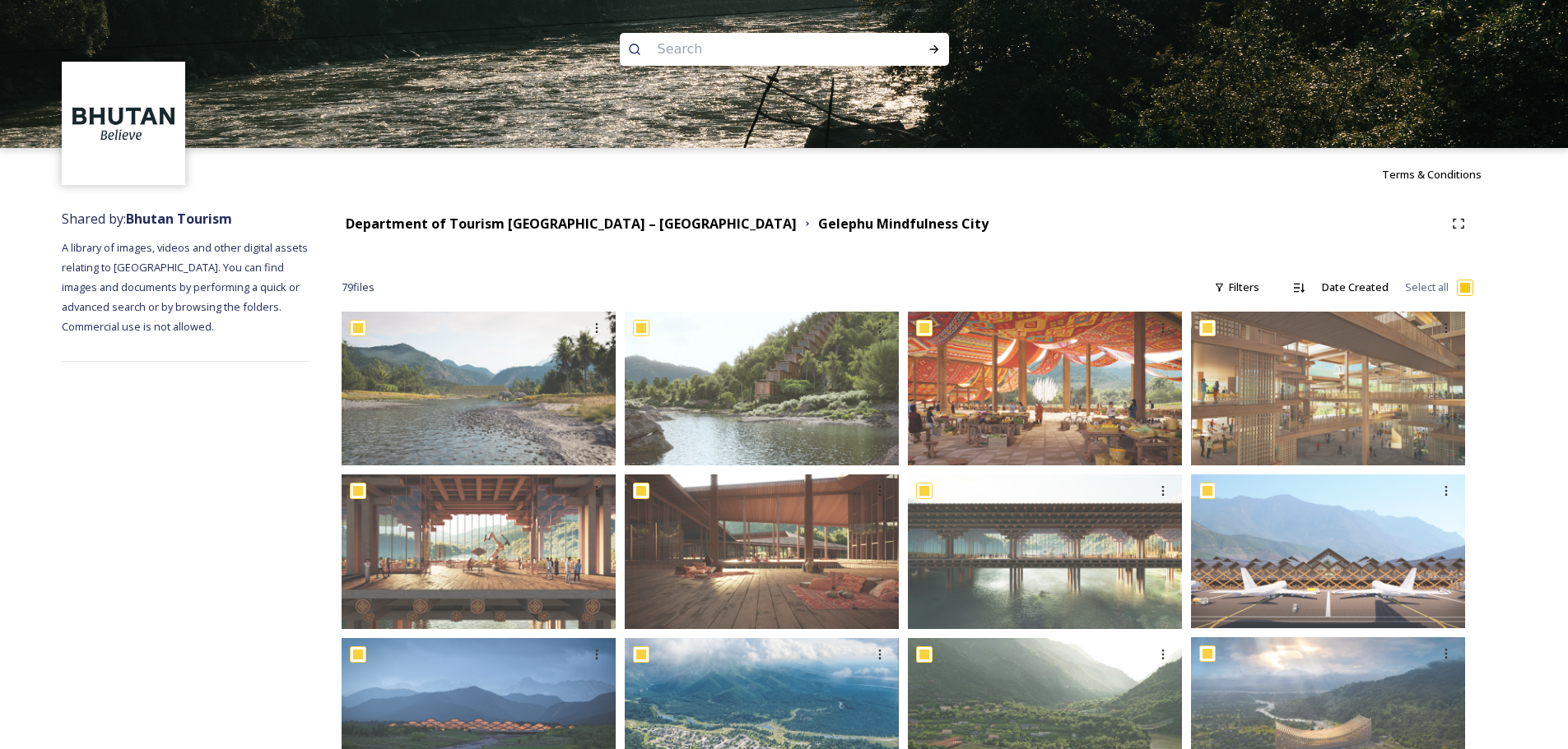
checkbox input "true"
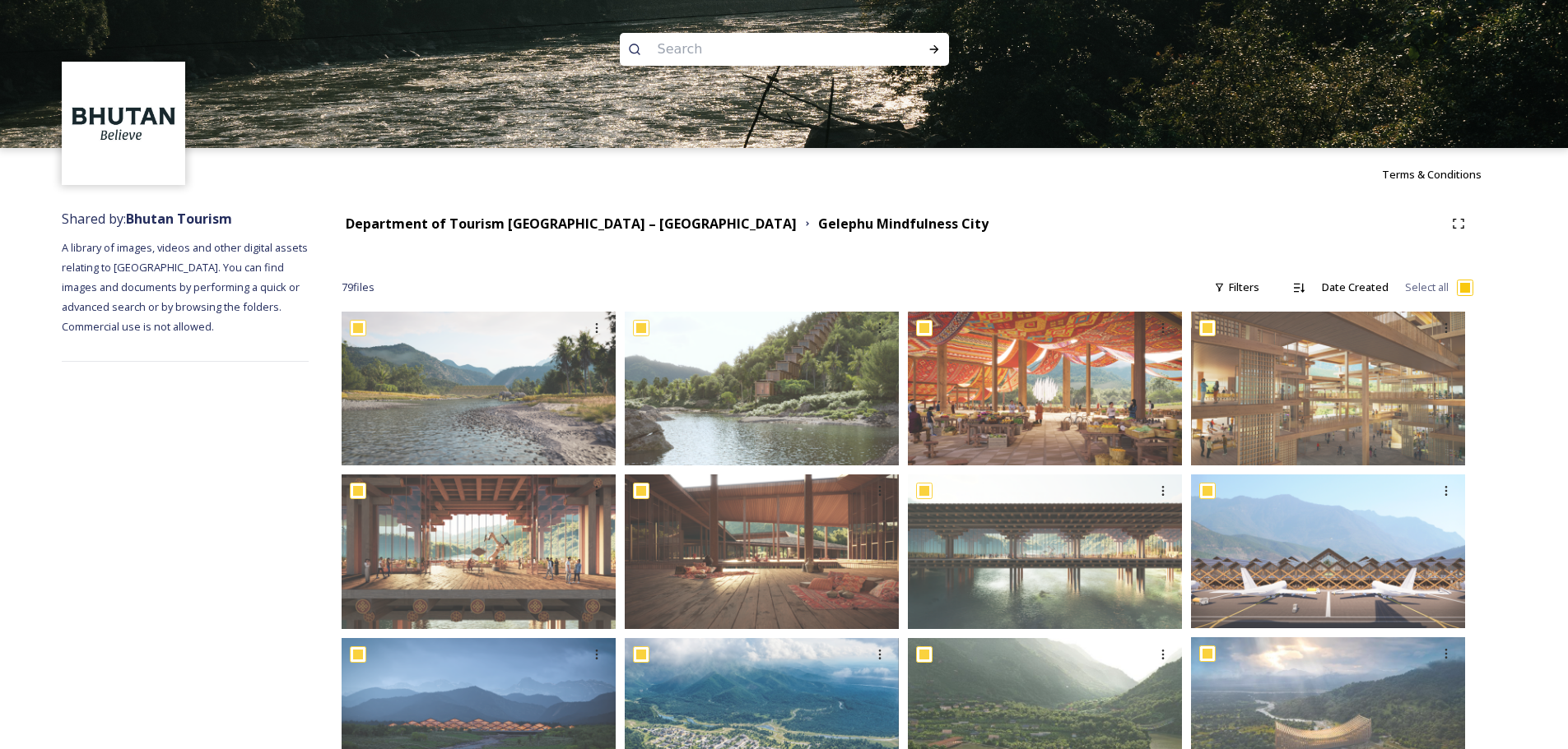
checkbox input "true"
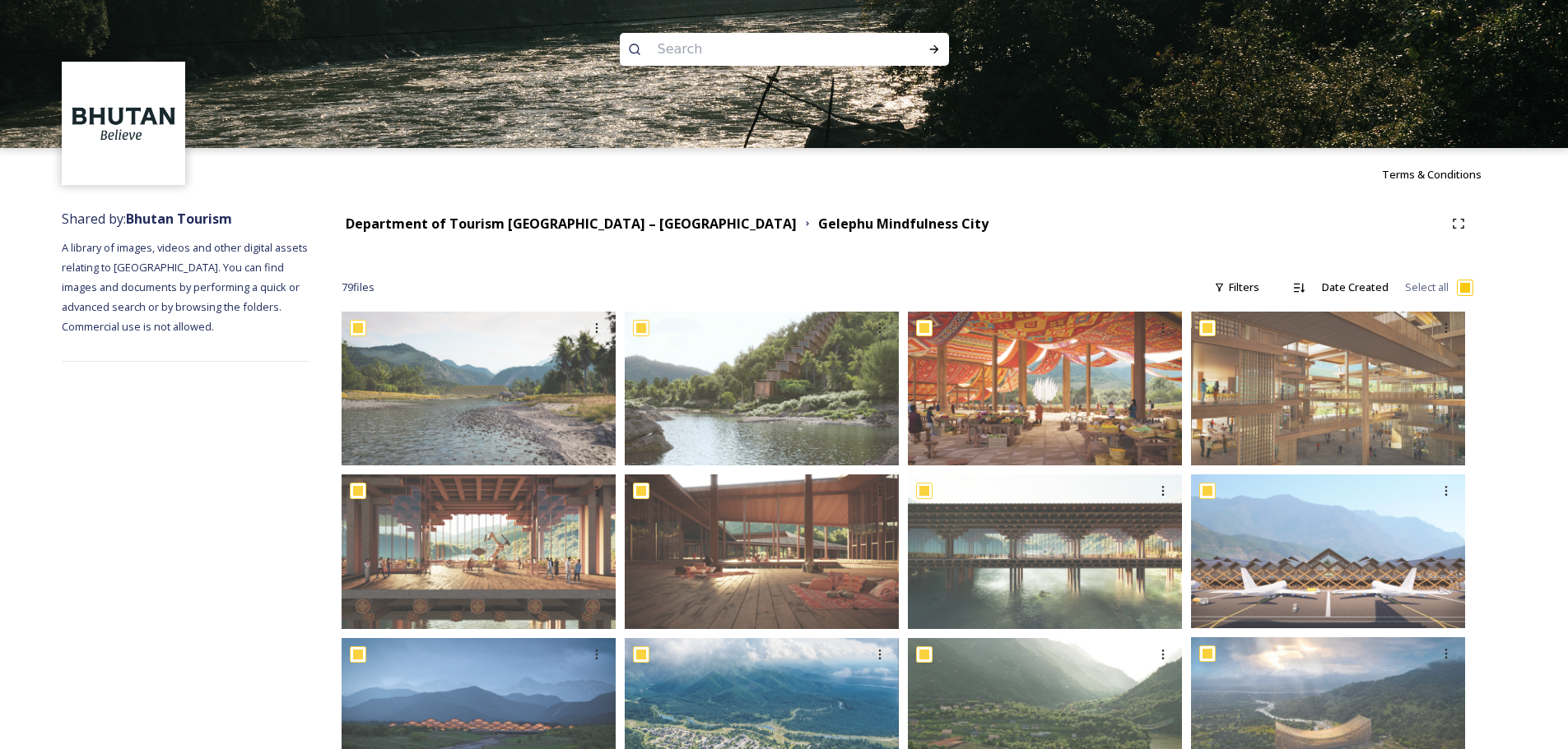
checkbox input "true"
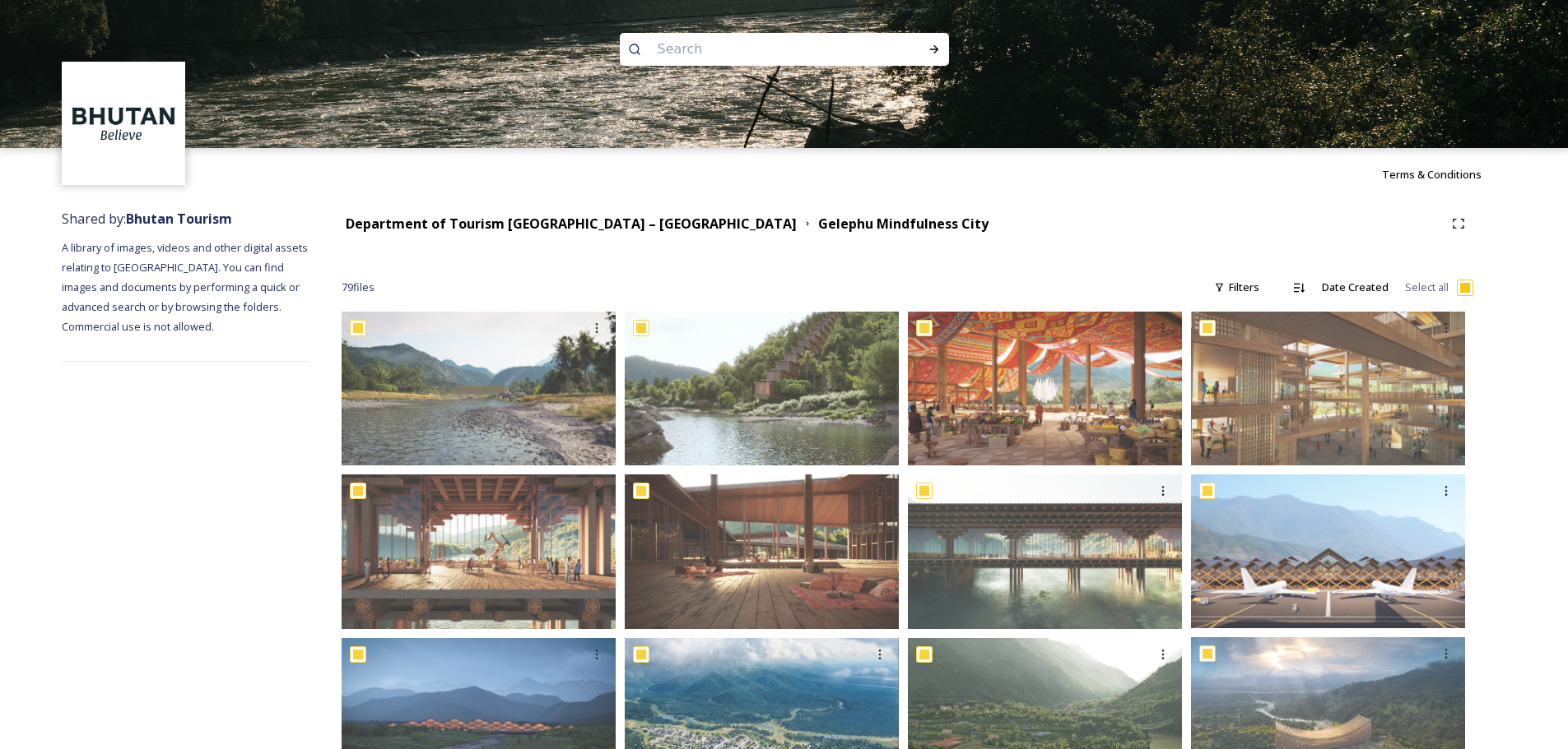
checkbox input "true"
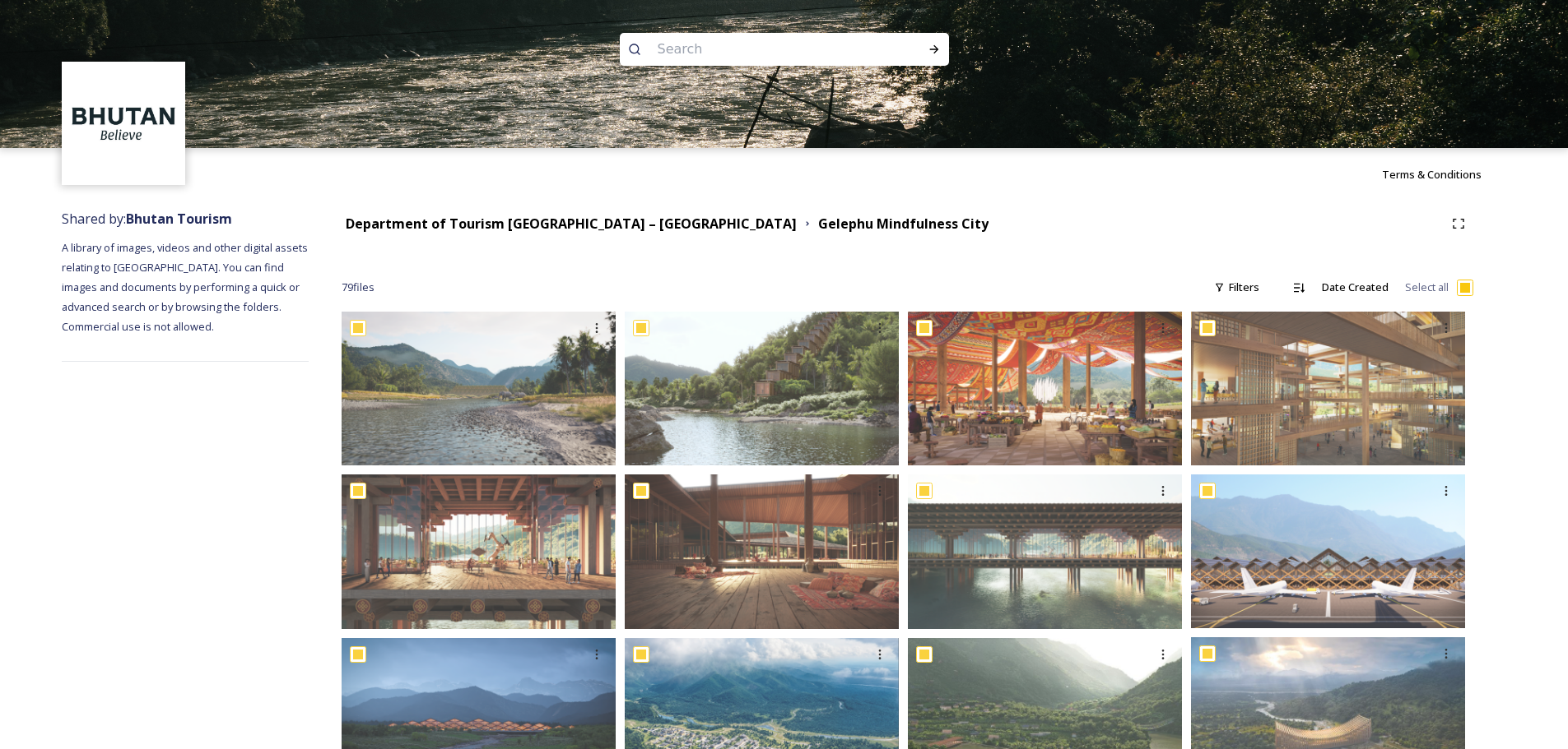
checkbox input "true"
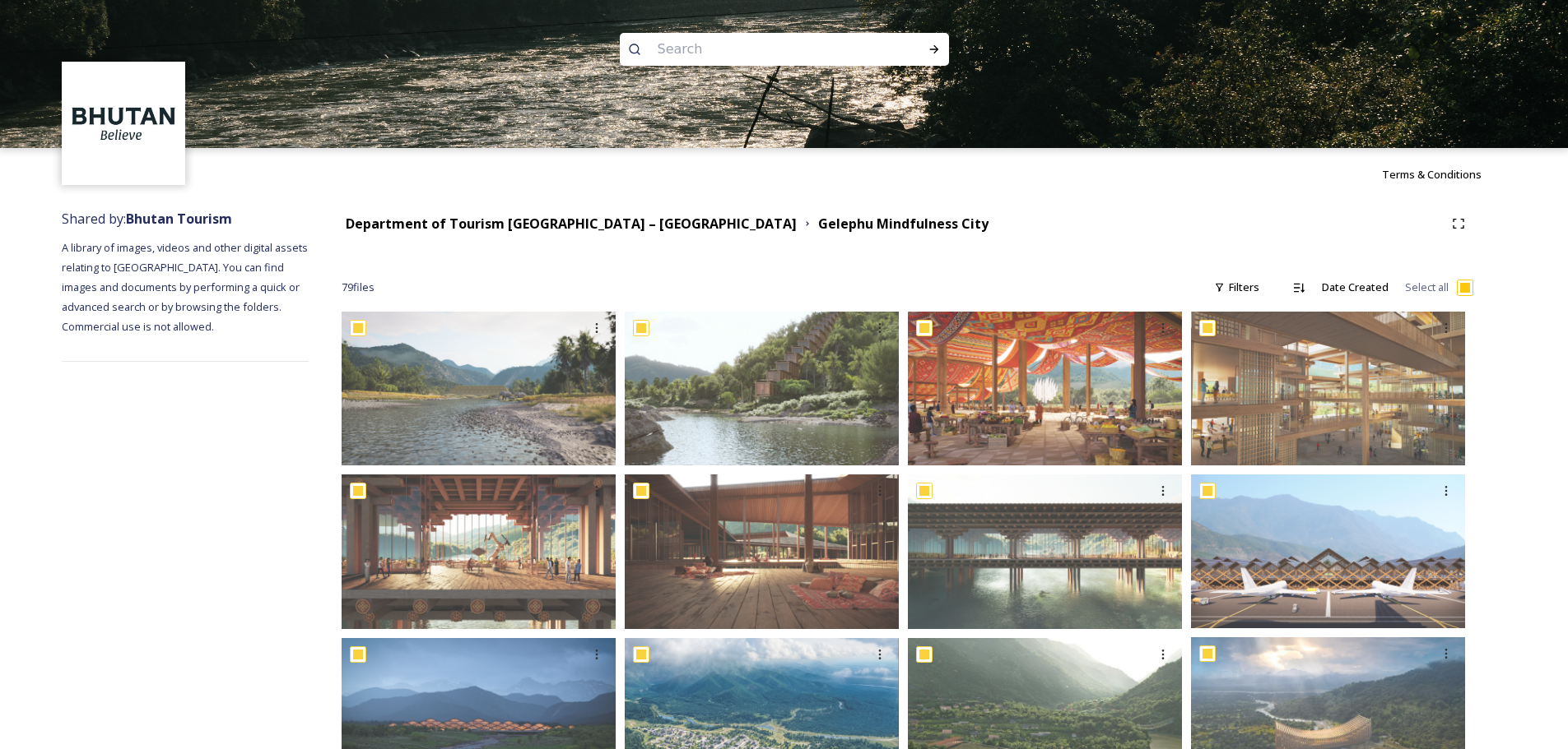
checkbox input "true"
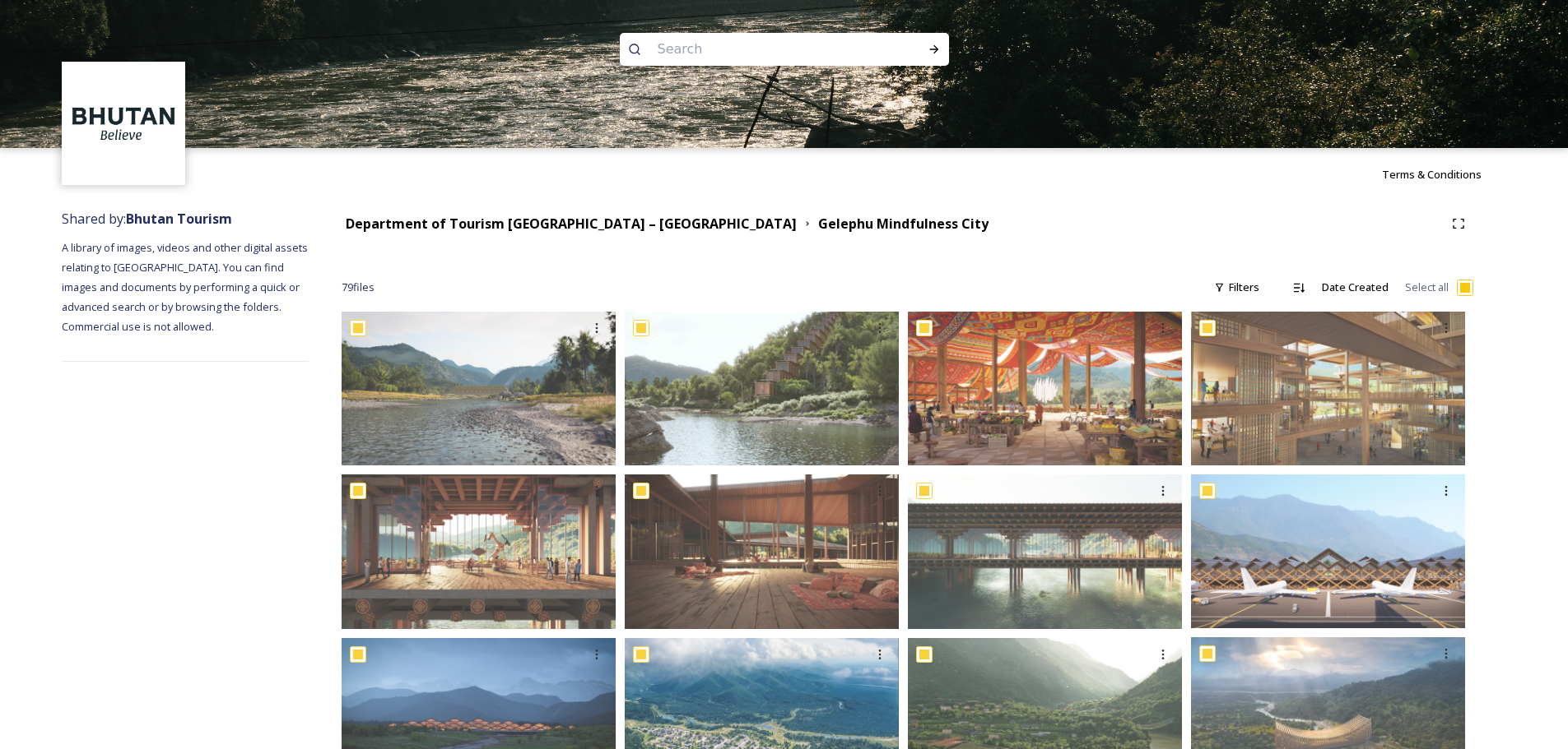
checkbox input "true"
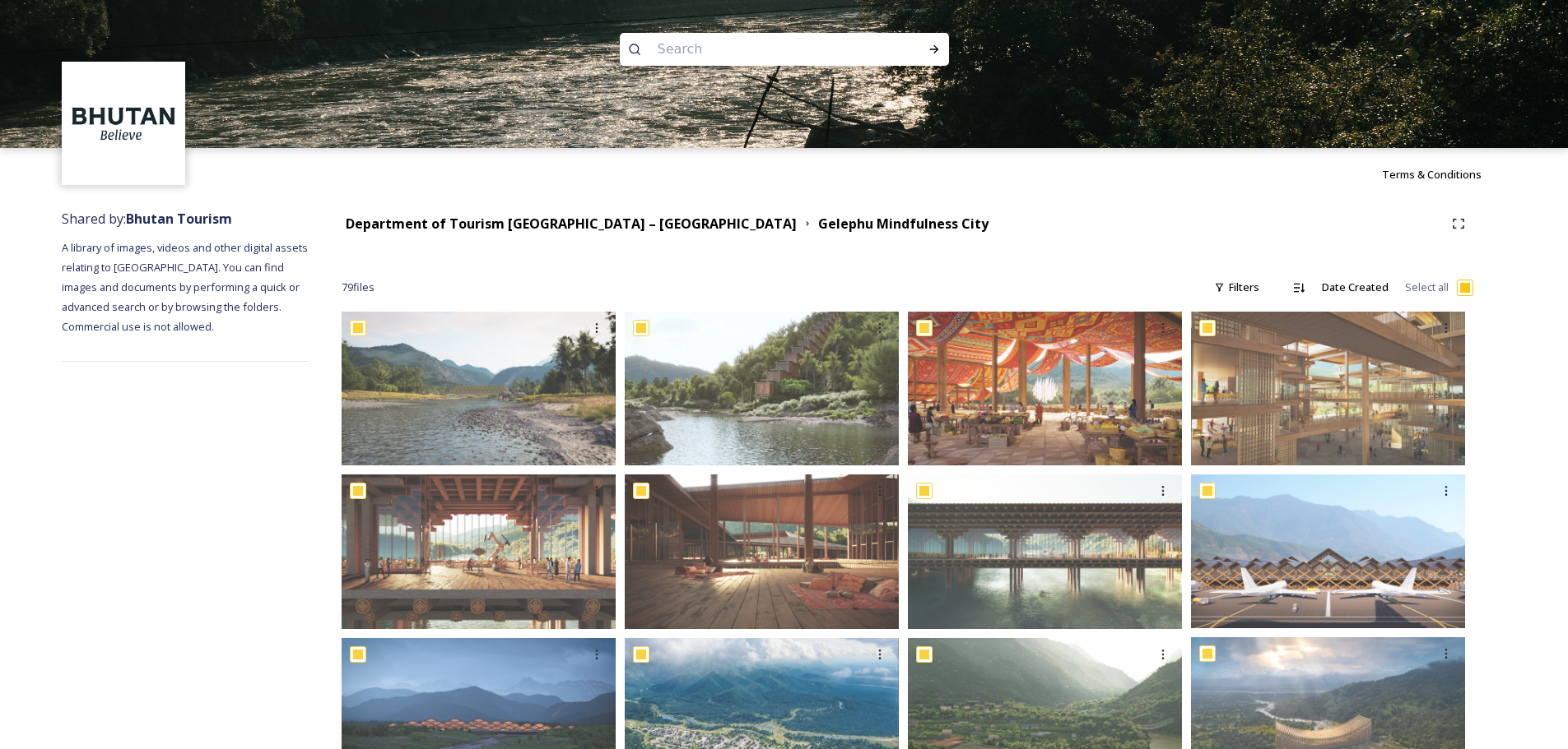
checkbox input "true"
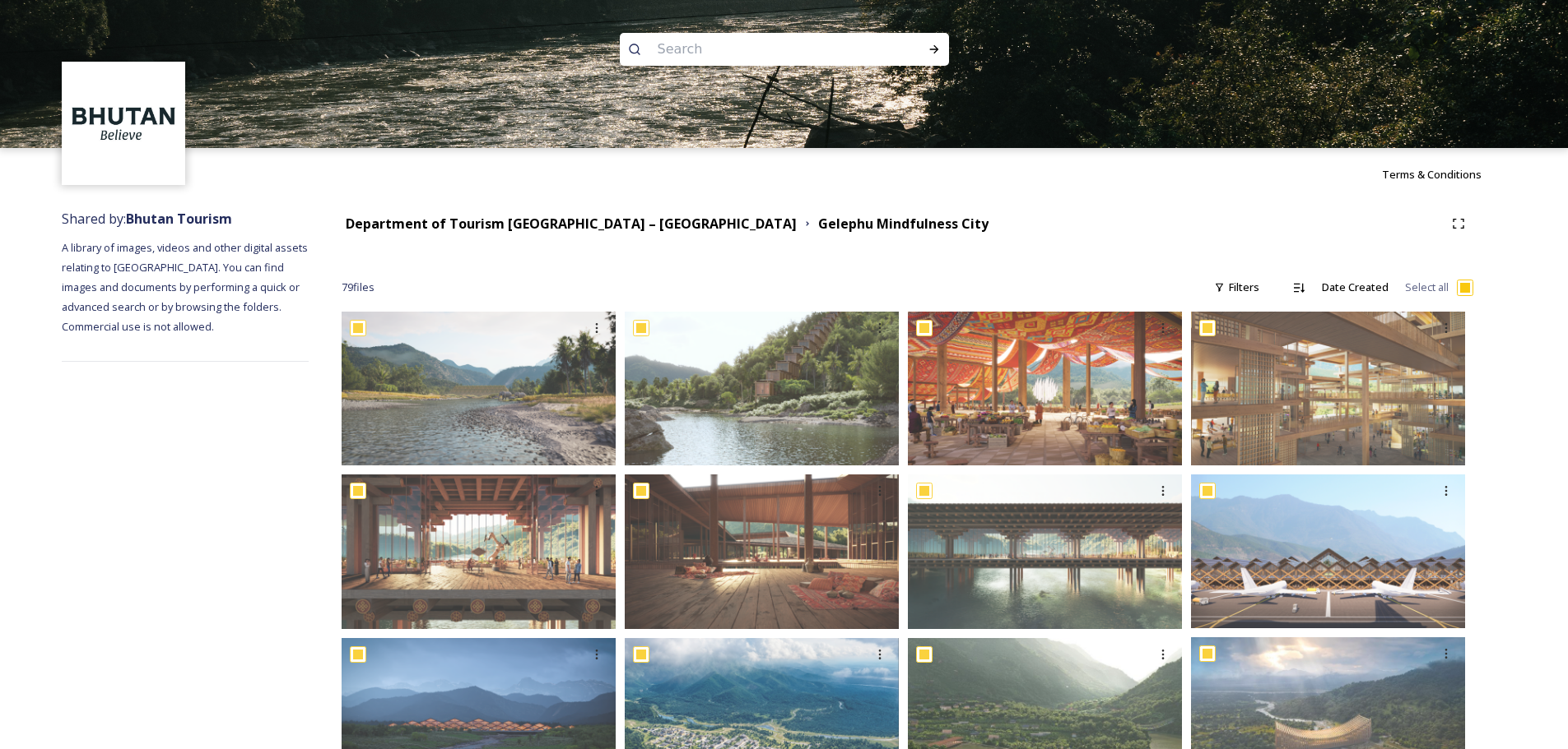
checkbox input "true"
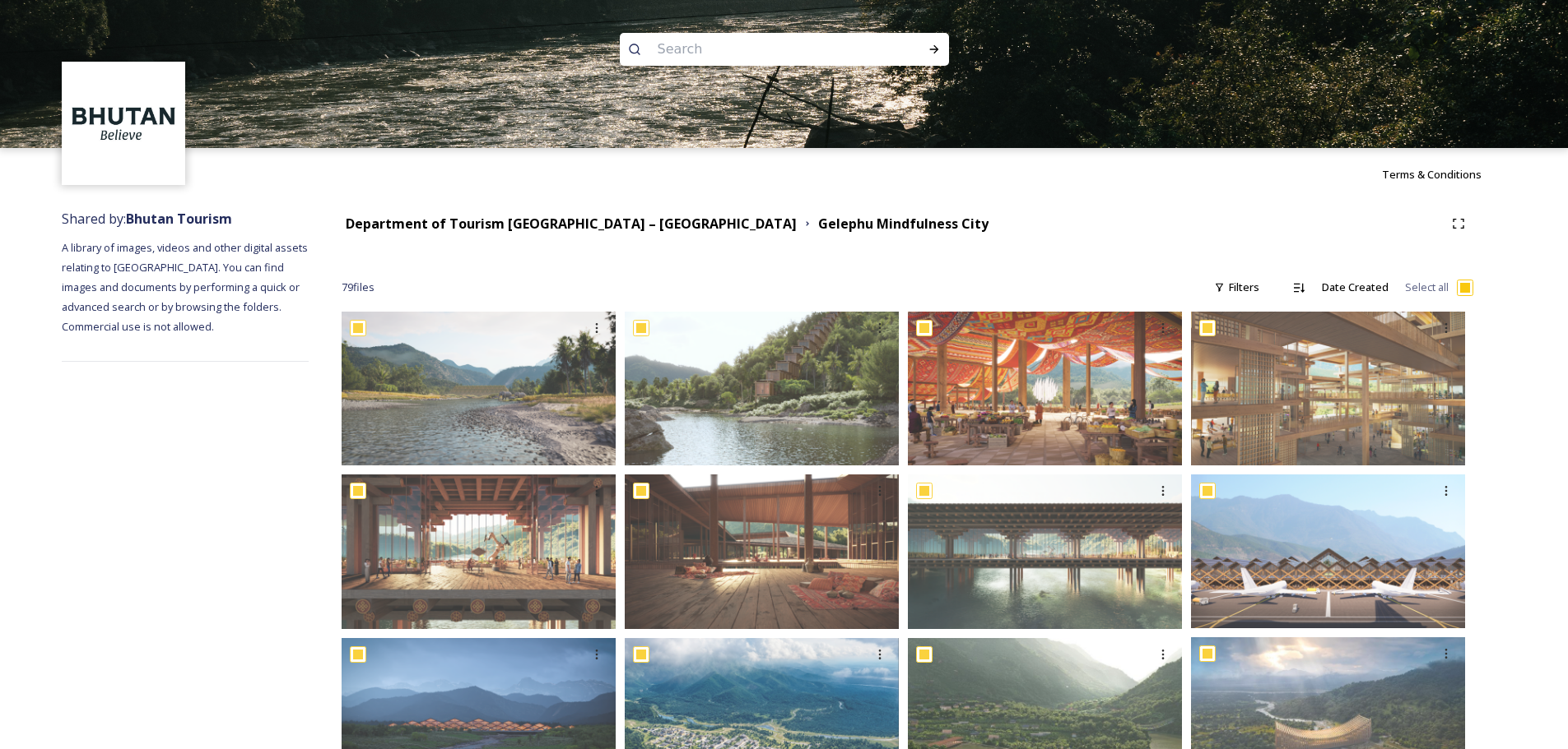
checkbox input "true"
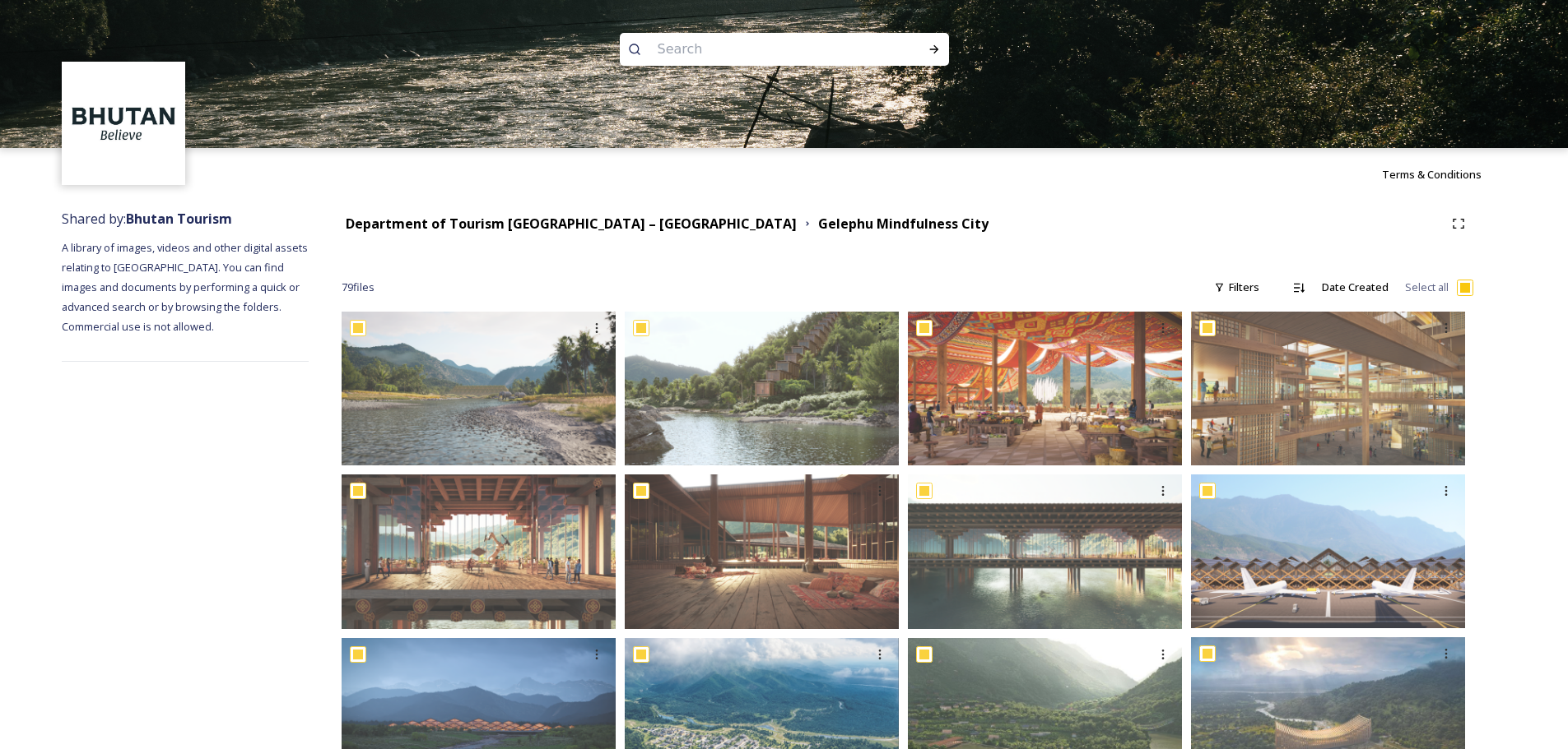
checkbox input "true"
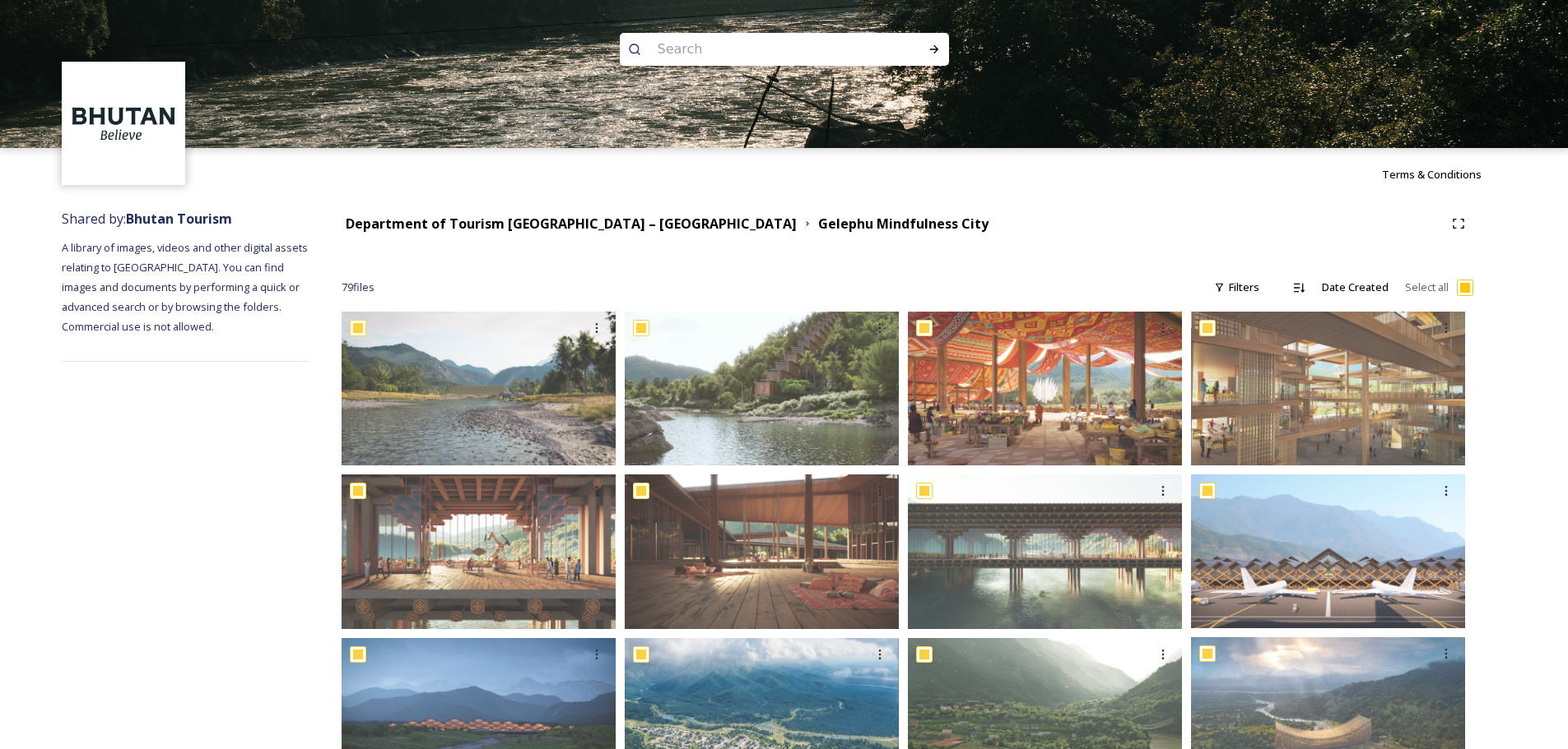
checkbox input "true"
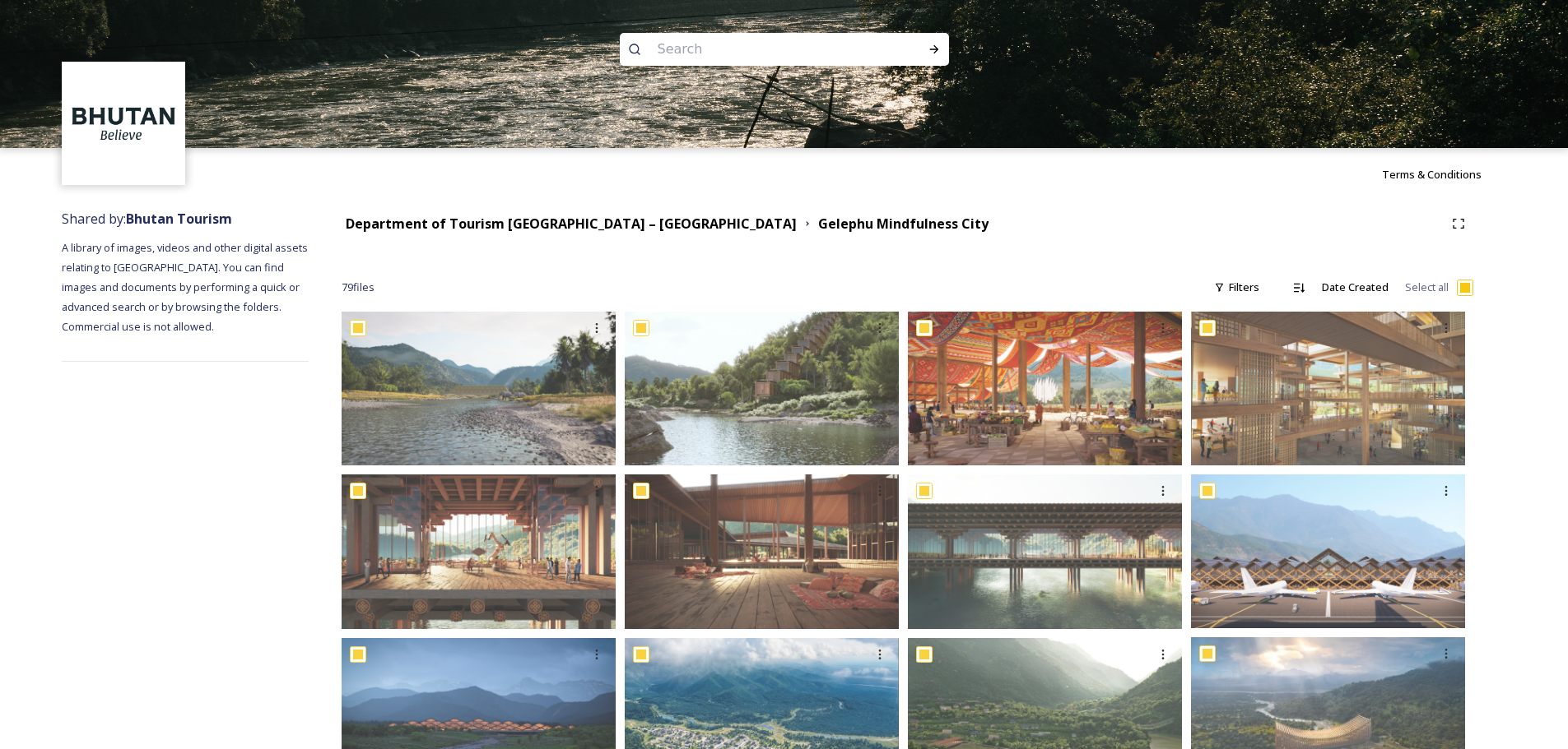
checkbox input "true"
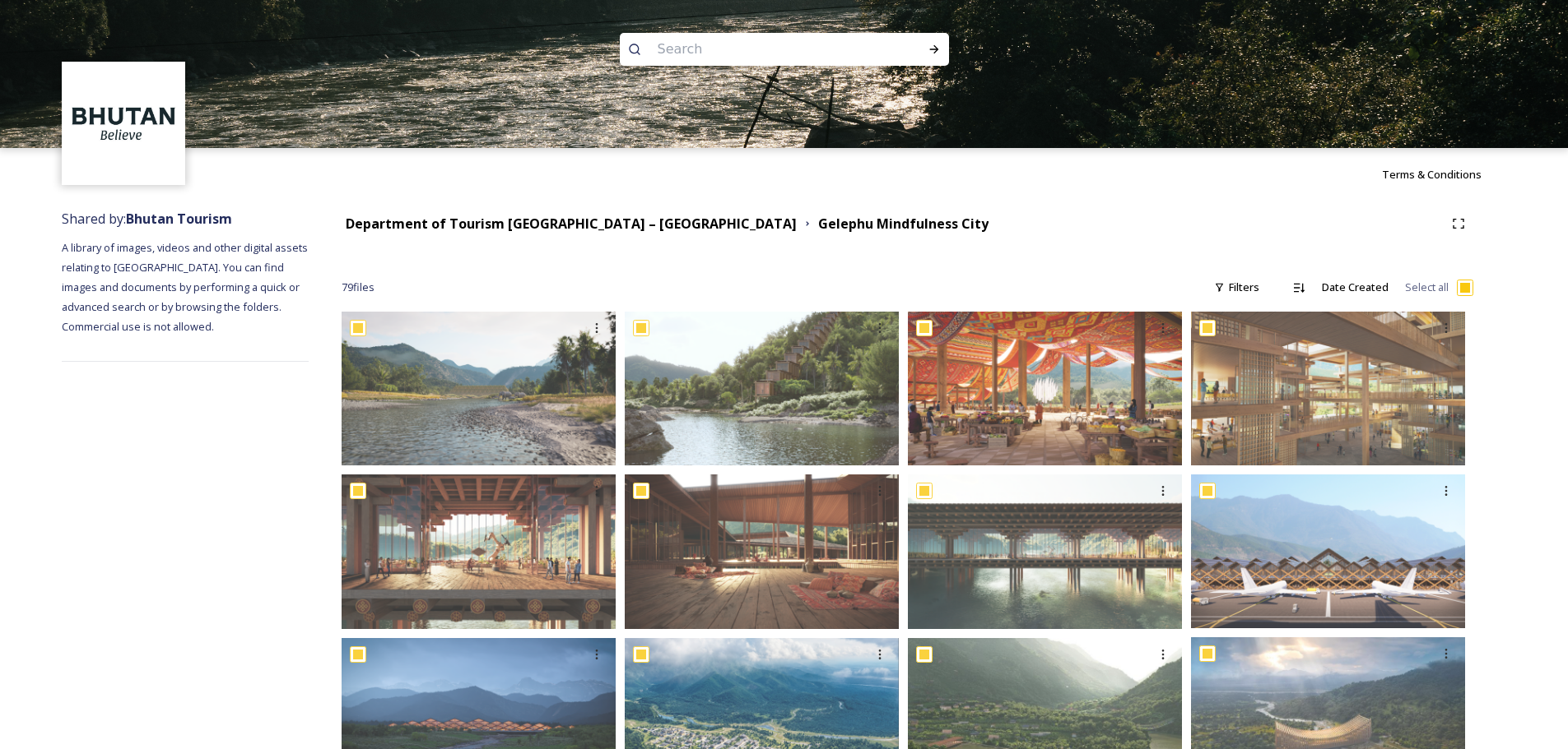
checkbox input "true"
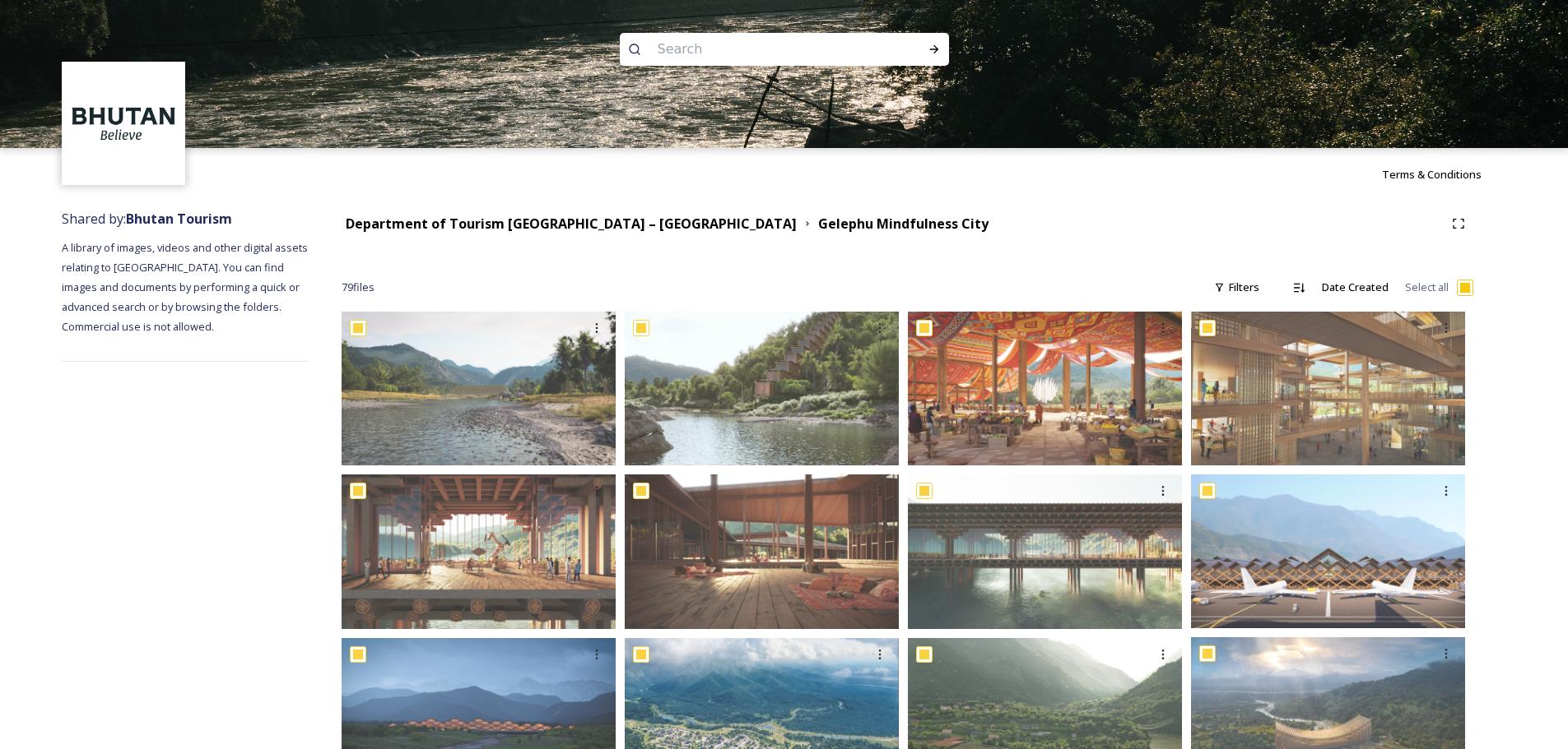
checkbox input "true"
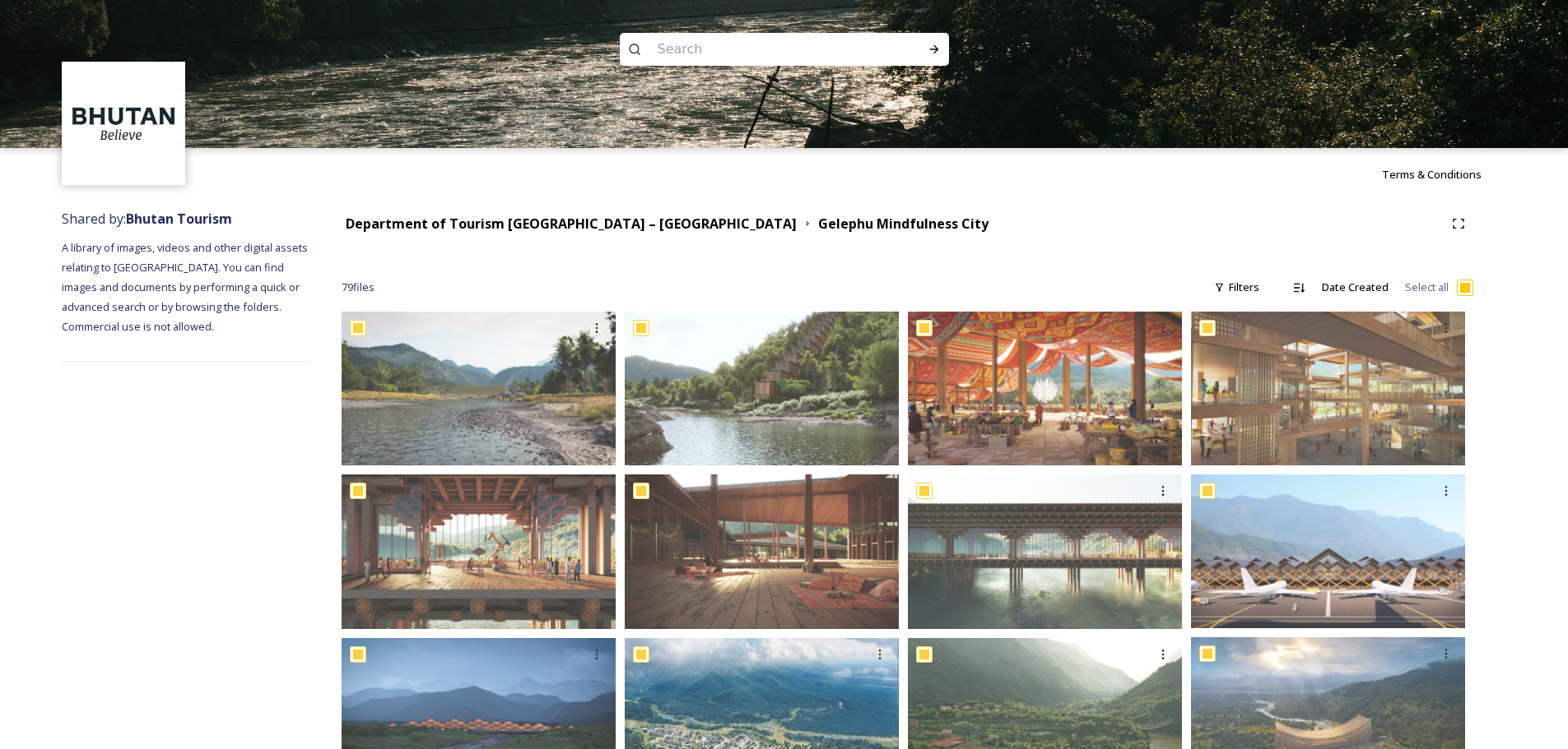
checkbox input "true"
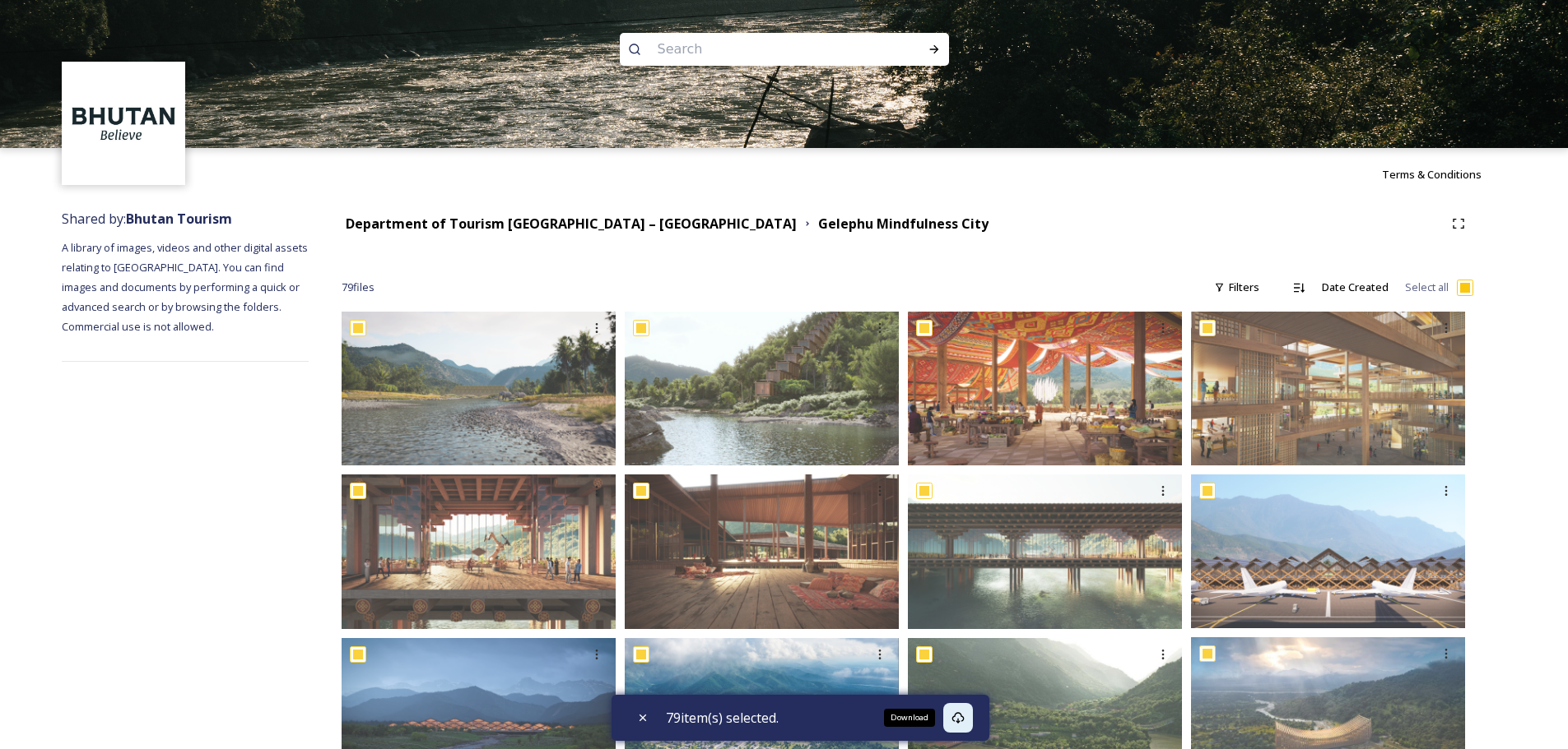
click at [961, 721] on icon at bounding box center [957, 718] width 12 height 11
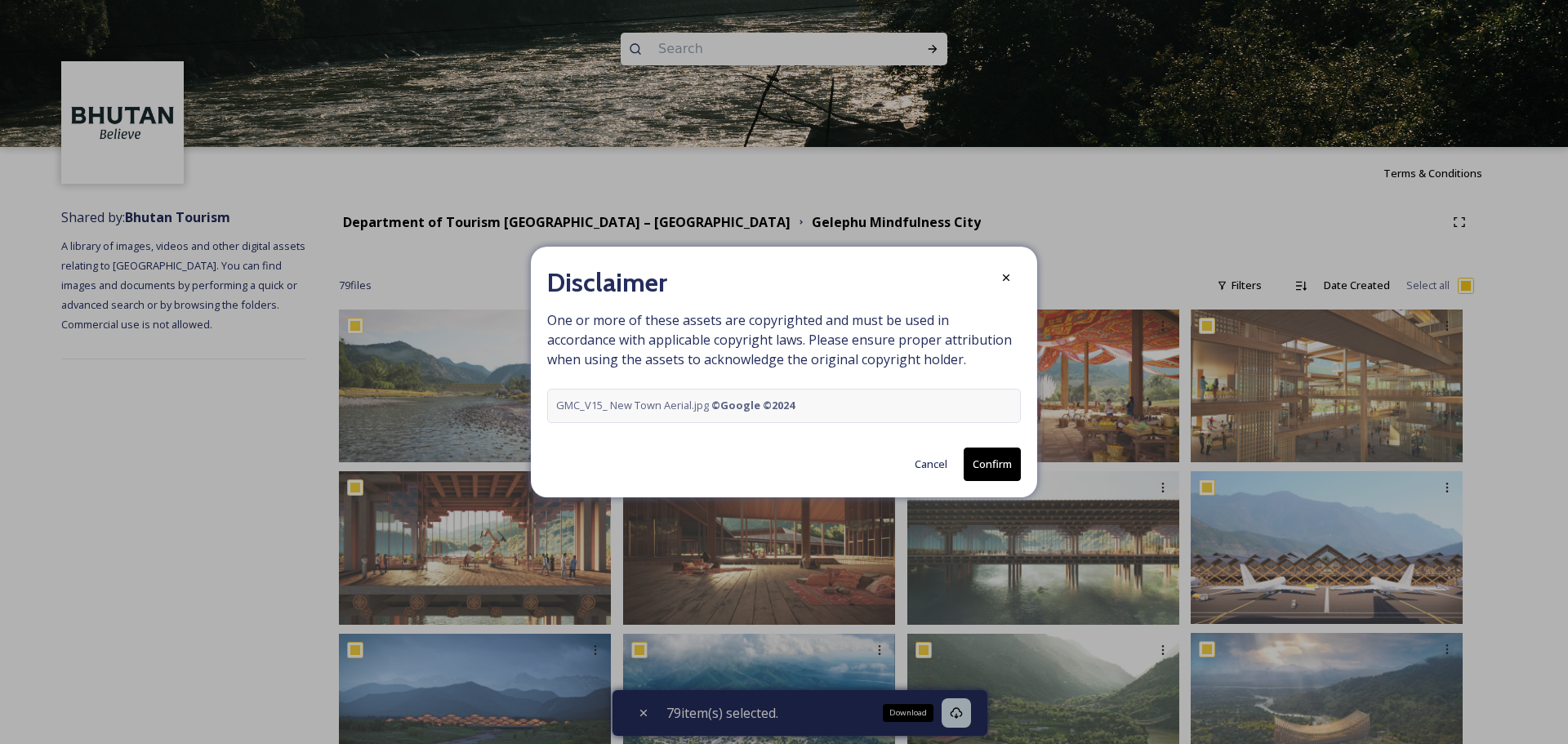
click at [994, 465] on button "Confirm" at bounding box center [992, 465] width 57 height 34
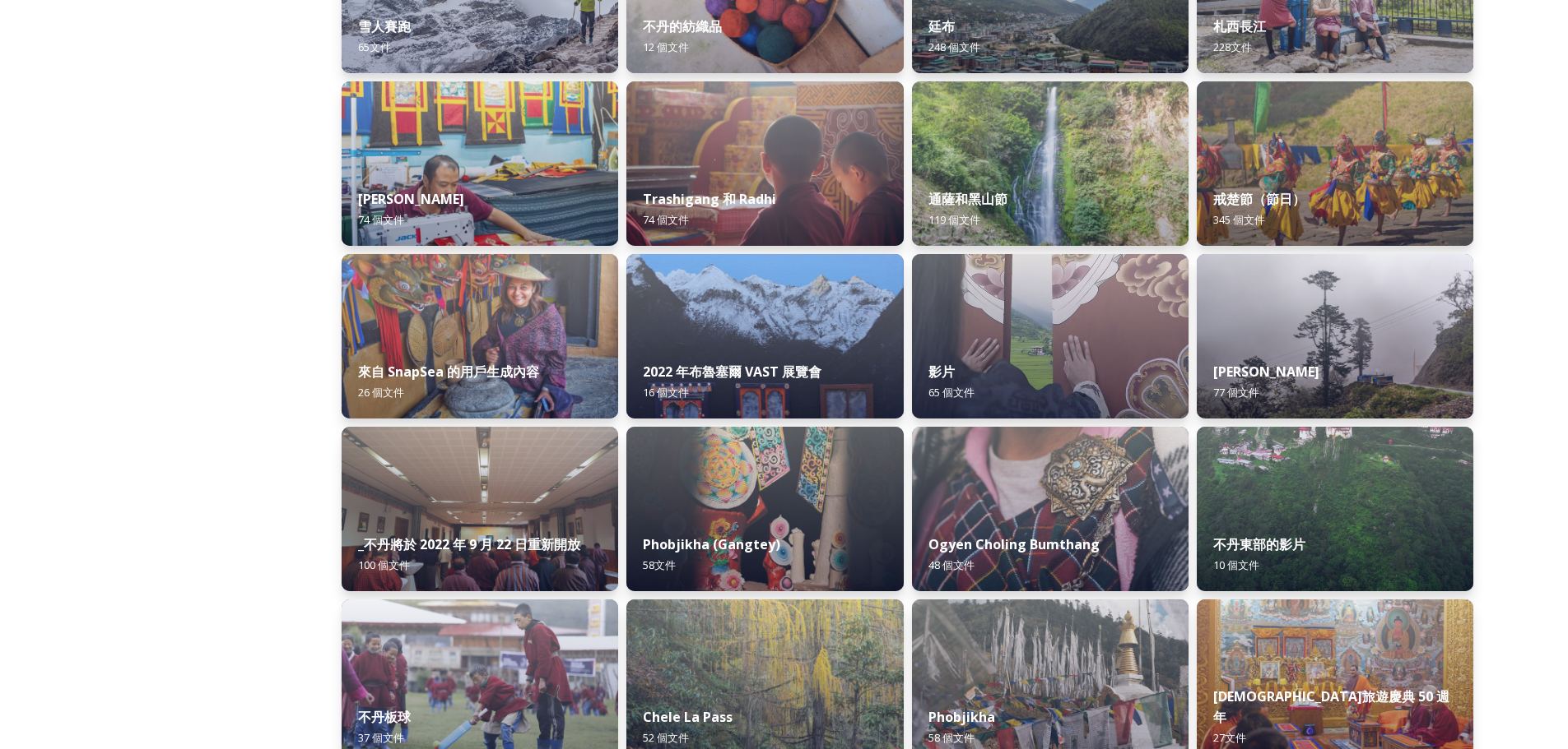
scroll to position [1584, 0]
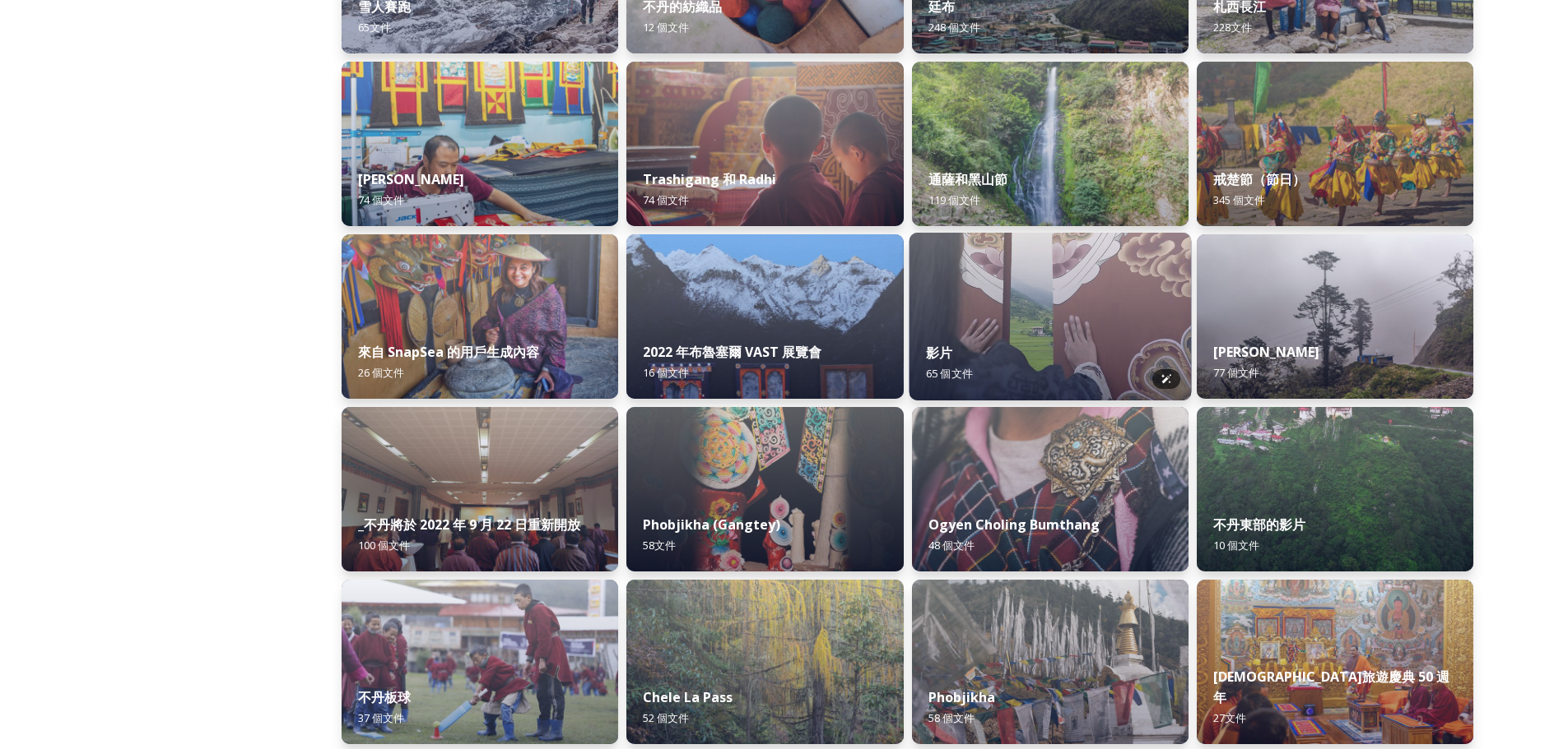
click at [1064, 278] on img at bounding box center [1049, 316] width 282 height 168
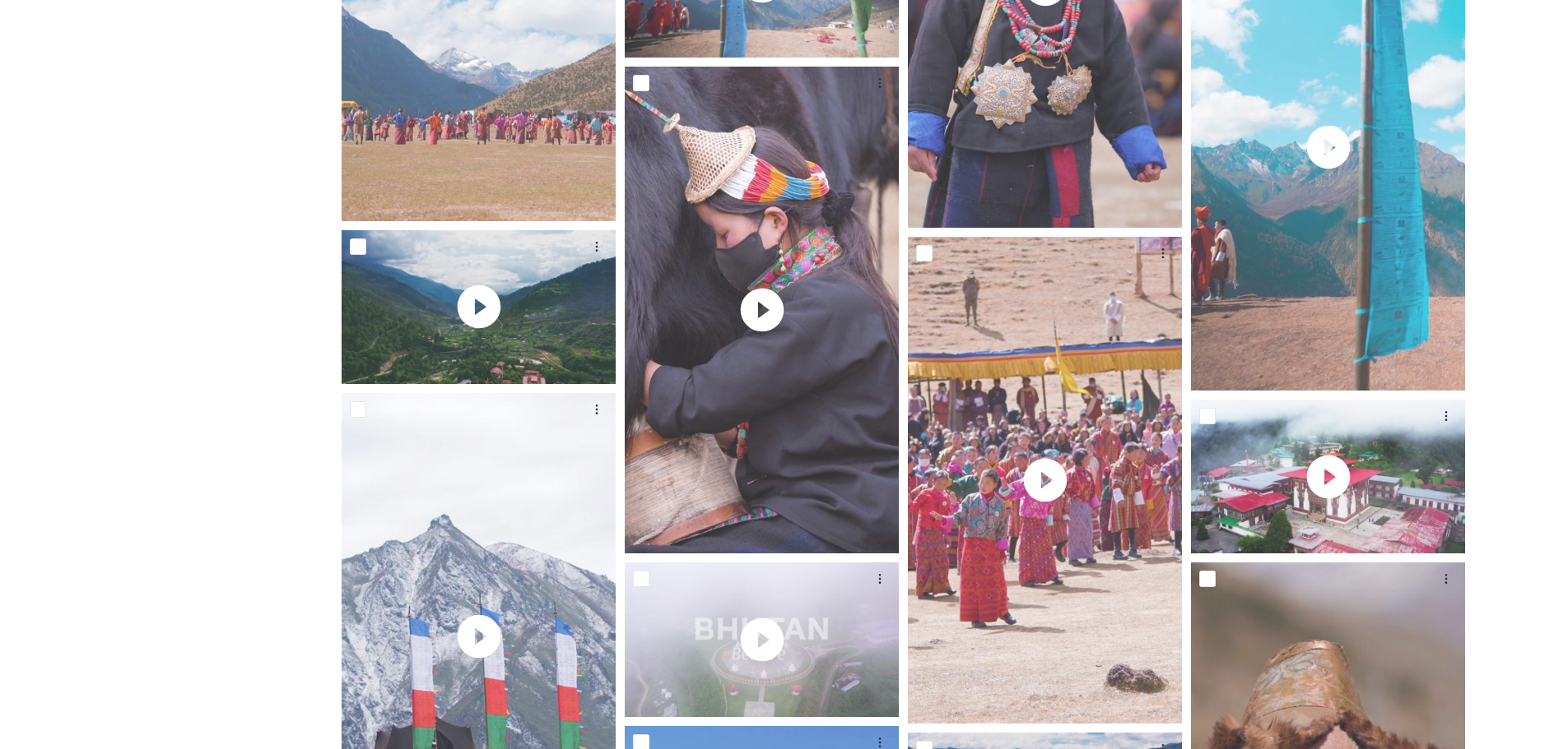
scroll to position [3887, 0]
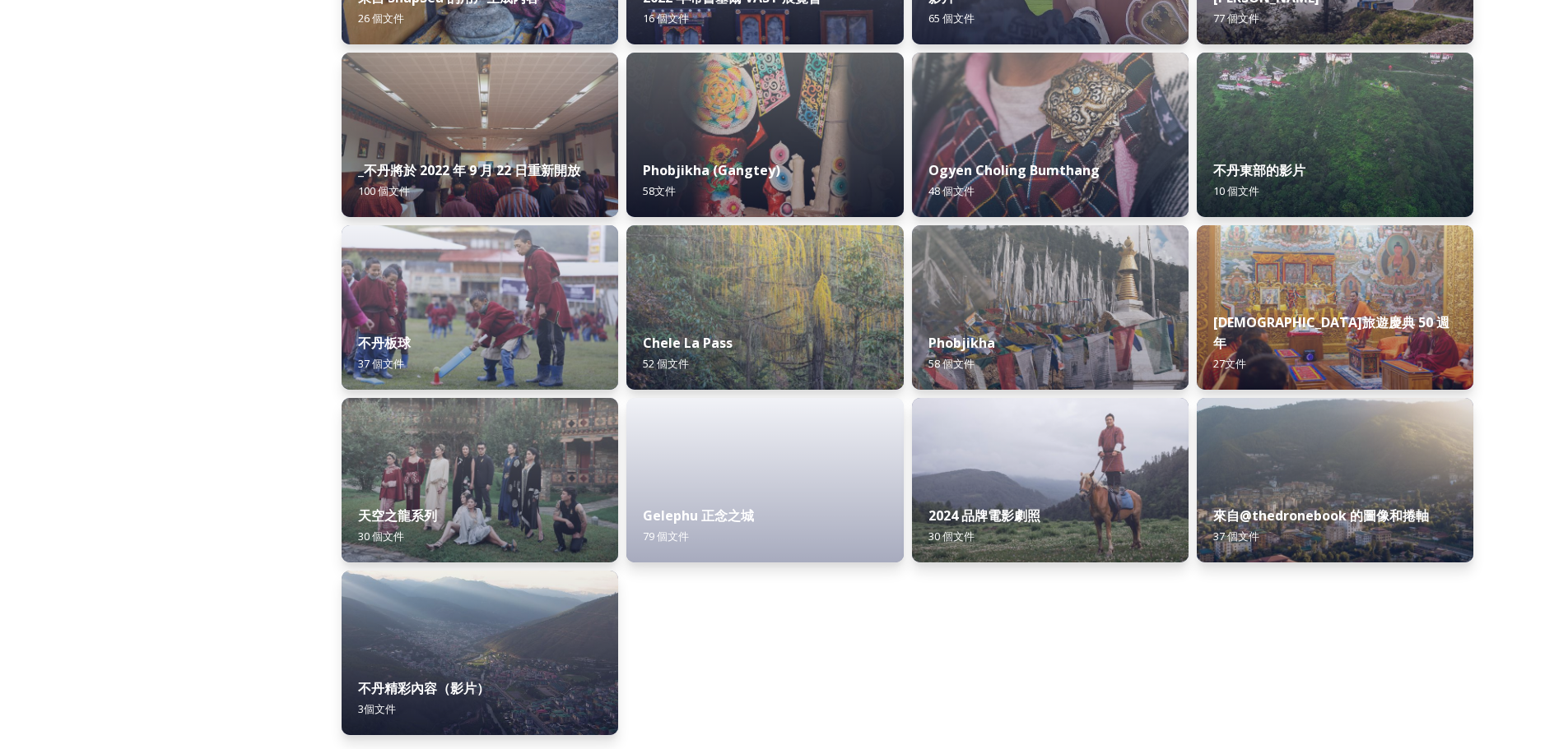
scroll to position [1941, 0]
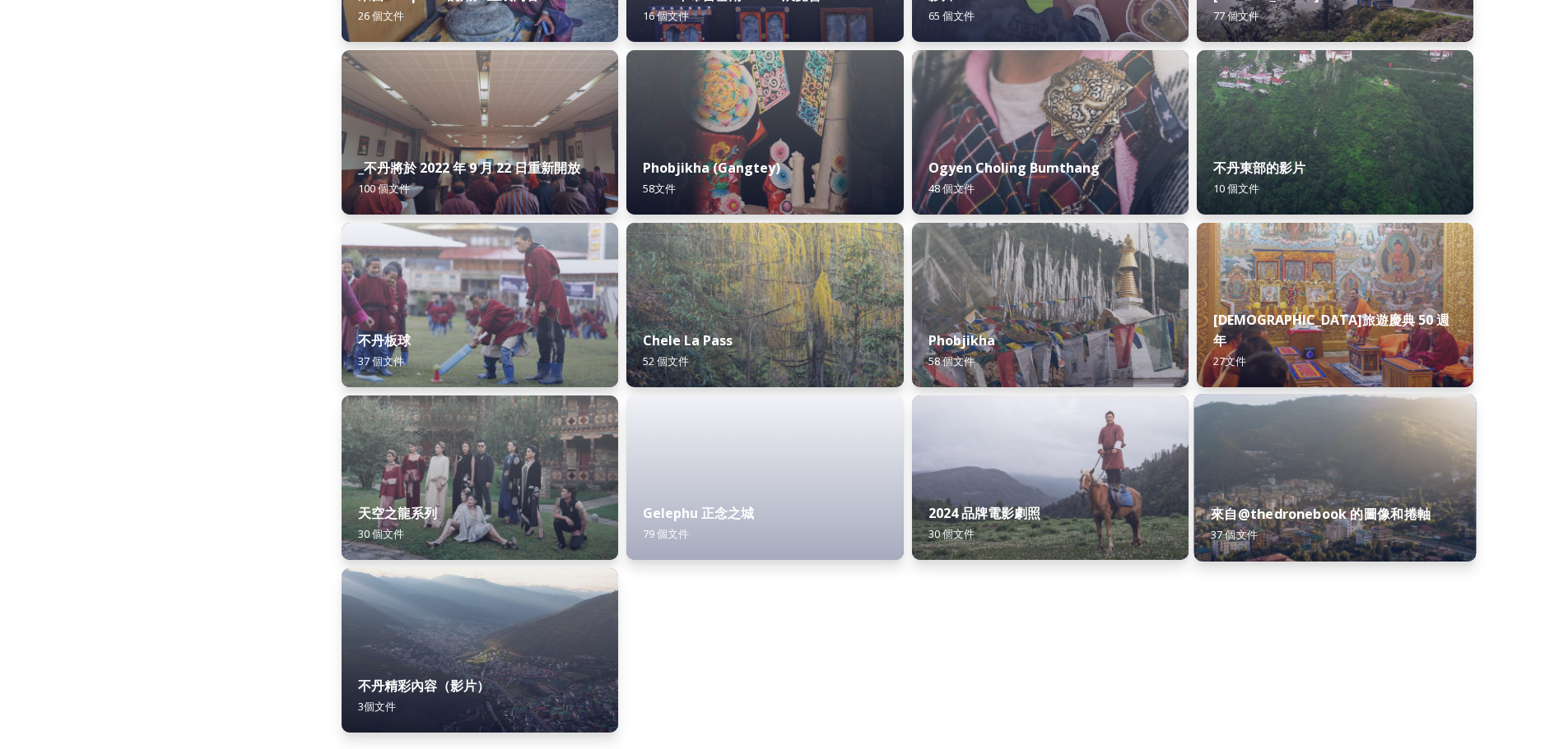
click at [1382, 505] on div "來自@thedronebook 的圖像和捲軸 37 個 文件" at bounding box center [1335, 524] width 282 height 75
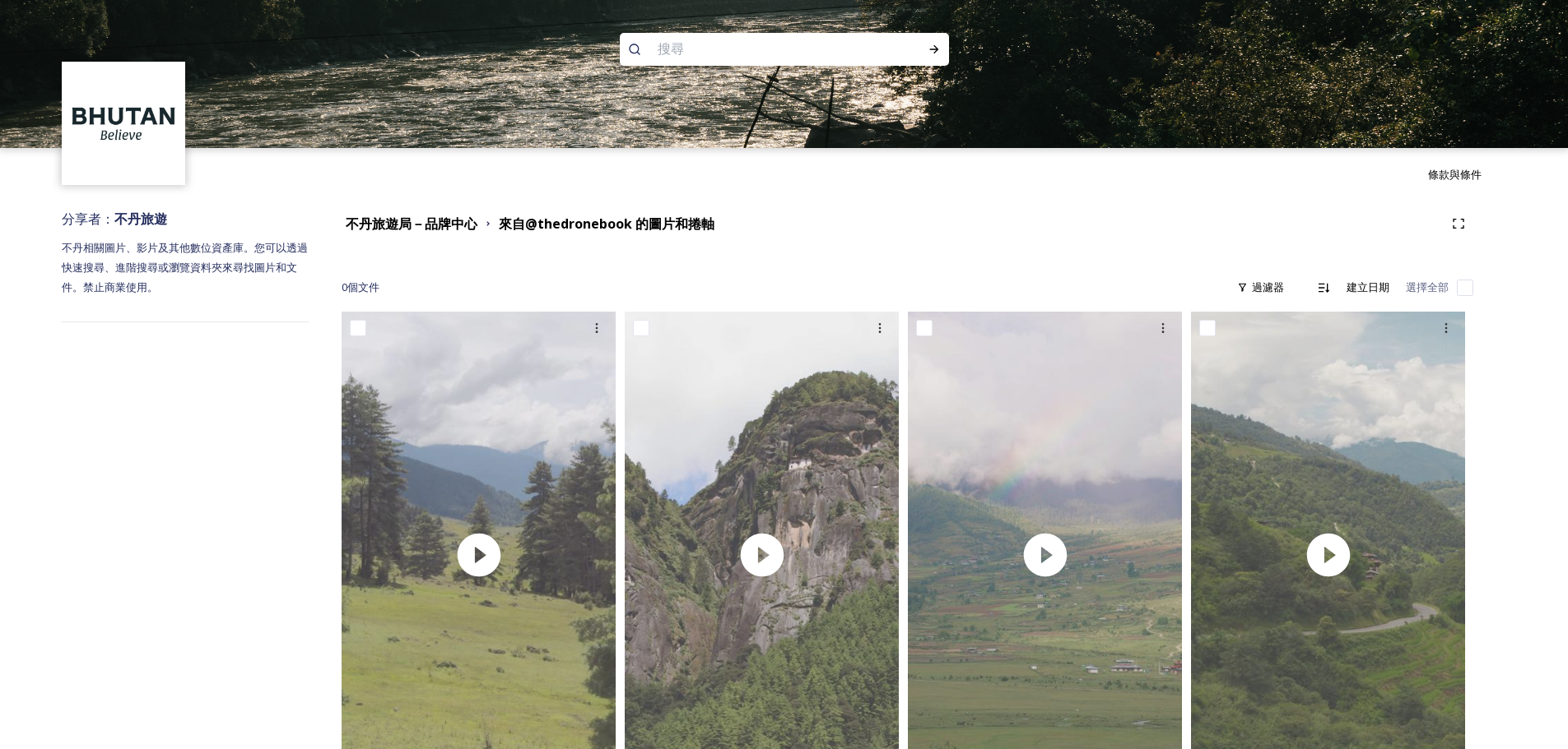
click at [1466, 289] on input "checkbox" at bounding box center [1465, 288] width 17 height 17
checkbox input "true"
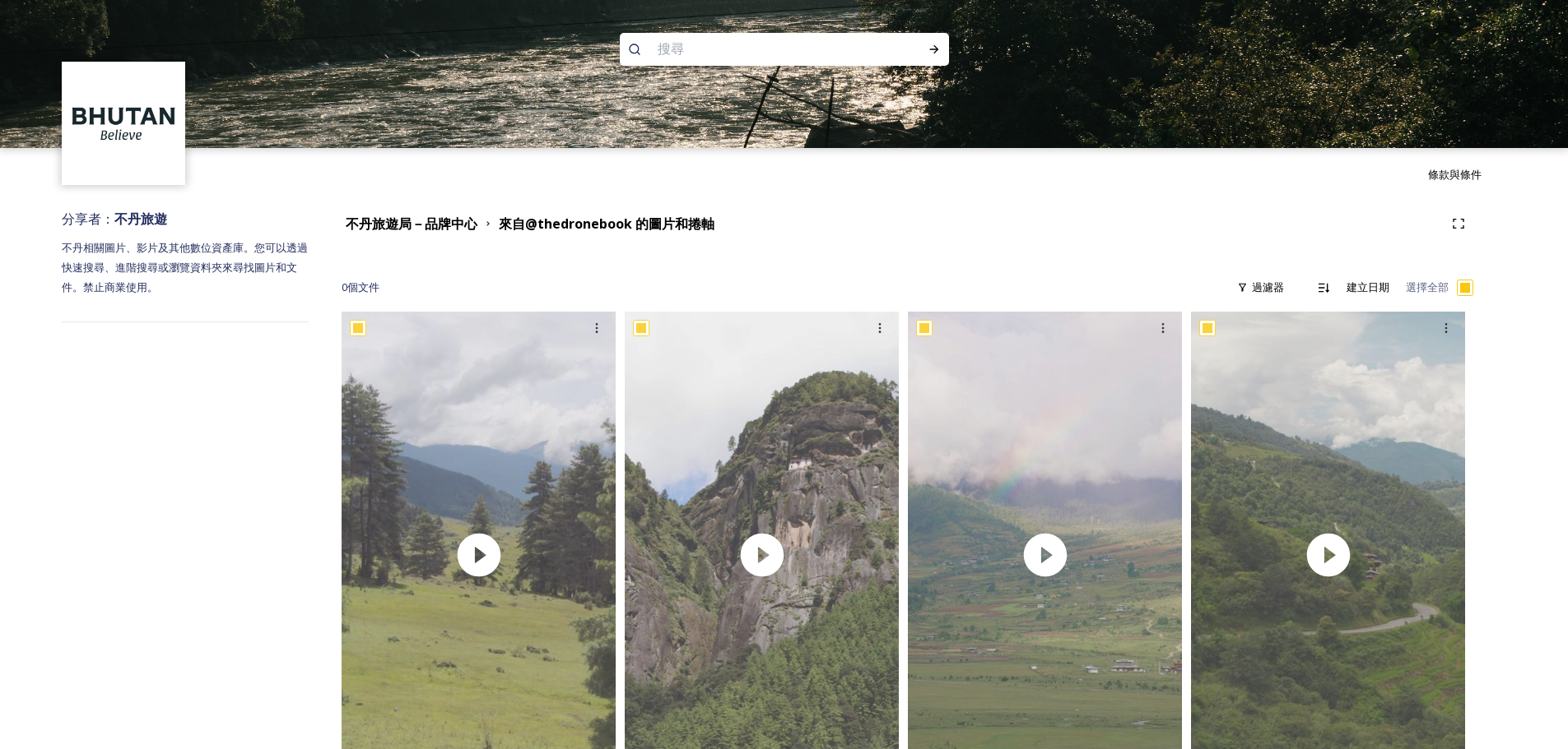
checkbox input "true"
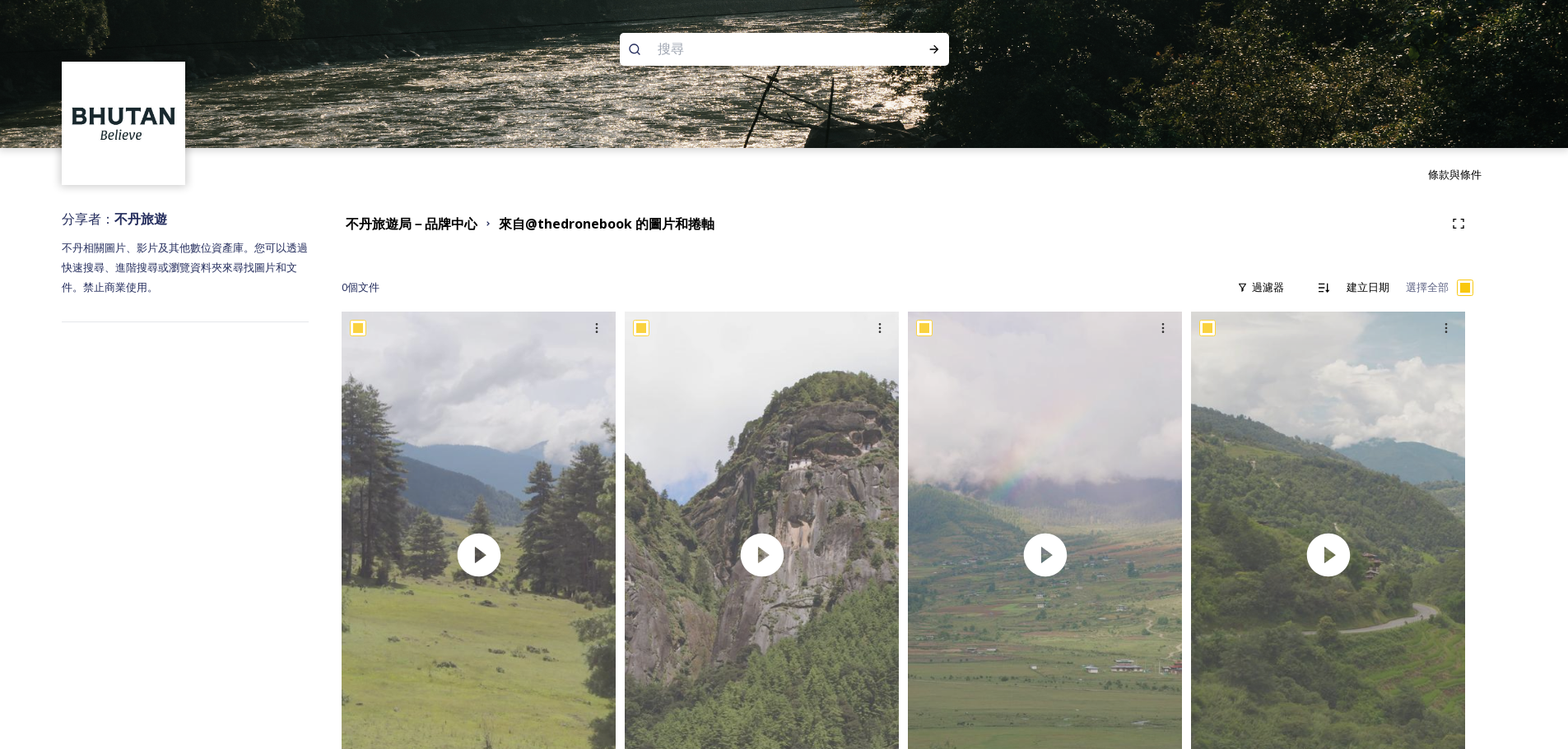
checkbox input "true"
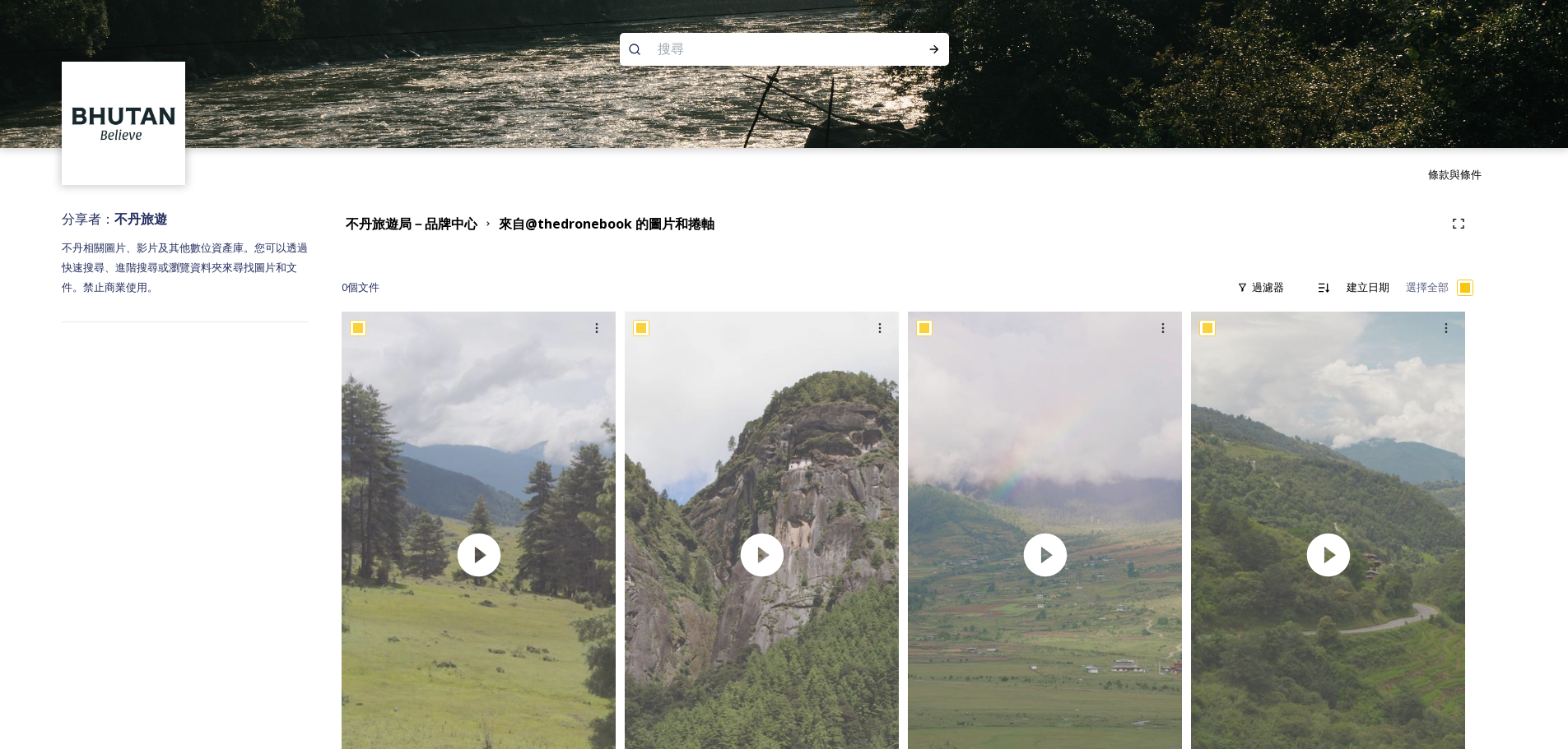
checkbox input "true"
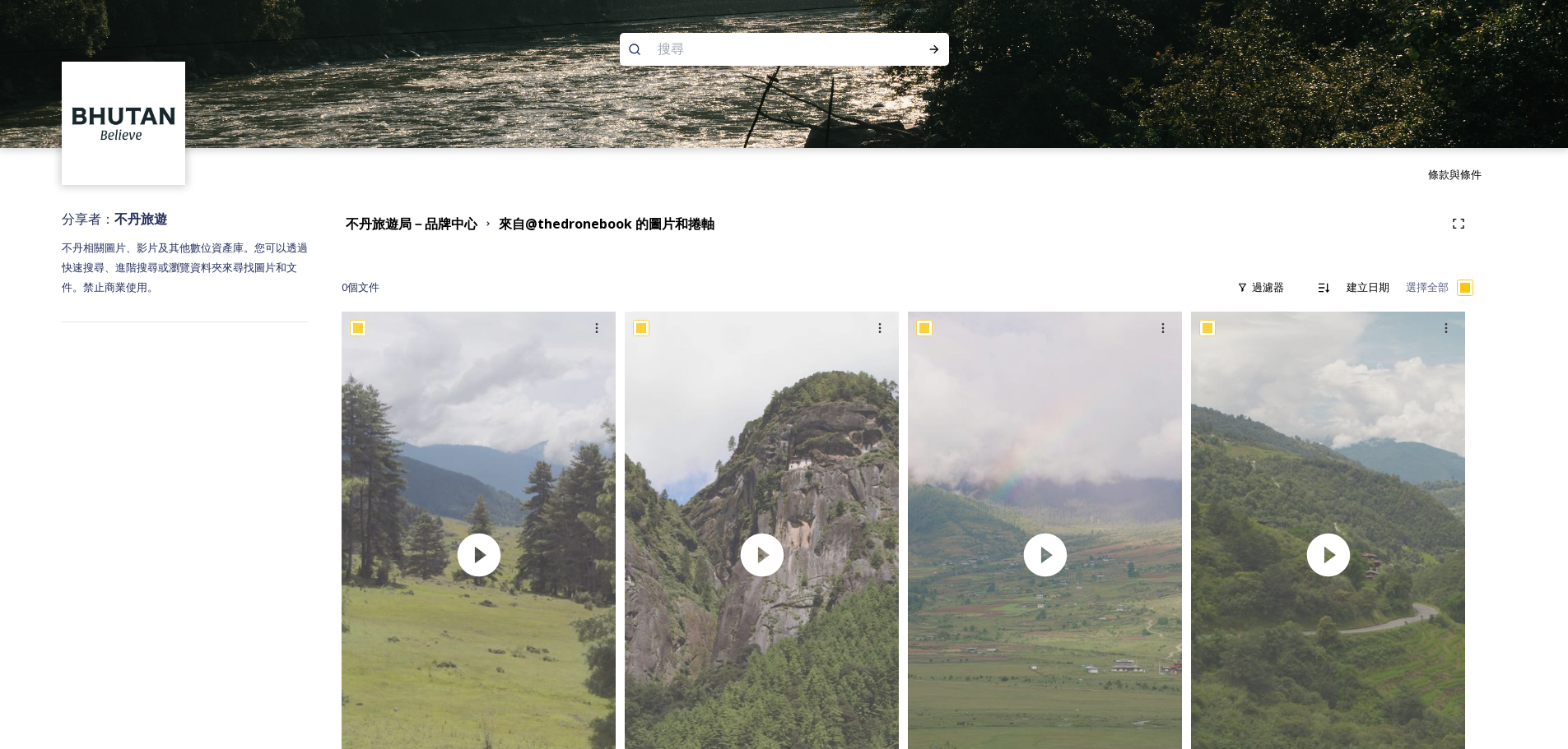
checkbox input "true"
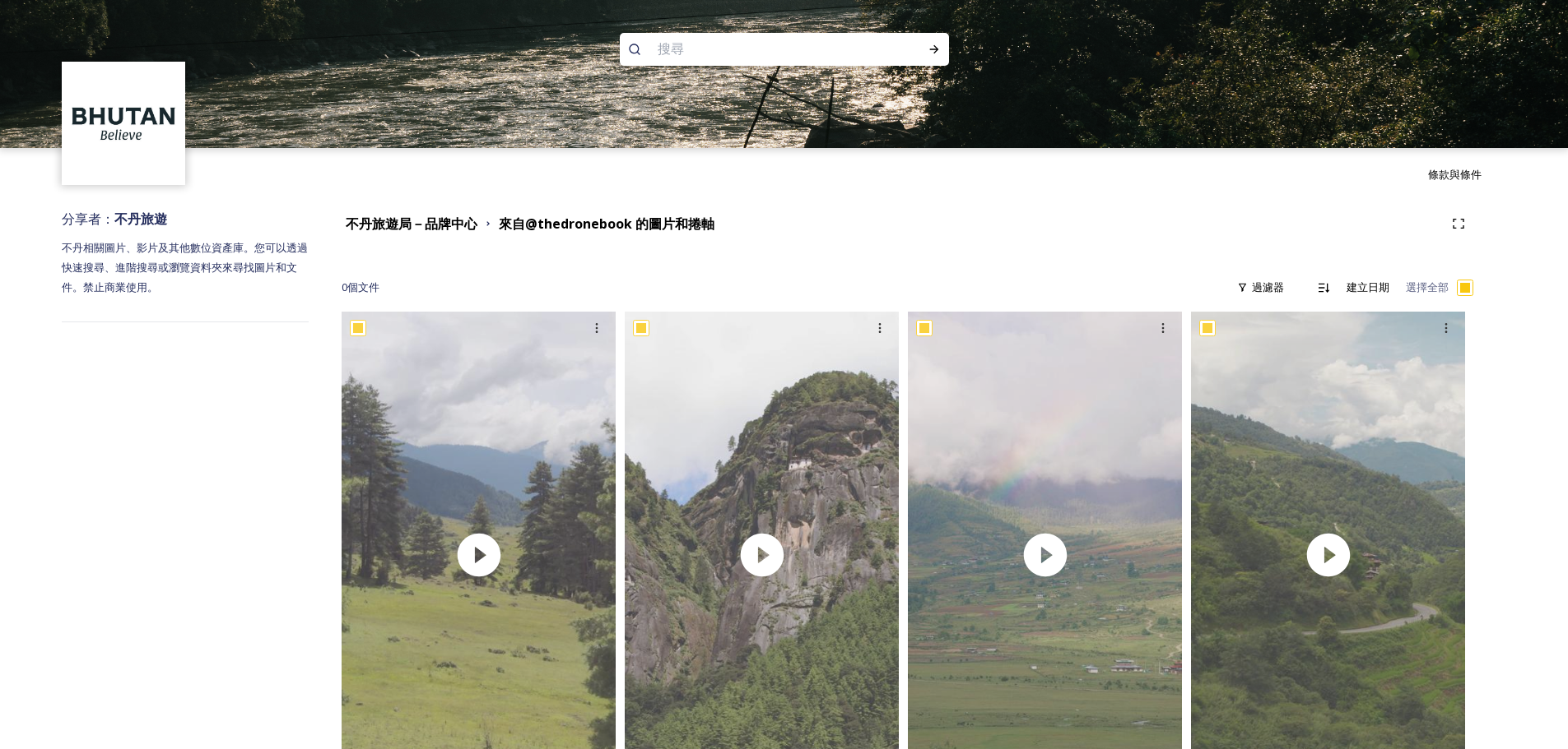
checkbox input "true"
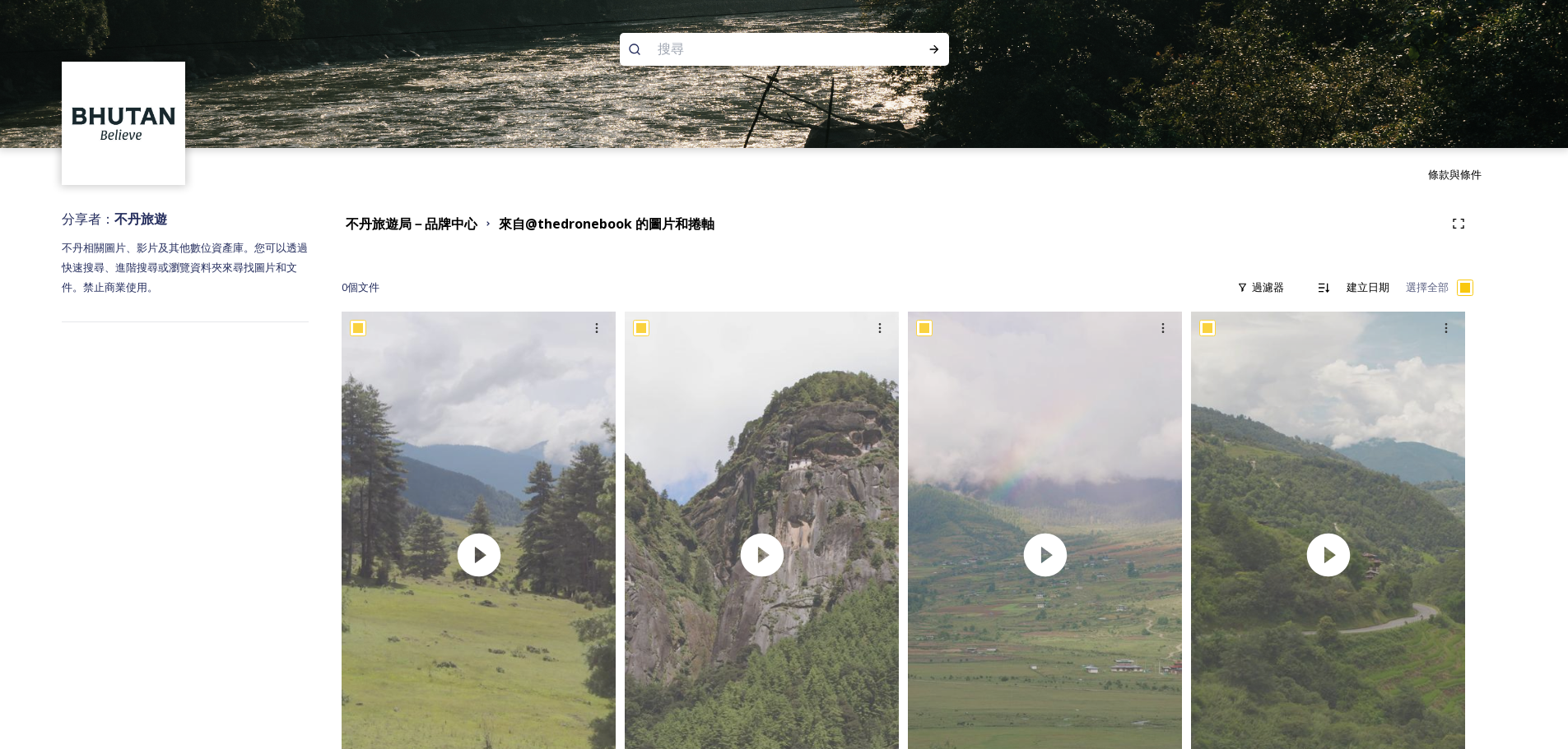
checkbox input "true"
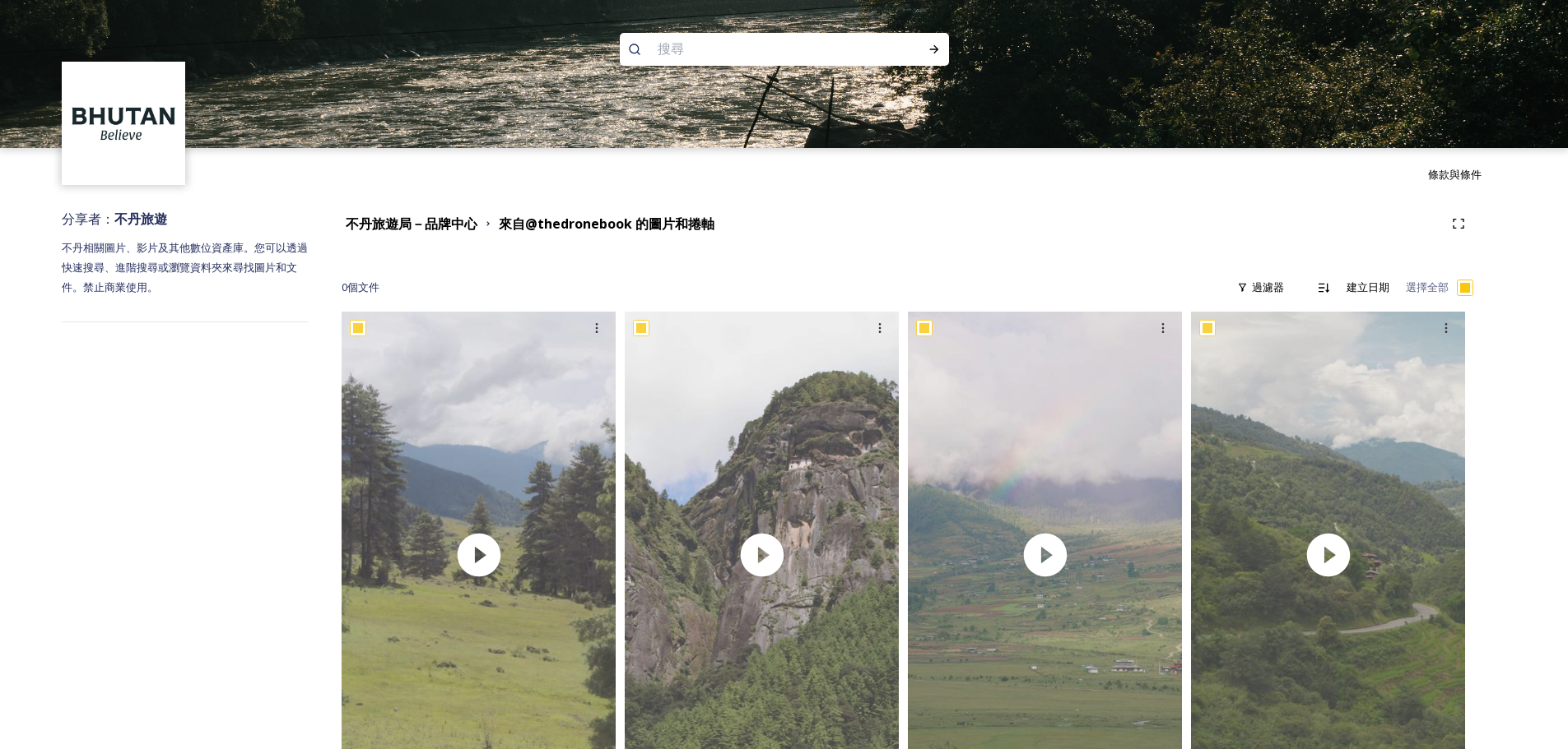
checkbox input "true"
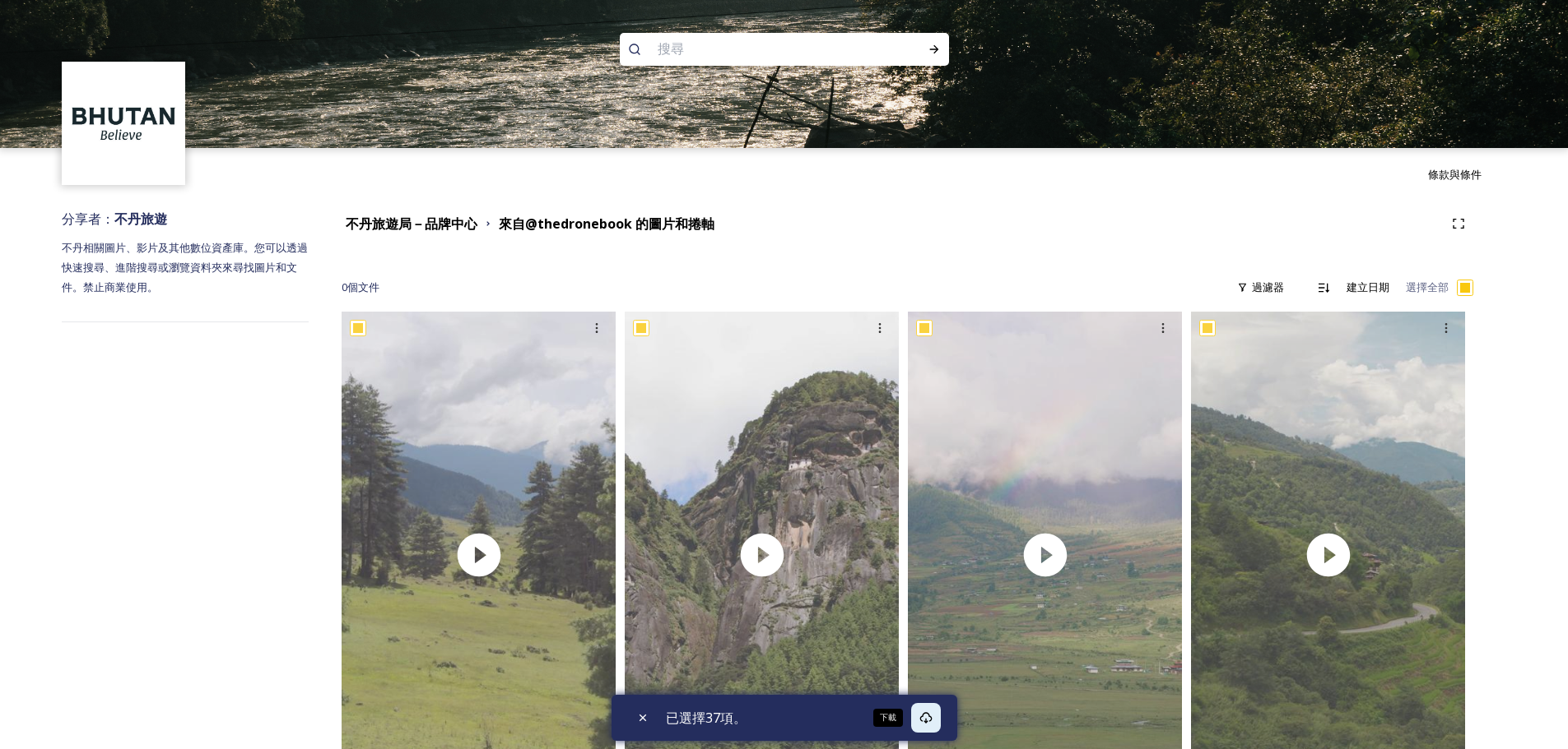
click at [926, 723] on icon at bounding box center [925, 718] width 12 height 11
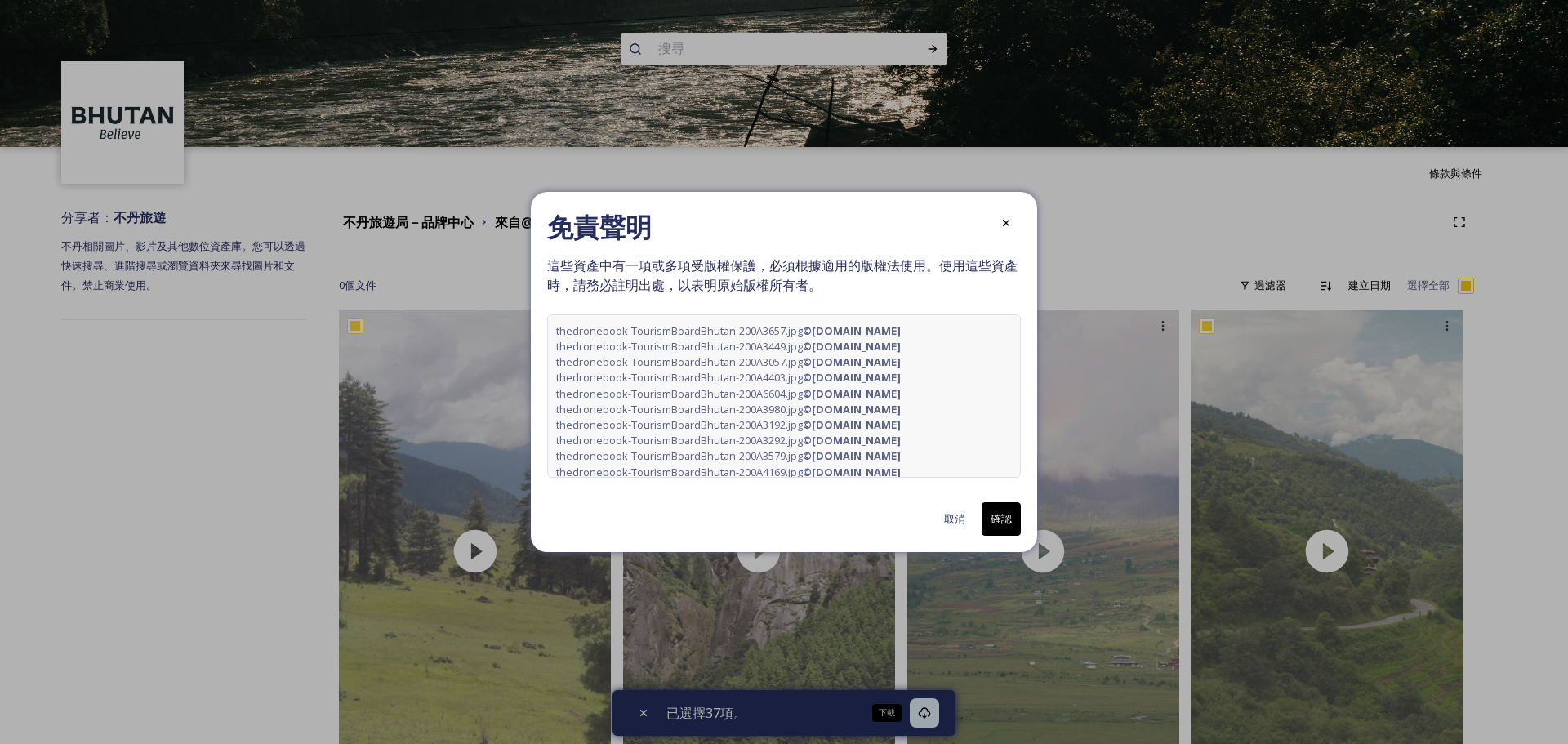
click at [993, 514] on font "確認" at bounding box center [1001, 519] width 21 height 15
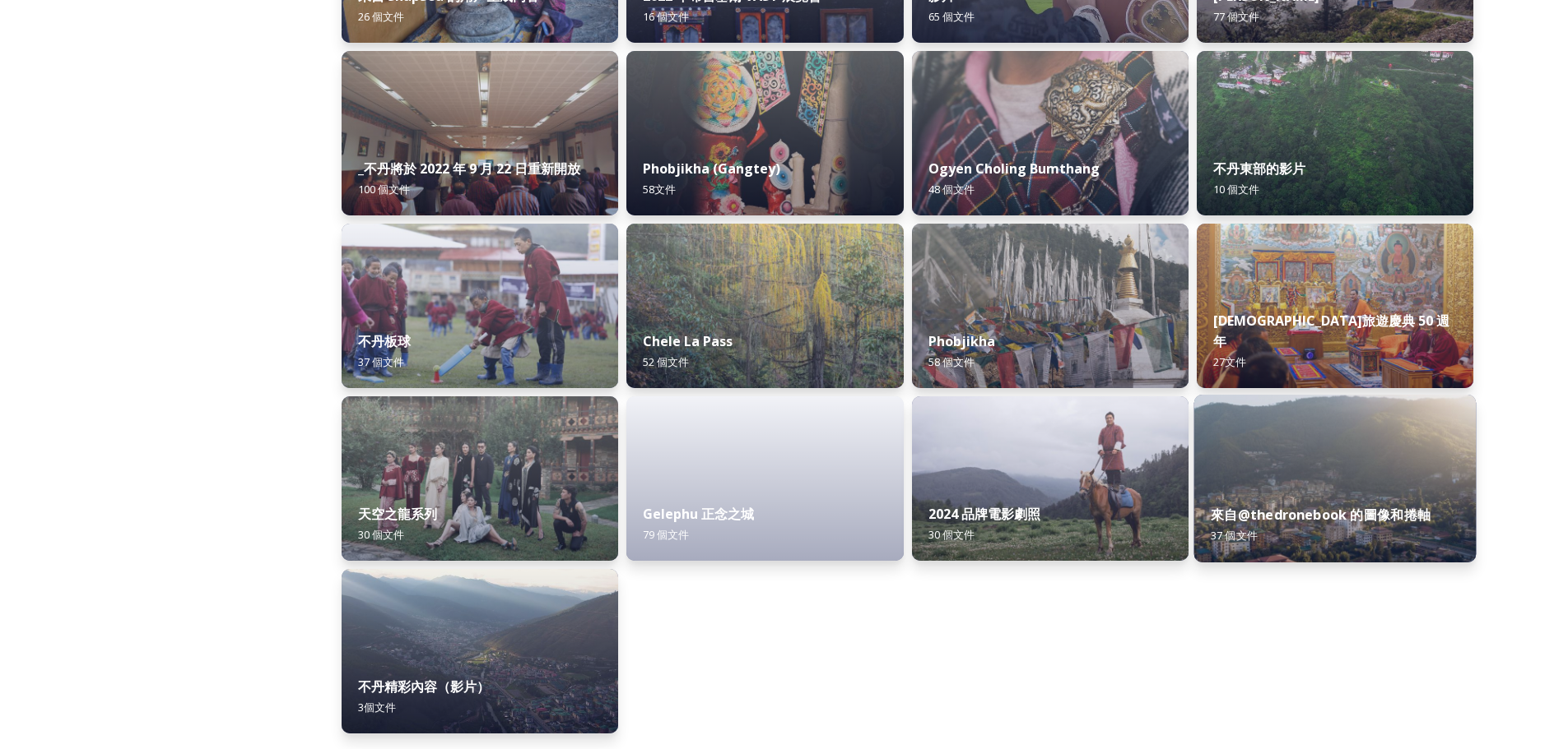
scroll to position [1941, 0]
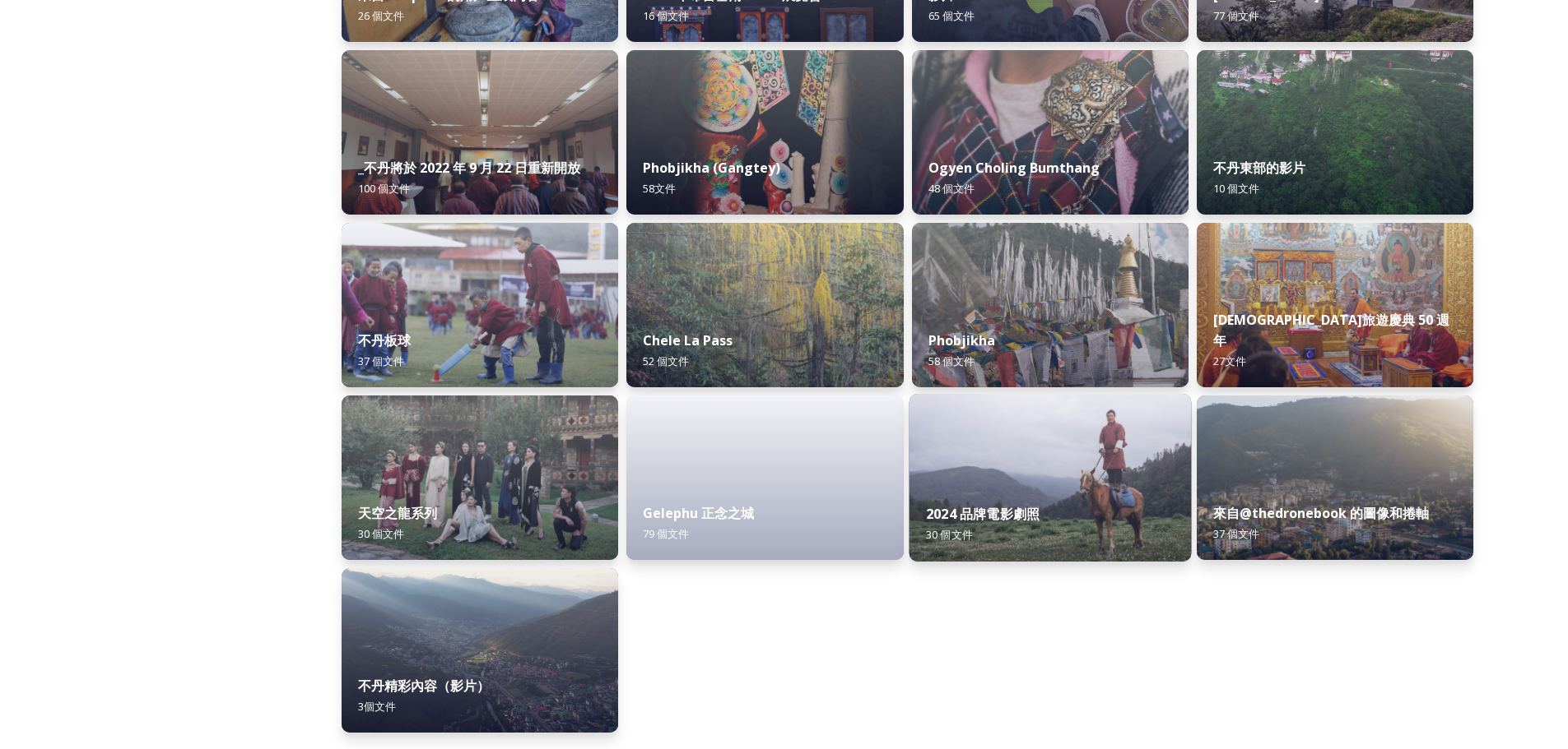
click at [1046, 515] on div "2024 品牌電影劇照 30 個 文件" at bounding box center [1049, 524] width 282 height 75
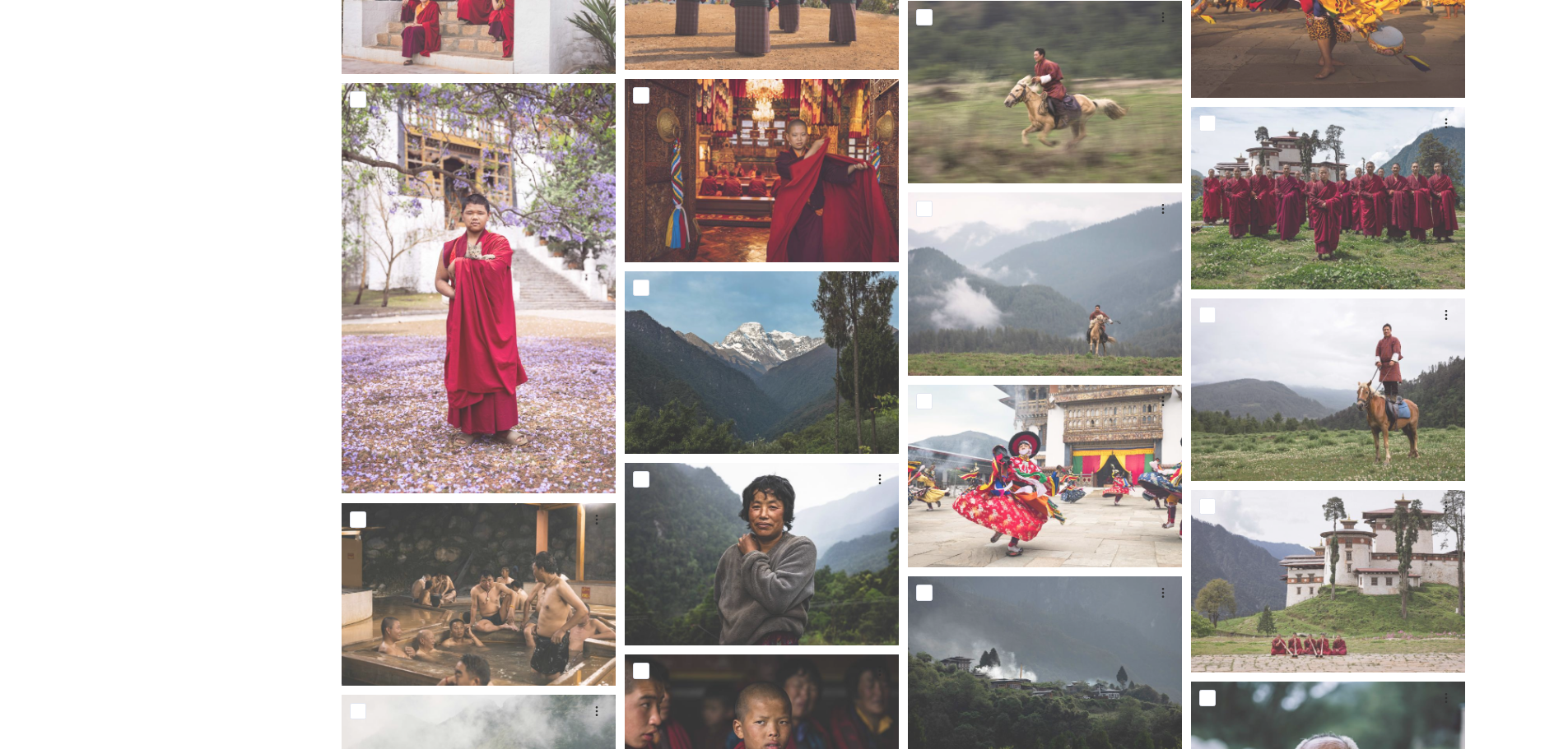
scroll to position [801, 0]
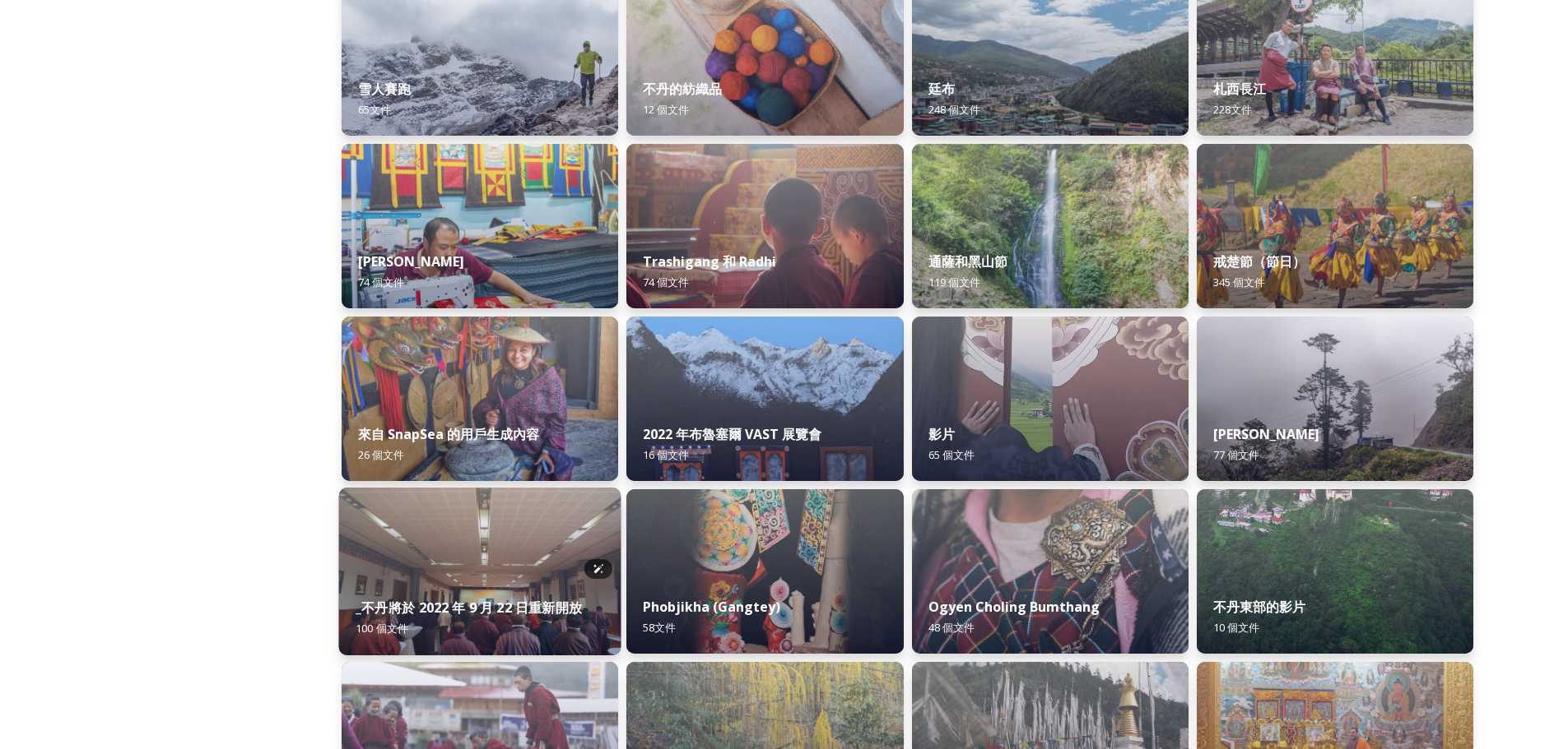
scroll to position [1941, 0]
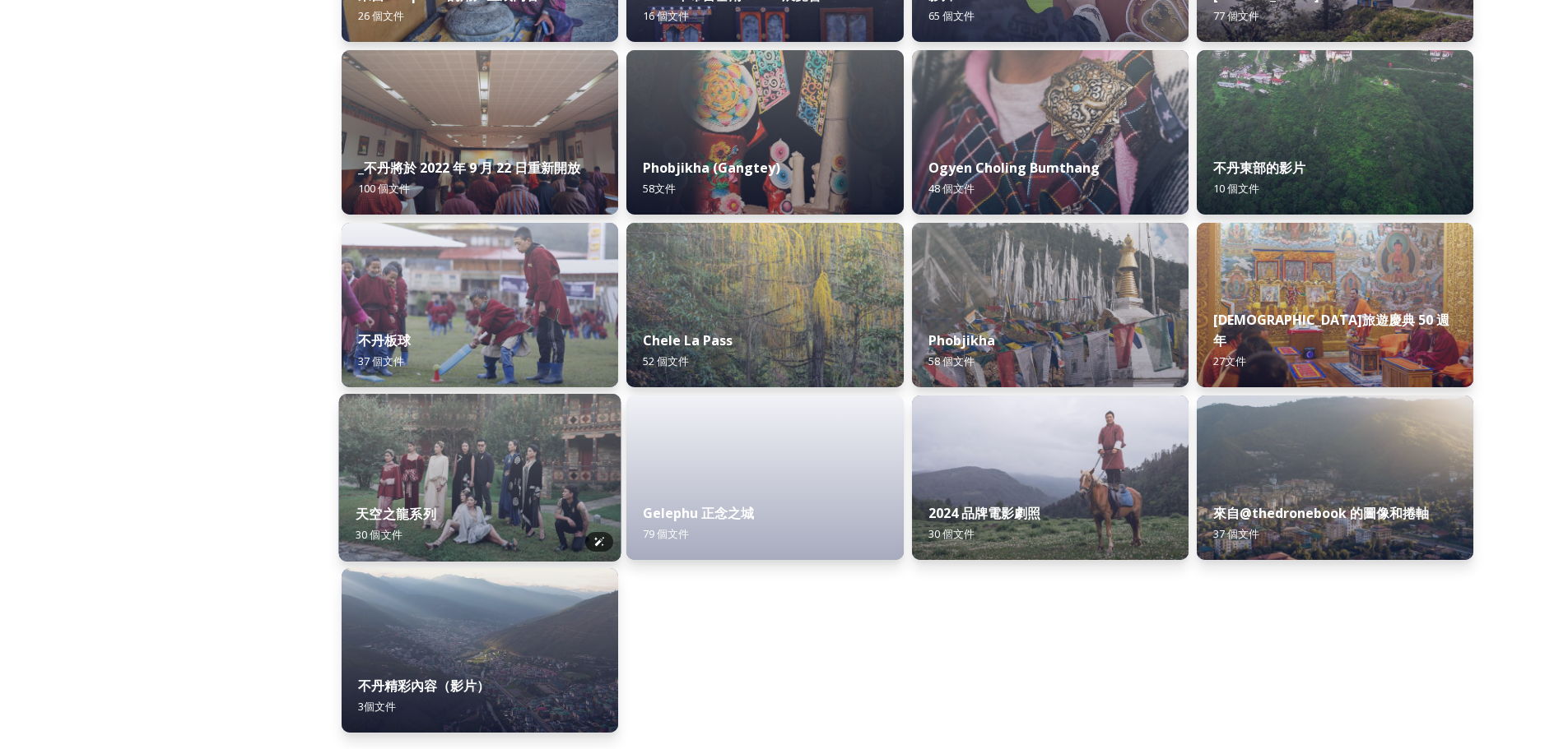
click at [505, 479] on img at bounding box center [480, 478] width 282 height 168
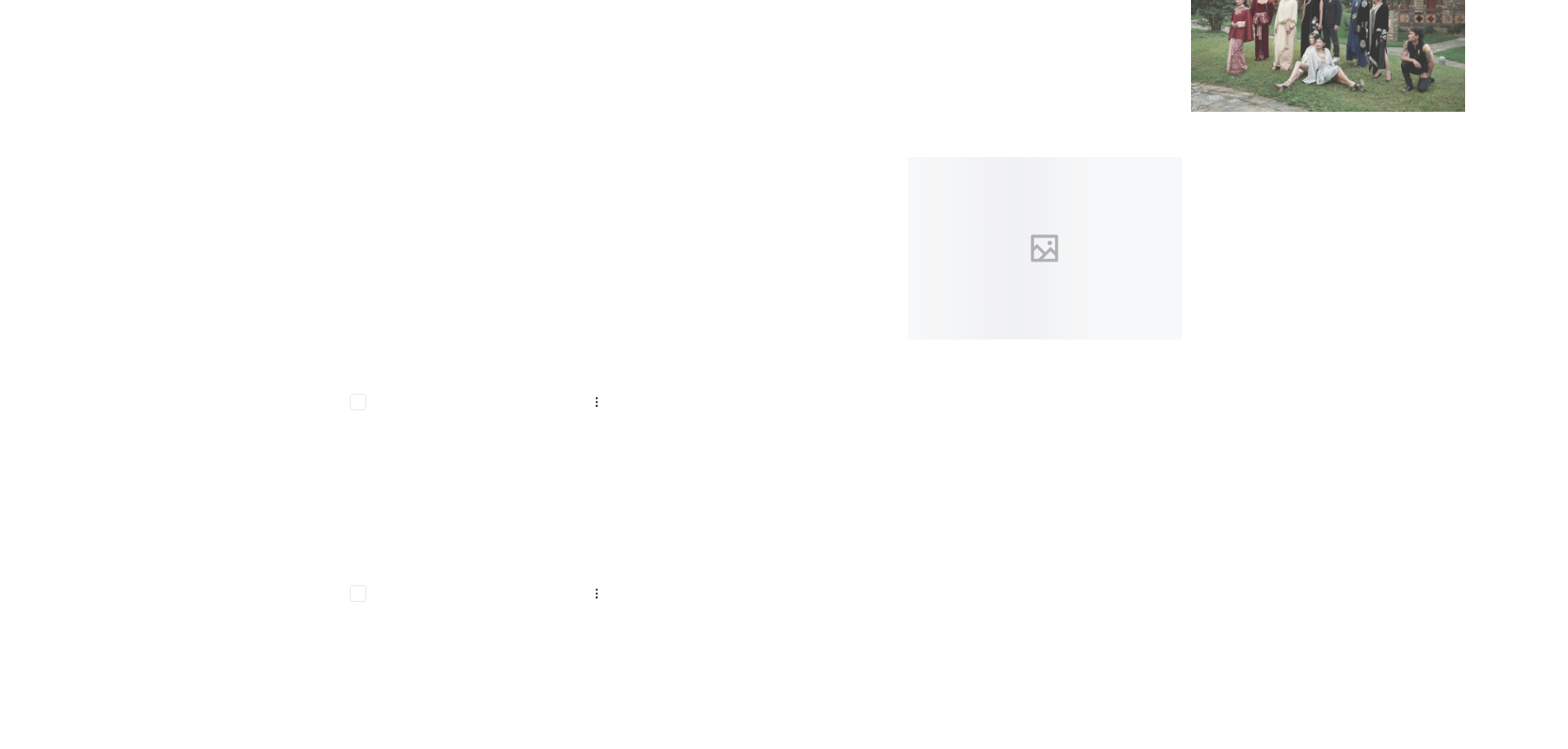
scroll to position [2265, 0]
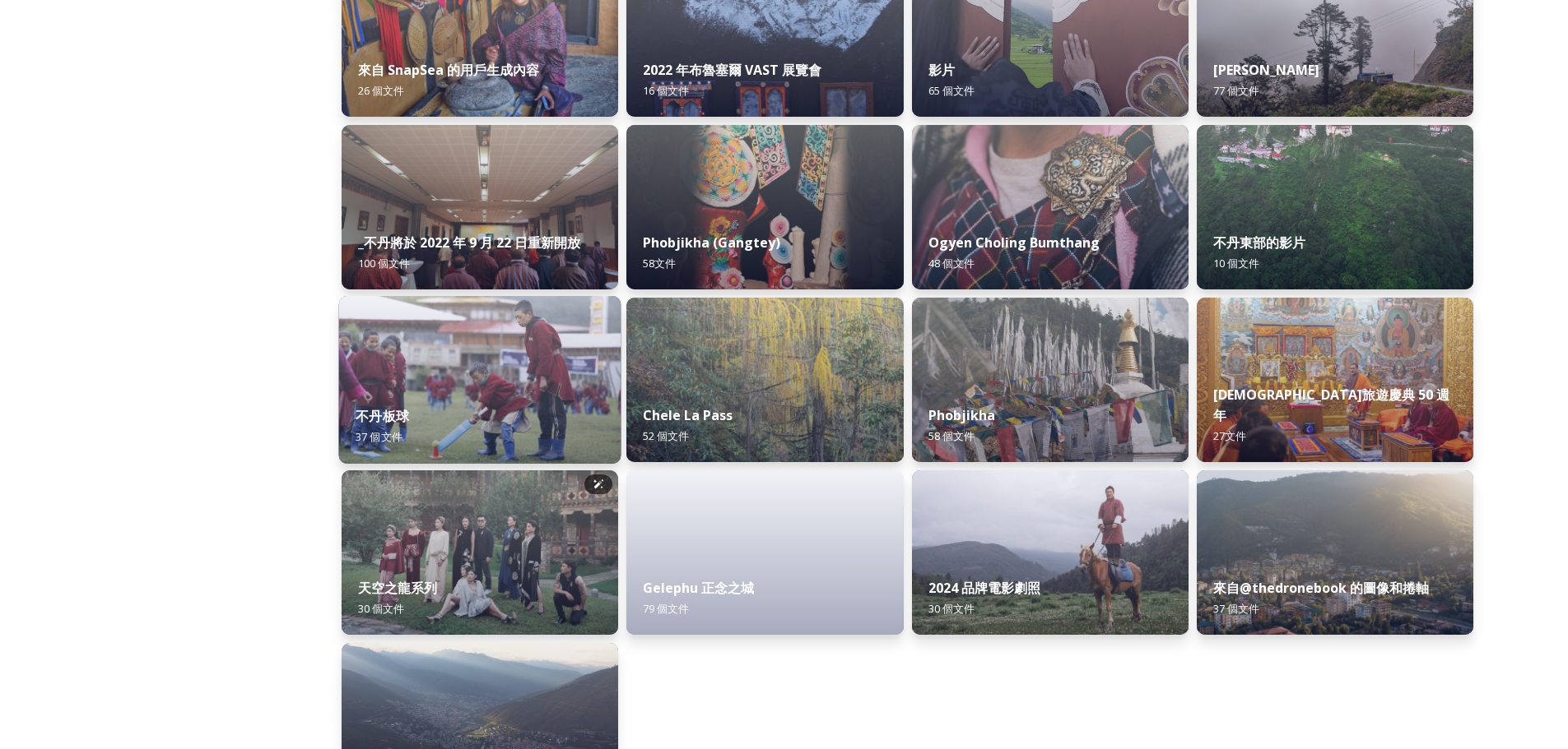
scroll to position [1941, 0]
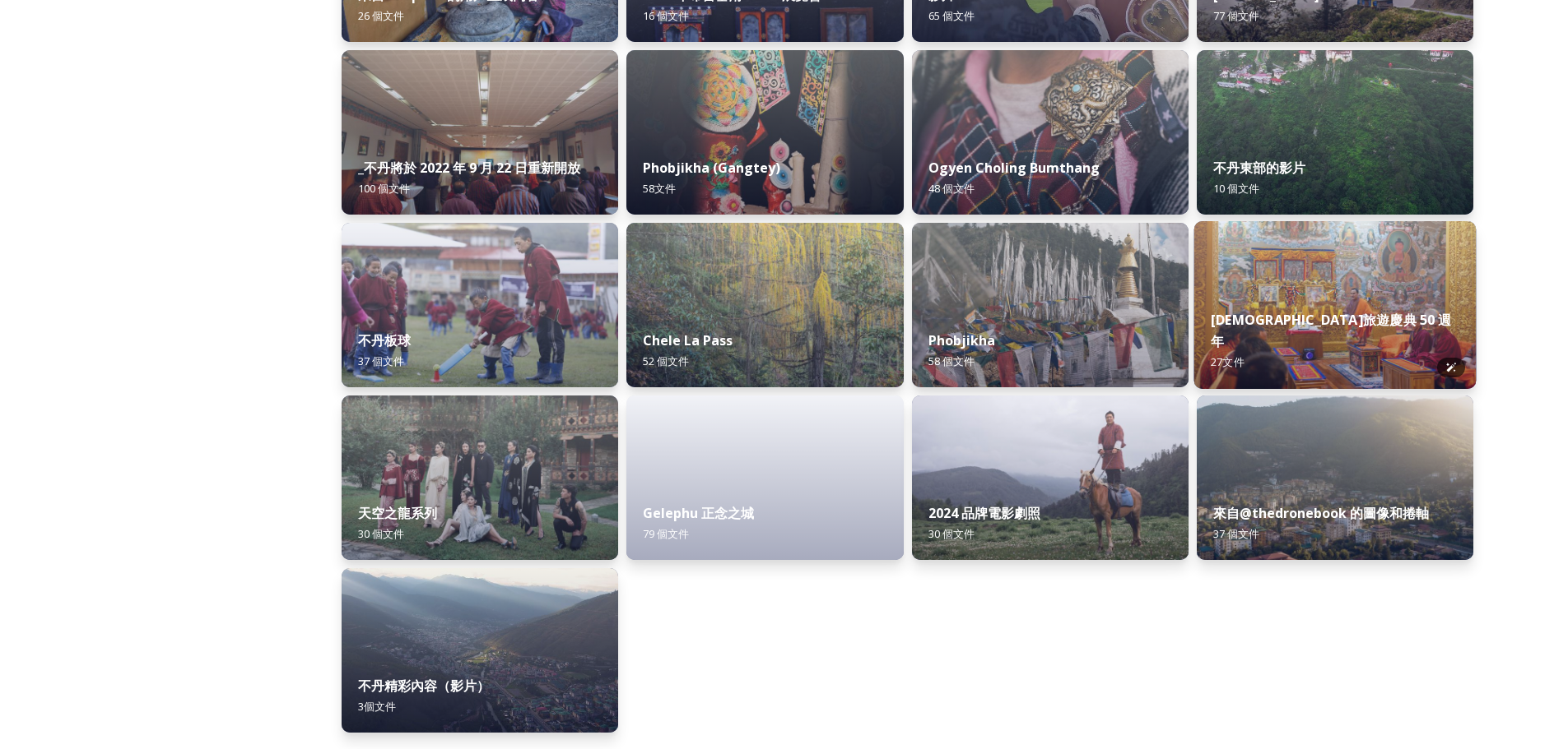
click at [1302, 309] on img at bounding box center [1335, 305] width 282 height 168
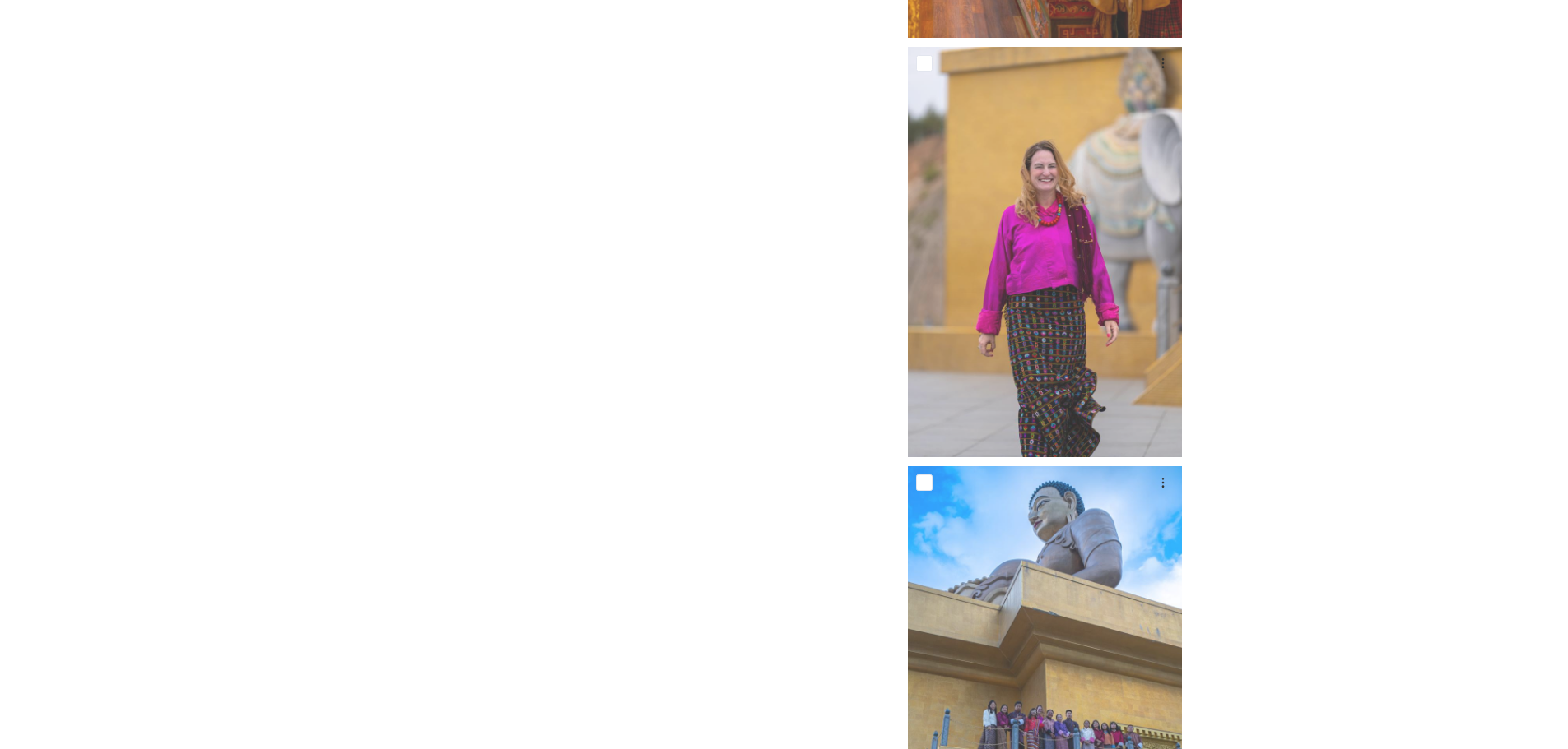
scroll to position [2078, 0]
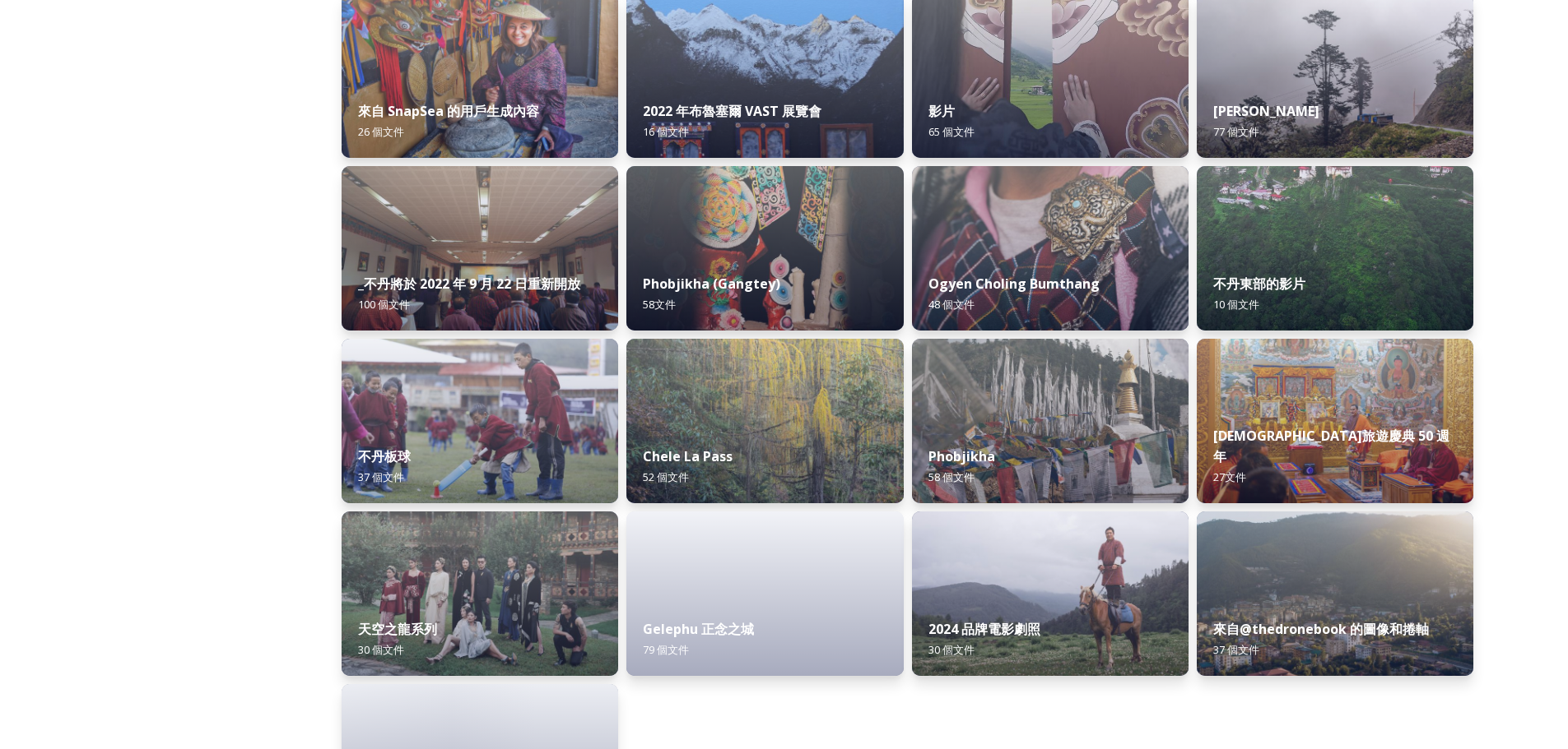
scroll to position [1941, 0]
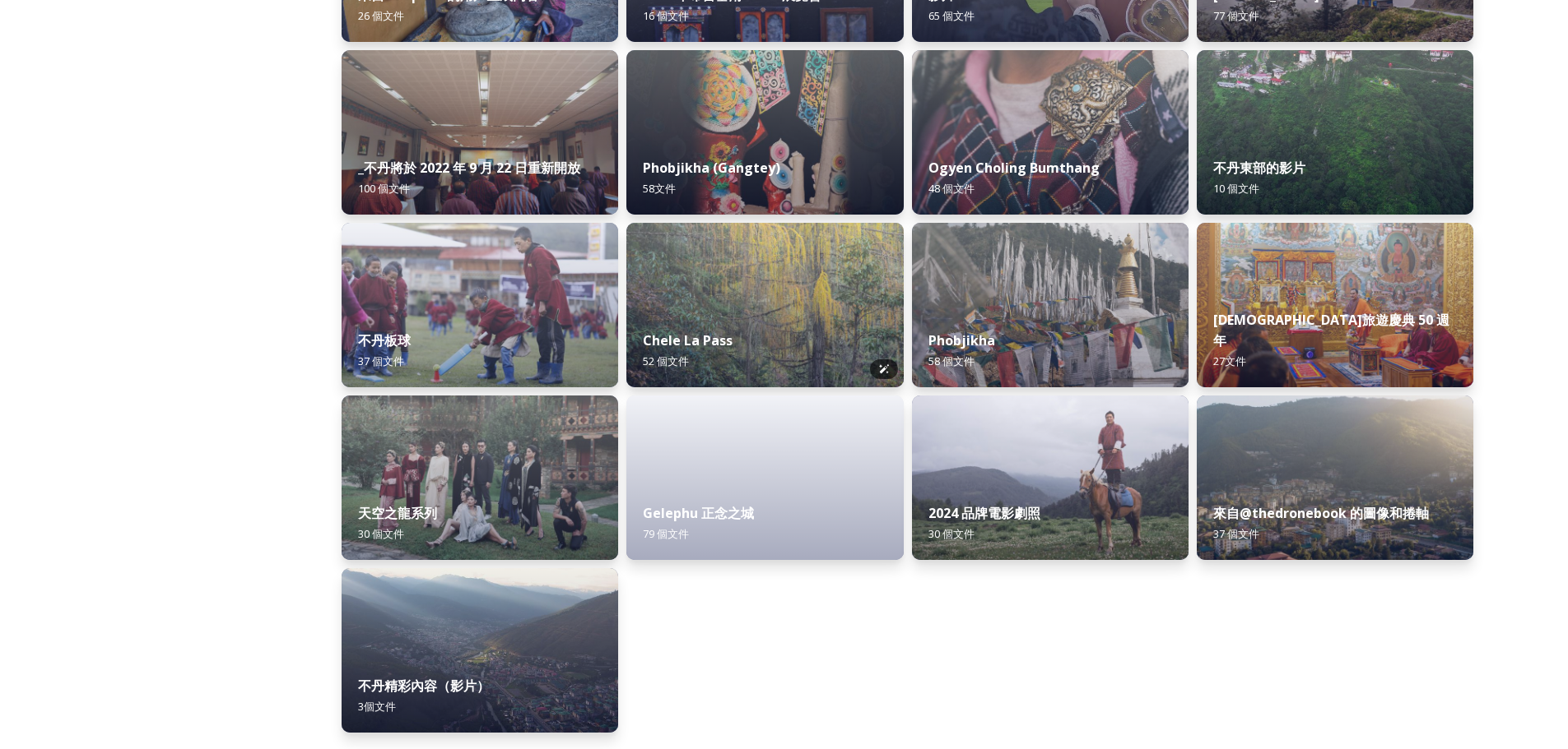
click at [675, 292] on img at bounding box center [765, 305] width 277 height 164
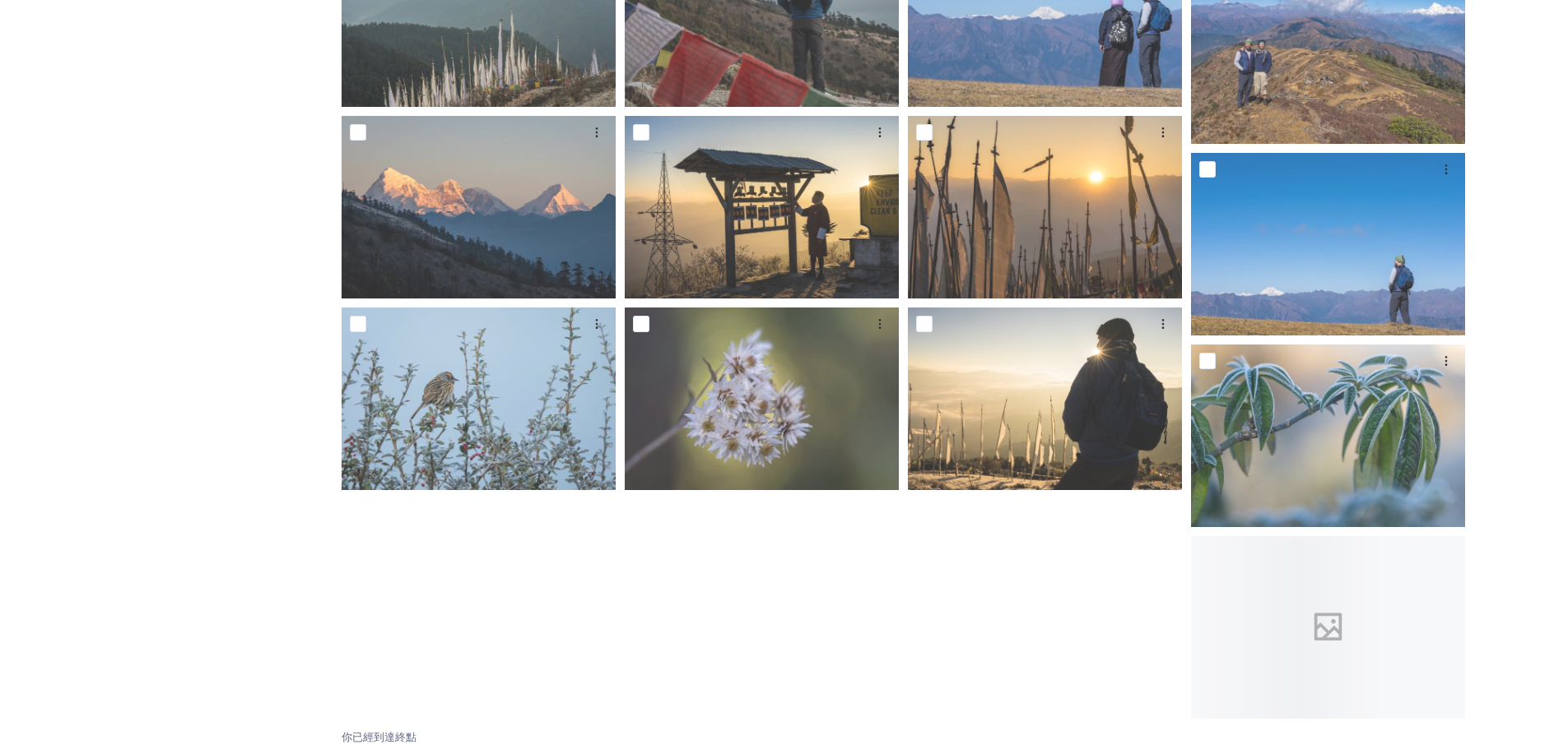
scroll to position [2310, 0]
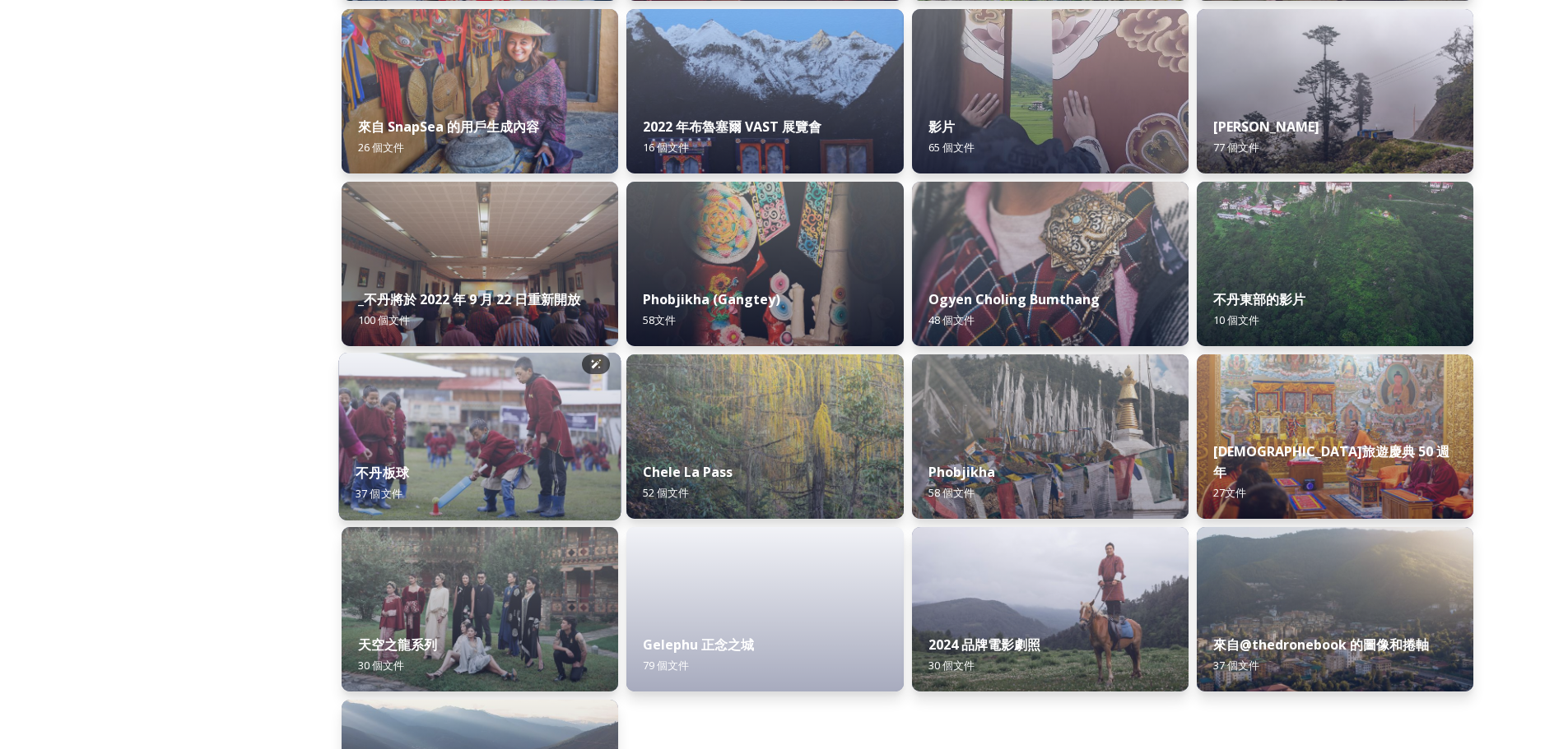
scroll to position [1941, 0]
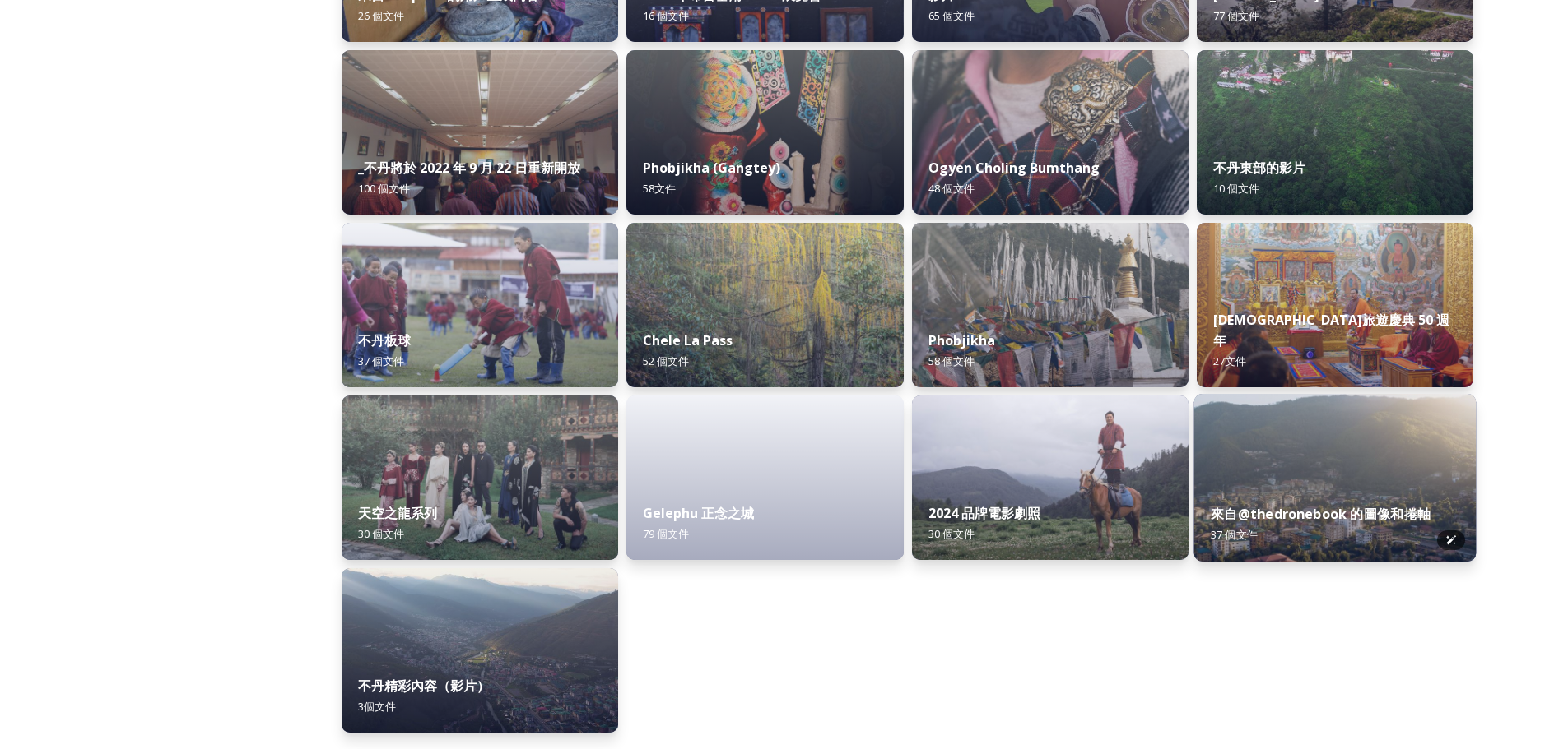
click at [1308, 459] on img at bounding box center [1335, 478] width 282 height 168
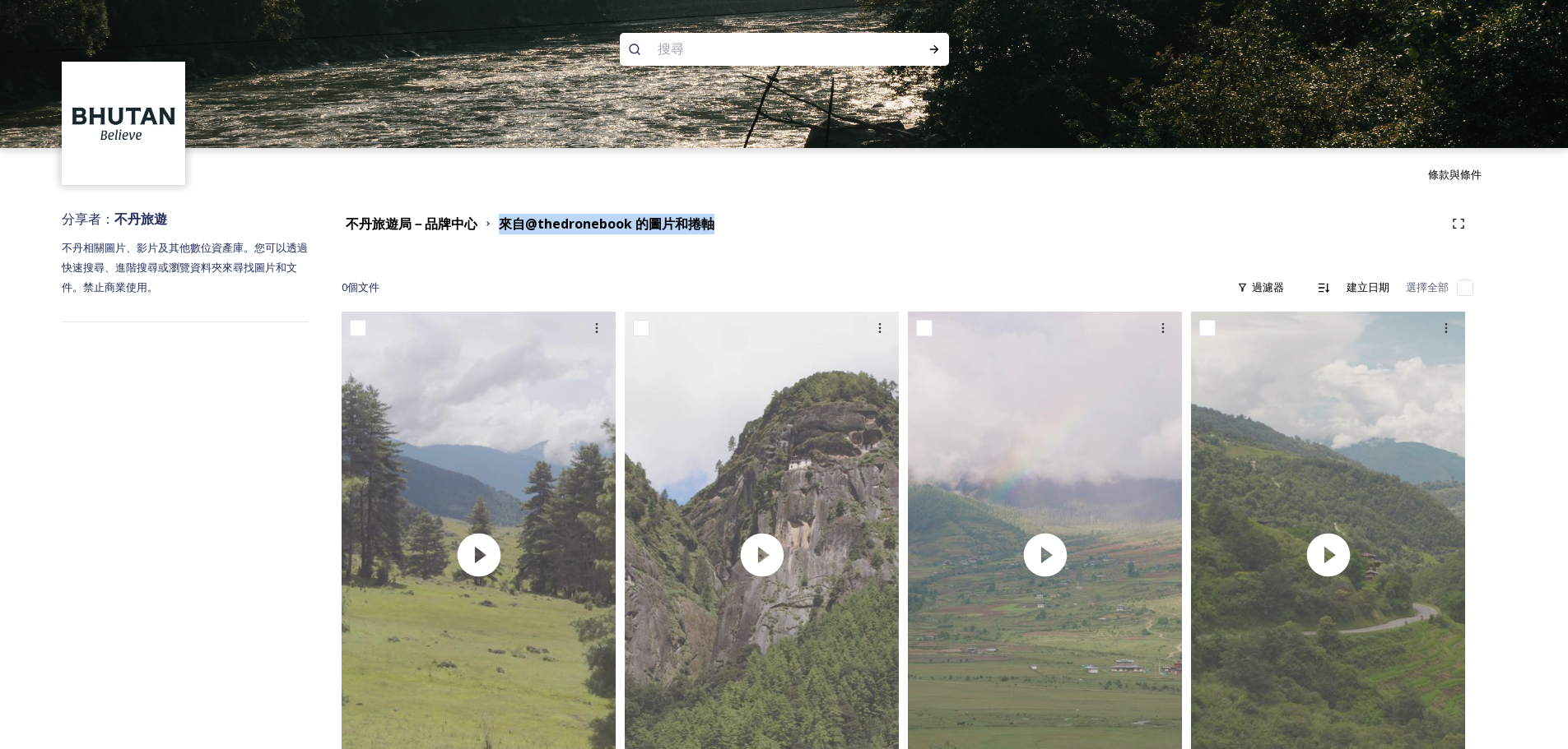
drag, startPoint x: 748, startPoint y: 223, endPoint x: 488, endPoint y: 215, distance: 260.1
click at [490, 224] on div "不丹旅遊局－品牌中心 來自@thedronebook 的圖片和捲軸" at bounding box center [892, 224] width 1102 height 20
copy font "來自@thedronebook 的圖片和捲軸"
